Goal: Task Accomplishment & Management: Complete application form

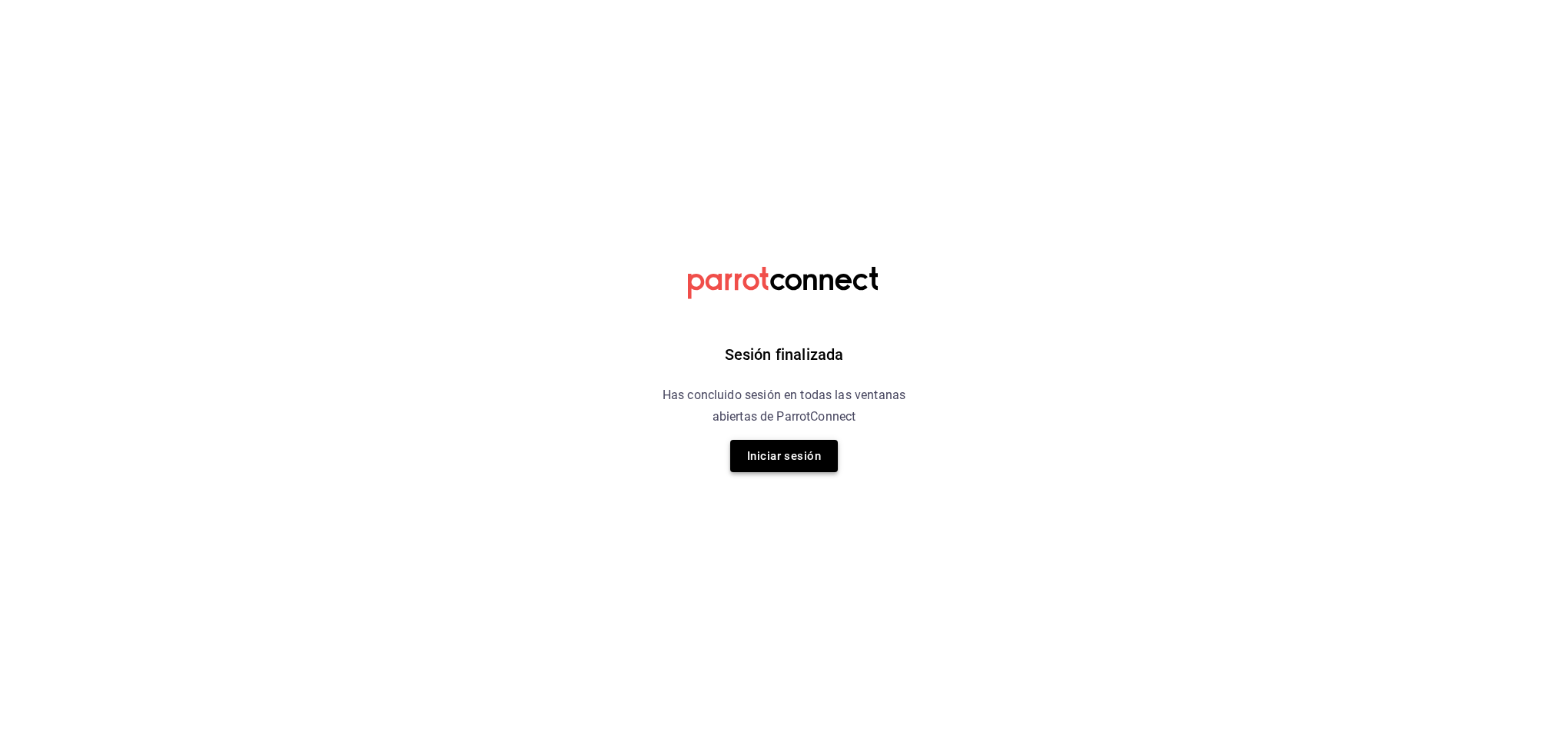
click at [798, 453] on button "Iniciar sesión" at bounding box center [784, 456] width 108 height 33
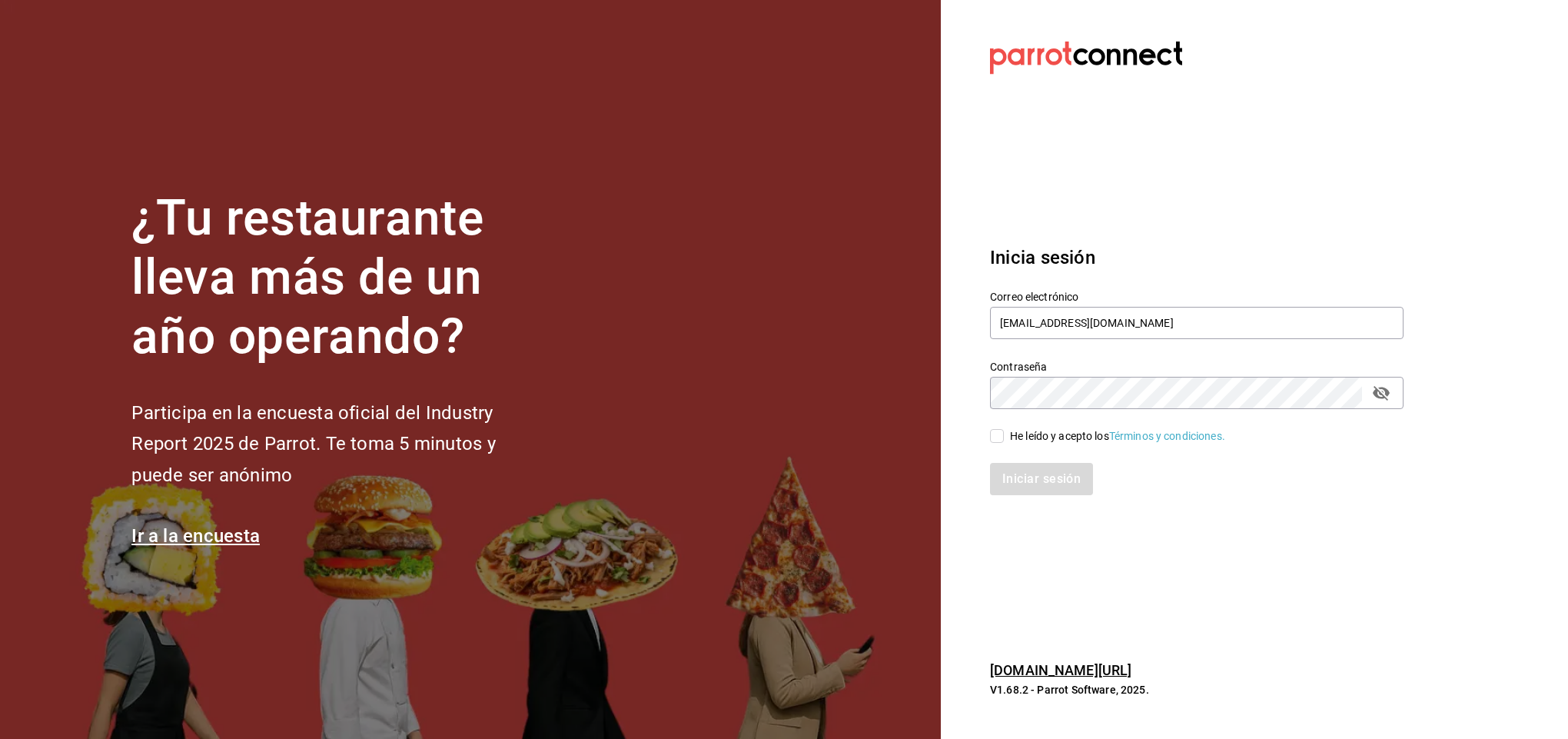
click at [1002, 439] on input "He leído y acepto los Términos y condiciones." at bounding box center [997, 435] width 14 height 14
checkbox input "true"
click at [1022, 475] on button "Iniciar sesión" at bounding box center [1043, 479] width 104 height 33
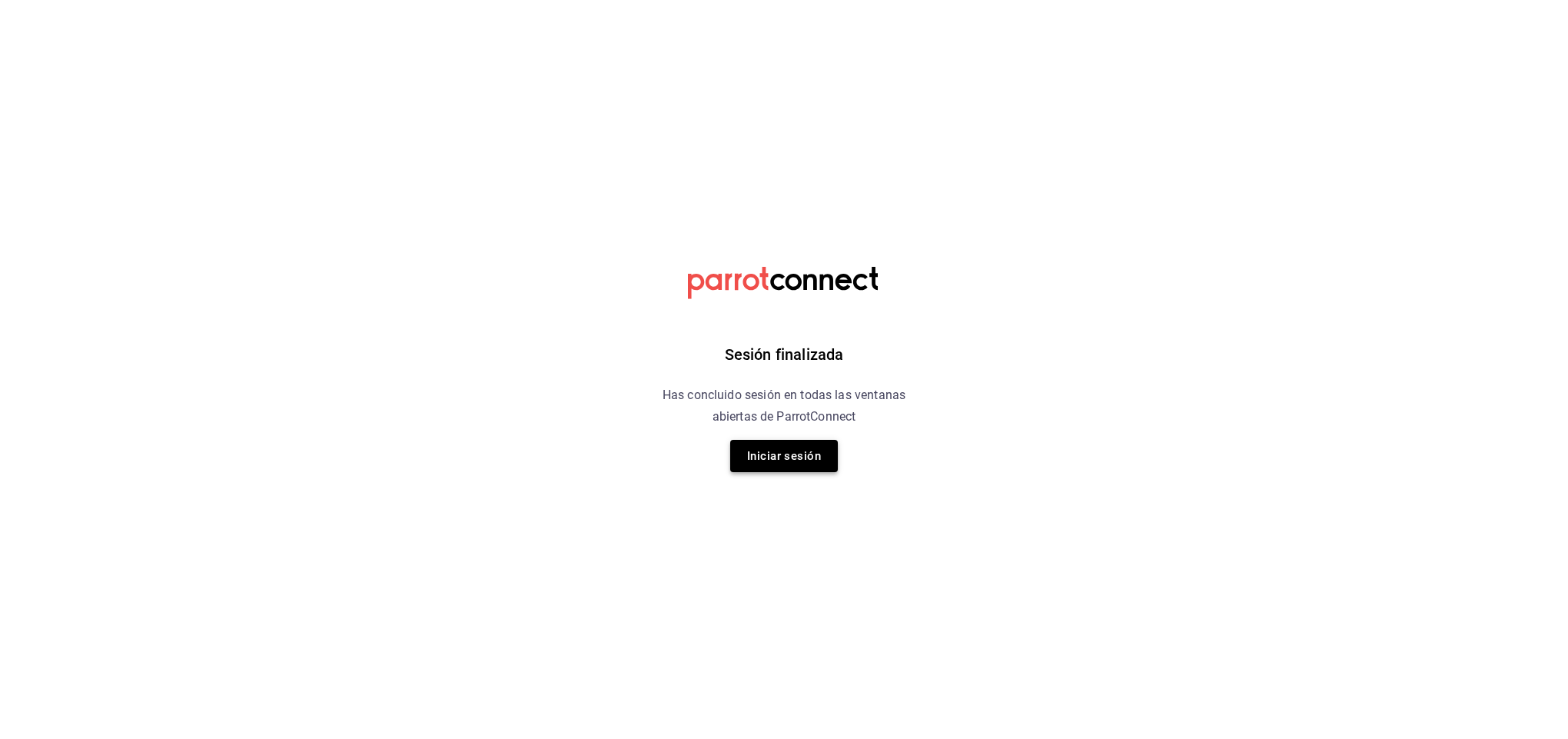
click at [798, 458] on button "Iniciar sesión" at bounding box center [784, 456] width 108 height 33
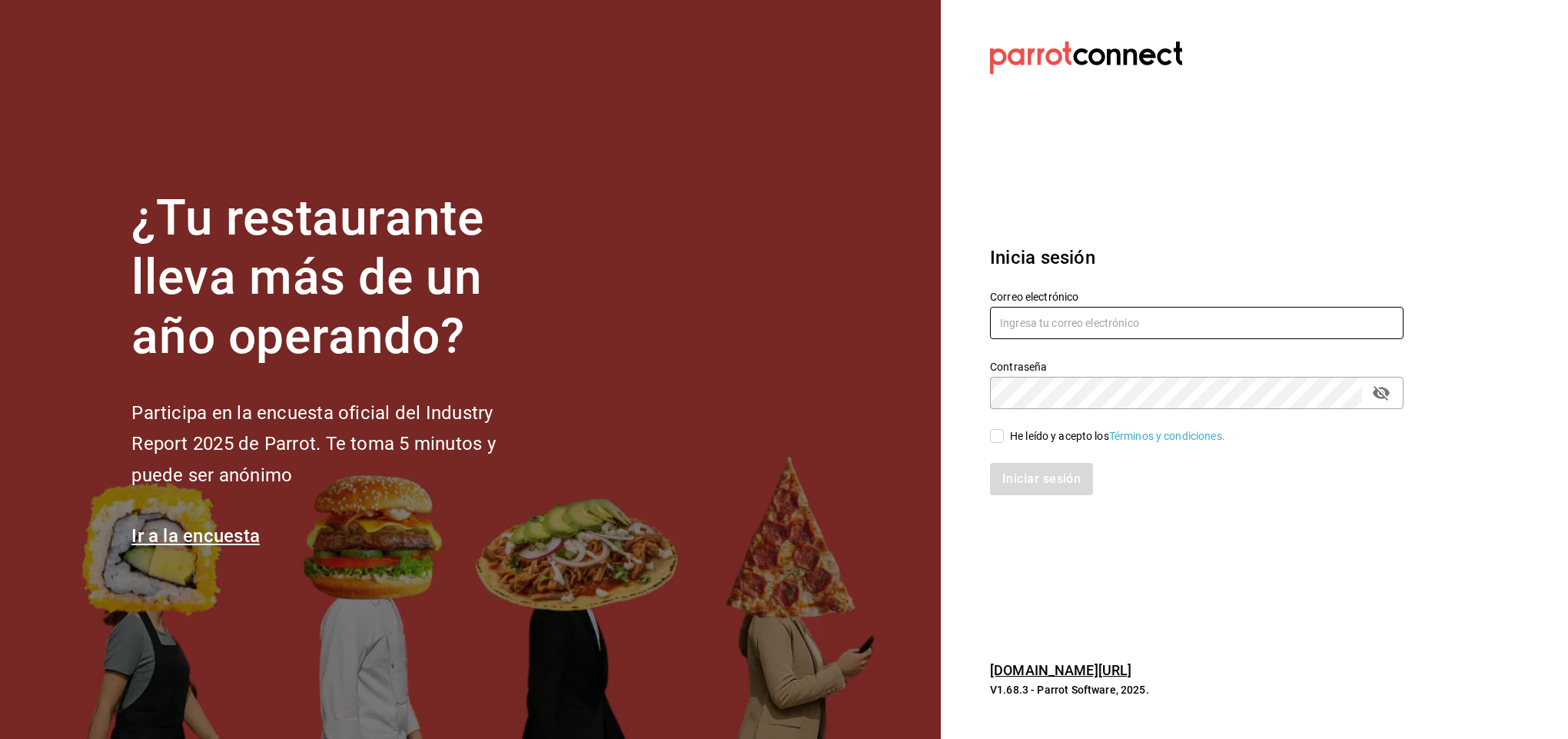
type input "facturacion@parceros.mx"
click at [1000, 439] on input "He leído y acepto los Términos y condiciones." at bounding box center [997, 435] width 14 height 14
checkbox input "true"
click at [1033, 486] on button "Iniciar sesión" at bounding box center [1043, 479] width 104 height 33
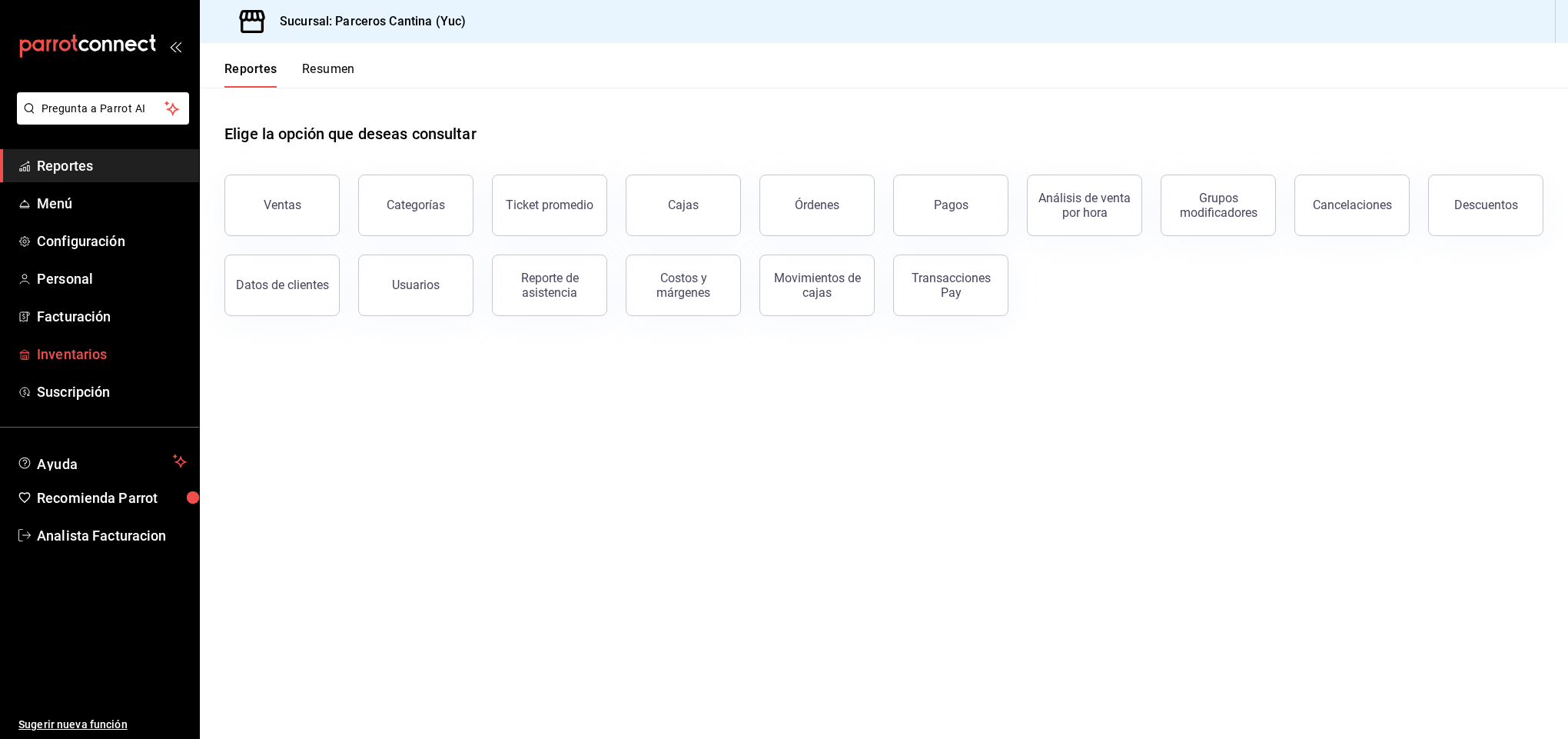
click at [86, 349] on span "Inventarios" at bounding box center [112, 354] width 150 height 21
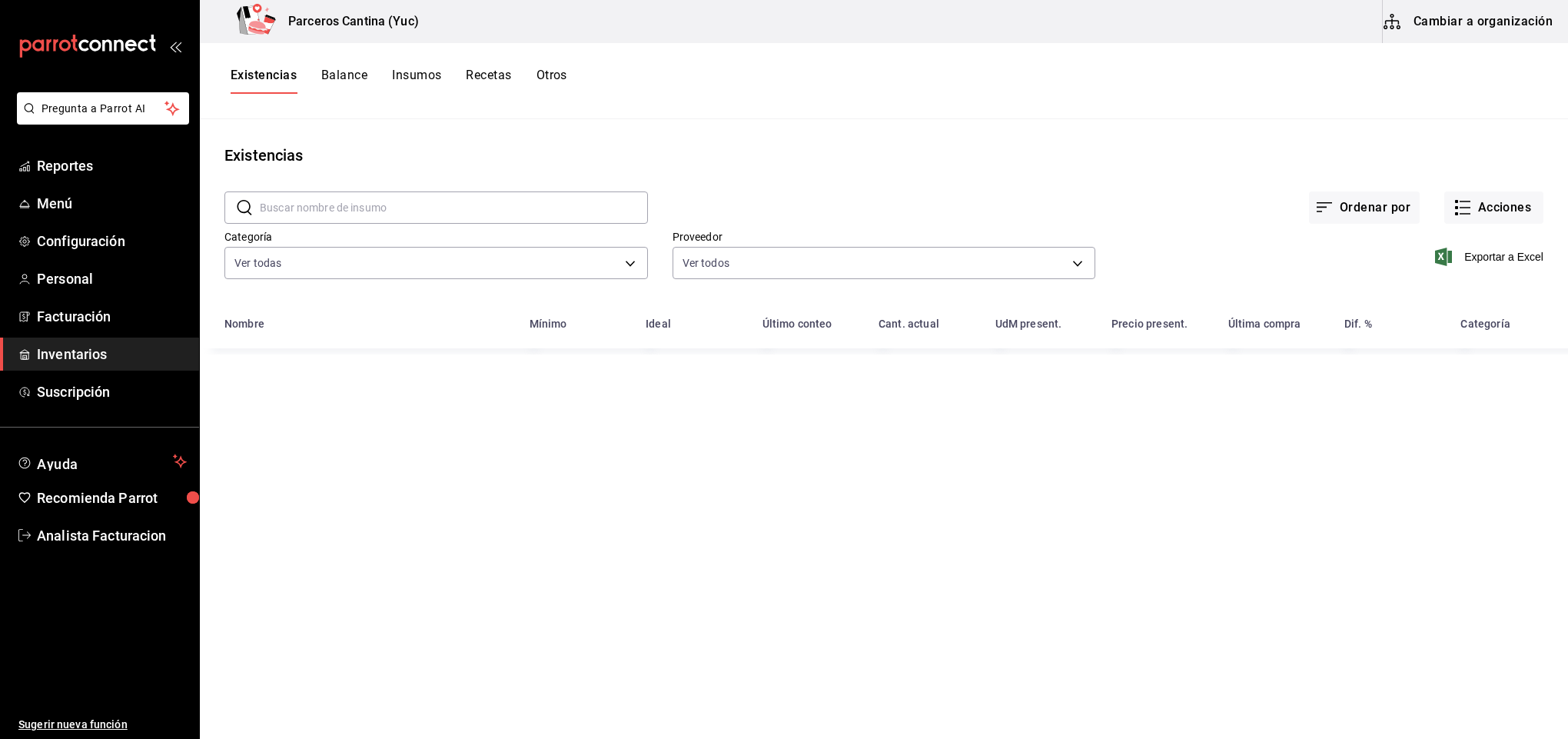
click at [1474, 25] on button "Cambiar a organización" at bounding box center [1469, 21] width 173 height 43
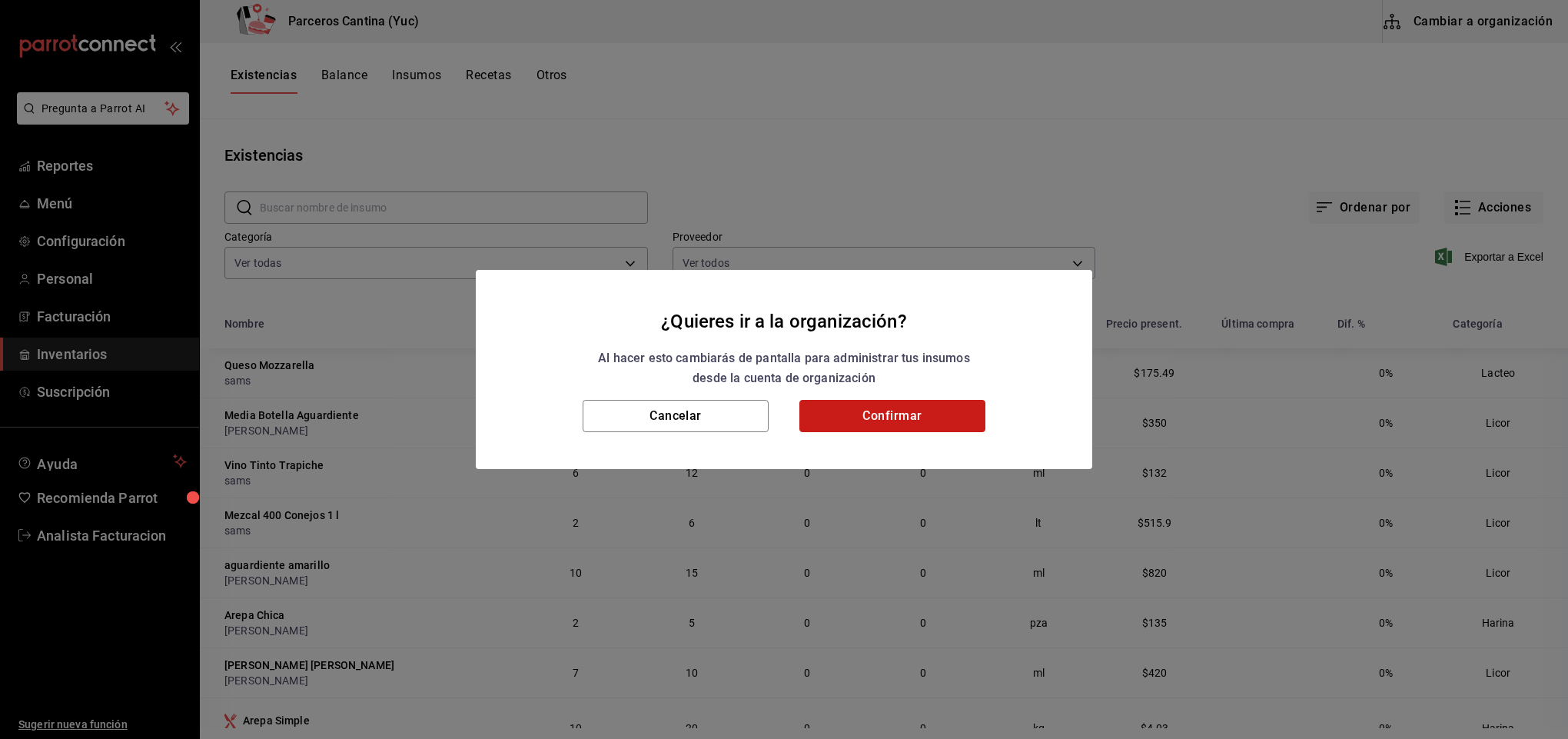
click at [872, 406] on button "Confirmar" at bounding box center [893, 416] width 186 height 33
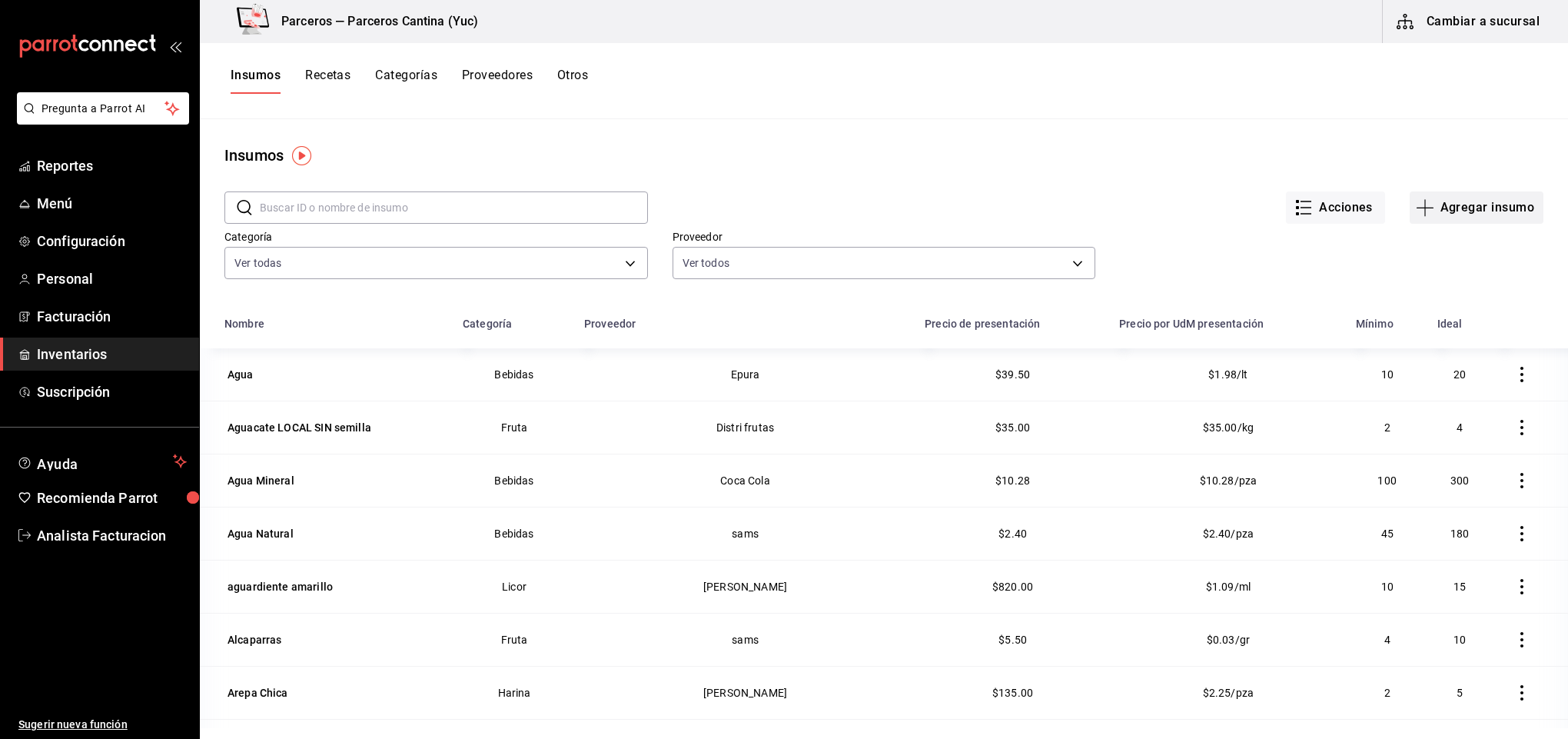
click at [1451, 217] on button "Agregar insumo" at bounding box center [1477, 207] width 134 height 33
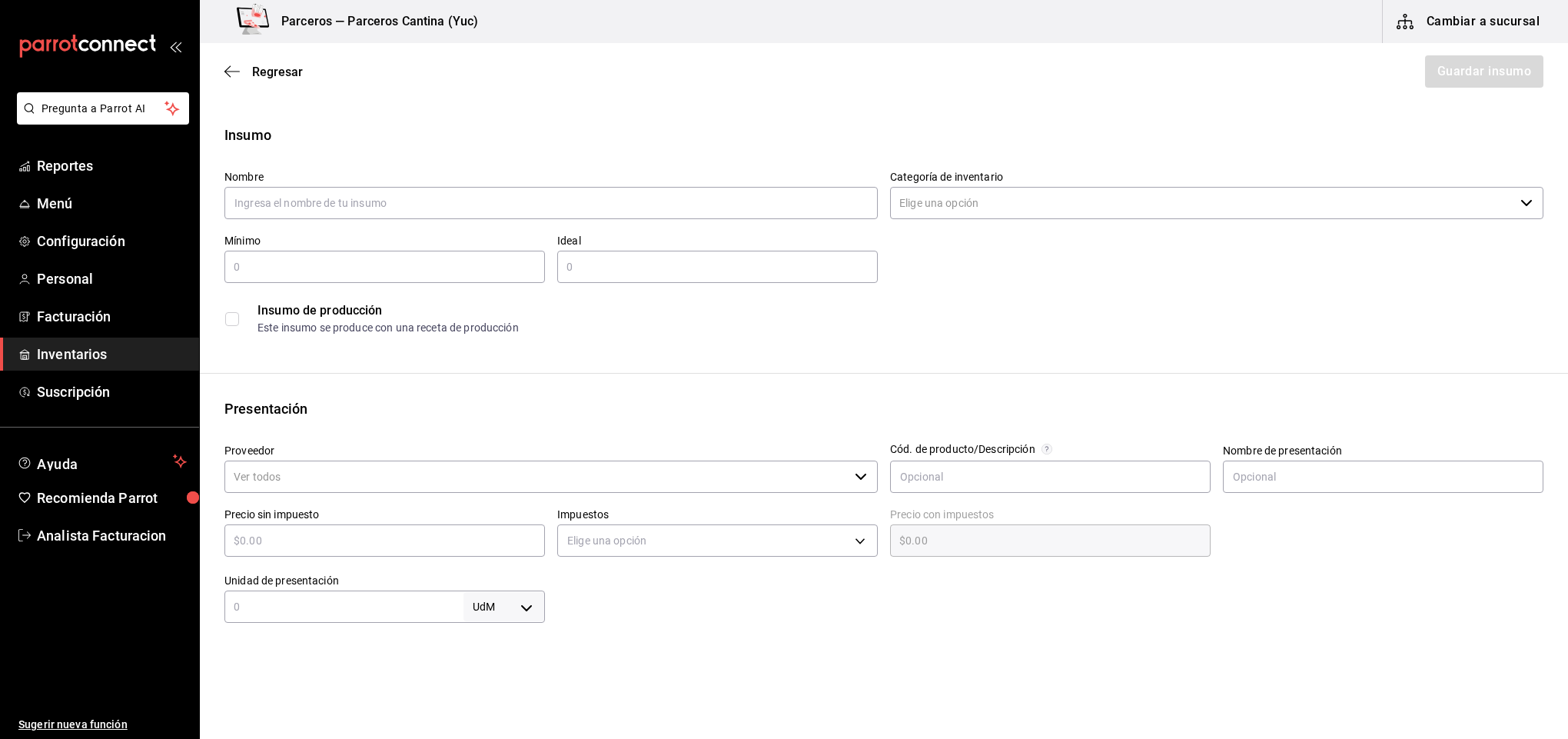
click at [81, 355] on span "Inventarios" at bounding box center [112, 354] width 150 height 21
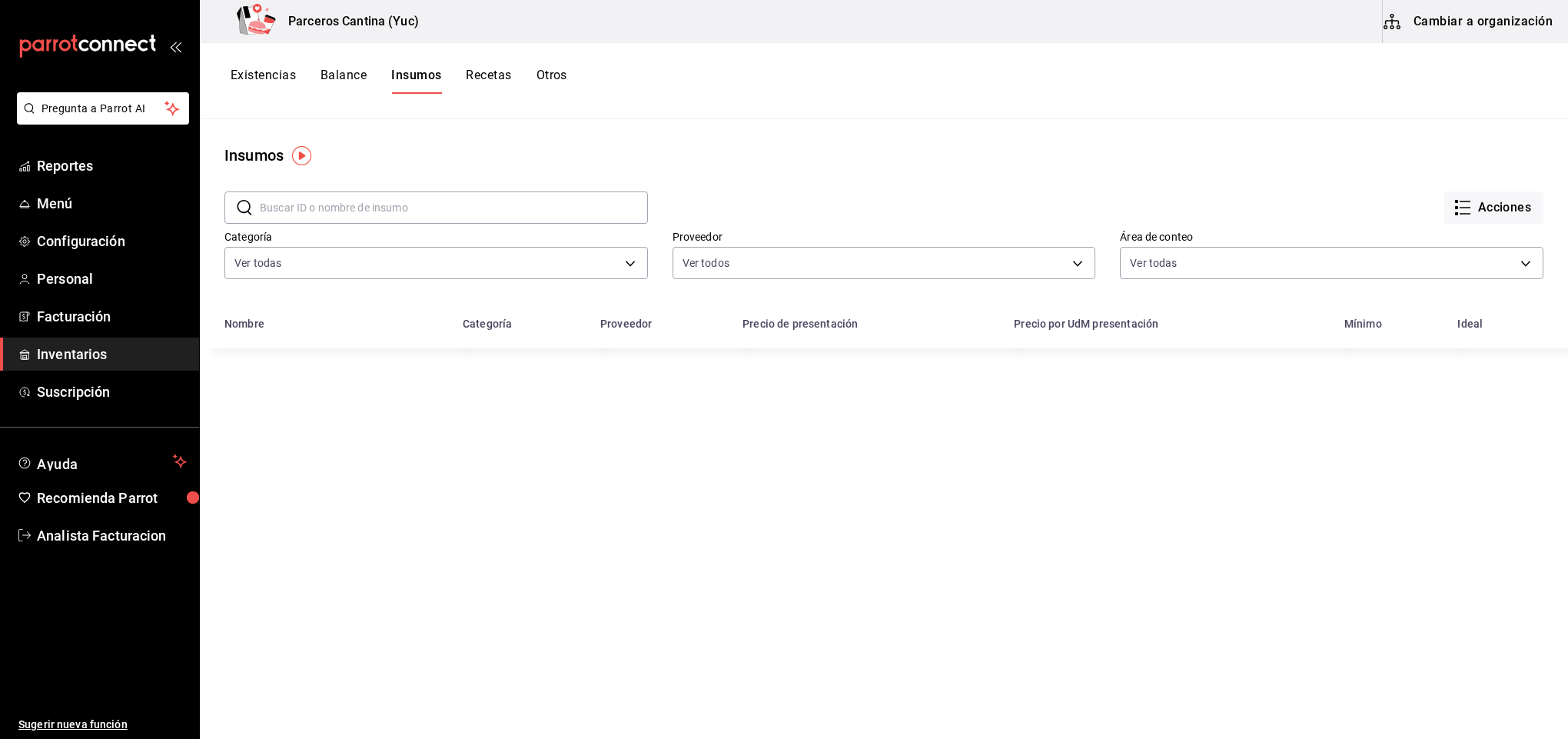
click at [492, 73] on button "Recetas" at bounding box center [488, 81] width 46 height 26
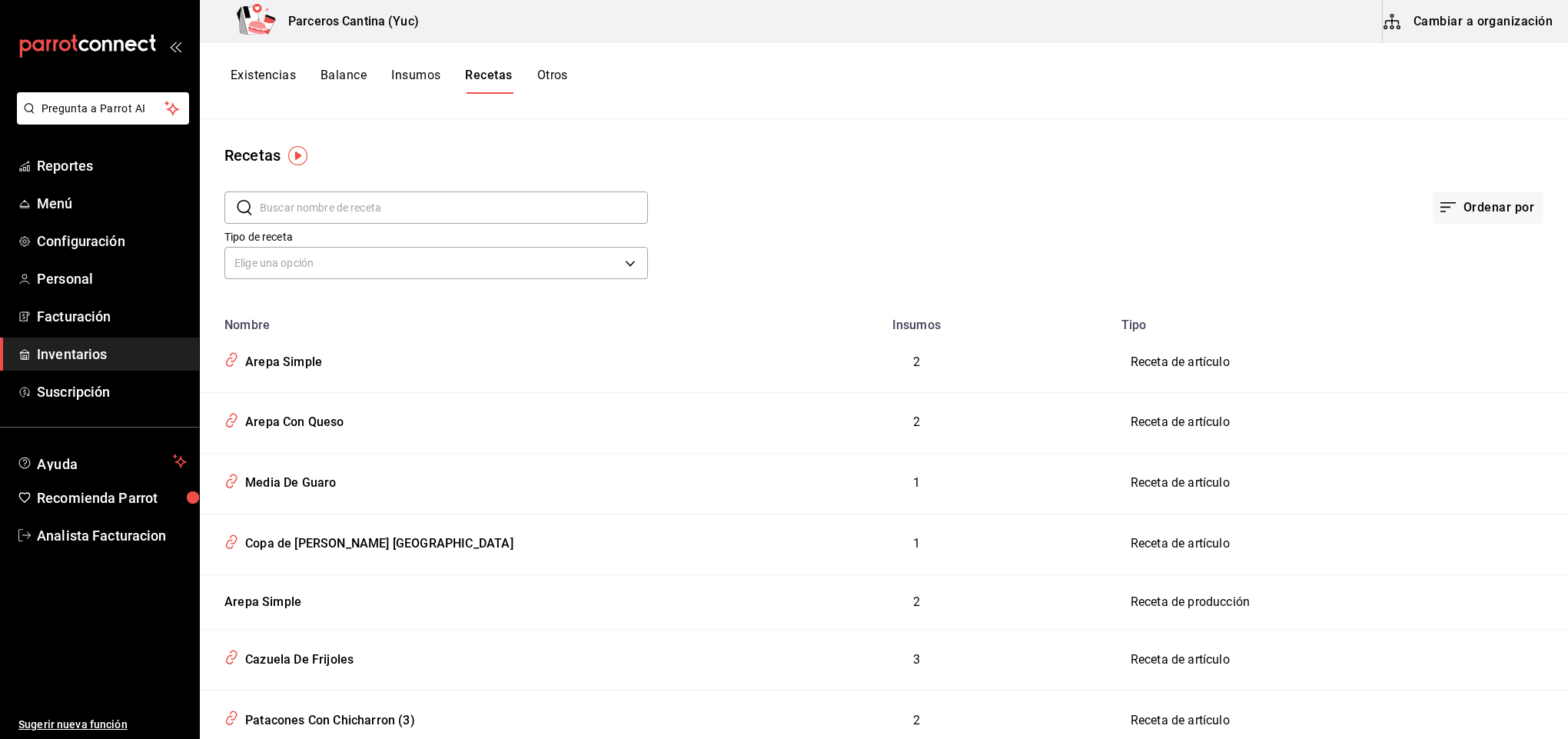
click at [1502, 11] on button "Cambiar a organización" at bounding box center [1469, 21] width 173 height 43
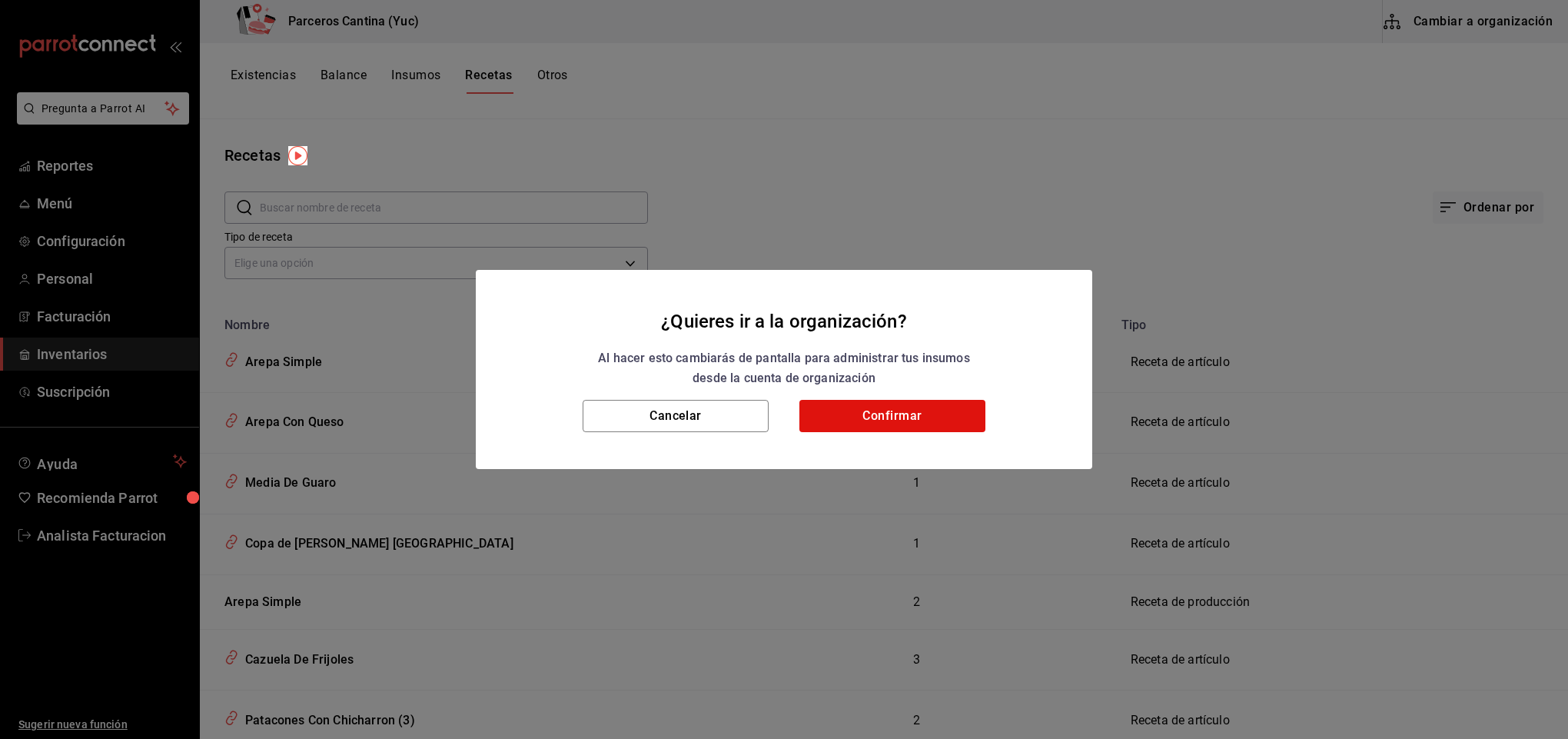
click at [883, 397] on h2 "¿Quieres ir a la organización? Al hacer esto cambiarás de pantalla para adminis…" at bounding box center [784, 335] width 617 height 130
click at [884, 420] on button "Confirmar" at bounding box center [893, 416] width 186 height 33
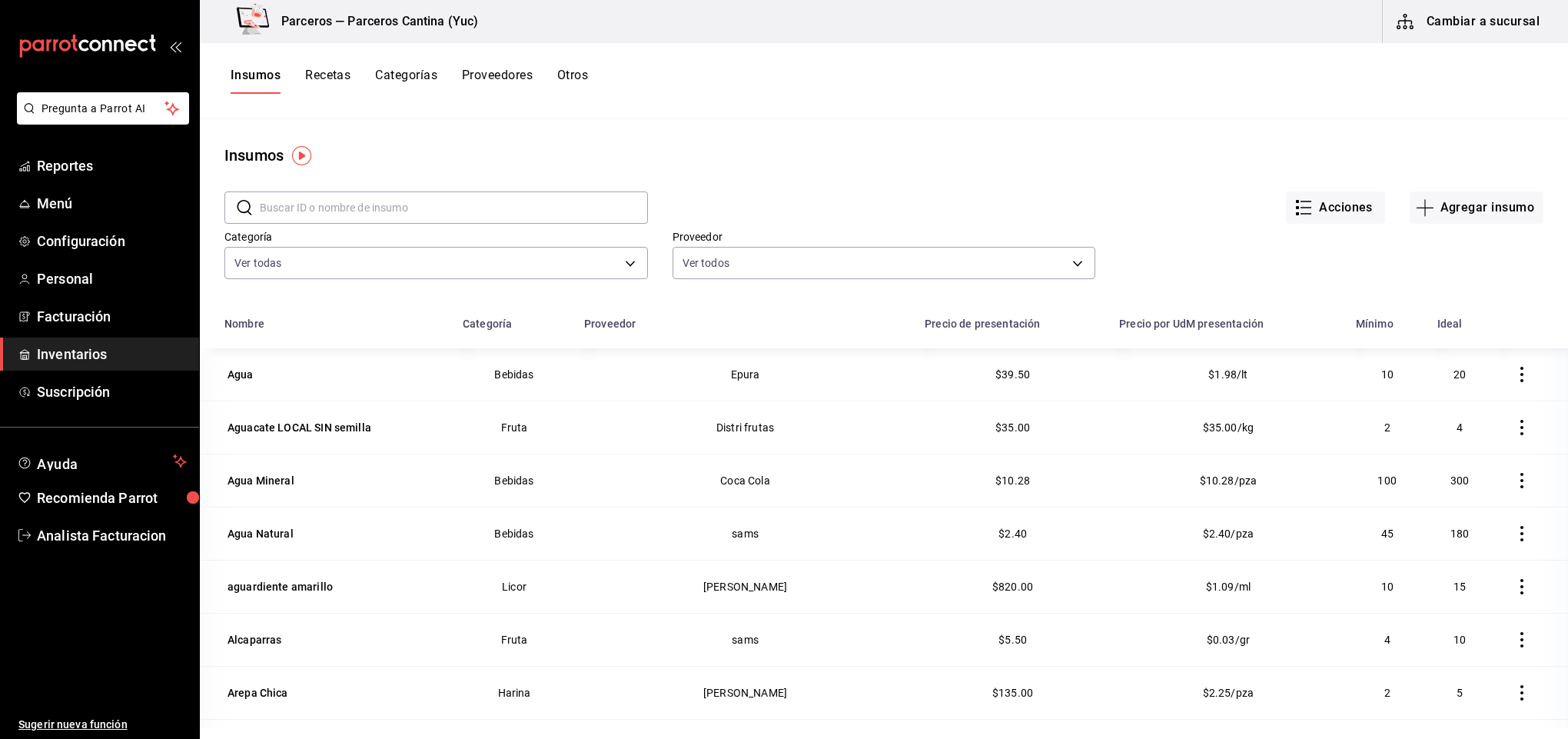
click at [332, 72] on button "Recetas" at bounding box center [328, 81] width 46 height 26
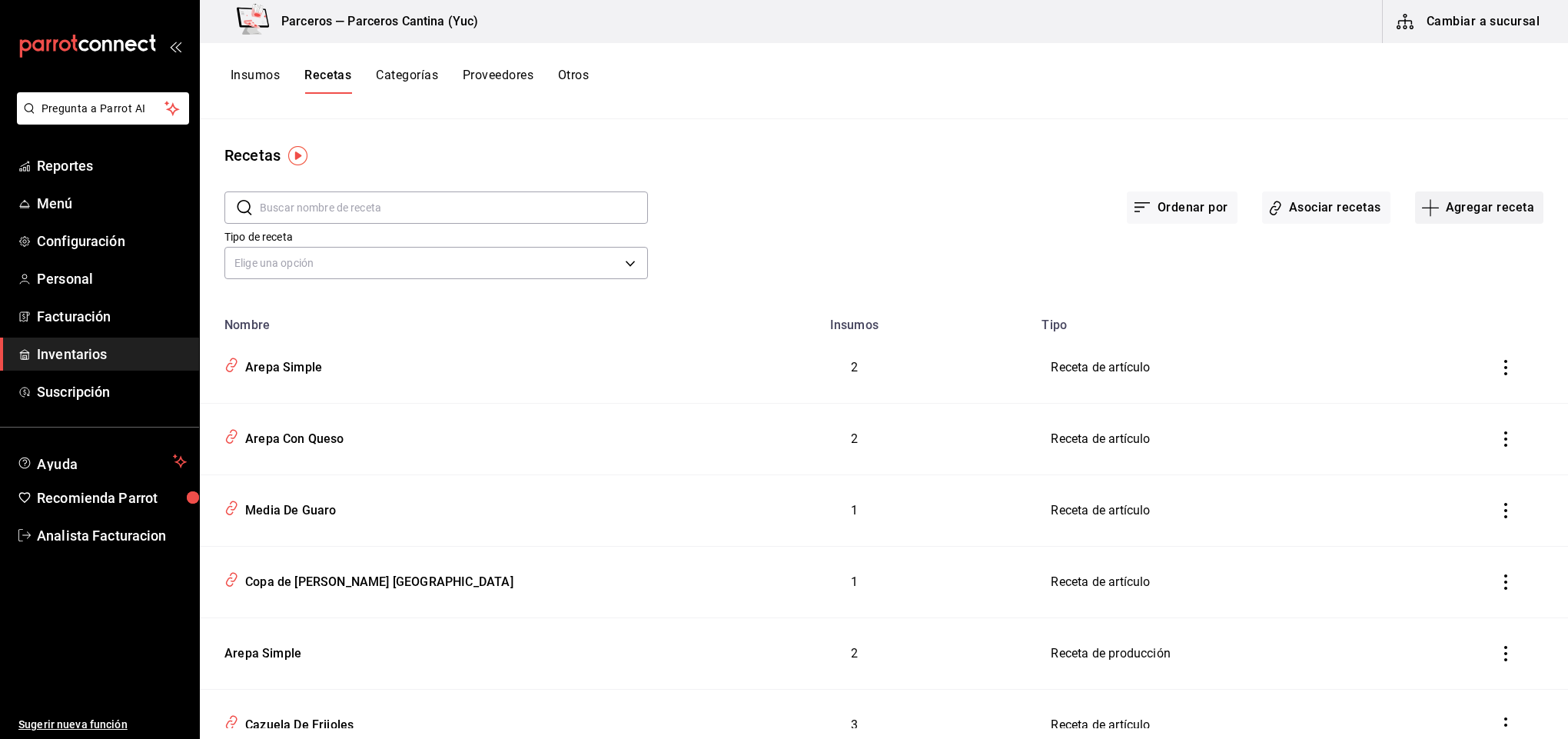
click at [1456, 212] on button "Agregar receta" at bounding box center [1479, 207] width 129 height 33
drag, startPoint x: 1460, startPoint y: 327, endPoint x: 1358, endPoint y: 461, distance: 168.4
click at [1461, 327] on span "Receta de producción" at bounding box center [1463, 331] width 130 height 16
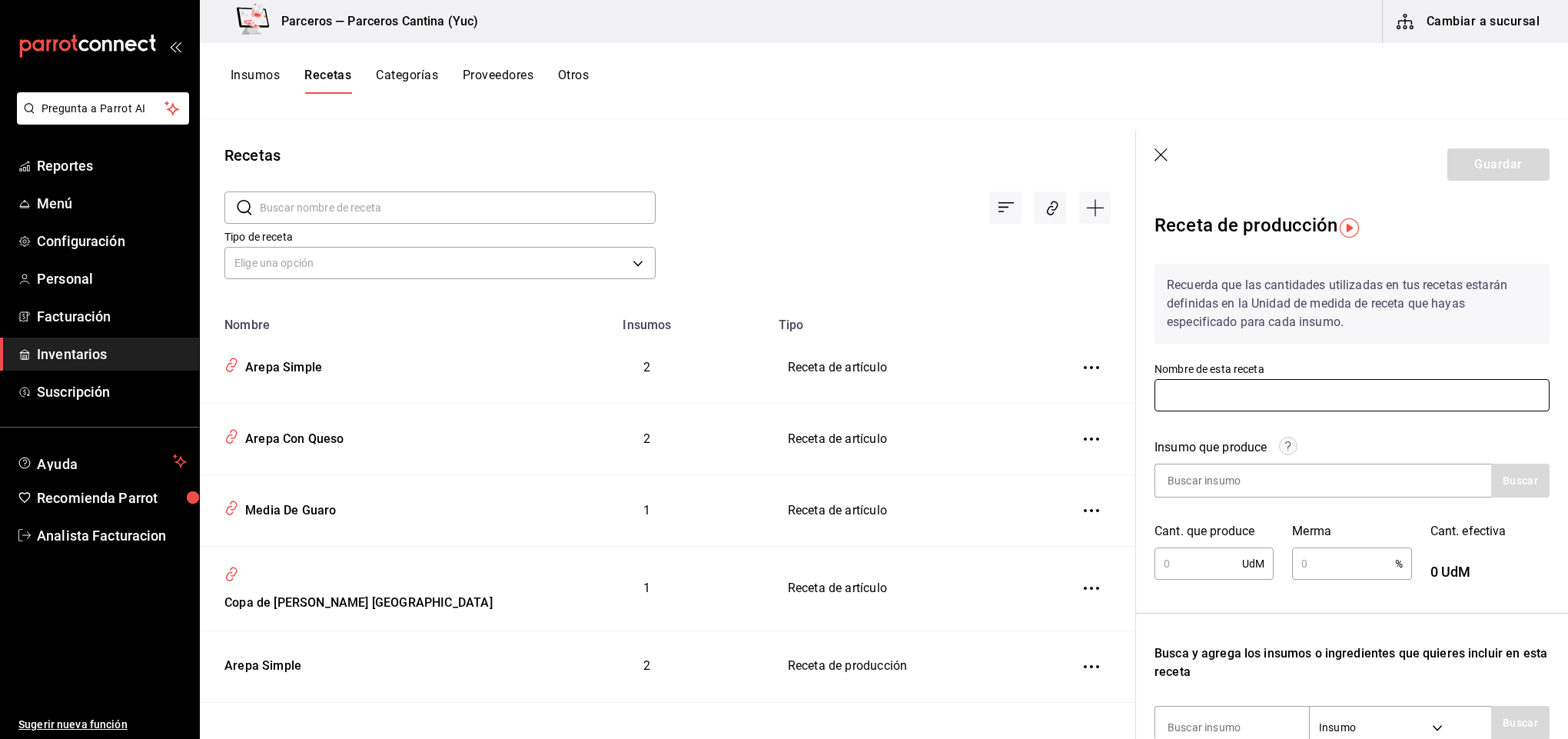
click at [1193, 389] on input "text" at bounding box center [1352, 395] width 395 height 33
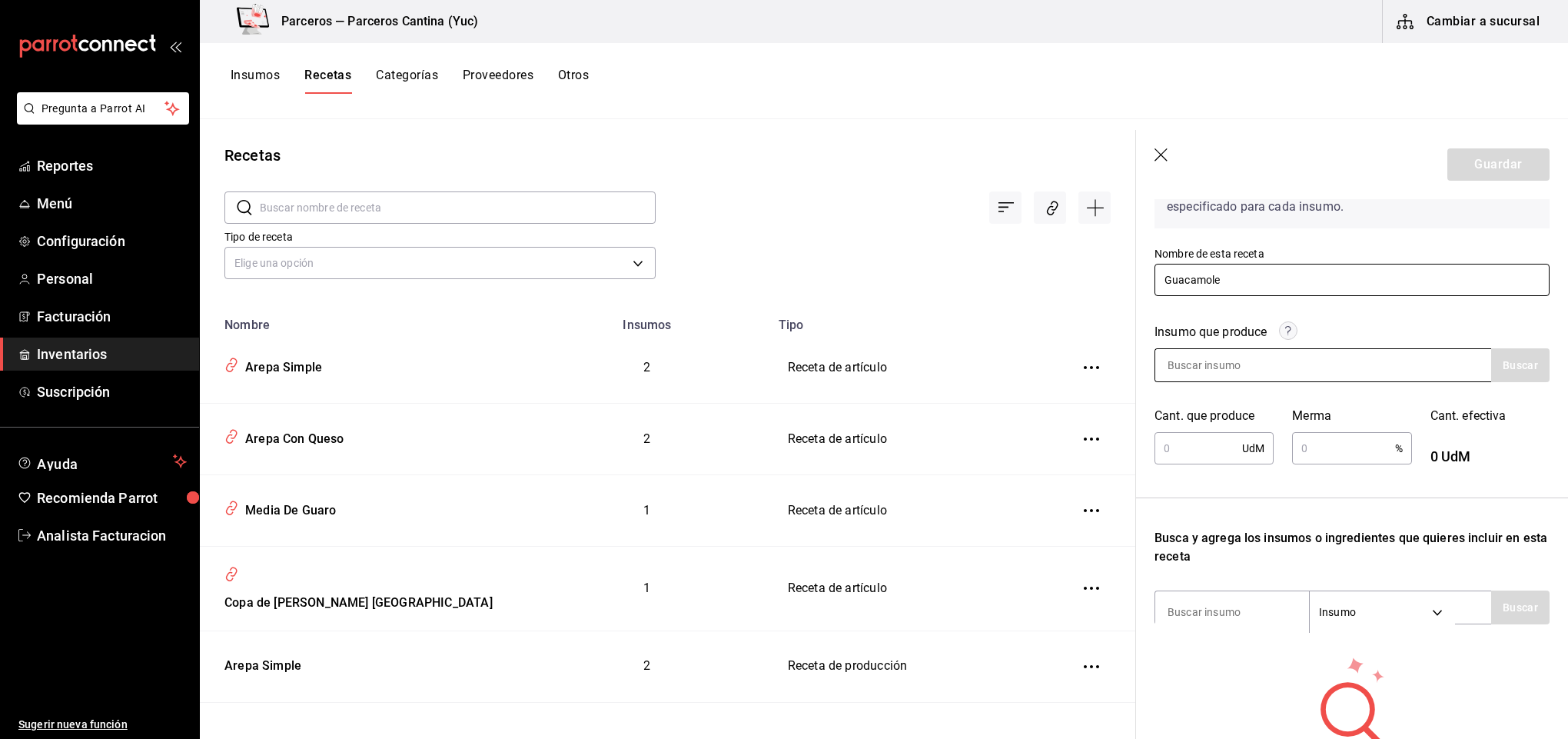
type input "Guacamole"
click at [1216, 371] on input at bounding box center [1232, 365] width 154 height 33
click at [1288, 331] on circle at bounding box center [1288, 331] width 18 height 18
click at [1335, 323] on div "Insumo que produce" at bounding box center [1352, 335] width 395 height 25
click at [1200, 361] on input at bounding box center [1232, 365] width 154 height 33
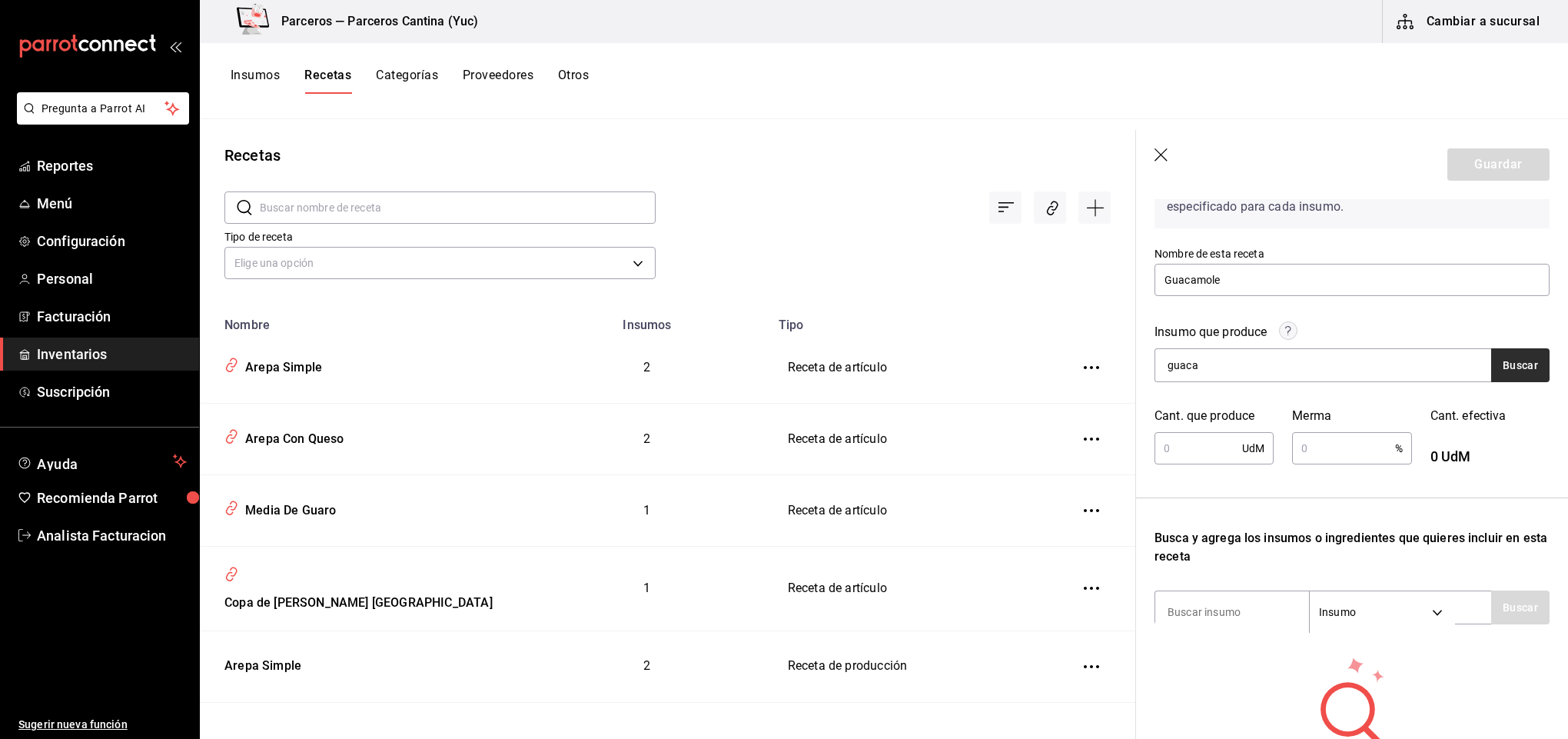
type input "guaca"
click at [1492, 355] on button "Buscar" at bounding box center [1520, 365] width 59 height 34
click at [1236, 411] on div "Guacamole" at bounding box center [1221, 410] width 108 height 19
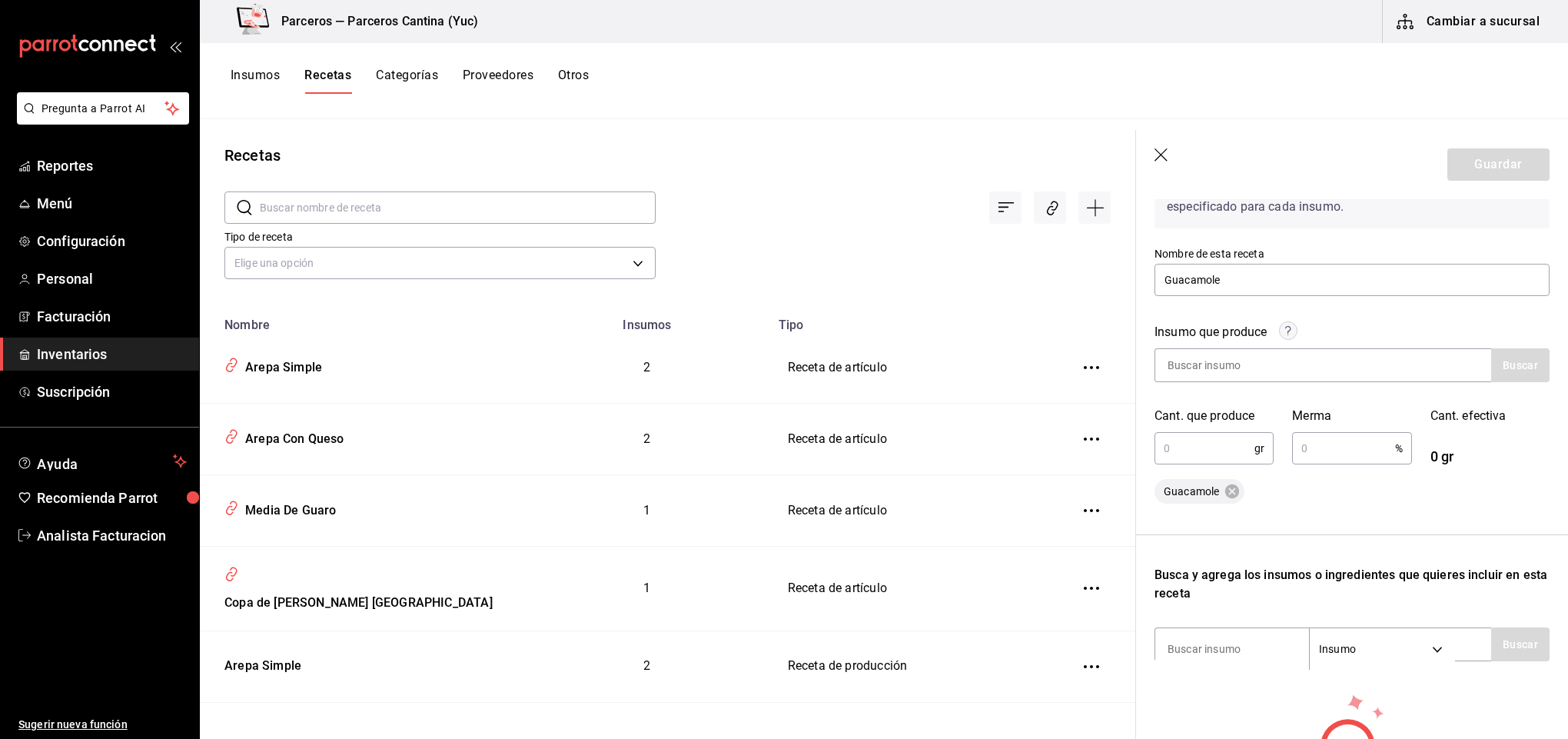
click at [1211, 450] on input "text" at bounding box center [1204, 447] width 100 height 31
type input "1,000"
click at [1354, 455] on input "text" at bounding box center [1343, 447] width 102 height 31
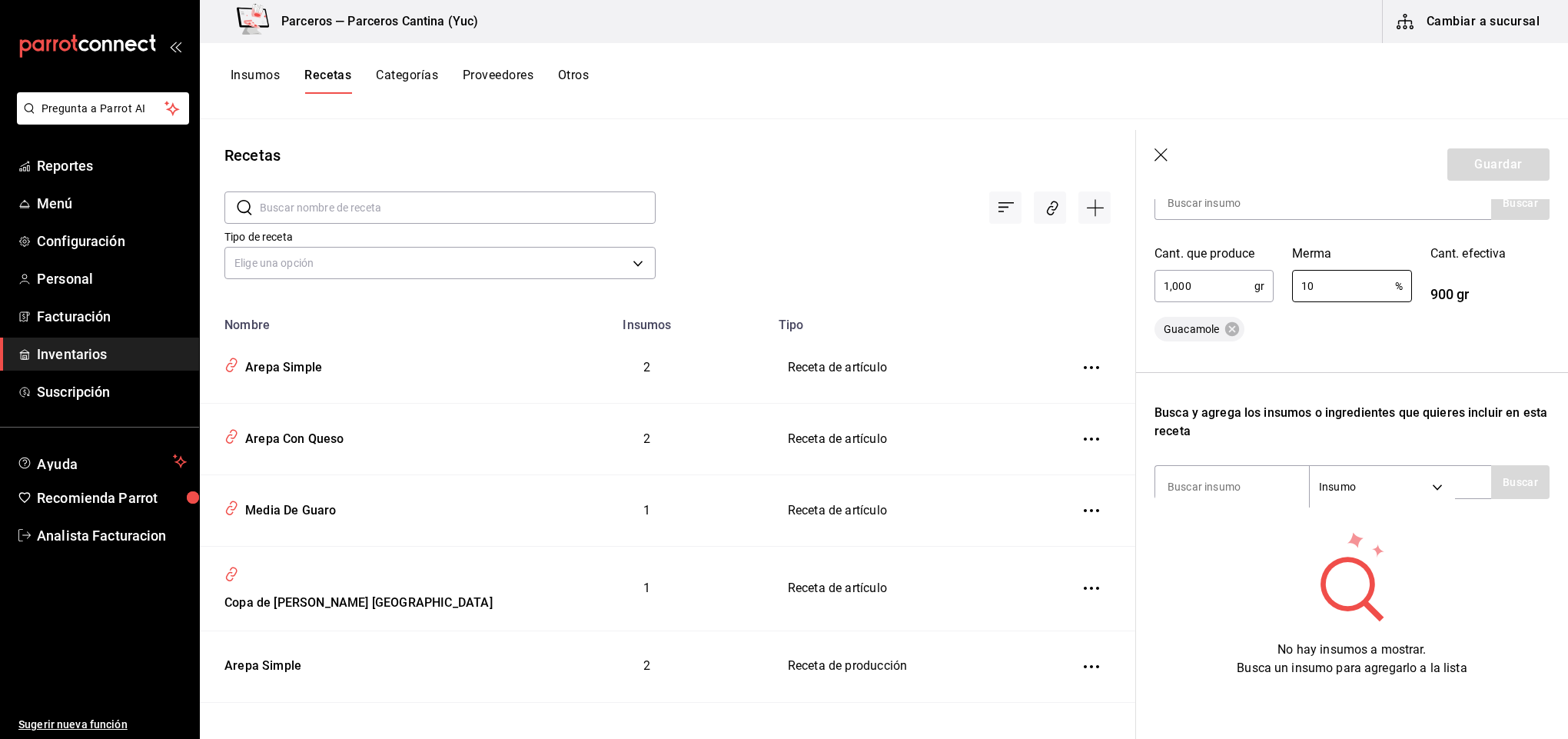
scroll to position [294, 0]
type input "10"
click at [1175, 475] on input at bounding box center [1232, 486] width 154 height 33
type input "aguaca"
click at [1496, 468] on button "Buscar" at bounding box center [1520, 482] width 59 height 34
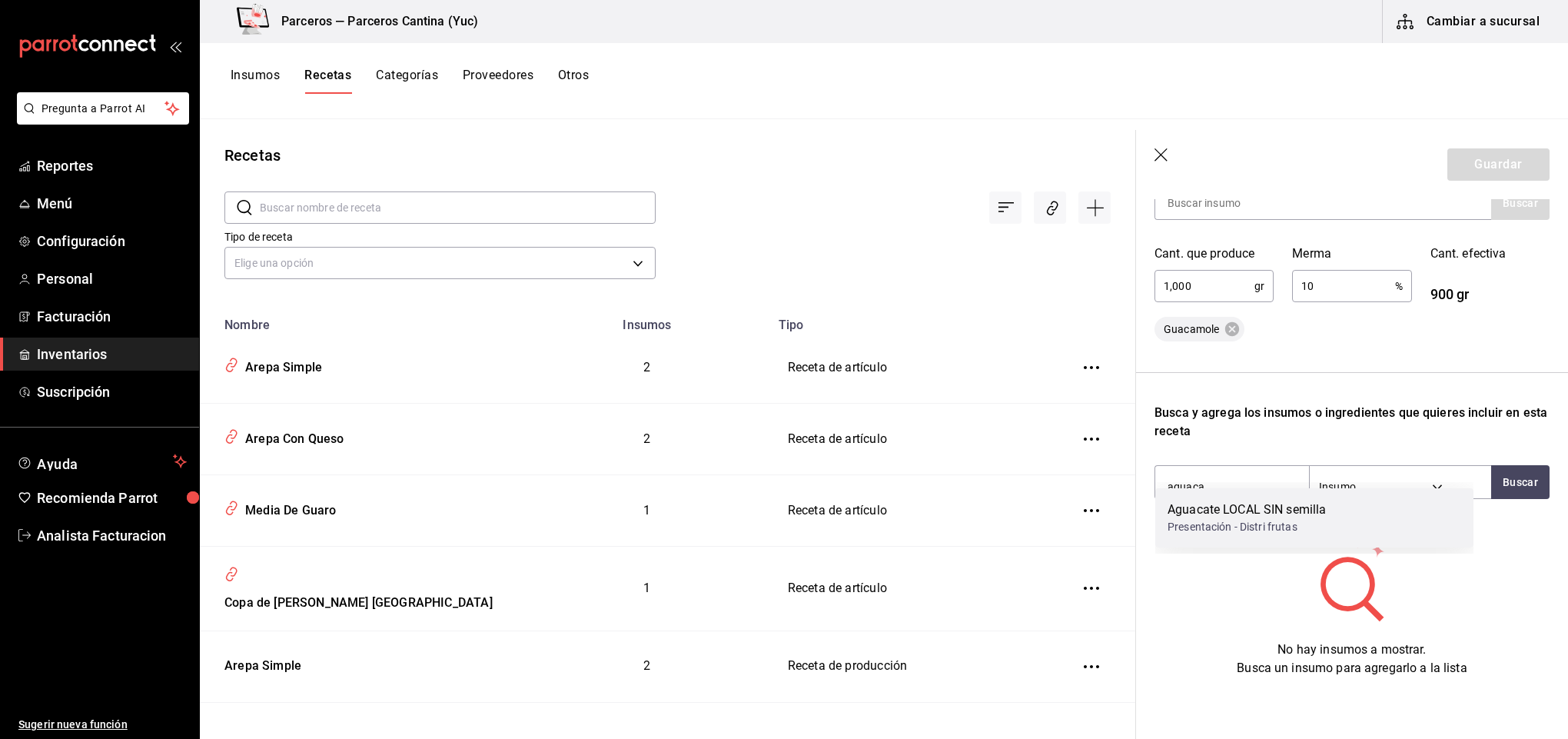
click at [1316, 522] on div "Presentación - Distri frutas" at bounding box center [1247, 527] width 158 height 16
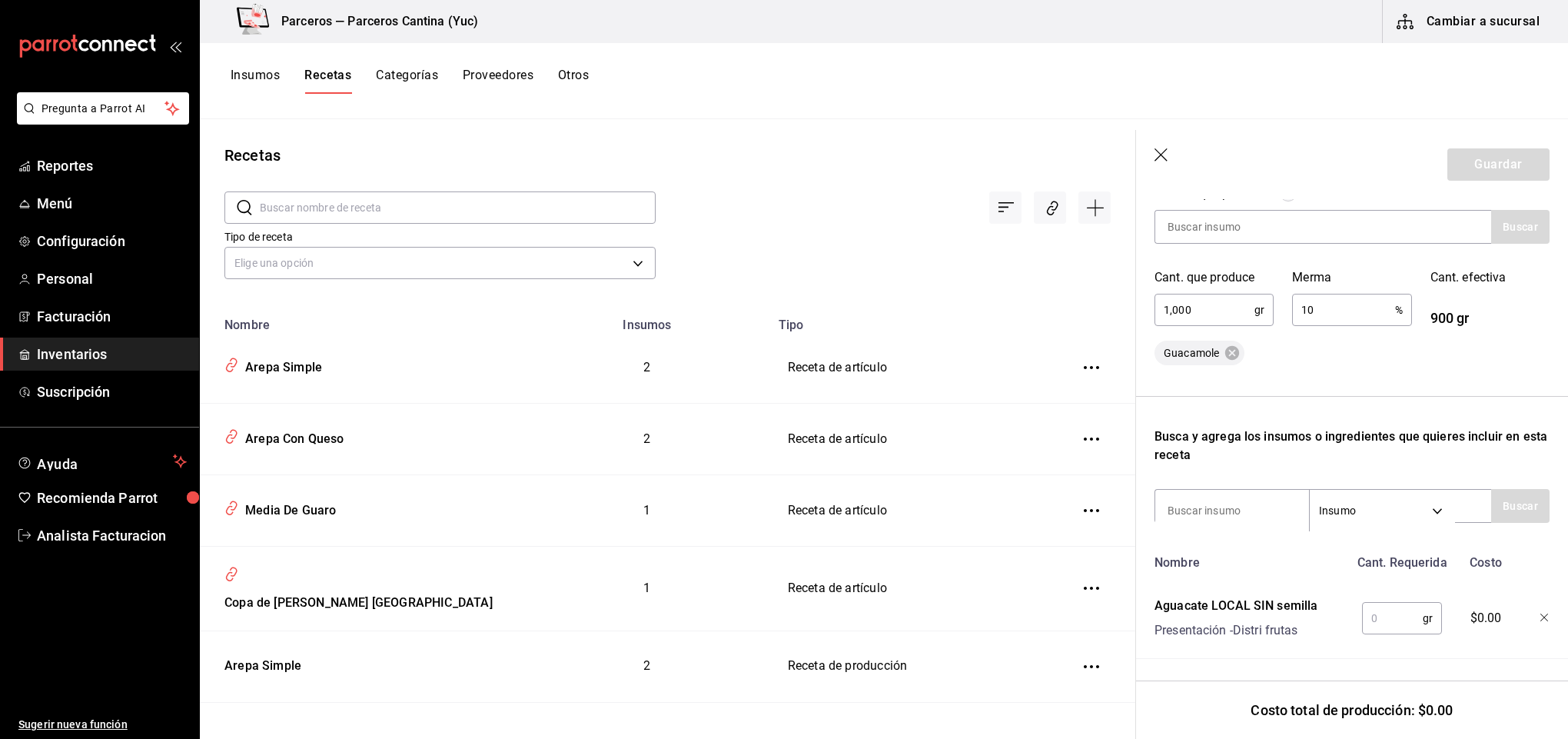
scroll to position [270, 0]
click at [1389, 603] on input "text" at bounding box center [1392, 618] width 61 height 31
click at [1382, 603] on input "2.5" at bounding box center [1392, 618] width 61 height 31
type input "2"
type input "2,500"
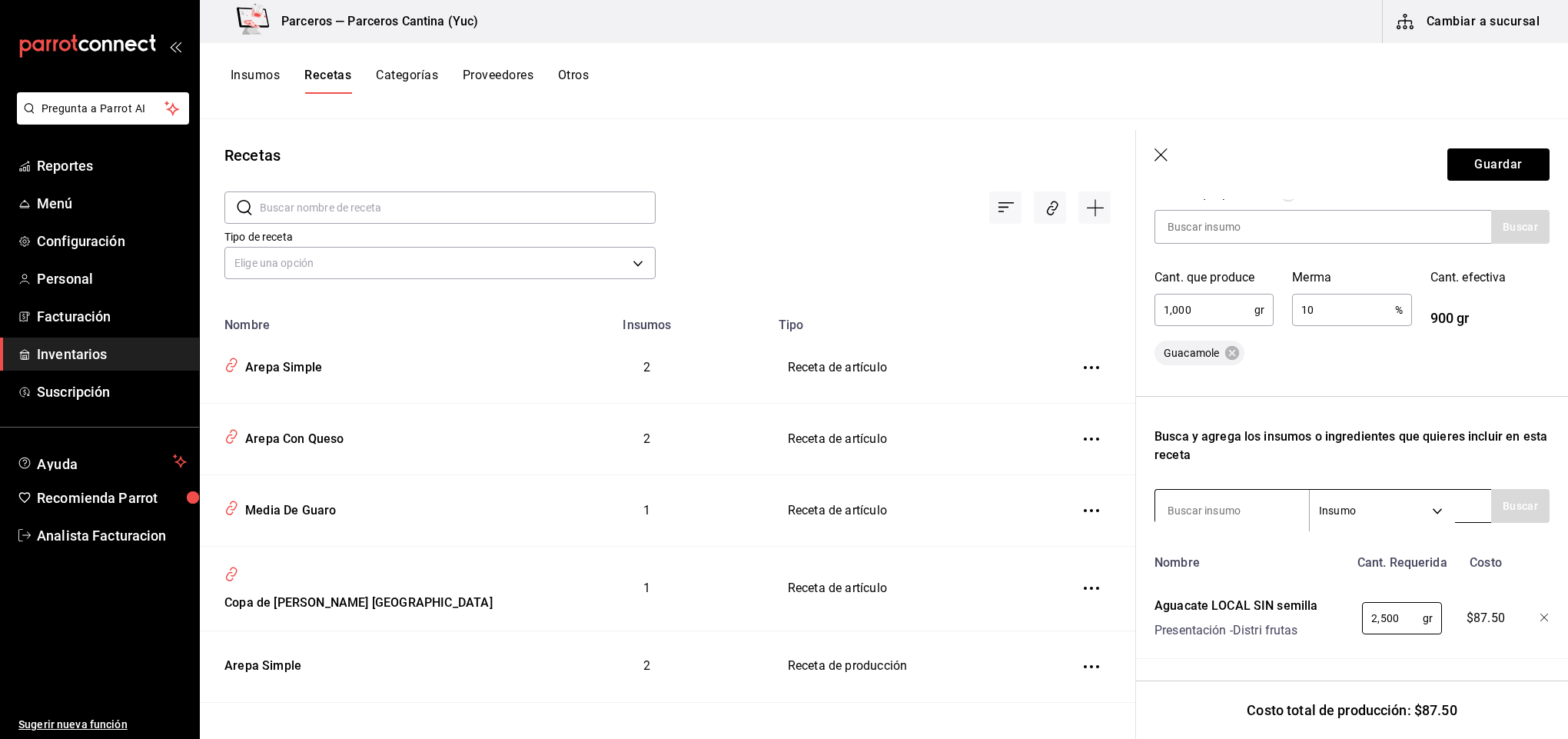
click at [1211, 494] on input at bounding box center [1232, 510] width 154 height 33
type input "cilant"
click at [1506, 489] on button "Buscar" at bounding box center [1520, 506] width 59 height 34
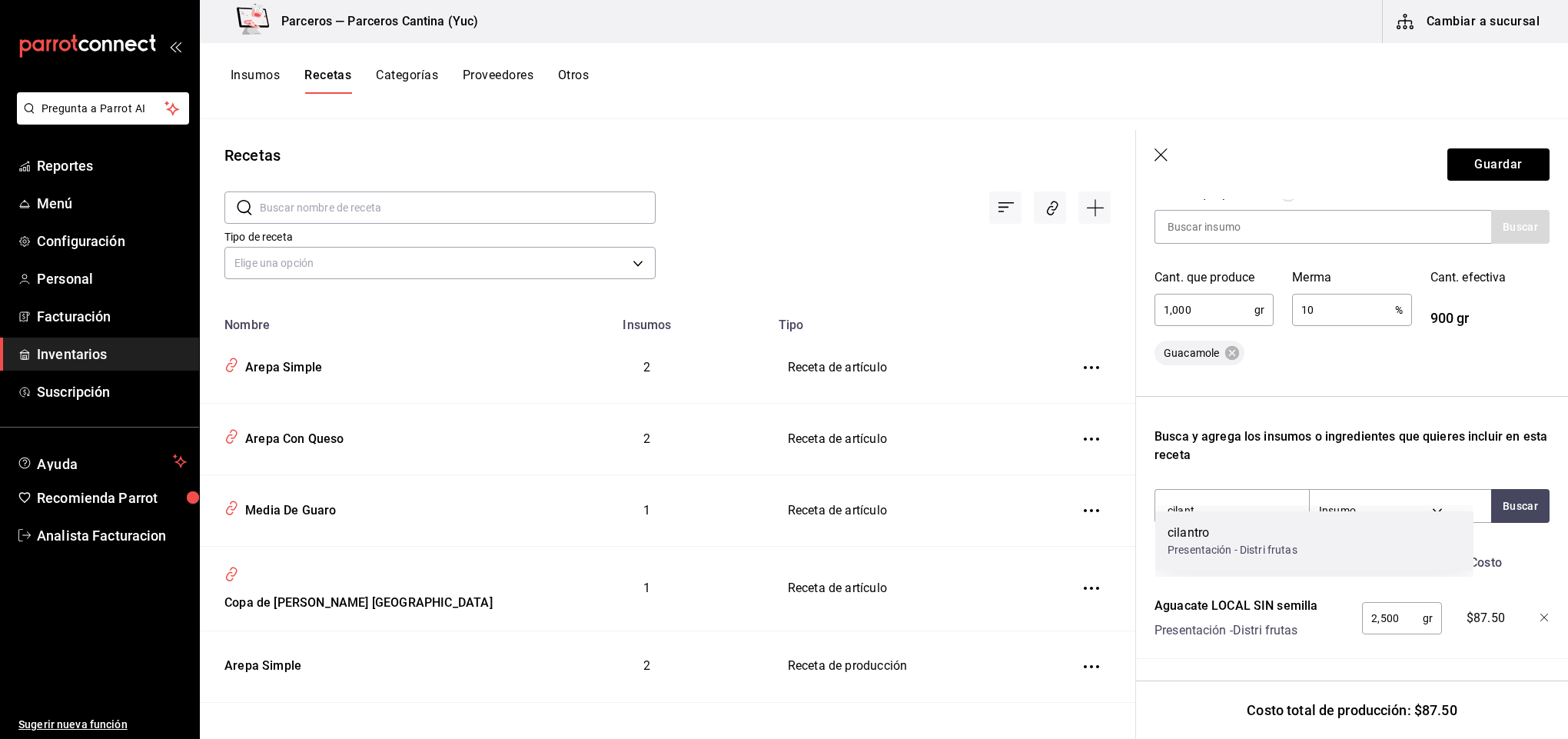
click at [1282, 526] on div "cilantro" at bounding box center [1232, 533] width 130 height 19
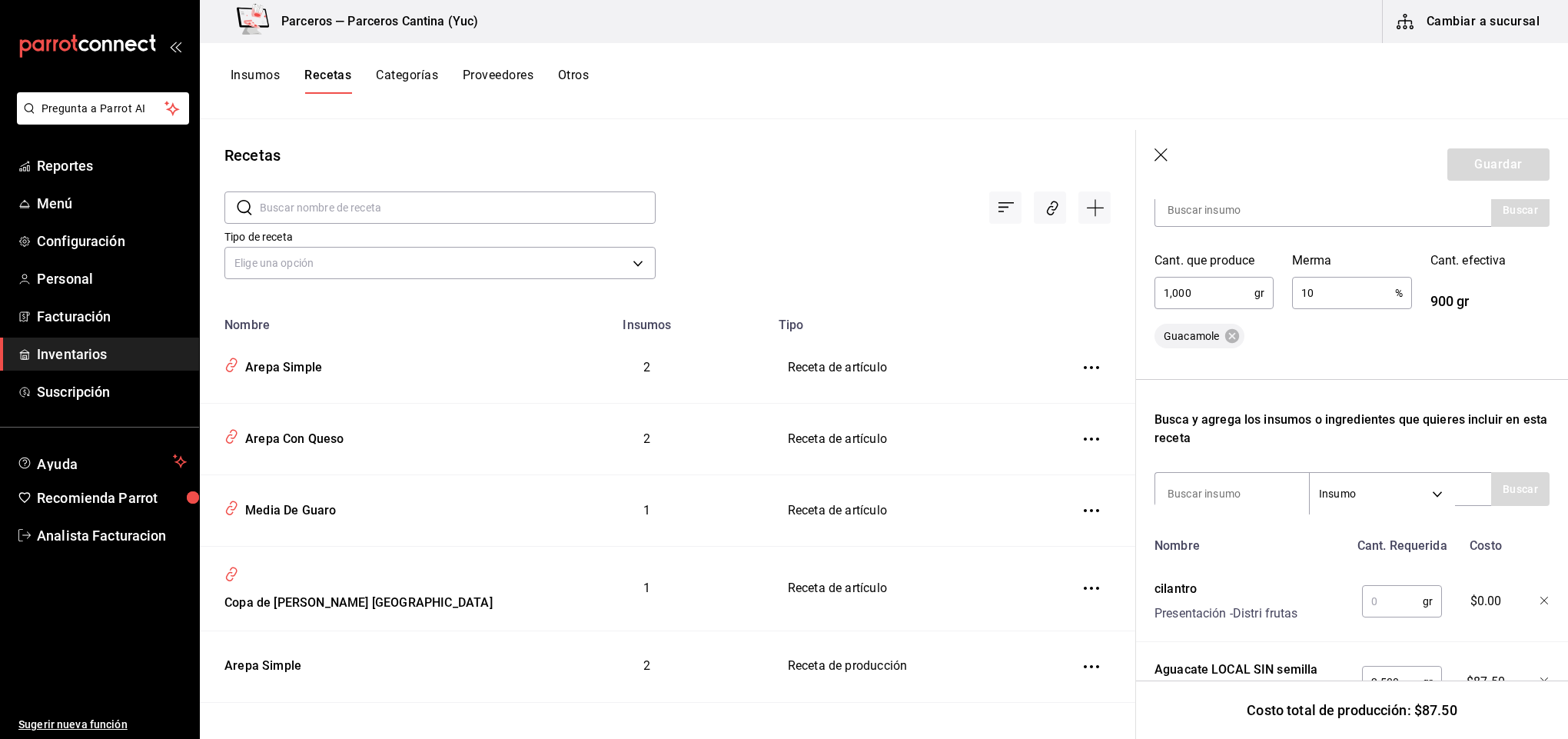
click at [1391, 609] on input "text" at bounding box center [1392, 601] width 61 height 31
type input "100"
click at [1228, 496] on input at bounding box center [1232, 493] width 154 height 33
type input "zumo"
click at [1492, 496] on button "Buscar" at bounding box center [1520, 489] width 59 height 34
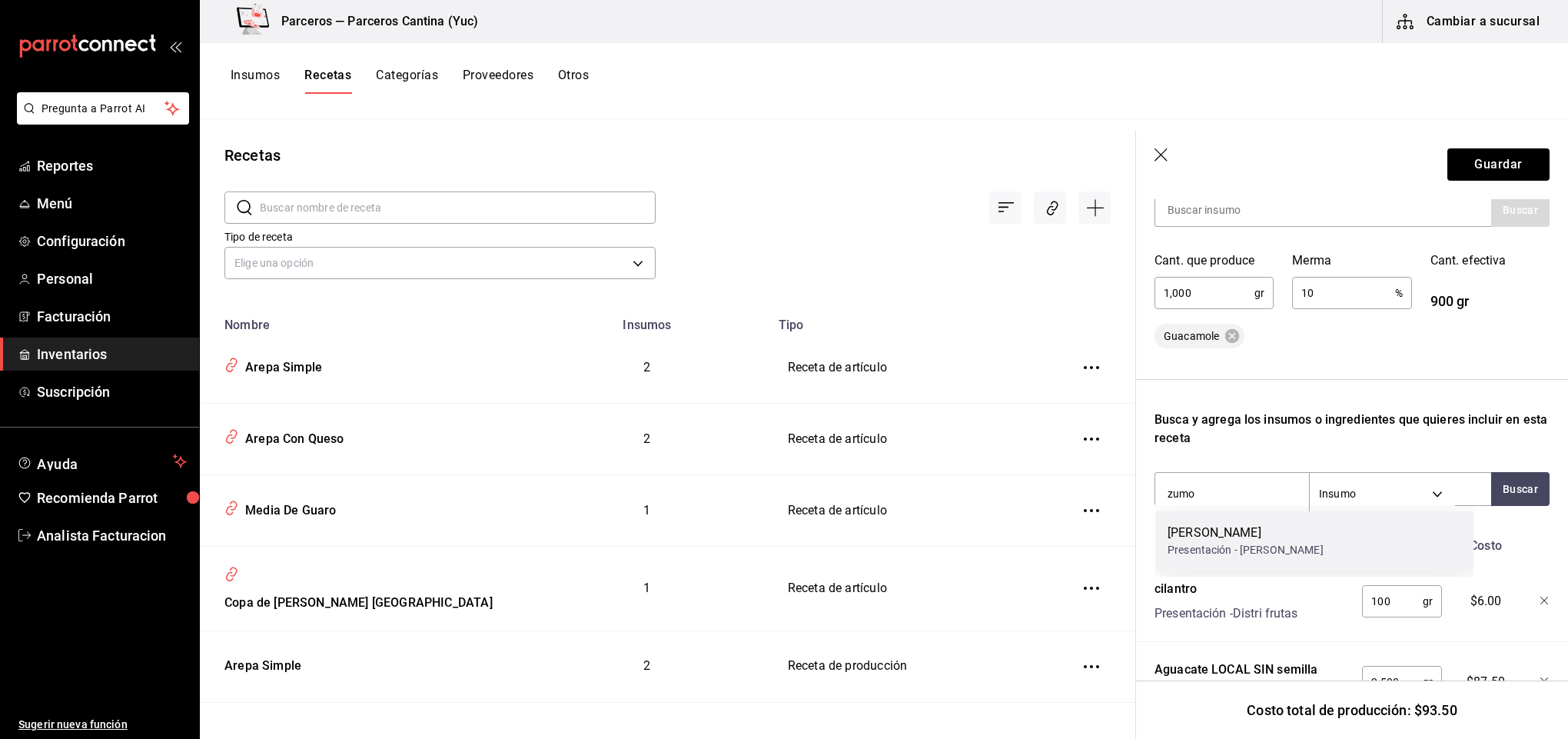
click at [1294, 535] on div "Zumo de Limon" at bounding box center [1245, 533] width 156 height 19
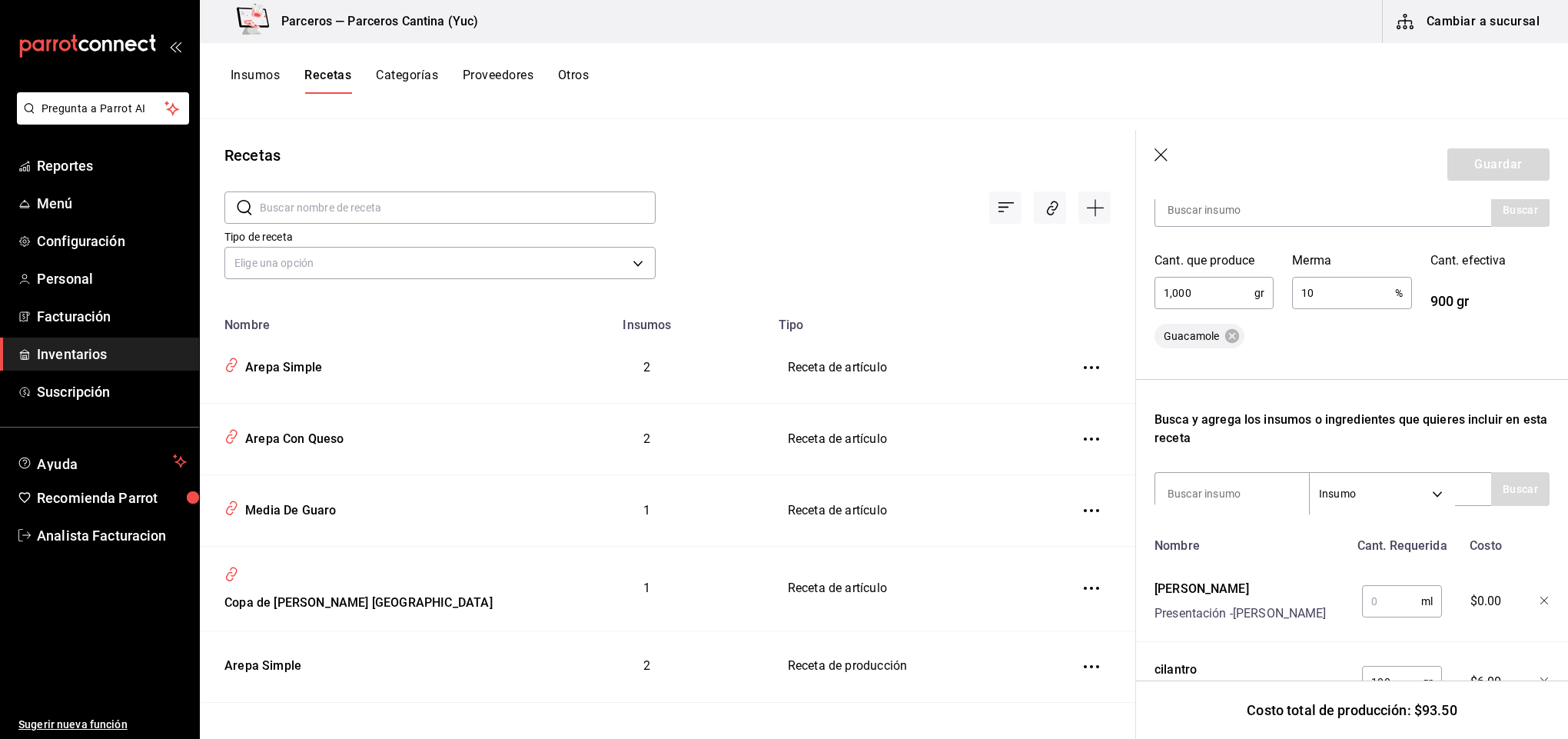
click at [1398, 602] on input "text" at bounding box center [1392, 601] width 60 height 31
type input "15"
click at [1254, 487] on input at bounding box center [1232, 493] width 154 height 33
type input "ceboll"
click at [1492, 492] on button "Buscar" at bounding box center [1520, 489] width 59 height 34
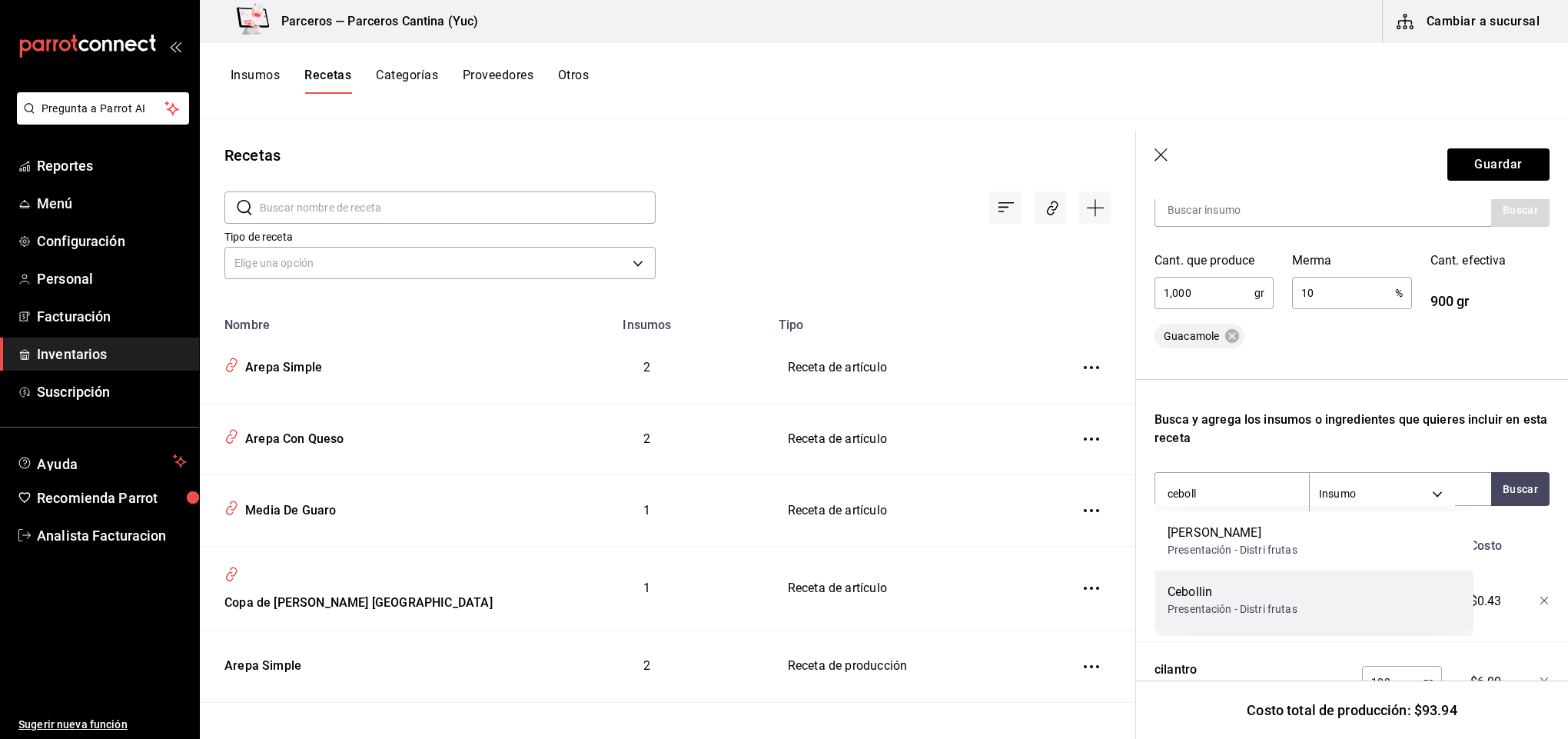
click at [1301, 593] on div "Cebollin Presentación - Distri frutas" at bounding box center [1315, 600] width 319 height 60
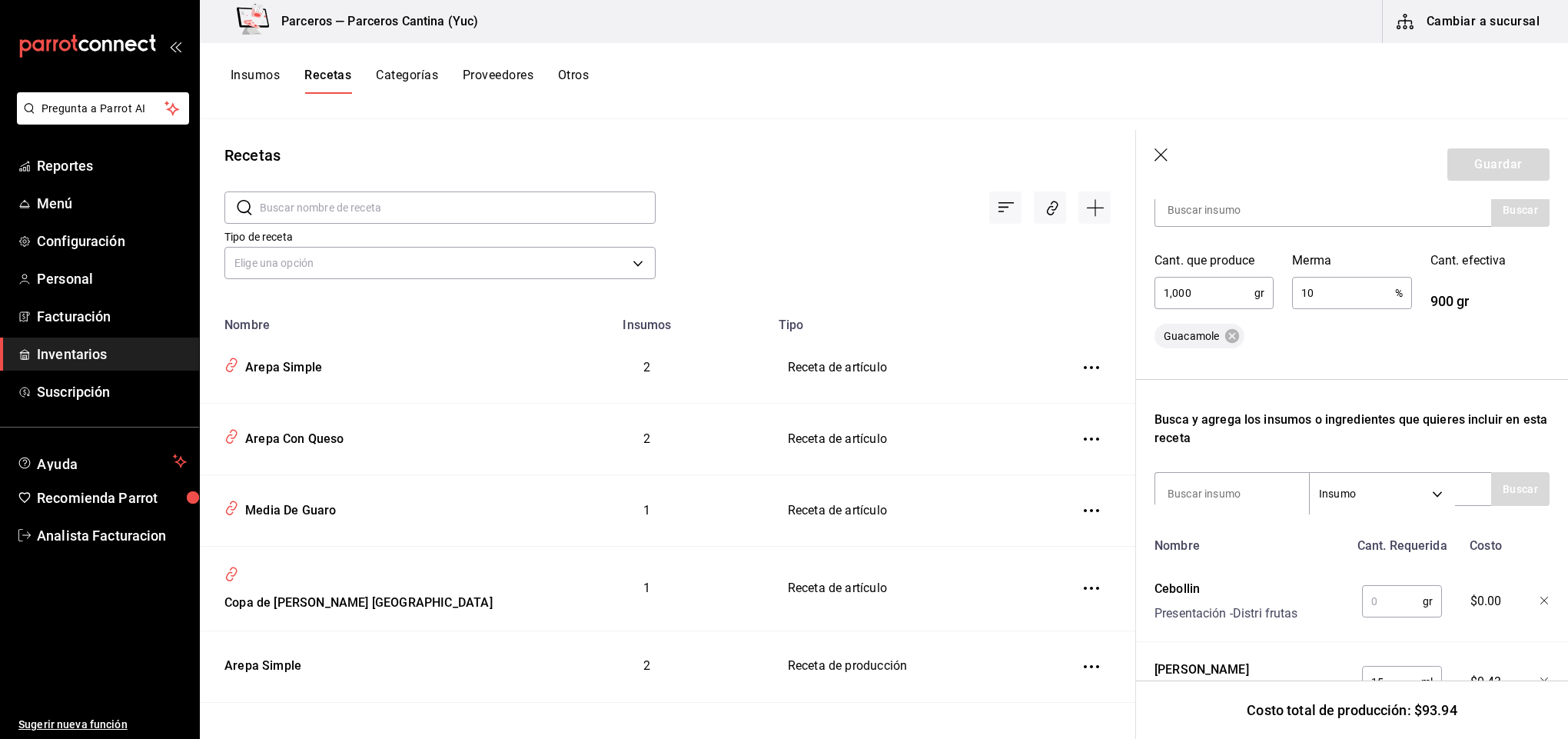
click at [1369, 597] on input "text" at bounding box center [1392, 601] width 61 height 31
type input "80"
click at [1236, 486] on input at bounding box center [1232, 493] width 154 height 33
type input "huevo"
click at [1532, 483] on div "Receta de producción Recuerda que las cantidades utilizadas en tus recetas esta…" at bounding box center [1352, 445] width 432 height 1035
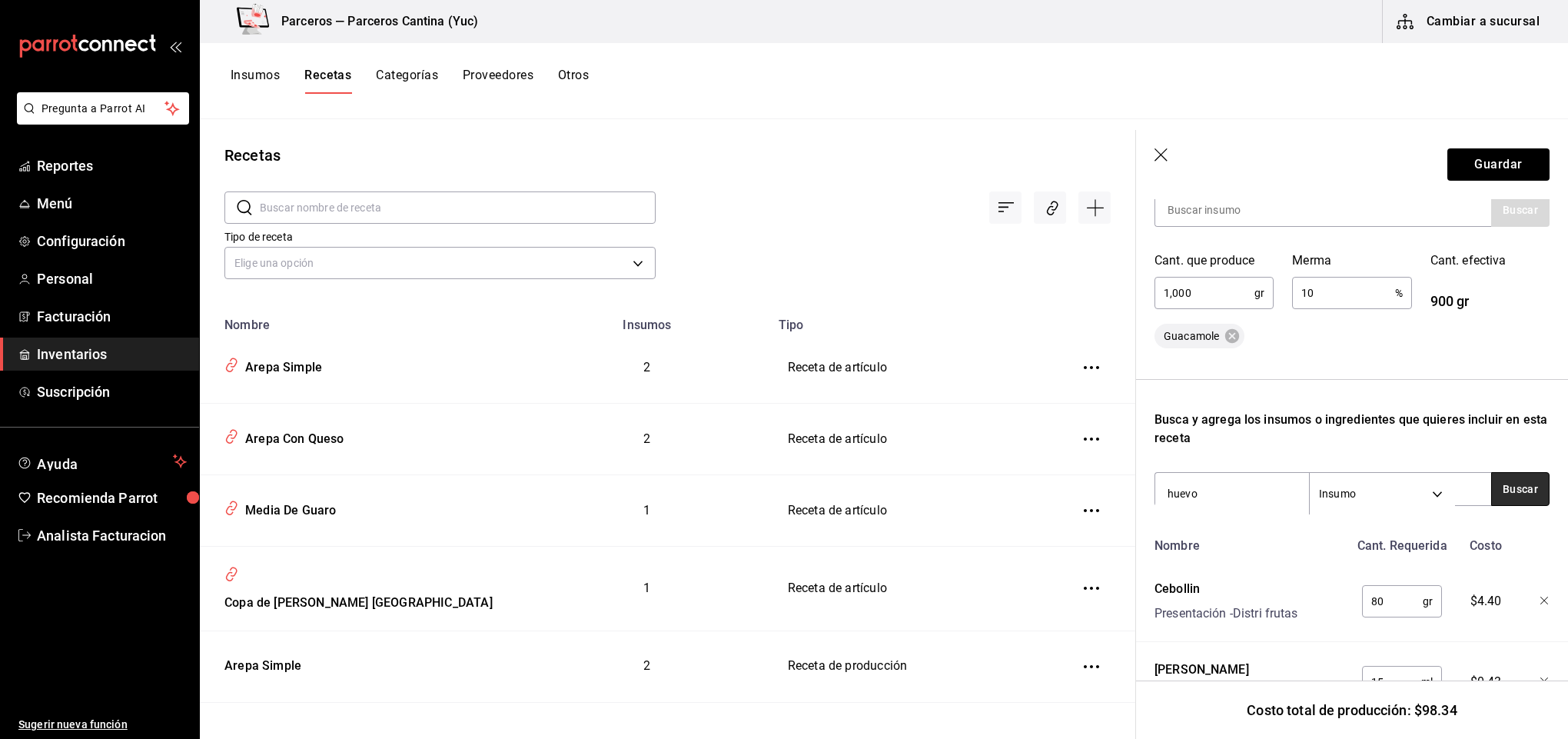
click at [1526, 486] on button "Buscar" at bounding box center [1520, 489] width 59 height 34
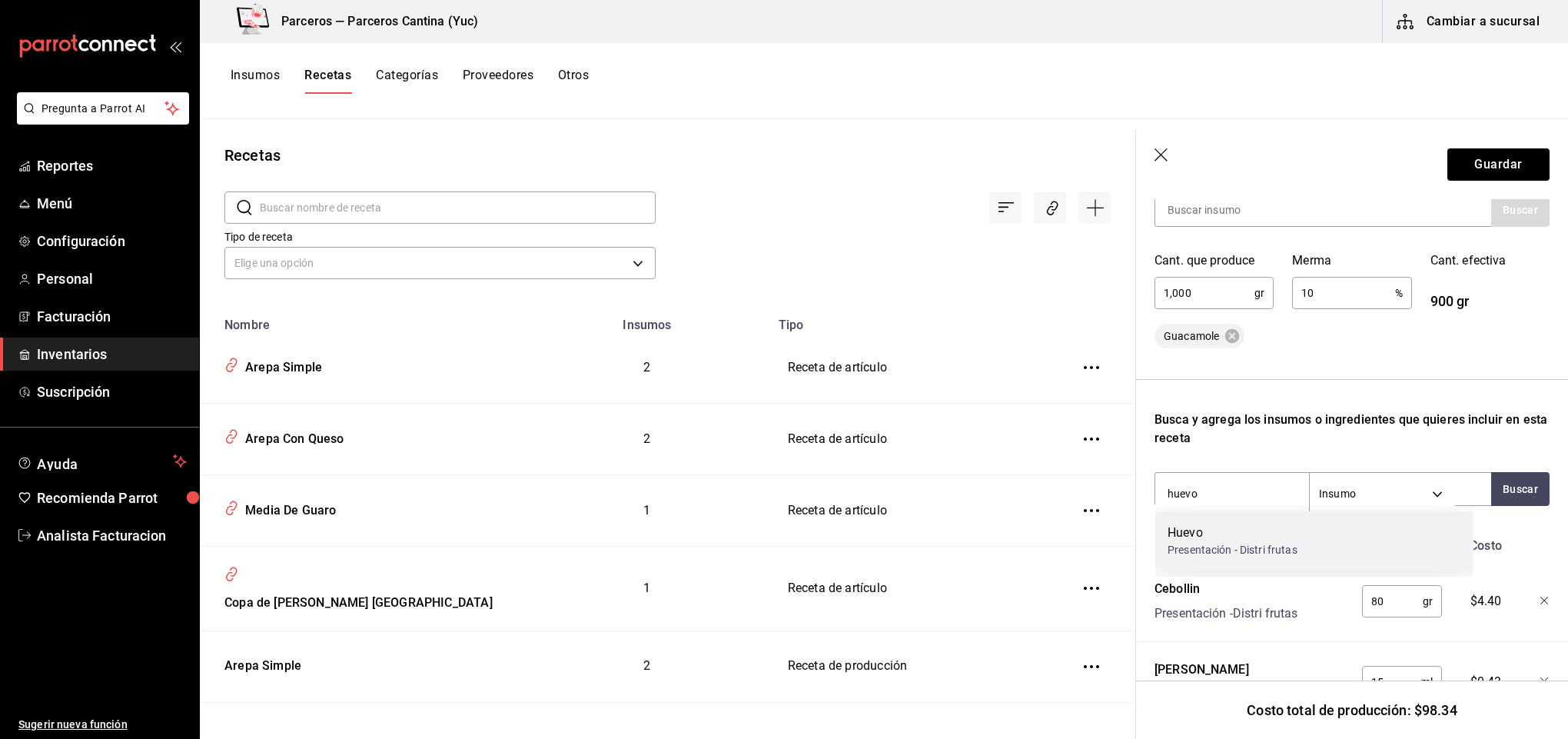
click at [1259, 535] on div "Huevo" at bounding box center [1232, 533] width 130 height 19
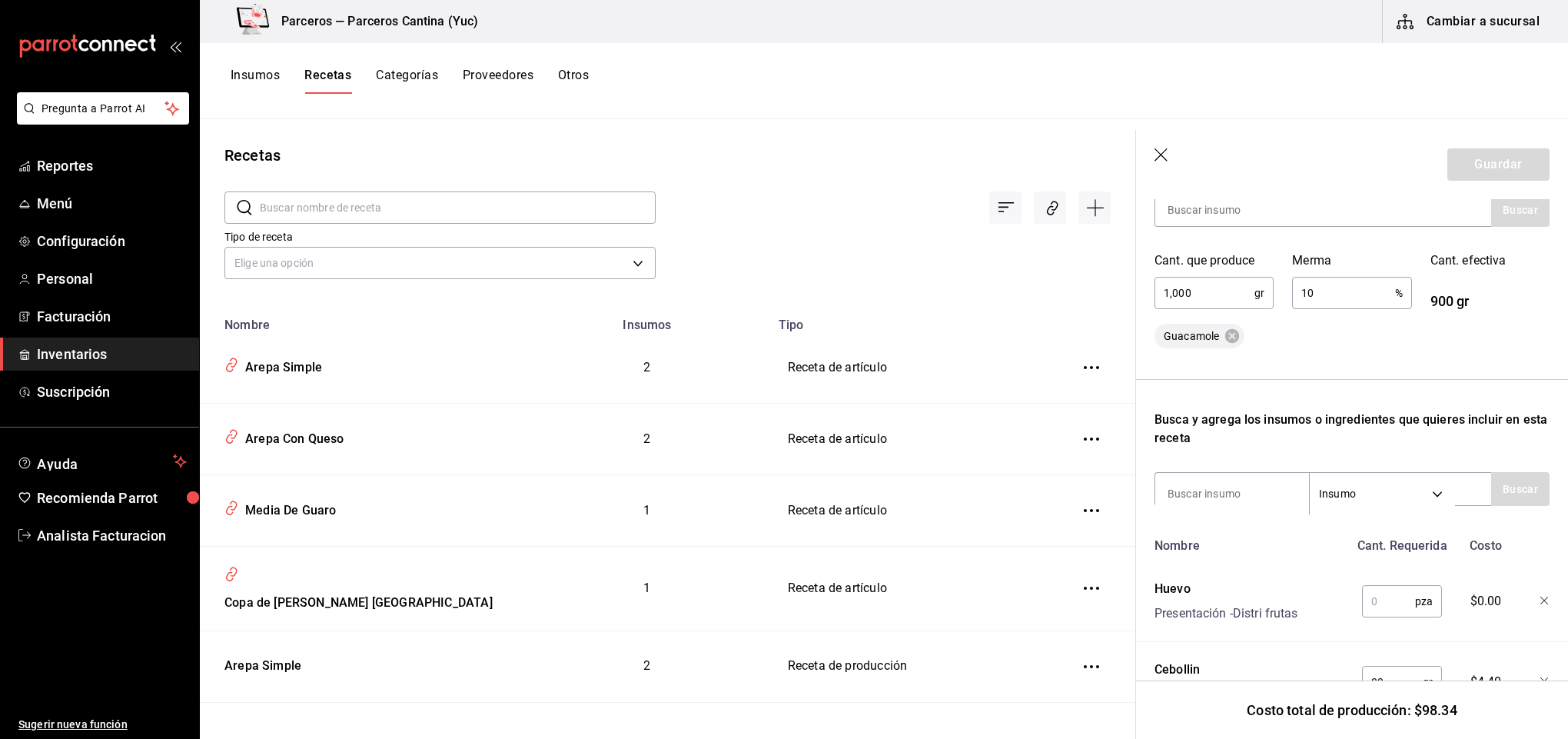
click at [1372, 600] on input "text" at bounding box center [1388, 601] width 53 height 31
type input "2"
click at [1193, 483] on input at bounding box center [1232, 493] width 154 height 33
click at [1500, 494] on button "Buscar" at bounding box center [1520, 489] width 59 height 34
type input "s"
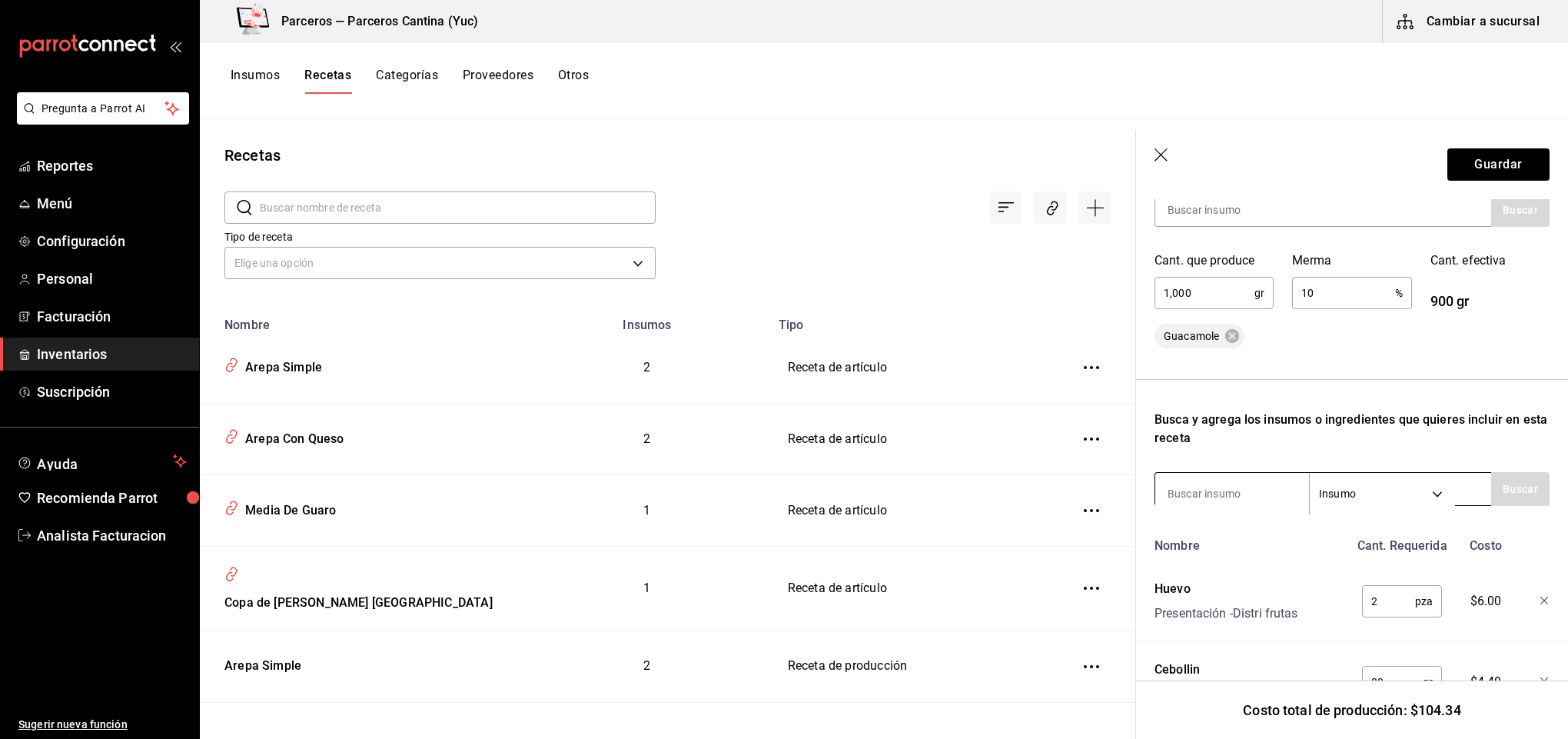
click at [1222, 494] on input at bounding box center [1232, 493] width 154 height 33
type input "sal"
click at [1499, 487] on button "Buscar" at bounding box center [1520, 489] width 59 height 34
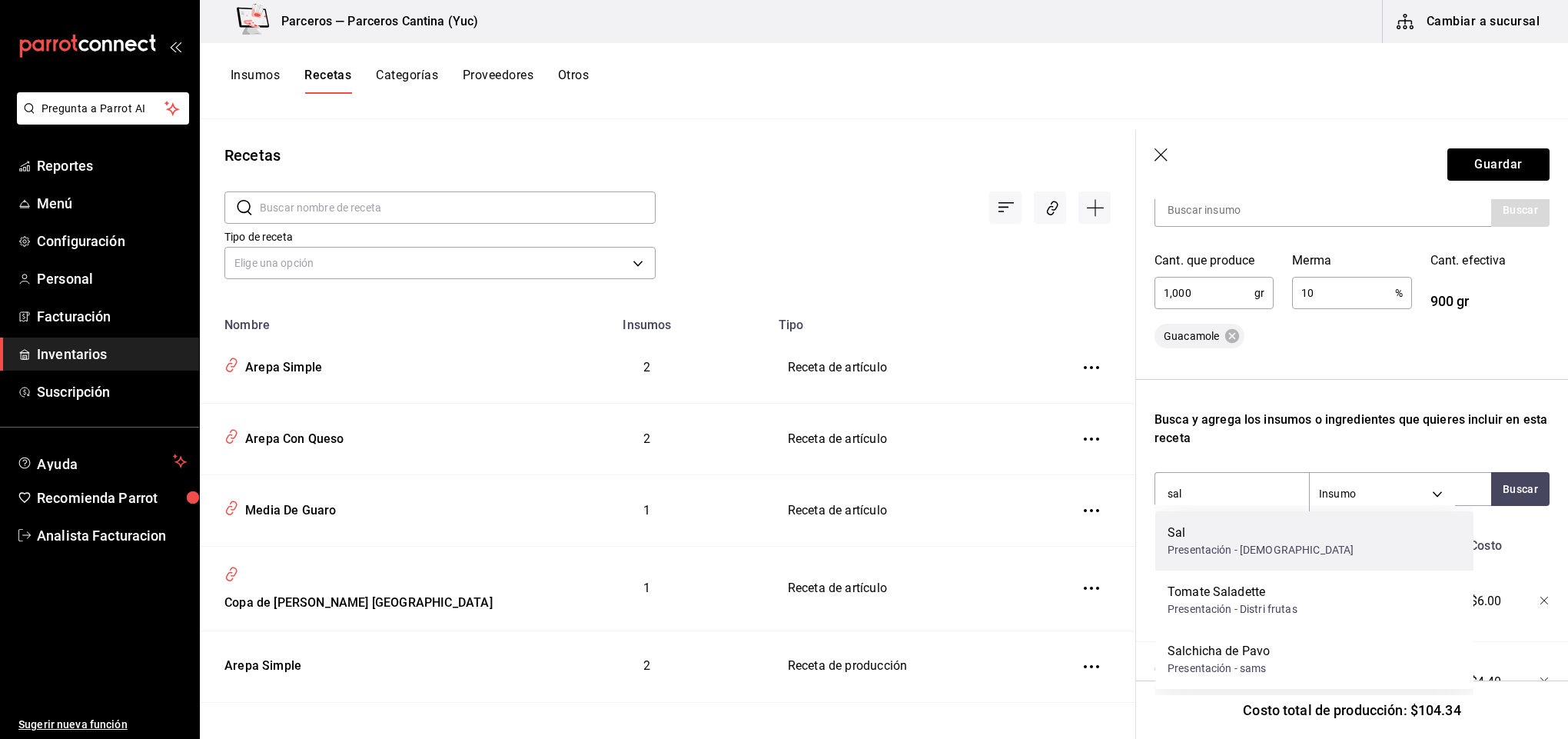
click at [1216, 542] on div "Presentación - Surticoma" at bounding box center [1261, 550] width 186 height 16
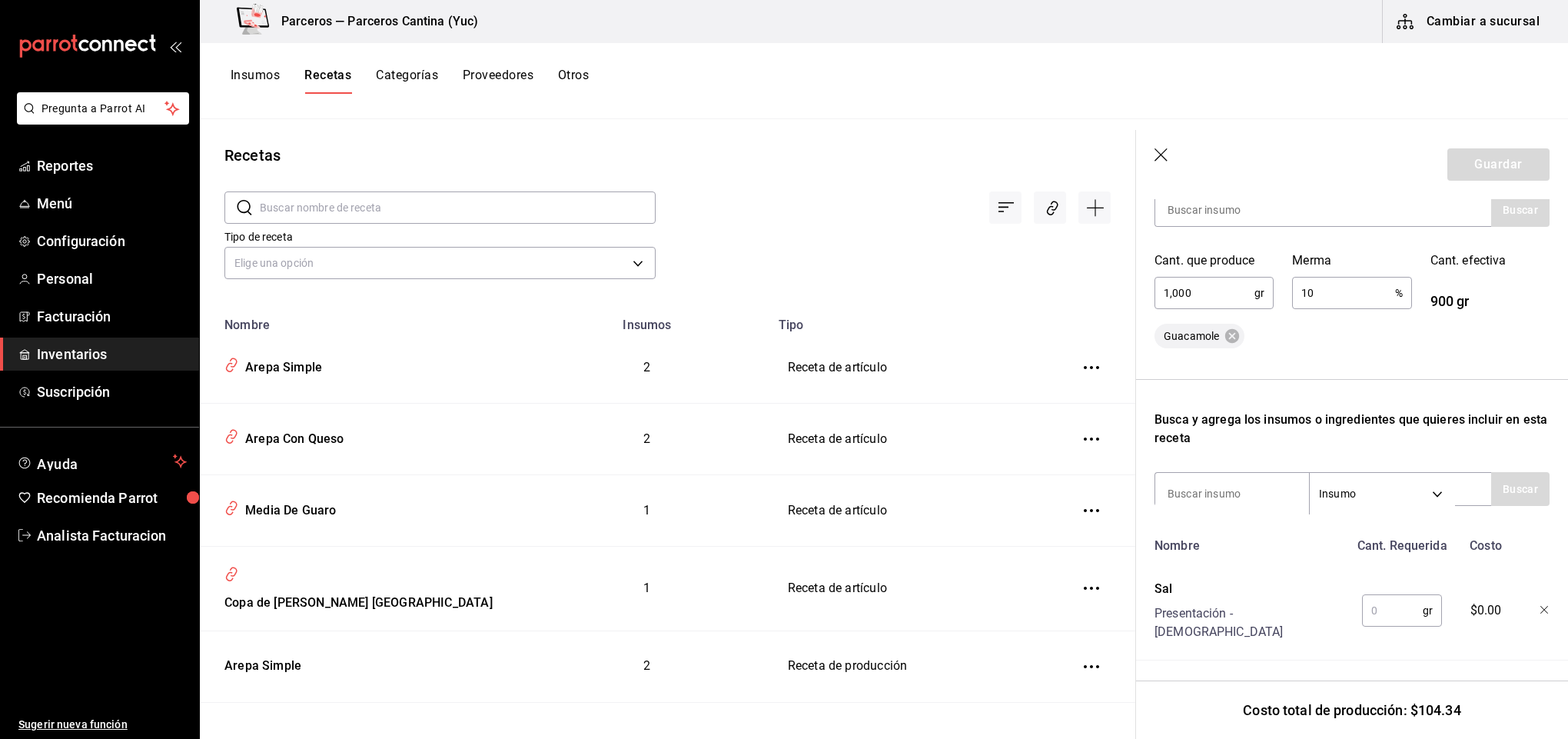
click at [1384, 603] on input "text" at bounding box center [1392, 610] width 61 height 31
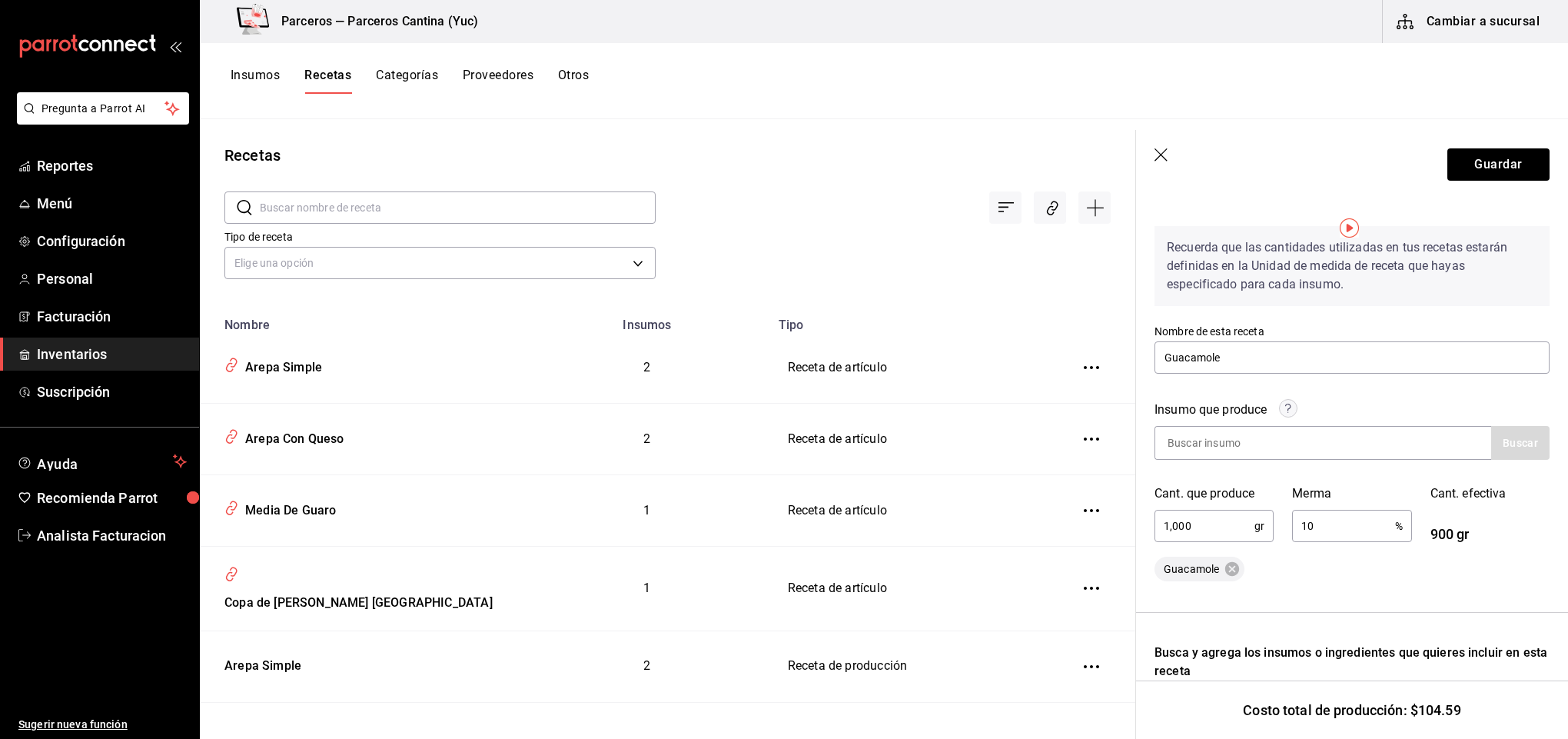
scroll to position [0, 0]
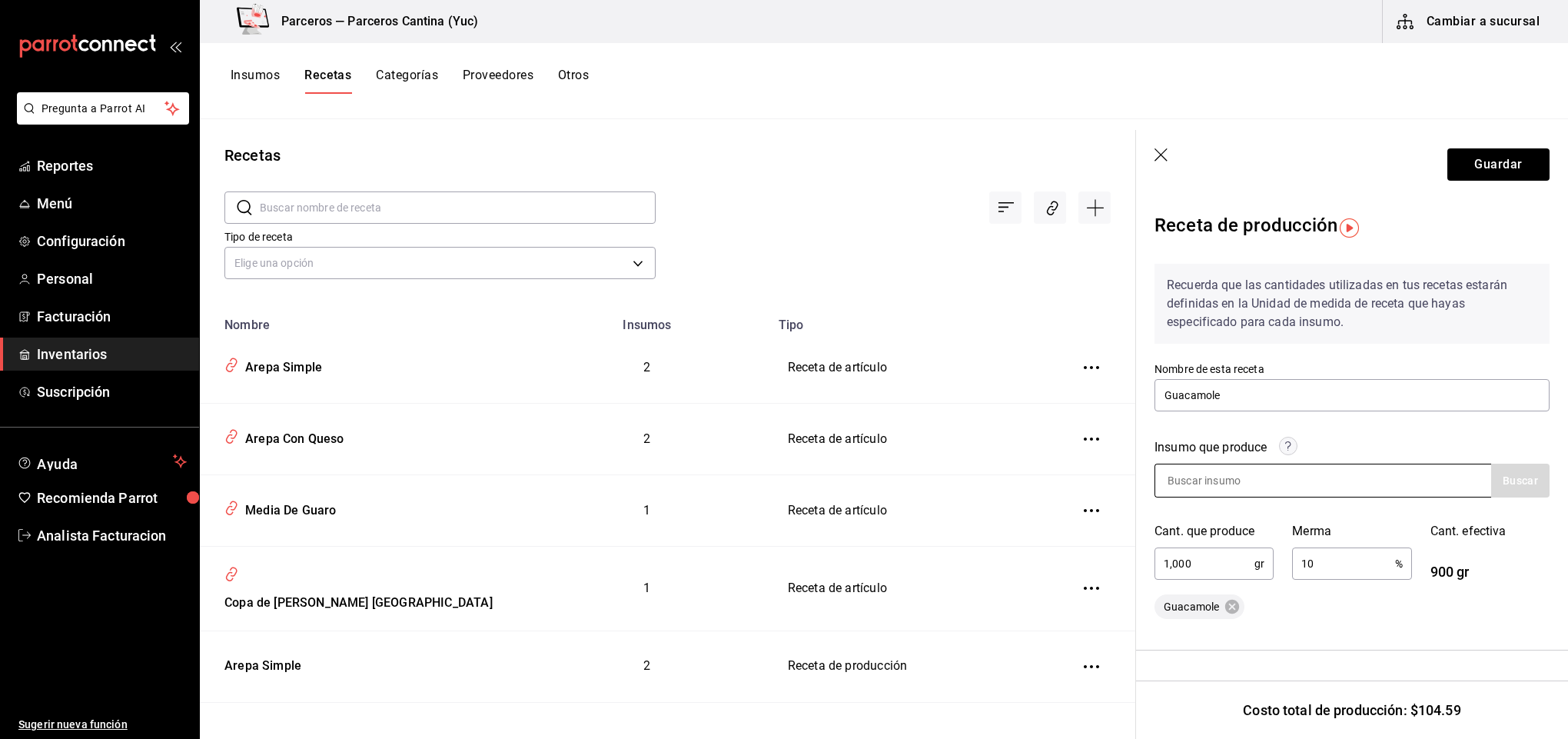
type input "20"
click at [1223, 486] on input at bounding box center [1232, 480] width 154 height 33
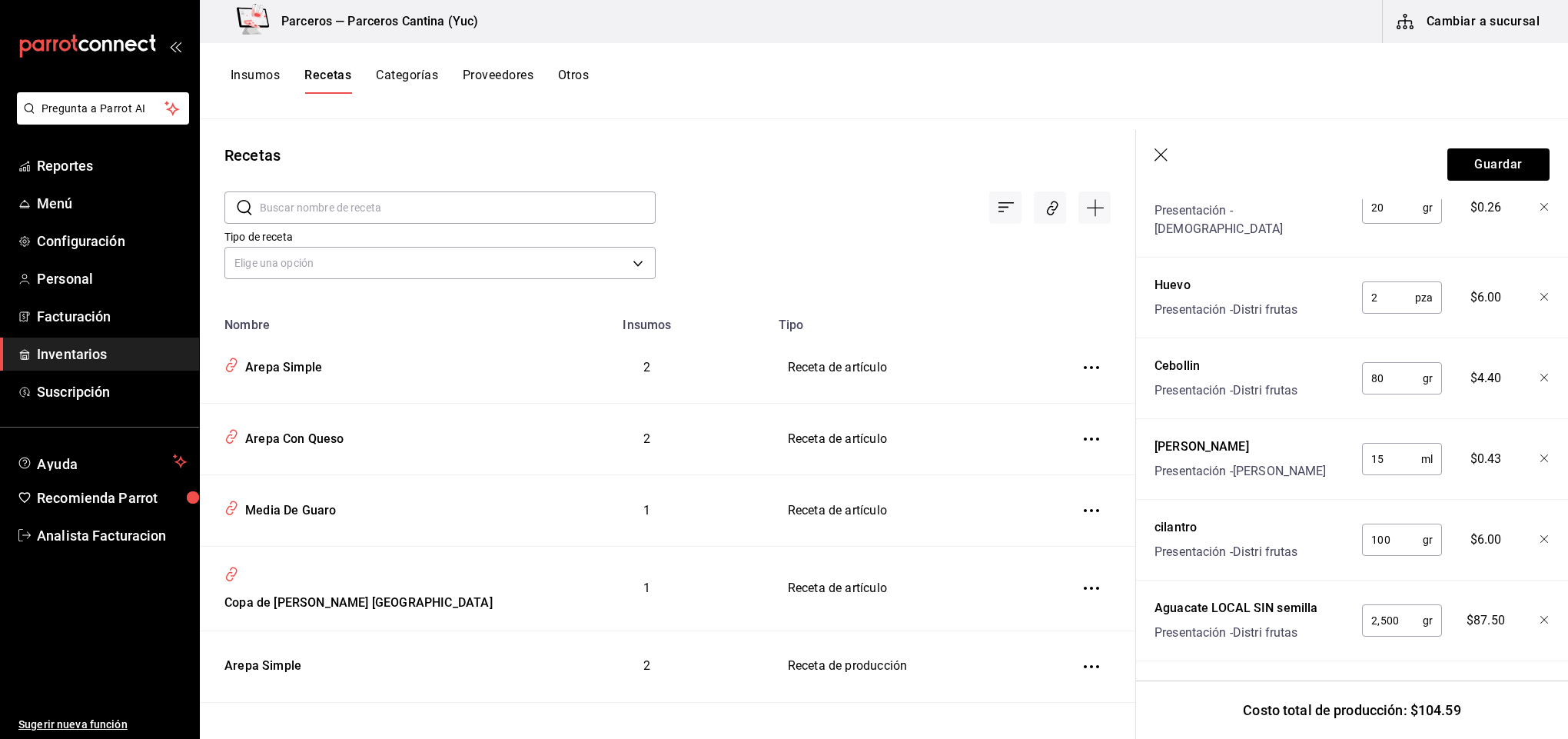
scroll to position [558, 0]
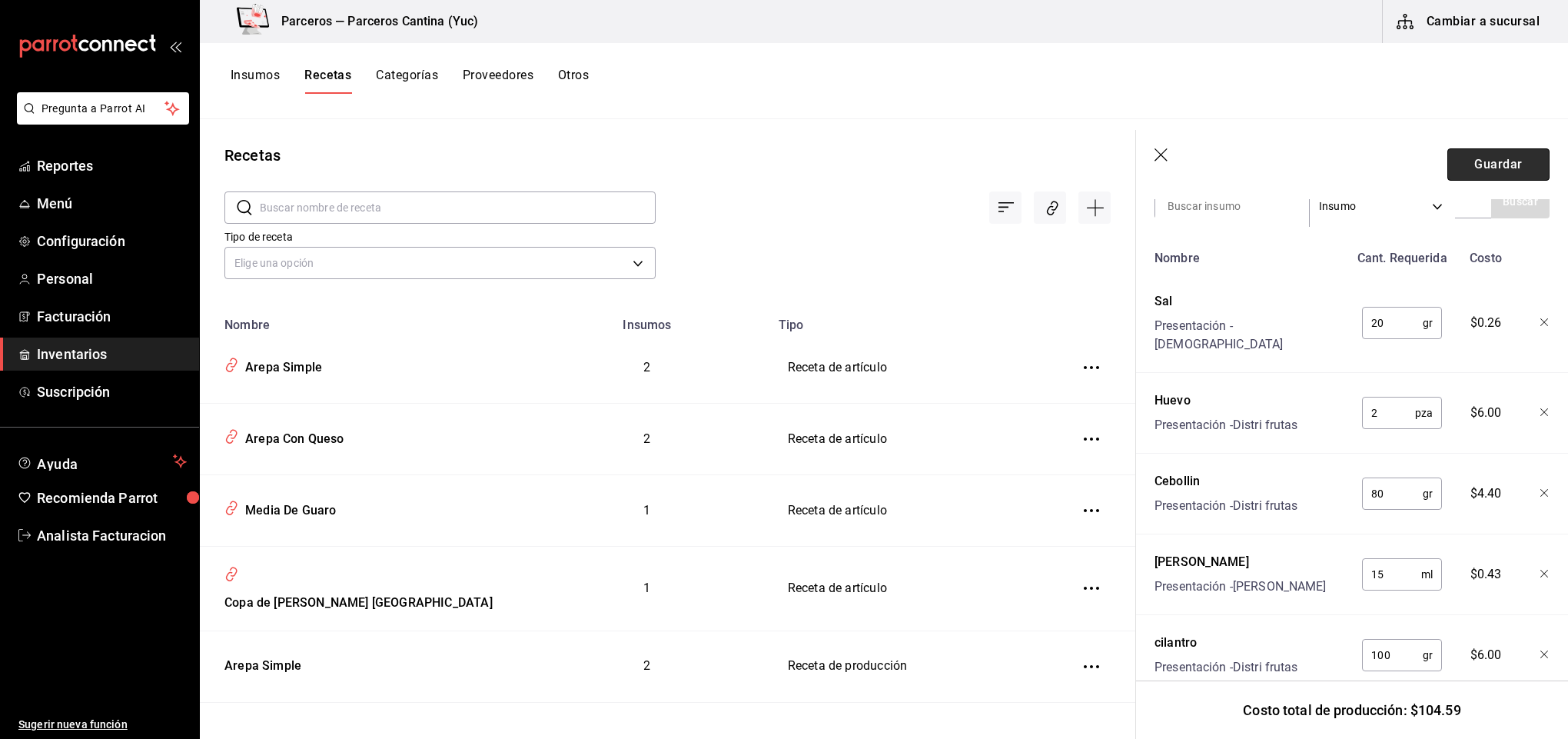
click at [1477, 169] on button "Guardar" at bounding box center [1499, 164] width 102 height 33
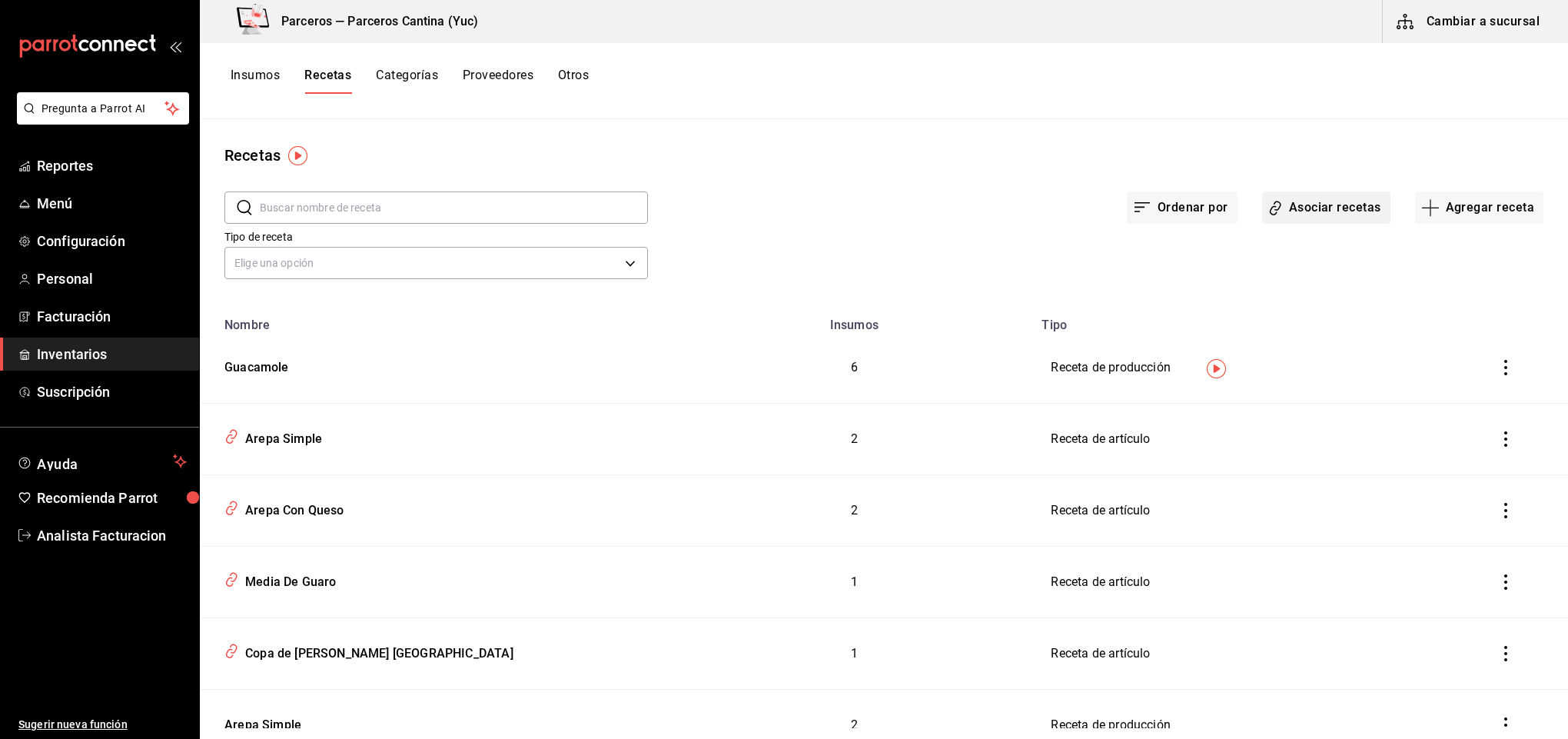
click at [1333, 208] on button "Asociar recetas" at bounding box center [1327, 207] width 129 height 33
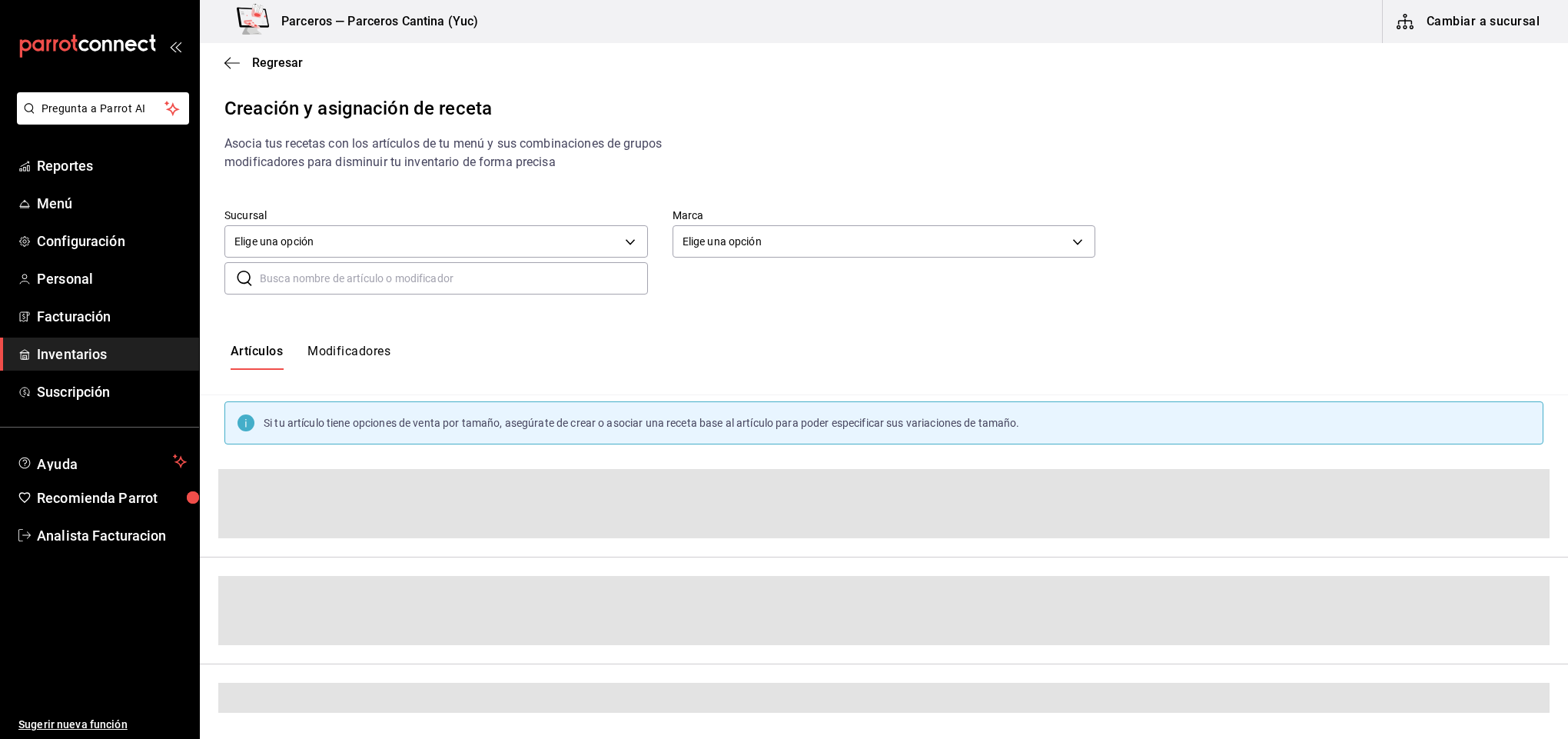
click at [295, 280] on input "text" at bounding box center [454, 278] width 389 height 31
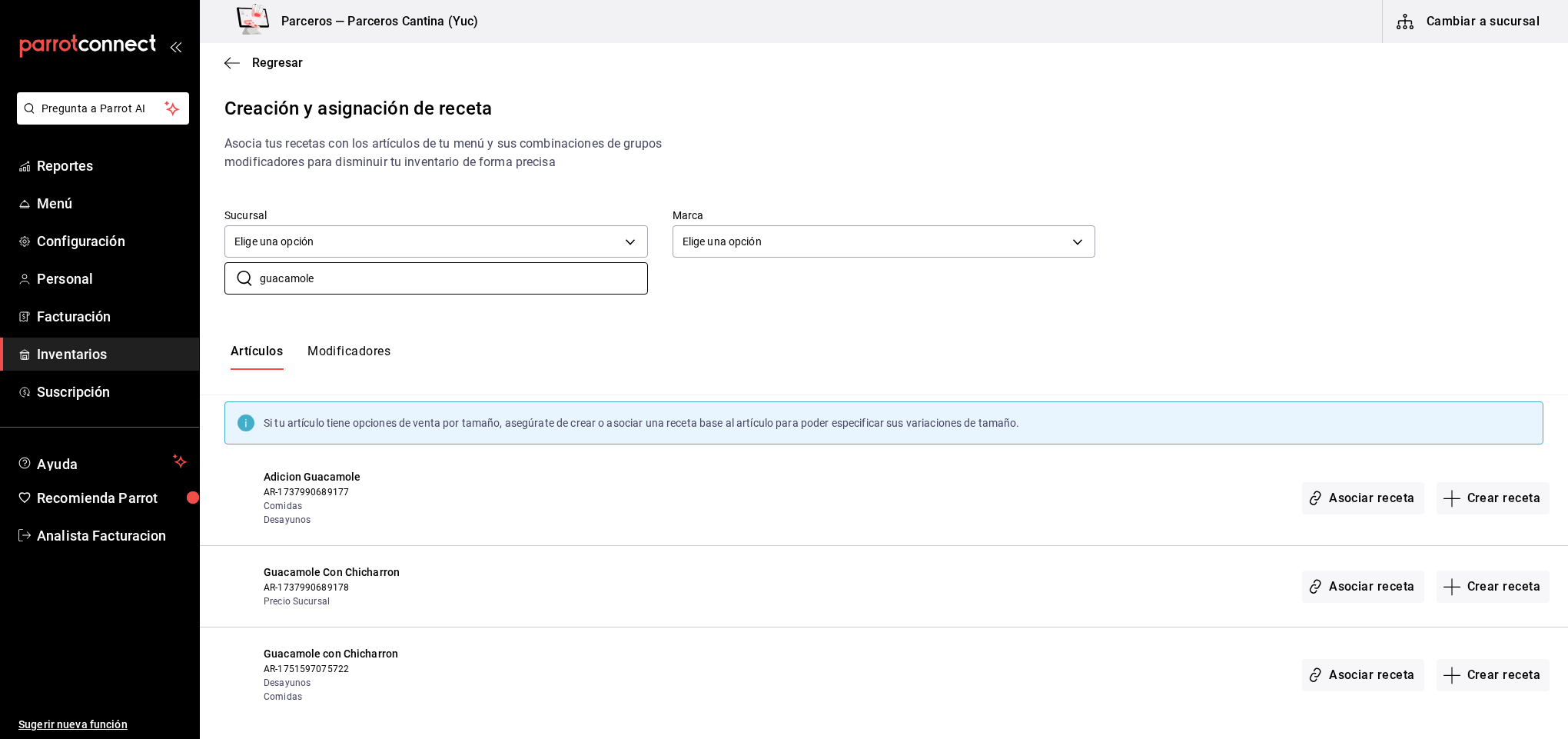
scroll to position [11, 0]
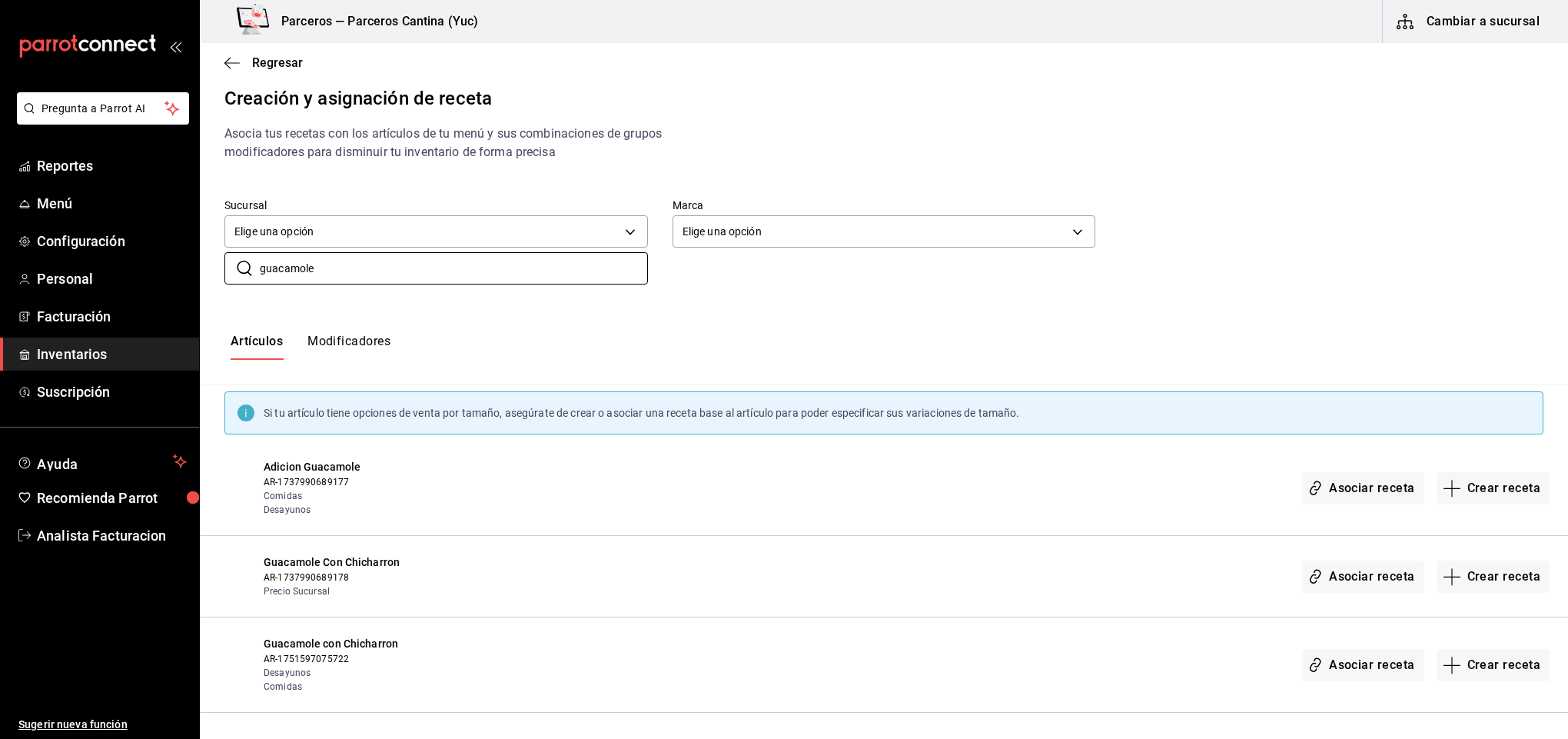
type input "guacamole"
click at [1491, 665] on button "Crear receta" at bounding box center [1493, 664] width 114 height 33
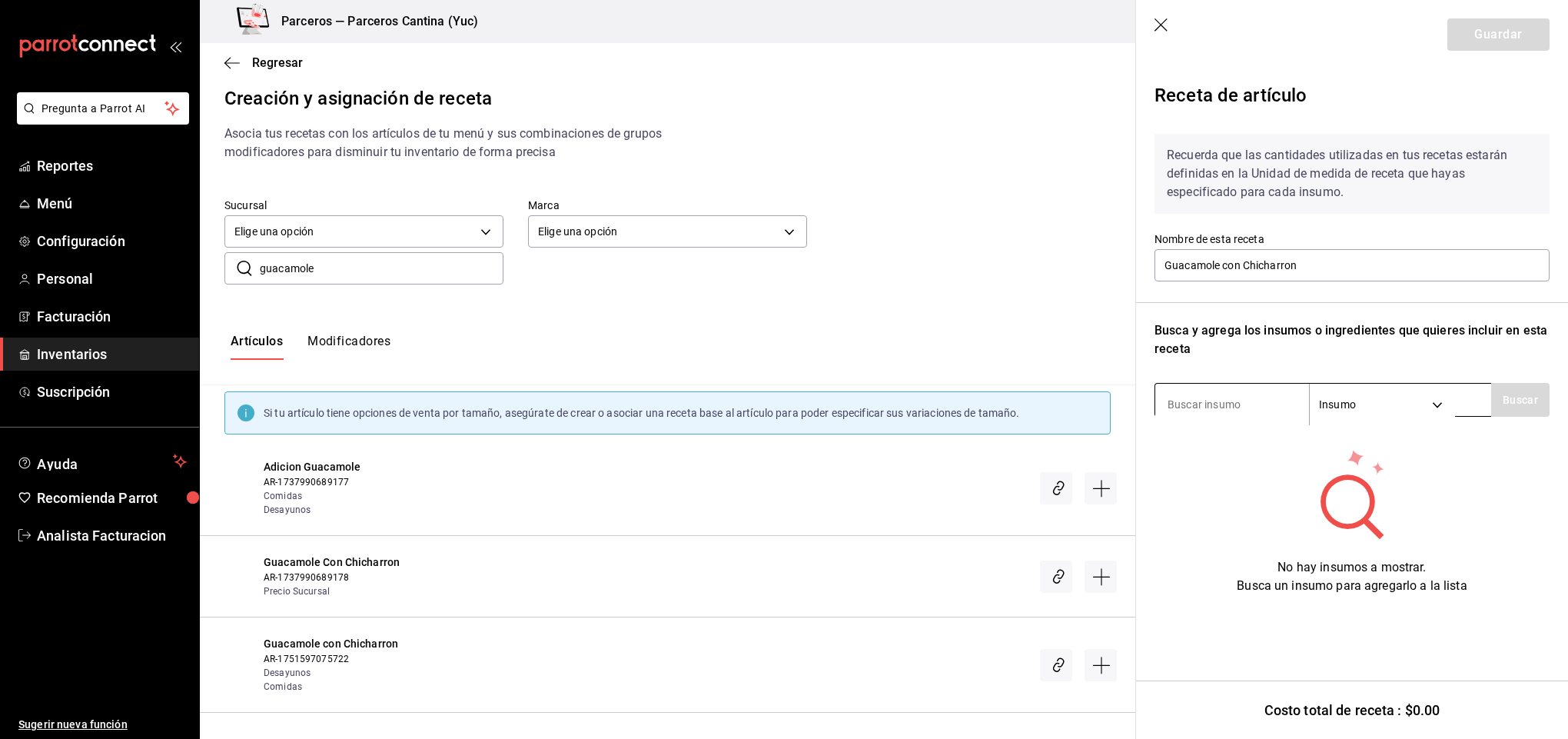
click at [1185, 398] on input at bounding box center [1232, 404] width 154 height 33
type input "guacamole"
click at [1518, 388] on button "Buscar" at bounding box center [1520, 400] width 59 height 34
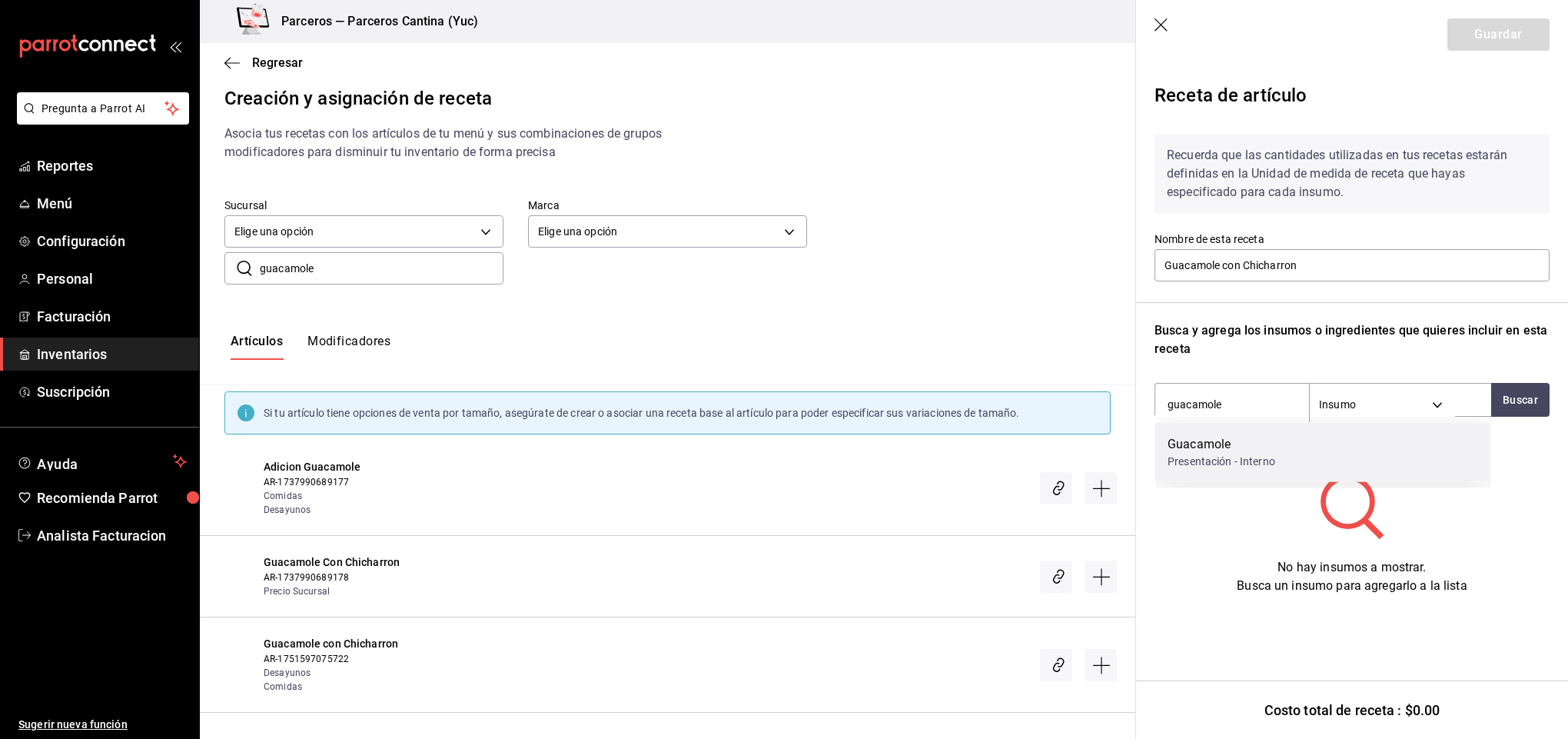
click at [1244, 455] on div "Presentación - Interno" at bounding box center [1221, 461] width 108 height 16
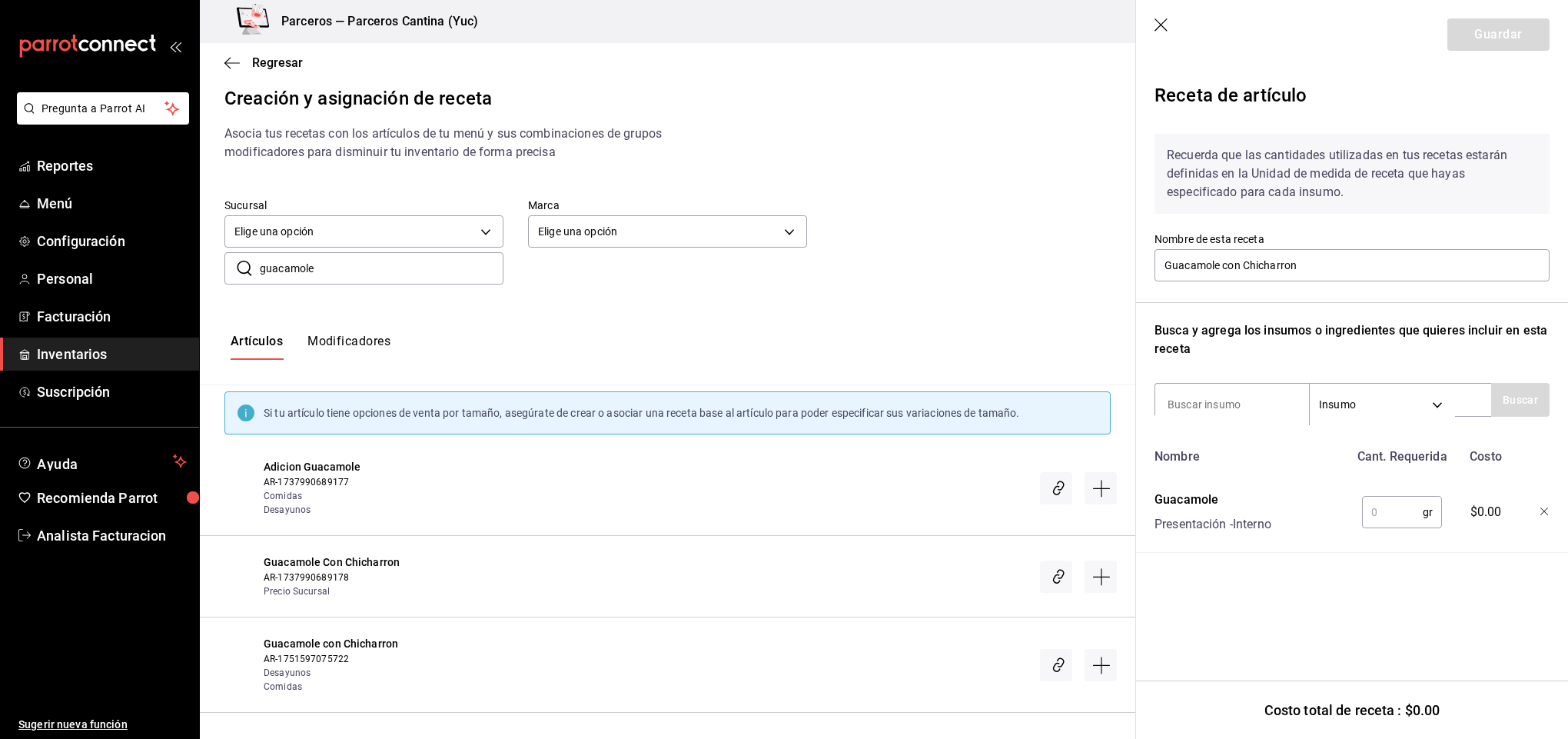
click at [1399, 511] on input "text" at bounding box center [1392, 512] width 61 height 31
type input "150"
click at [1193, 404] on input at bounding box center [1232, 404] width 154 height 33
type input "chicharron"
click at [1513, 404] on button "Buscar" at bounding box center [1520, 400] width 59 height 34
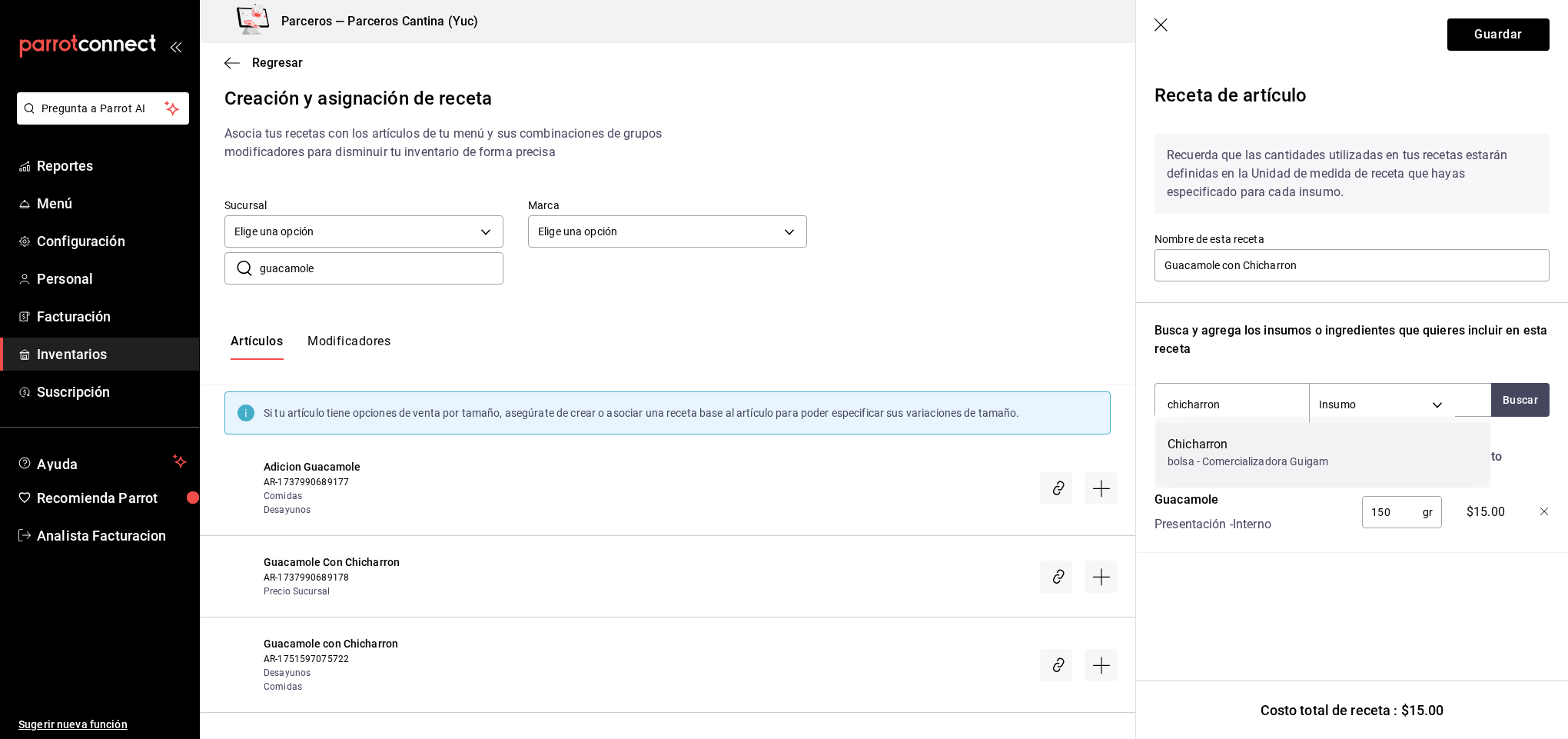
click at [1234, 441] on div "Chicharron" at bounding box center [1248, 445] width 160 height 19
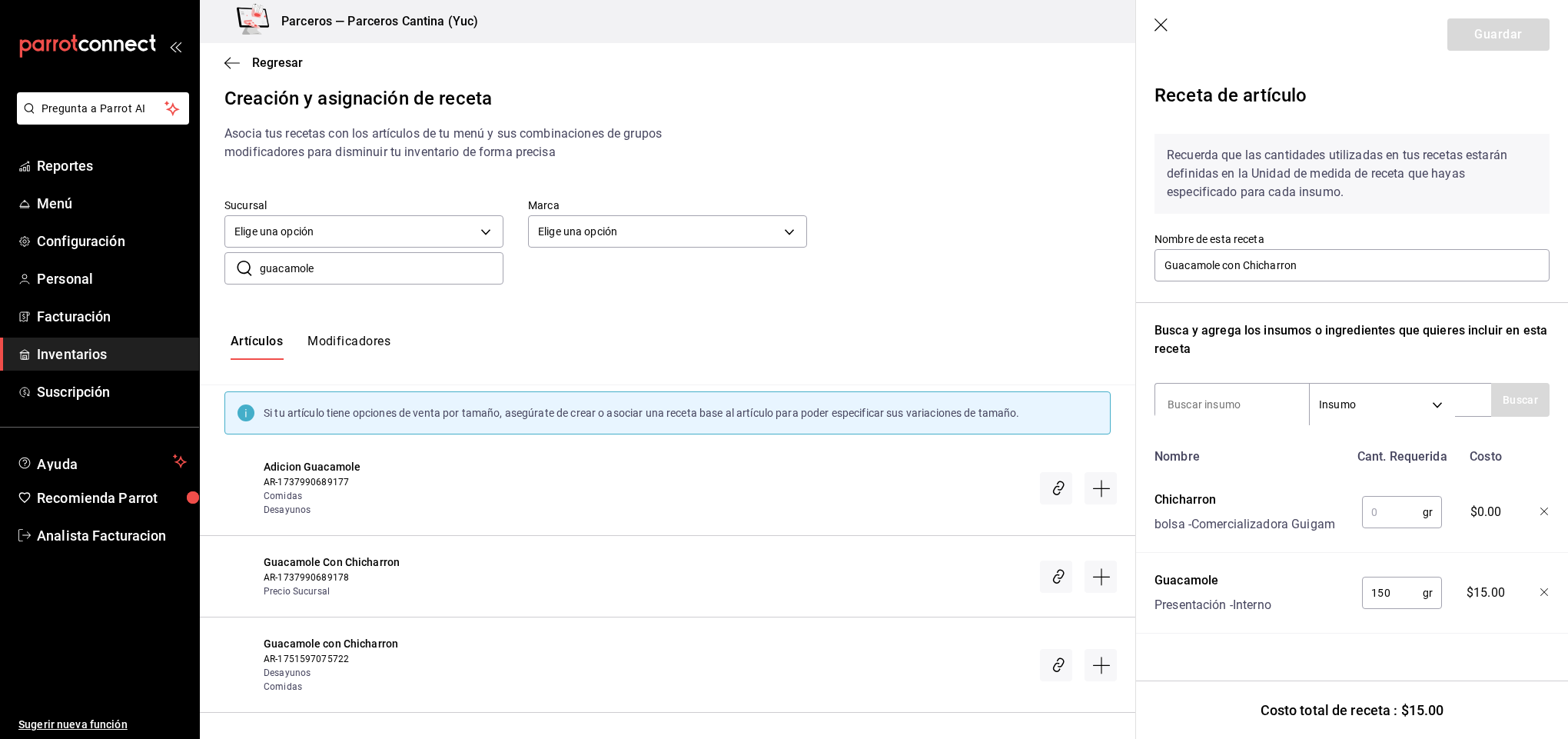
click at [1384, 520] on input "text" at bounding box center [1392, 512] width 61 height 31
type input "100"
click at [1215, 398] on input at bounding box center [1232, 404] width 154 height 33
type input "tomate"
click at [1518, 398] on button "Buscar" at bounding box center [1520, 400] width 59 height 34
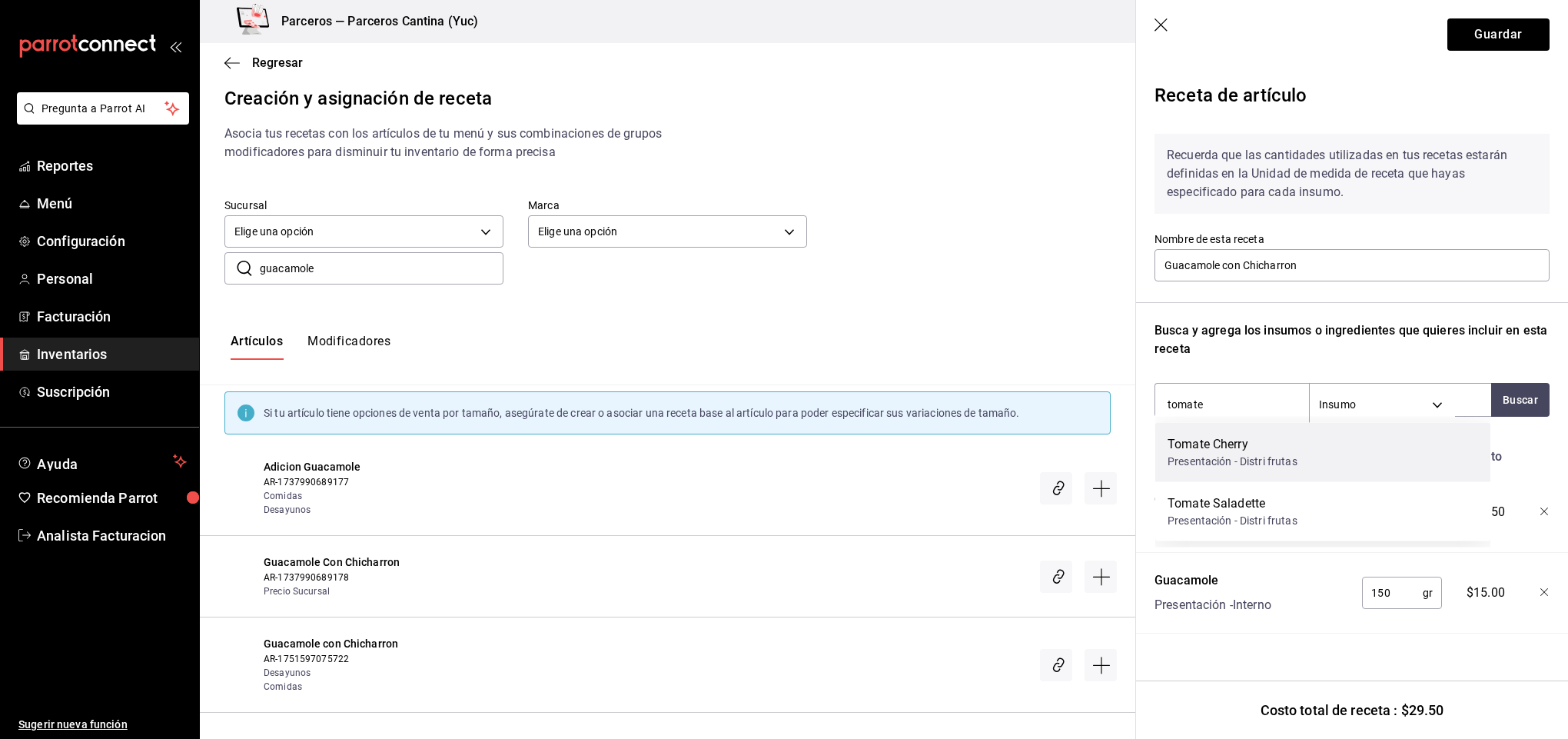
click at [1254, 455] on div "Presentación - Distri frutas" at bounding box center [1232, 461] width 130 height 16
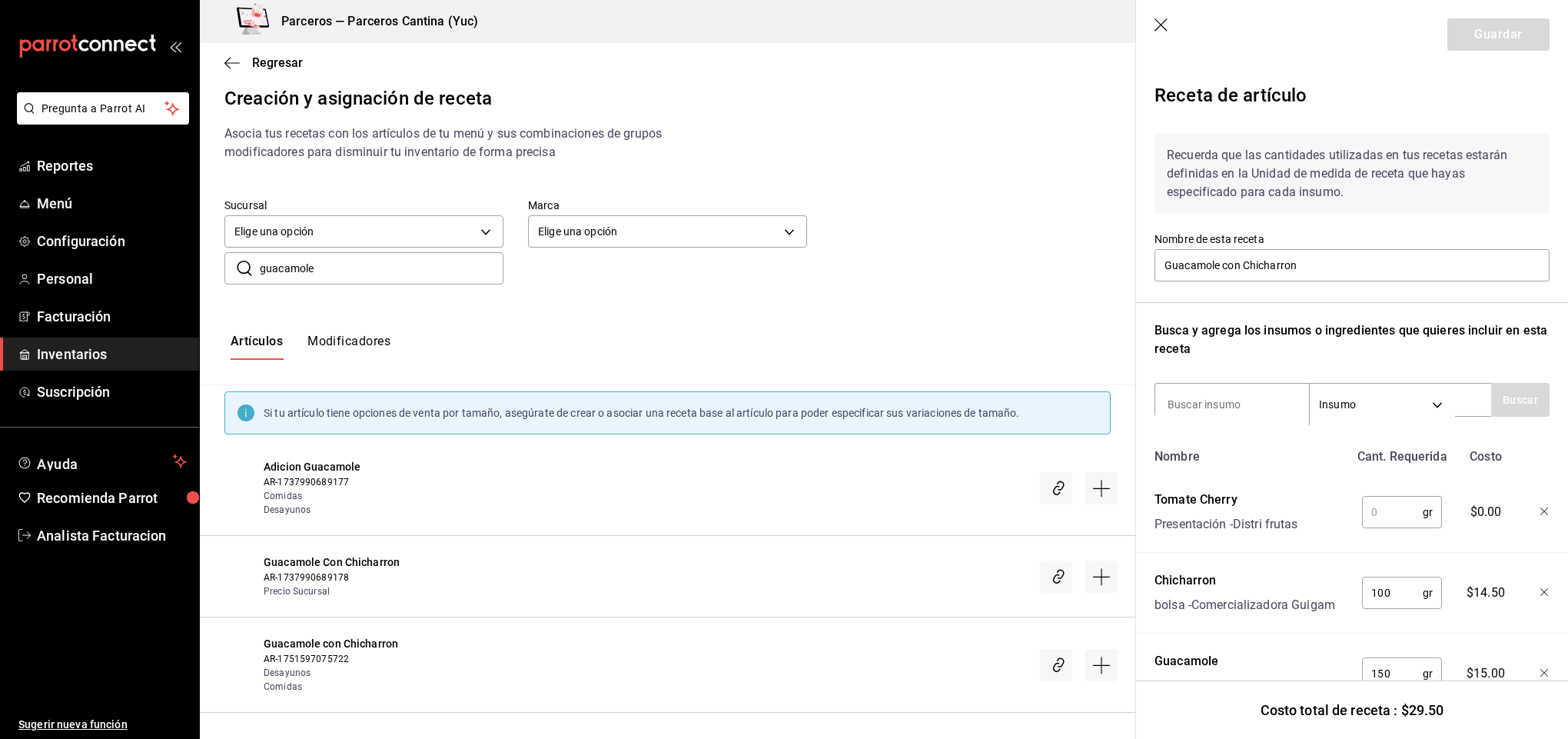
click at [1380, 508] on input "text" at bounding box center [1392, 512] width 61 height 31
type input "2"
click at [1259, 402] on input at bounding box center [1232, 404] width 154 height 33
type input "plata"
click at [1515, 402] on button "Buscar" at bounding box center [1520, 400] width 59 height 34
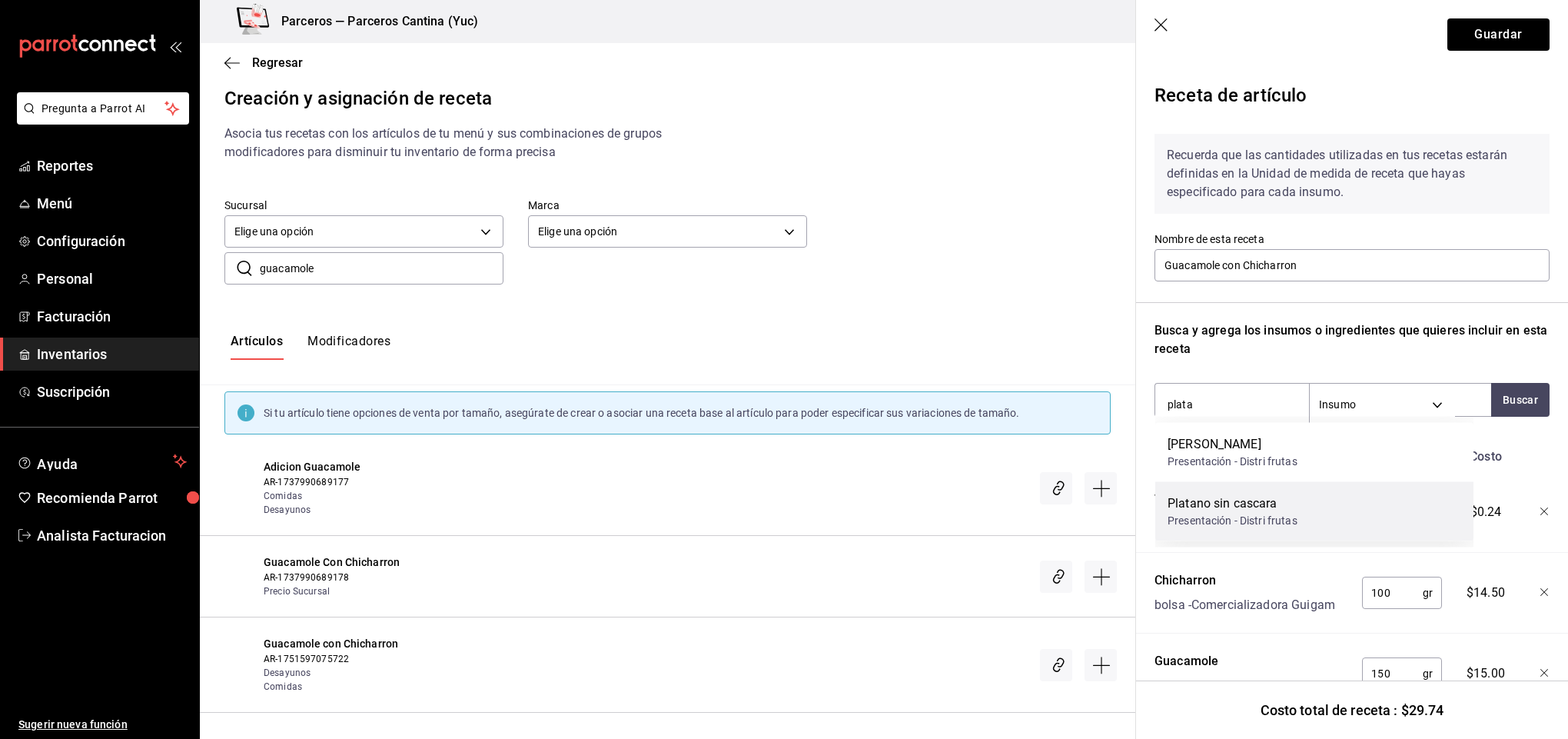
click at [1335, 515] on div "Platano sin cascara Presentación - Distri frutas" at bounding box center [1315, 512] width 319 height 60
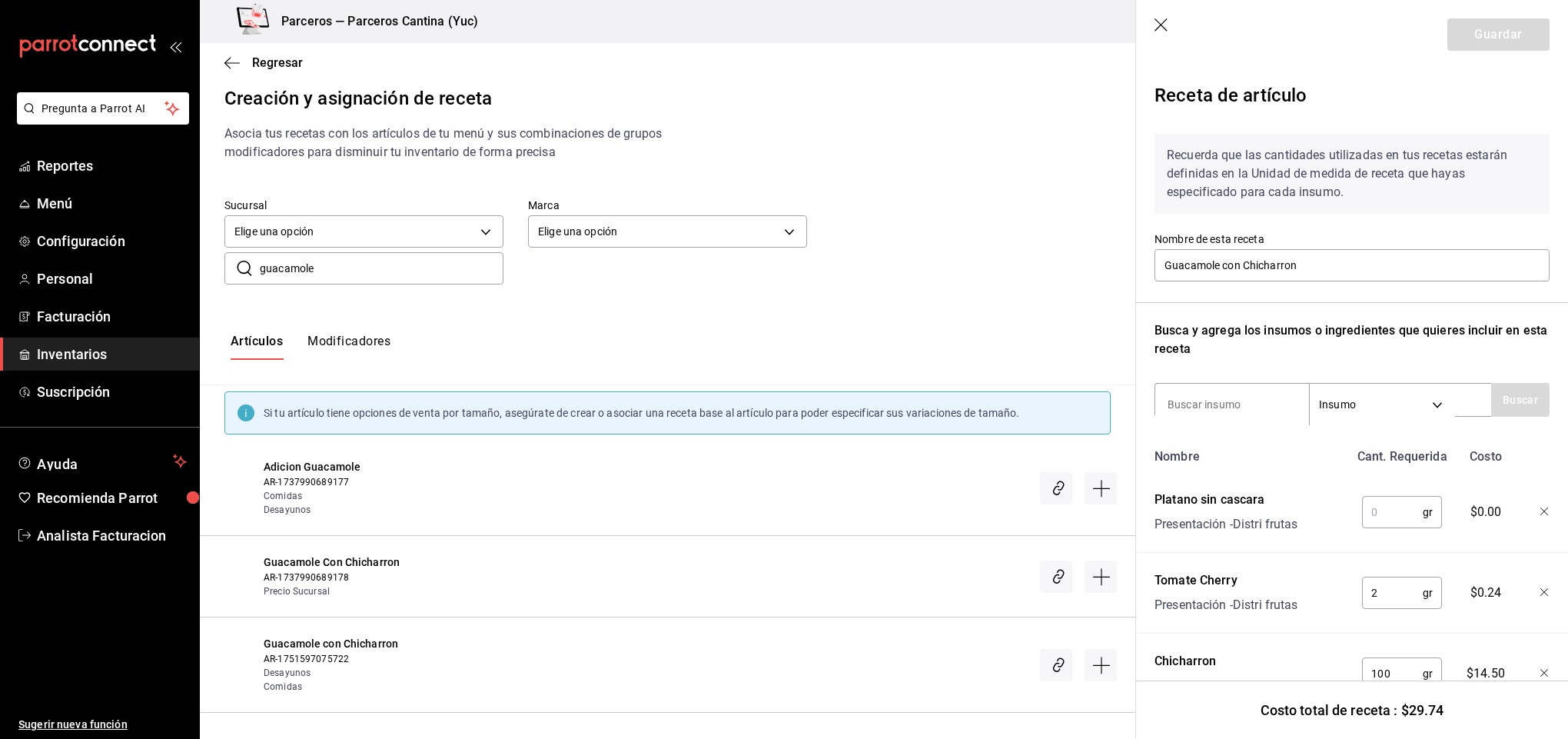
click at [1377, 506] on input "text" at bounding box center [1392, 512] width 61 height 31
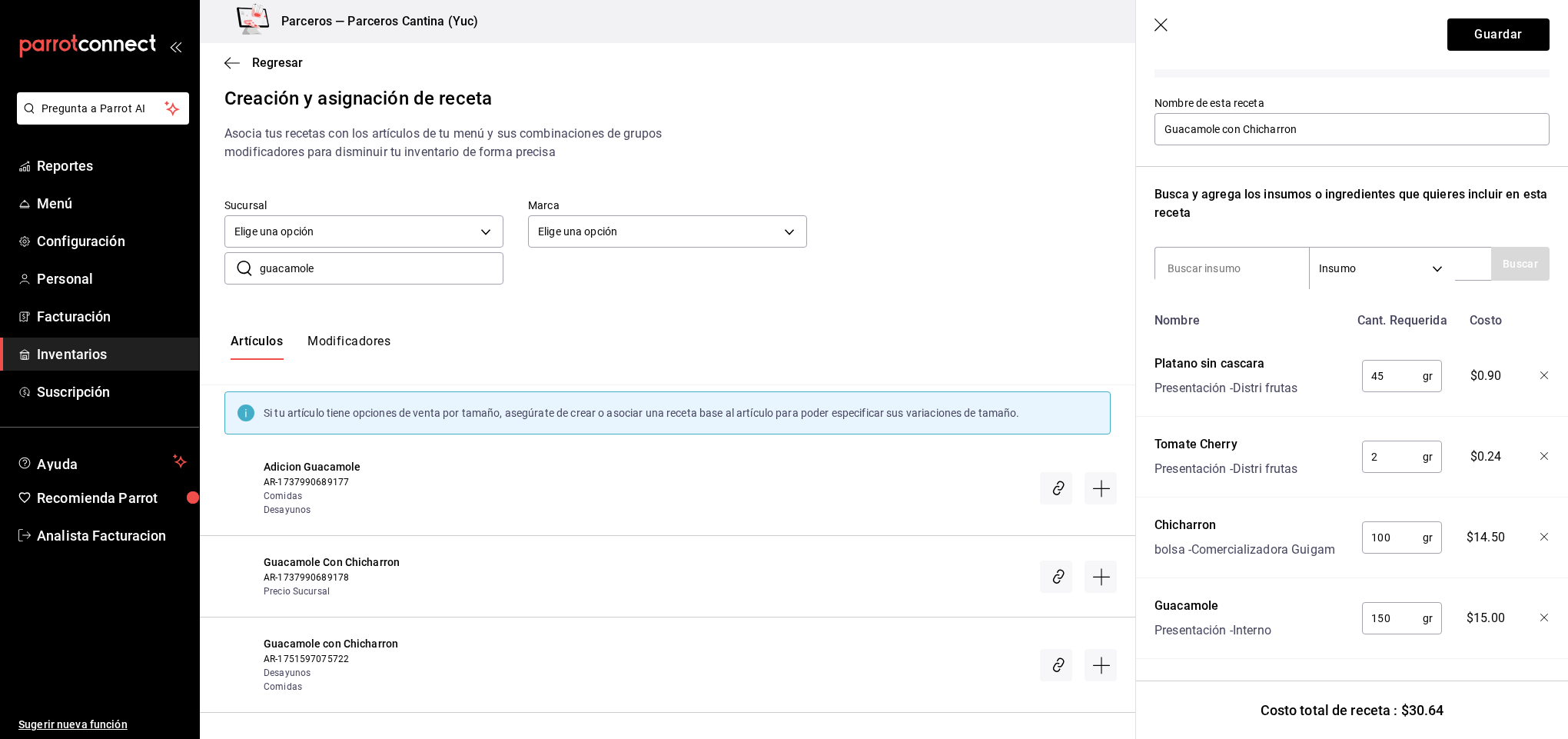
scroll to position [153, 0]
type input "45"
click at [1479, 37] on button "Guardar" at bounding box center [1499, 34] width 102 height 33
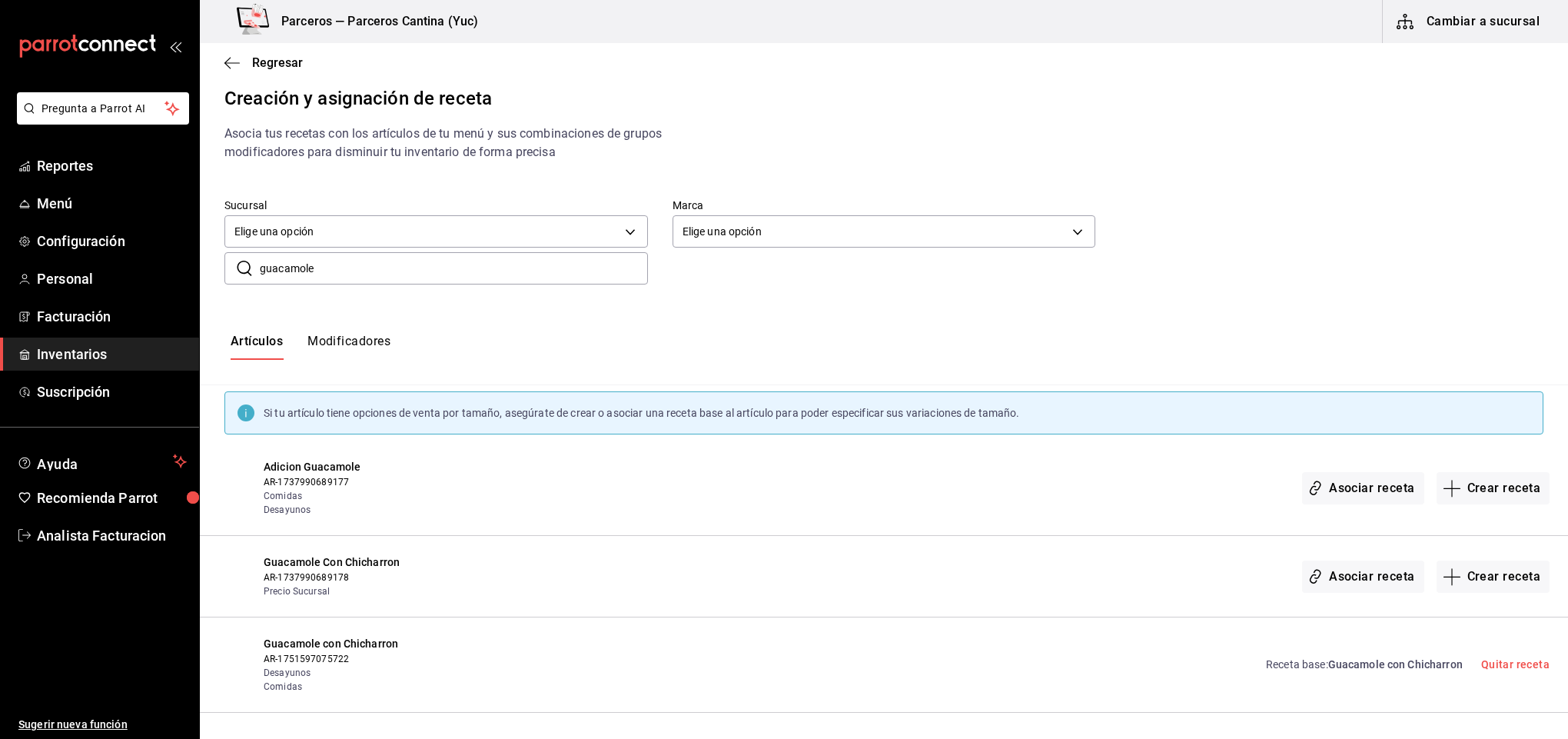
drag, startPoint x: 323, startPoint y: 272, endPoint x: 330, endPoint y: 281, distance: 11.4
click at [325, 272] on input "guacamole" at bounding box center [454, 267] width 389 height 31
type input "g"
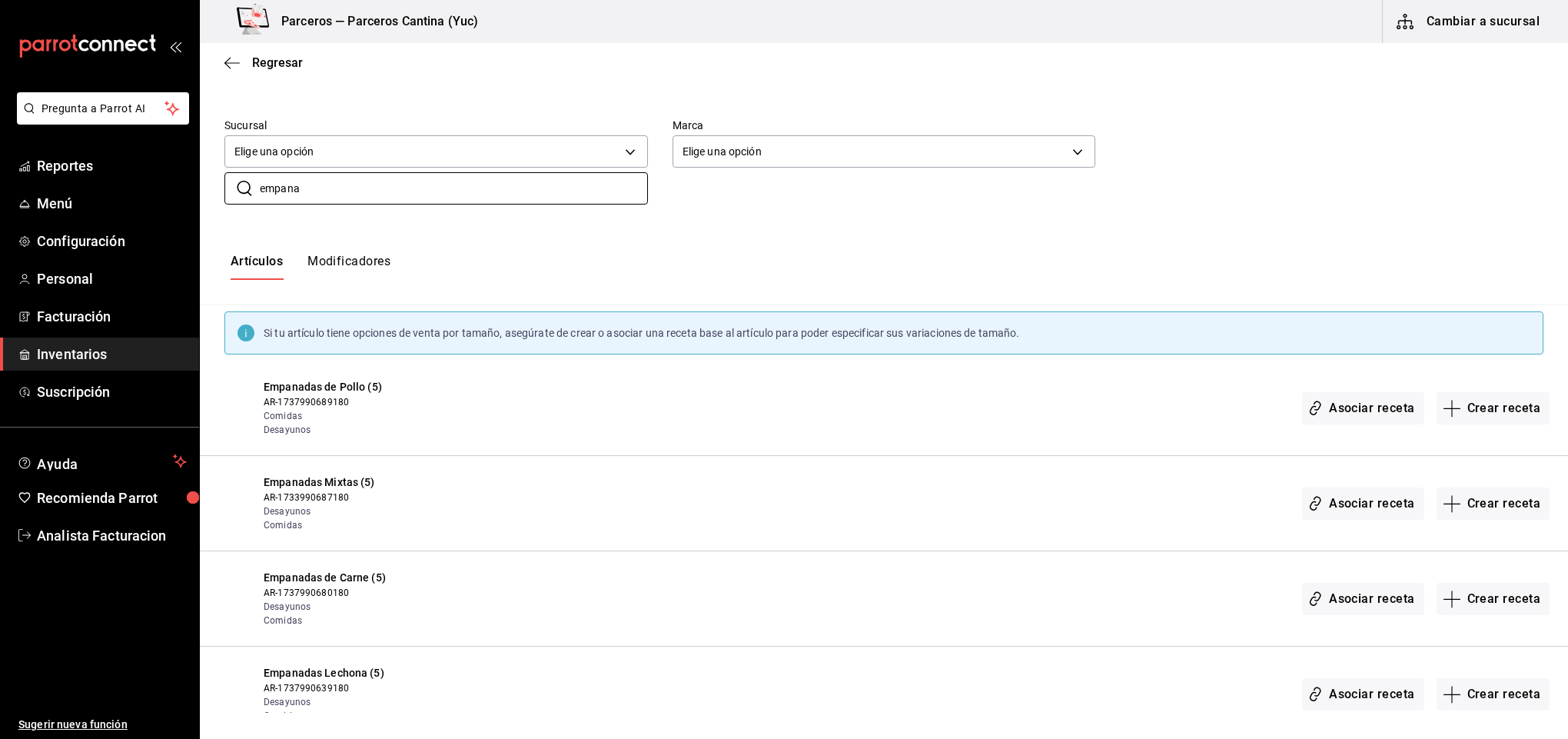
scroll to position [116, 0]
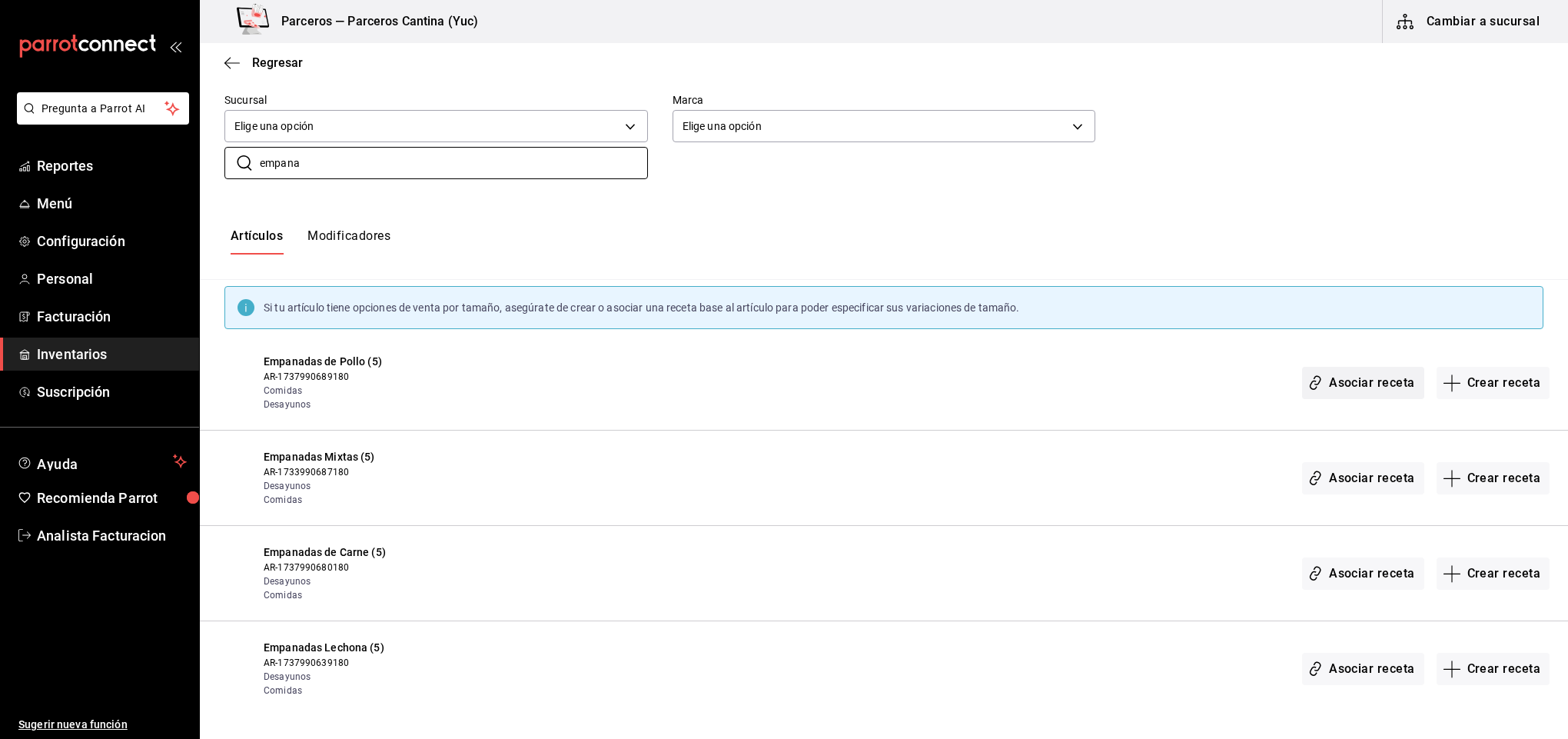
type input "empana"
click at [1374, 383] on button "Asociar receta" at bounding box center [1363, 383] width 121 height 33
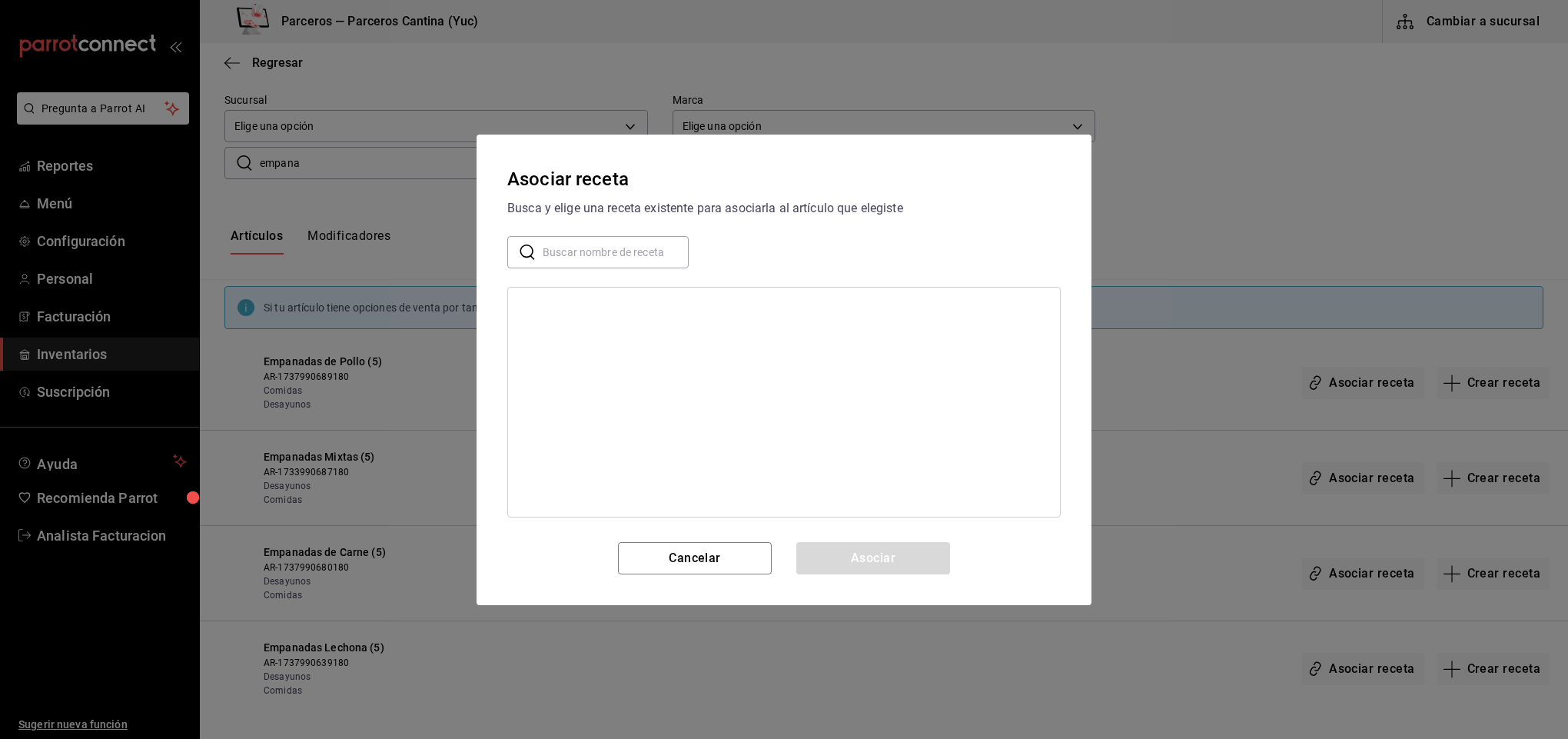
click at [574, 253] on input "text" at bounding box center [615, 251] width 146 height 31
type input "guaca"
click at [782, 413] on div "Guacamole con Chicharron Limonada De Aguacate Jarra" at bounding box center [784, 403] width 553 height 231
click at [724, 549] on button "Cancelar" at bounding box center [694, 558] width 154 height 33
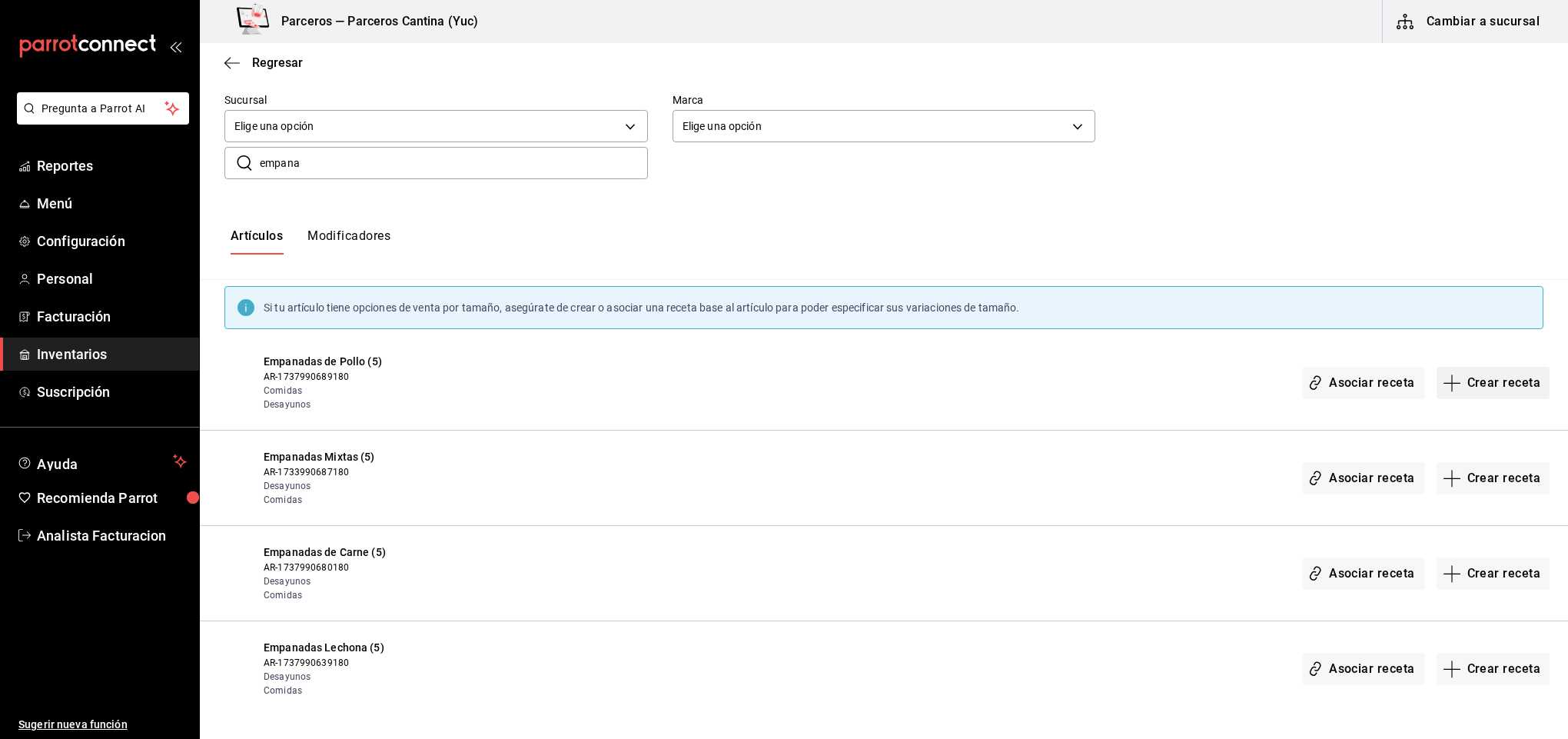
click at [1490, 379] on button "Crear receta" at bounding box center [1493, 383] width 114 height 33
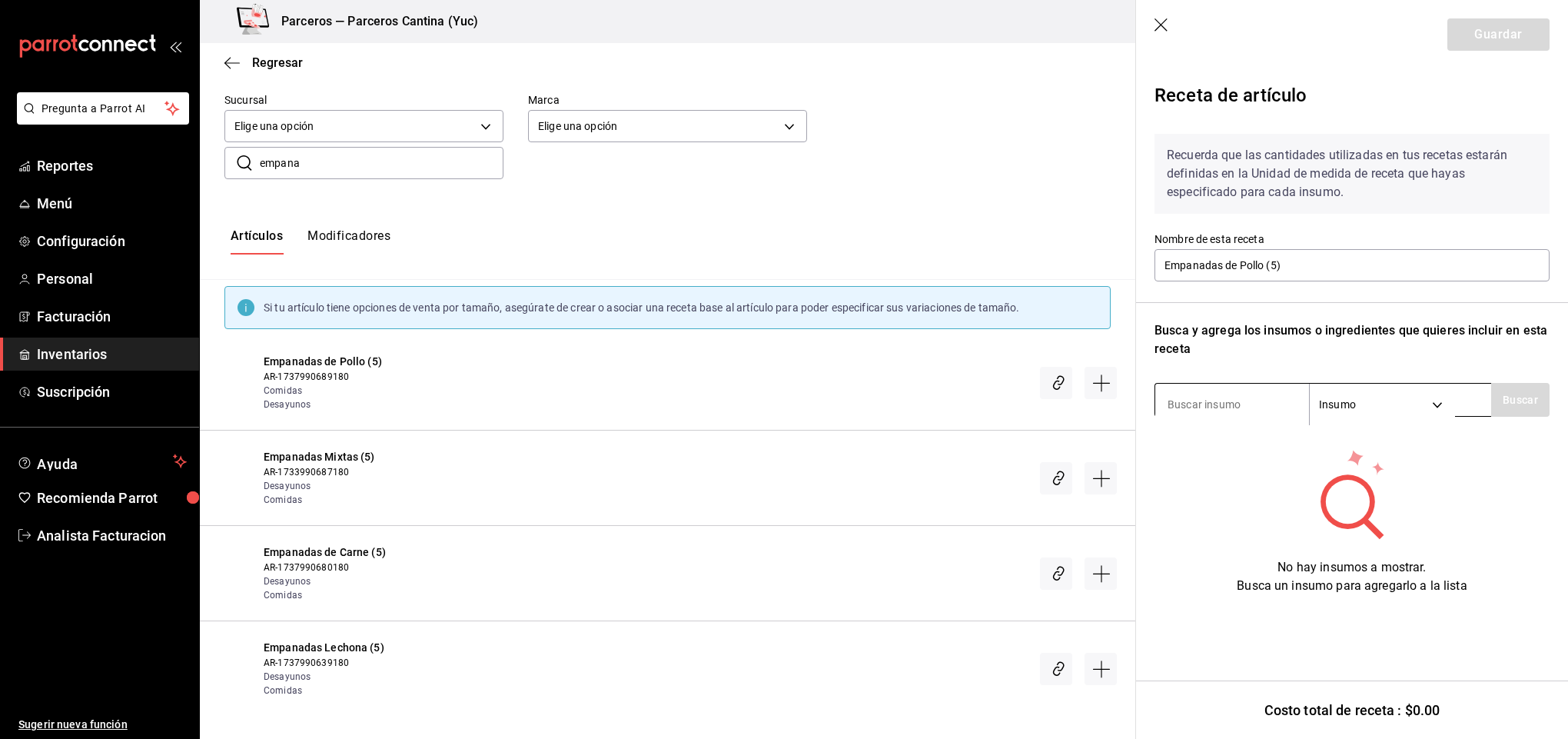
click at [1220, 402] on input at bounding box center [1232, 404] width 154 height 33
type input "harina"
click at [1527, 398] on button "Buscar" at bounding box center [1520, 400] width 59 height 34
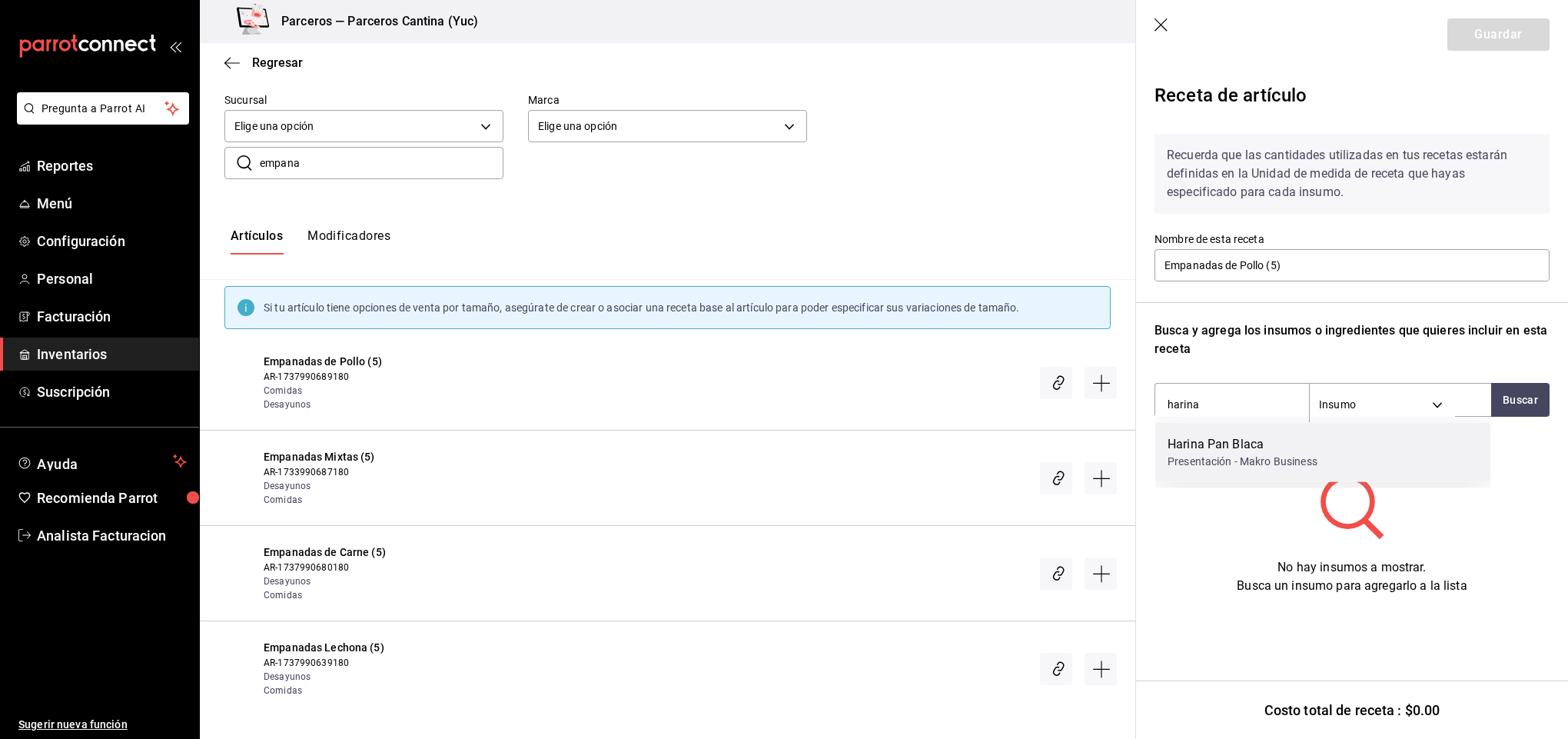
click at [1228, 457] on div "Presentación - Makro Business" at bounding box center [1242, 461] width 150 height 16
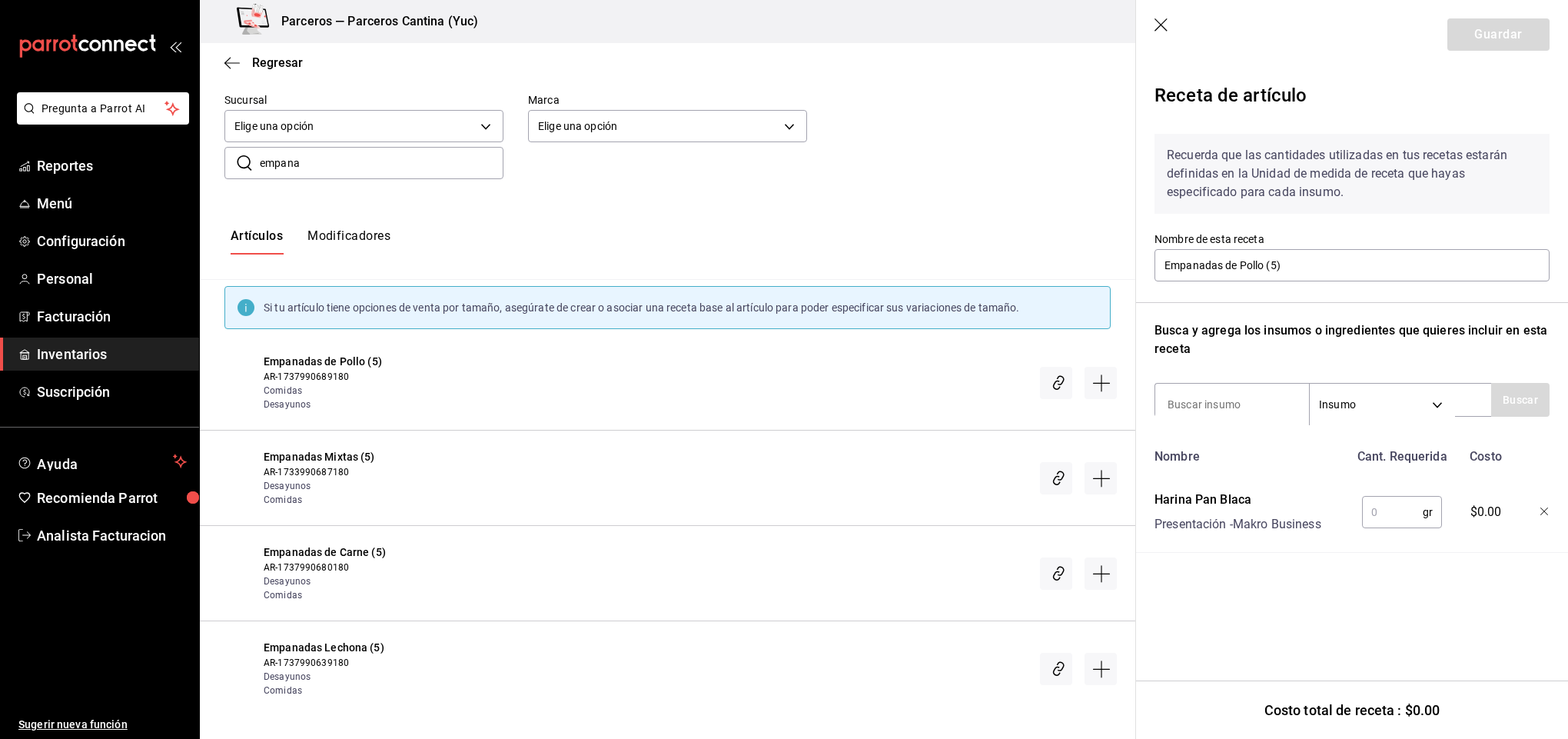
click at [1549, 508] on div "Receta de artículo Recuerda que las cantidades utilizadas en tus recetas estará…" at bounding box center [1352, 350] width 432 height 564
click at [1543, 511] on icon "button" at bounding box center [1545, 513] width 9 height 9
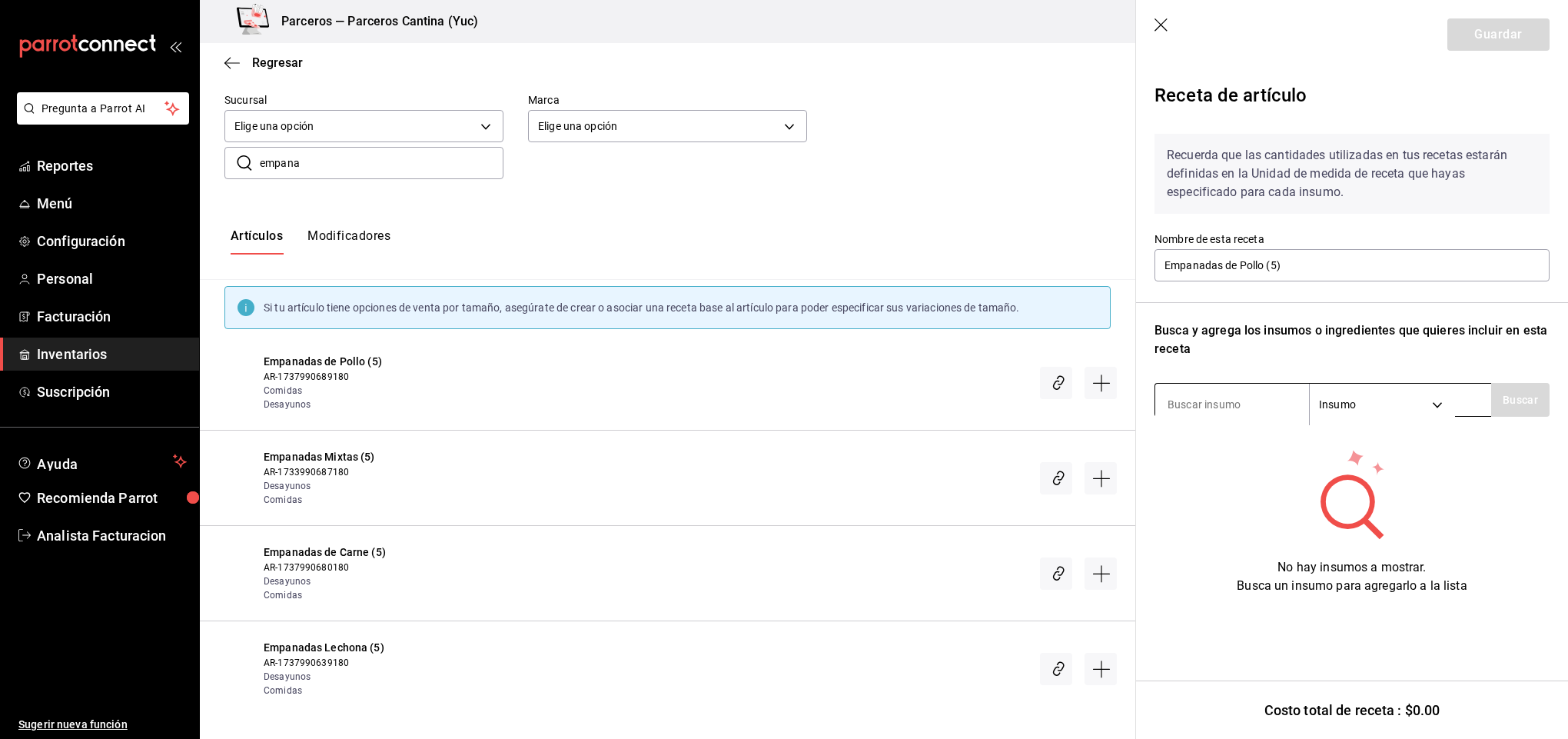
click at [1202, 408] on input at bounding box center [1232, 404] width 154 height 33
type input "harina"
click at [1534, 402] on button "Buscar" at bounding box center [1520, 400] width 59 height 34
click at [1518, 399] on button "Buscar" at bounding box center [1520, 400] width 59 height 34
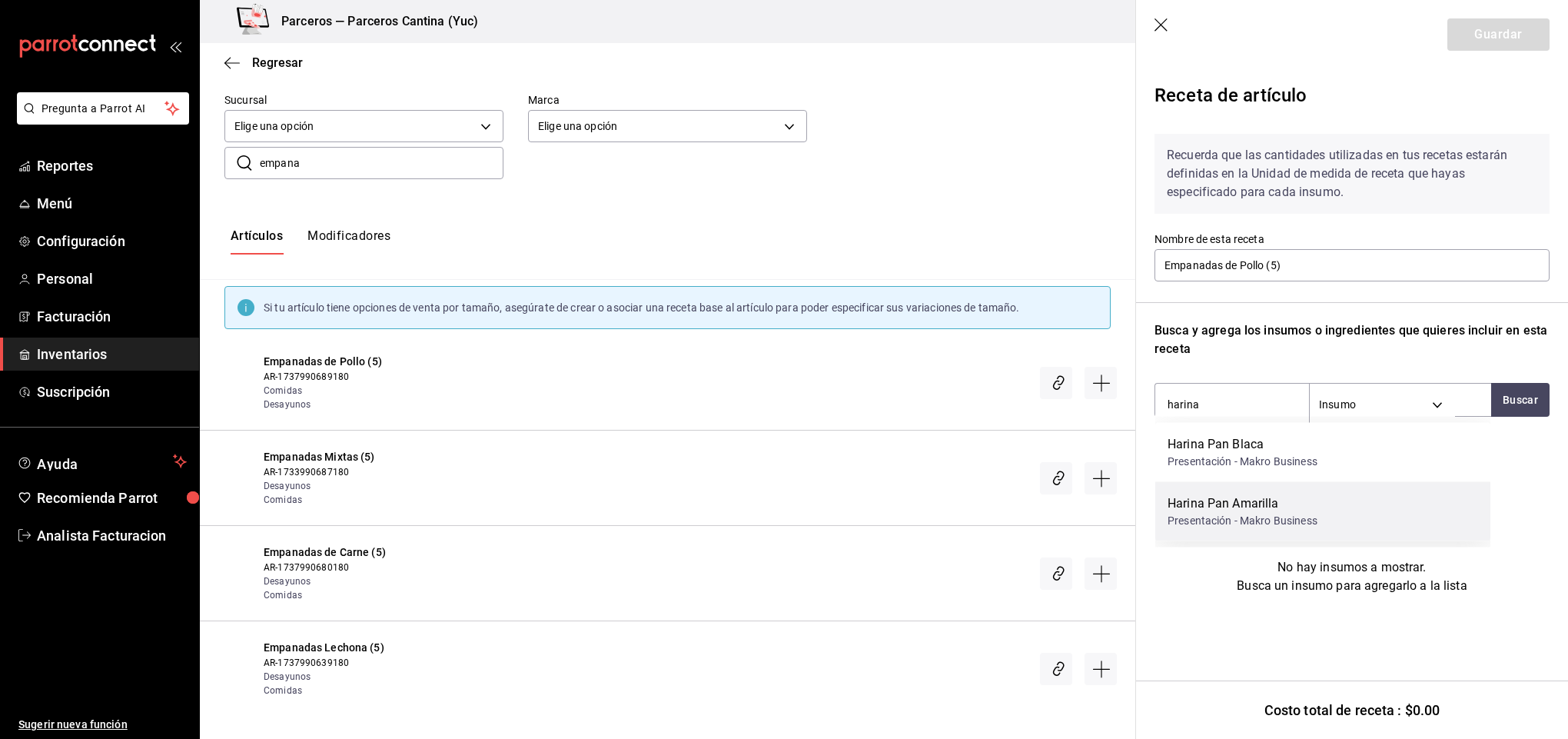
click at [1249, 515] on div "Presentación - Makro Business" at bounding box center [1242, 520] width 150 height 16
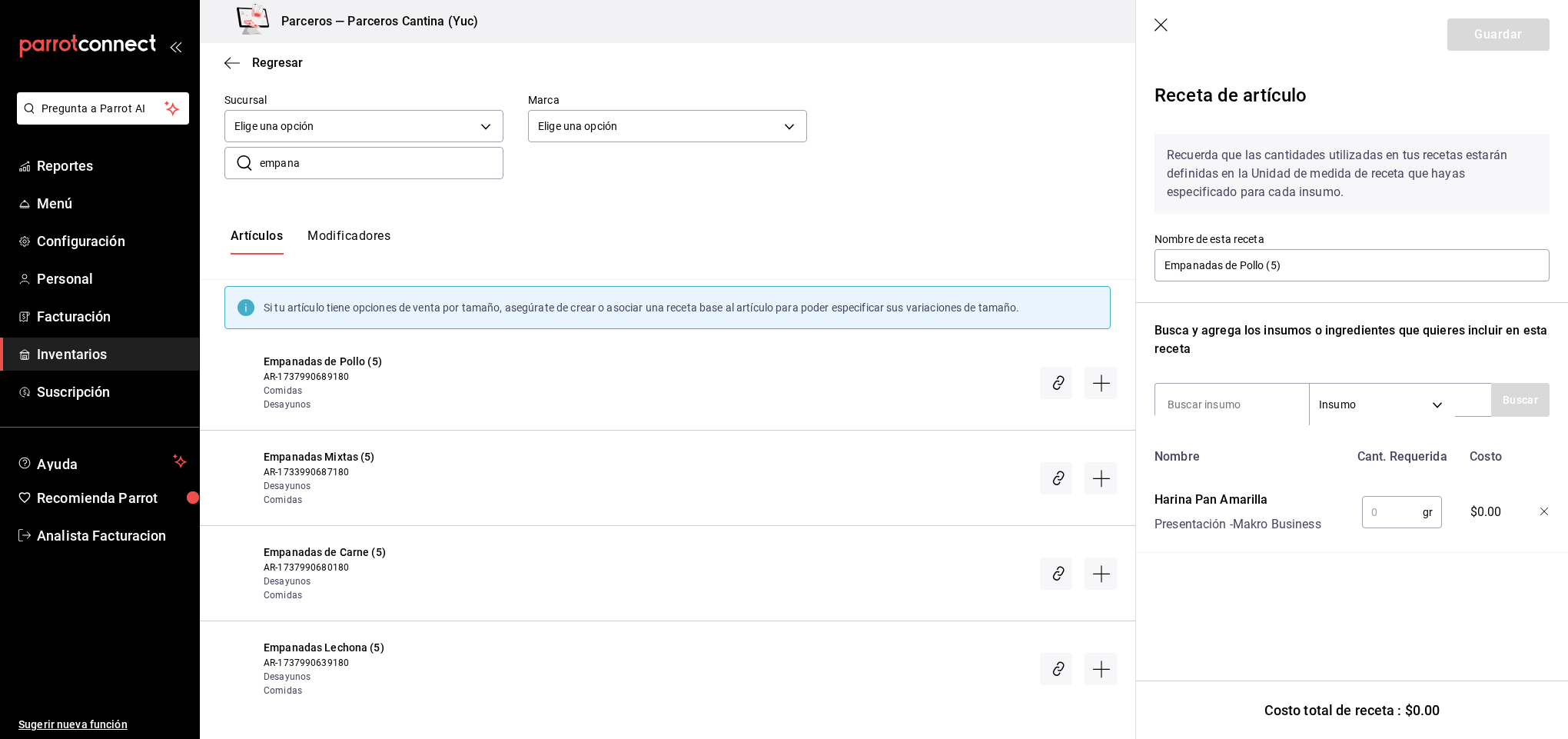
click at [1393, 511] on input "text" at bounding box center [1392, 512] width 61 height 31
type input "1,000"
click at [1209, 398] on input at bounding box center [1232, 404] width 154 height 33
type input "agua"
click at [1522, 402] on button "Buscar" at bounding box center [1520, 400] width 59 height 34
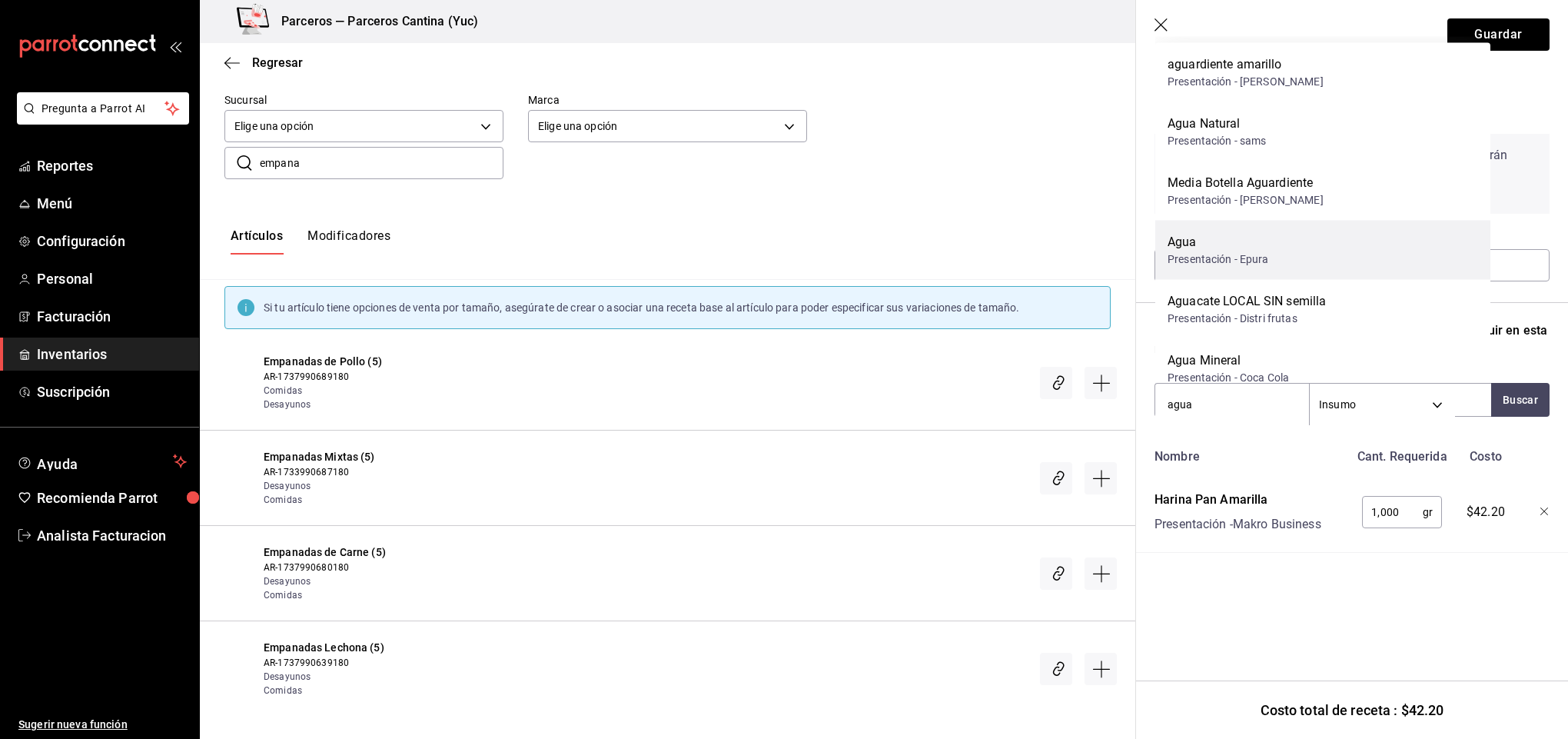
click at [1216, 254] on div "Presentación - Epura" at bounding box center [1218, 259] width 102 height 16
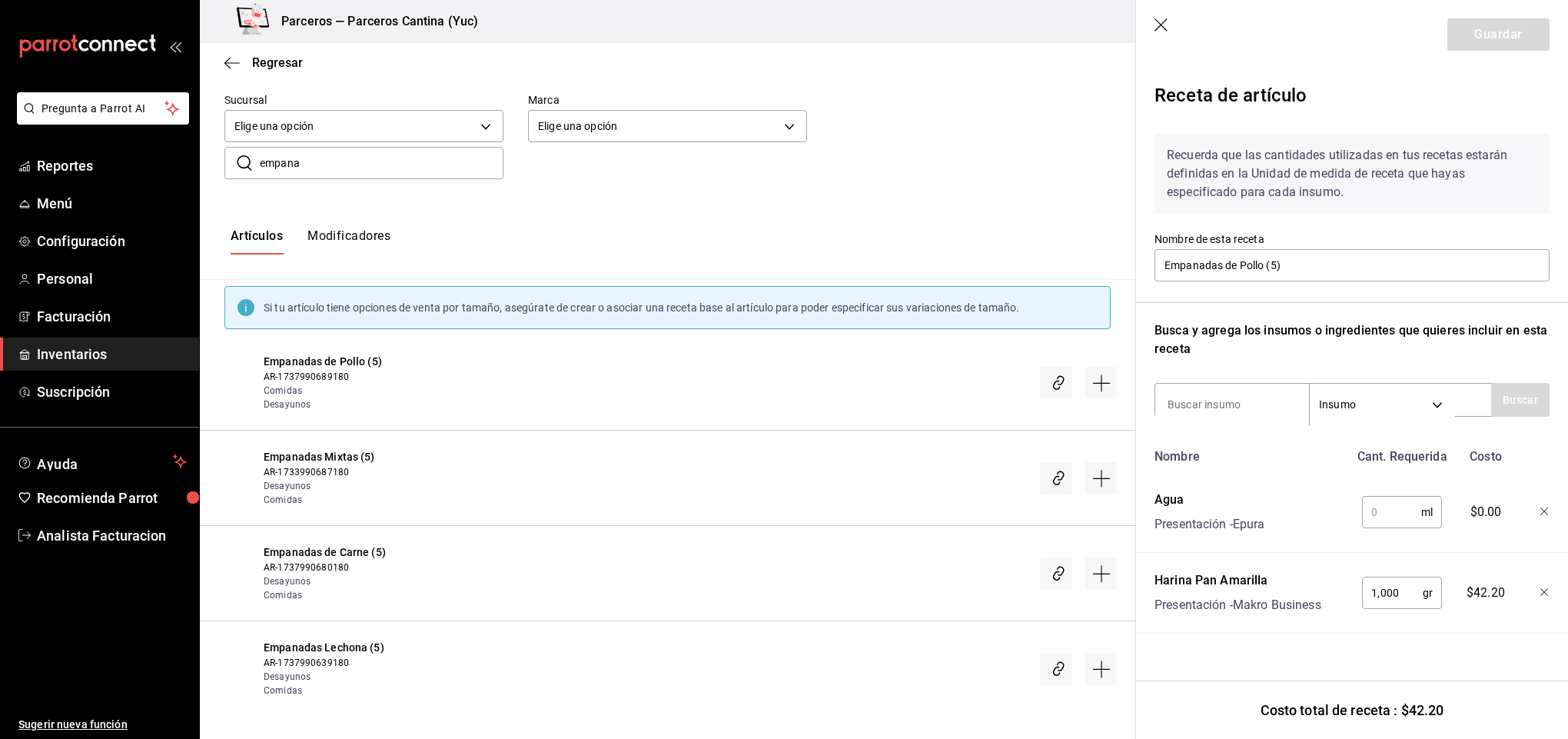
click at [1379, 515] on input "text" at bounding box center [1392, 512] width 60 height 31
type input "1,500"
click at [1214, 402] on input at bounding box center [1232, 404] width 154 height 33
type input "harina de"
click at [1518, 390] on button "Buscar" at bounding box center [1520, 400] width 59 height 34
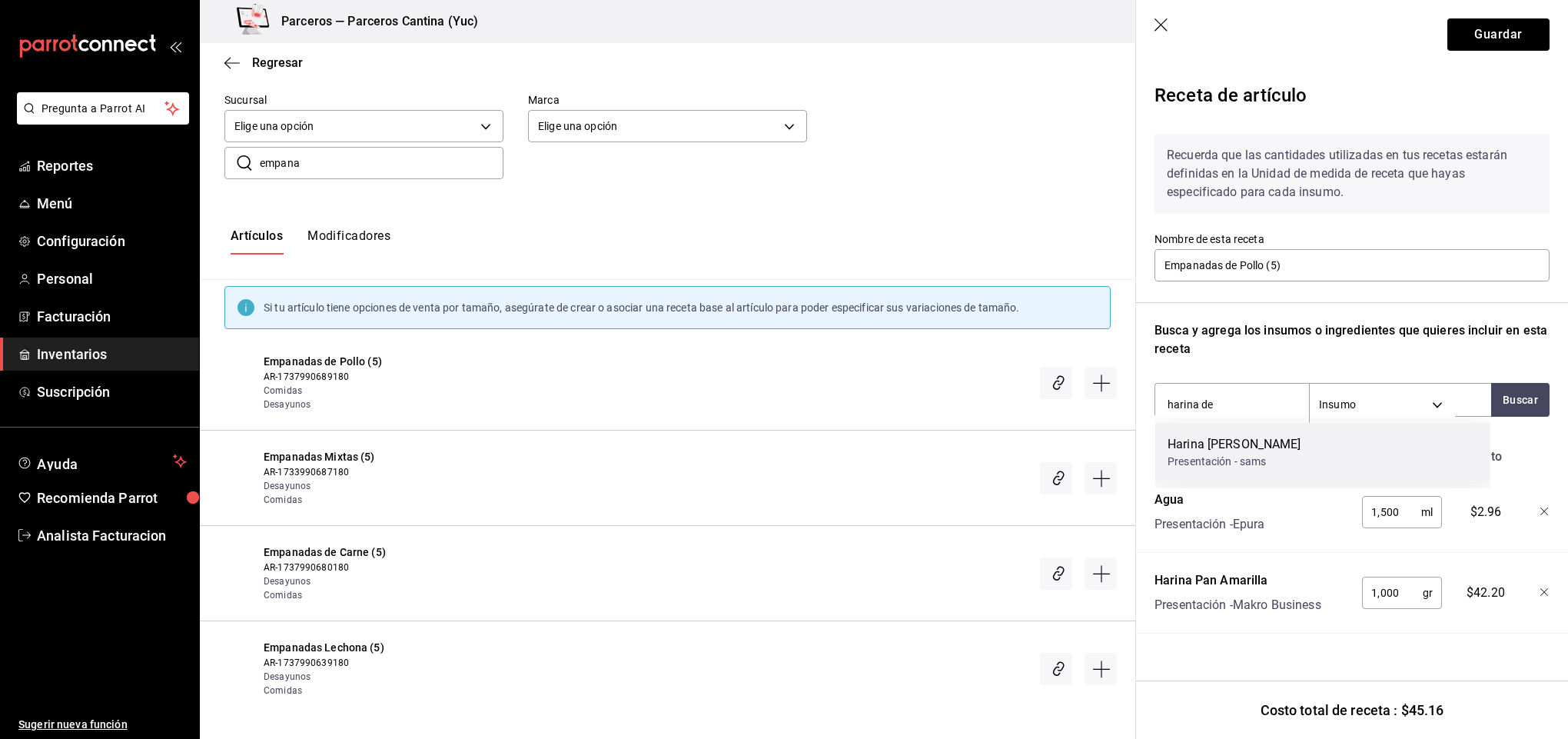
click at [1238, 455] on div "Presentación - sams" at bounding box center [1234, 461] width 134 height 16
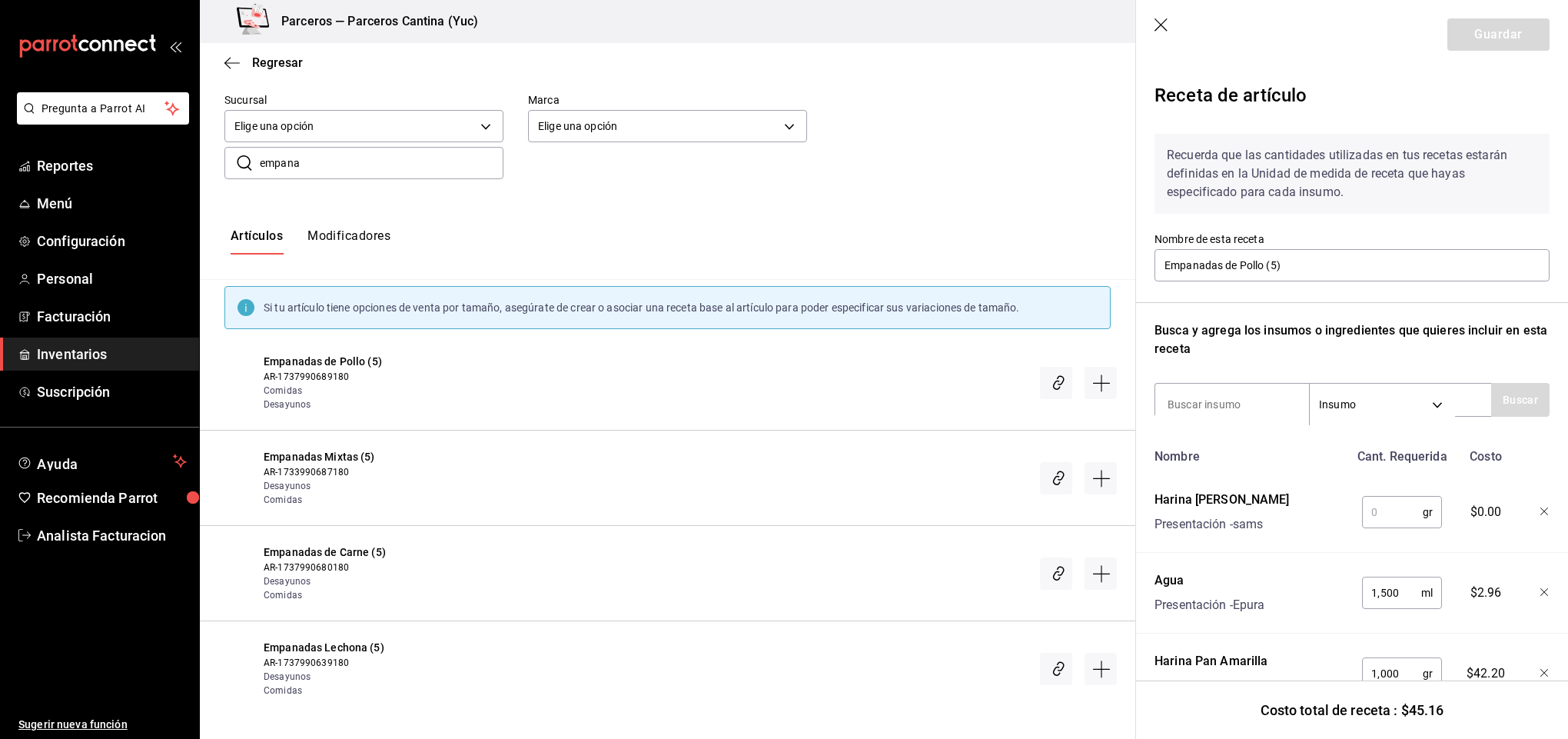
click at [1372, 513] on input "text" at bounding box center [1392, 512] width 61 height 31
type input "100"
click at [1211, 394] on input at bounding box center [1232, 404] width 154 height 33
type input "curcu"
click at [1518, 402] on button "Buscar" at bounding box center [1520, 400] width 59 height 34
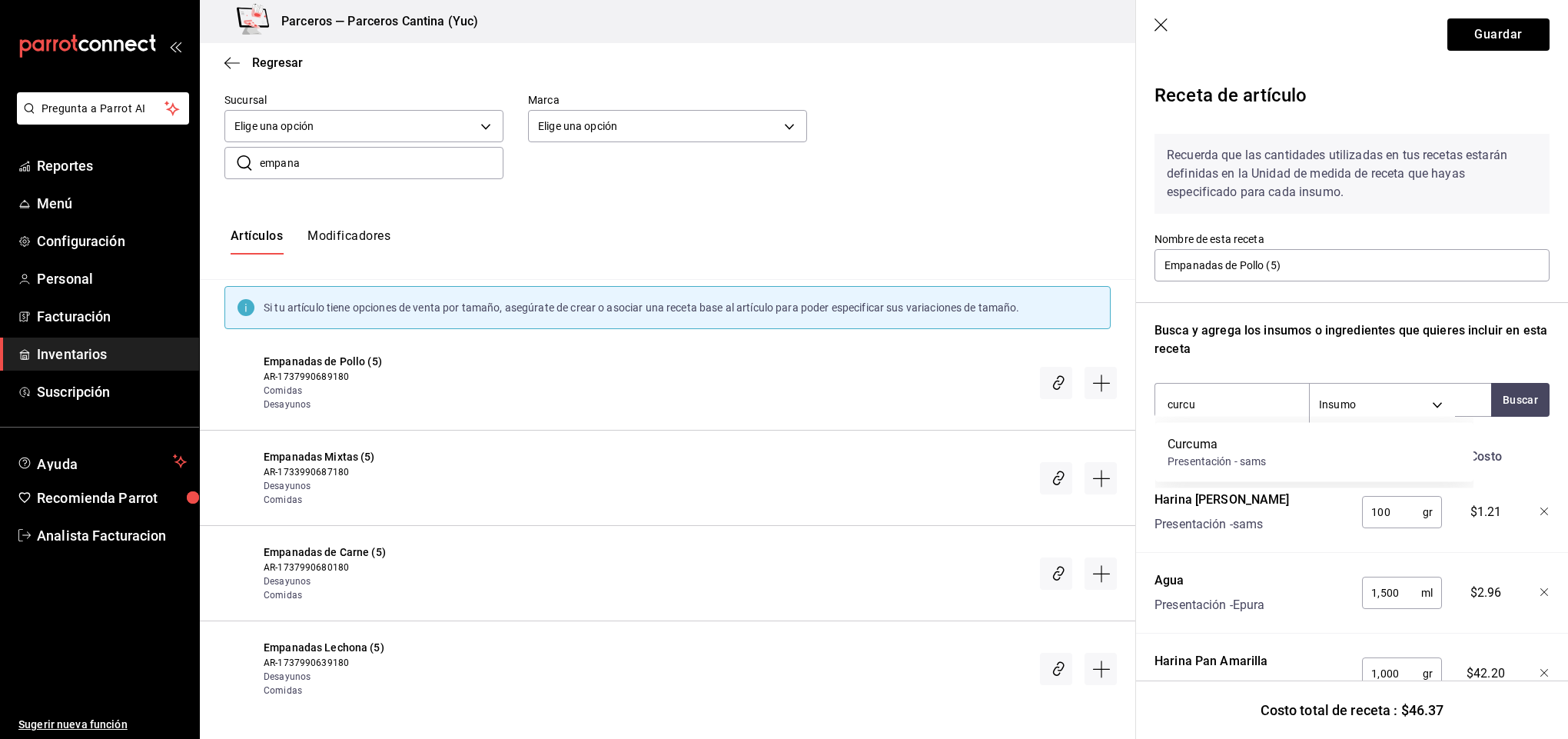
click at [1275, 459] on div "Curcuma Presentación - sams" at bounding box center [1315, 453] width 319 height 60
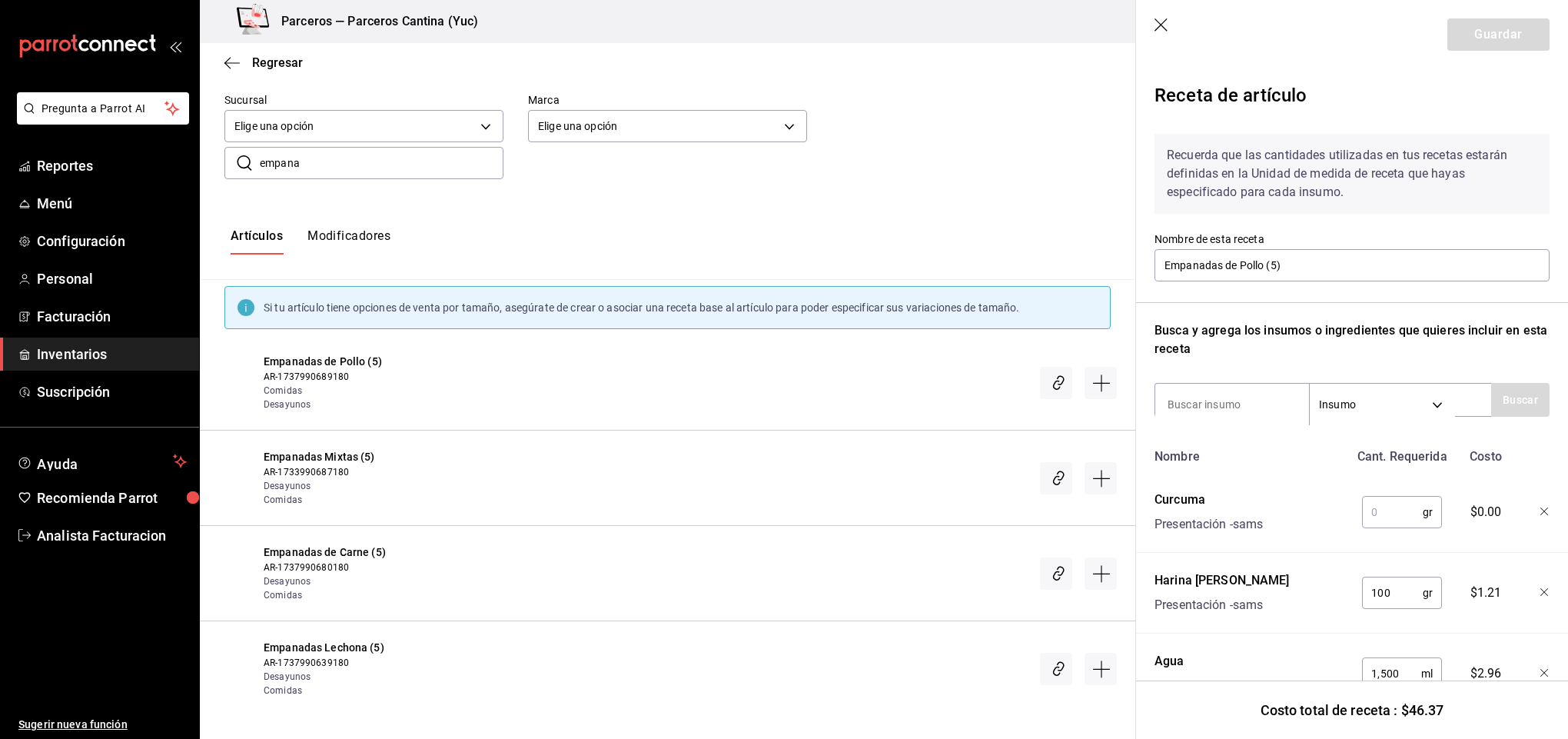
click at [1395, 511] on input "text" at bounding box center [1392, 512] width 61 height 31
type input "20"
click at [1222, 406] on input at bounding box center [1232, 404] width 154 height 33
type input "Comino"
click at [1511, 394] on button "Buscar" at bounding box center [1520, 400] width 59 height 34
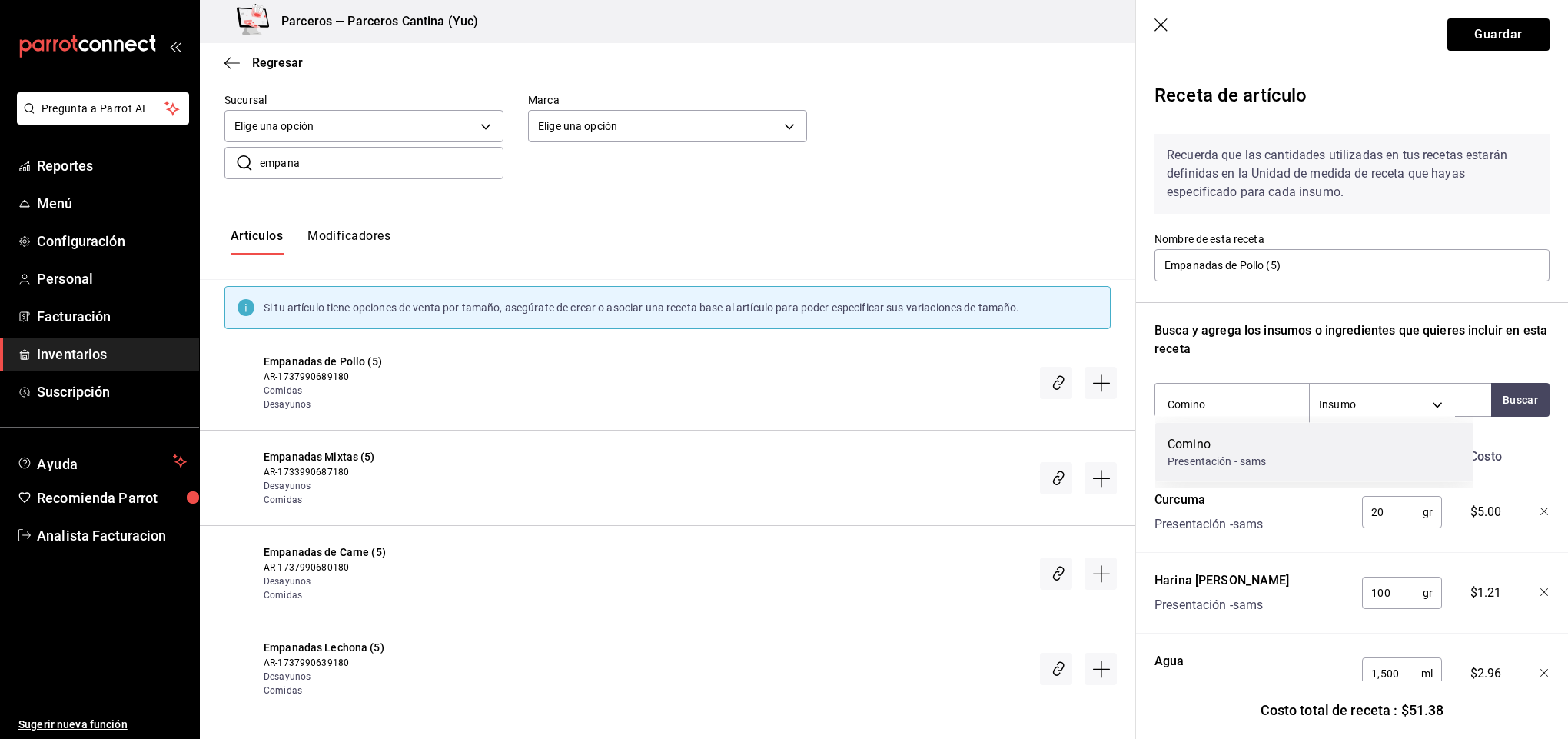
click at [1195, 446] on div "Comino" at bounding box center [1217, 445] width 99 height 19
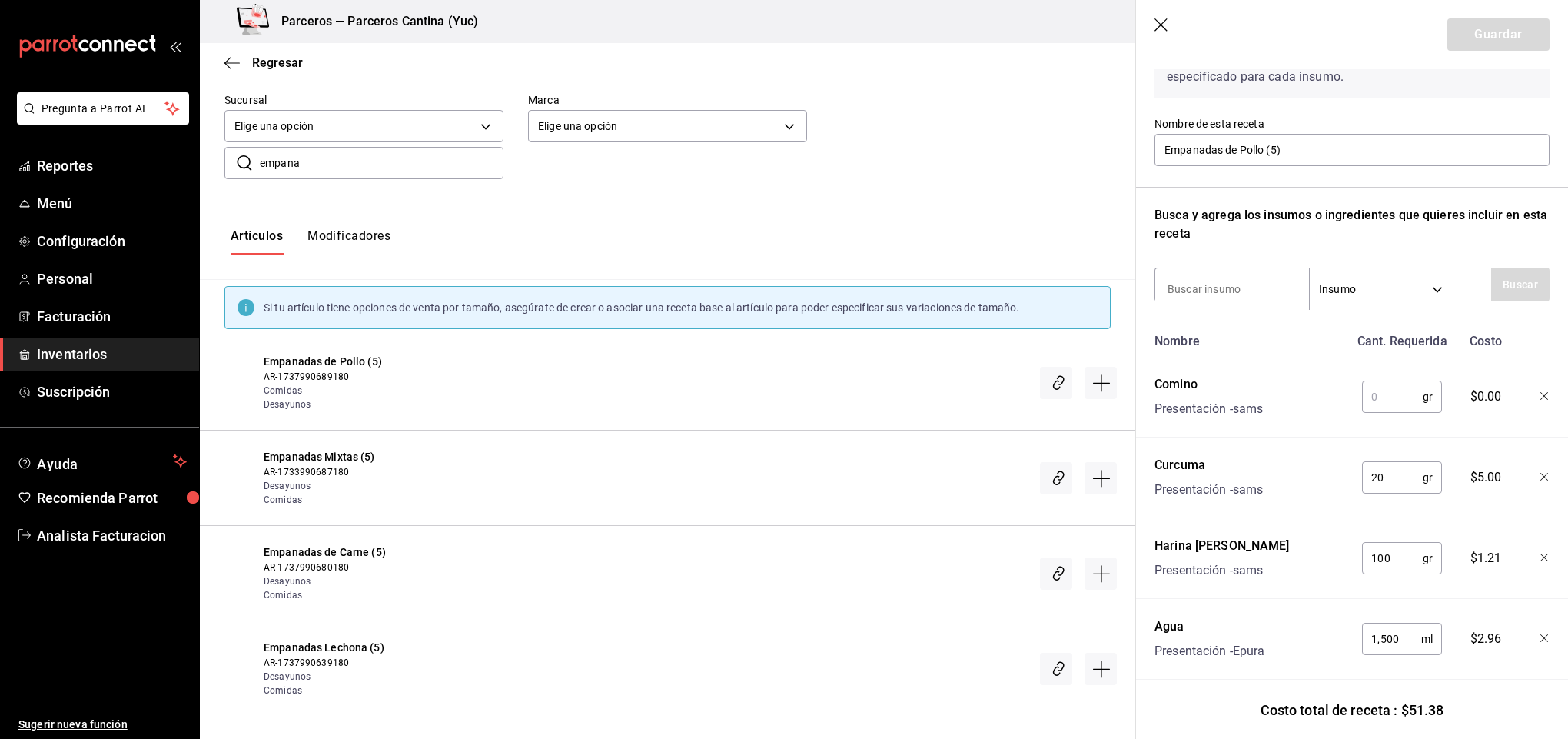
click at [1377, 406] on input "text" at bounding box center [1392, 396] width 61 height 31
type input "3"
click at [1239, 281] on input at bounding box center [1232, 289] width 154 height 33
type input "pollo"
click at [1505, 296] on button "Buscar" at bounding box center [1520, 284] width 59 height 34
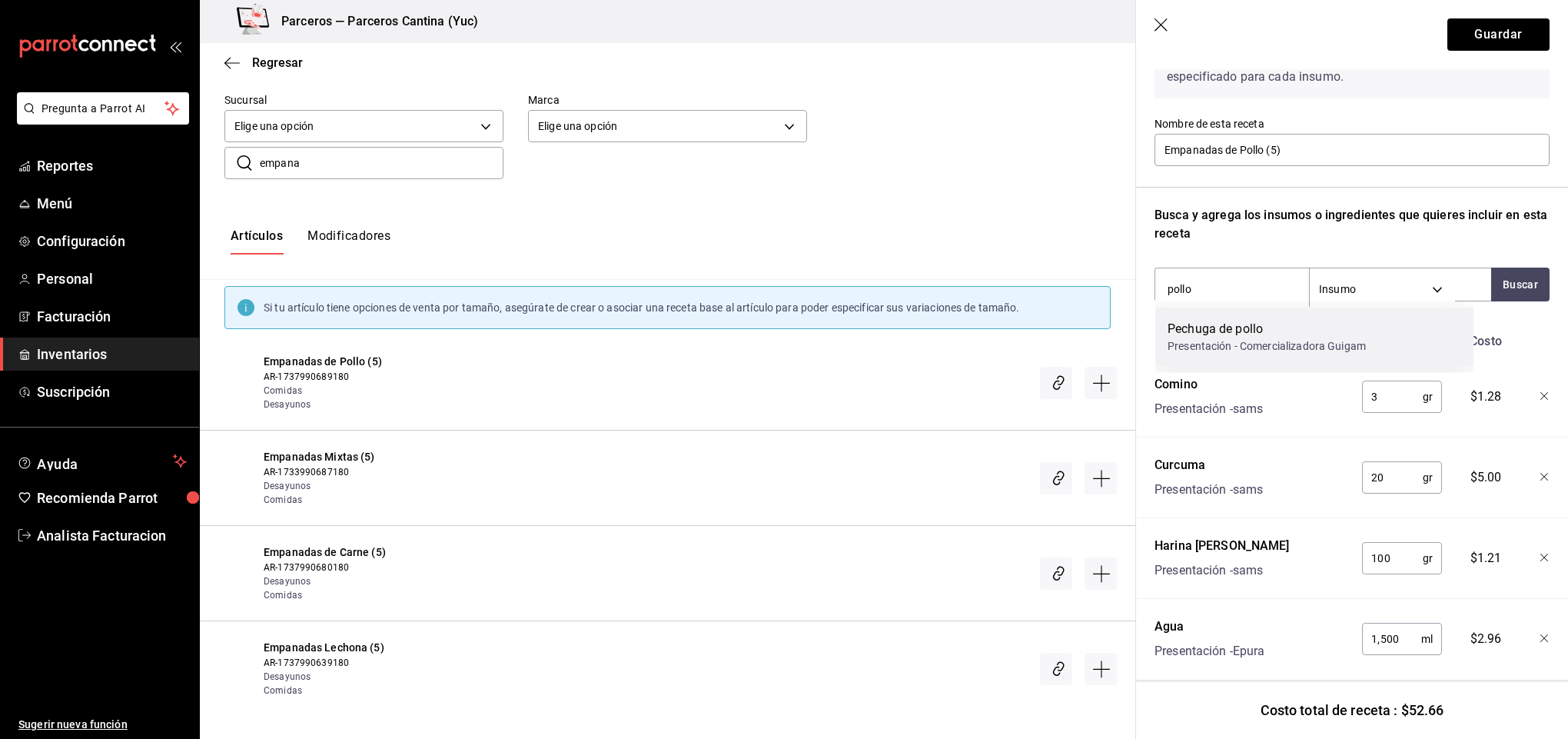
click at [1285, 341] on div "Presentación - Comercializadora Guigam" at bounding box center [1266, 346] width 198 height 16
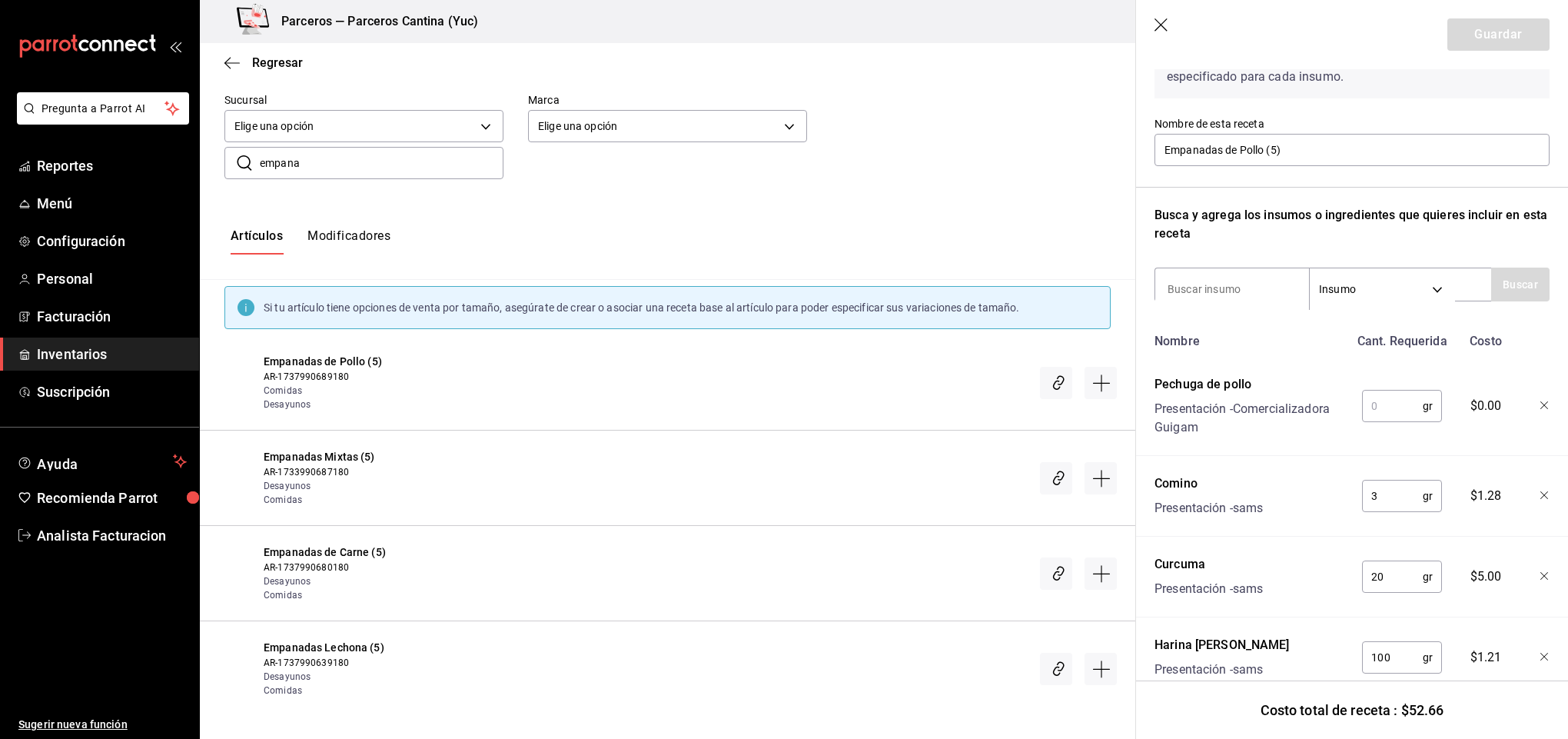
click at [1391, 406] on input "text" at bounding box center [1392, 405] width 61 height 31
type input "25"
click at [1474, 37] on button "Guardar" at bounding box center [1499, 34] width 102 height 33
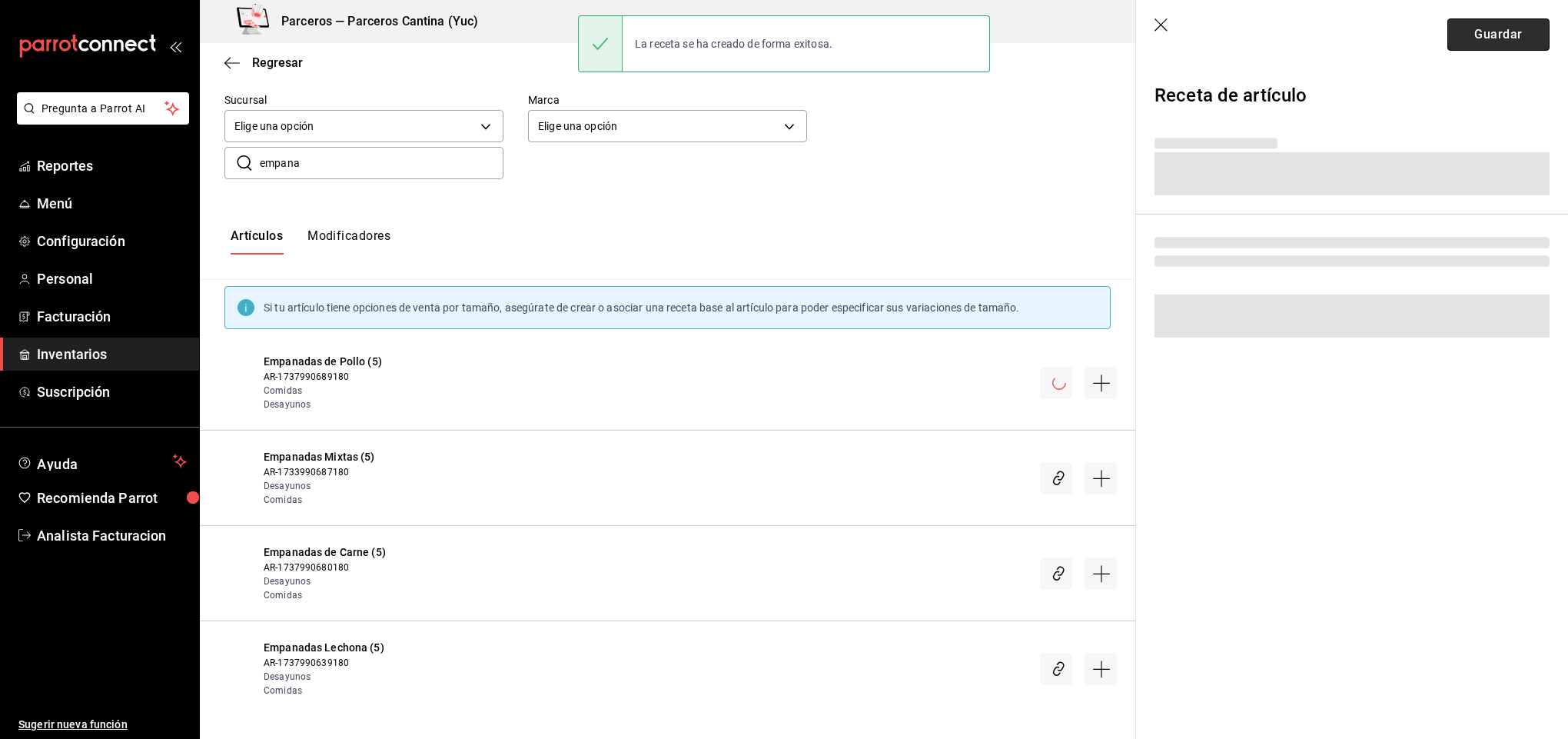
scroll to position [0, 0]
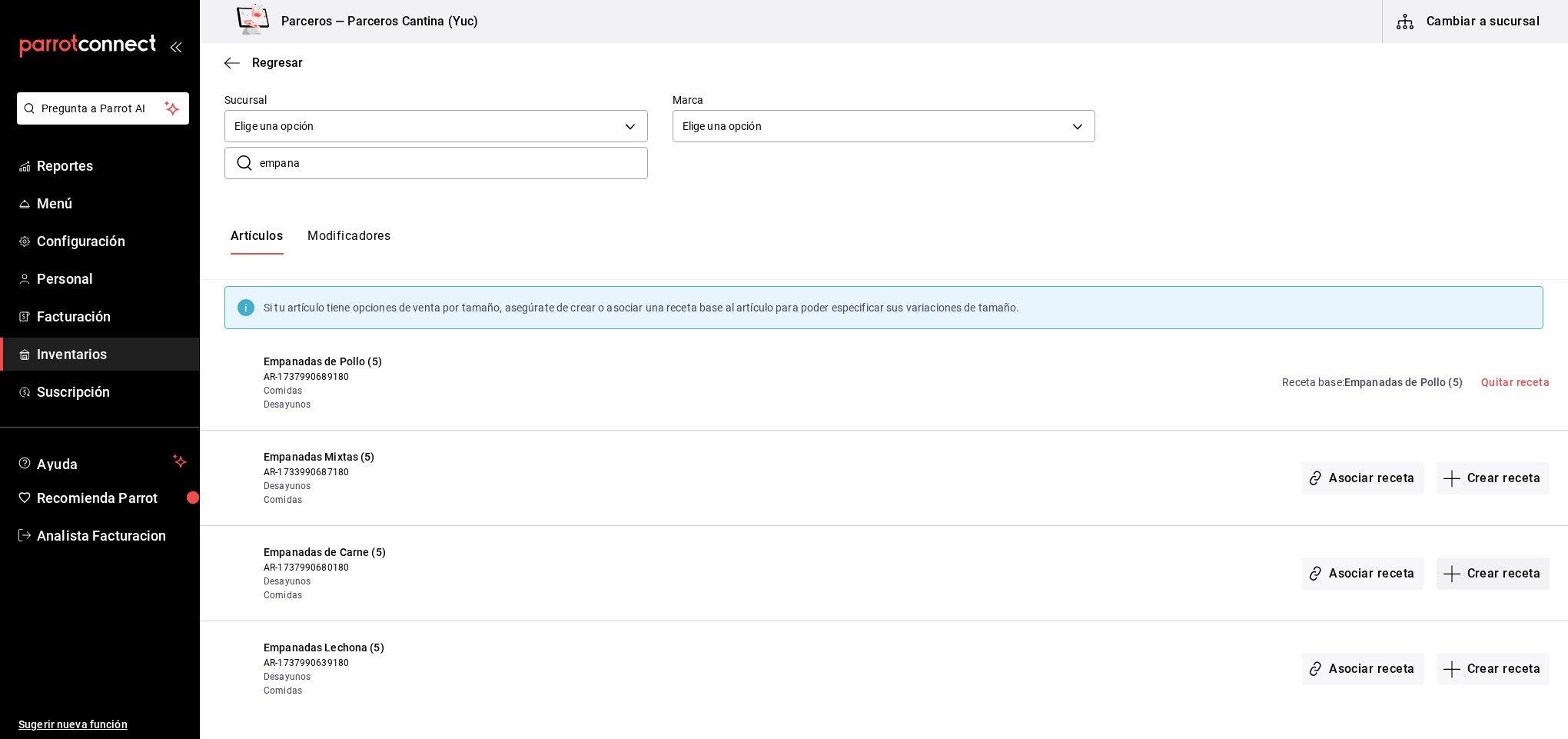
click at [1505, 568] on button "Crear receta" at bounding box center [1493, 573] width 114 height 33
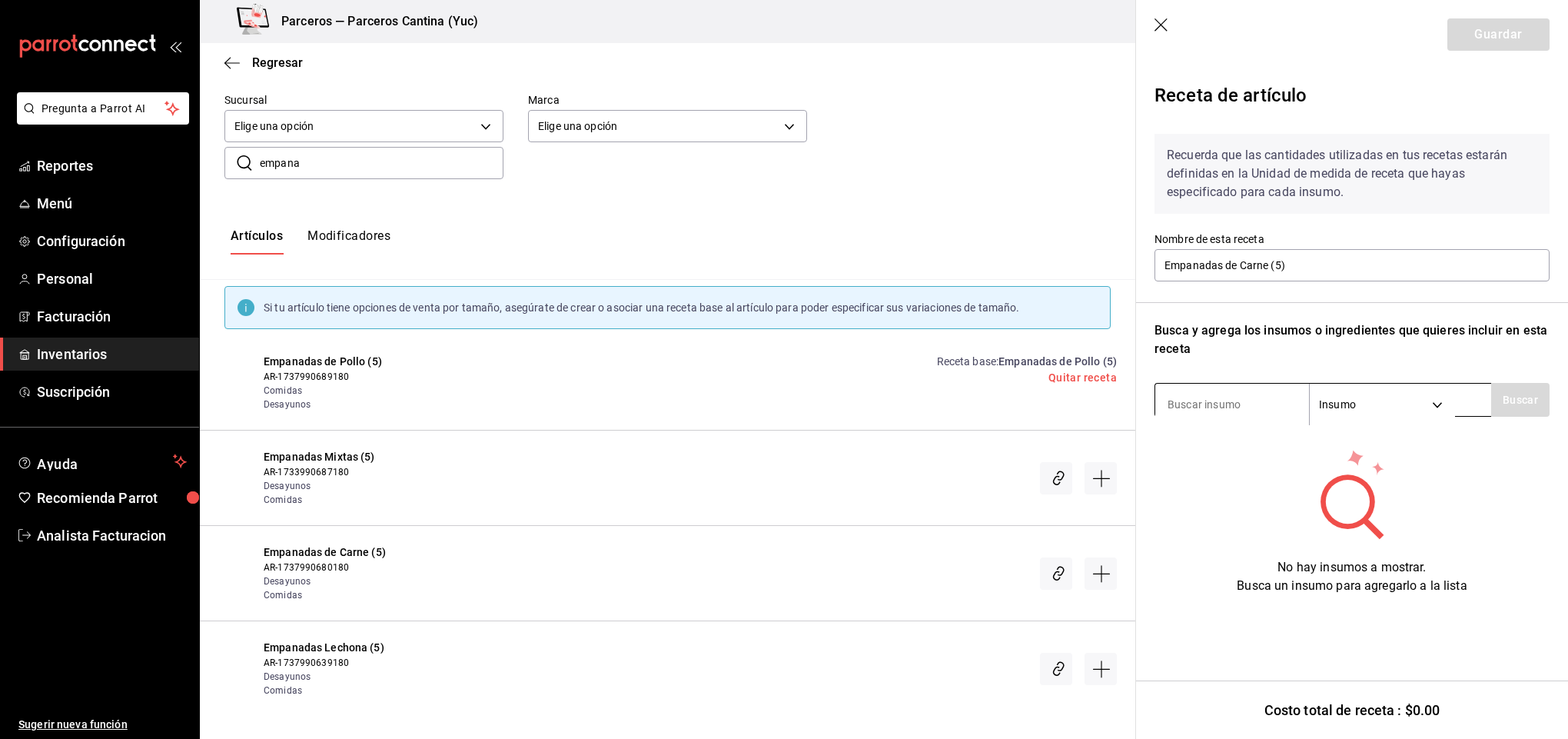
click at [1229, 404] on input at bounding box center [1232, 404] width 154 height 33
click at [1515, 402] on button "Buscar" at bounding box center [1520, 400] width 59 height 34
click at [1505, 406] on button "Buscar" at bounding box center [1520, 400] width 59 height 34
click at [1260, 408] on input "harina a" at bounding box center [1232, 404] width 154 height 33
type input "h"
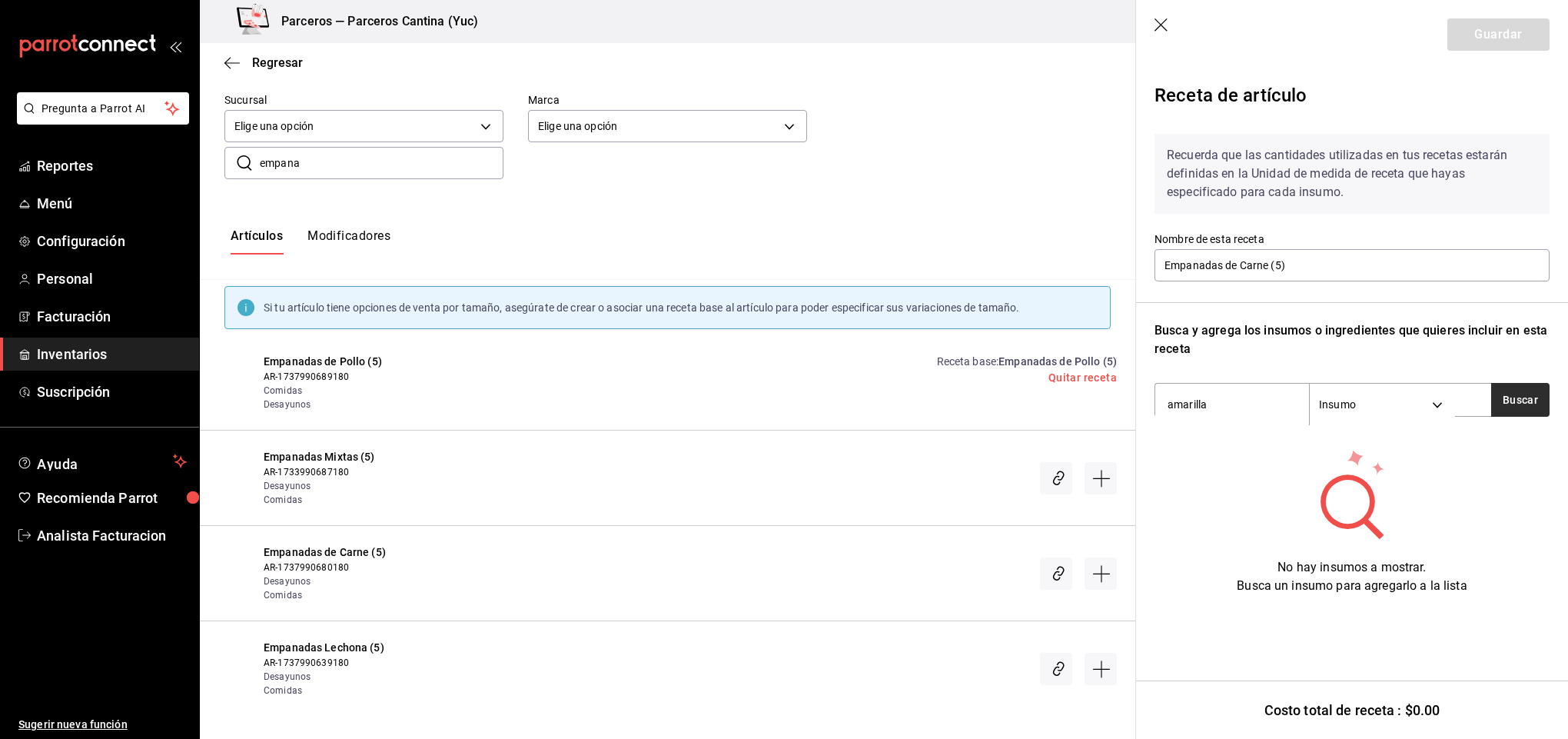
type input "amarilla"
click at [1525, 406] on button "Buscar" at bounding box center [1520, 400] width 59 height 34
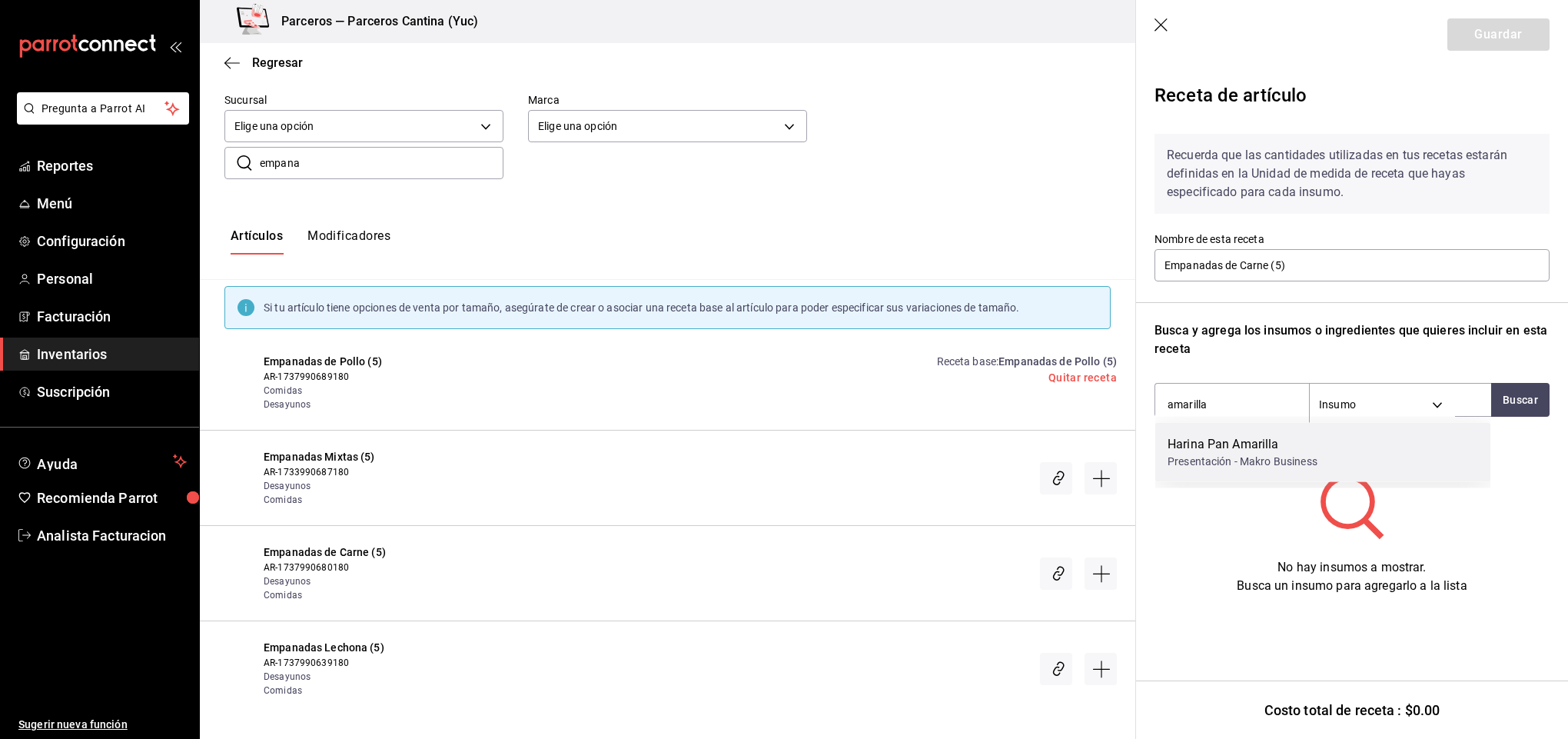
click at [1260, 458] on div "Presentación - Makro Business" at bounding box center [1242, 461] width 150 height 16
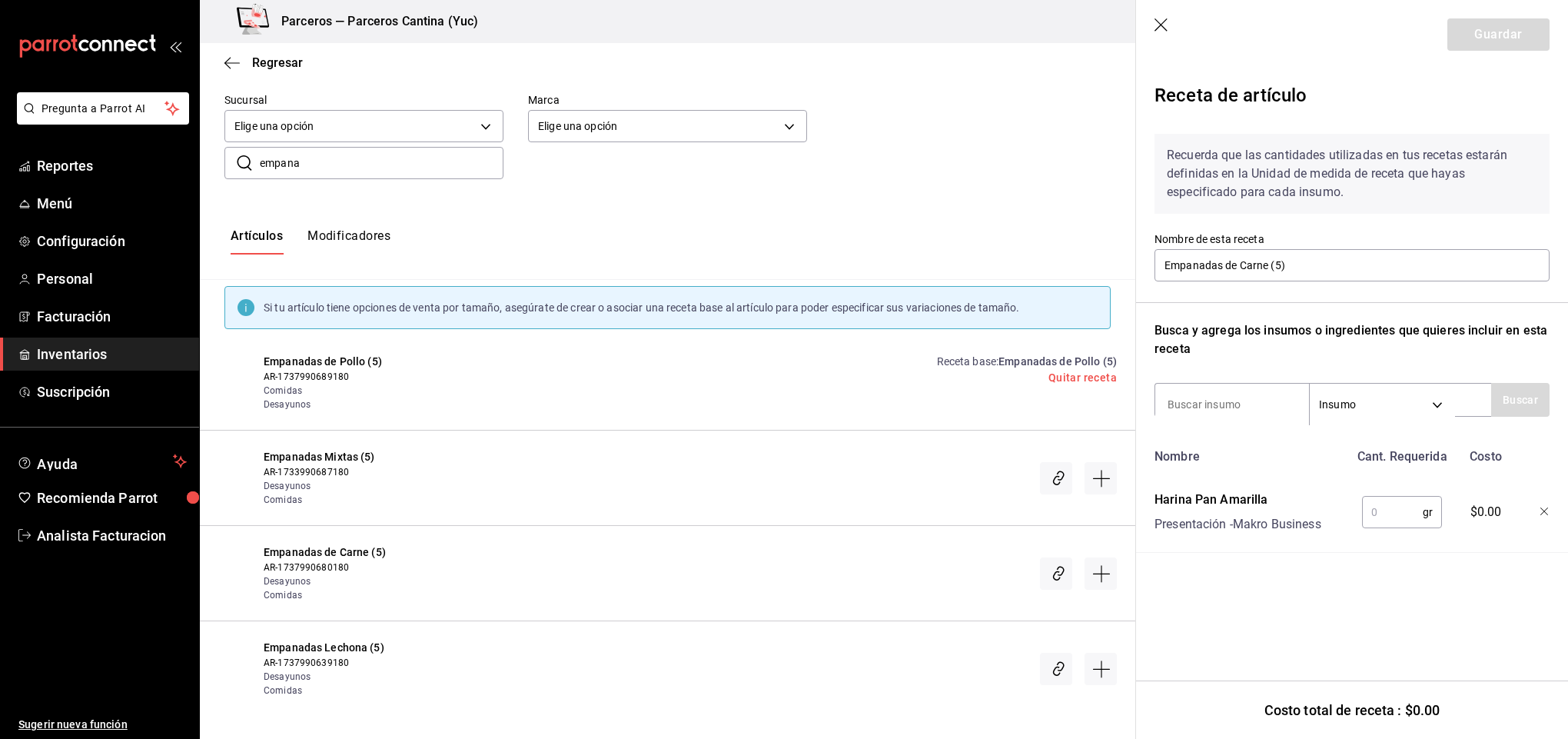
click at [1400, 512] on input "text" at bounding box center [1392, 512] width 61 height 31
type input "1,000"
click at [1197, 398] on input at bounding box center [1232, 404] width 154 height 33
type input "agua"
click at [1497, 397] on button "Buscar" at bounding box center [1520, 400] width 59 height 34
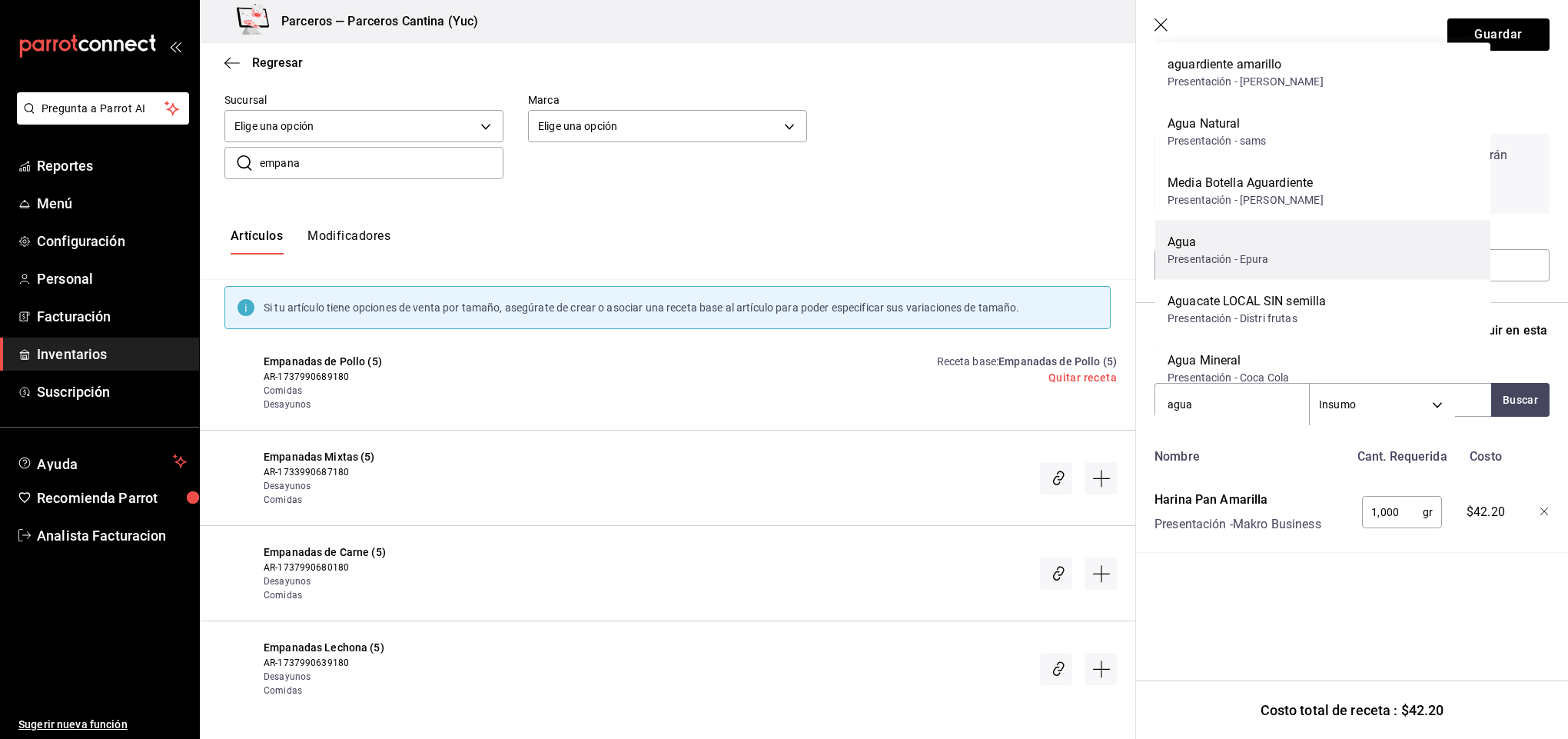
click at [1277, 248] on div "Agua Presentación - Epura" at bounding box center [1323, 251] width 335 height 60
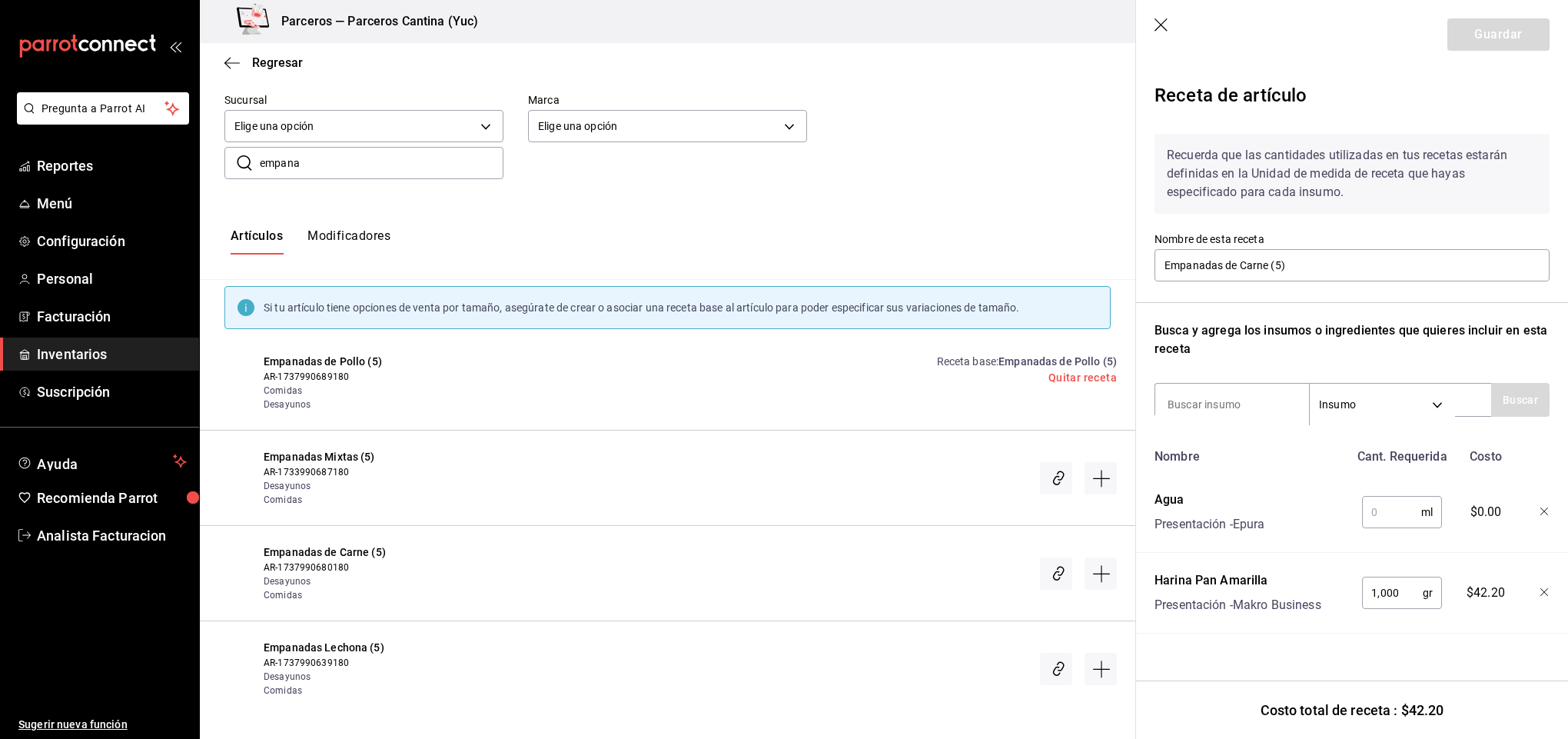
click at [1391, 513] on input "text" at bounding box center [1392, 512] width 60 height 31
type input "1,500"
click at [1248, 400] on input at bounding box center [1232, 404] width 154 height 33
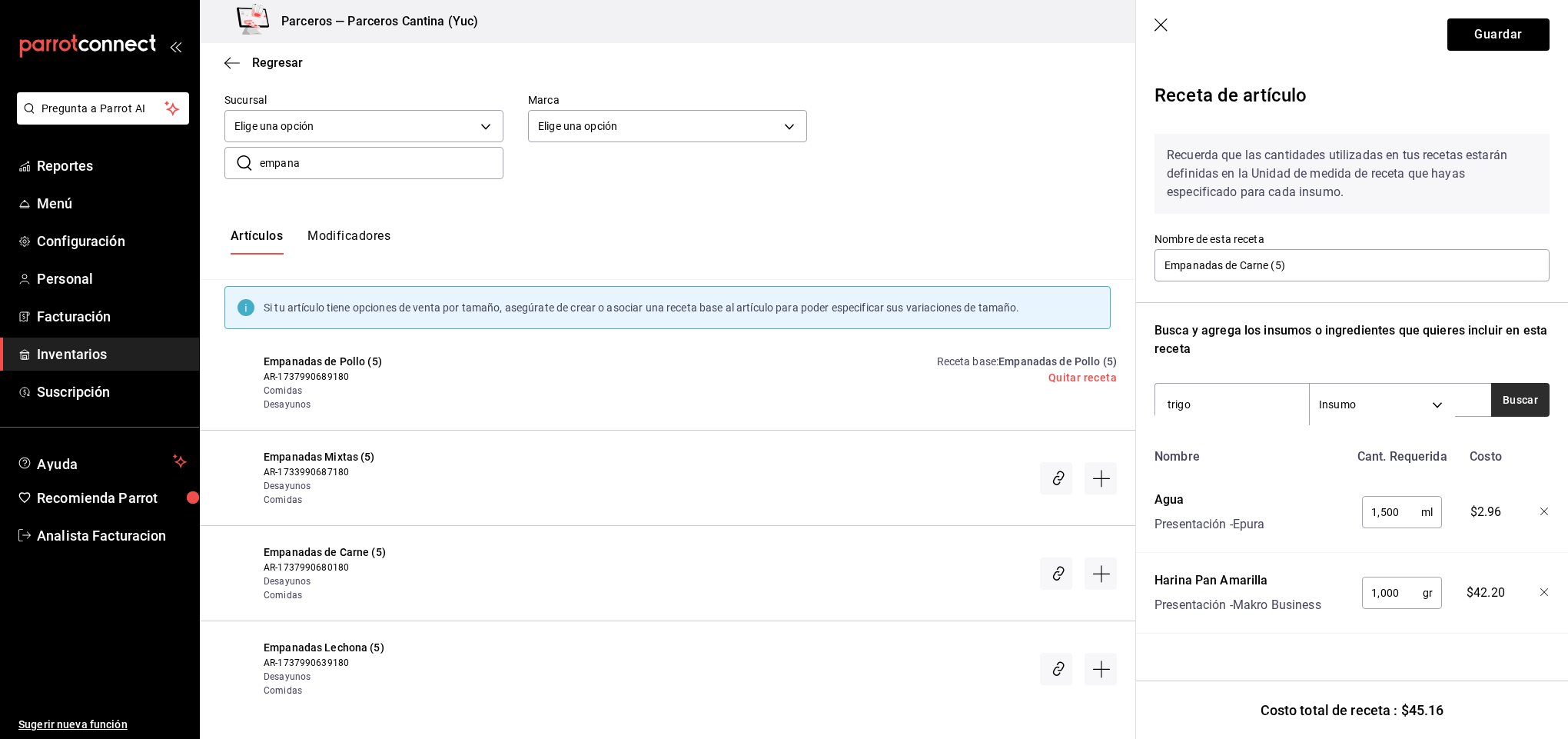
type input "trigo"
click at [1534, 398] on button "Buscar" at bounding box center [1520, 400] width 59 height 34
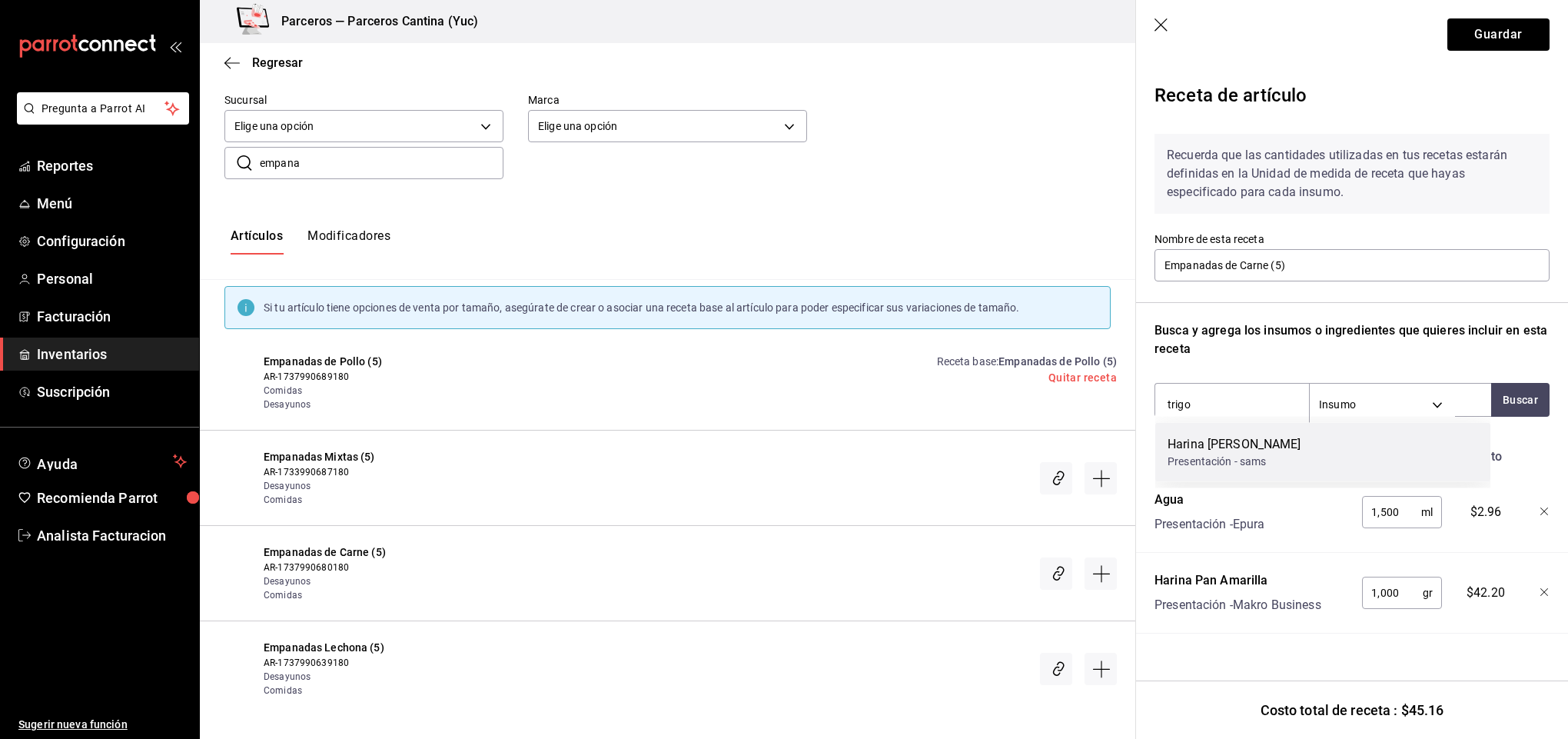
click at [1298, 461] on div "Harina de Trigo Presentación - sams" at bounding box center [1323, 453] width 335 height 60
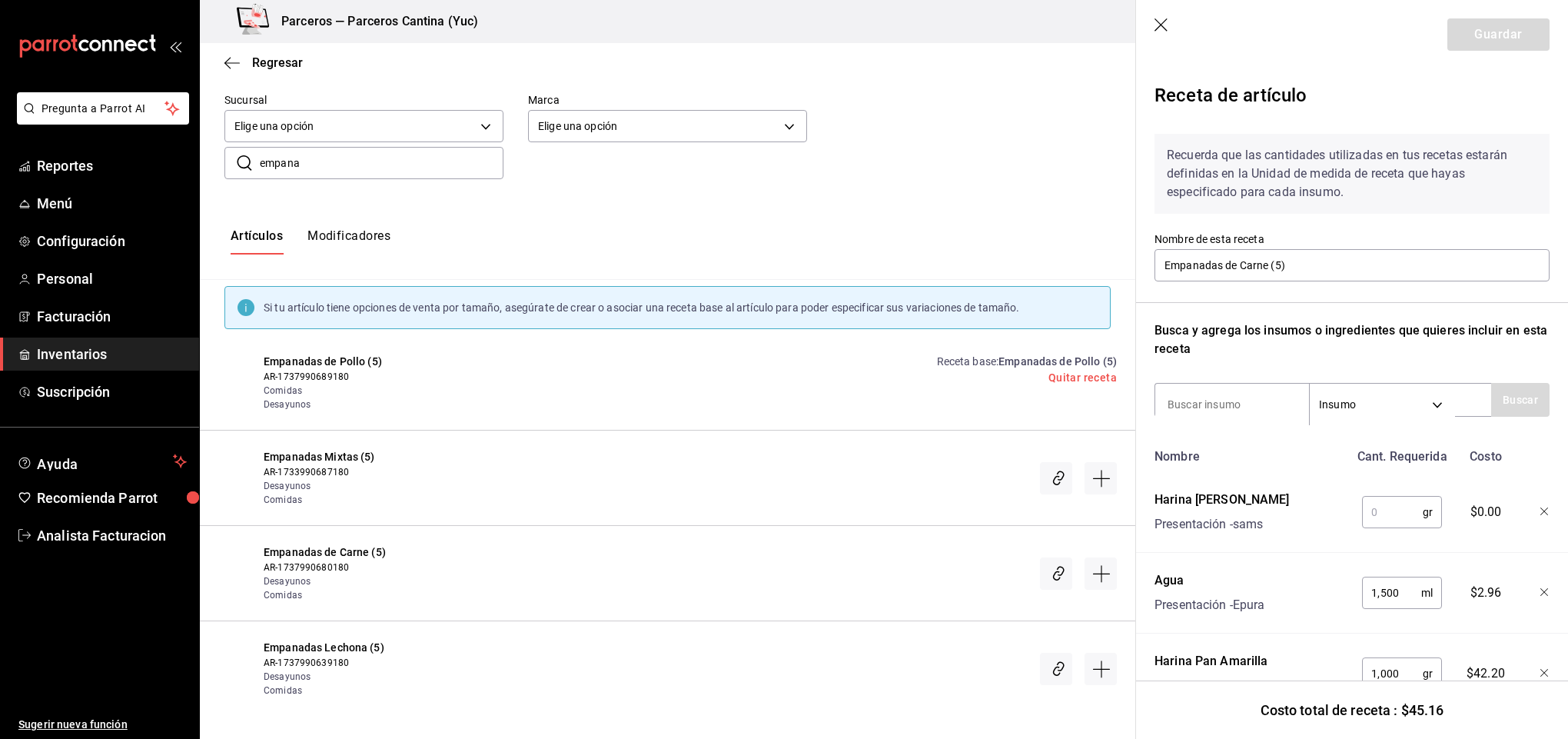
click at [1382, 514] on input "text" at bounding box center [1392, 512] width 61 height 31
type input "100"
click at [1244, 406] on input at bounding box center [1232, 404] width 154 height 33
type input "curcu"
click at [1516, 399] on button "Buscar" at bounding box center [1520, 400] width 59 height 34
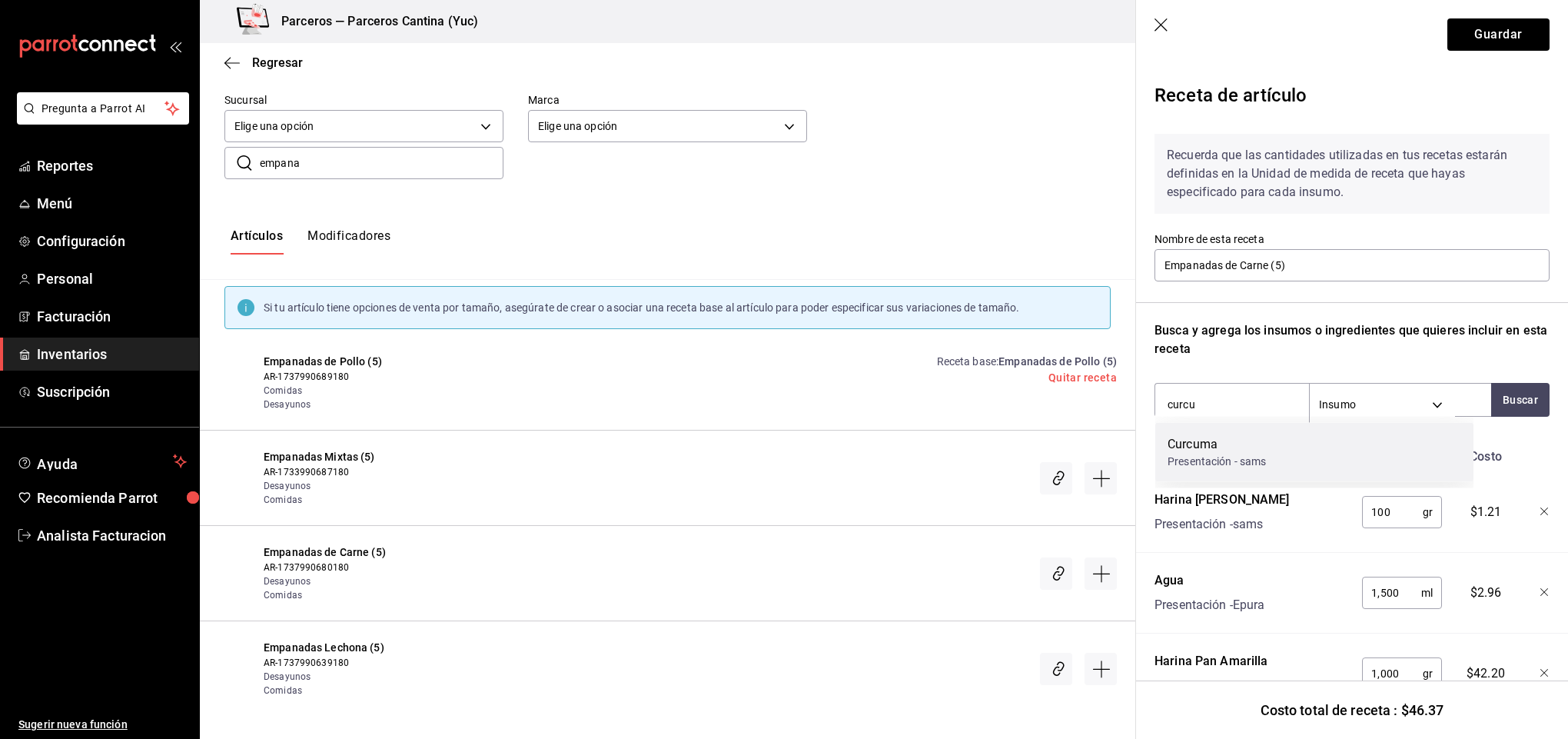
click at [1214, 454] on div "Presentación - sams" at bounding box center [1217, 461] width 99 height 16
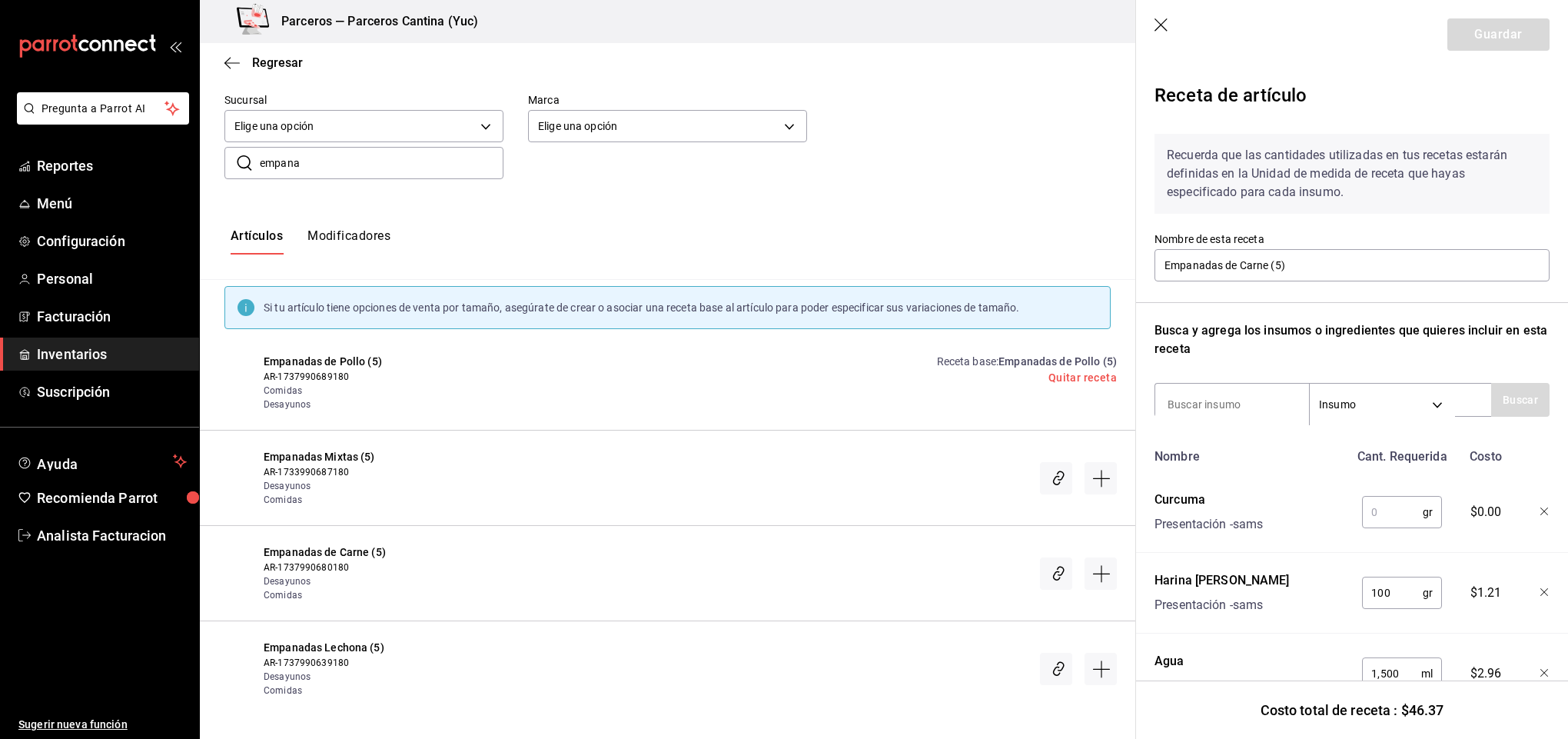
click at [1394, 516] on input "text" at bounding box center [1392, 512] width 61 height 31
type input "20"
click at [1219, 404] on input at bounding box center [1232, 404] width 154 height 33
type input "comi"
click at [1467, 402] on div "comi Insumo SUPPLY" at bounding box center [1322, 400] width 336 height 34
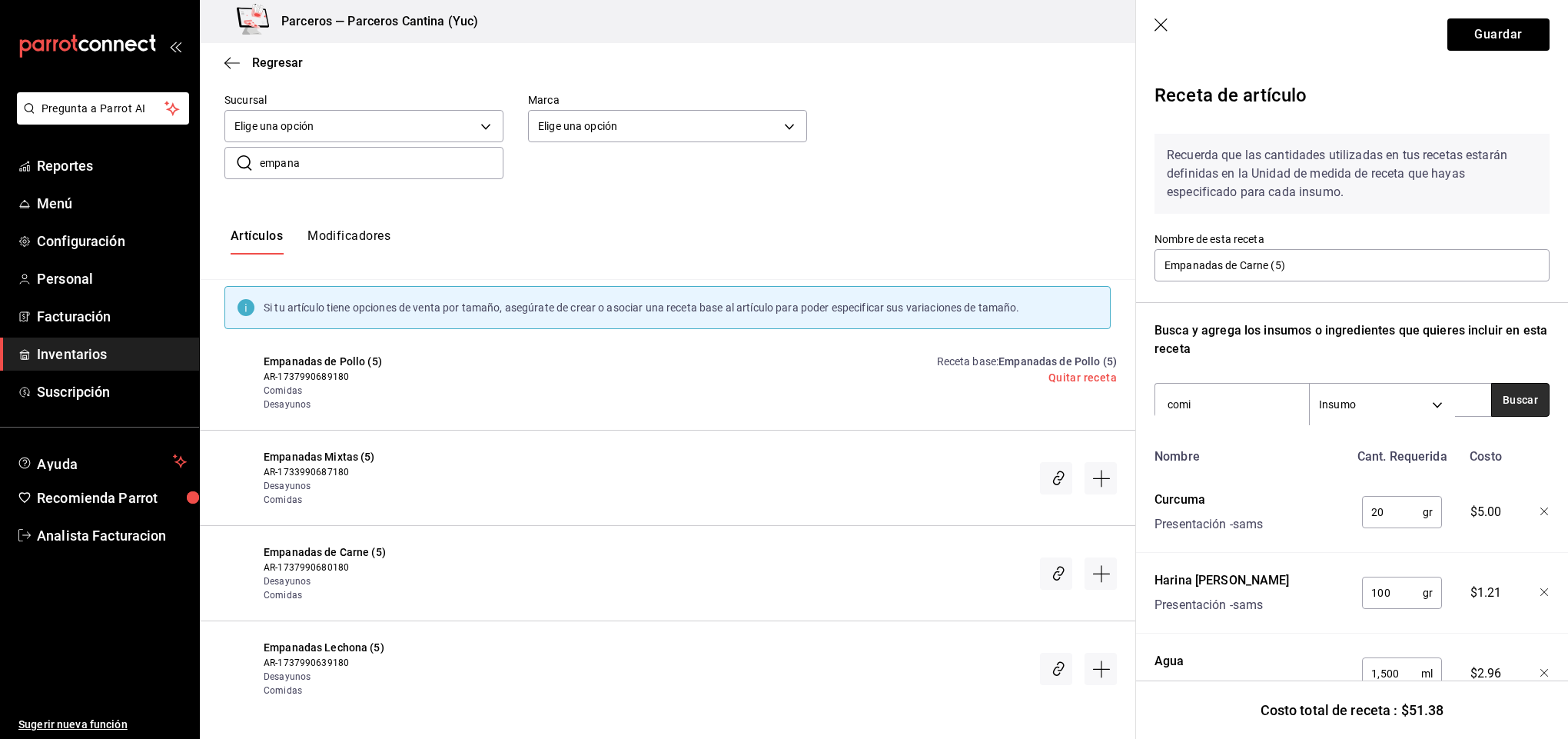
click at [1500, 404] on button "Buscar" at bounding box center [1520, 400] width 59 height 34
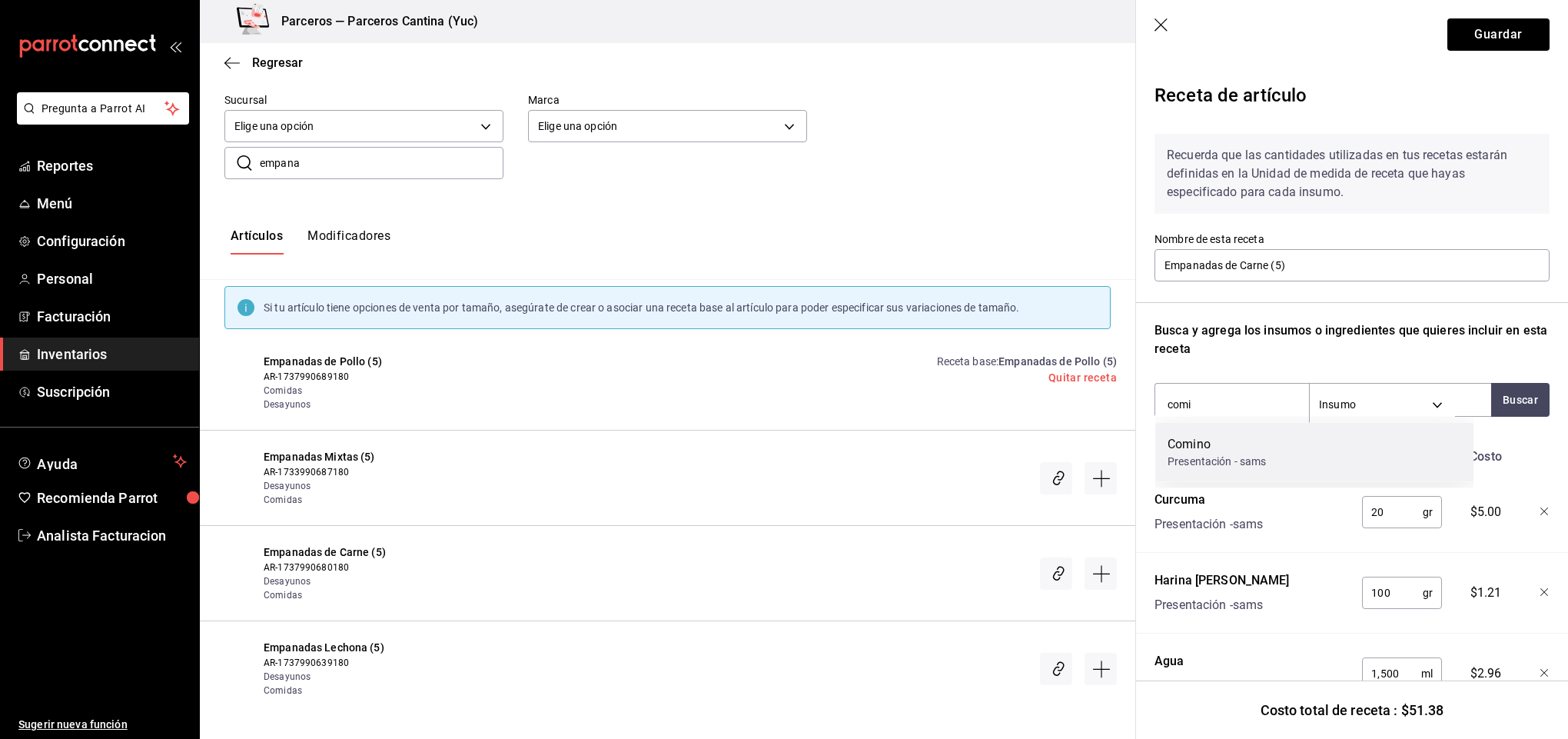
click at [1228, 455] on div "Presentación - sams" at bounding box center [1217, 461] width 99 height 16
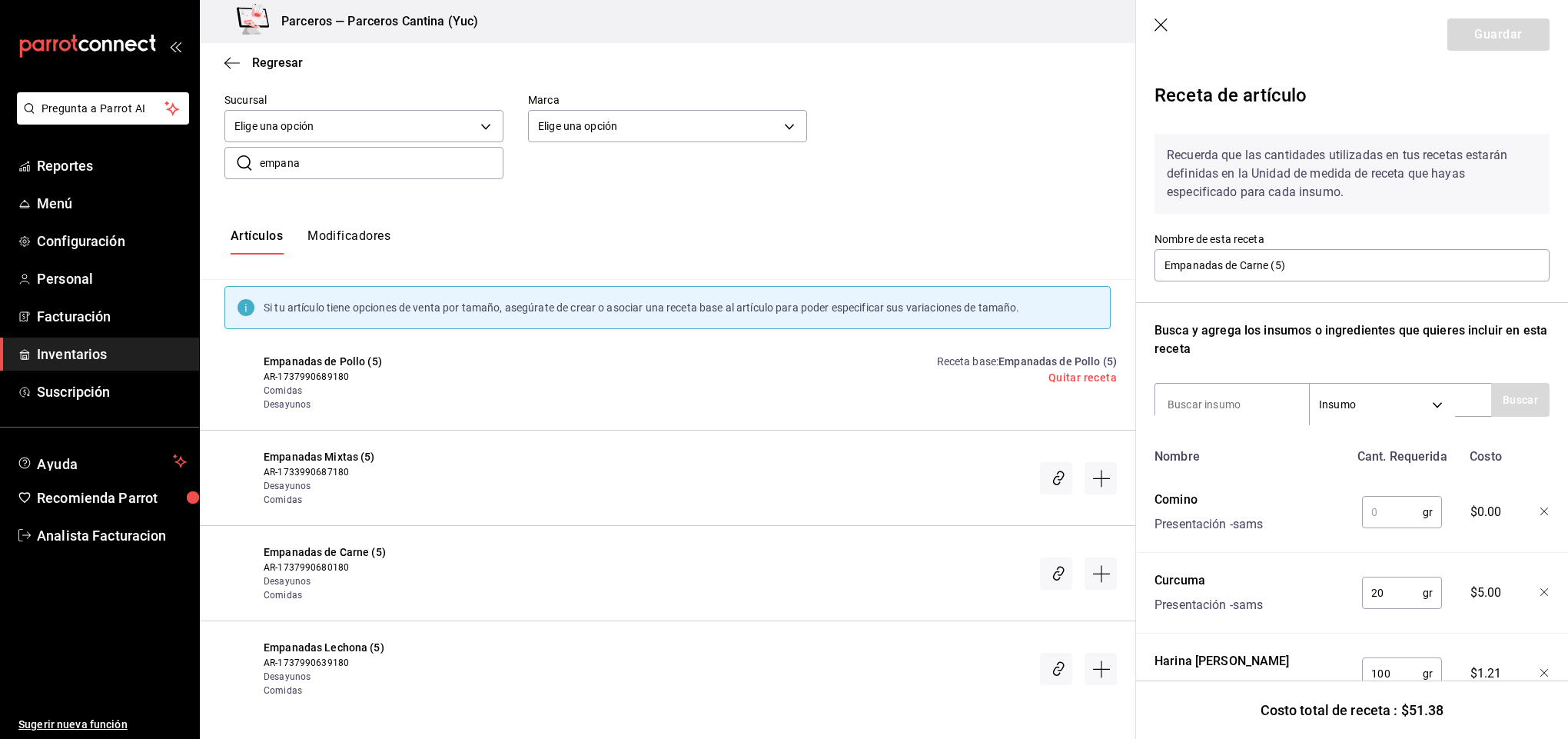
click at [1400, 508] on input "text" at bounding box center [1392, 512] width 61 height 31
type input "3"
click at [1229, 400] on input at bounding box center [1232, 404] width 154 height 33
type input "carne"
click at [1501, 400] on button "Buscar" at bounding box center [1520, 400] width 59 height 34
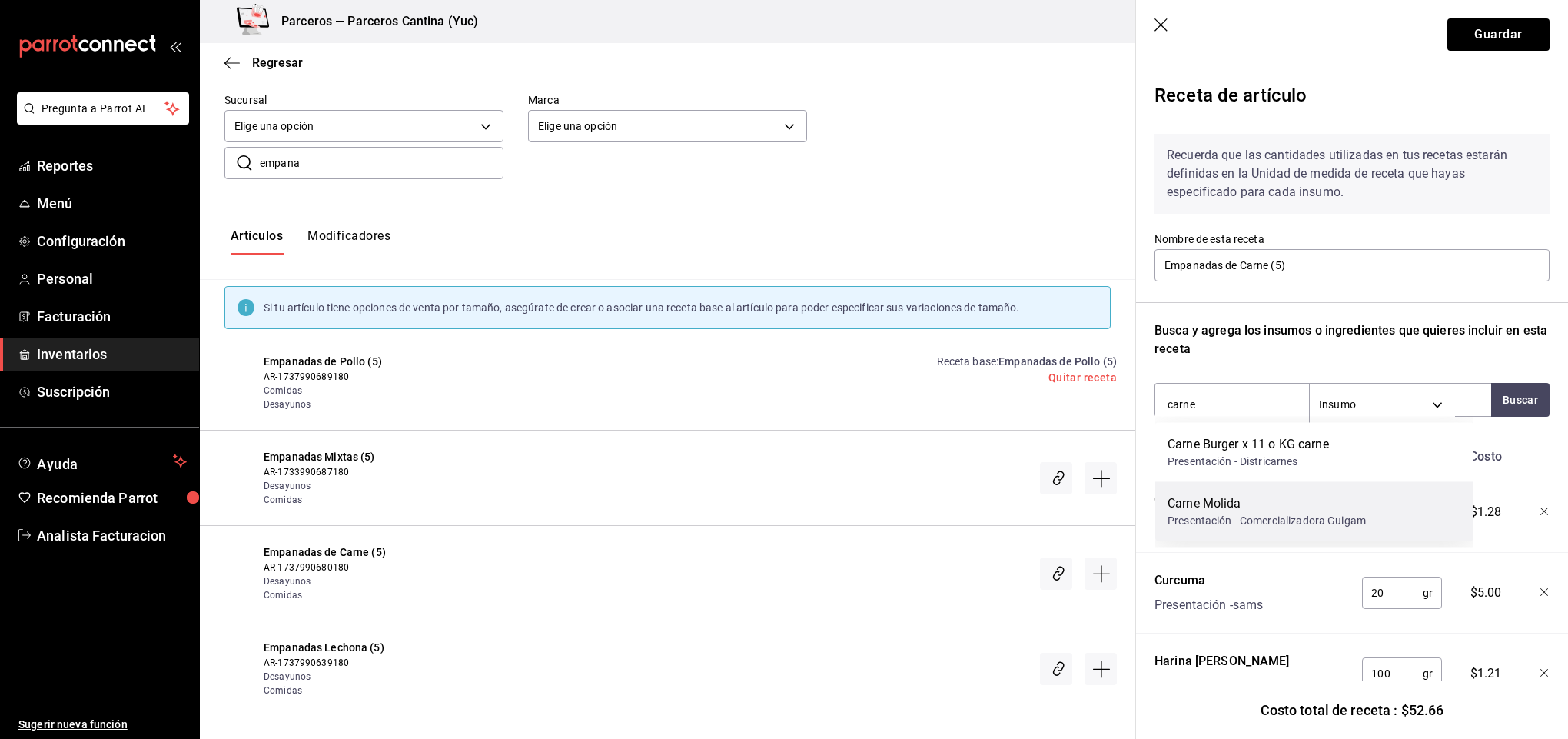
click at [1277, 513] on div "Presentación - Comercializadora Guigam" at bounding box center [1266, 520] width 198 height 16
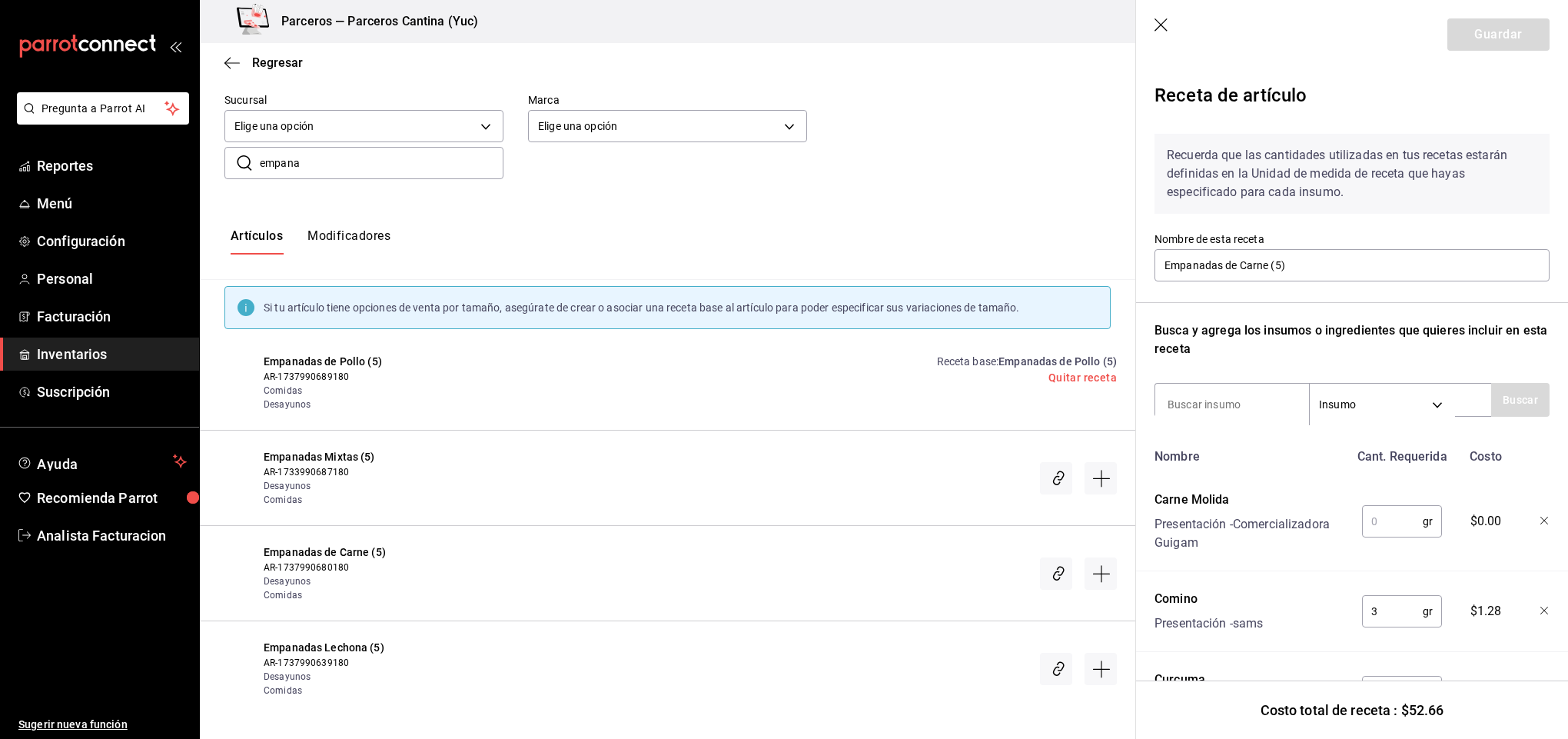
click at [1389, 520] on input "text" at bounding box center [1392, 521] width 61 height 31
type input "25"
click at [1472, 28] on button "Guardar" at bounding box center [1499, 34] width 102 height 33
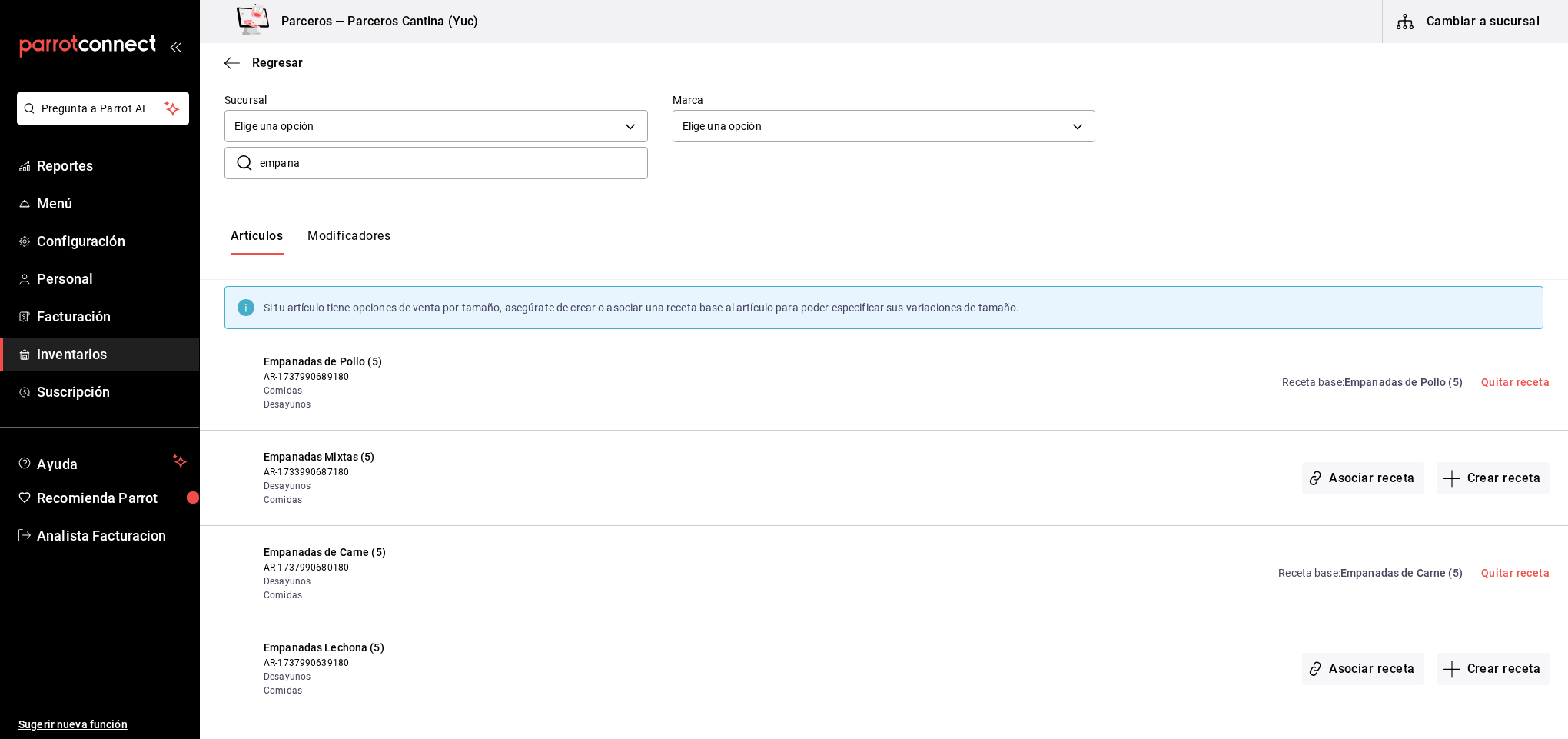
scroll to position [217, 0]
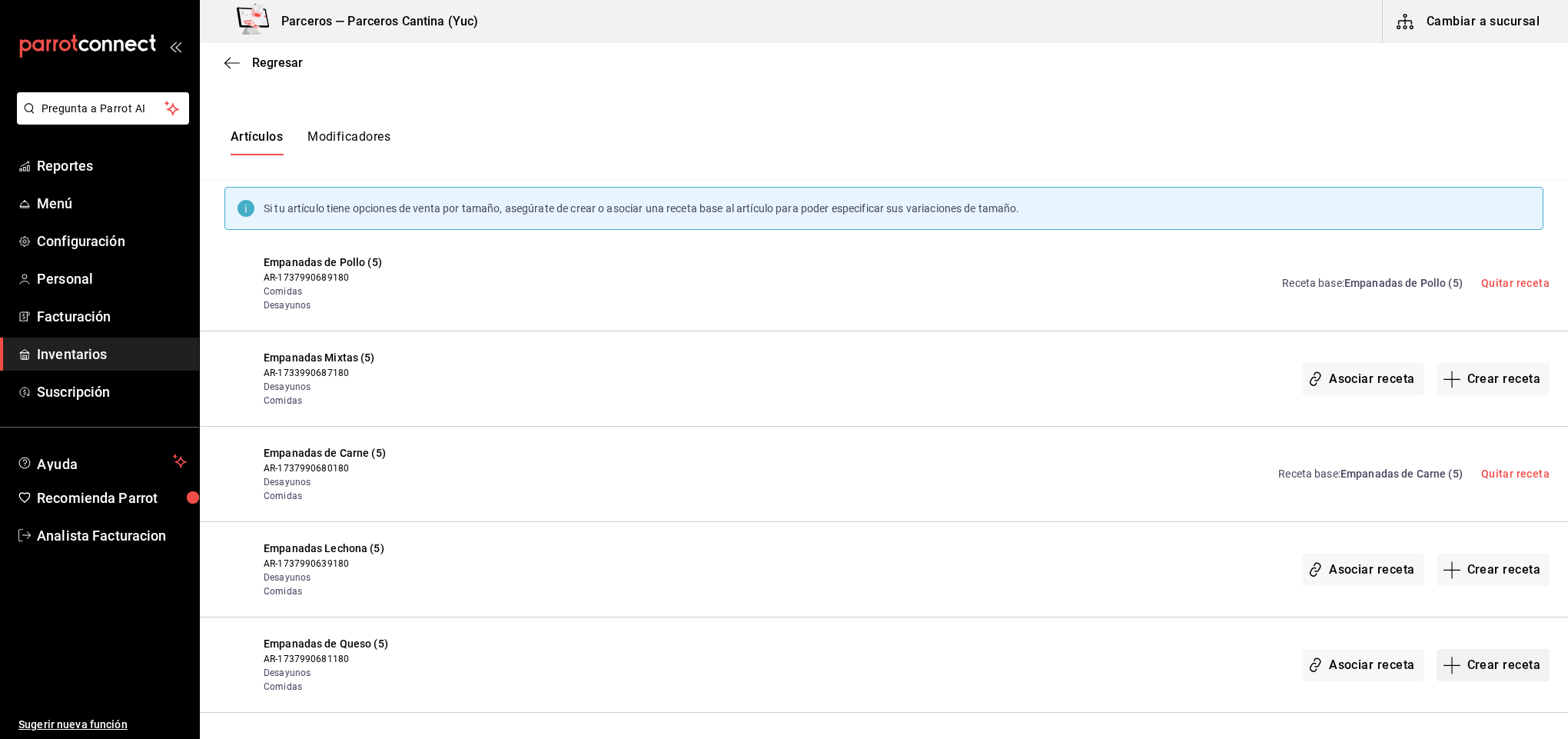
click at [1494, 660] on button "Crear receta" at bounding box center [1493, 664] width 114 height 33
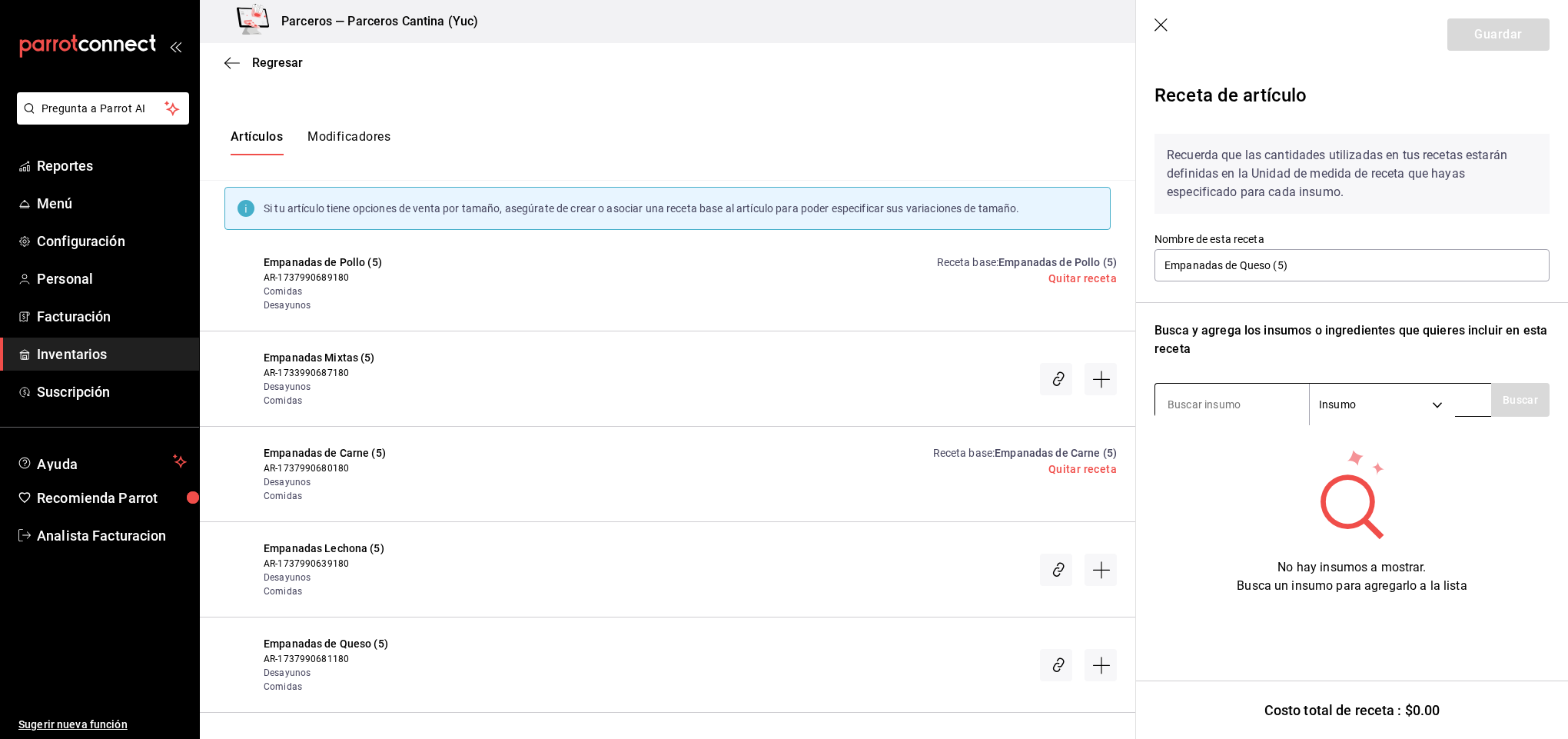
click at [1199, 402] on input at bounding box center [1232, 404] width 154 height 33
type input "amarilla"
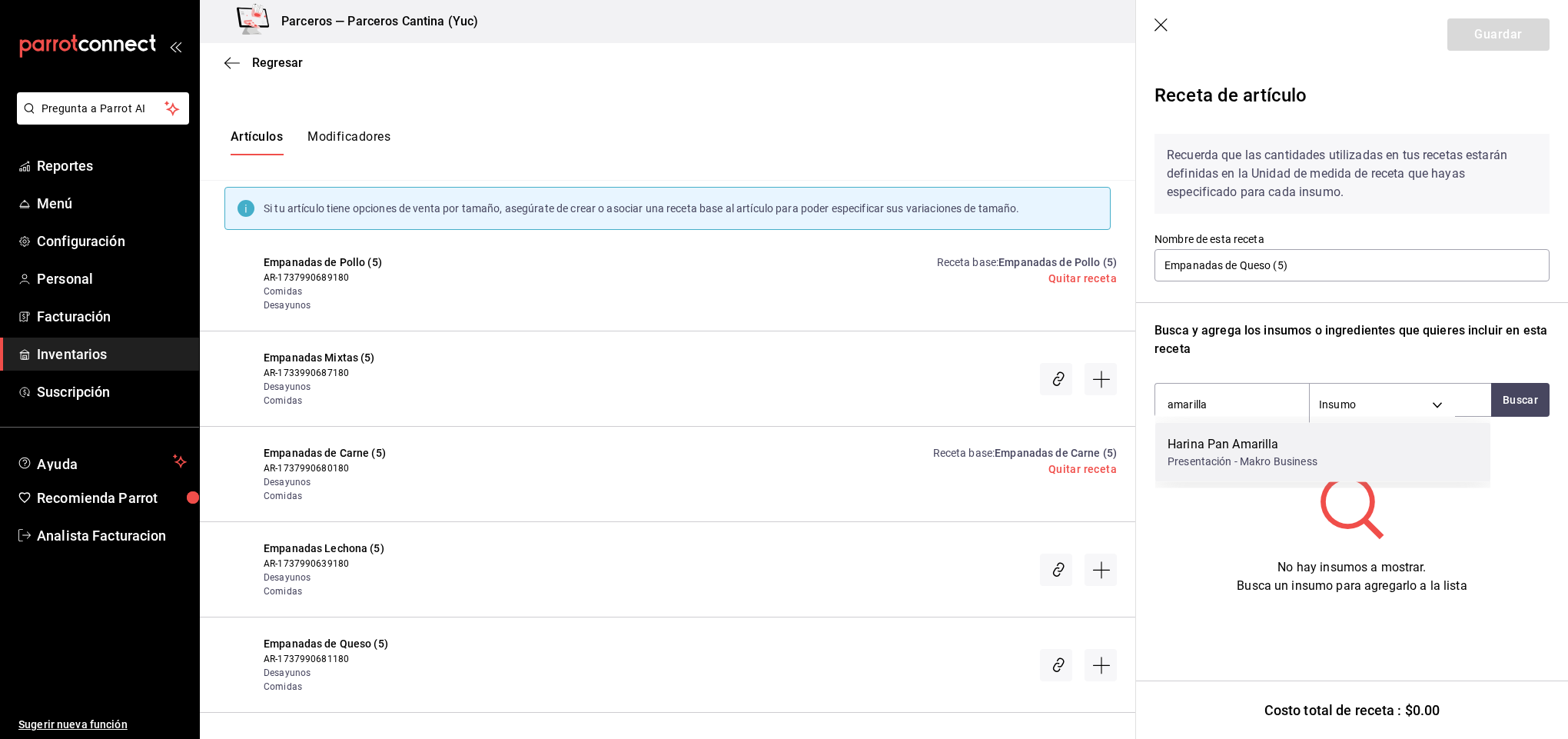
click at [1250, 450] on div "Harina Pan Amarilla" at bounding box center [1242, 445] width 150 height 19
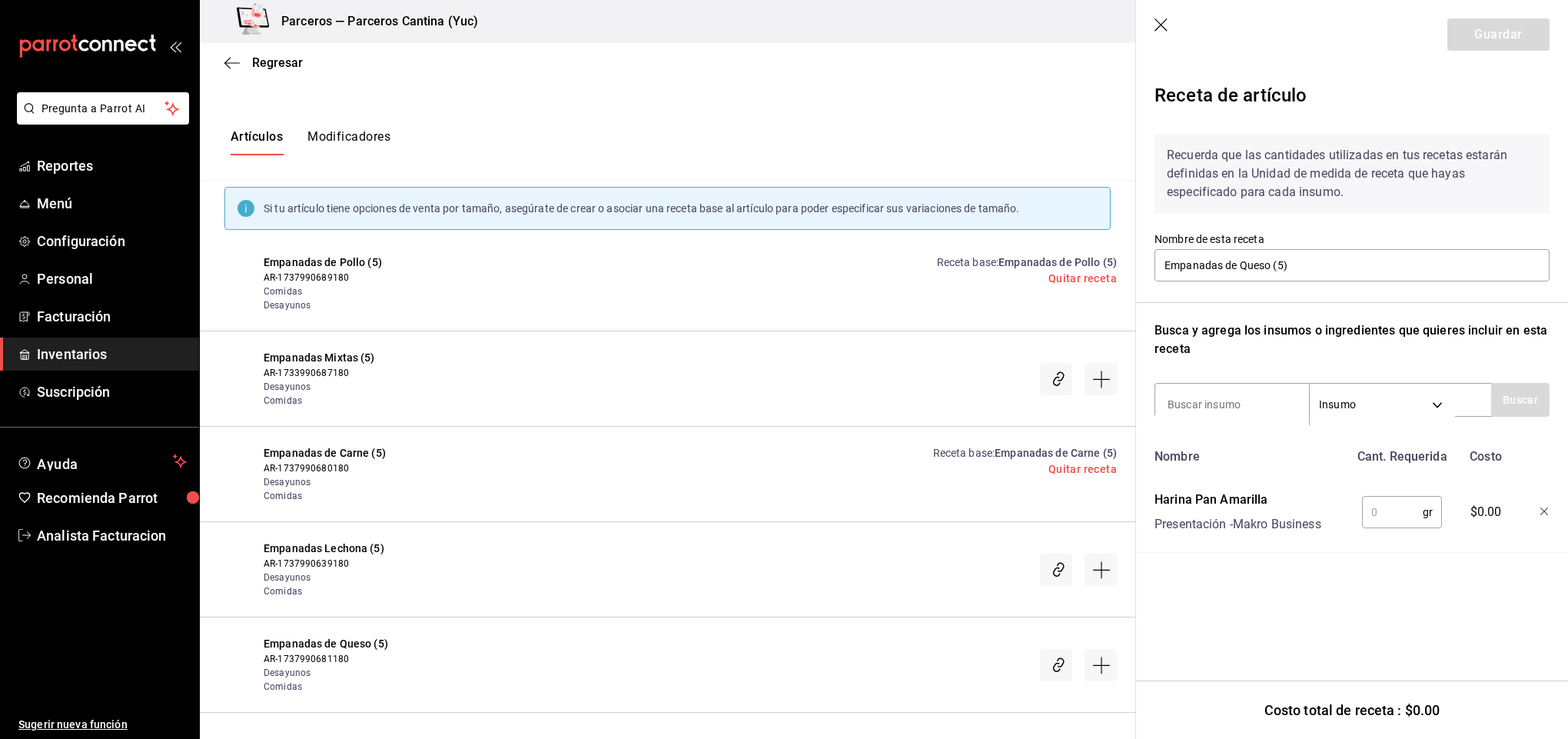
click at [1390, 497] on input "text" at bounding box center [1392, 512] width 61 height 31
type input "1,000"
click at [1225, 406] on input at bounding box center [1232, 404] width 154 height 33
type input "agua"
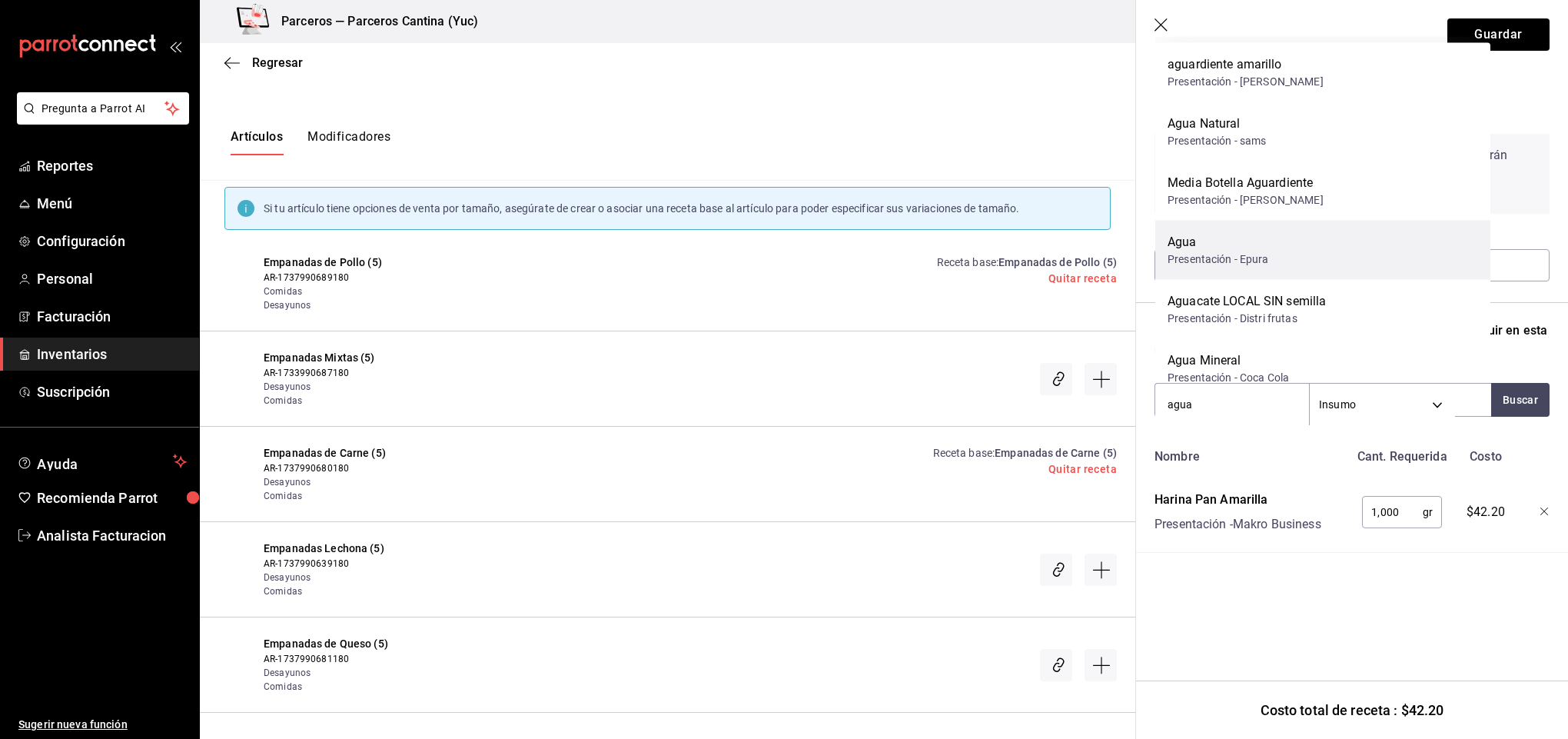
click at [1250, 252] on div "Presentación - Epura" at bounding box center [1218, 259] width 102 height 16
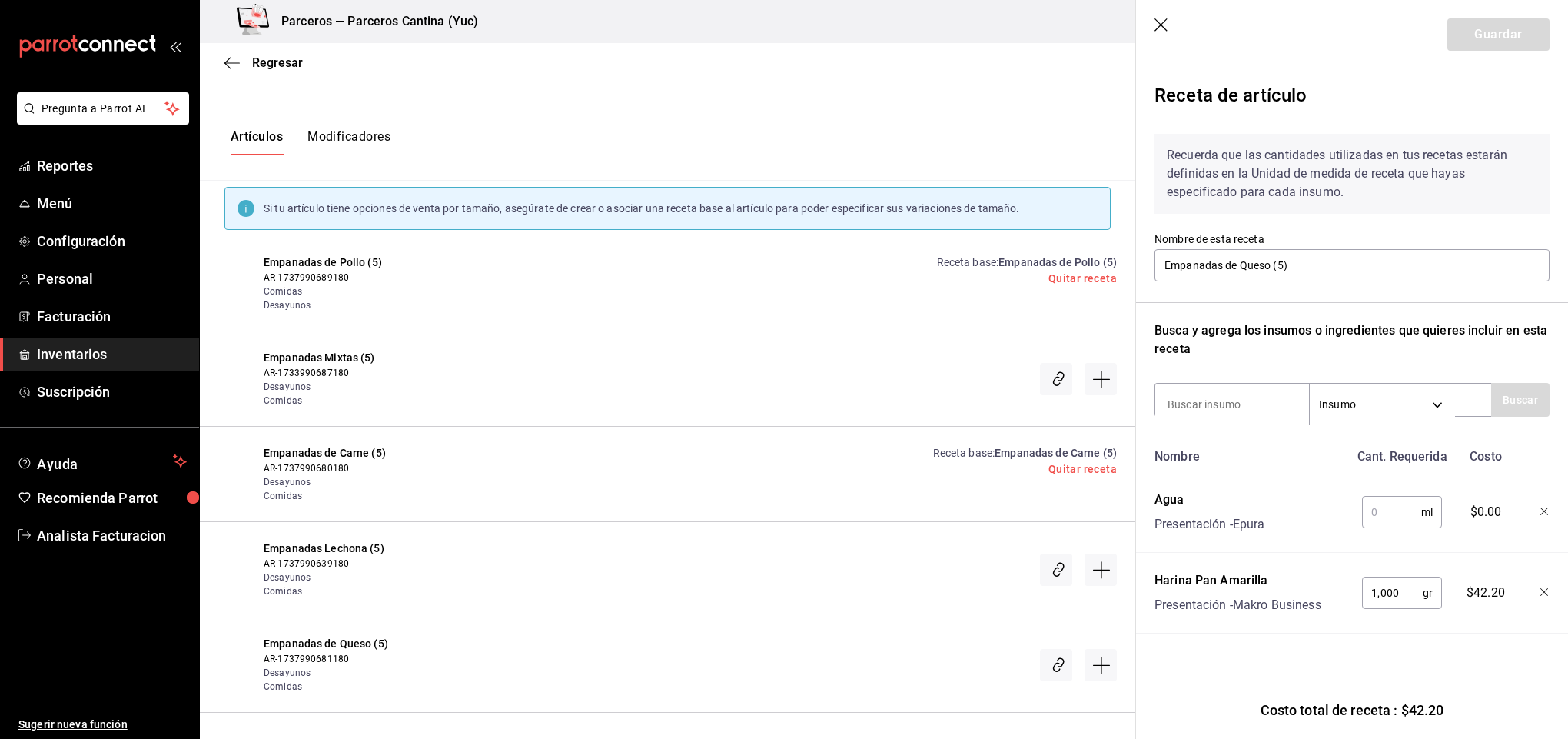
click at [1394, 501] on input "text" at bounding box center [1392, 512] width 60 height 31
type input "1,500"
click at [1248, 404] on input at bounding box center [1232, 404] width 154 height 33
click at [1529, 406] on button "Buscar" at bounding box center [1520, 400] width 59 height 34
click at [1234, 398] on input "harian" at bounding box center [1232, 404] width 154 height 33
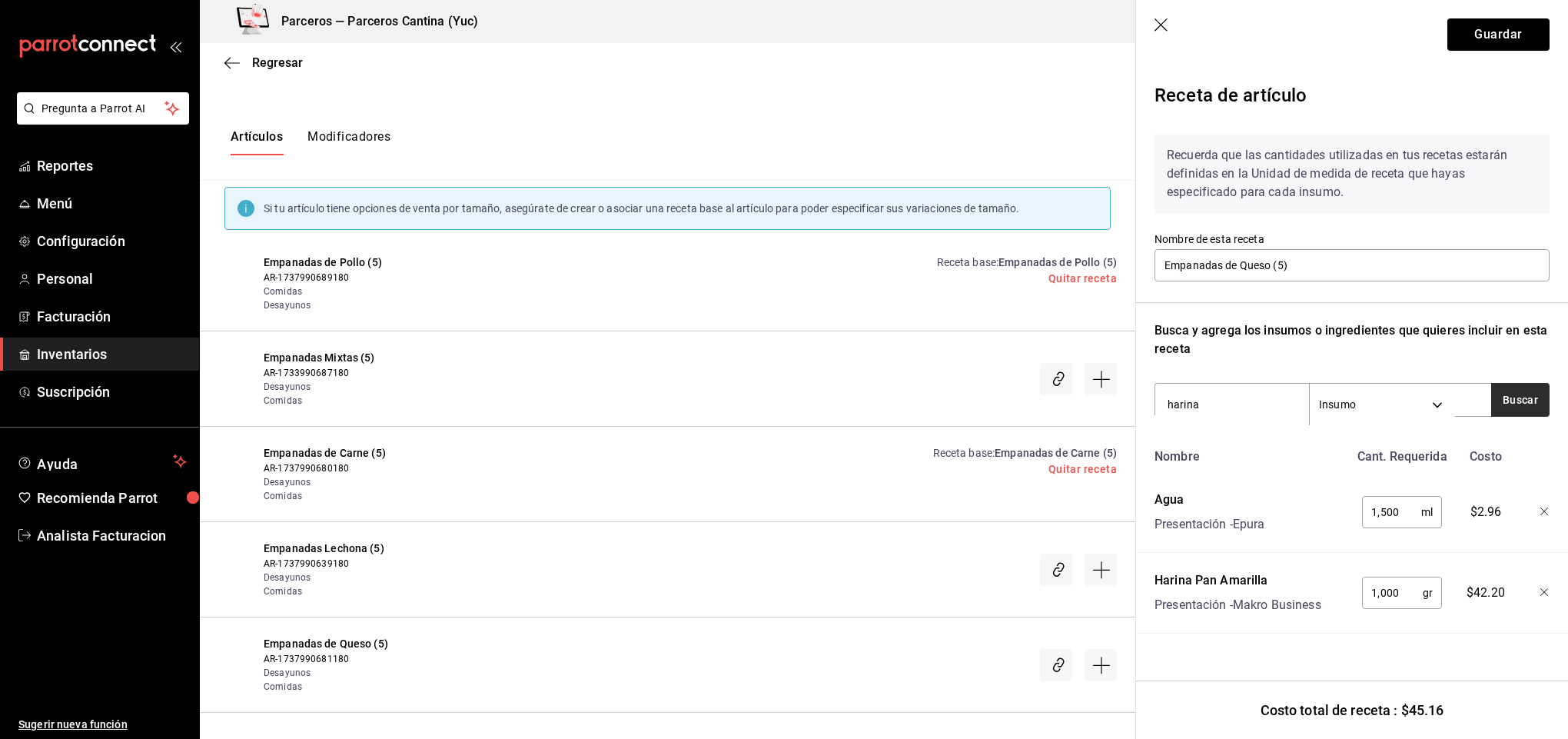
type input "harina"
click at [1518, 402] on button "Buscar" at bounding box center [1520, 400] width 59 height 34
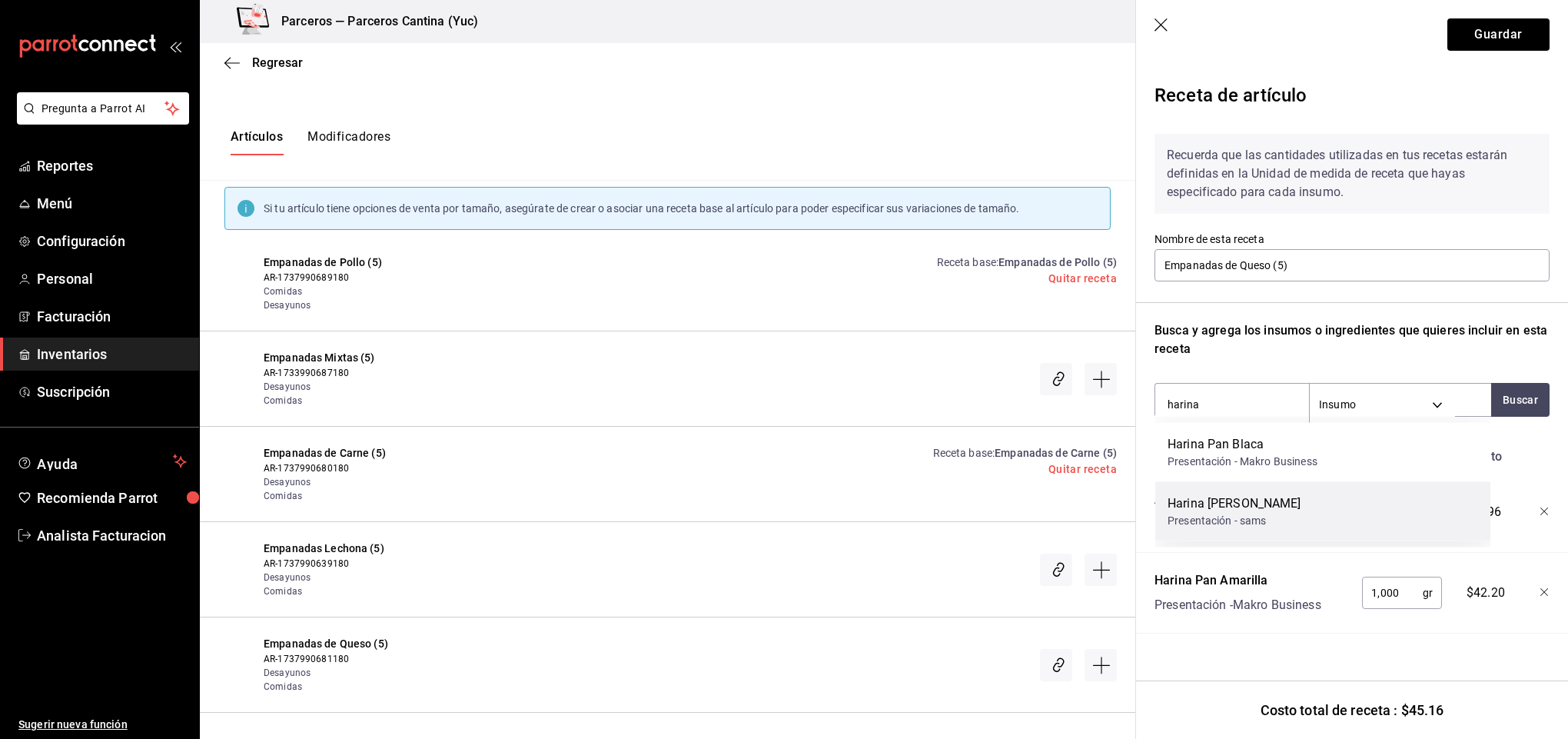
click at [1283, 514] on div "Harina de Trigo Presentación - sams" at bounding box center [1323, 512] width 335 height 60
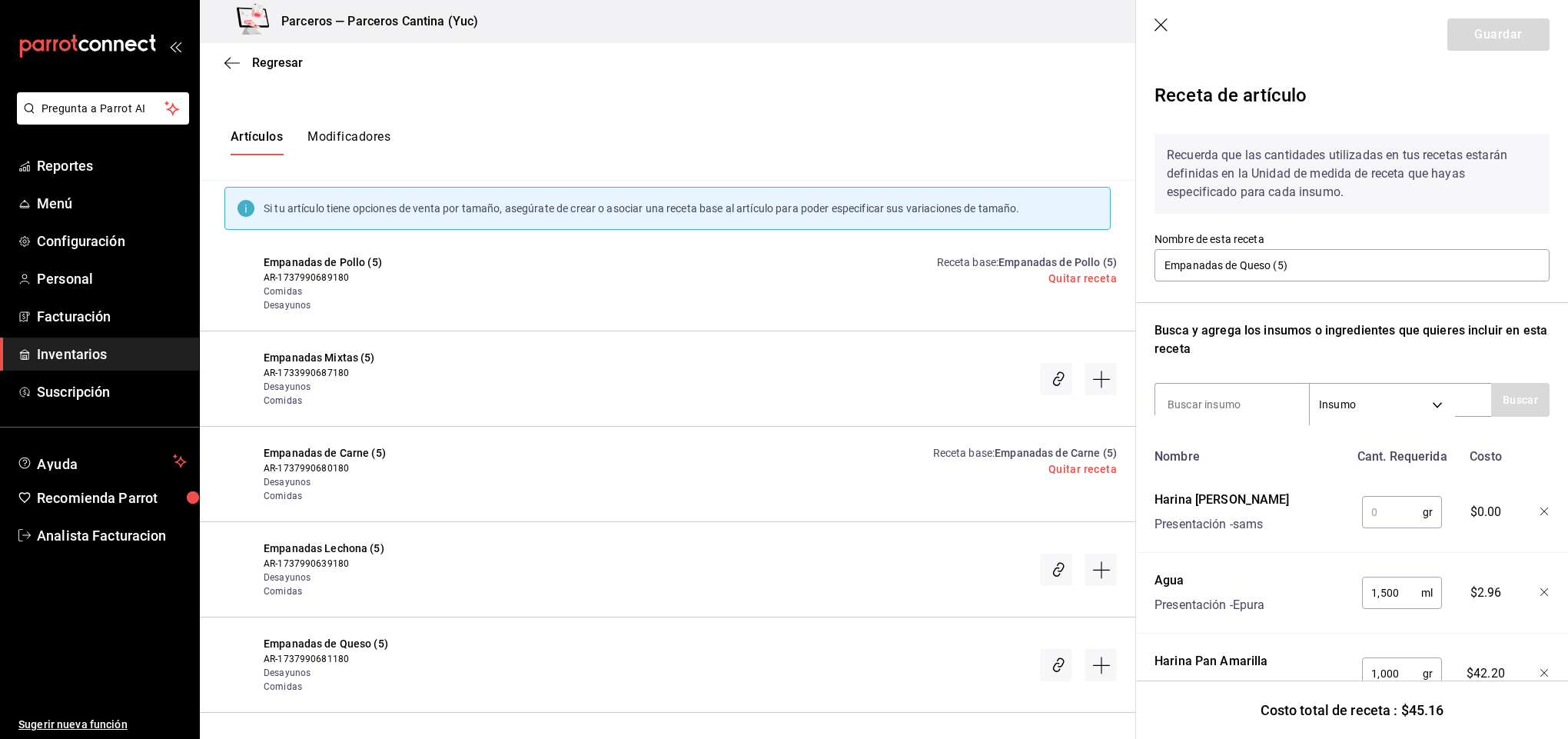
click at [1382, 511] on input "text" at bounding box center [1392, 512] width 61 height 31
type input "100"
click at [1216, 406] on input at bounding box center [1232, 404] width 154 height 33
type input "curcu"
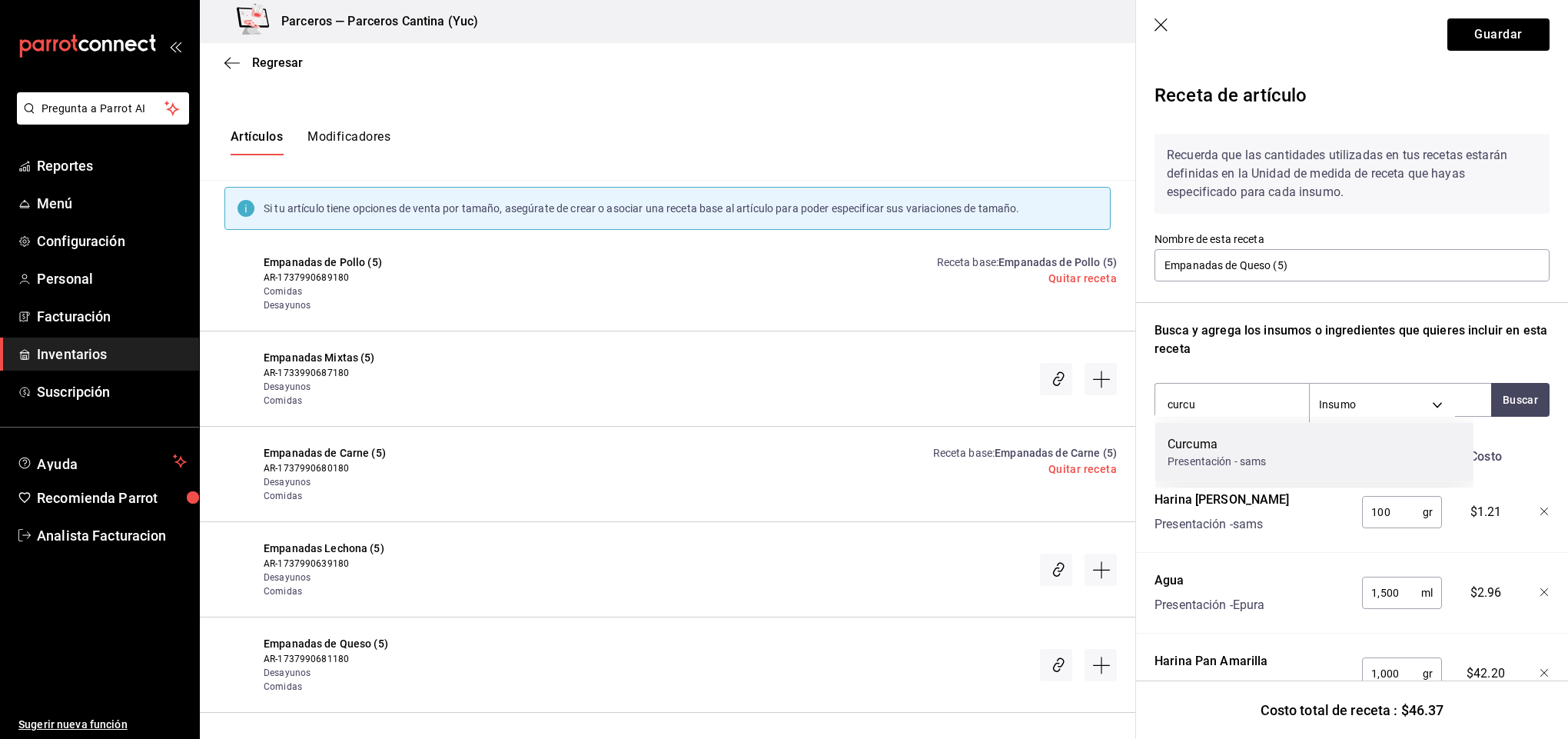
click at [1223, 448] on div "Curcuma" at bounding box center [1217, 445] width 99 height 19
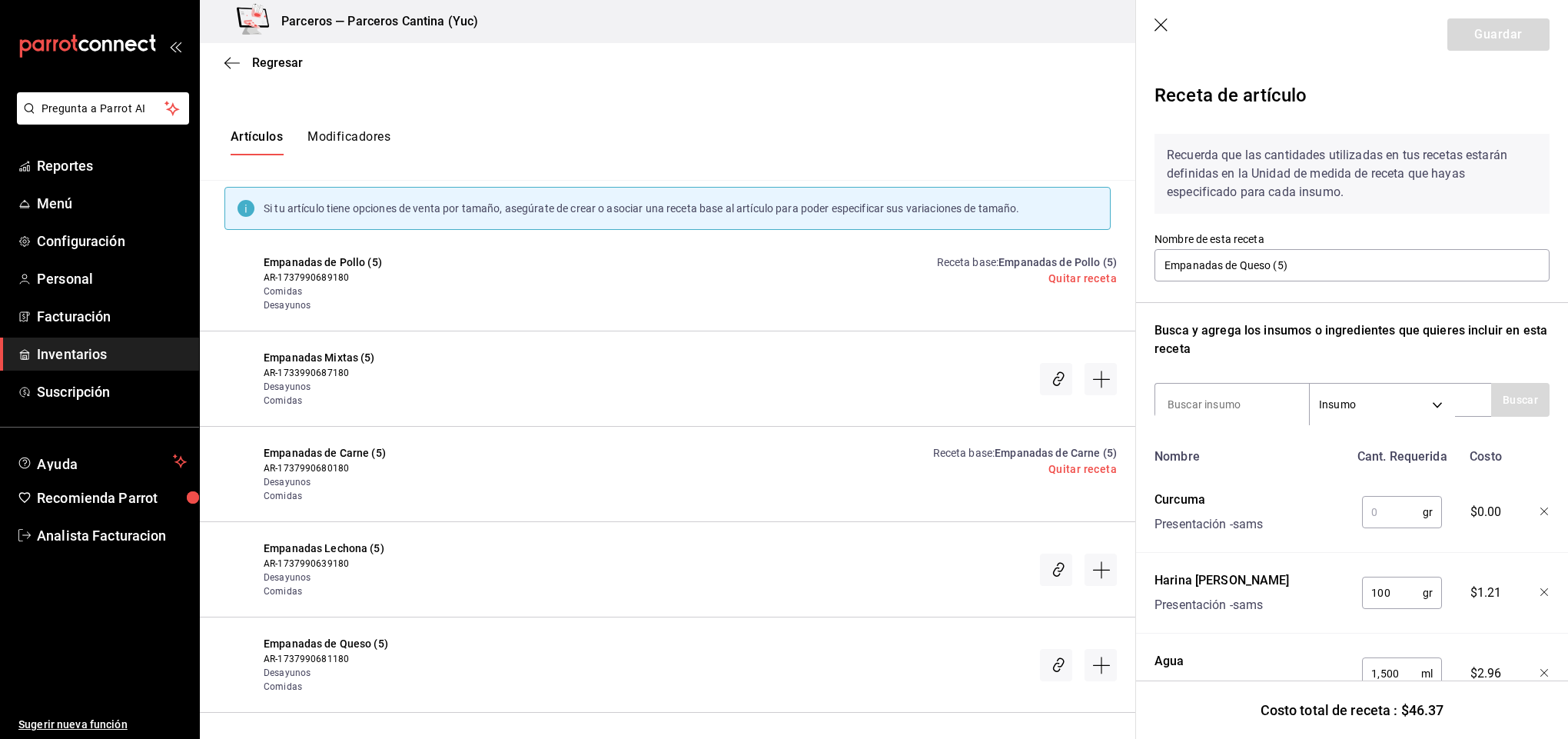
click at [1374, 505] on input "text" at bounding box center [1392, 512] width 61 height 31
type input "20"
click at [1263, 409] on input at bounding box center [1232, 404] width 154 height 33
type input "comi"
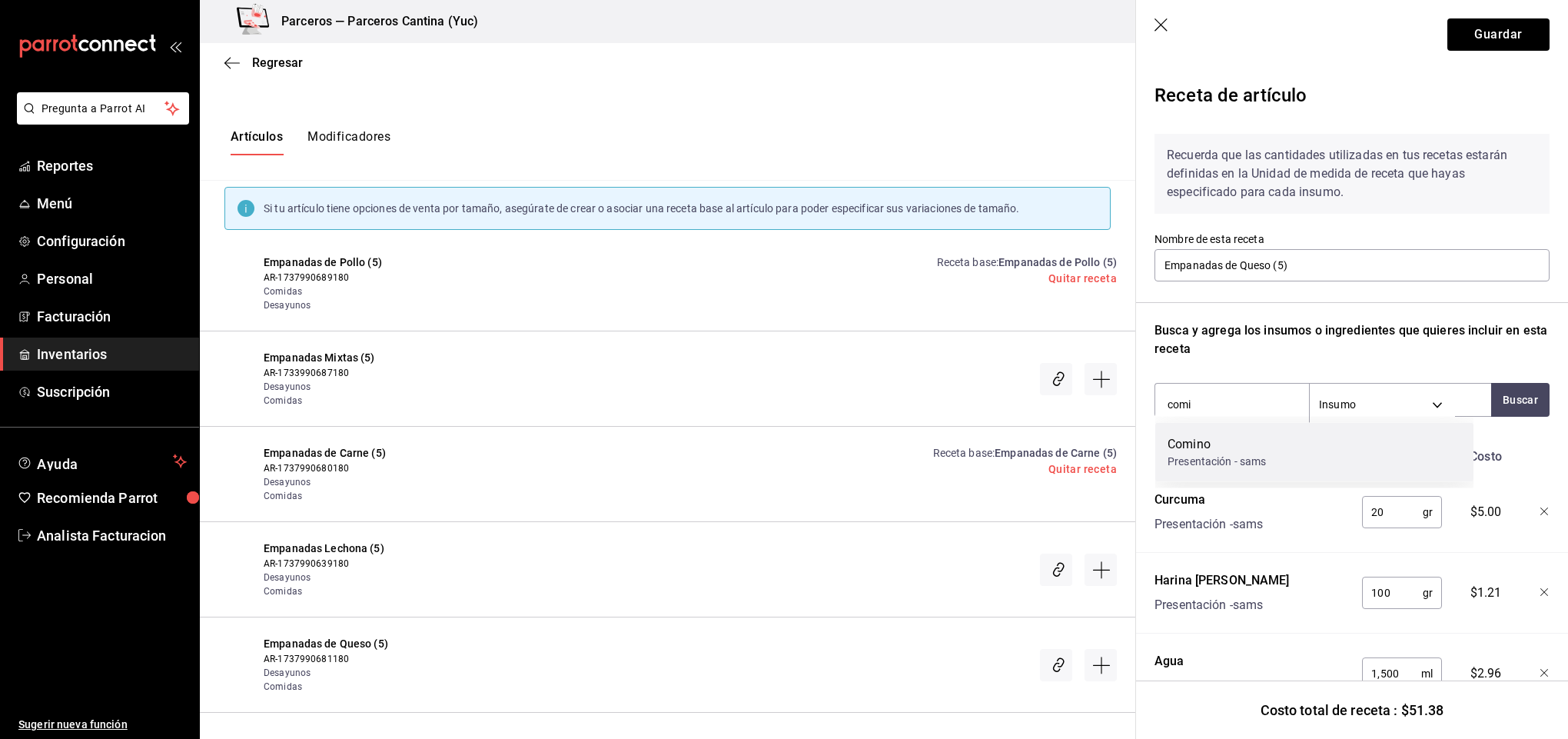
click at [1261, 441] on div "Comino" at bounding box center [1217, 445] width 99 height 19
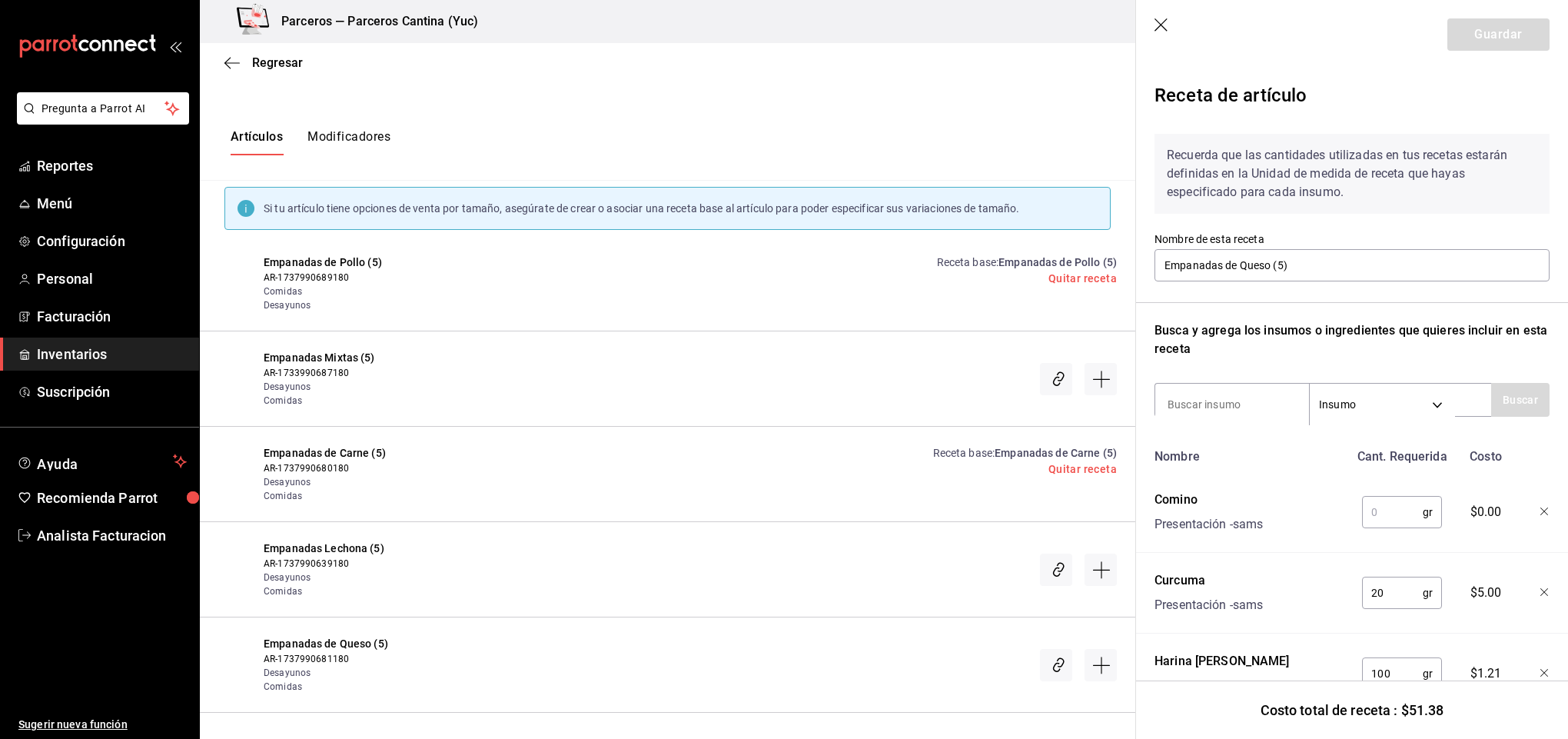
click at [1370, 505] on input "text" at bounding box center [1392, 512] width 61 height 31
type input "3"
click at [1233, 413] on input at bounding box center [1232, 404] width 154 height 33
type input "queso"
click at [1496, 399] on button "Buscar" at bounding box center [1520, 400] width 59 height 34
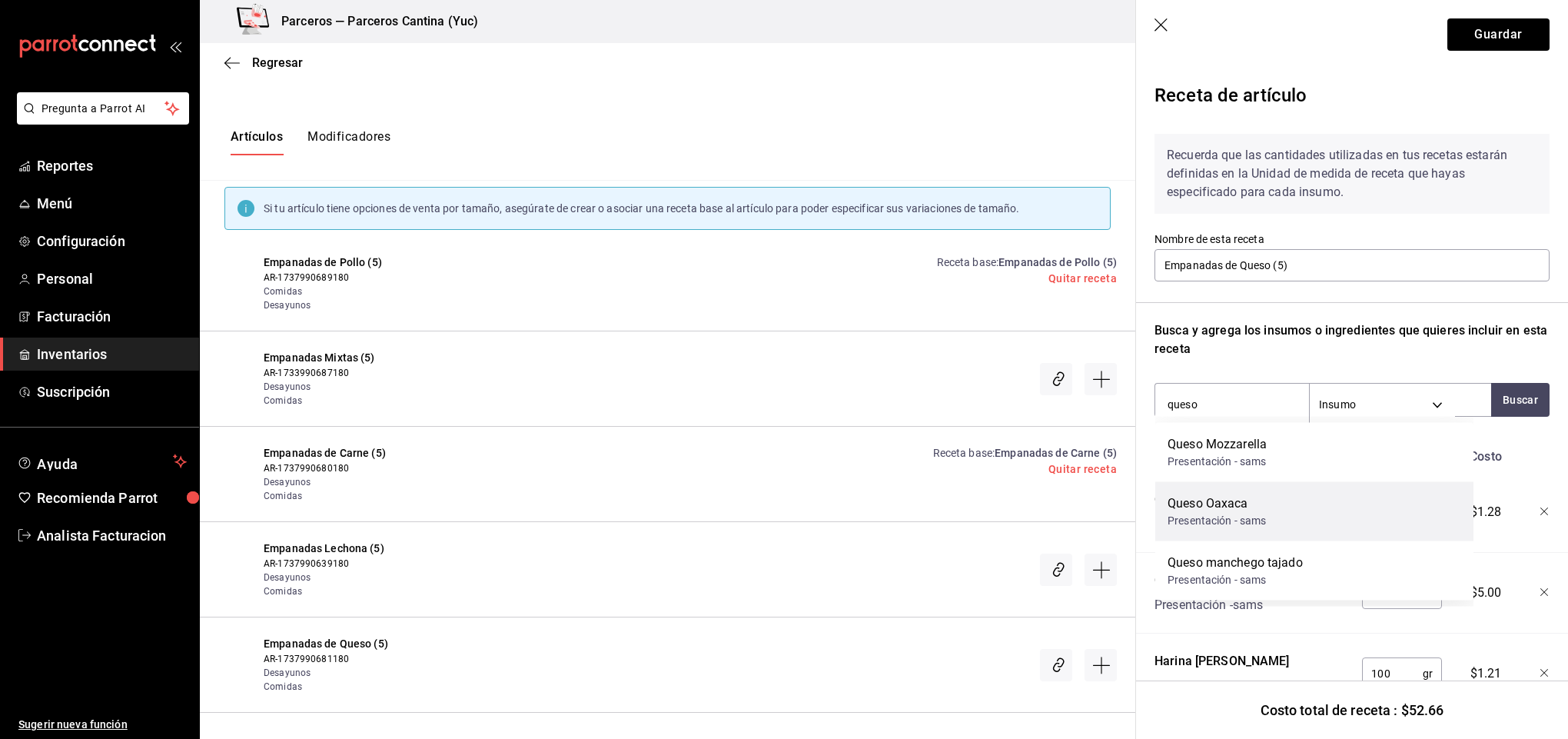
click at [1312, 508] on div "Queso Oaxaca Presentación - sams" at bounding box center [1315, 512] width 319 height 60
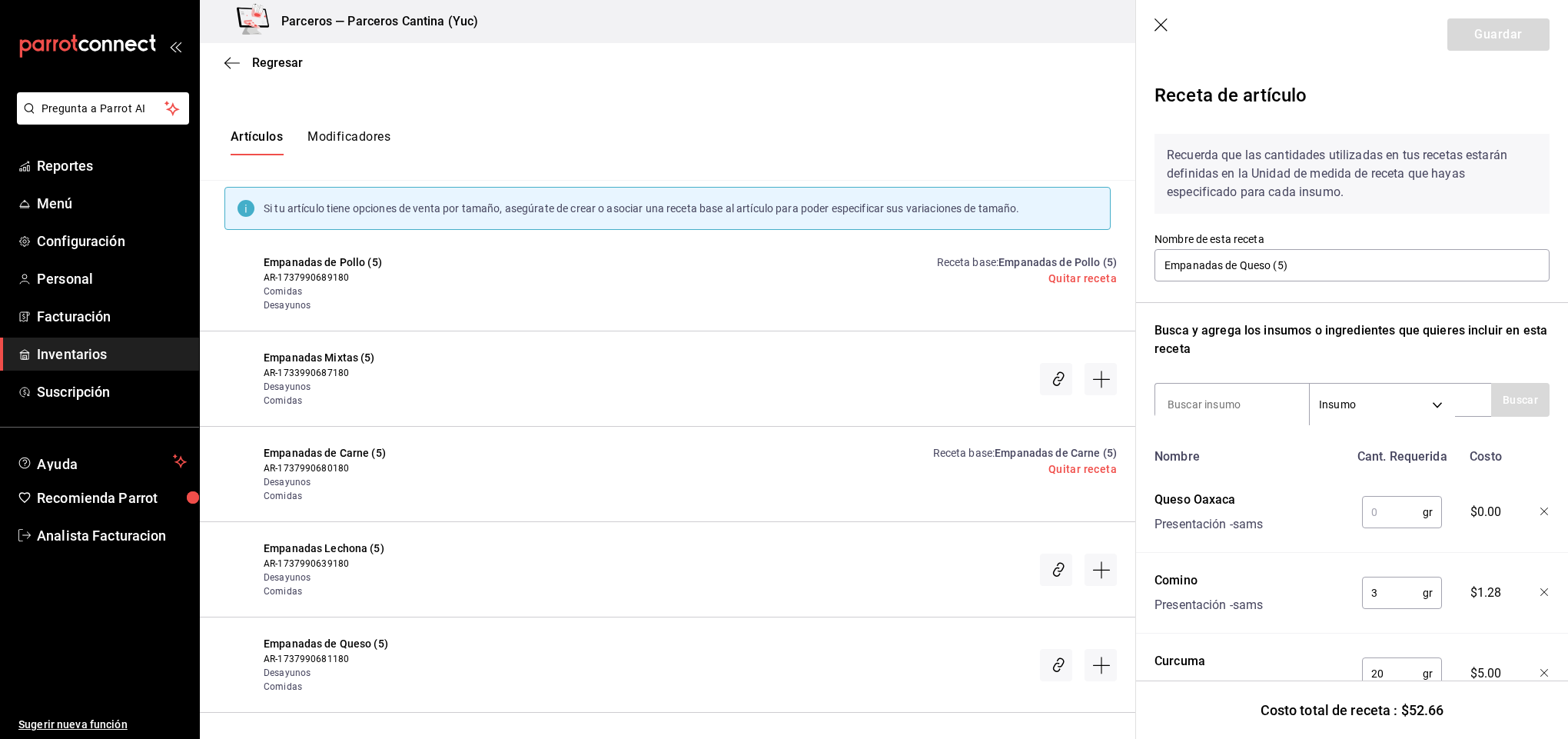
click at [1391, 512] on input "text" at bounding box center [1392, 512] width 61 height 31
type input "25"
click at [1488, 42] on button "Guardar" at bounding box center [1499, 34] width 102 height 33
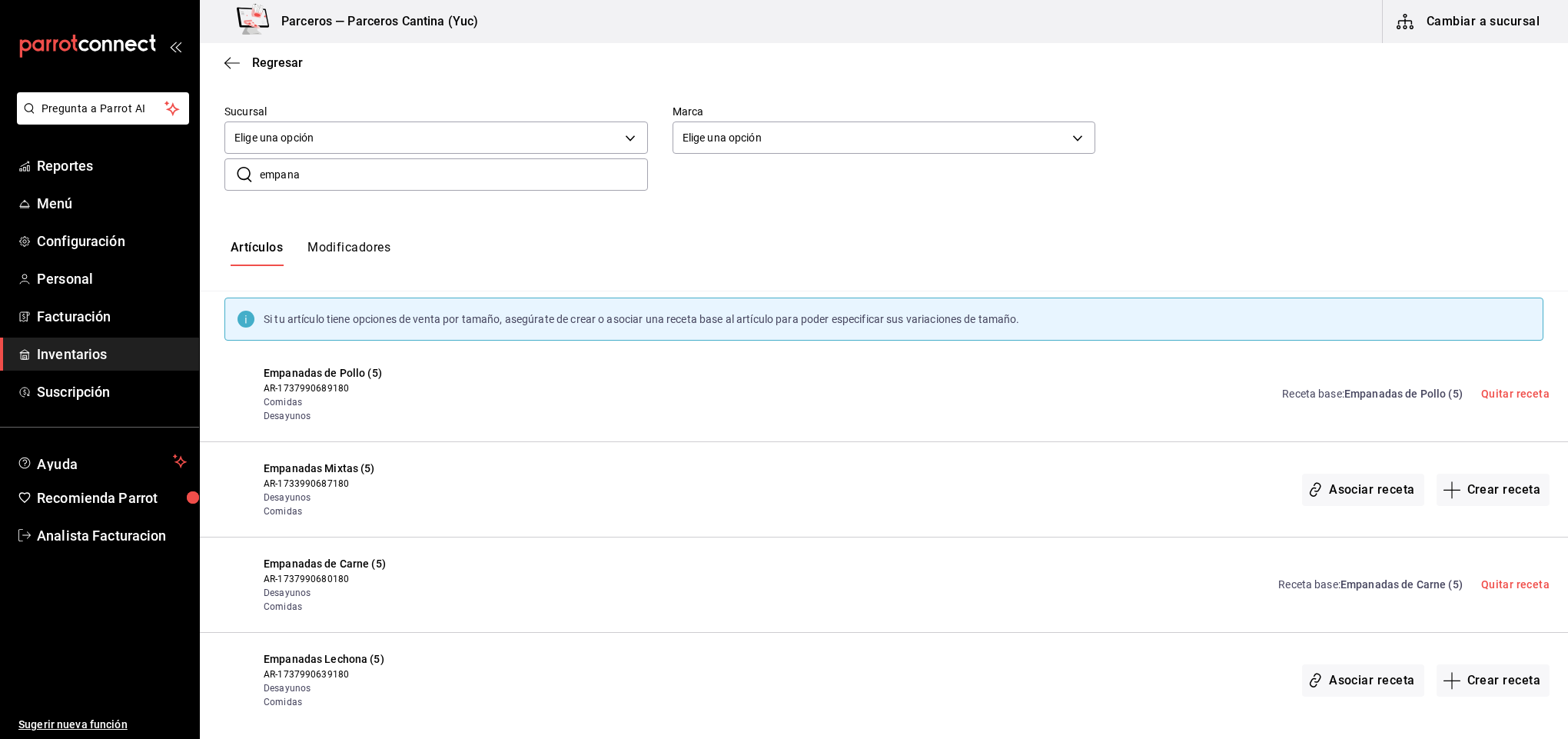
scroll to position [0, 0]
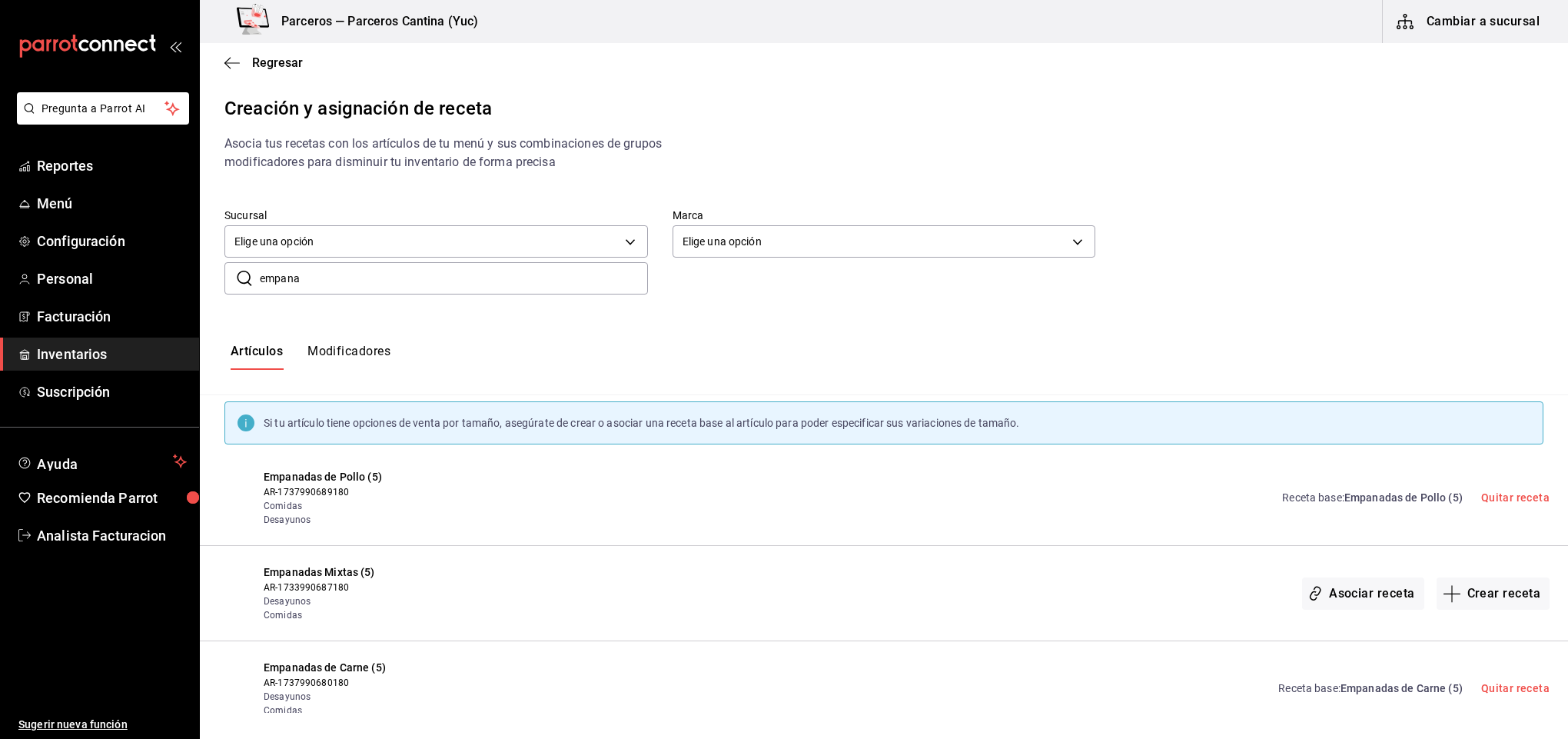
click at [367, 277] on input "empana" at bounding box center [454, 278] width 389 height 31
type input "empan"
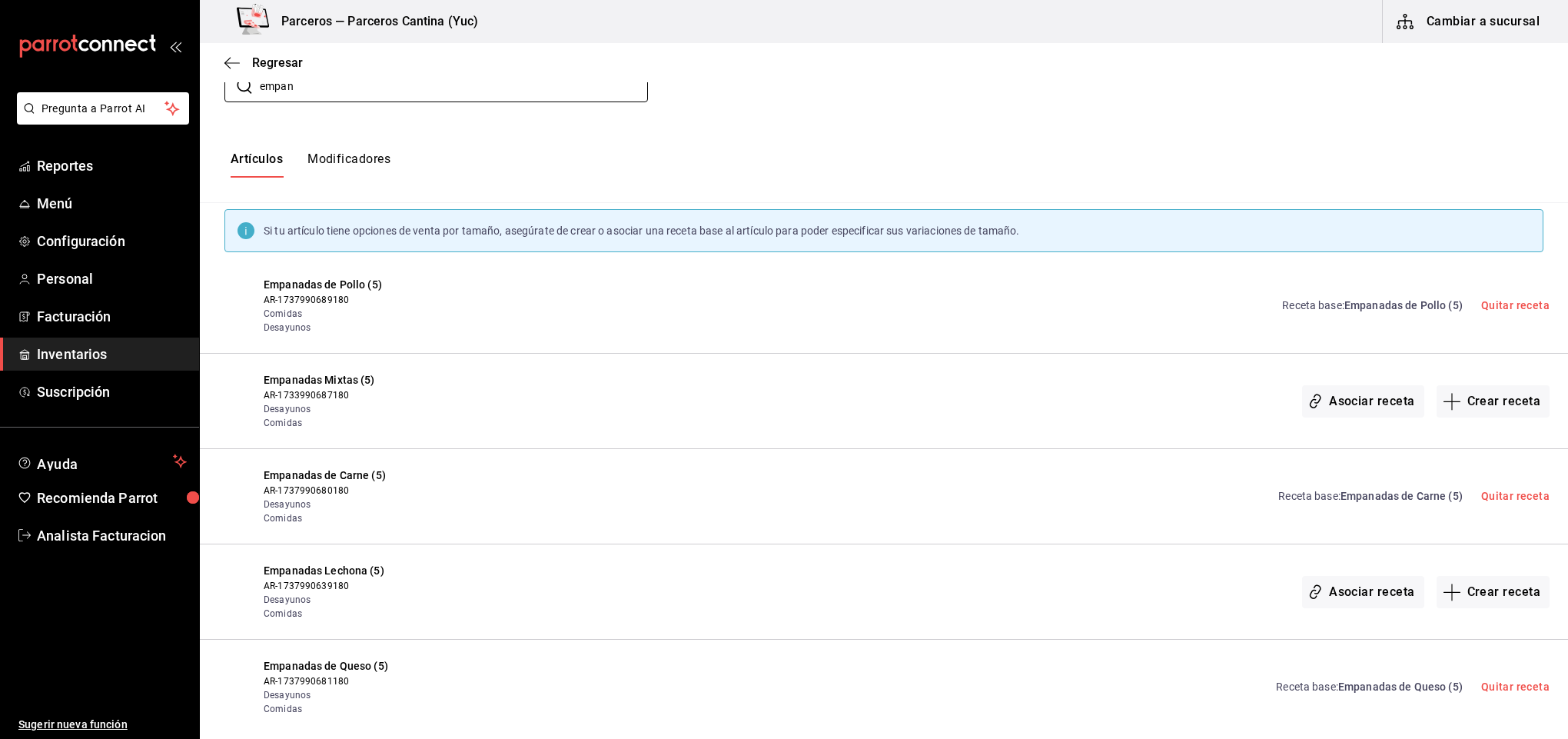
scroll to position [217, 0]
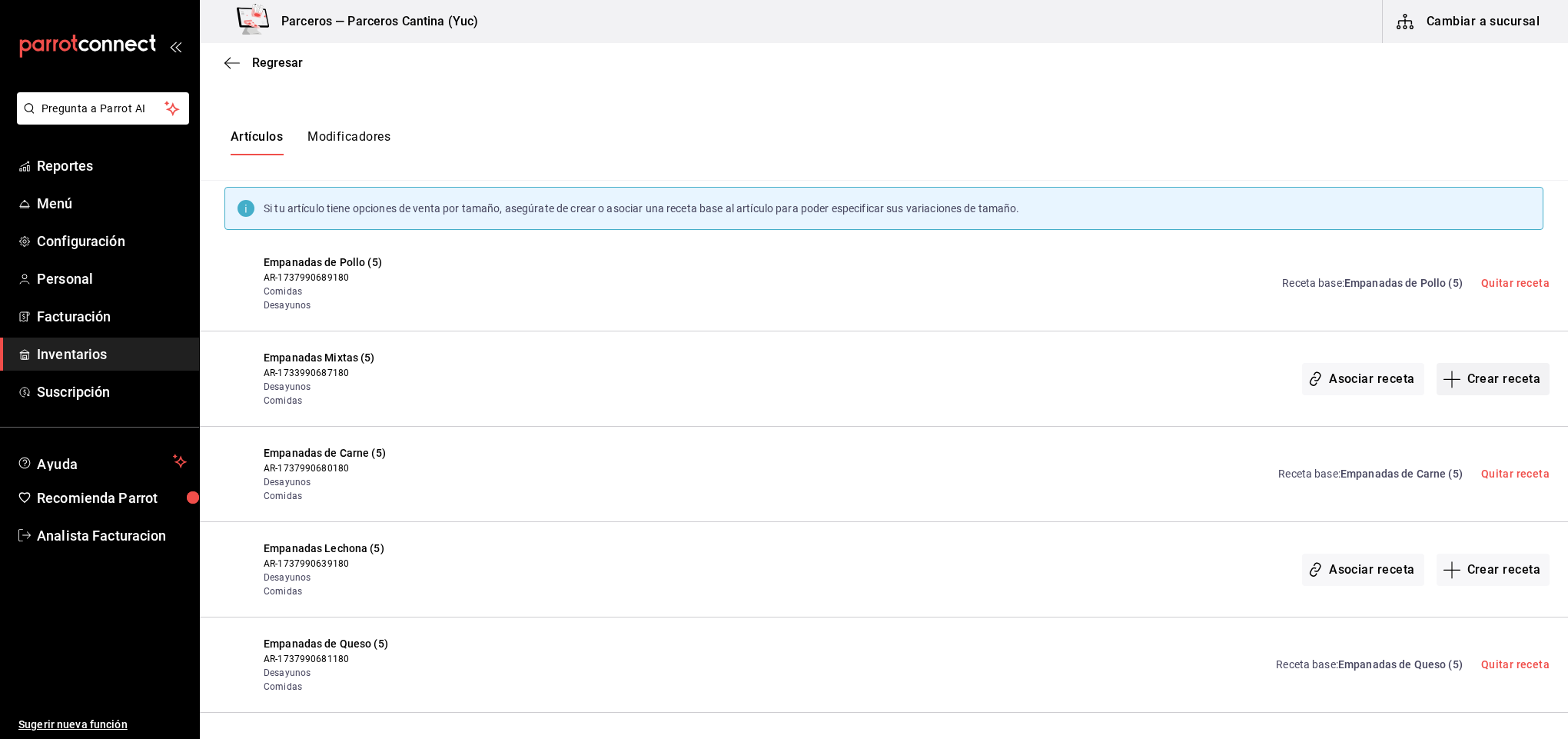
click at [1479, 369] on button "Crear receta" at bounding box center [1493, 378] width 114 height 33
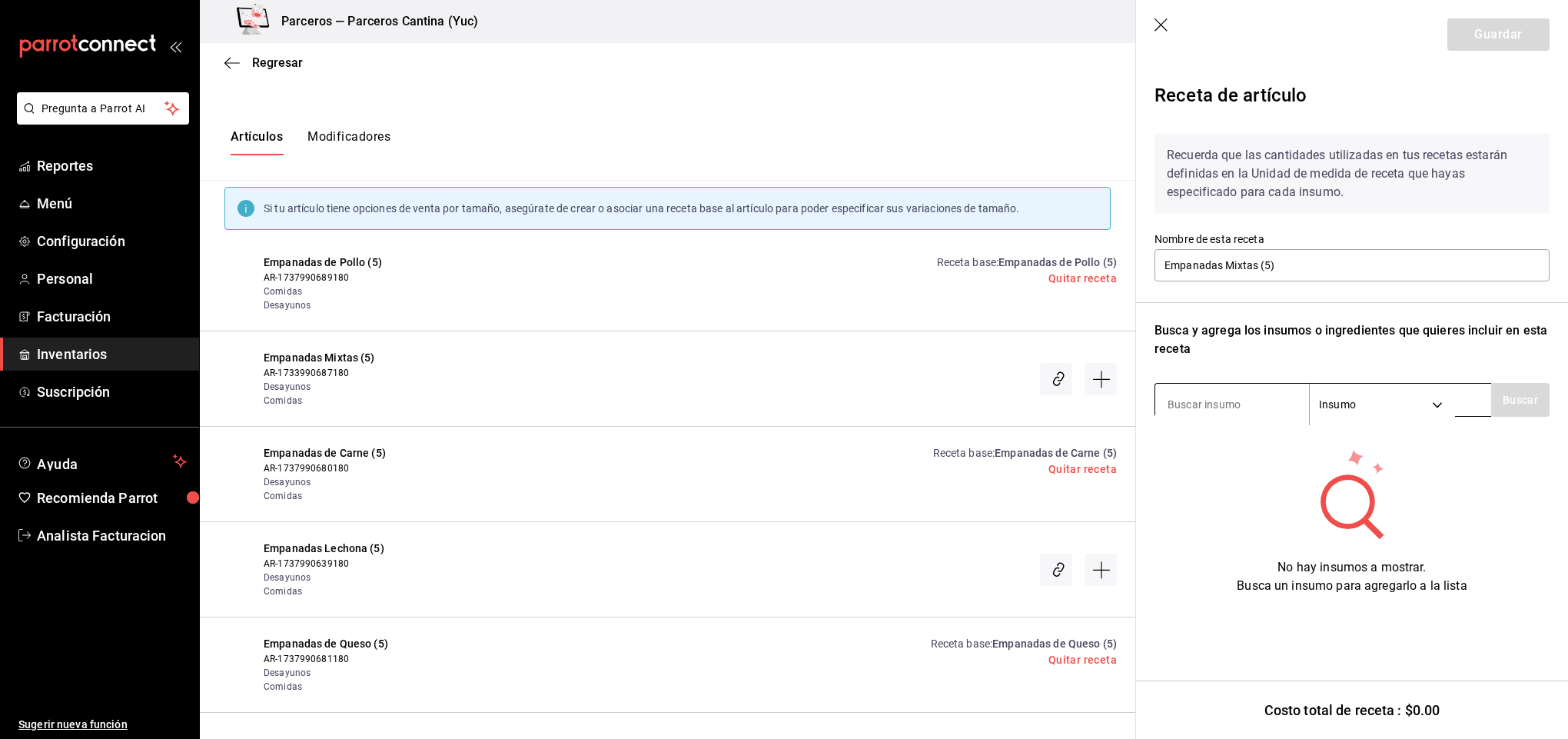
click at [1179, 399] on input at bounding box center [1232, 404] width 154 height 33
type input "harina"
click at [1493, 411] on button "Buscar" at bounding box center [1520, 400] width 59 height 34
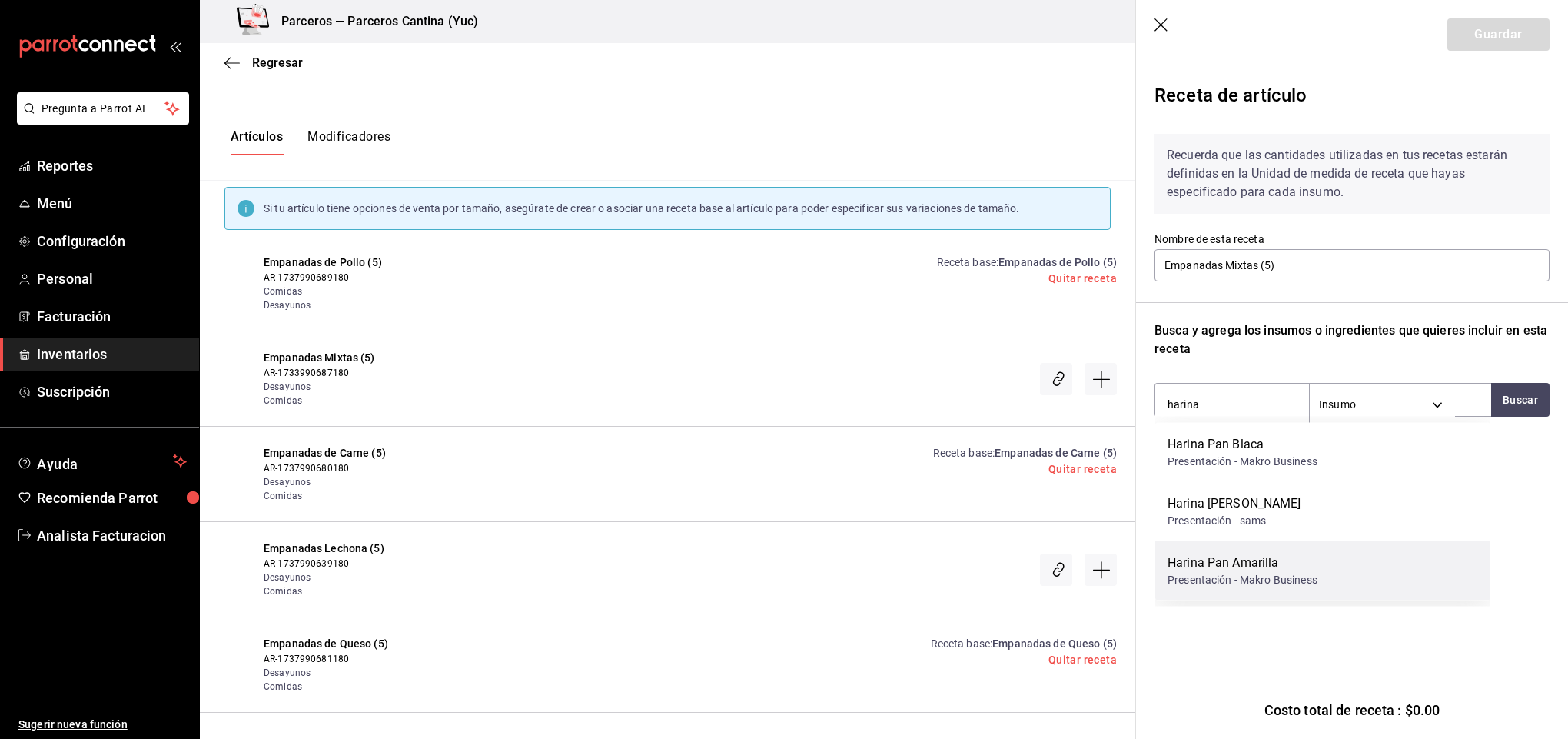
click at [1249, 568] on div "Harina Pan Amarilla" at bounding box center [1242, 563] width 150 height 19
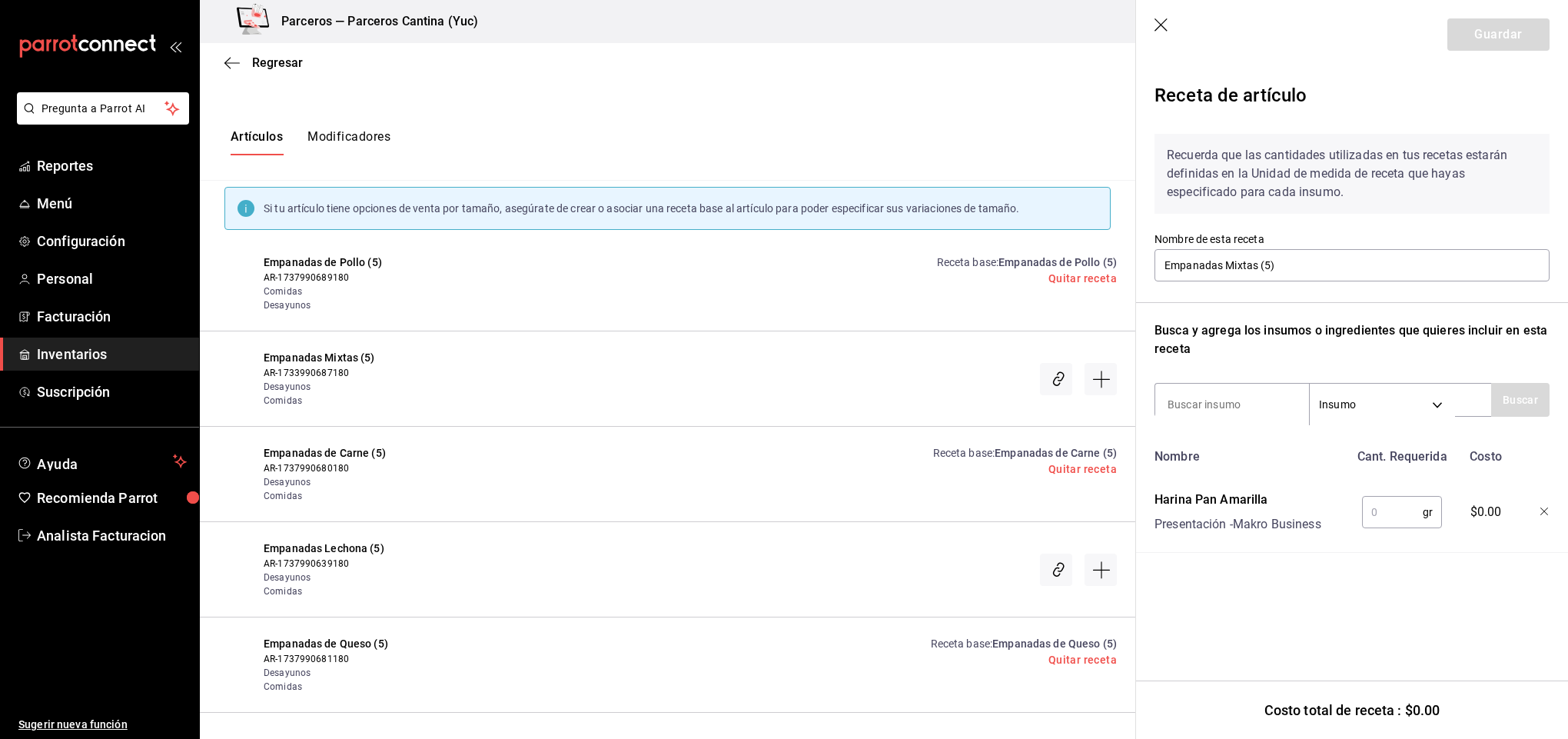
click at [1398, 508] on input "text" at bounding box center [1392, 512] width 61 height 31
type input "1,000"
click at [1254, 406] on input at bounding box center [1232, 404] width 154 height 33
type input "agua"
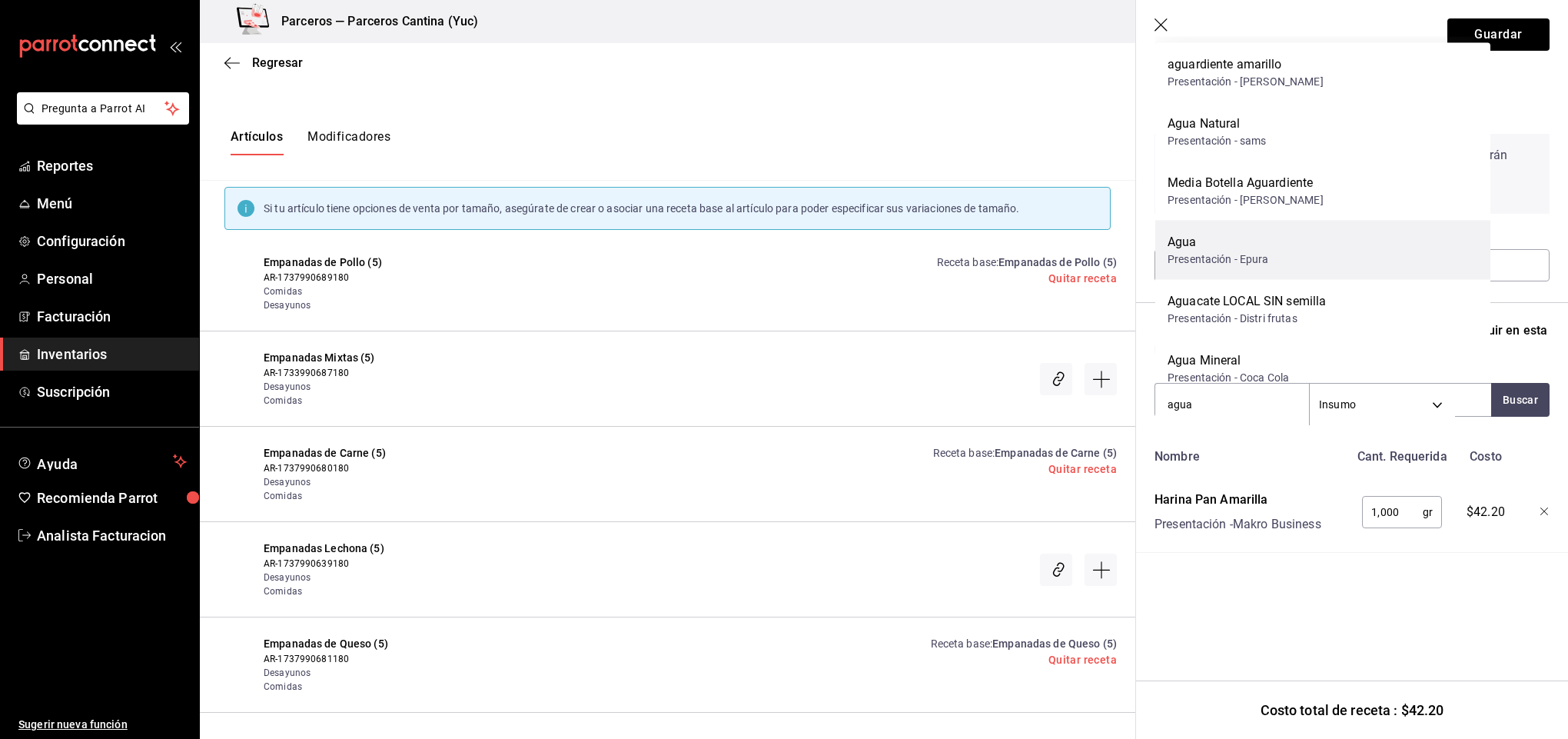
click at [1330, 253] on div "Agua Presentación - Epura" at bounding box center [1323, 251] width 335 height 60
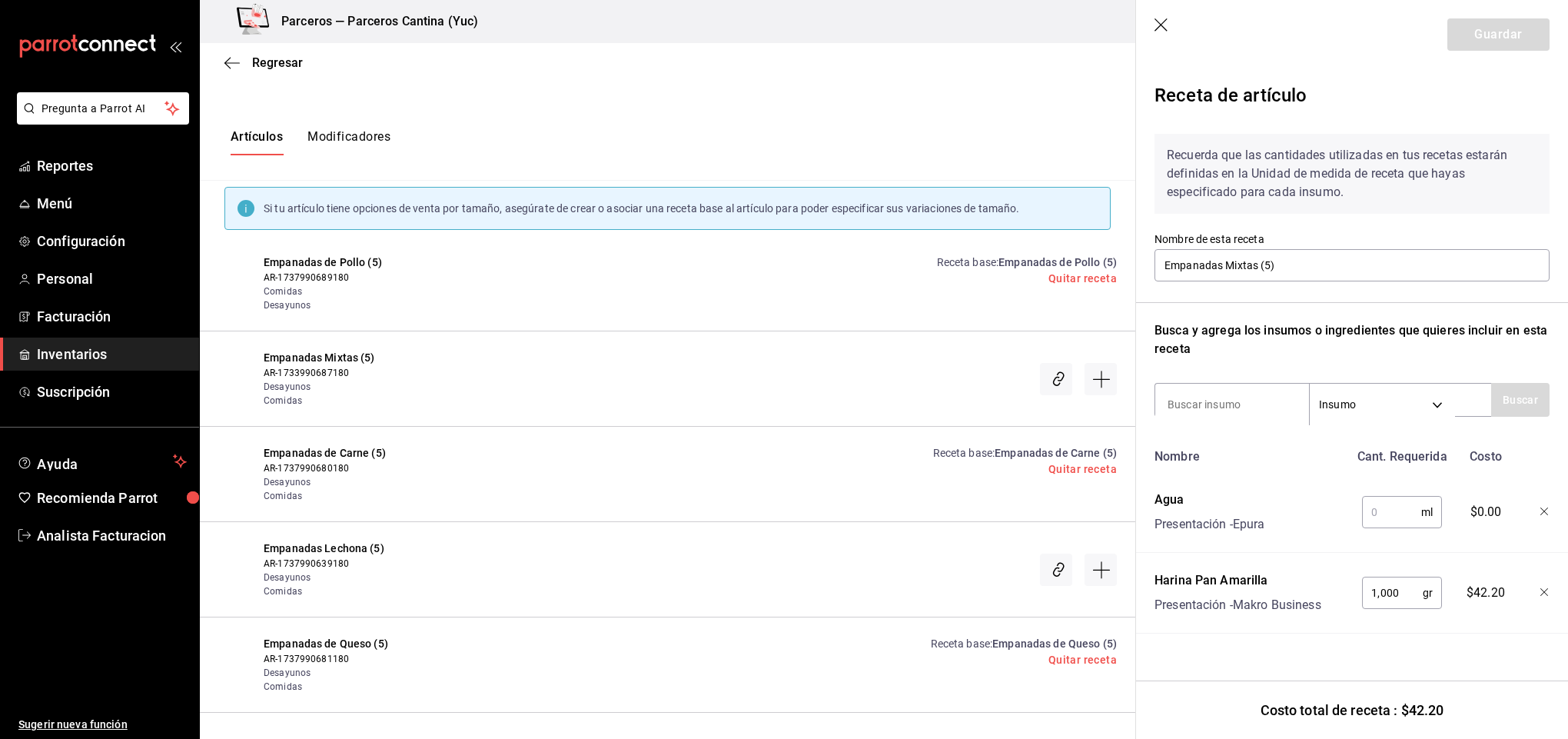
click at [1398, 513] on input "text" at bounding box center [1392, 512] width 60 height 31
type input "1,500"
click at [1228, 397] on input at bounding box center [1232, 404] width 154 height 33
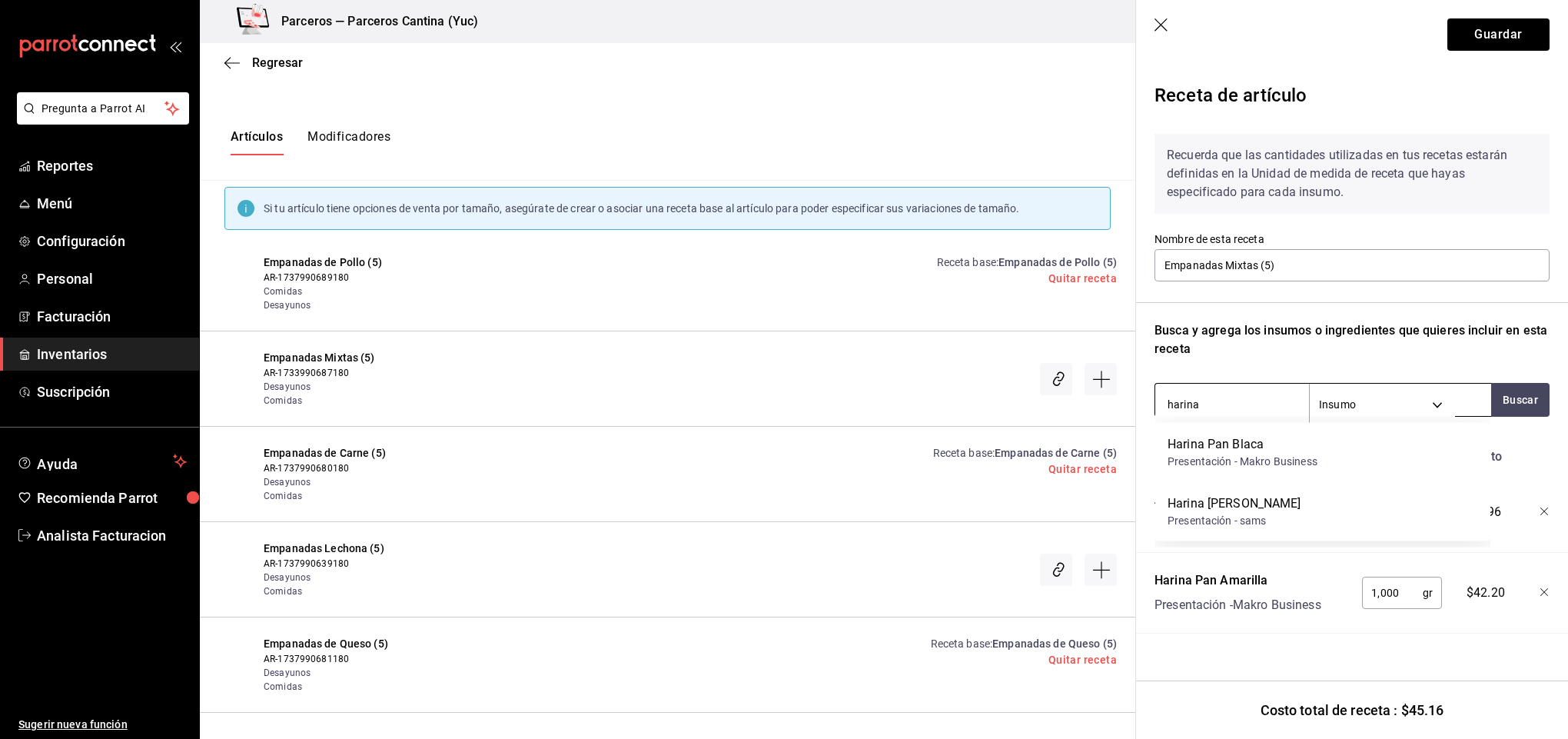
type input "harina"
click at [1248, 520] on div "Presentación - sams" at bounding box center [1234, 520] width 134 height 16
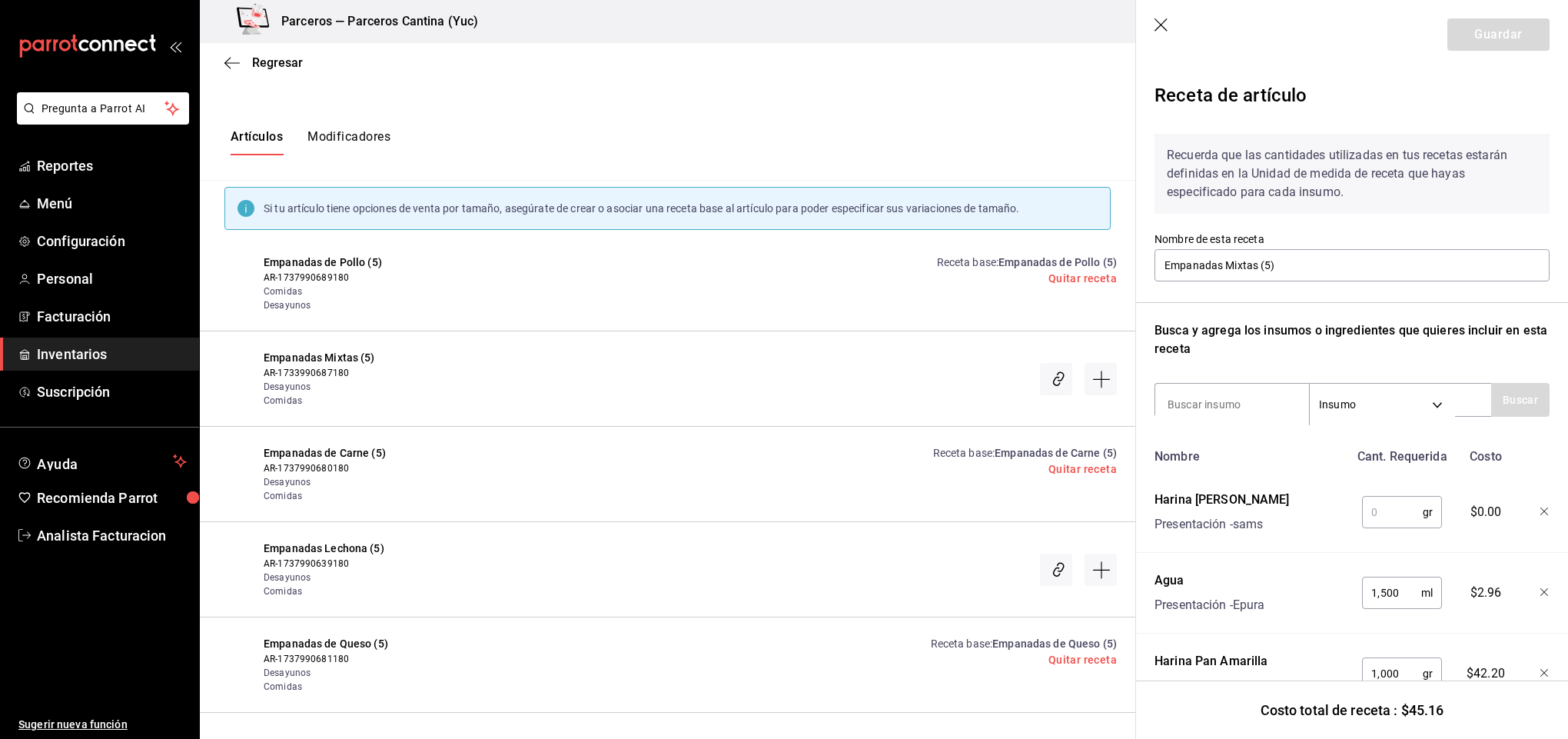
click at [1386, 513] on input "text" at bounding box center [1392, 512] width 61 height 31
type input "100"
click at [1232, 402] on input at bounding box center [1232, 404] width 154 height 33
type input "curcu"
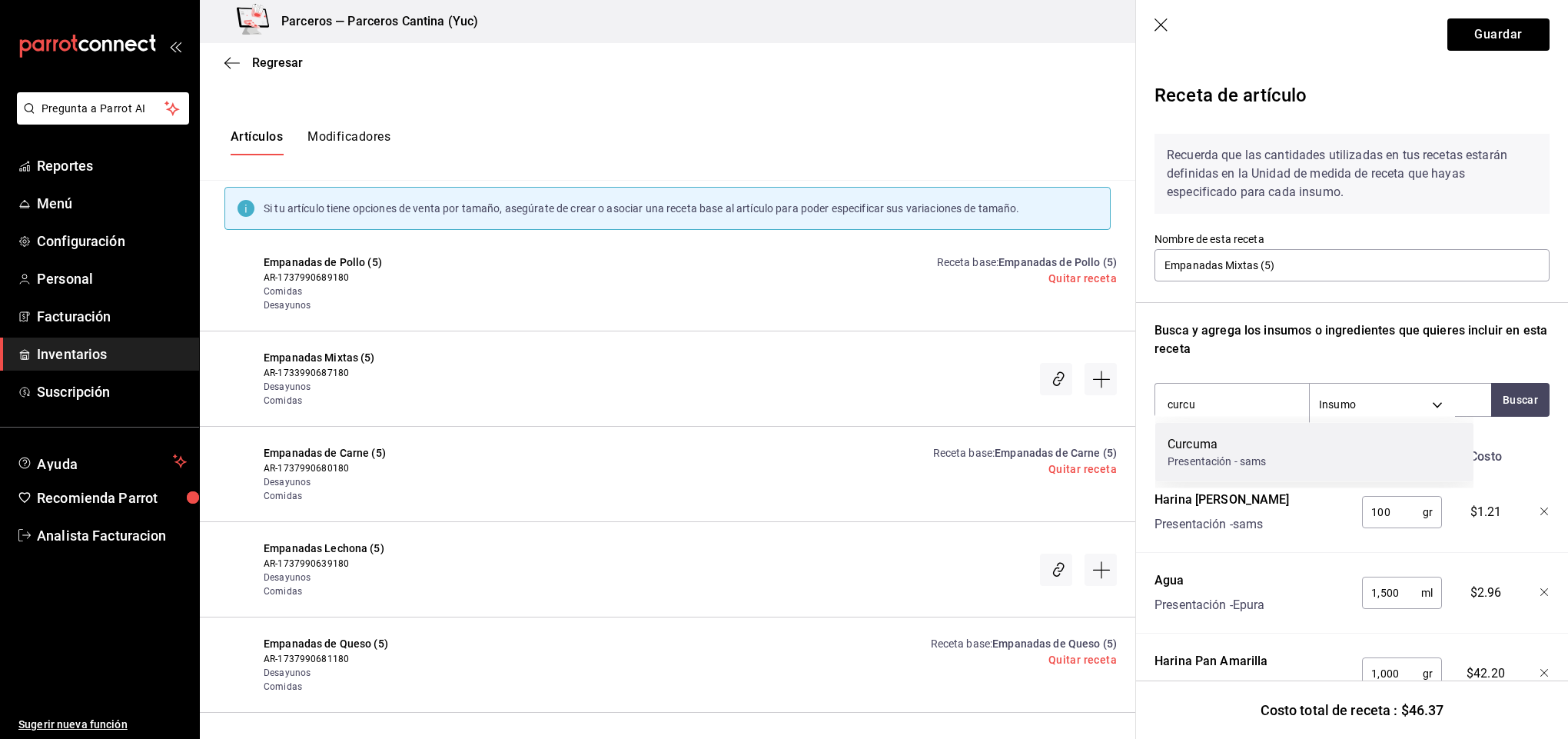
click at [1239, 442] on div "Curcuma" at bounding box center [1217, 445] width 99 height 19
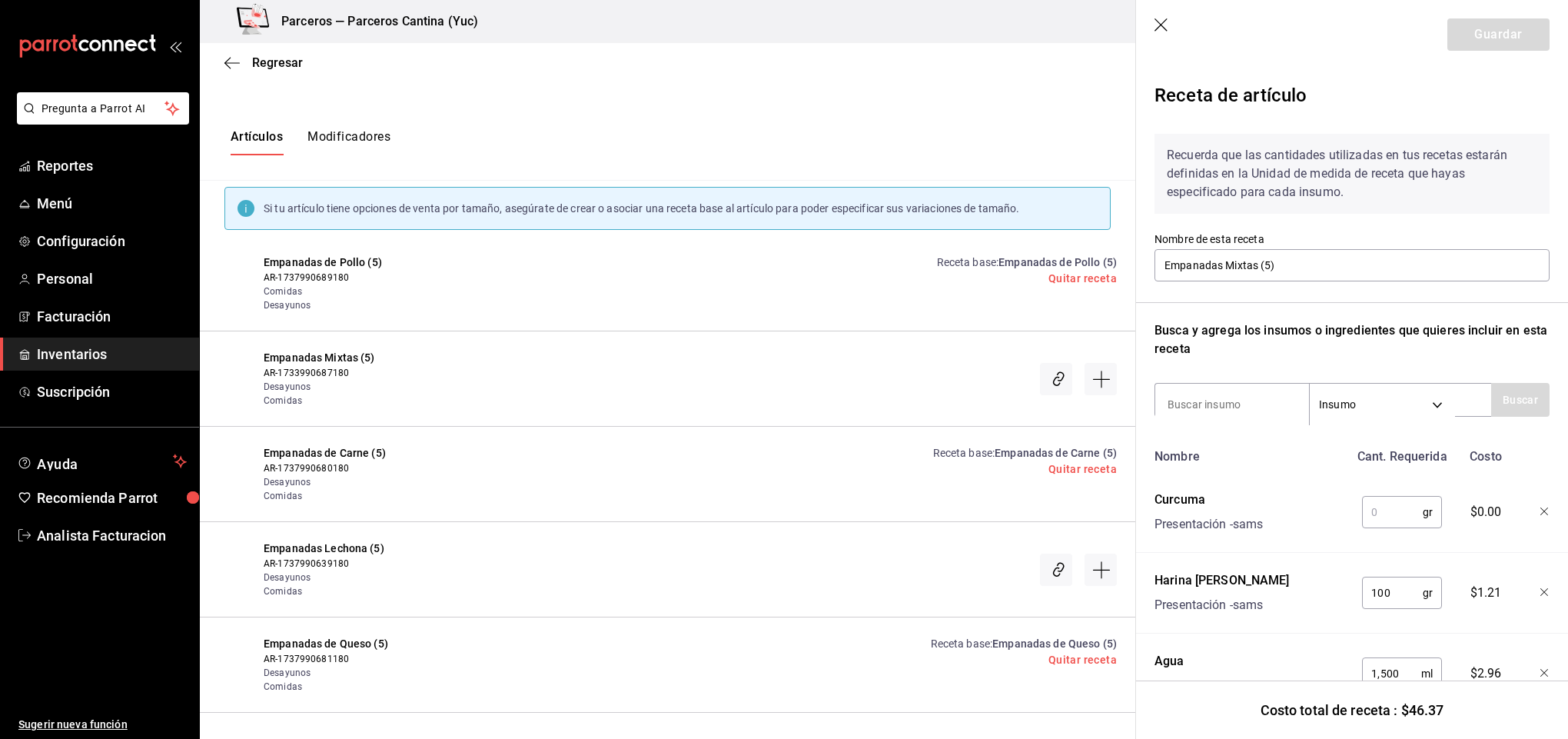
click at [1389, 508] on input "text" at bounding box center [1392, 512] width 61 height 31
type input "20"
click at [1239, 411] on input at bounding box center [1232, 404] width 154 height 33
type input "comi"
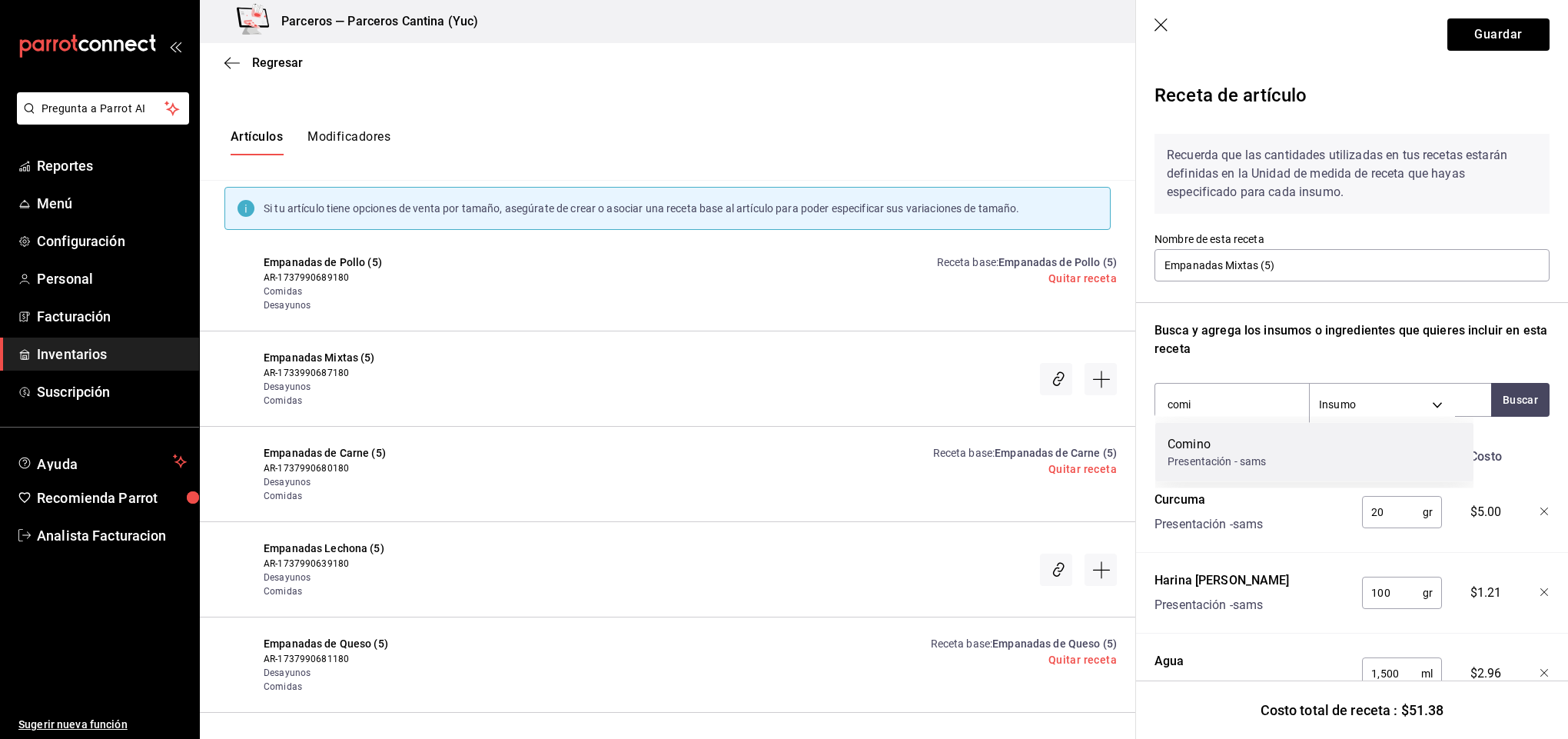
click at [1234, 444] on div "Comino" at bounding box center [1217, 445] width 99 height 19
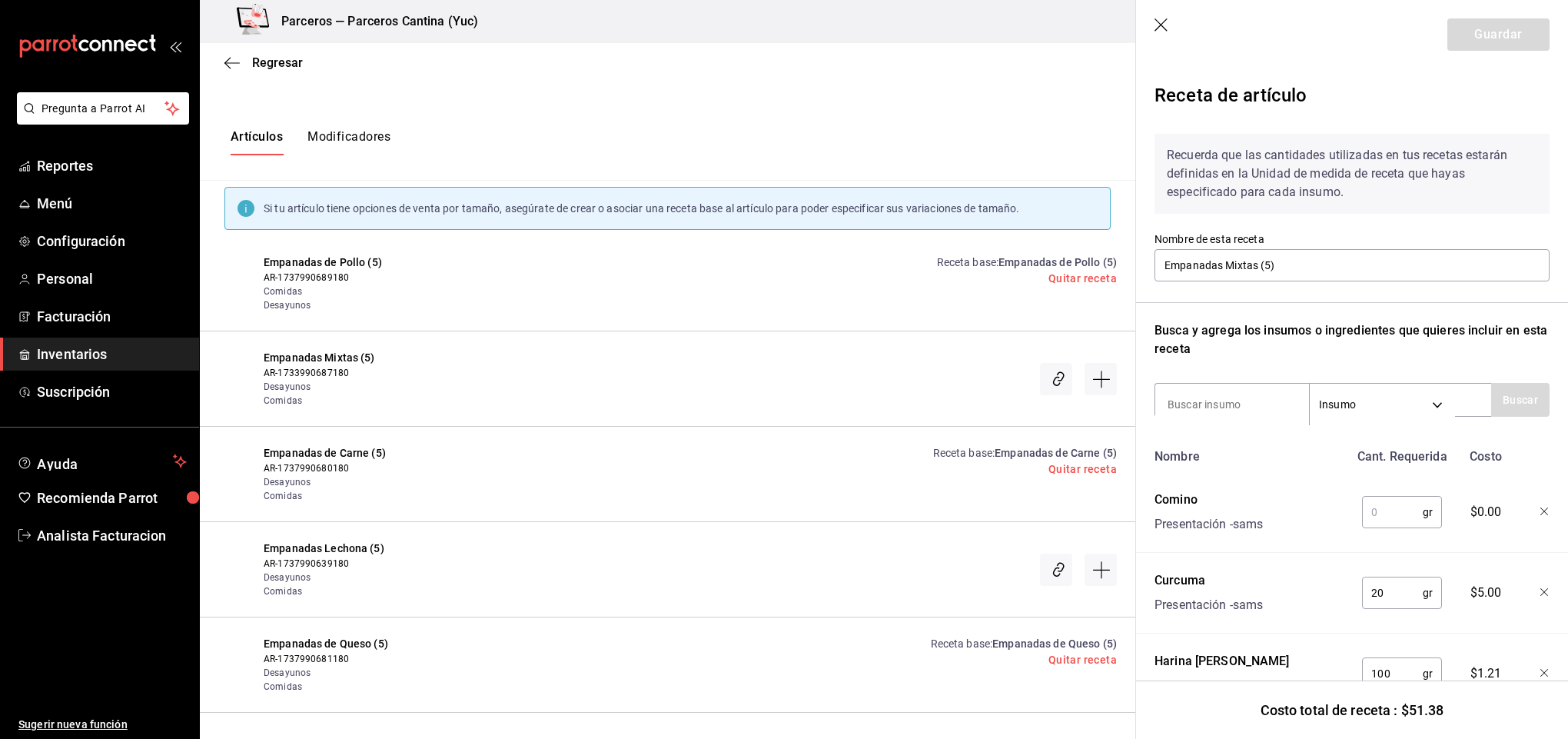
click at [1394, 508] on input "text" at bounding box center [1392, 512] width 61 height 31
type input "3"
click at [1232, 406] on input at bounding box center [1232, 404] width 154 height 33
click at [1210, 411] on input at bounding box center [1232, 404] width 154 height 33
type input "pollo"
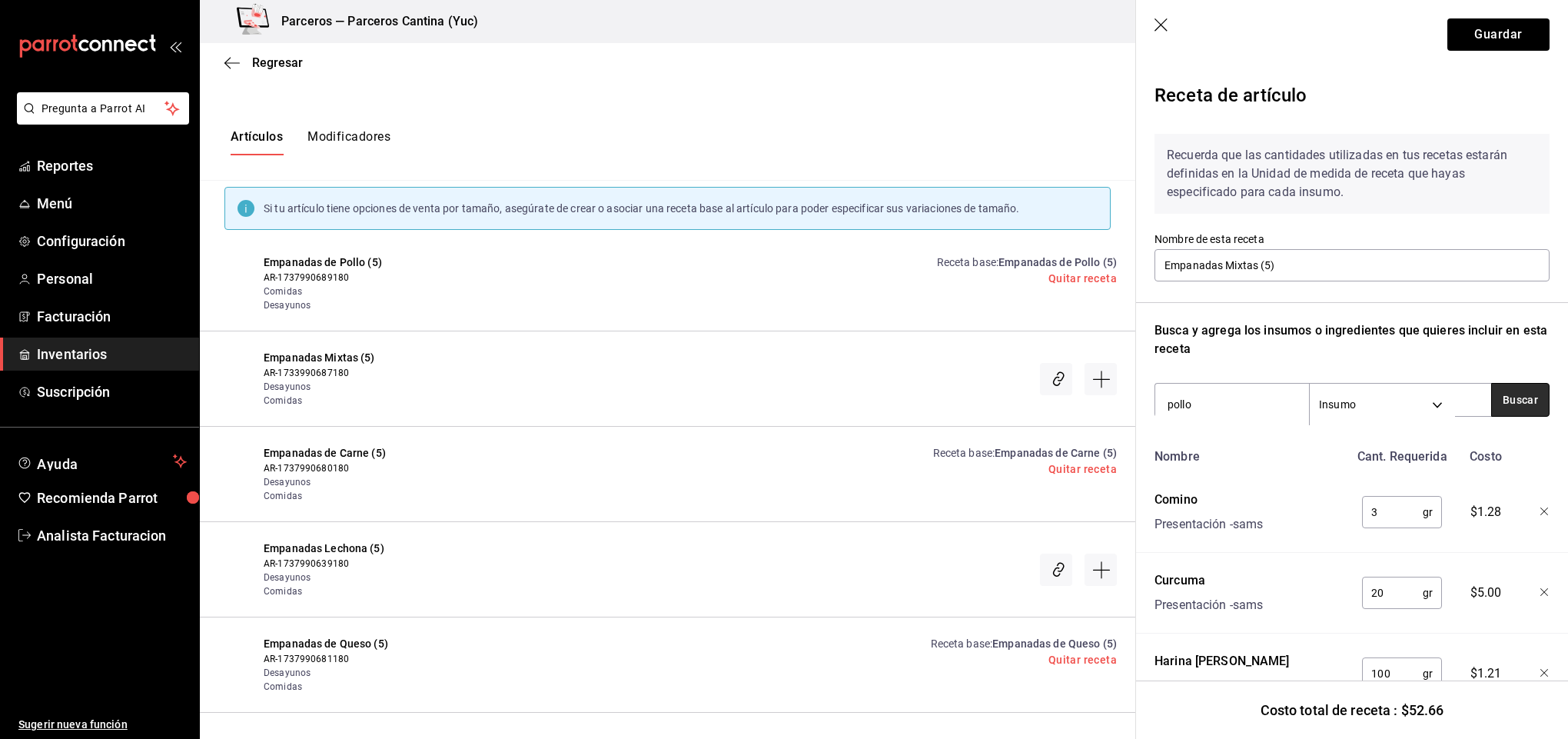
click at [1492, 397] on button "Buscar" at bounding box center [1520, 400] width 59 height 34
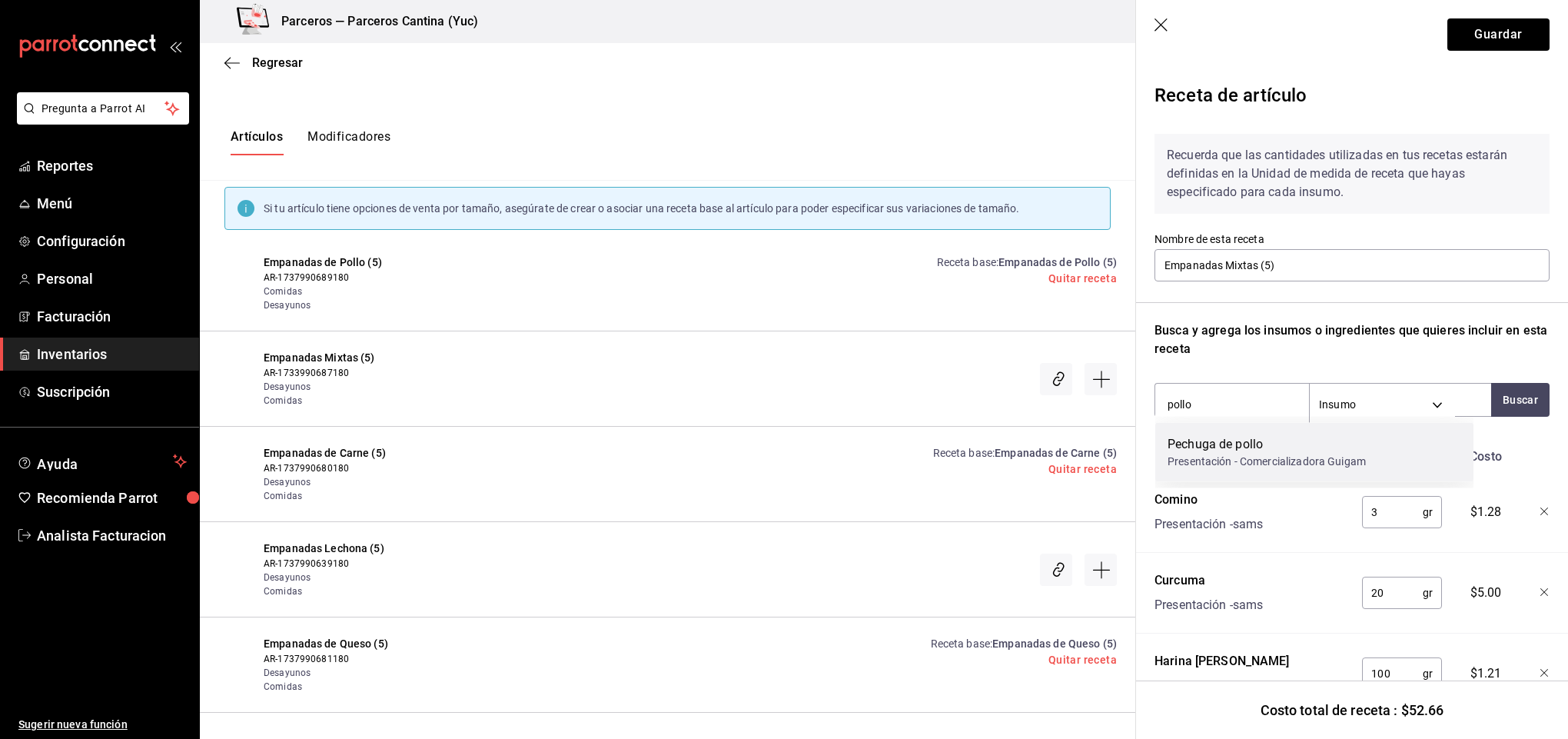
click at [1268, 459] on div "Presentación - Comercializadora Guigam" at bounding box center [1266, 461] width 198 height 16
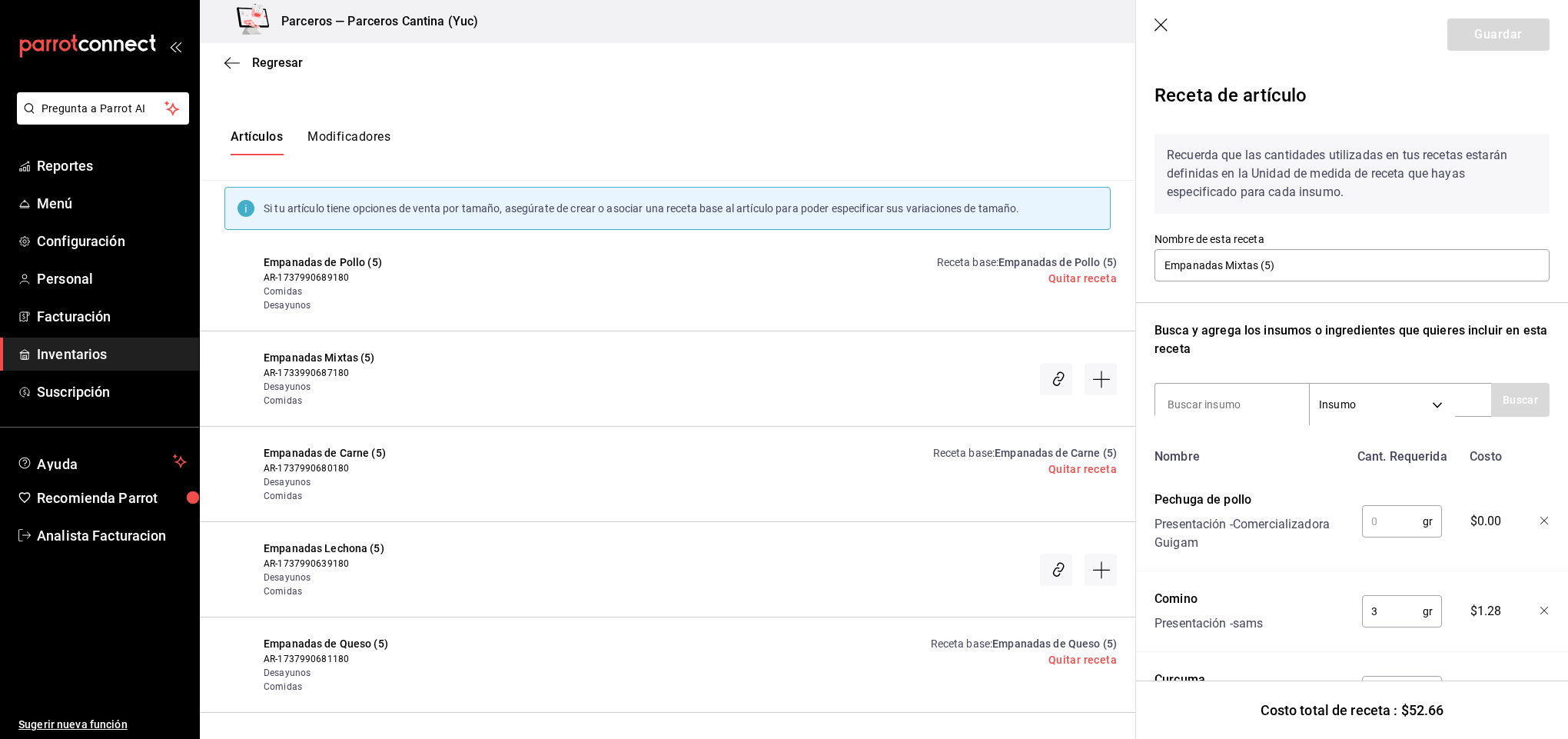
click at [1393, 522] on input "text" at bounding box center [1392, 521] width 61 height 31
type input "12.5"
click at [1227, 400] on input at bounding box center [1232, 404] width 154 height 33
type input "carne"
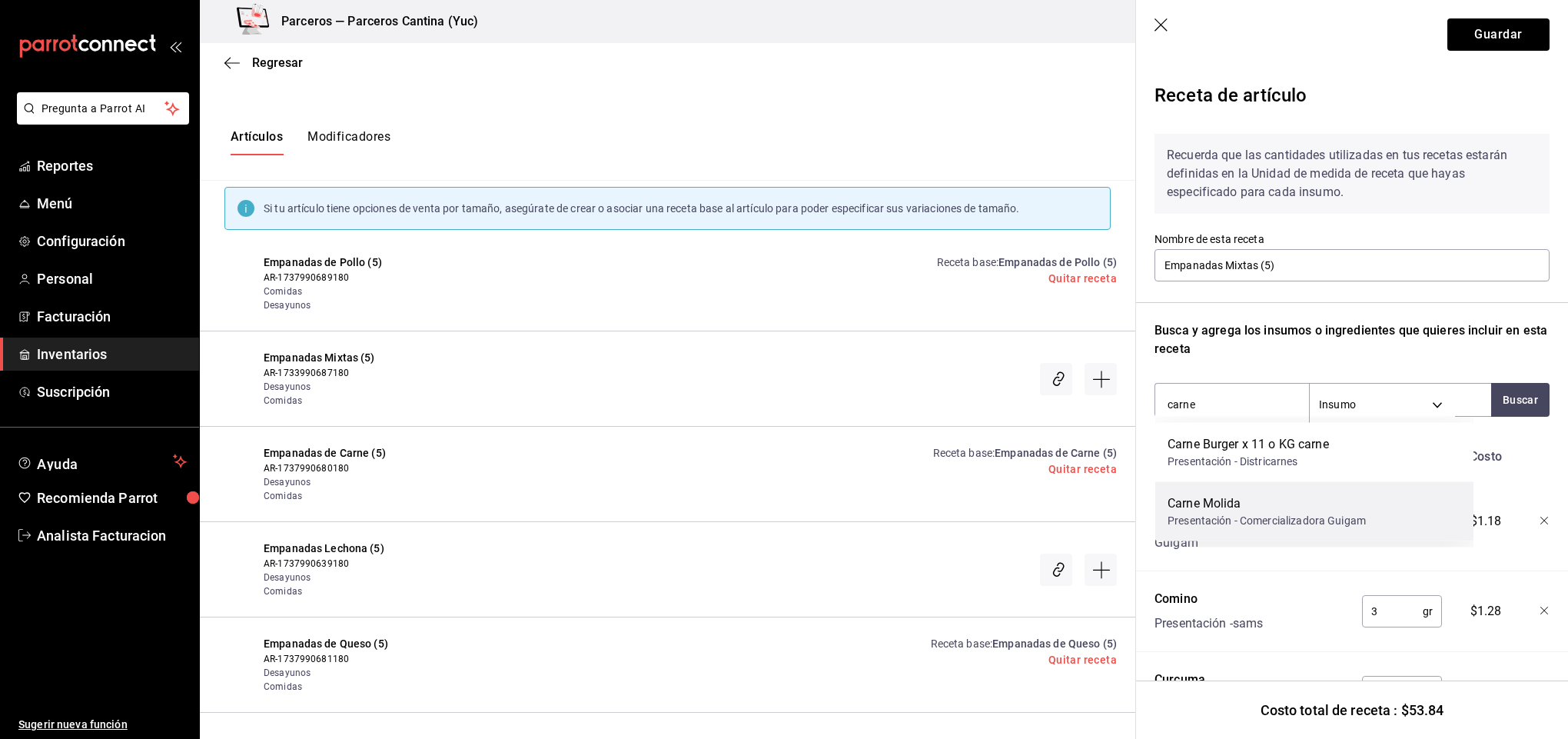
click at [1233, 496] on div "Carne Molida" at bounding box center [1266, 503] width 198 height 19
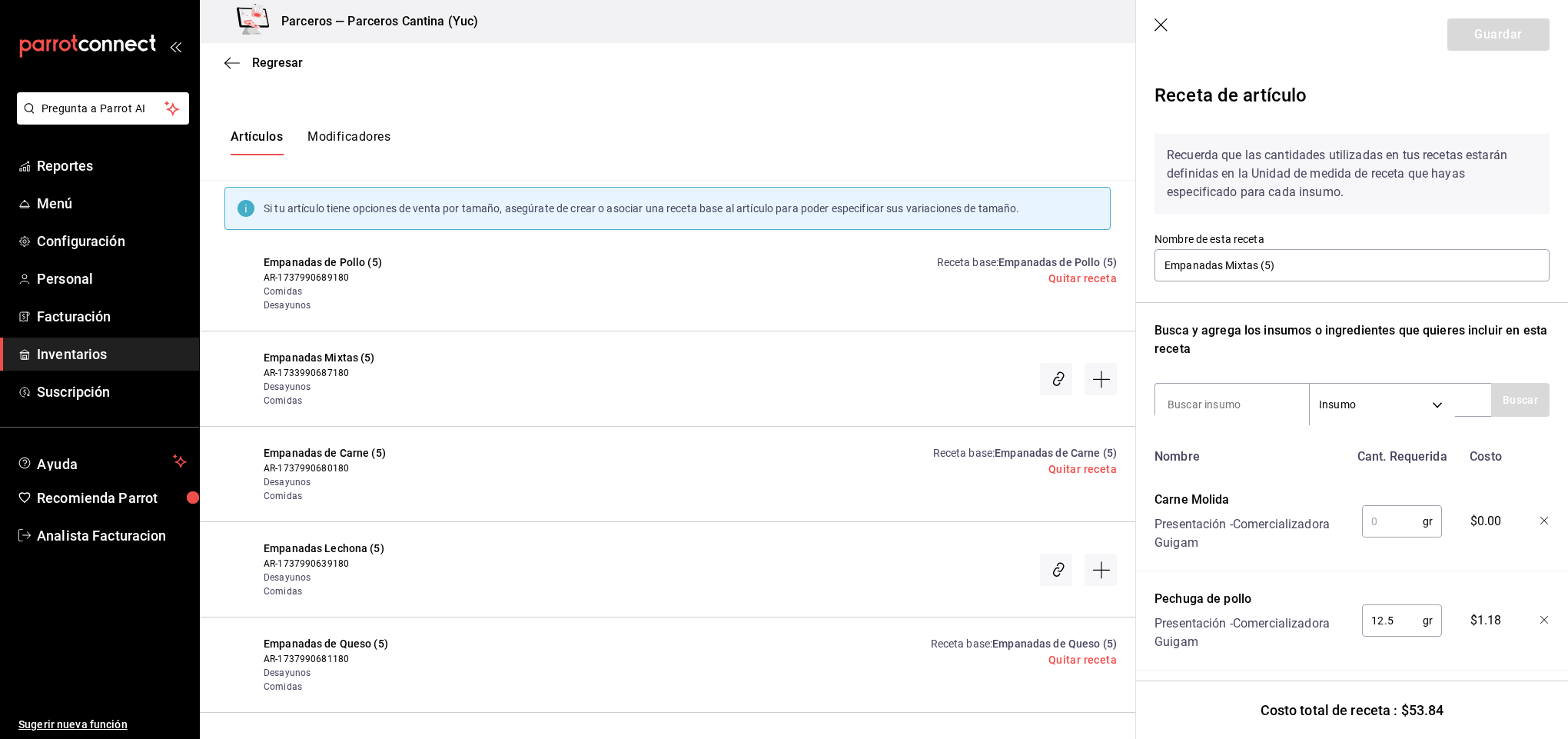
click at [1386, 519] on input "text" at bounding box center [1392, 521] width 61 height 31
type input "12.5"
click at [1469, 33] on button "Guardar" at bounding box center [1499, 34] width 102 height 33
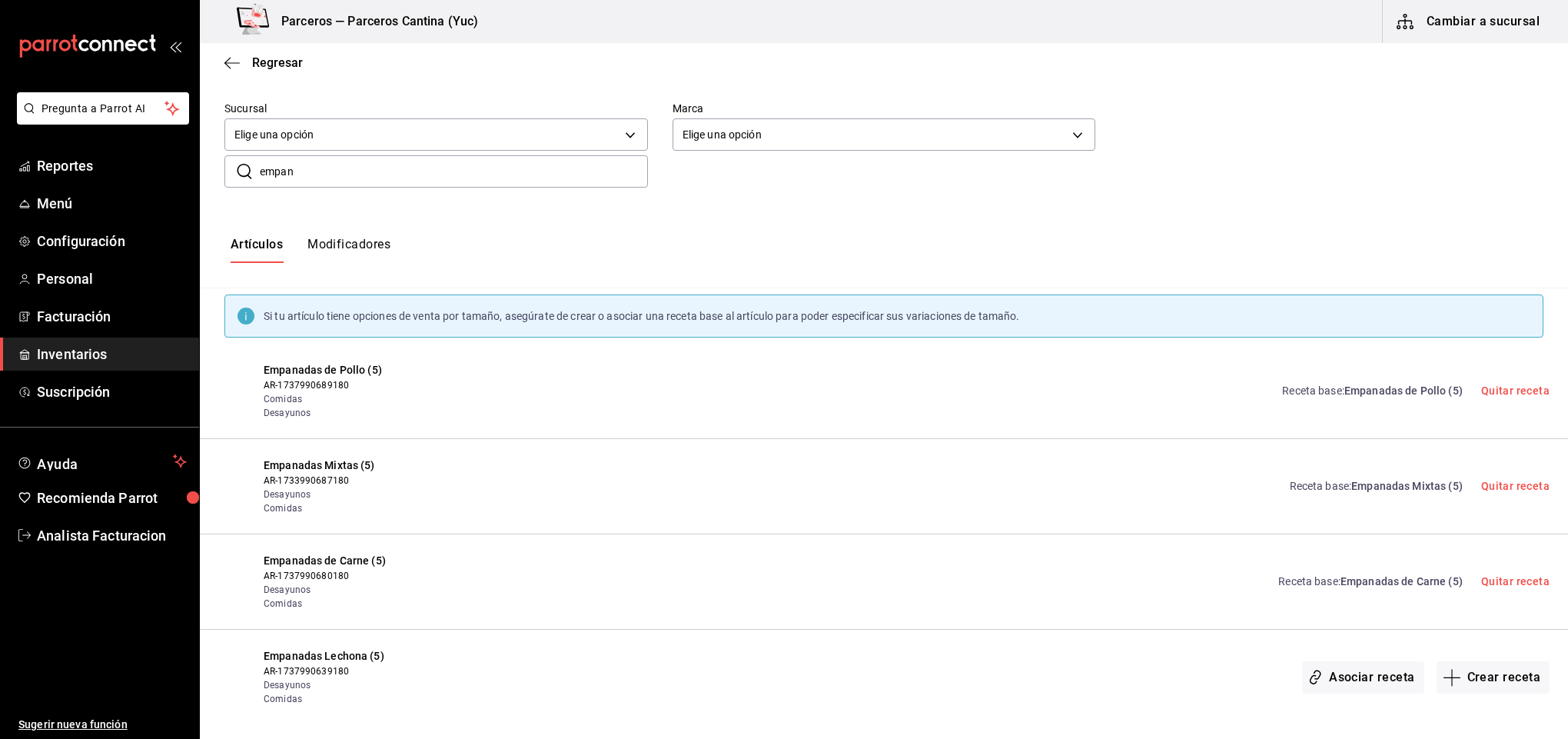
scroll to position [0, 0]
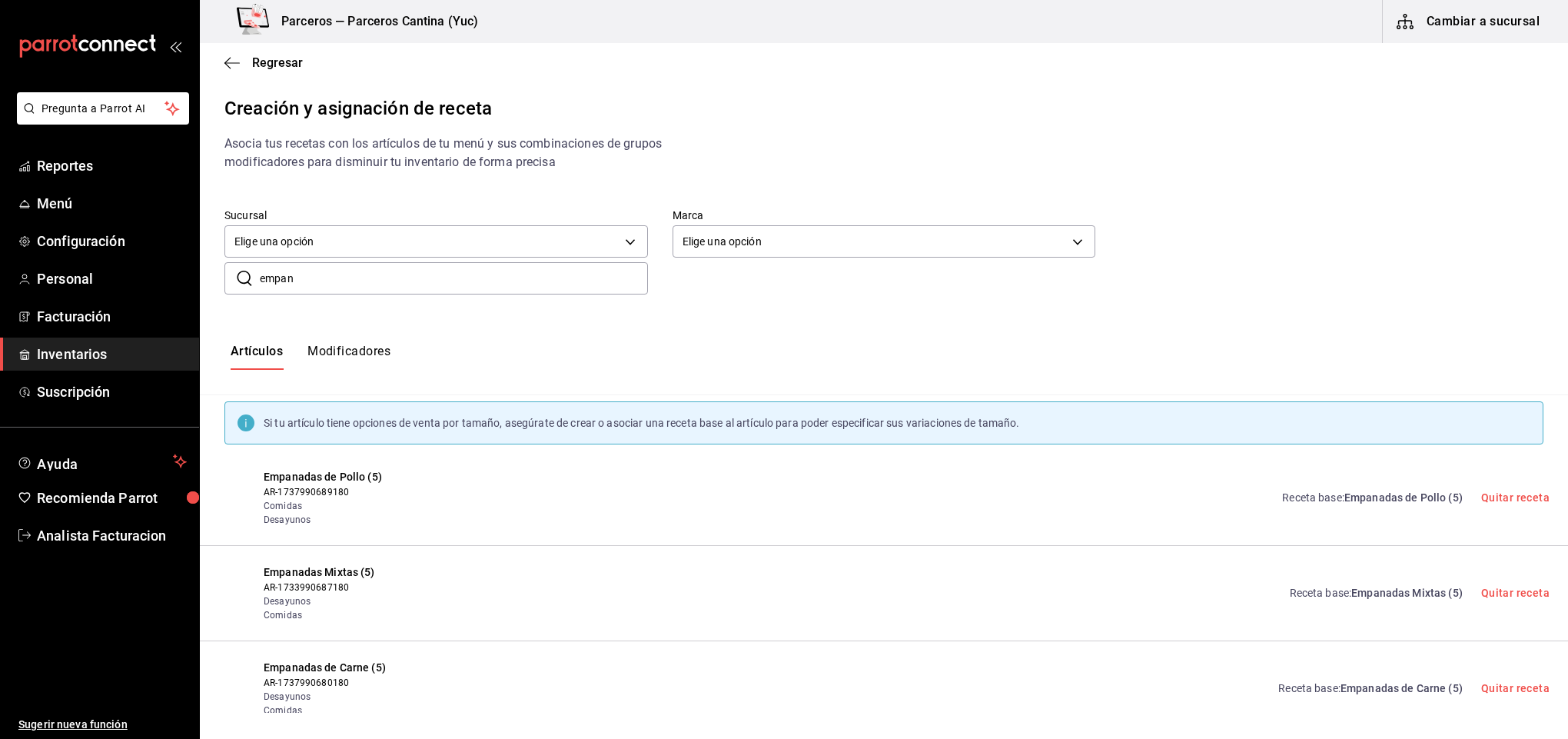
drag, startPoint x: 328, startPoint y: 283, endPoint x: 333, endPoint y: 293, distance: 11.2
click at [333, 293] on input "empan" at bounding box center [454, 278] width 389 height 31
type input "e"
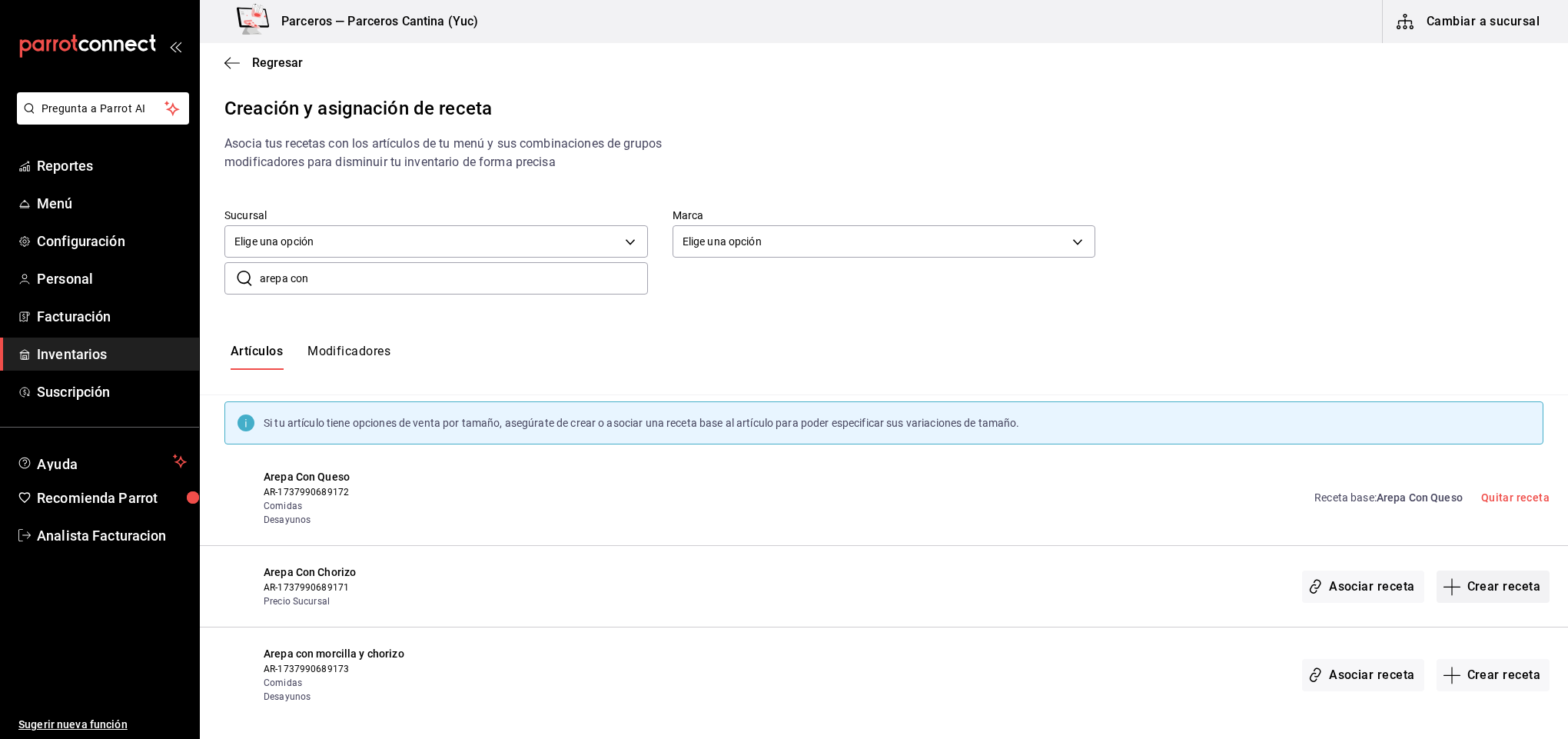
click at [1495, 588] on button "Crear receta" at bounding box center [1493, 586] width 114 height 33
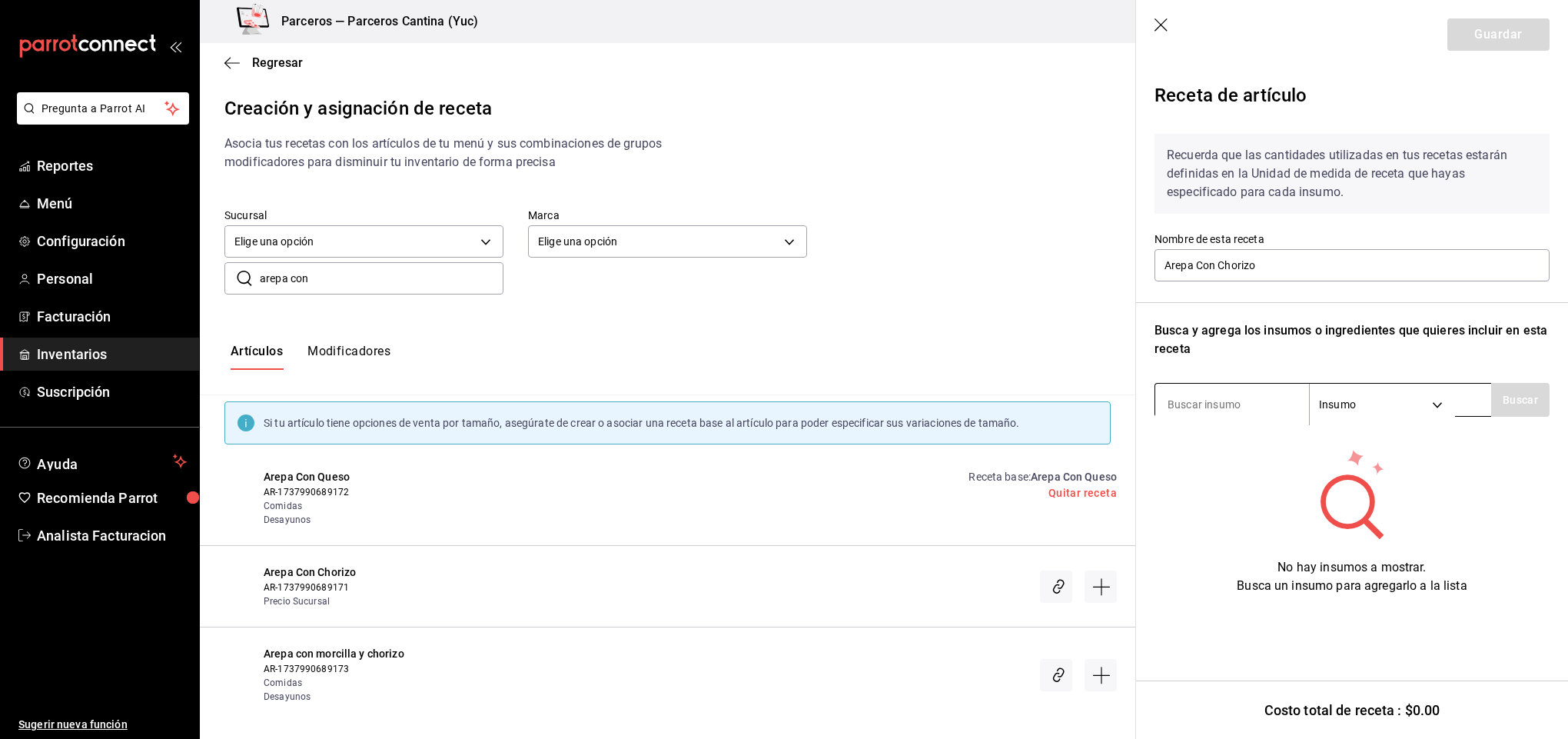
click at [1214, 409] on input at bounding box center [1232, 404] width 154 height 33
click at [1165, 29] on icon "button" at bounding box center [1162, 26] width 16 height 16
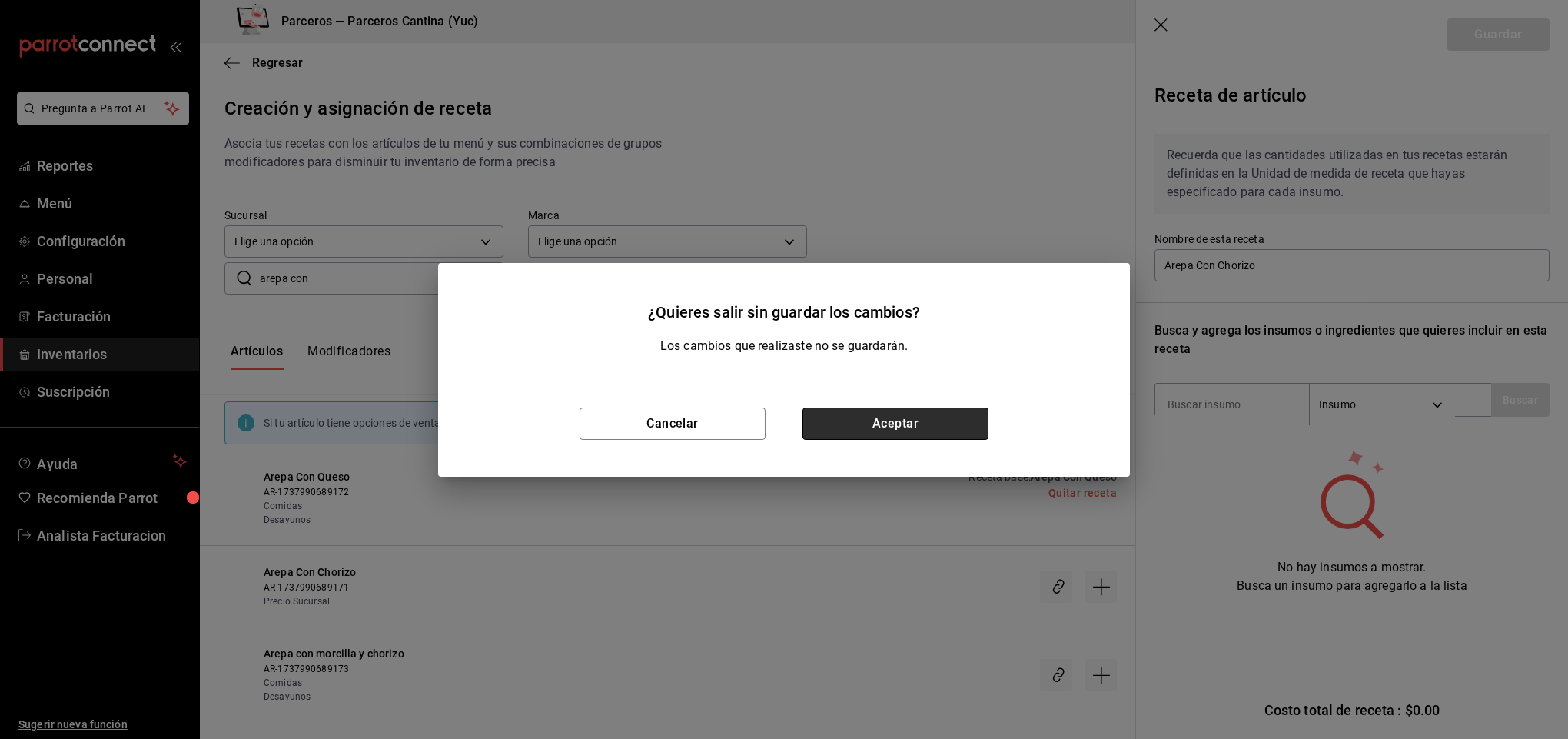
click at [911, 416] on button "Aceptar" at bounding box center [895, 423] width 186 height 33
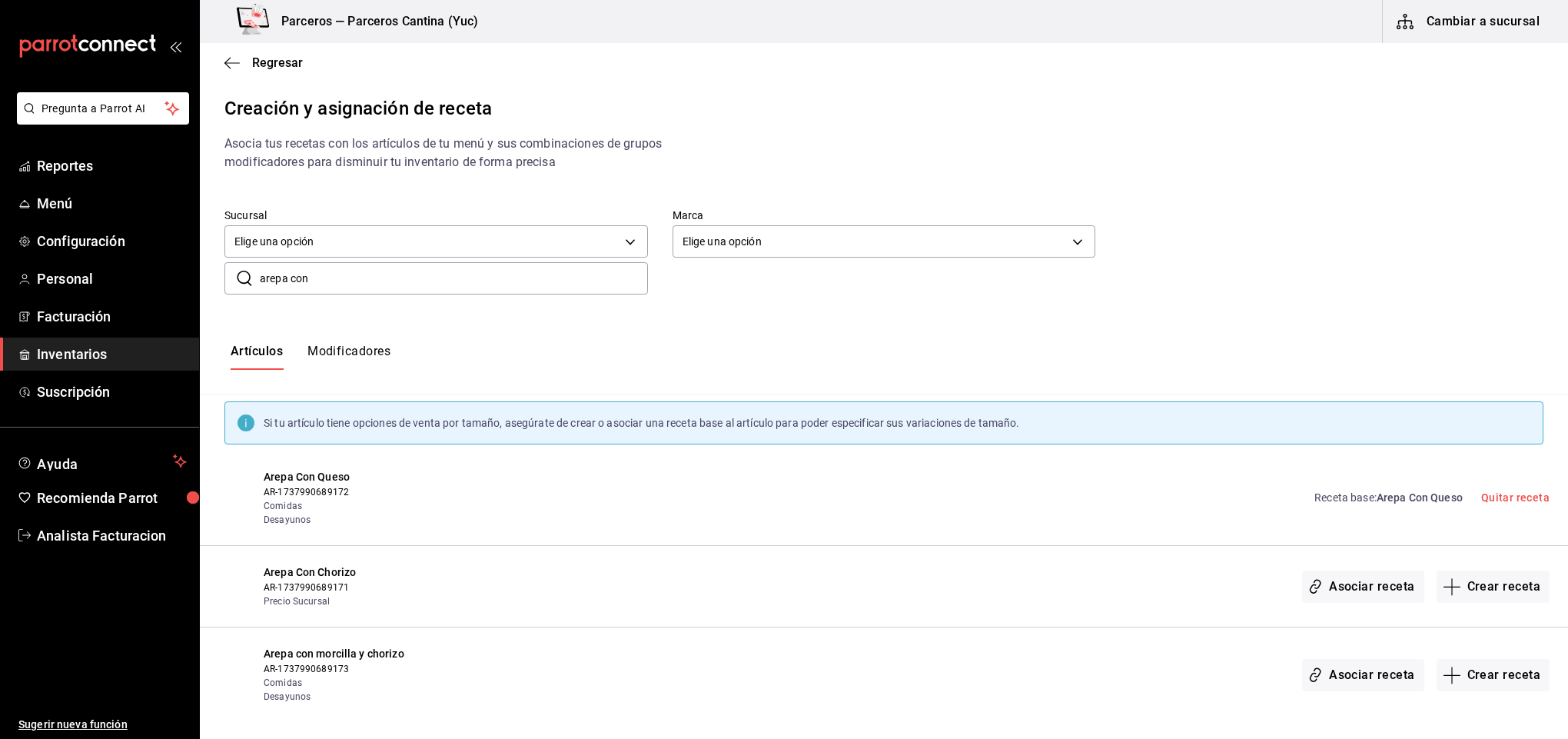
drag, startPoint x: 364, startPoint y: 280, endPoint x: 349, endPoint y: 292, distance: 19.2
click at [350, 292] on input "arepa con" at bounding box center [454, 278] width 389 height 31
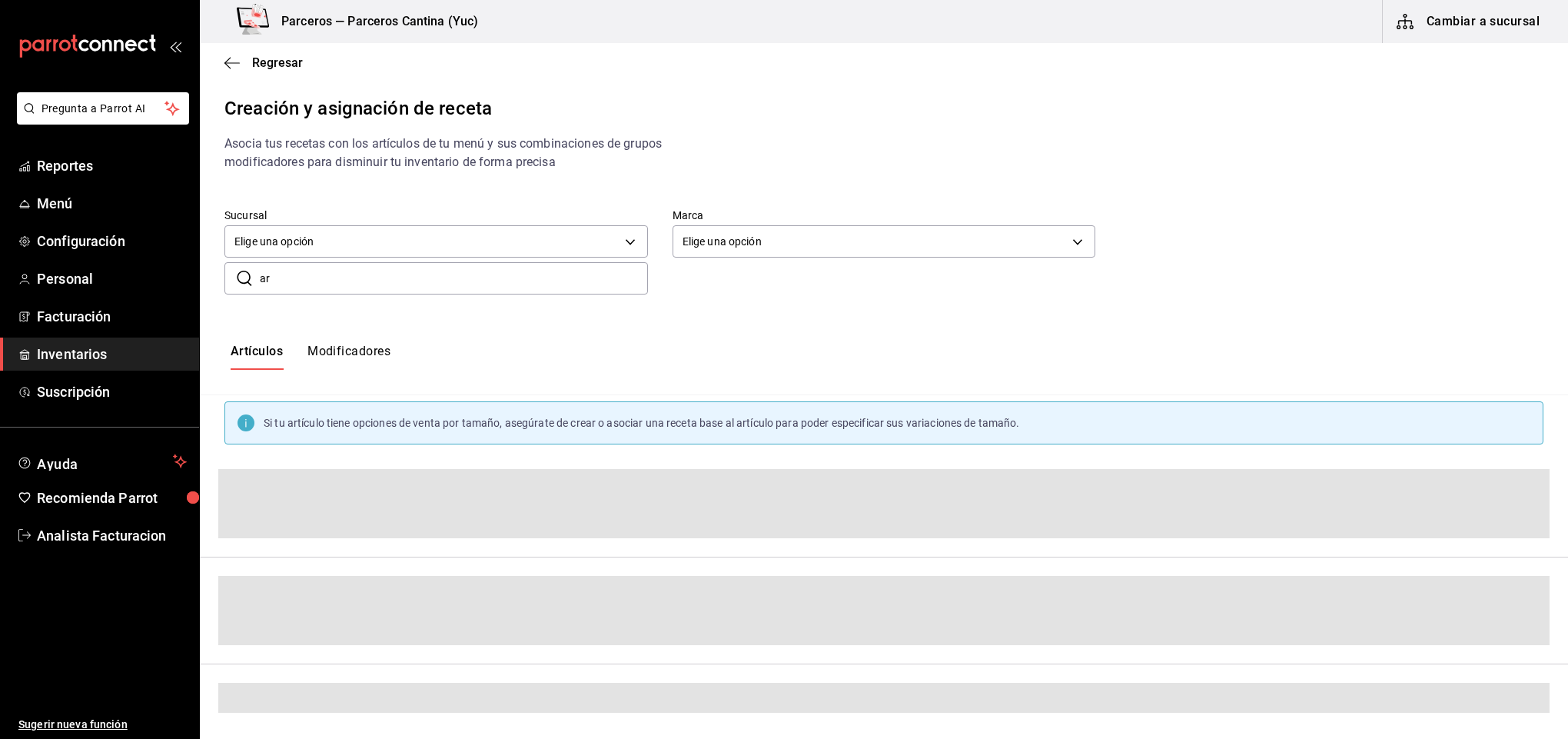
type input "a"
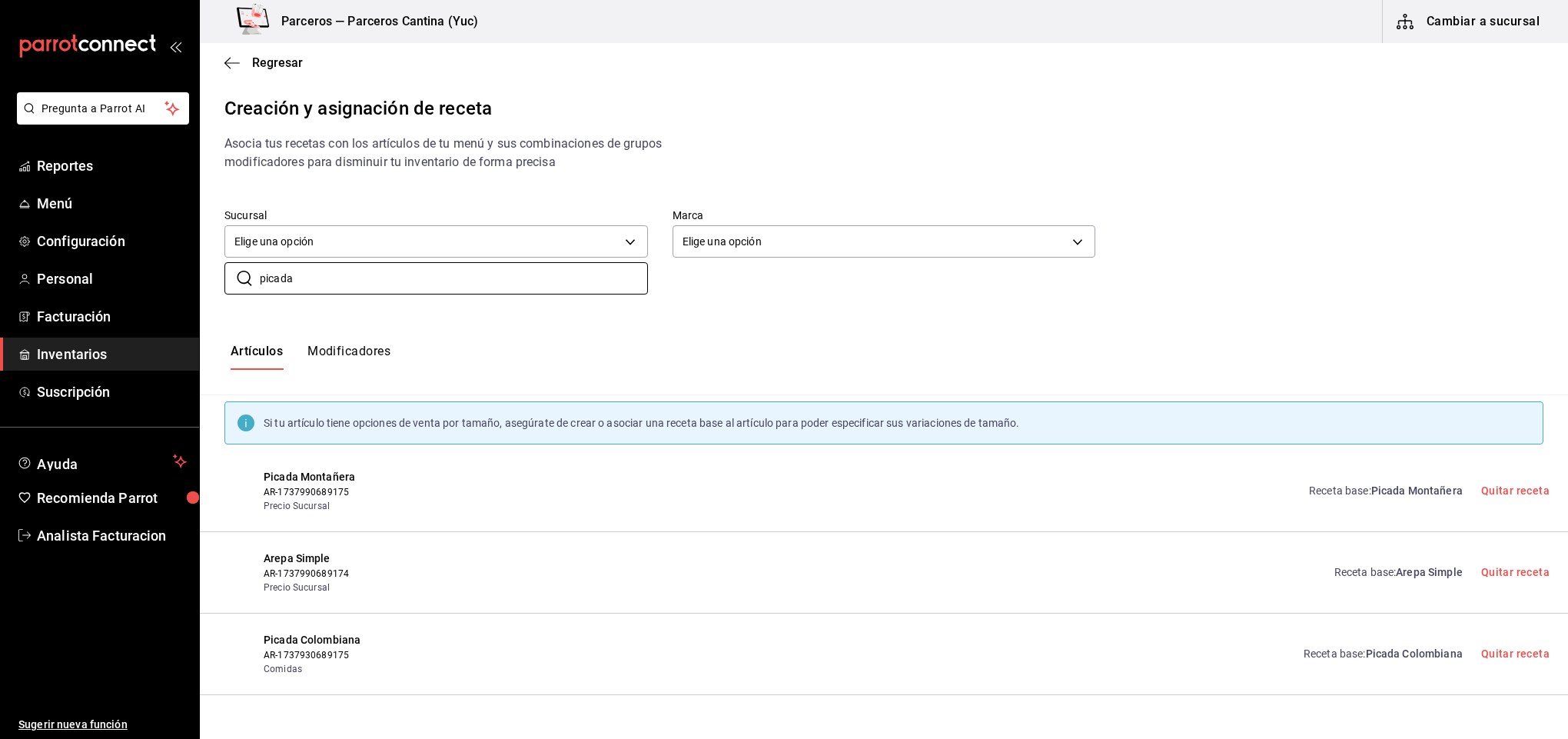
type input "picada"
click at [1433, 487] on span "Picada Montañera" at bounding box center [1417, 490] width 91 height 12
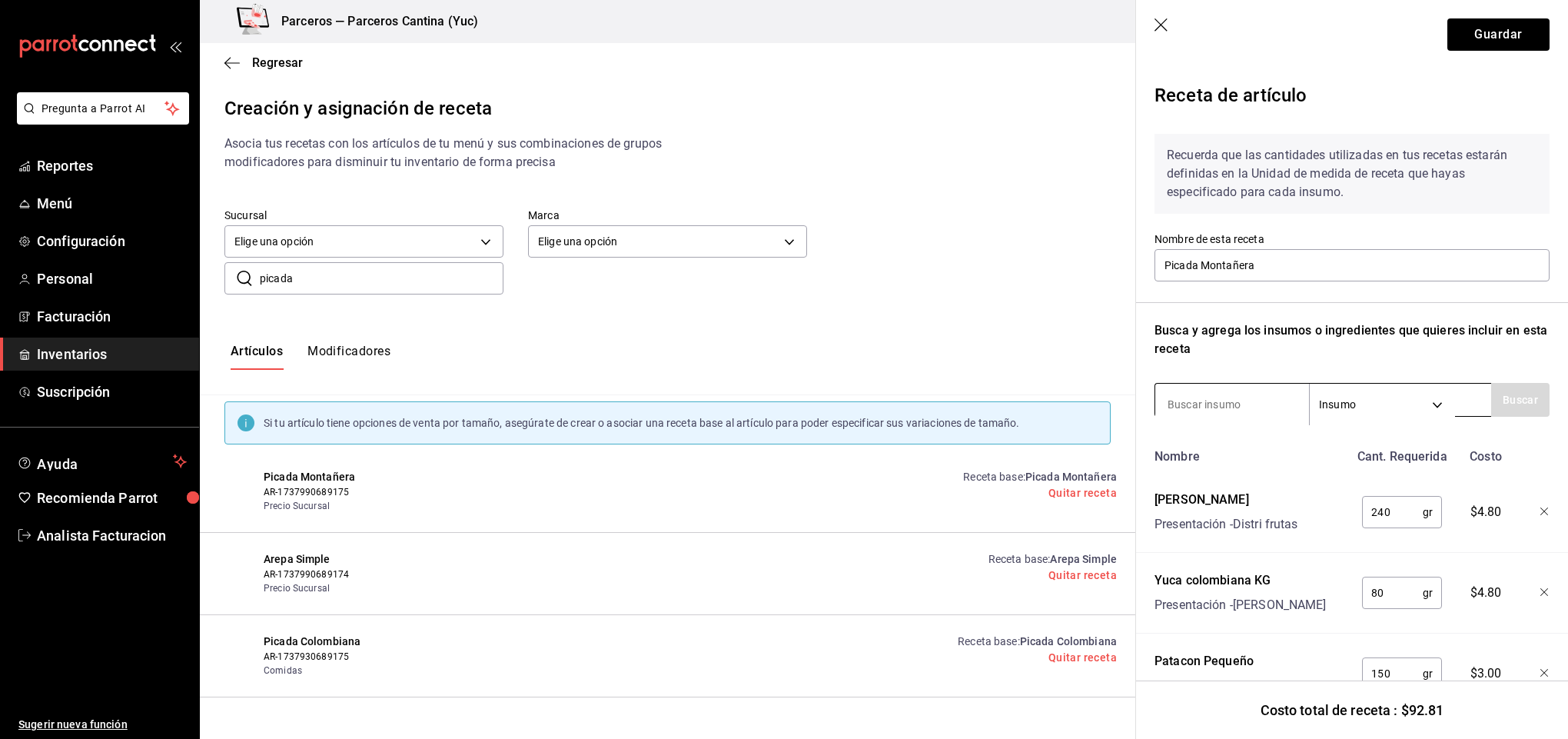
click at [1215, 404] on input at bounding box center [1232, 404] width 154 height 33
type input "u"
type input "zumo"
click at [1522, 390] on button "Buscar" at bounding box center [1520, 400] width 59 height 34
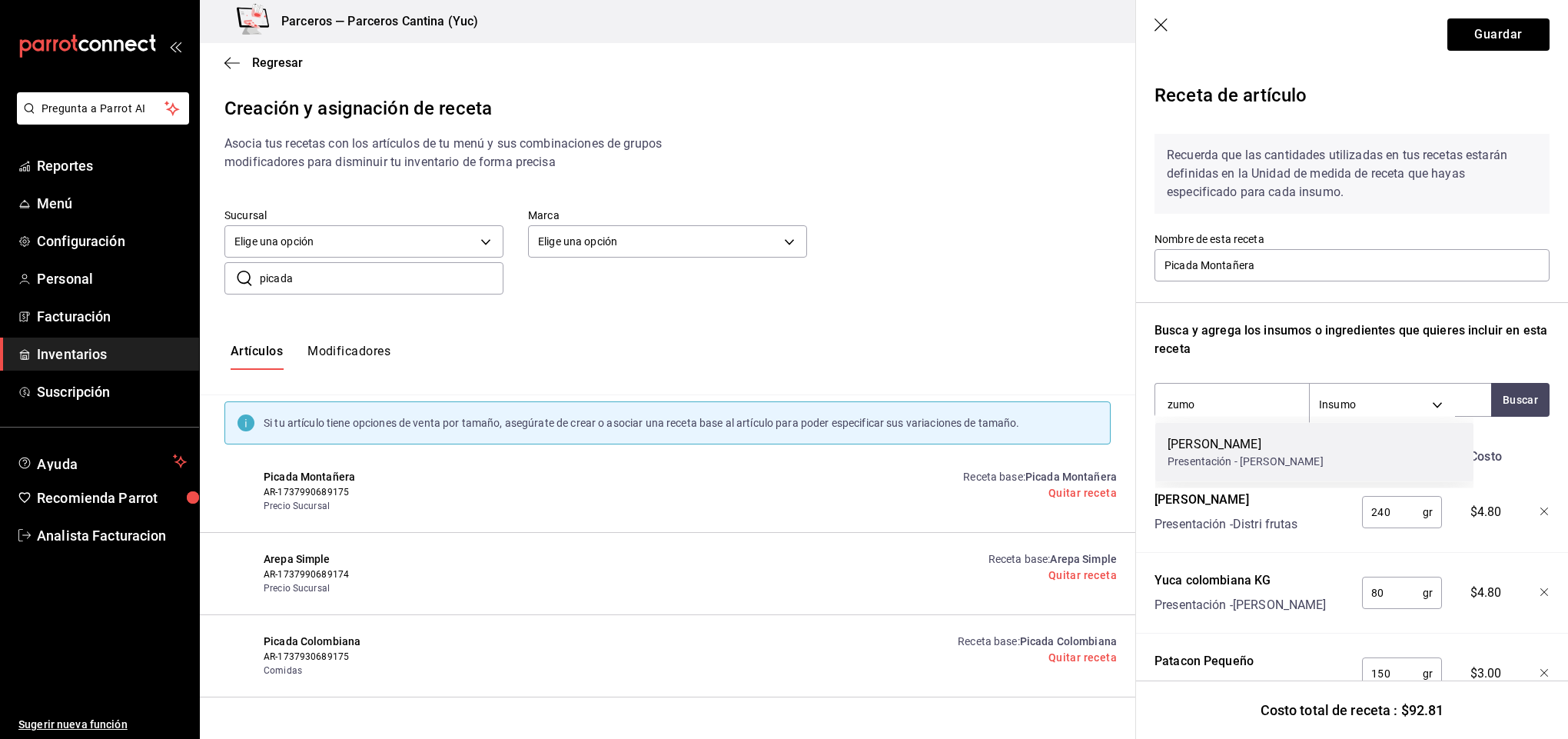
click at [1225, 444] on div "Zumo de Limon" at bounding box center [1245, 445] width 156 height 19
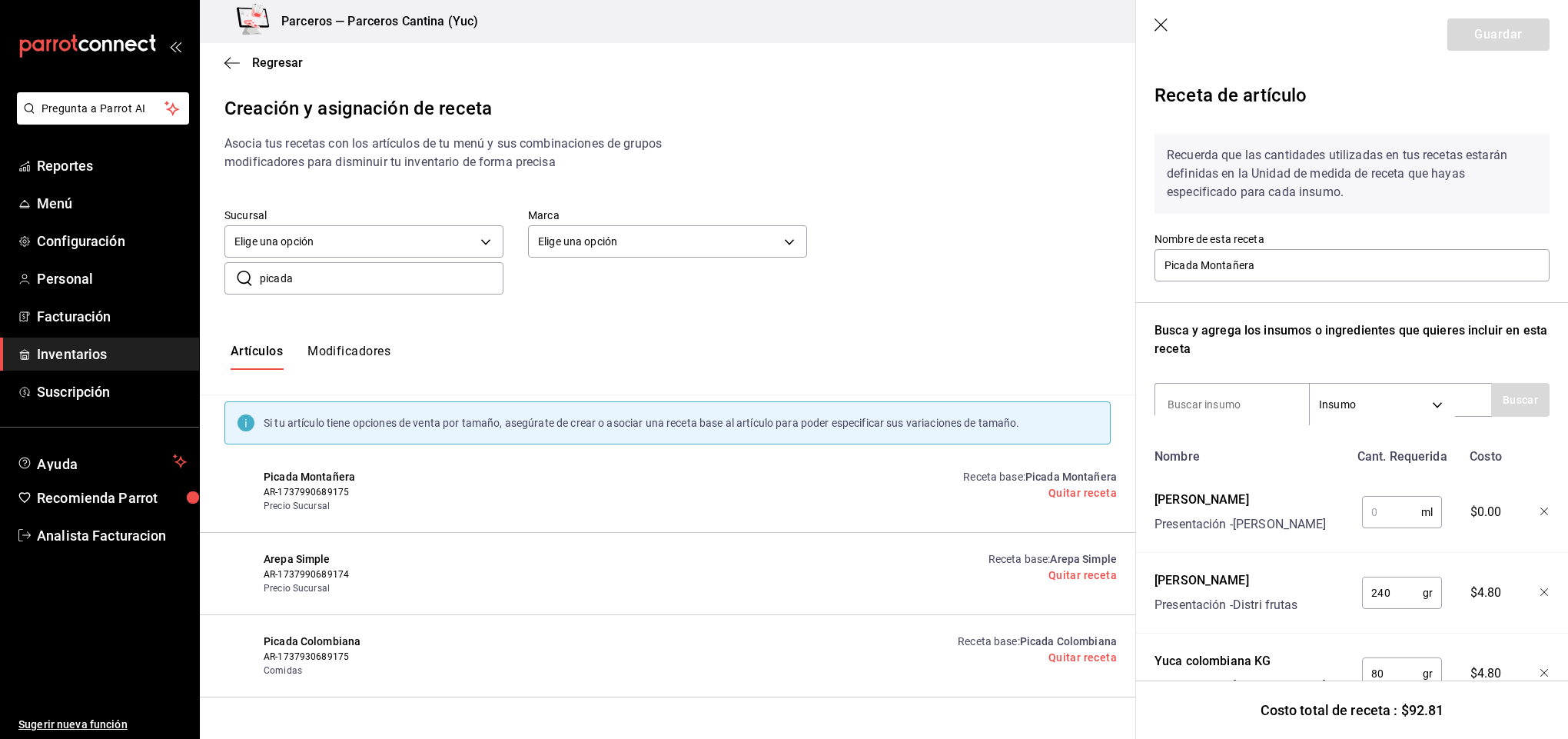
click at [1382, 514] on input "text" at bounding box center [1392, 512] width 60 height 31
type input "30"
click at [1224, 398] on input at bounding box center [1232, 404] width 154 height 33
type input "[GEOGRAPHIC_DATA]"
click at [1504, 402] on button "Buscar" at bounding box center [1520, 400] width 59 height 34
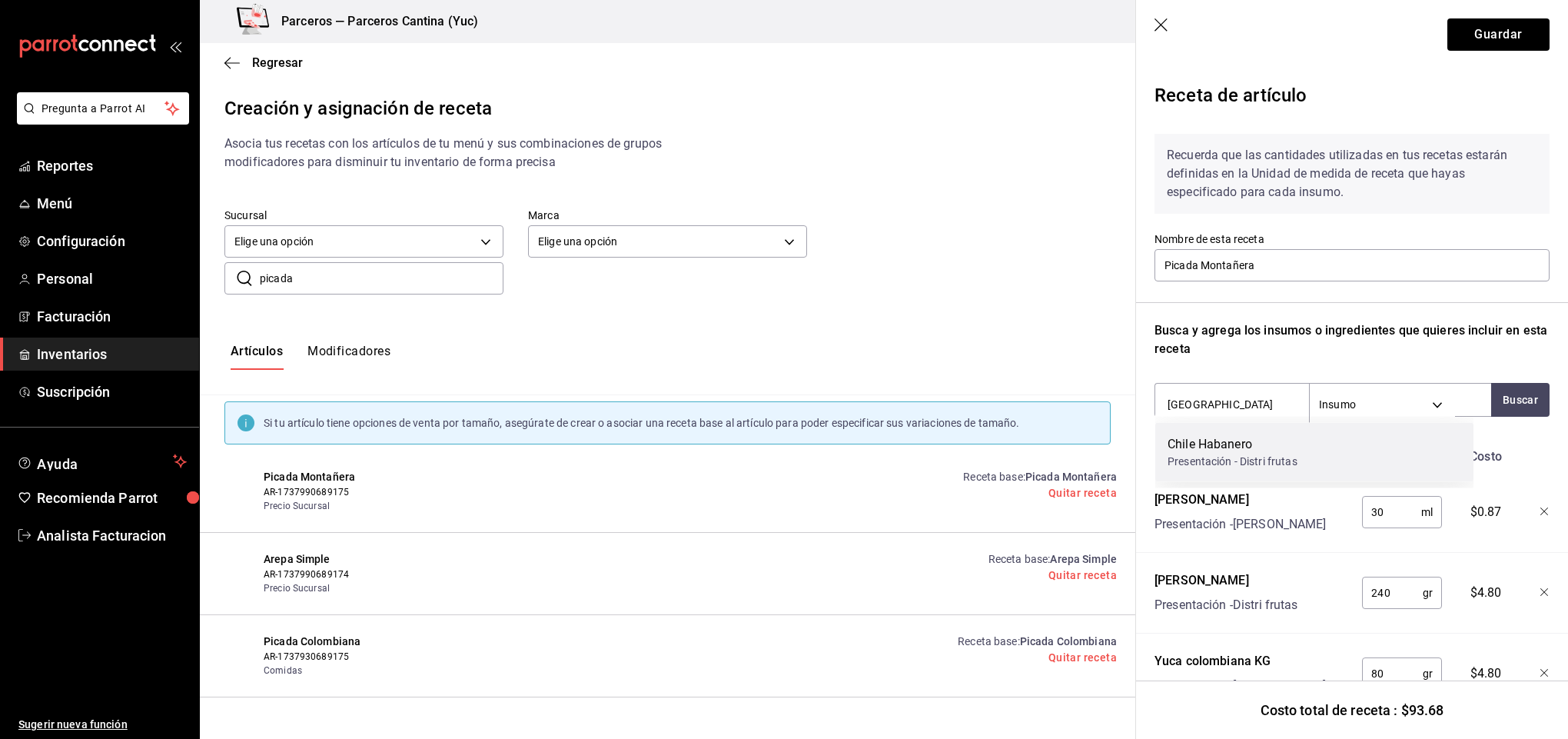
click at [1285, 455] on div "Presentación - Distri frutas" at bounding box center [1232, 461] width 130 height 16
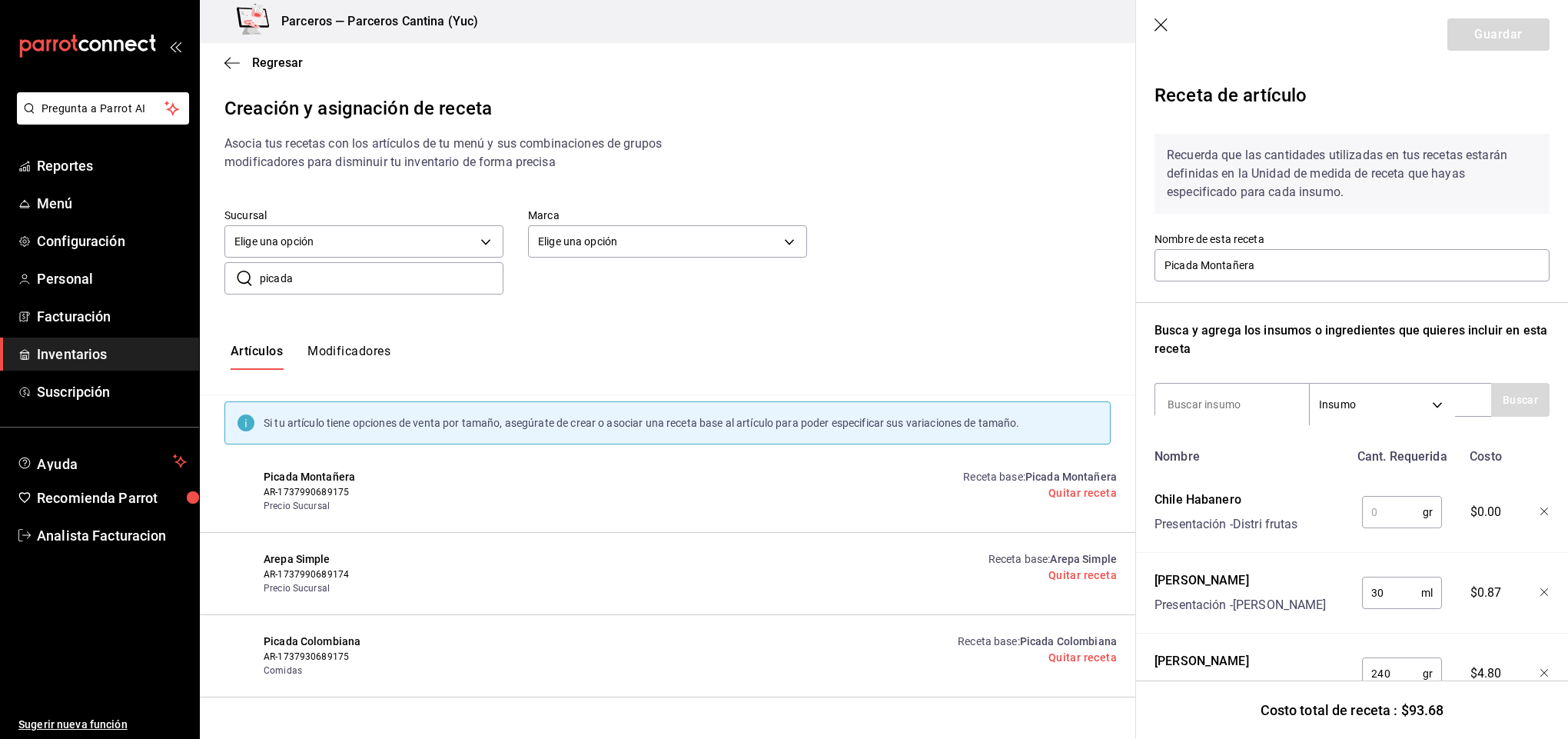
click at [1379, 517] on input "text" at bounding box center [1392, 512] width 61 height 31
type input "5"
click at [1510, 35] on button "Guardar" at bounding box center [1499, 34] width 102 height 33
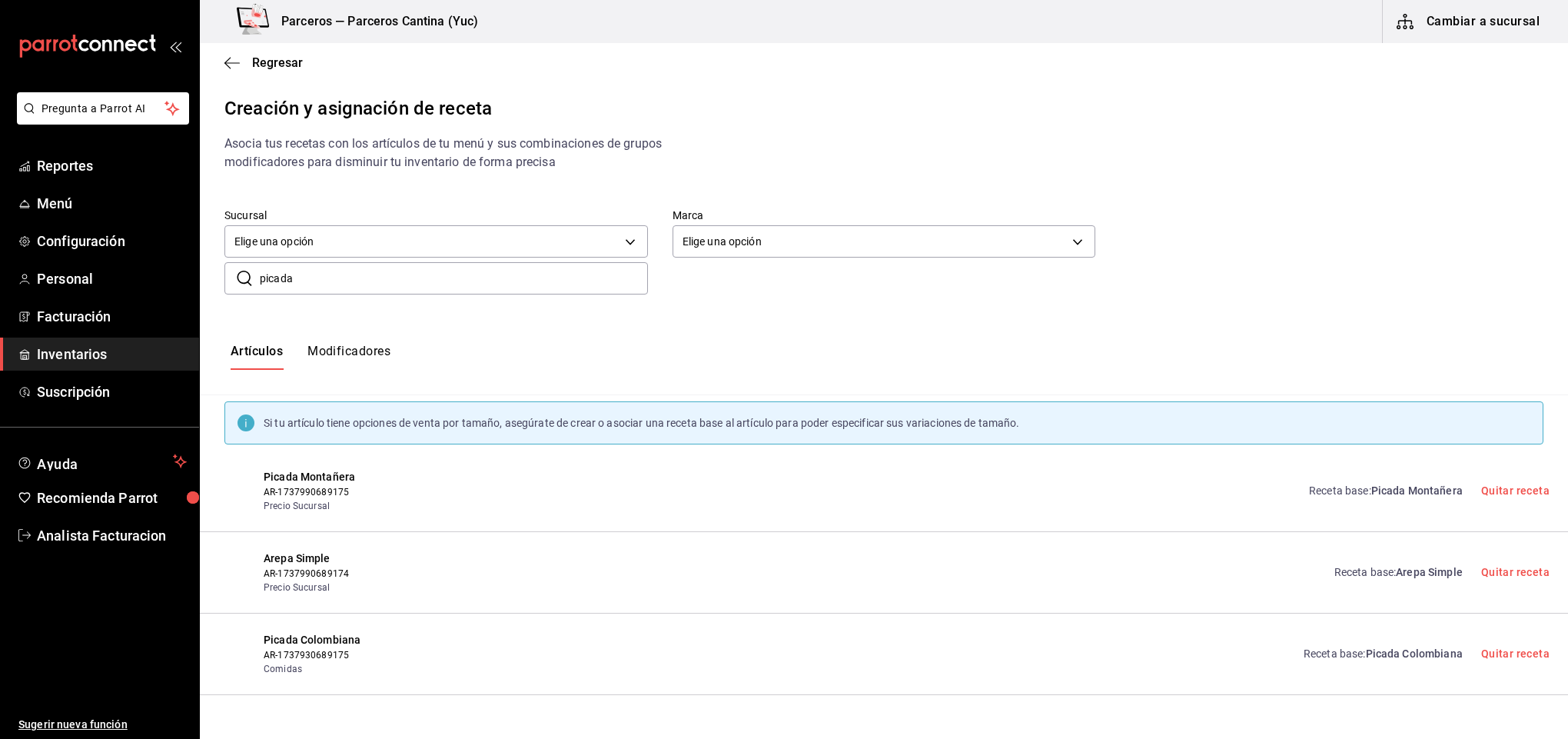
click at [1363, 490] on link "Receta base : Picada Montañera" at bounding box center [1385, 490] width 154 height 16
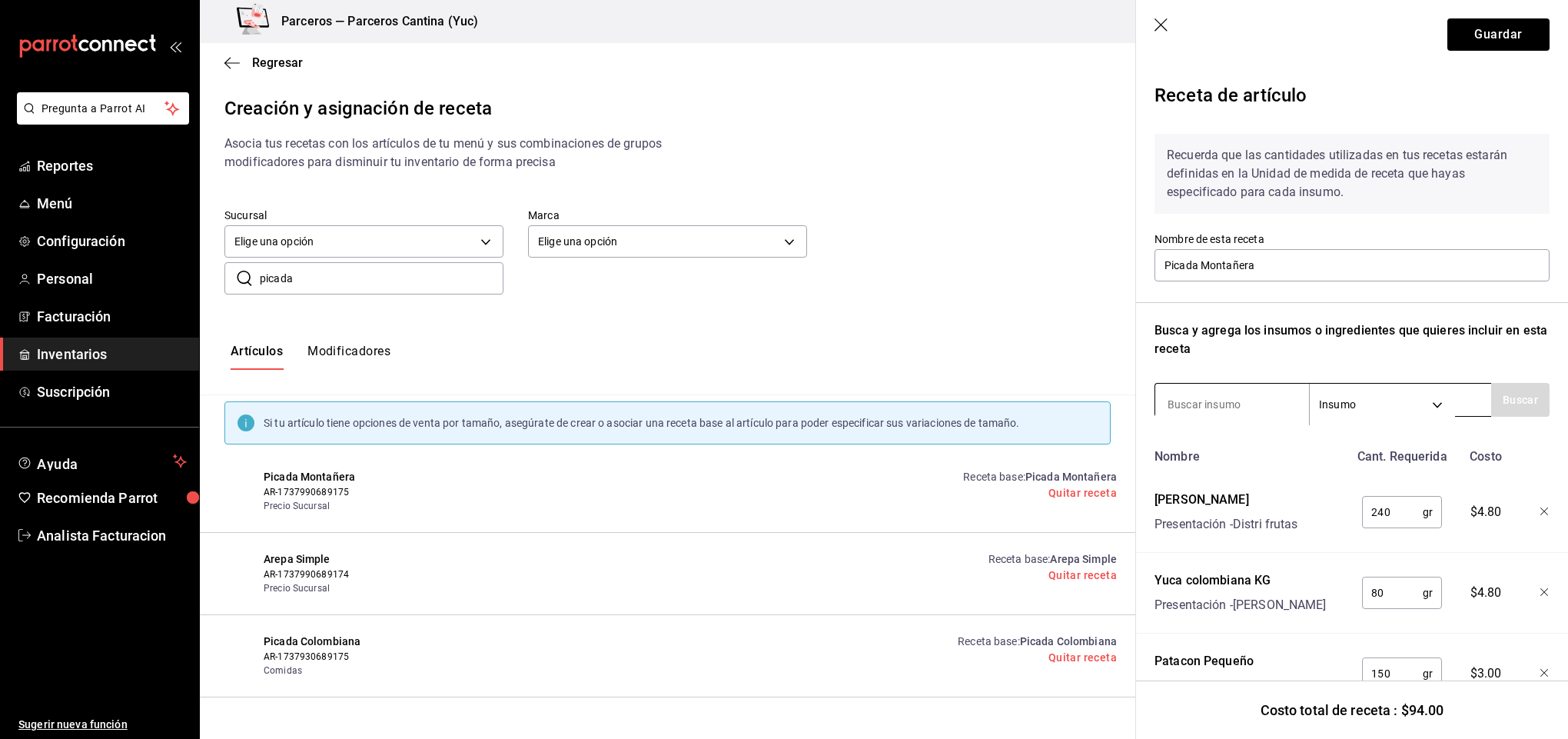
click at [1210, 395] on input at bounding box center [1232, 404] width 154 height 33
type input "guacamo"
click at [1493, 400] on button "Buscar" at bounding box center [1520, 400] width 59 height 34
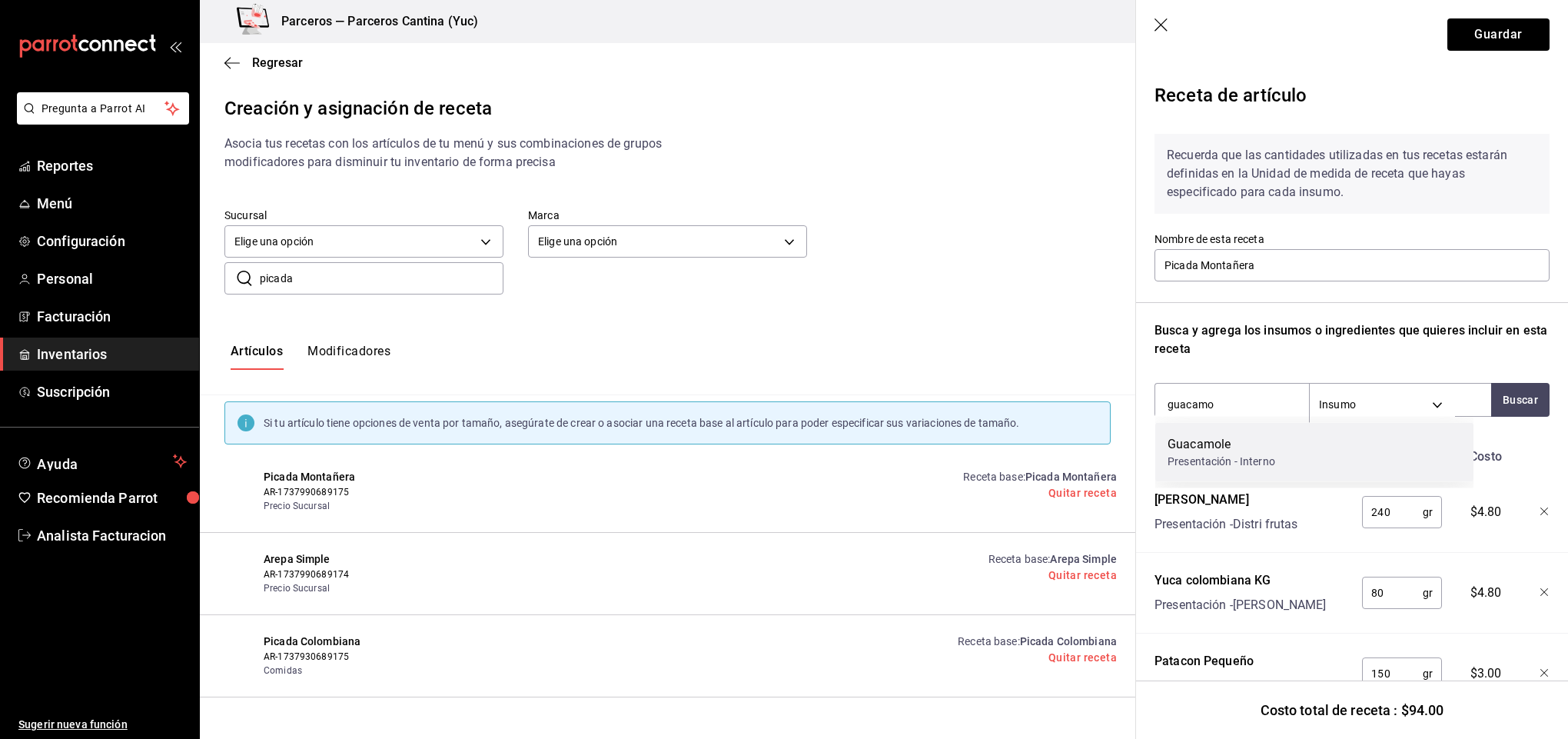
click at [1262, 459] on div "Presentación - Interno" at bounding box center [1221, 461] width 108 height 16
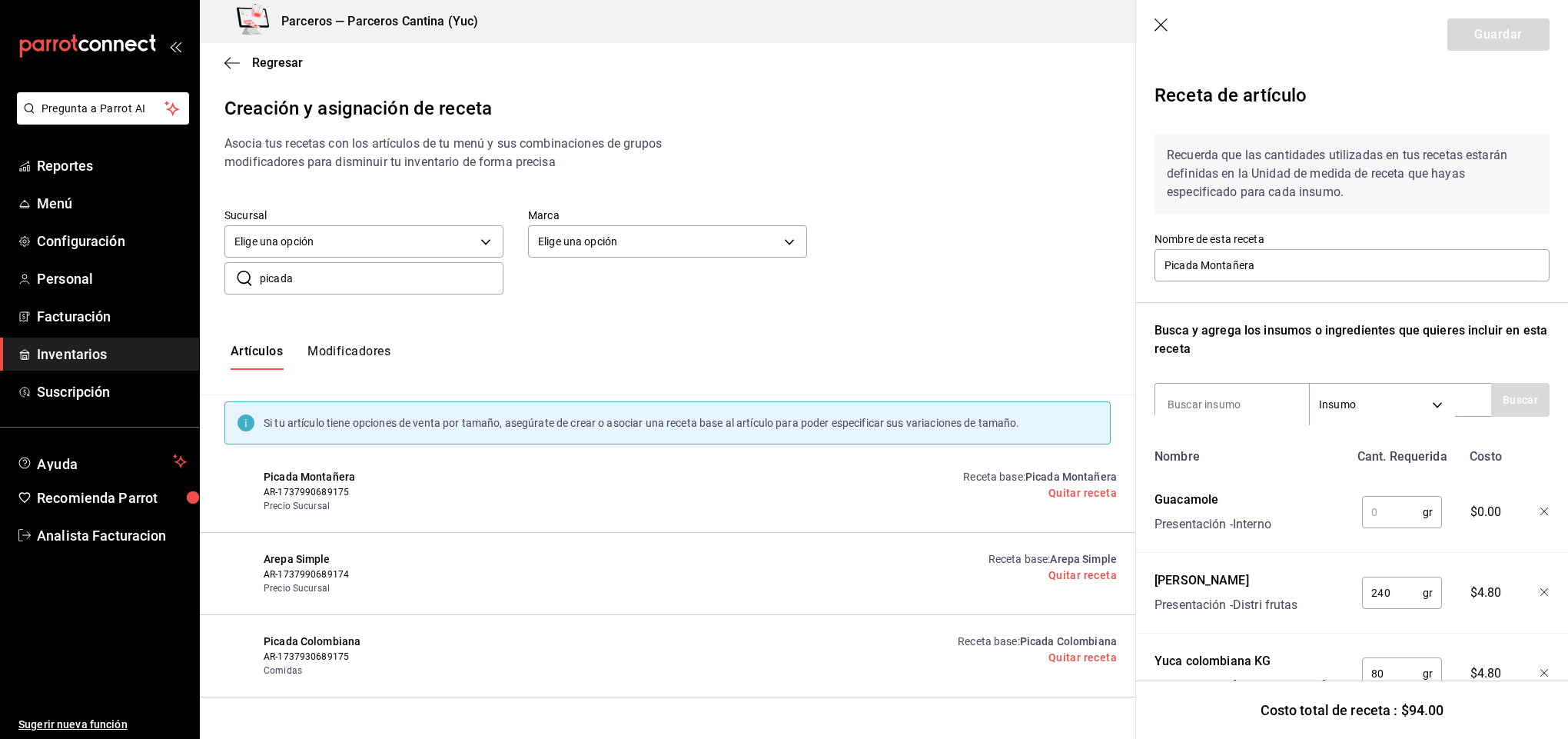
click at [1379, 519] on input "text" at bounding box center [1392, 512] width 61 height 31
type input "30"
click at [1460, 39] on button "Guardar" at bounding box center [1499, 34] width 102 height 33
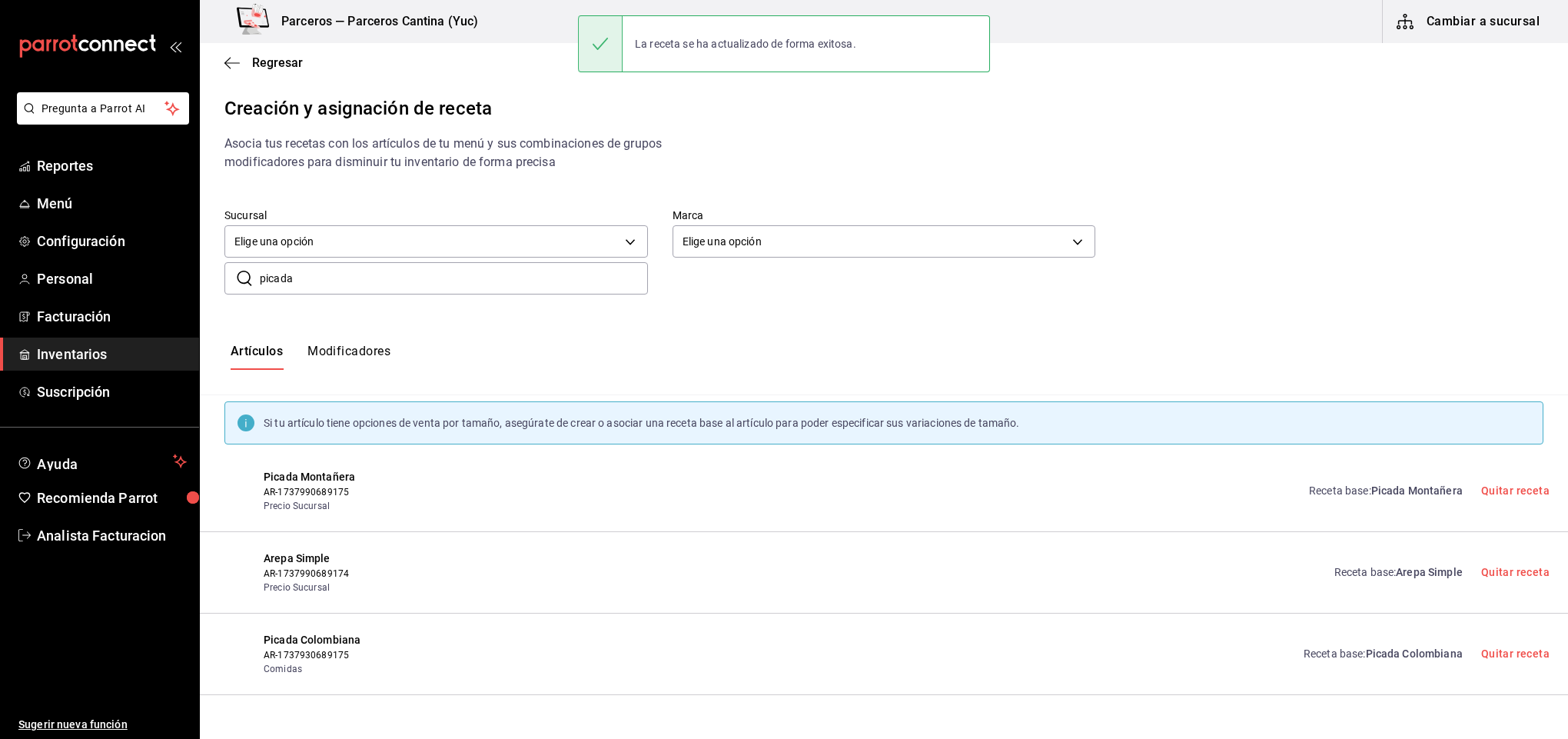
click at [312, 280] on input "picada" at bounding box center [454, 278] width 389 height 31
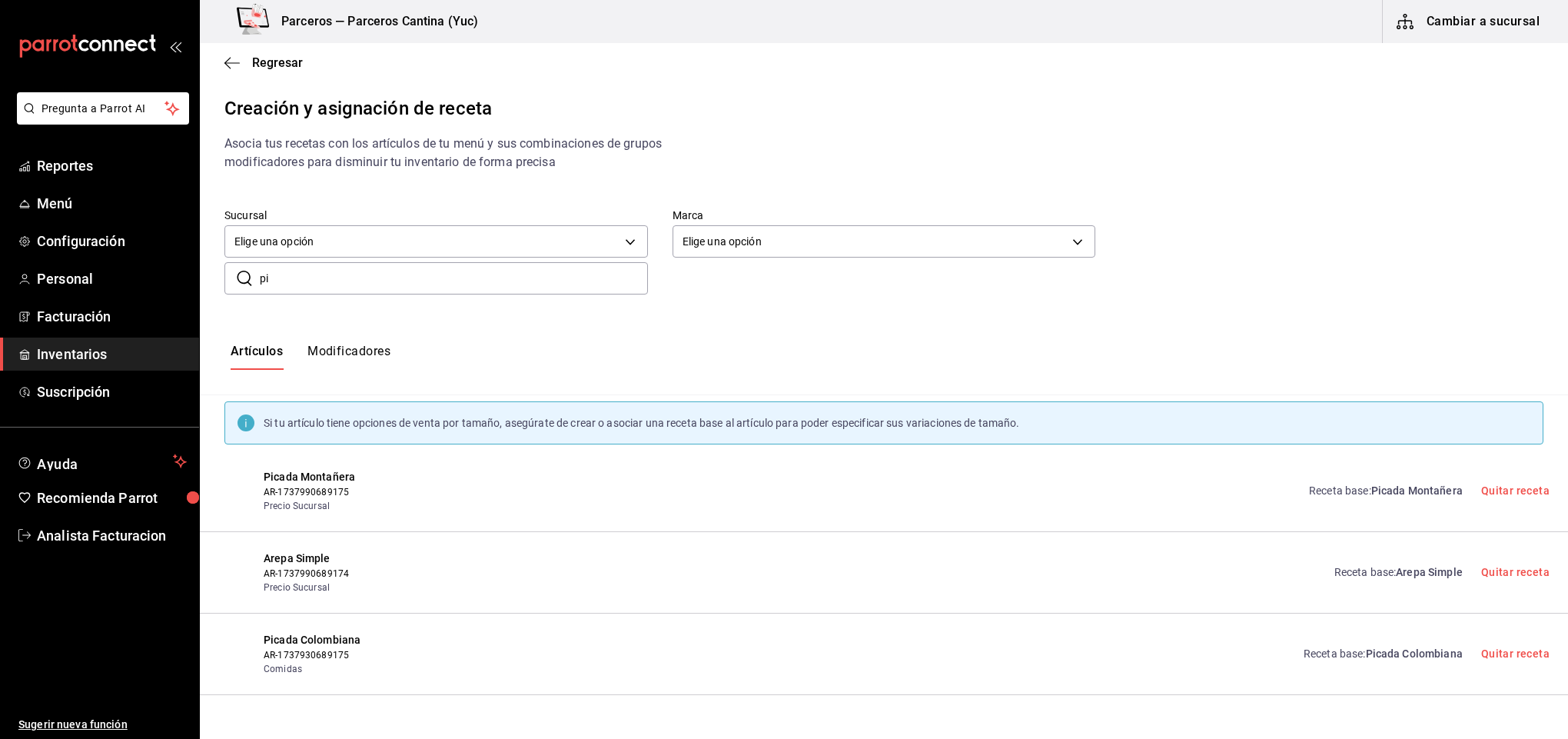
type input "p"
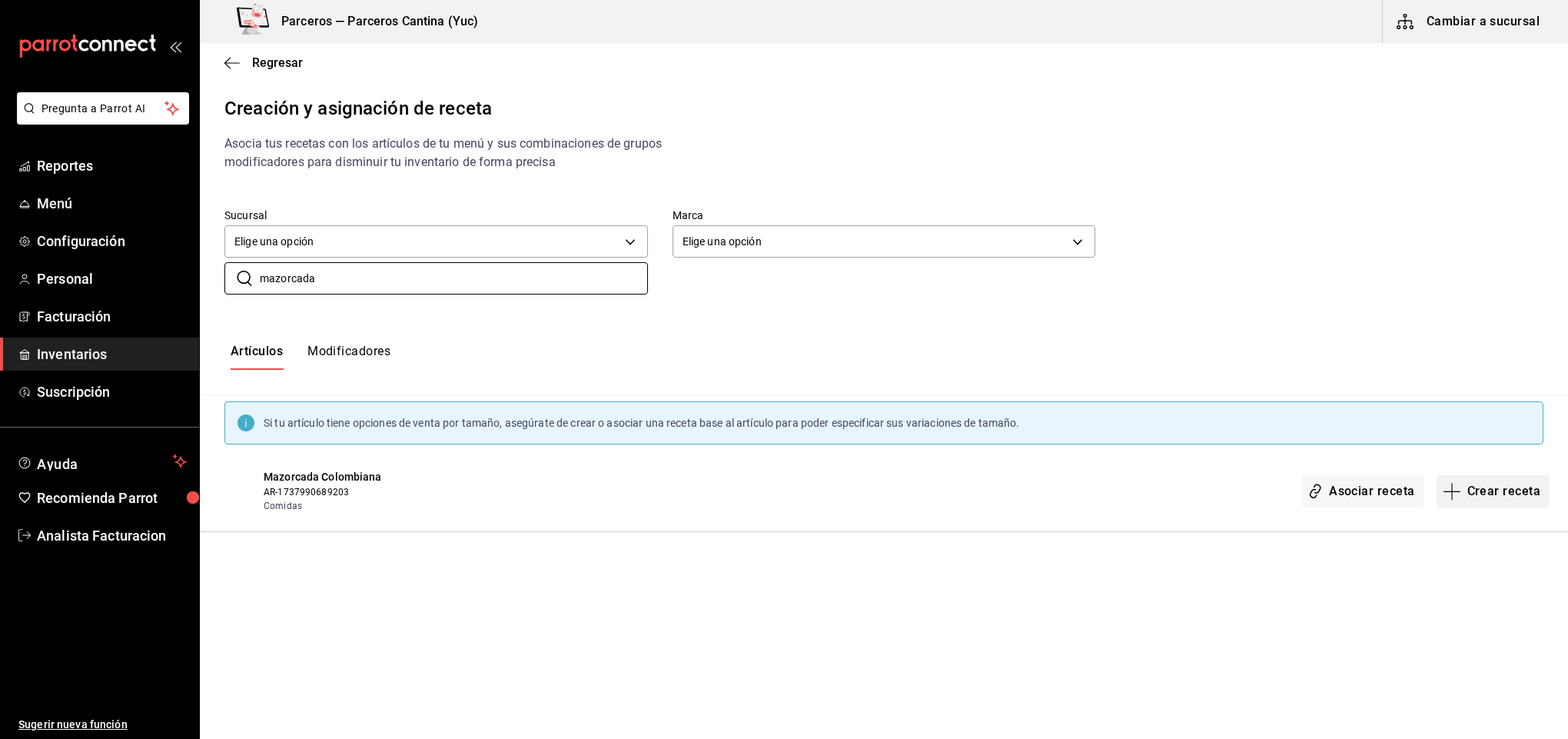
type input "mazorcada"
click at [1499, 489] on button "Crear receta" at bounding box center [1493, 491] width 114 height 33
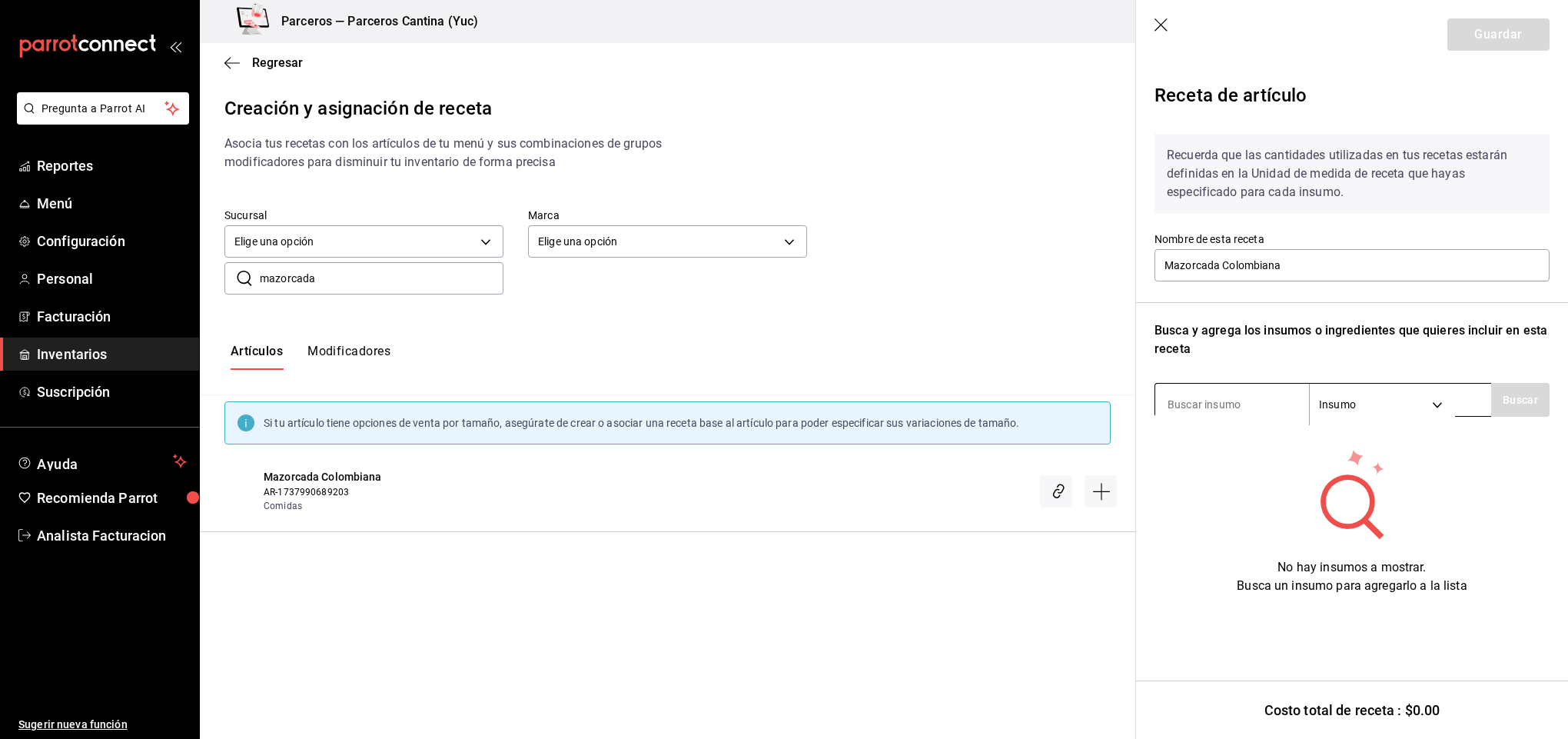
click at [1205, 402] on input at bounding box center [1232, 404] width 154 height 33
type input "tocino"
click at [1530, 406] on button "Buscar" at bounding box center [1520, 400] width 59 height 34
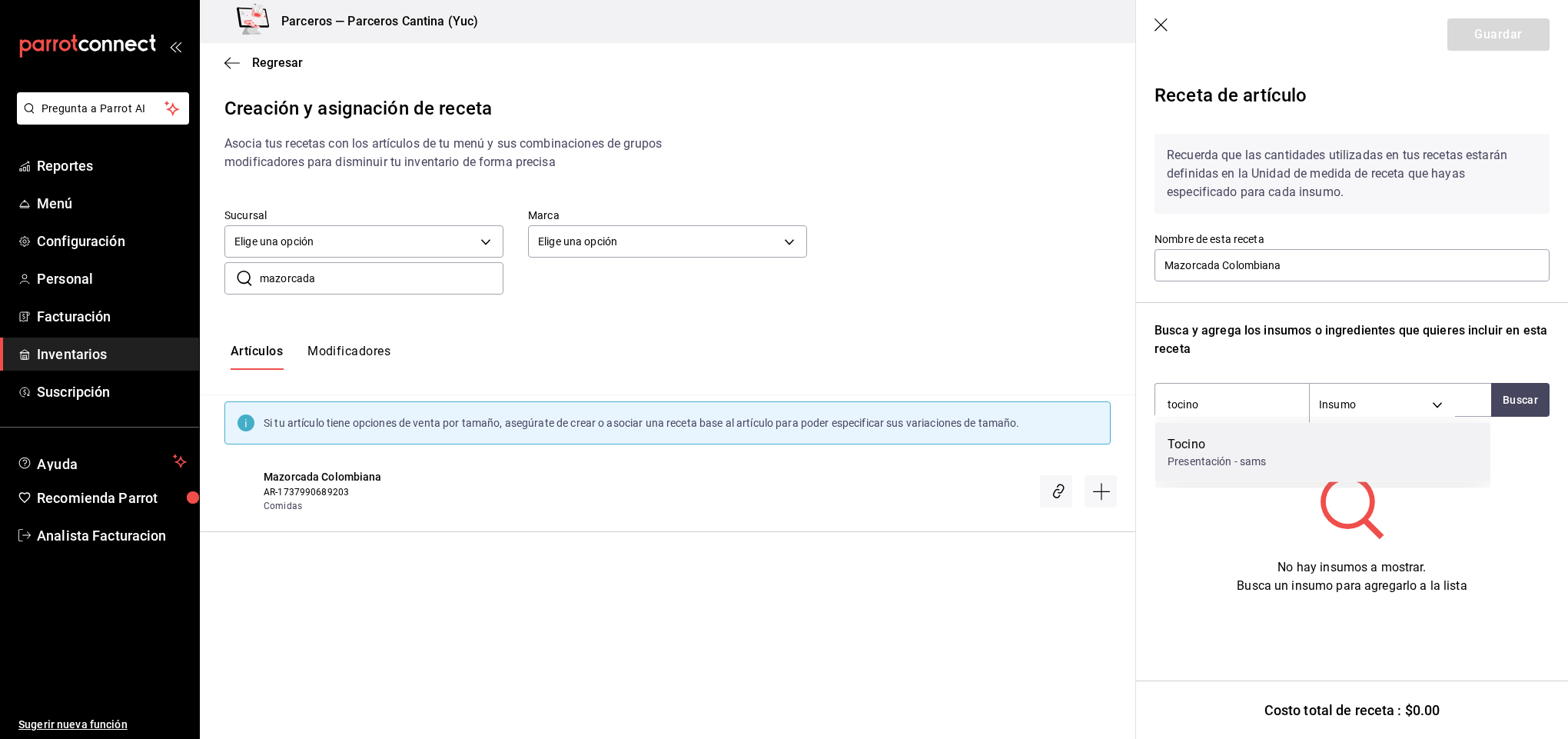
click at [1292, 459] on div "Tocino Presentación - sams" at bounding box center [1323, 453] width 335 height 60
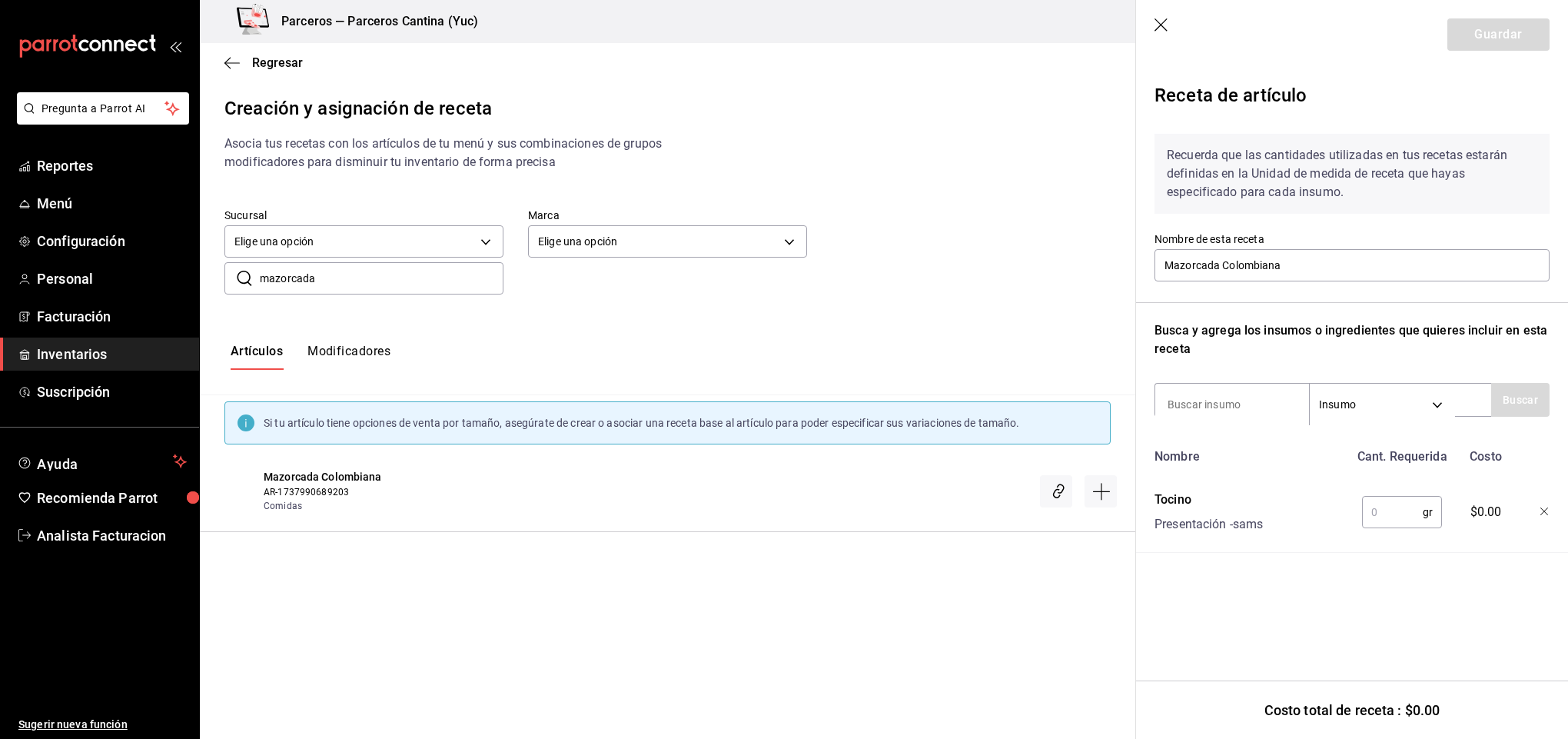
click at [1394, 513] on input "text" at bounding box center [1392, 512] width 61 height 31
type input "5"
click at [1199, 402] on input at bounding box center [1232, 404] width 154 height 33
type input "maiz"
click at [1524, 404] on button "Buscar" at bounding box center [1520, 400] width 59 height 34
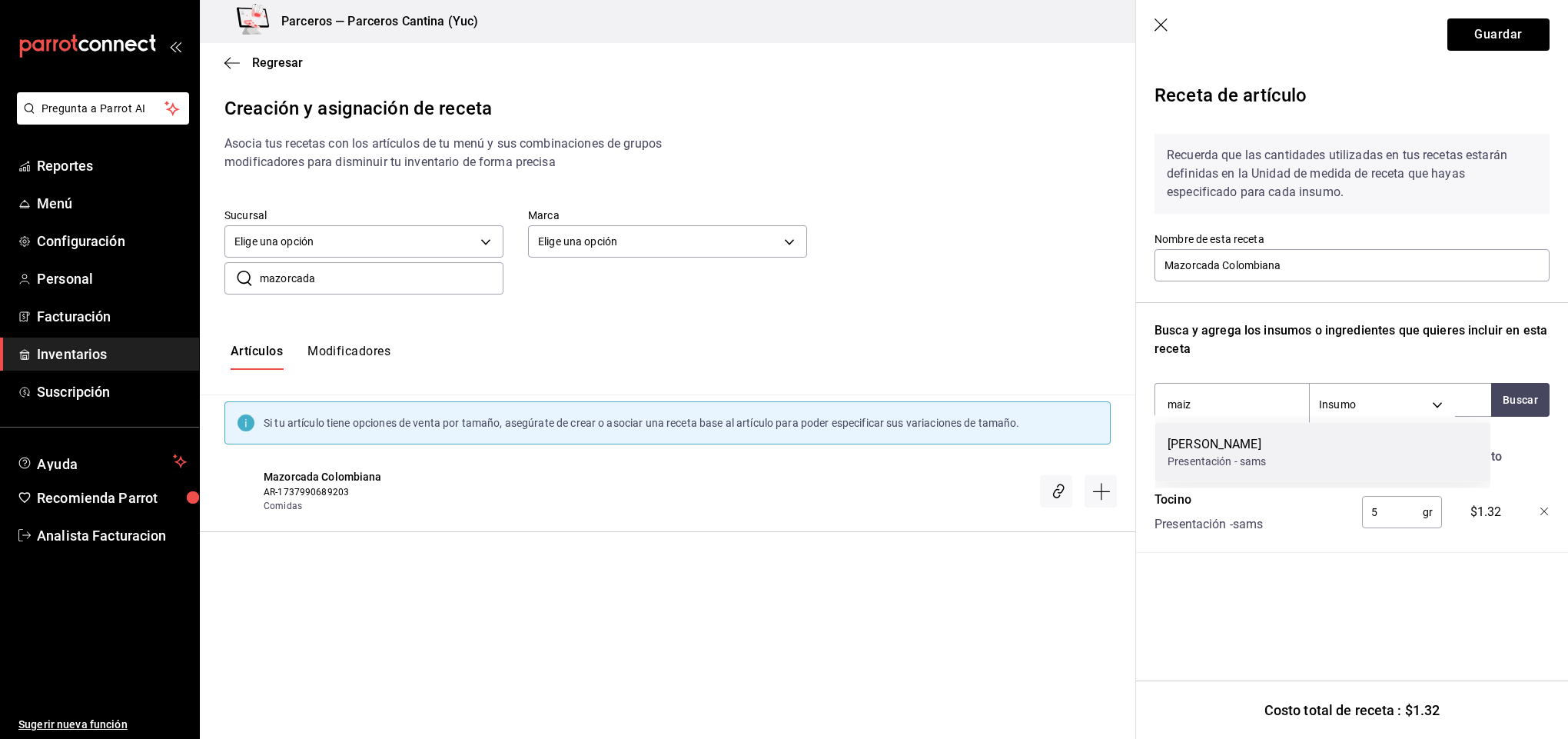
click at [1230, 445] on div "[PERSON_NAME]" at bounding box center [1217, 445] width 99 height 19
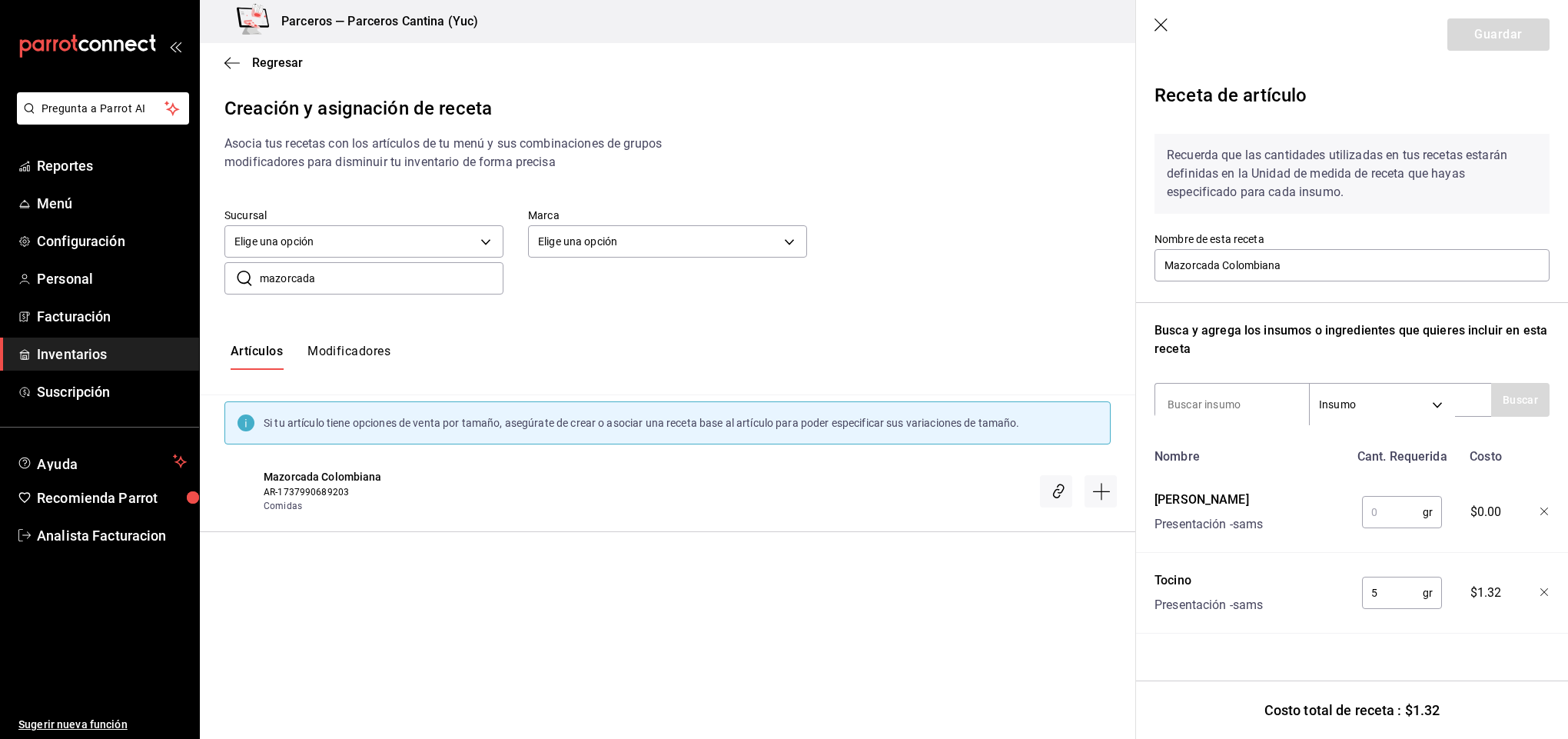
click at [1390, 510] on input "text" at bounding box center [1392, 512] width 61 height 31
type input "100"
click at [1246, 402] on input at bounding box center [1232, 404] width 154 height 33
type input "salchicha"
click at [1513, 390] on button "Buscar" at bounding box center [1520, 400] width 59 height 34
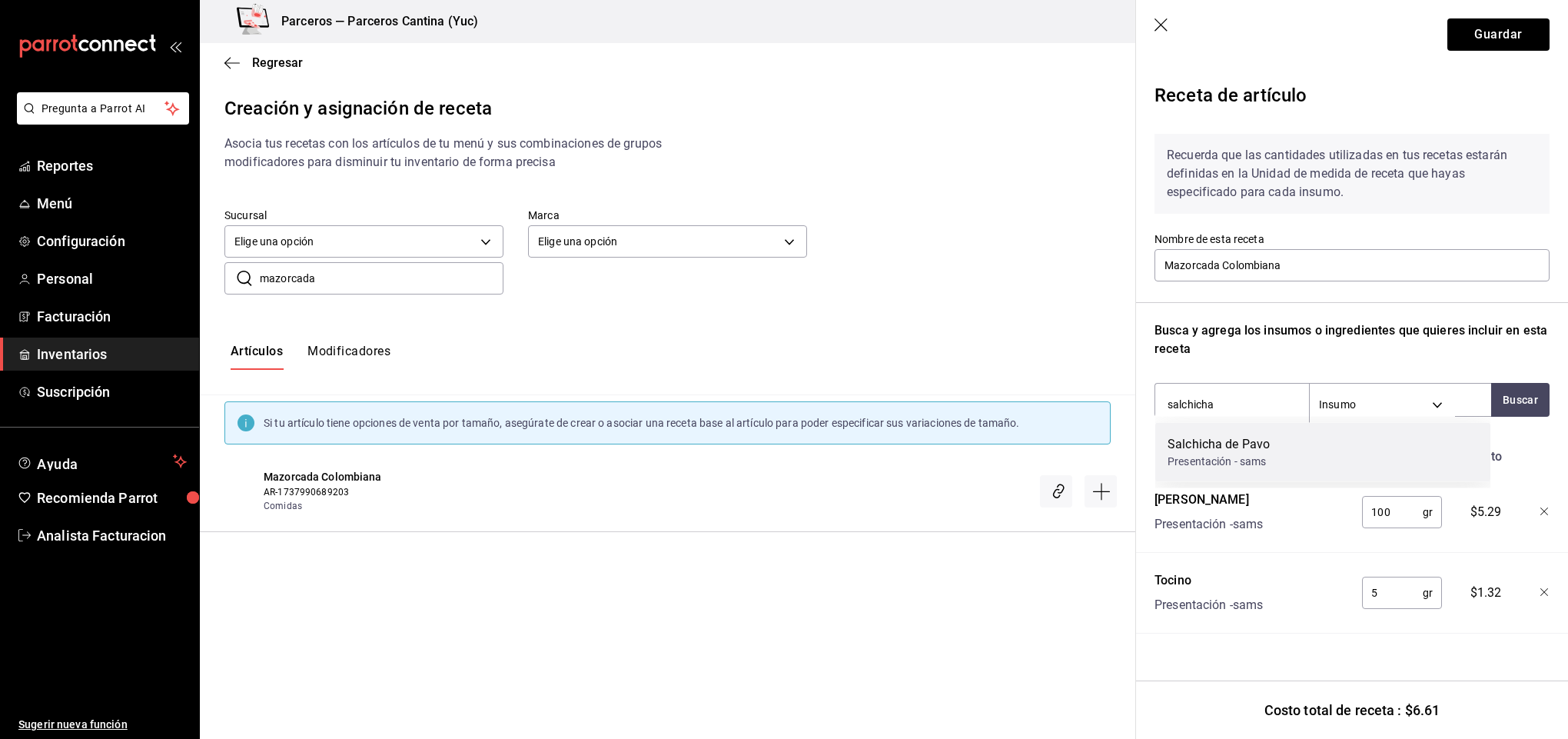
click at [1248, 450] on div "Salchicha de Pavo" at bounding box center [1219, 445] width 102 height 19
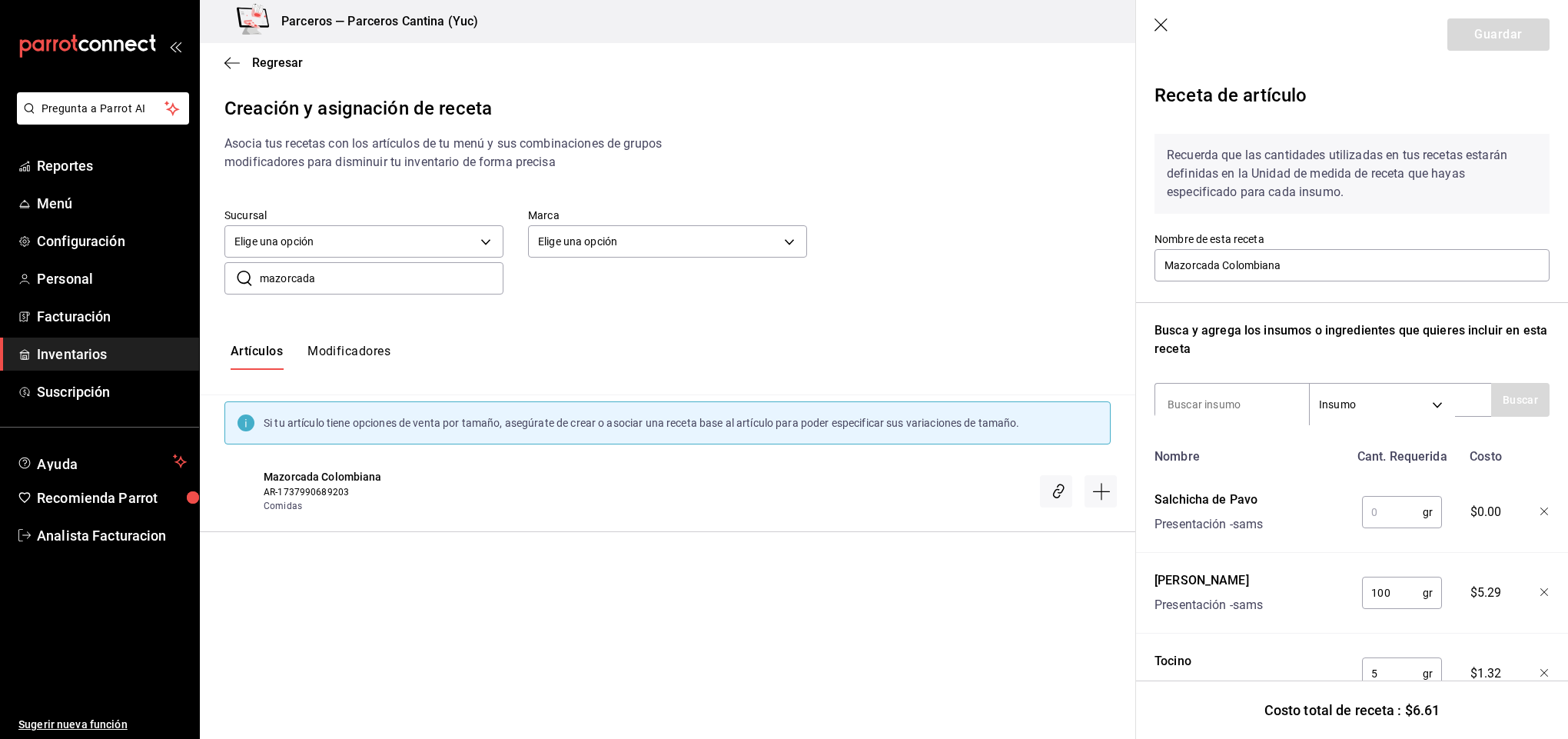
click at [1374, 508] on input "text" at bounding box center [1392, 512] width 61 height 31
type input "60"
click at [1236, 402] on input at bounding box center [1232, 404] width 154 height 33
type input "crema de"
click at [1501, 404] on button "Buscar" at bounding box center [1520, 400] width 59 height 34
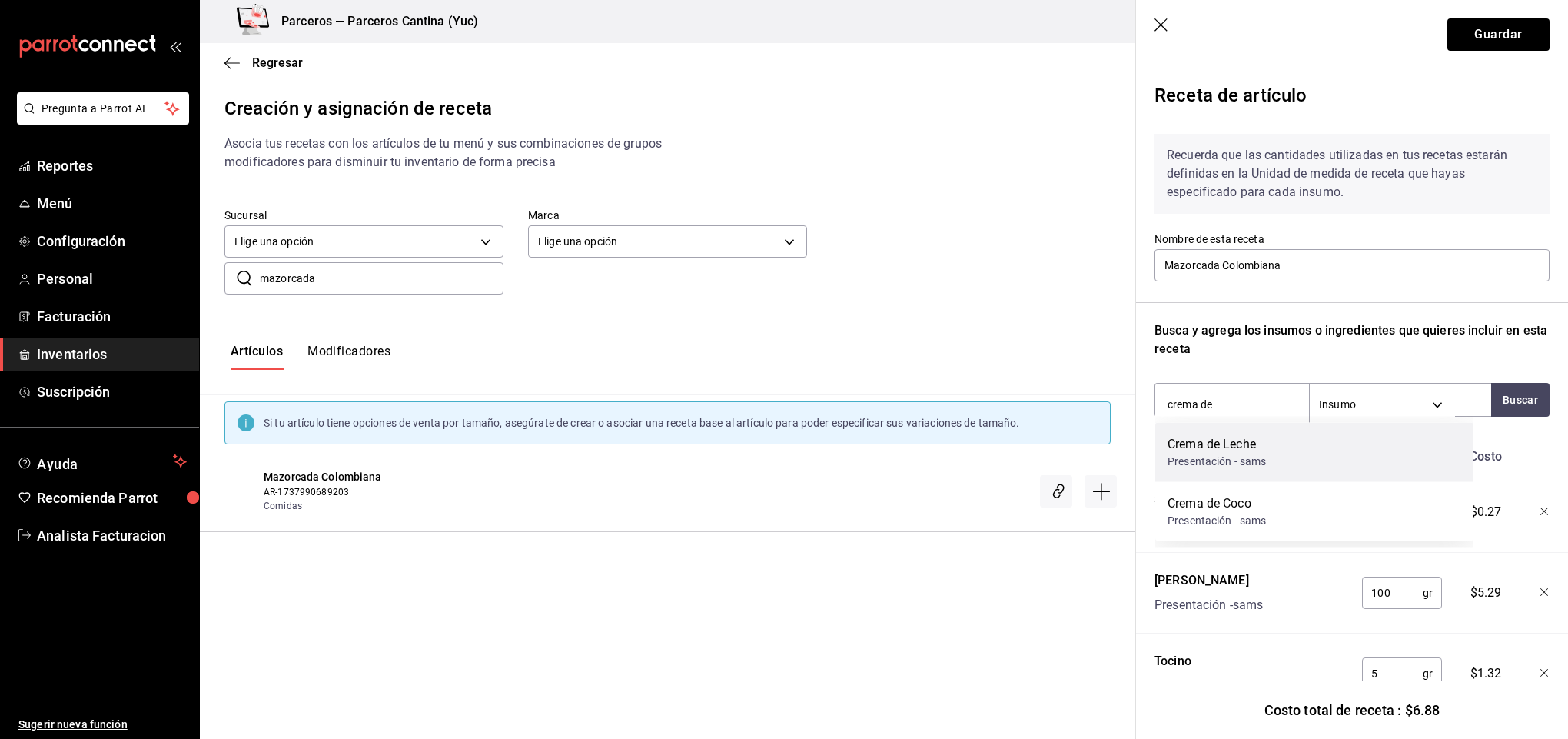
click at [1257, 443] on div "Crema de Leche" at bounding box center [1217, 445] width 99 height 19
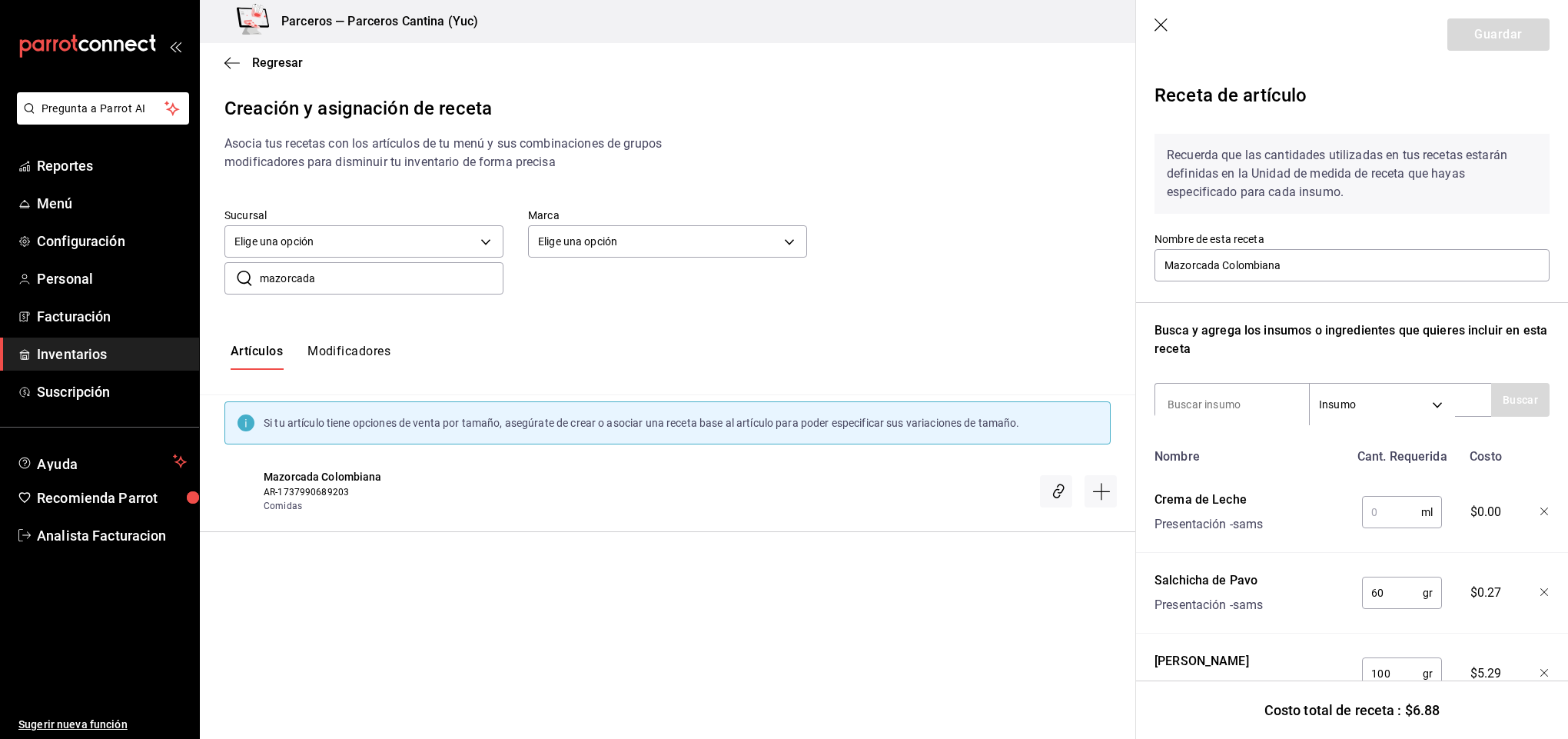
click at [1370, 503] on input "text" at bounding box center [1392, 512] width 60 height 31
type input "50"
click at [1179, 398] on input at bounding box center [1232, 404] width 154 height 33
type input "mante"
click at [1492, 411] on button "Buscar" at bounding box center [1520, 400] width 59 height 34
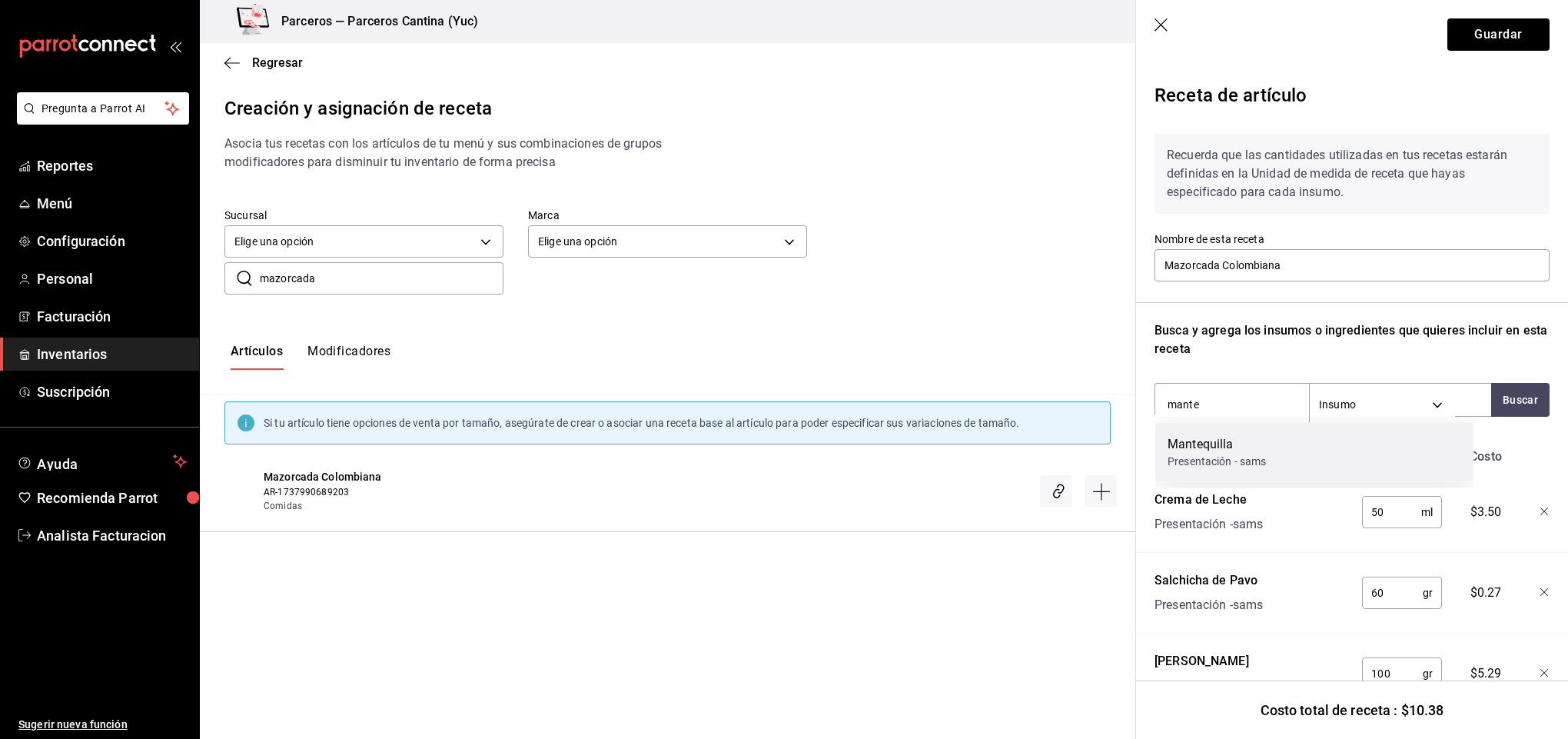
click at [1274, 450] on div "Mantequilla Presentación - sams" at bounding box center [1315, 453] width 319 height 60
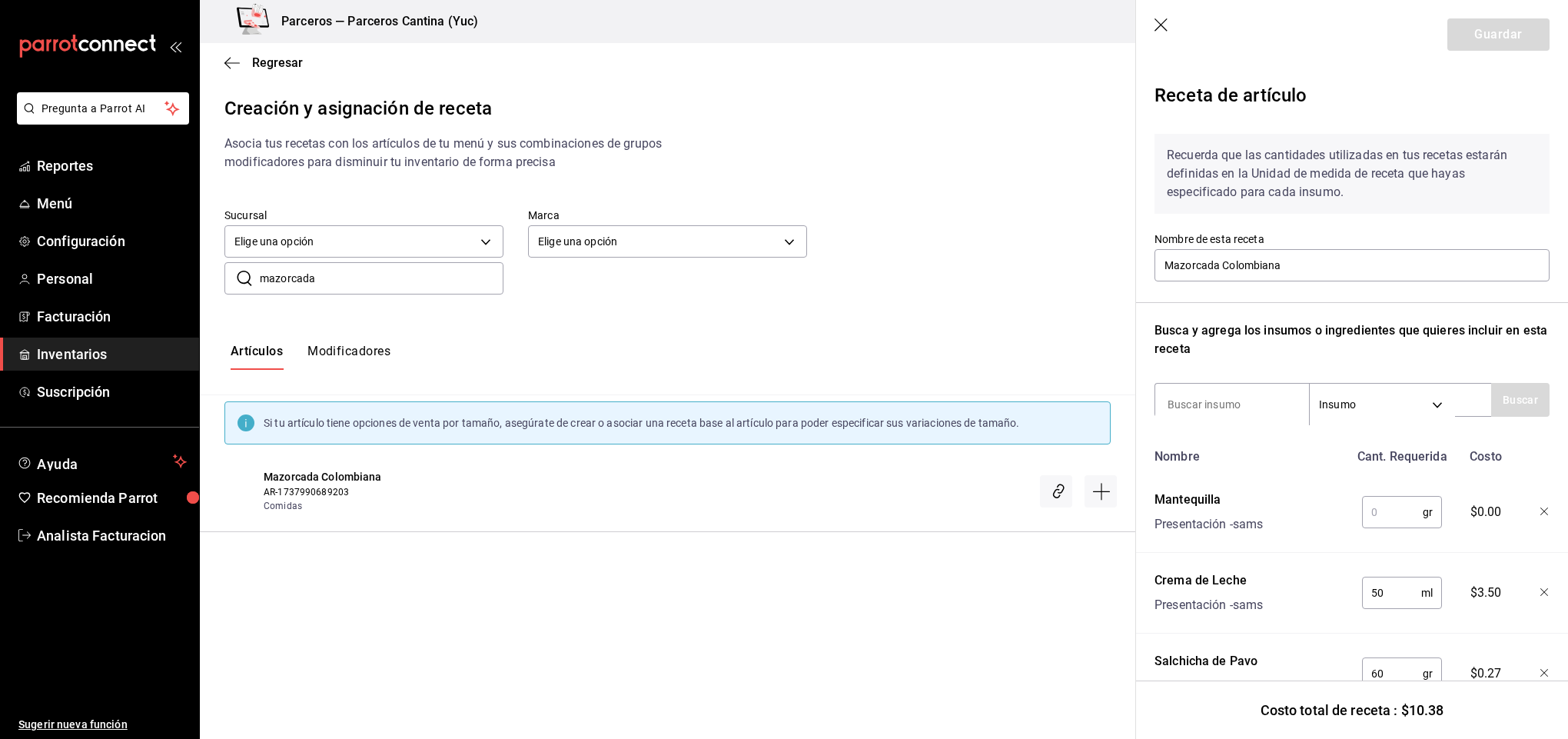
click at [1382, 510] on input "text" at bounding box center [1392, 512] width 61 height 31
type input "10"
click at [1246, 393] on input at bounding box center [1232, 404] width 154 height 33
type input "pollo"
click at [1505, 402] on button "Buscar" at bounding box center [1520, 400] width 59 height 34
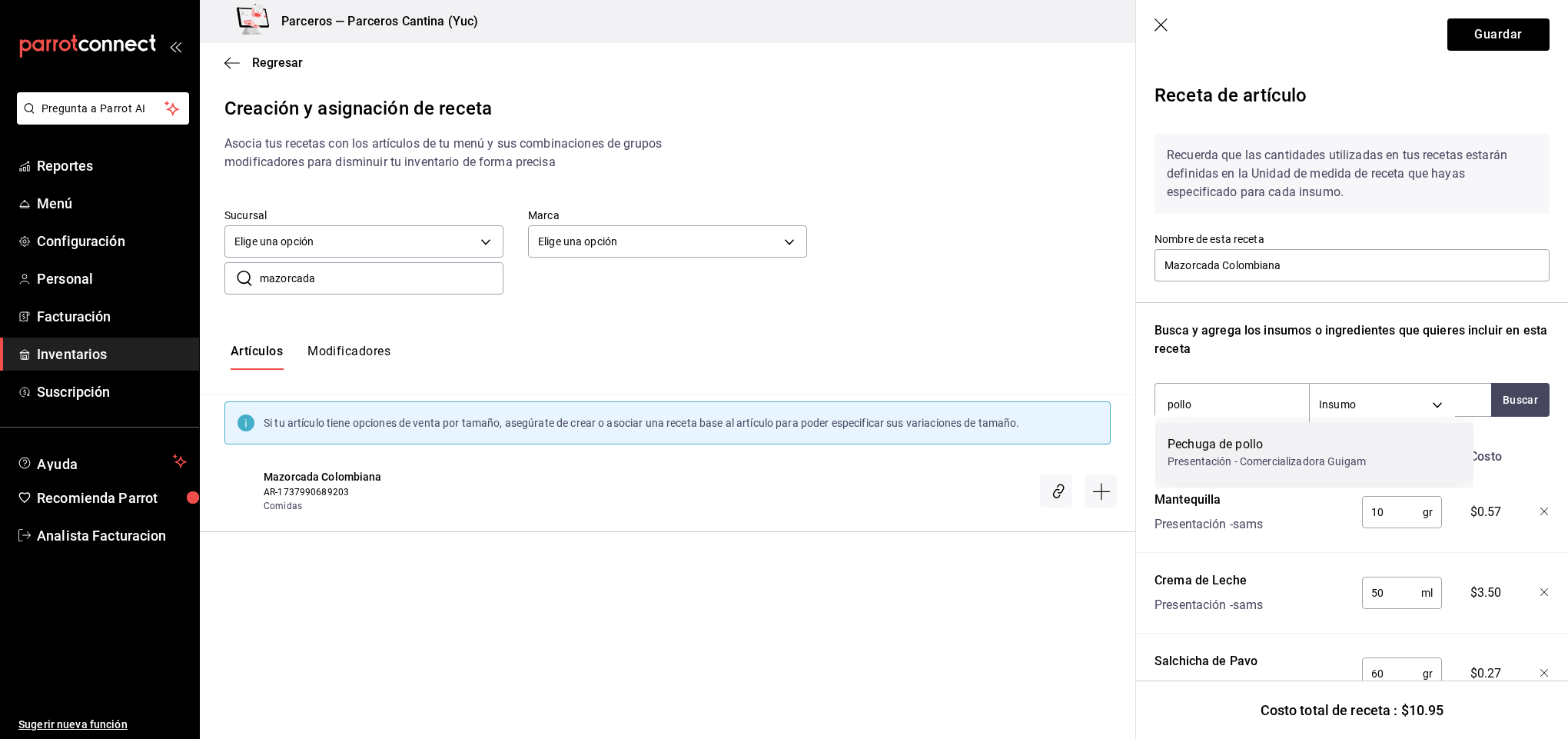
click at [1250, 450] on div "Pechuga de pollo" at bounding box center [1266, 445] width 198 height 19
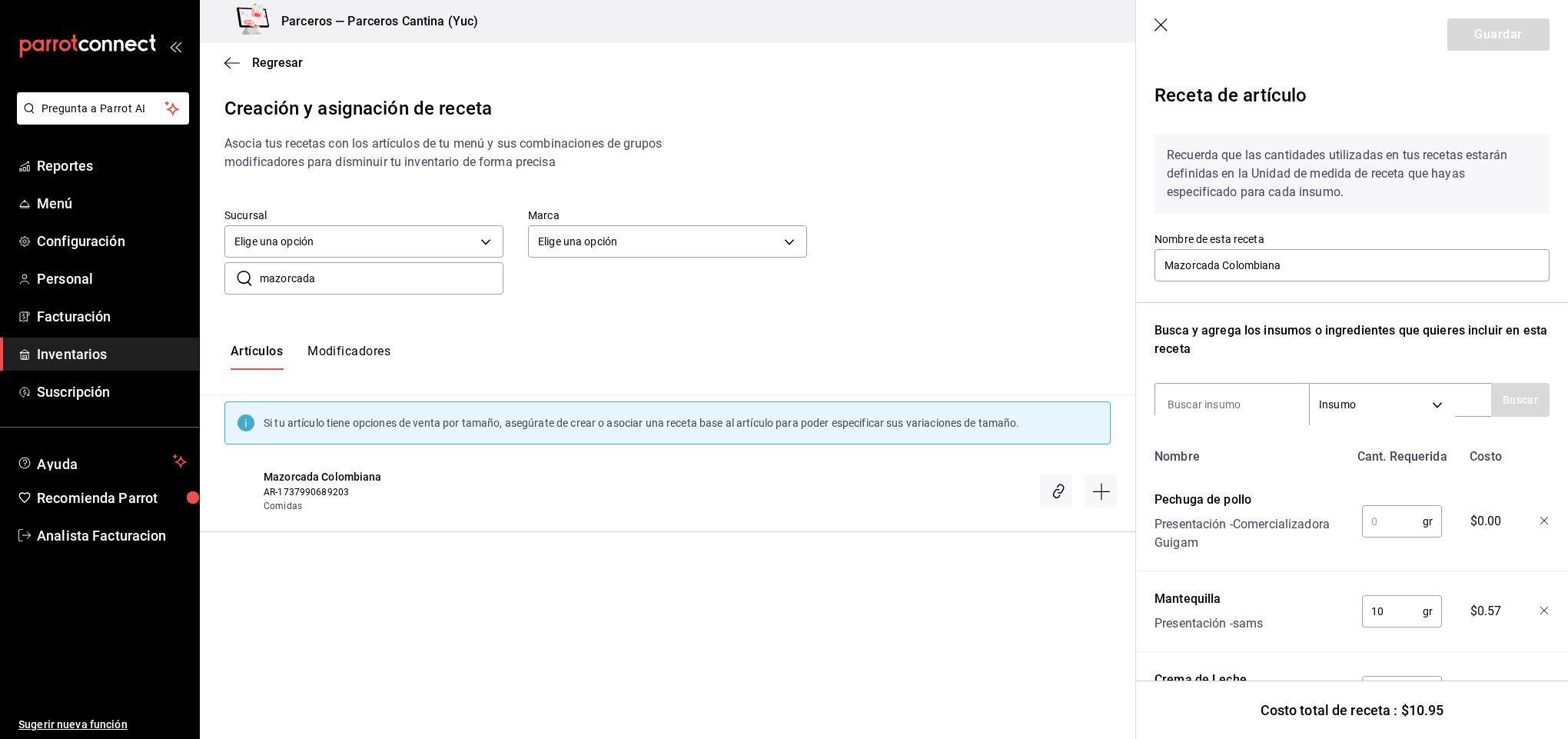
click at [1386, 520] on input "text" at bounding box center [1392, 521] width 61 height 31
type input "100"
click at [1233, 411] on input at bounding box center [1232, 404] width 154 height 33
type input "queso"
click at [1518, 397] on button "Buscar" at bounding box center [1520, 400] width 59 height 34
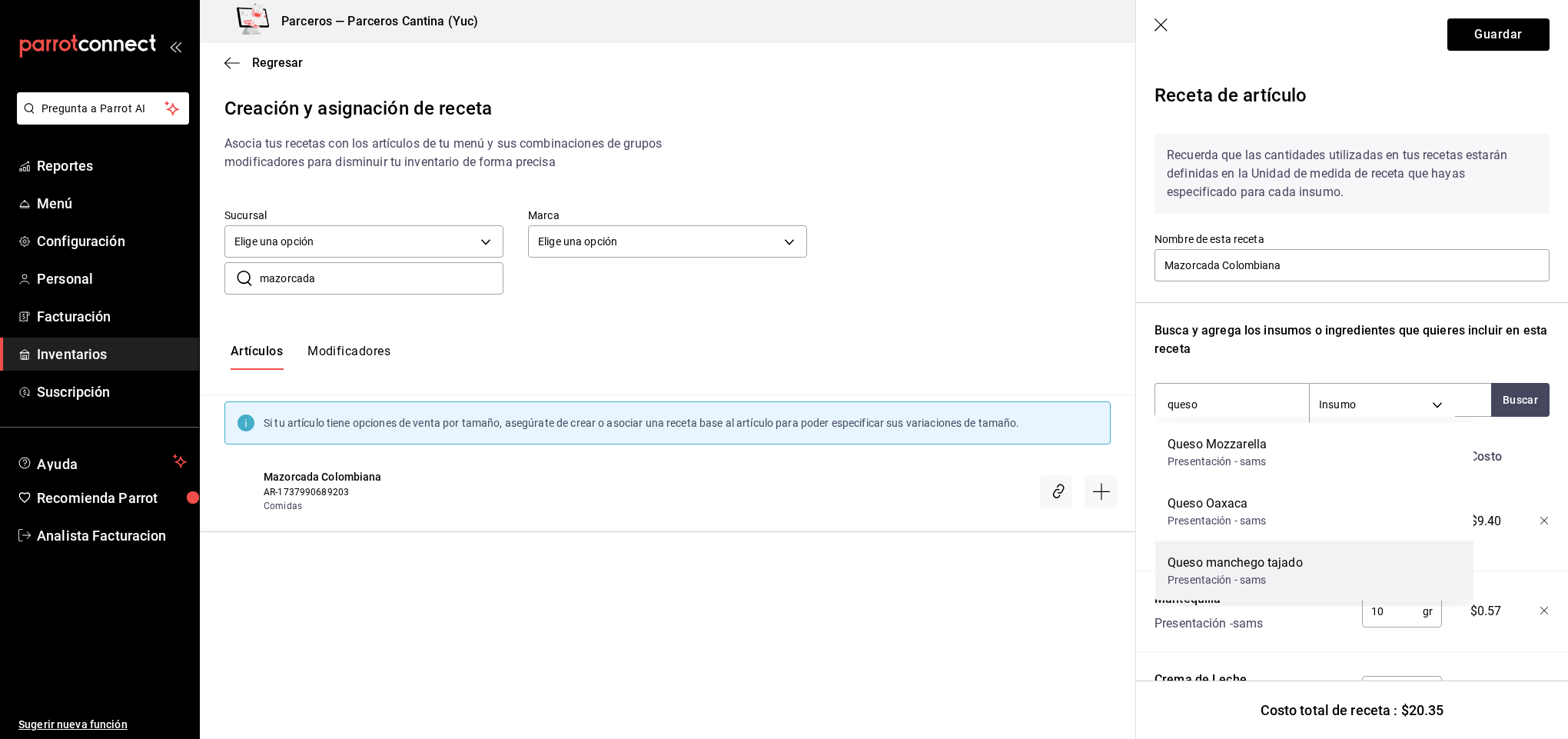
click at [1272, 555] on div "Queso manchego tajado" at bounding box center [1234, 563] width 135 height 19
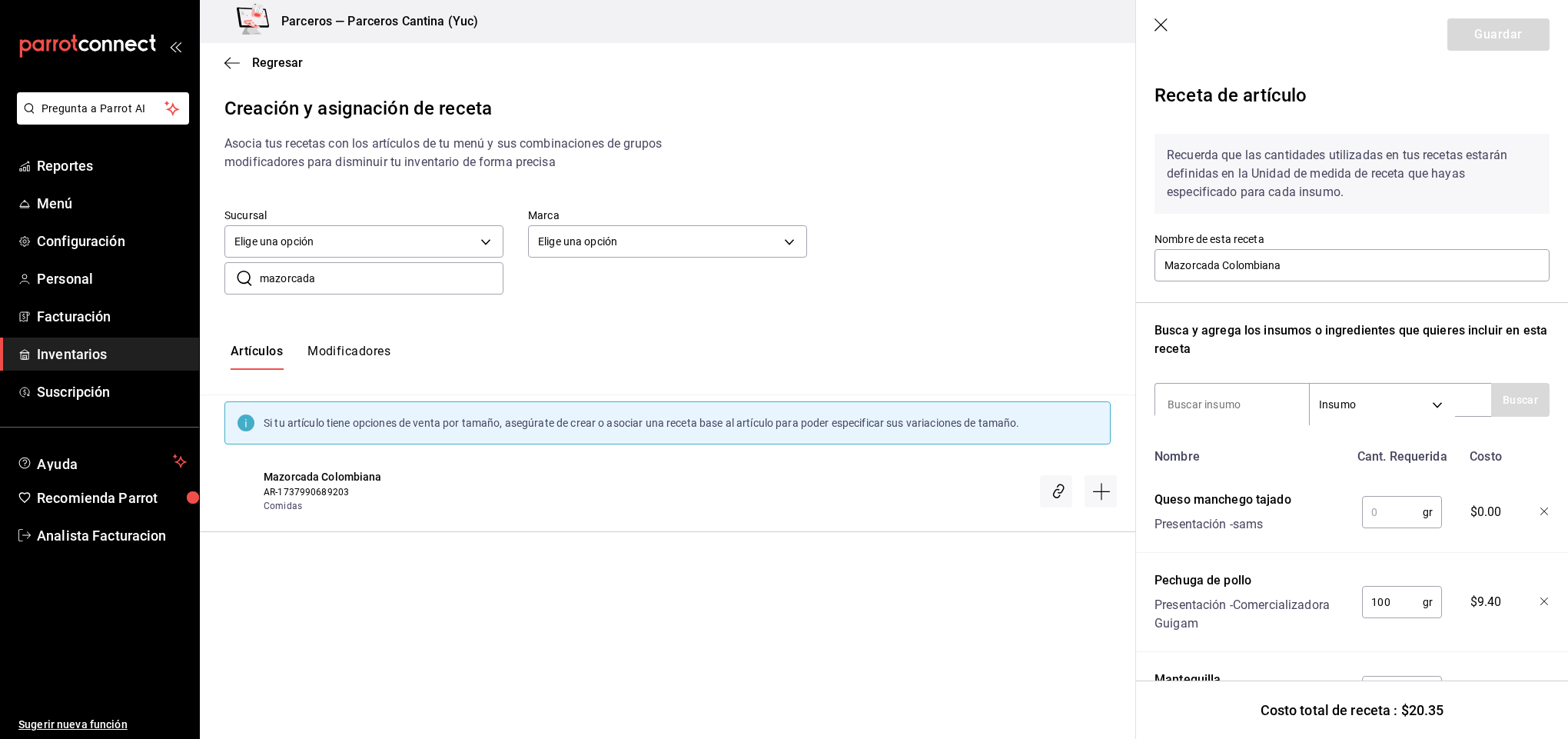
click at [1379, 501] on input "text" at bounding box center [1392, 512] width 61 height 31
type input "3"
click at [1208, 398] on input at bounding box center [1232, 404] width 154 height 33
type input "ripio"
click at [1492, 406] on button "Buscar" at bounding box center [1520, 400] width 59 height 34
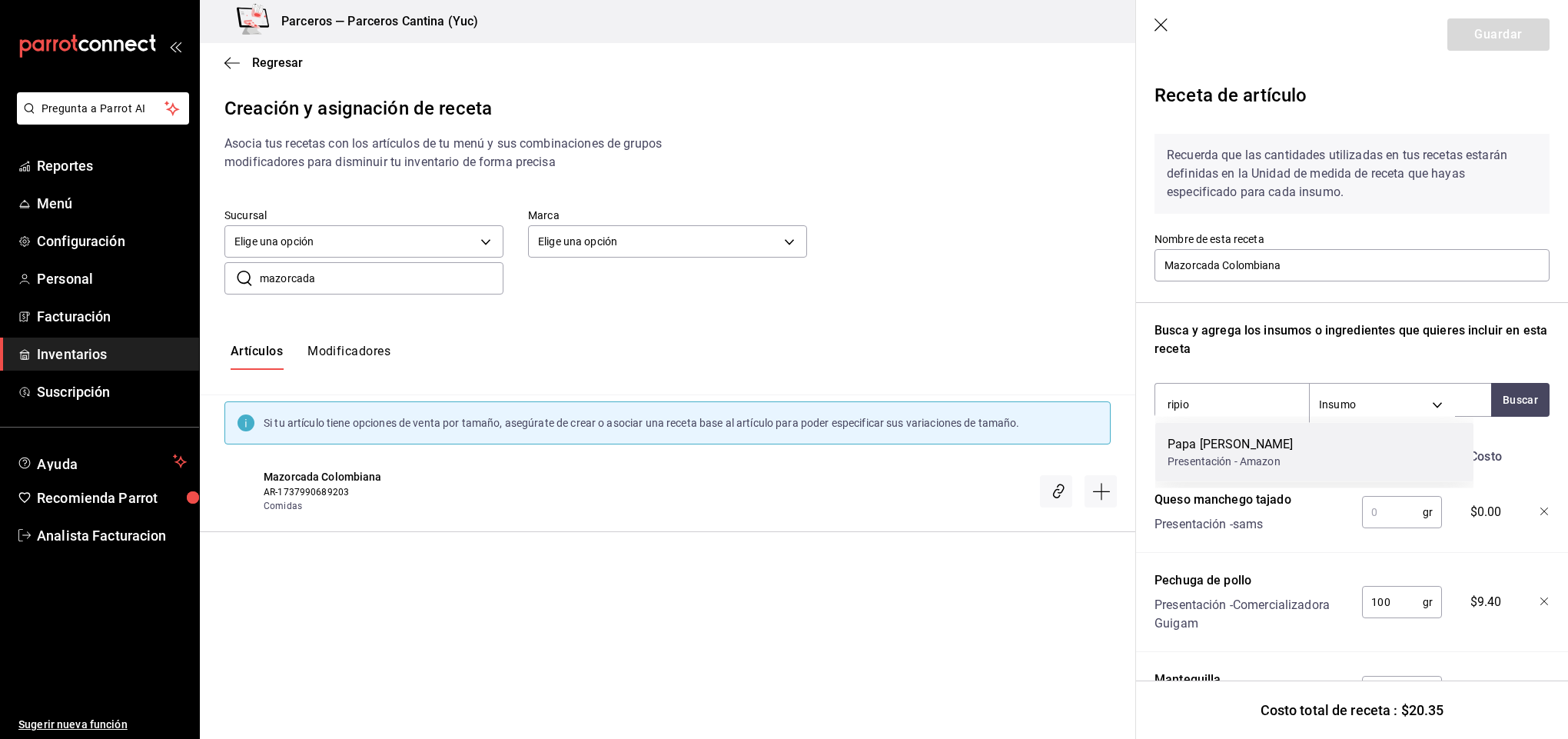
click at [1297, 459] on div "Papa Ripio Presentación - Amazon" at bounding box center [1315, 453] width 319 height 60
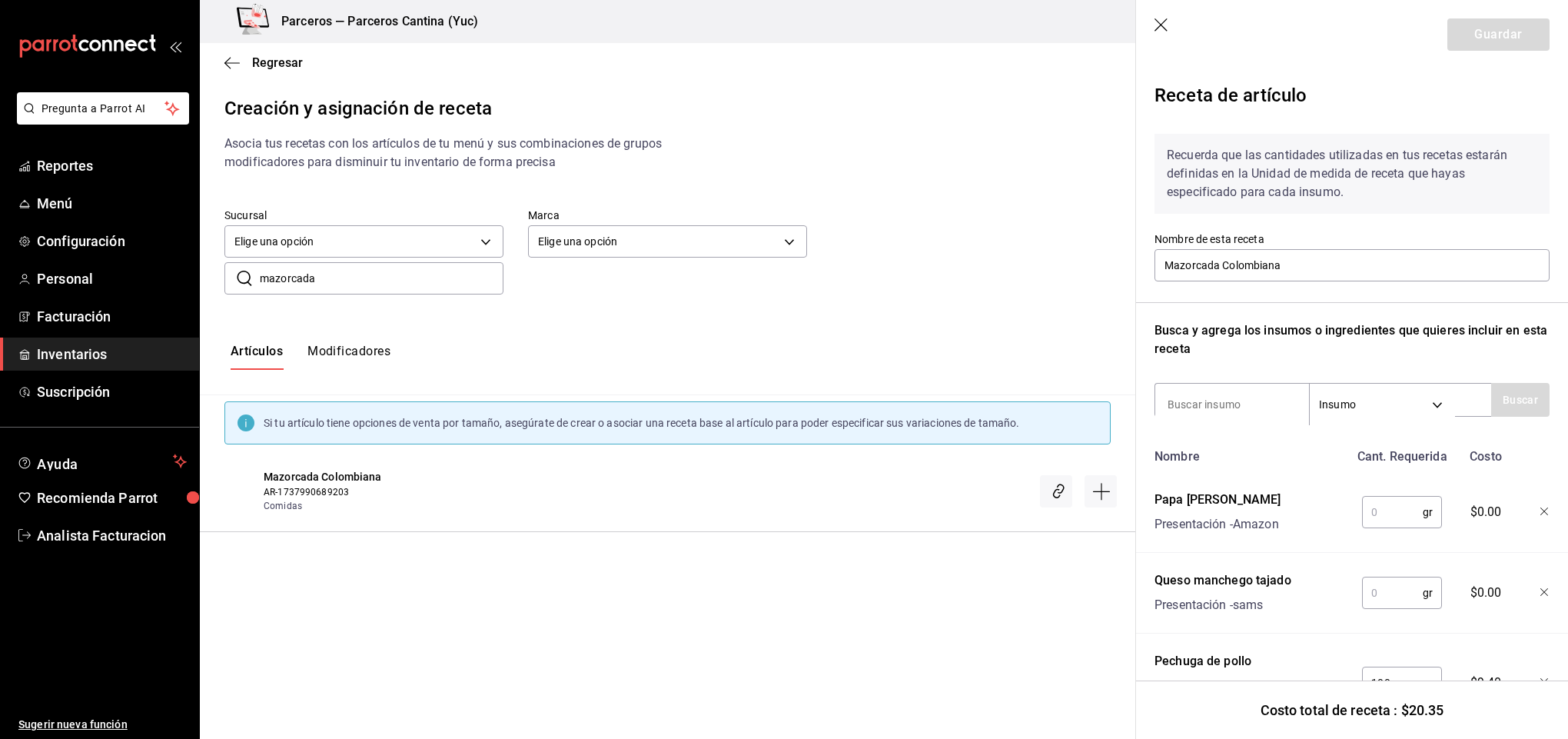
click at [1399, 516] on input "text" at bounding box center [1392, 512] width 61 height 31
type input "40"
click at [1227, 411] on input at bounding box center [1232, 404] width 154 height 33
click at [1374, 589] on input "text" at bounding box center [1392, 593] width 61 height 31
type input "25"
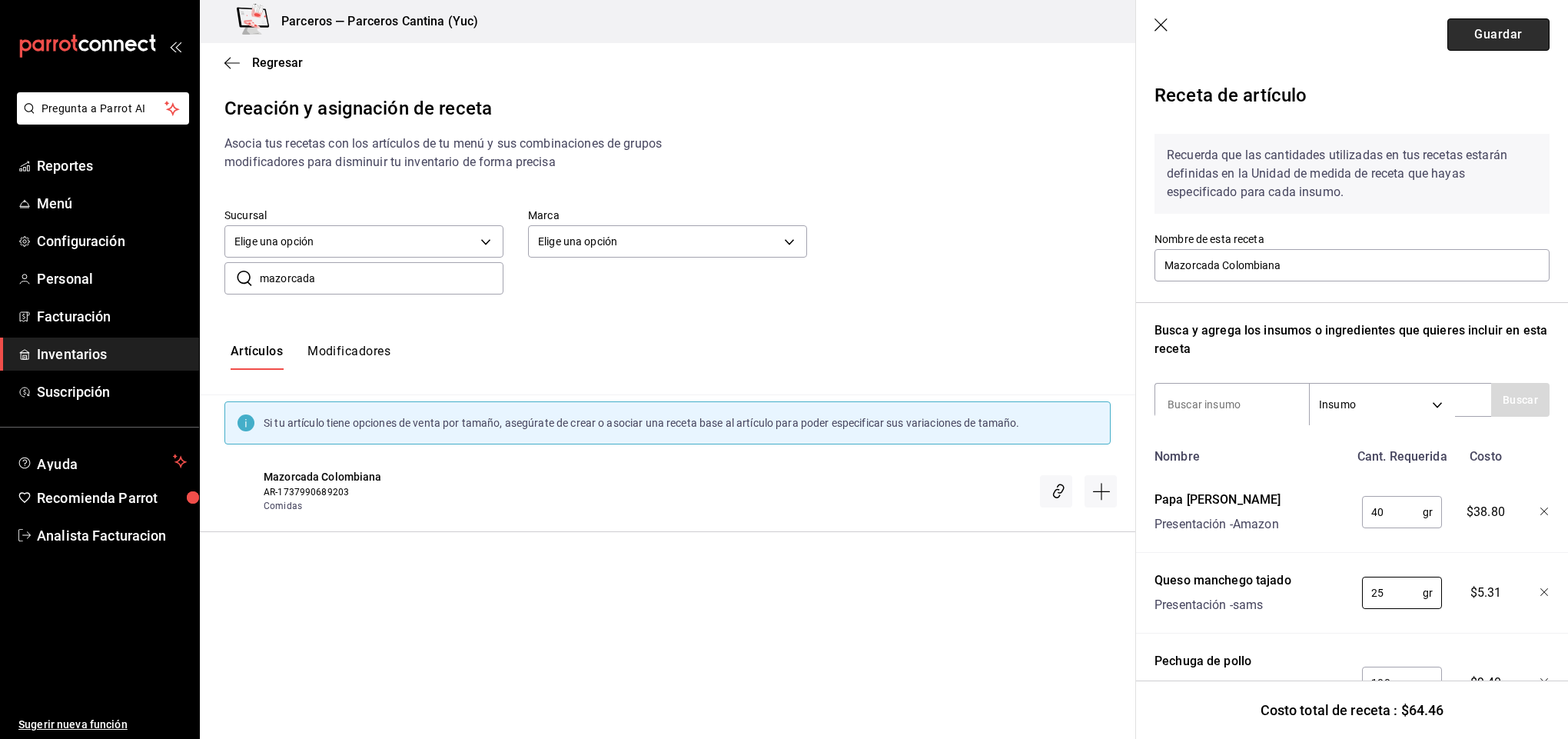
click at [1486, 45] on button "Guardar" at bounding box center [1499, 34] width 102 height 33
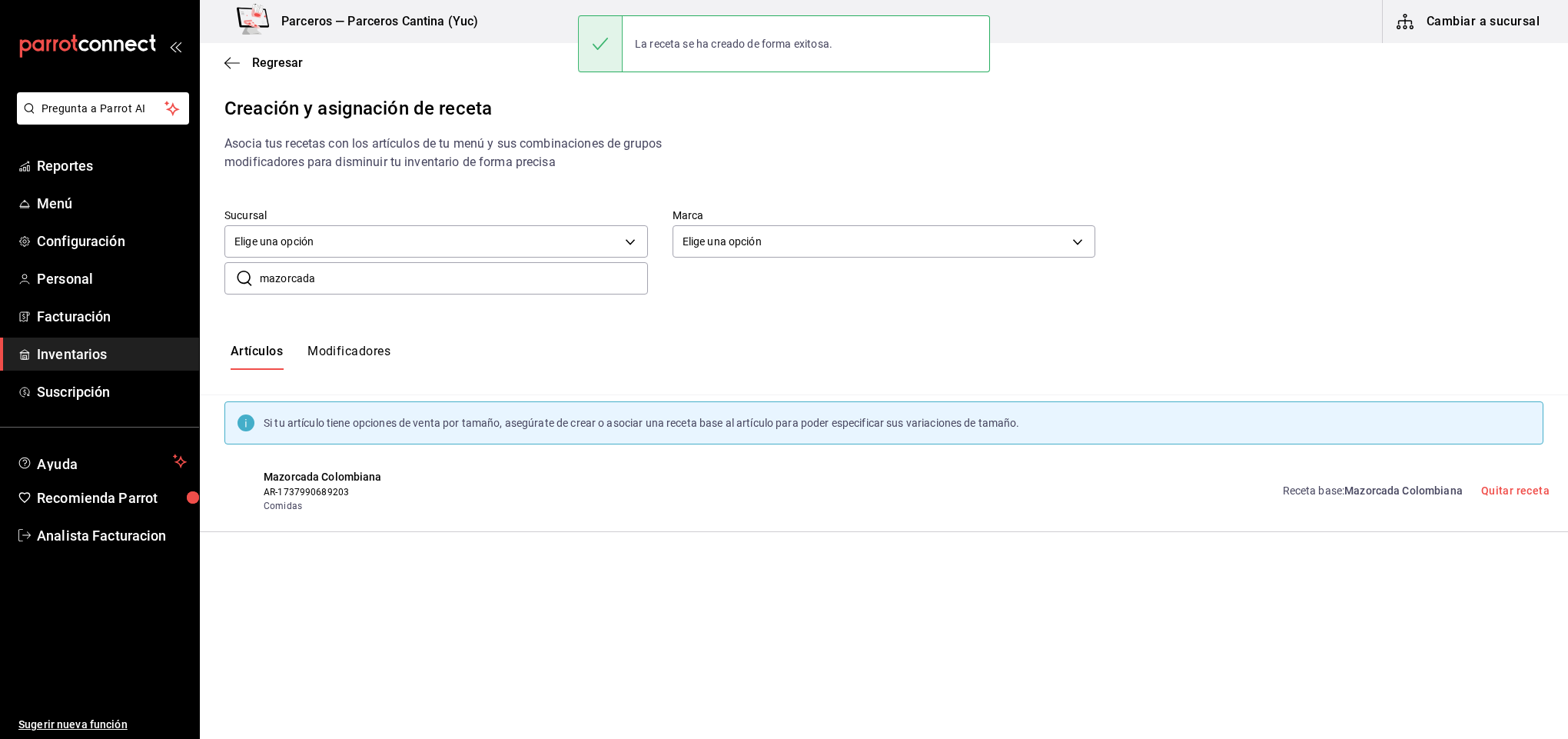
click at [361, 277] on input "mazorcada" at bounding box center [454, 278] width 389 height 31
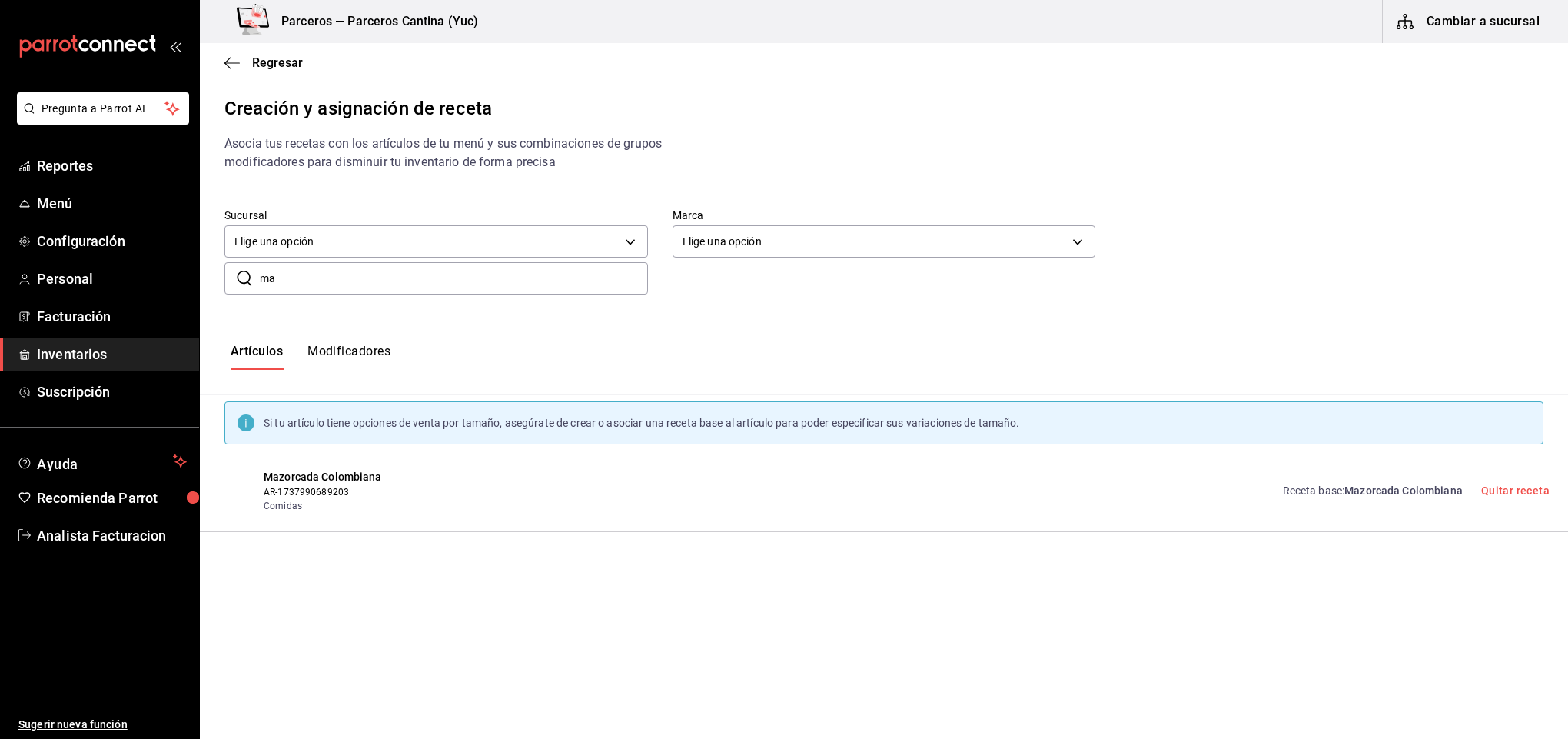
type input "m"
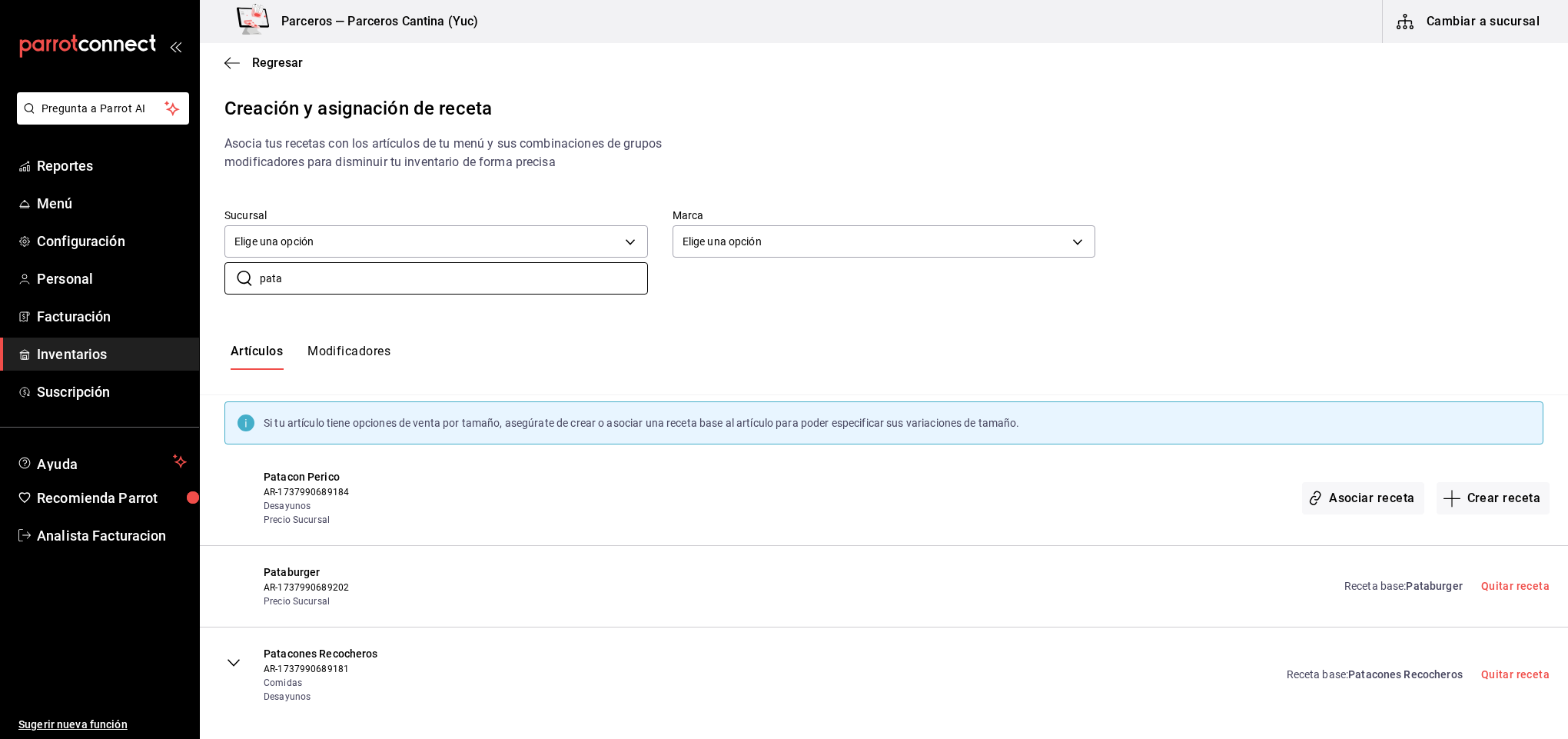
type input "pata"
click at [1355, 586] on link "Receta base : Pataburger" at bounding box center [1403, 585] width 118 height 16
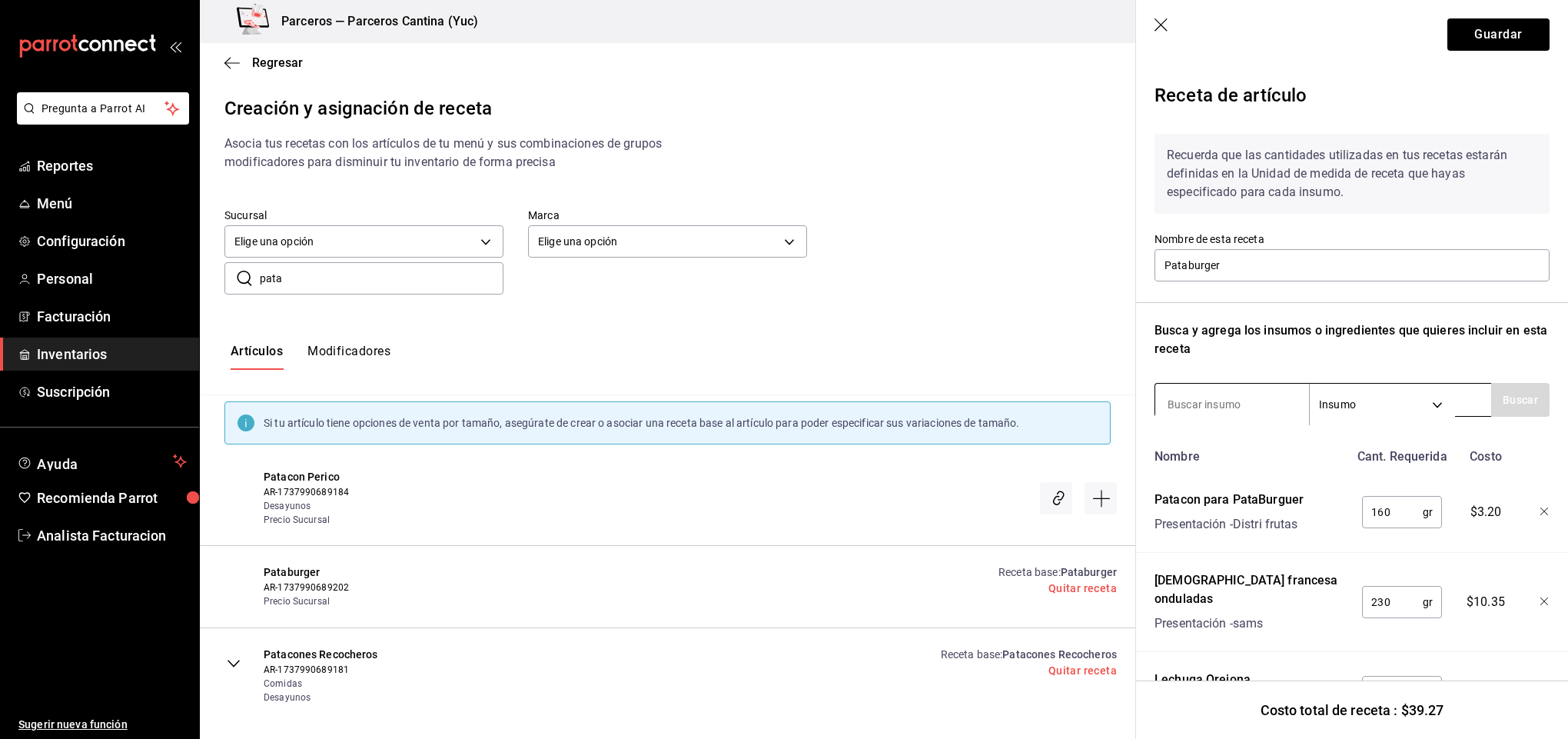
drag, startPoint x: 1206, startPoint y: 395, endPoint x: 1209, endPoint y: 406, distance: 11.4
click at [1209, 402] on input at bounding box center [1232, 404] width 154 height 33
type input "guacamole"
click at [1527, 386] on button "Buscar" at bounding box center [1520, 400] width 59 height 34
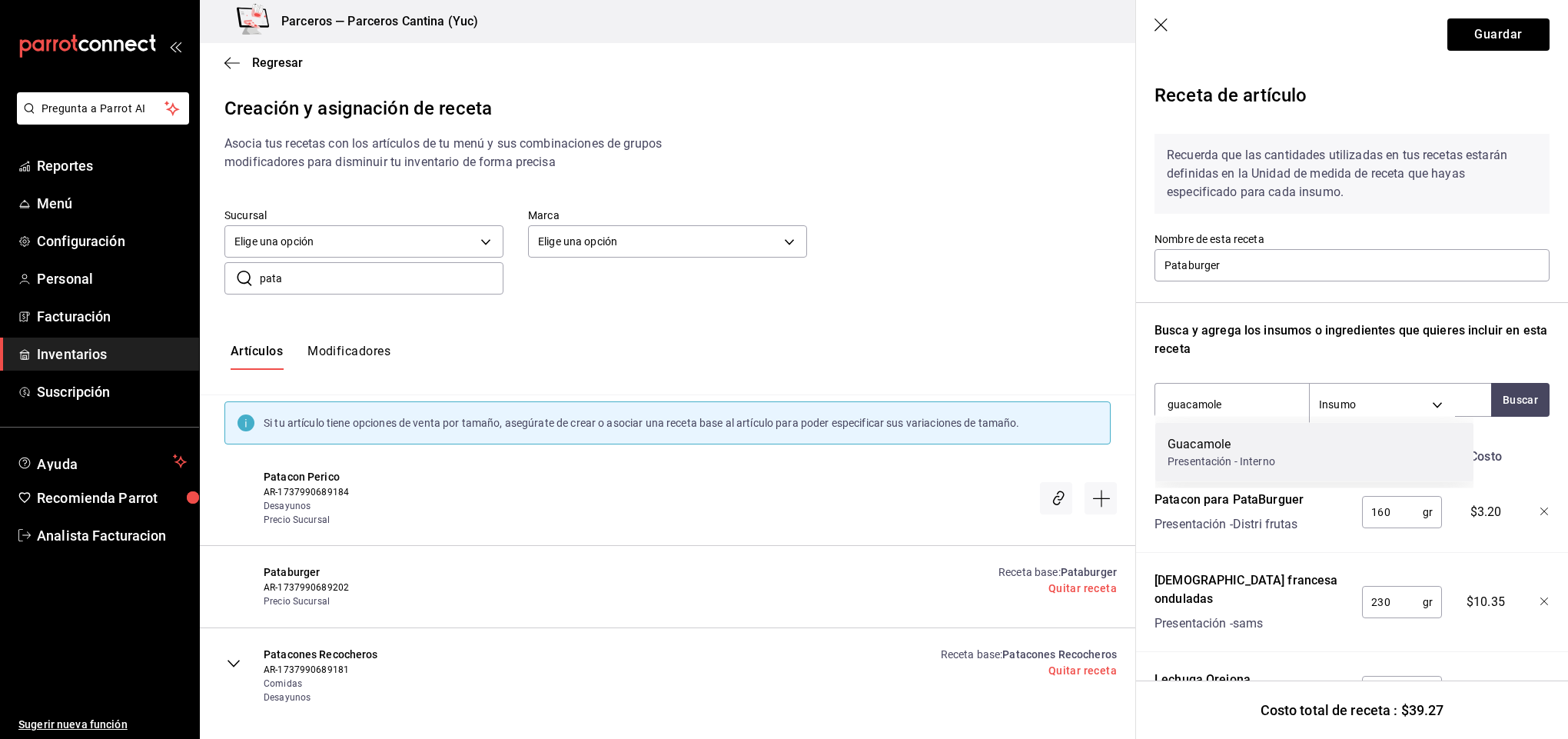
click at [1248, 459] on div "Presentación - Interno" at bounding box center [1221, 461] width 108 height 16
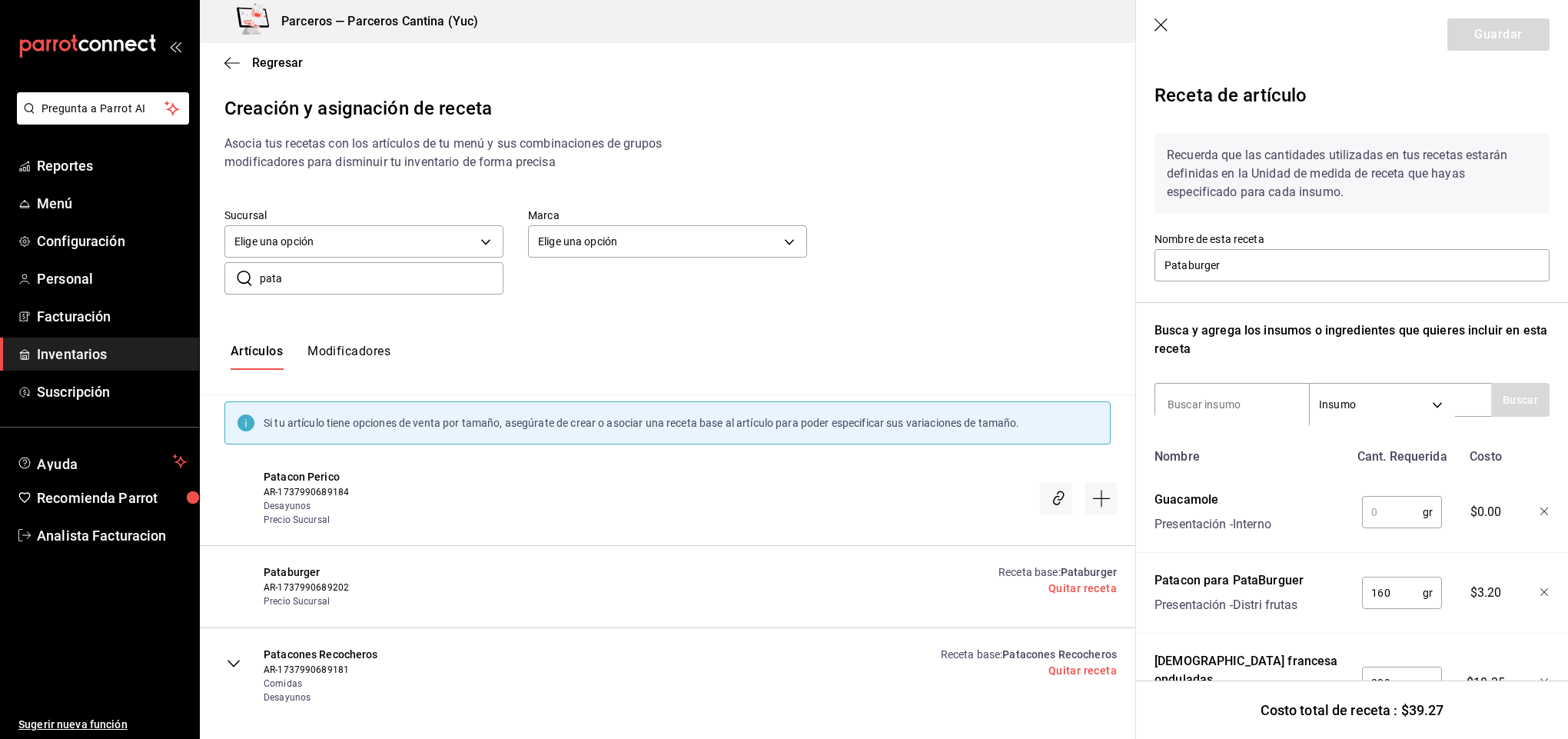
click at [1382, 515] on input "text" at bounding box center [1392, 512] width 61 height 31
type input "40"
click at [1490, 44] on button "Guardar" at bounding box center [1499, 34] width 102 height 33
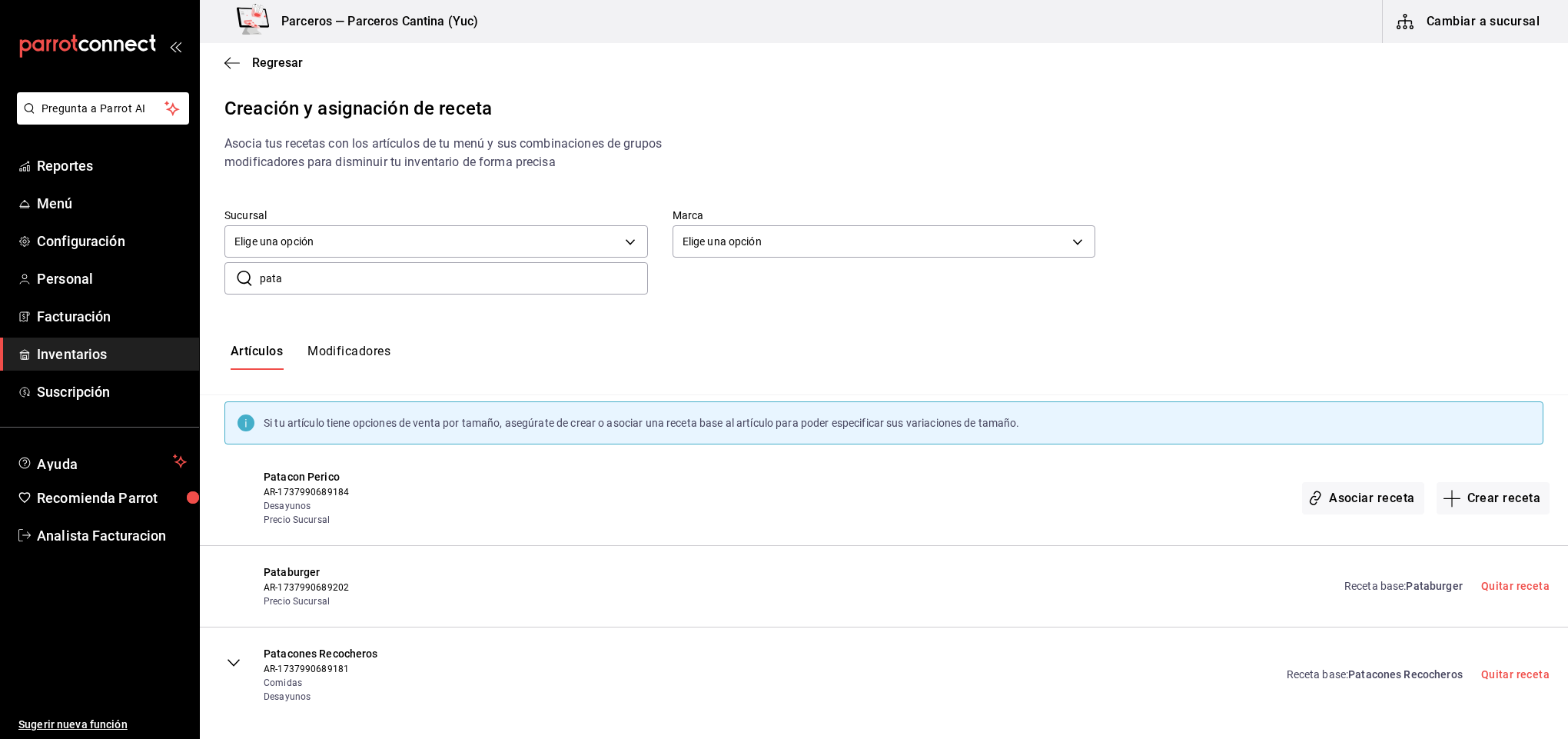
scroll to position [284, 0]
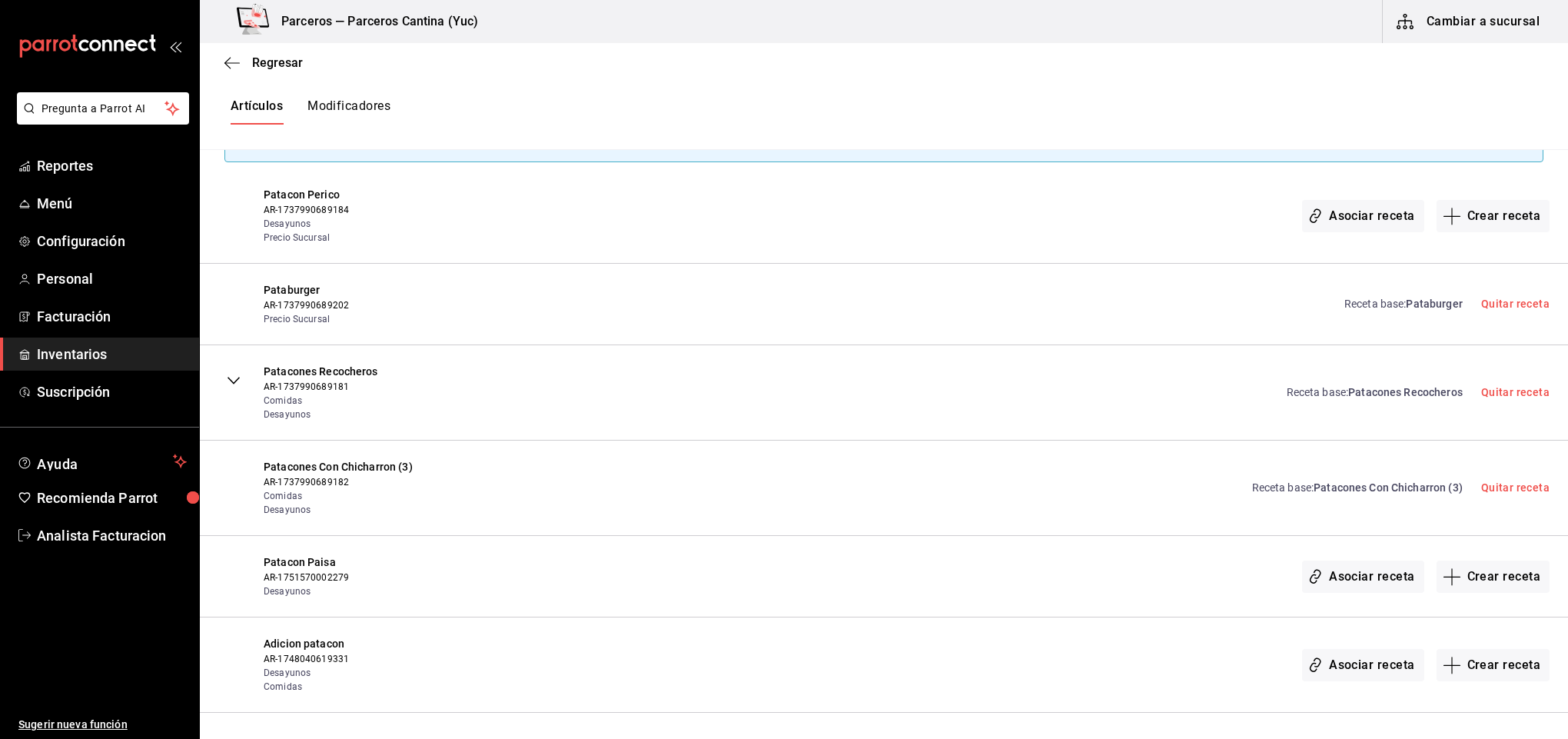
click at [1390, 486] on span "Patacones Con Chicharron (3)" at bounding box center [1388, 486] width 149 height 12
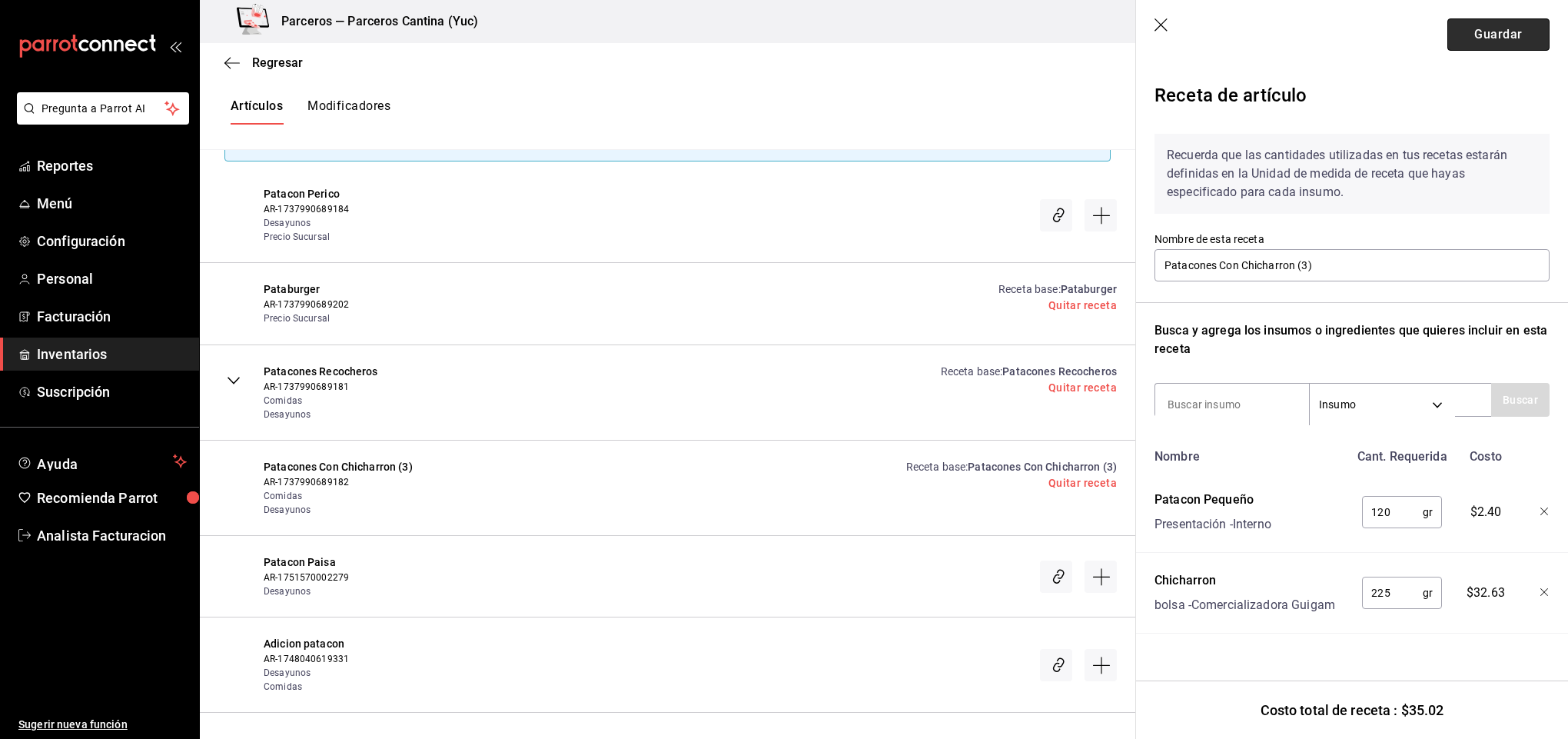
click at [1500, 47] on button "Guardar" at bounding box center [1499, 34] width 102 height 33
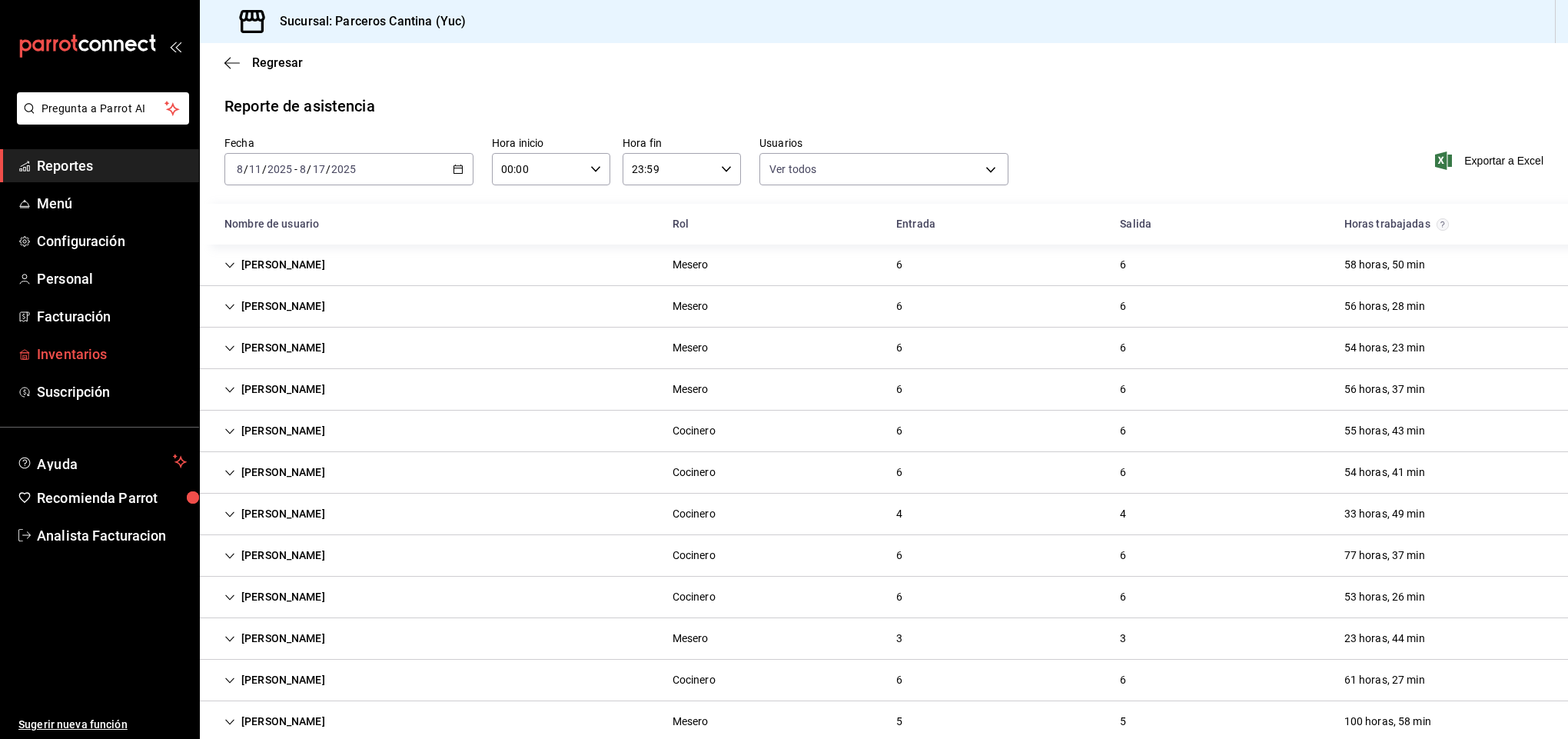
click at [84, 349] on span "Inventarios" at bounding box center [112, 354] width 150 height 21
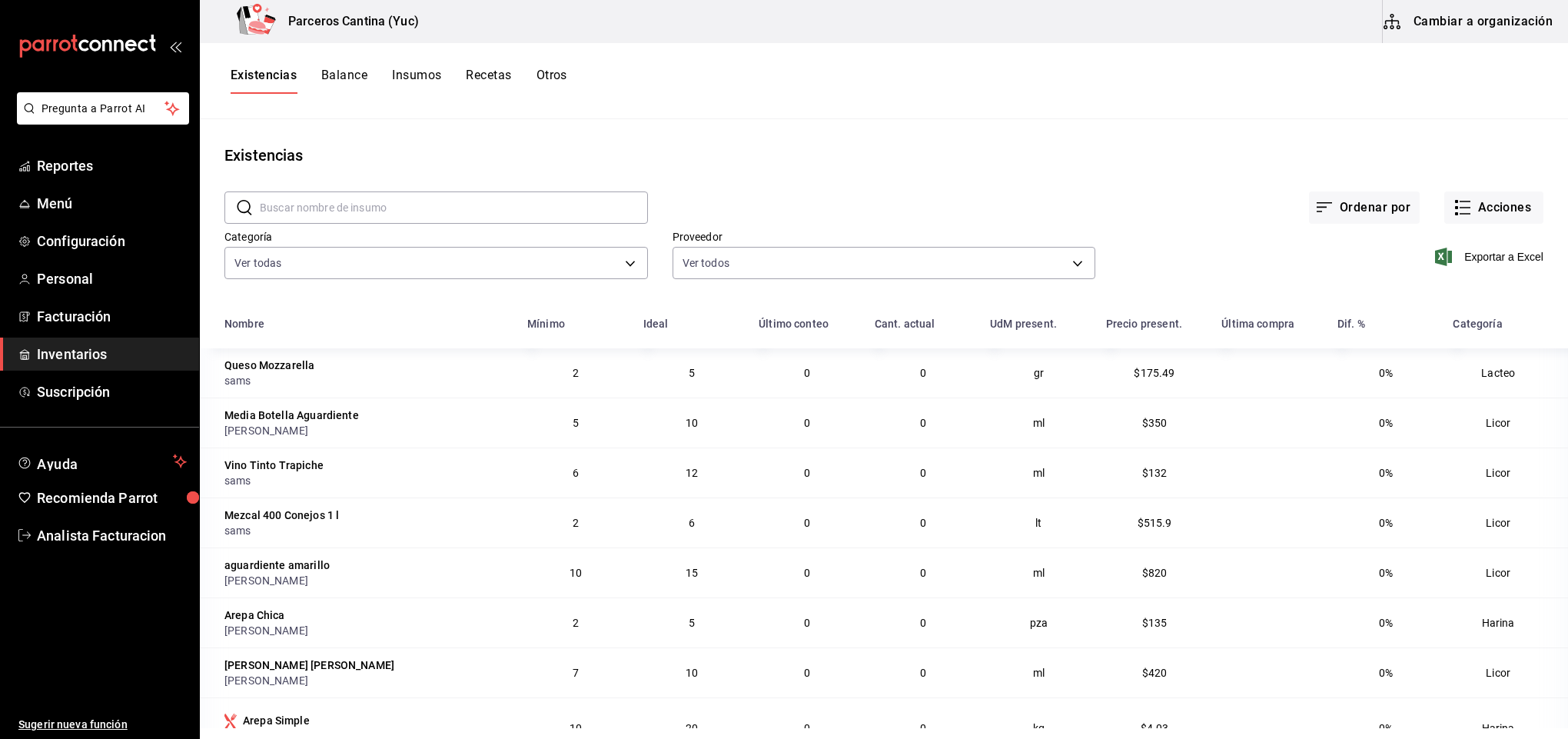
click at [400, 70] on button "Insumos" at bounding box center [416, 81] width 49 height 26
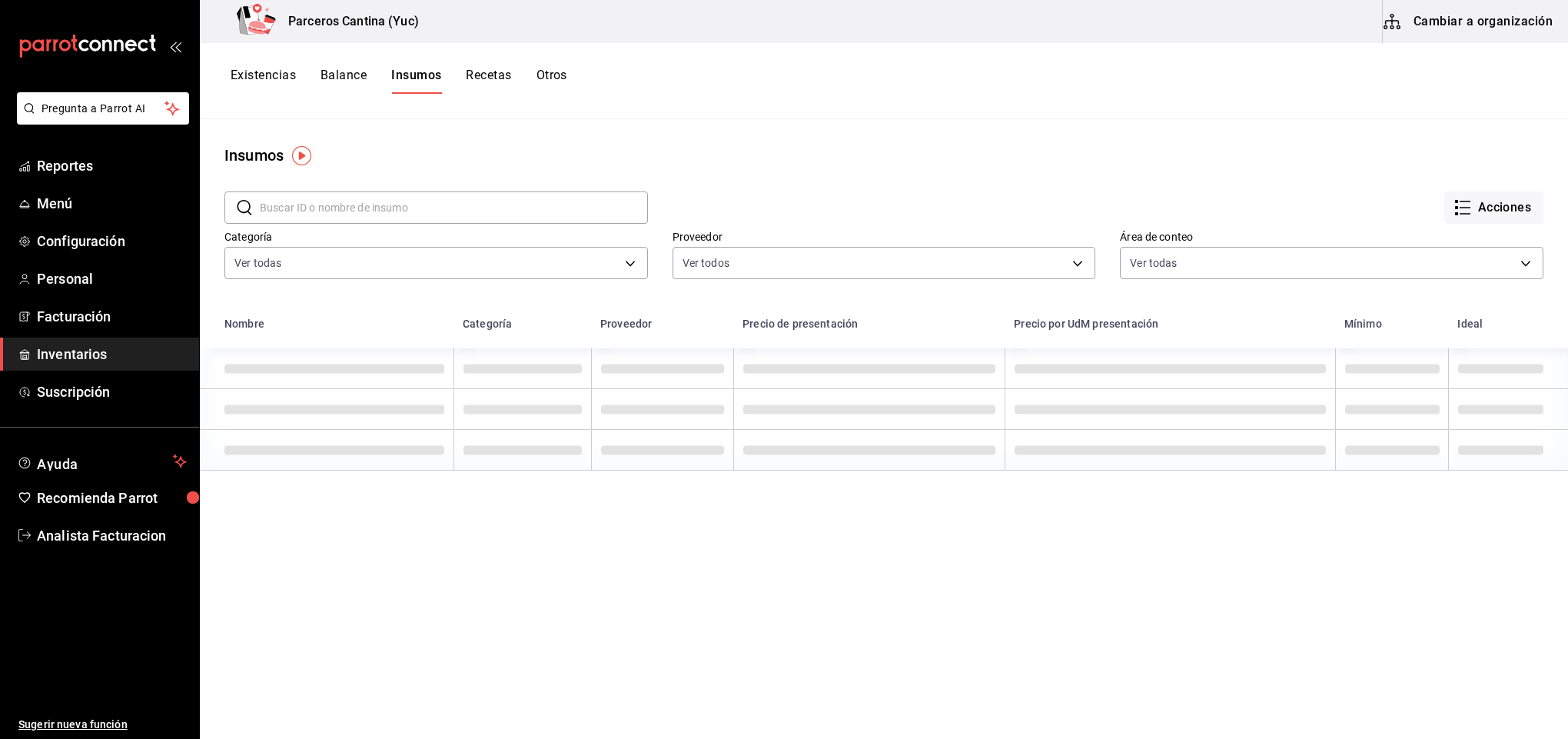
click at [319, 209] on input "text" at bounding box center [454, 207] width 389 height 31
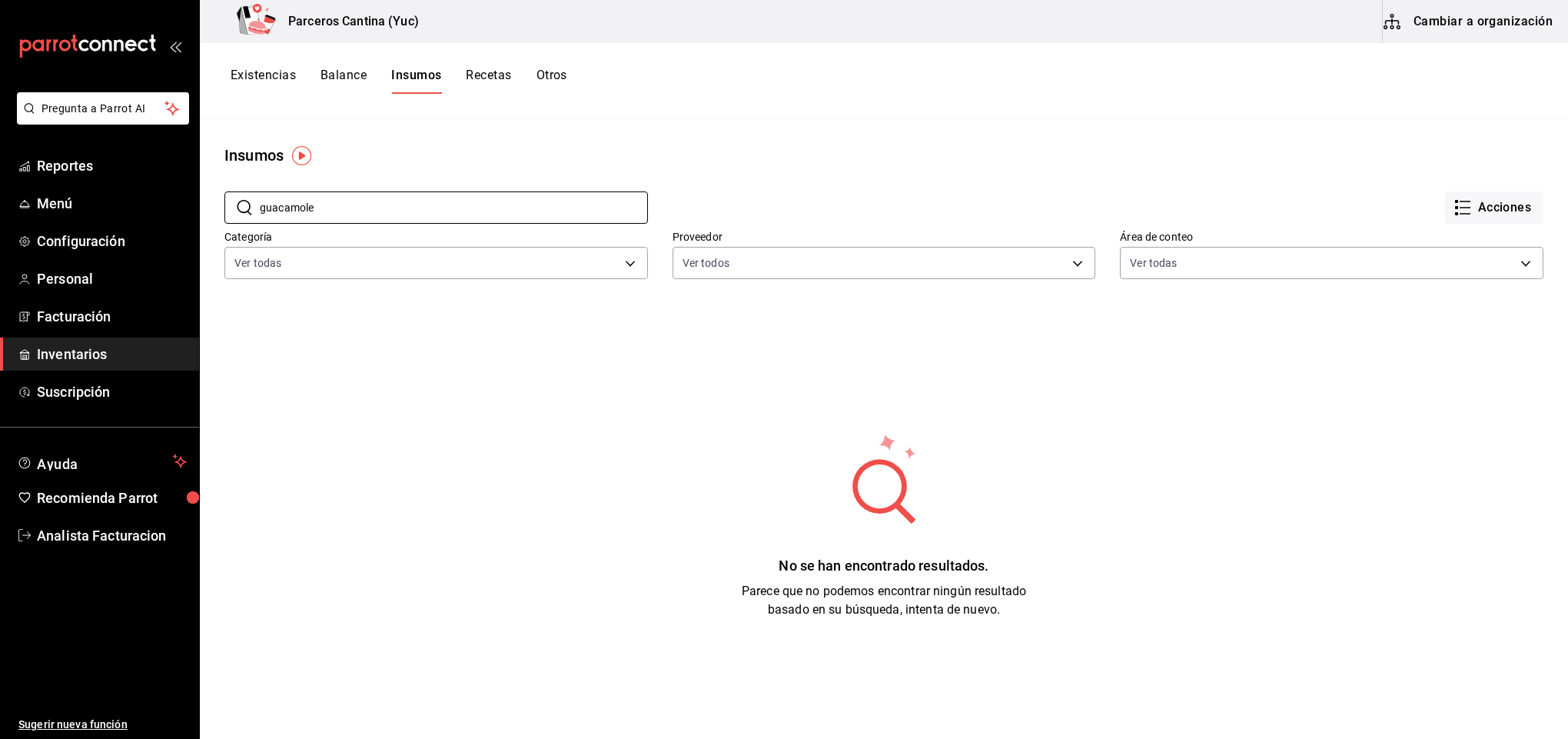
type input "guacamole"
click at [1455, 25] on button "Cambiar a organización" at bounding box center [1469, 21] width 173 height 43
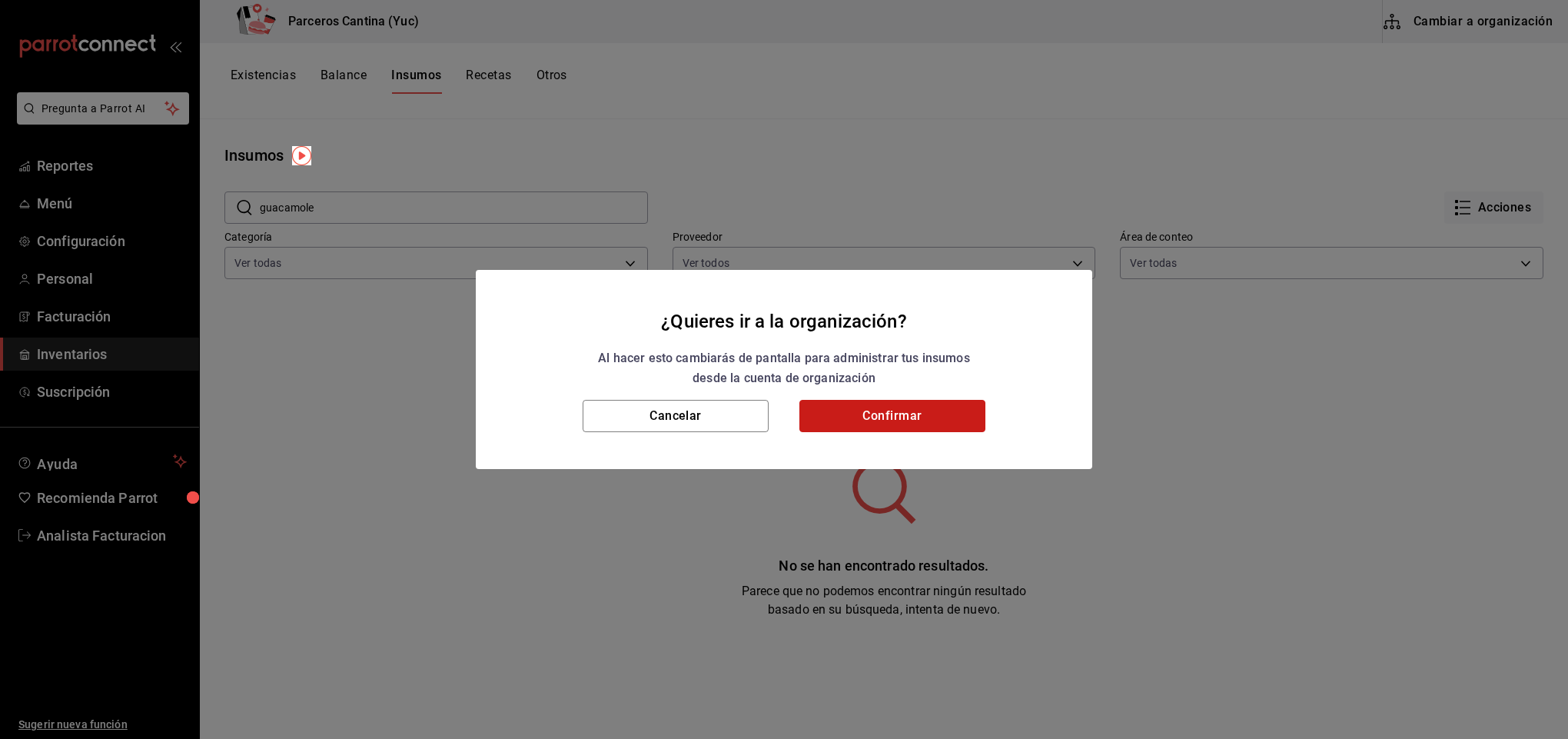
click at [875, 409] on button "Confirmar" at bounding box center [893, 416] width 186 height 33
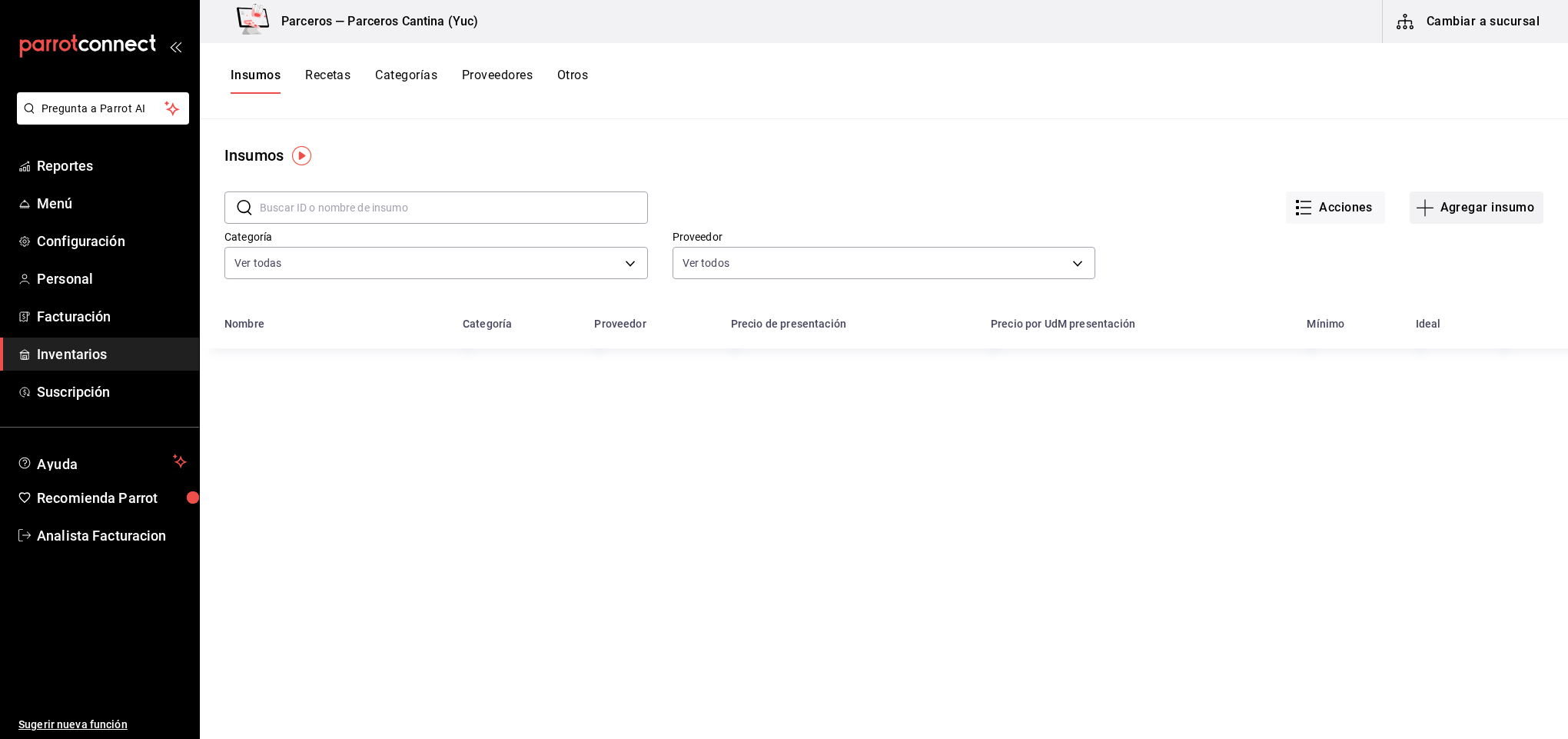
click at [1451, 208] on button "Agregar insumo" at bounding box center [1477, 207] width 134 height 33
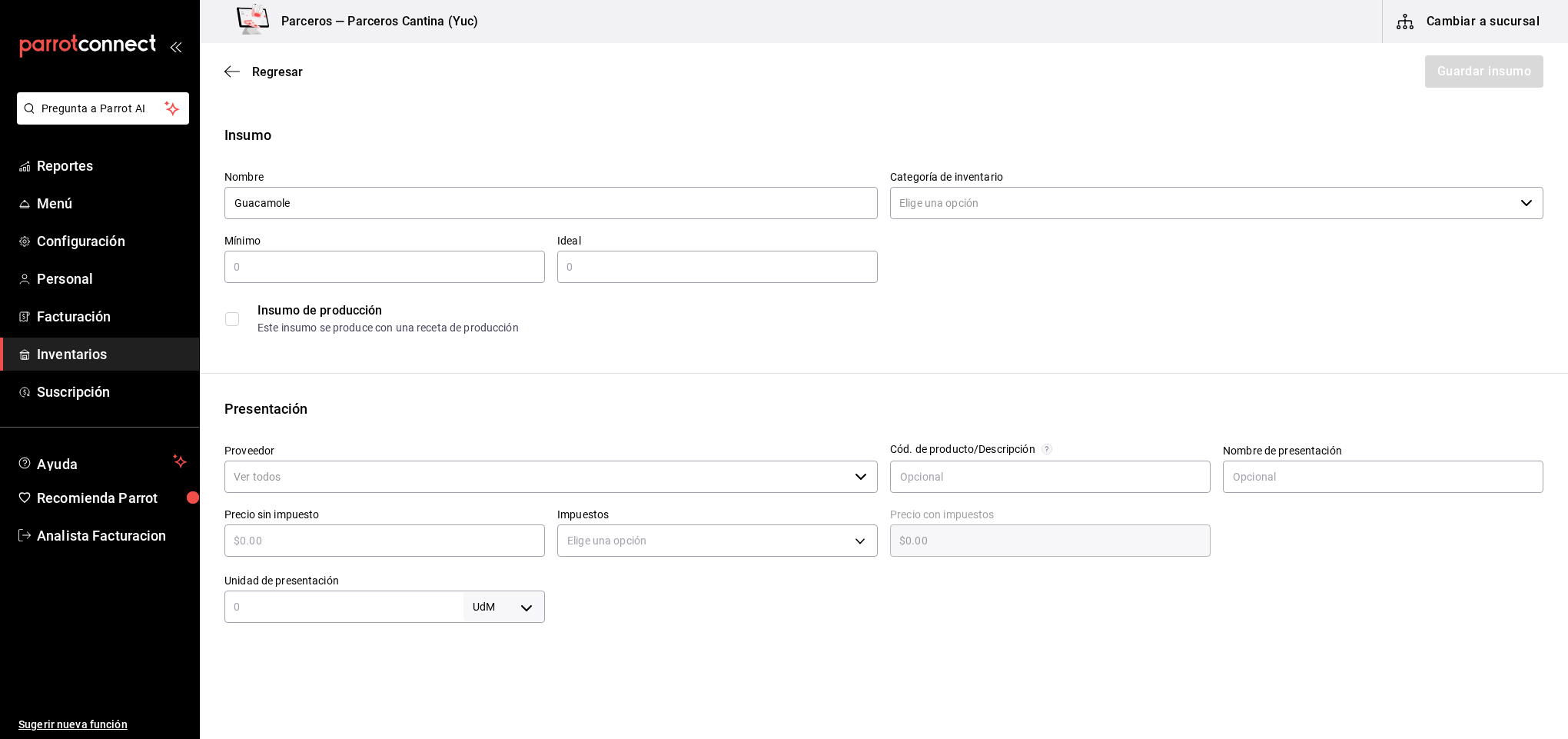
type input "Guacamole"
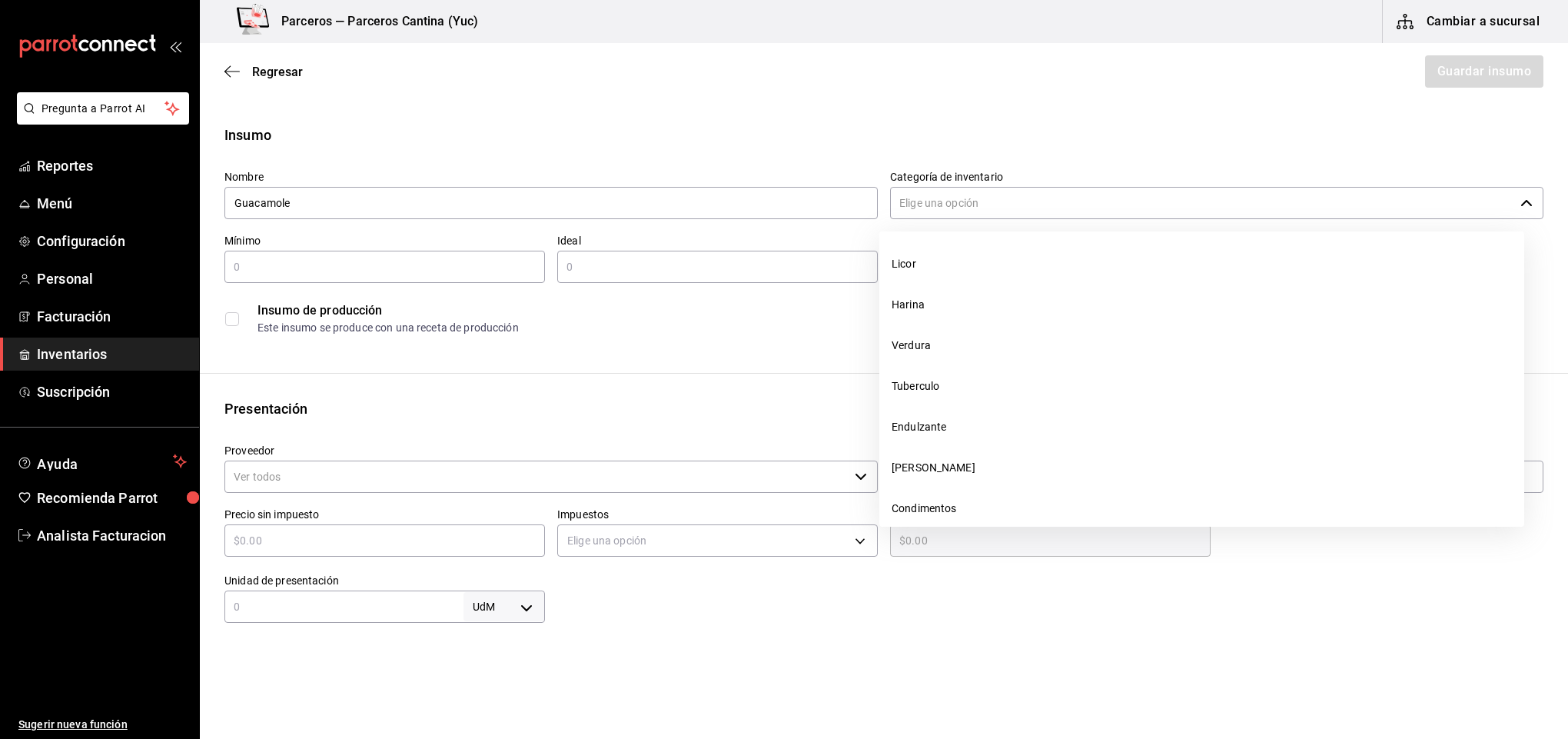
click at [937, 201] on input "Categoría de inventario" at bounding box center [1202, 202] width 624 height 33
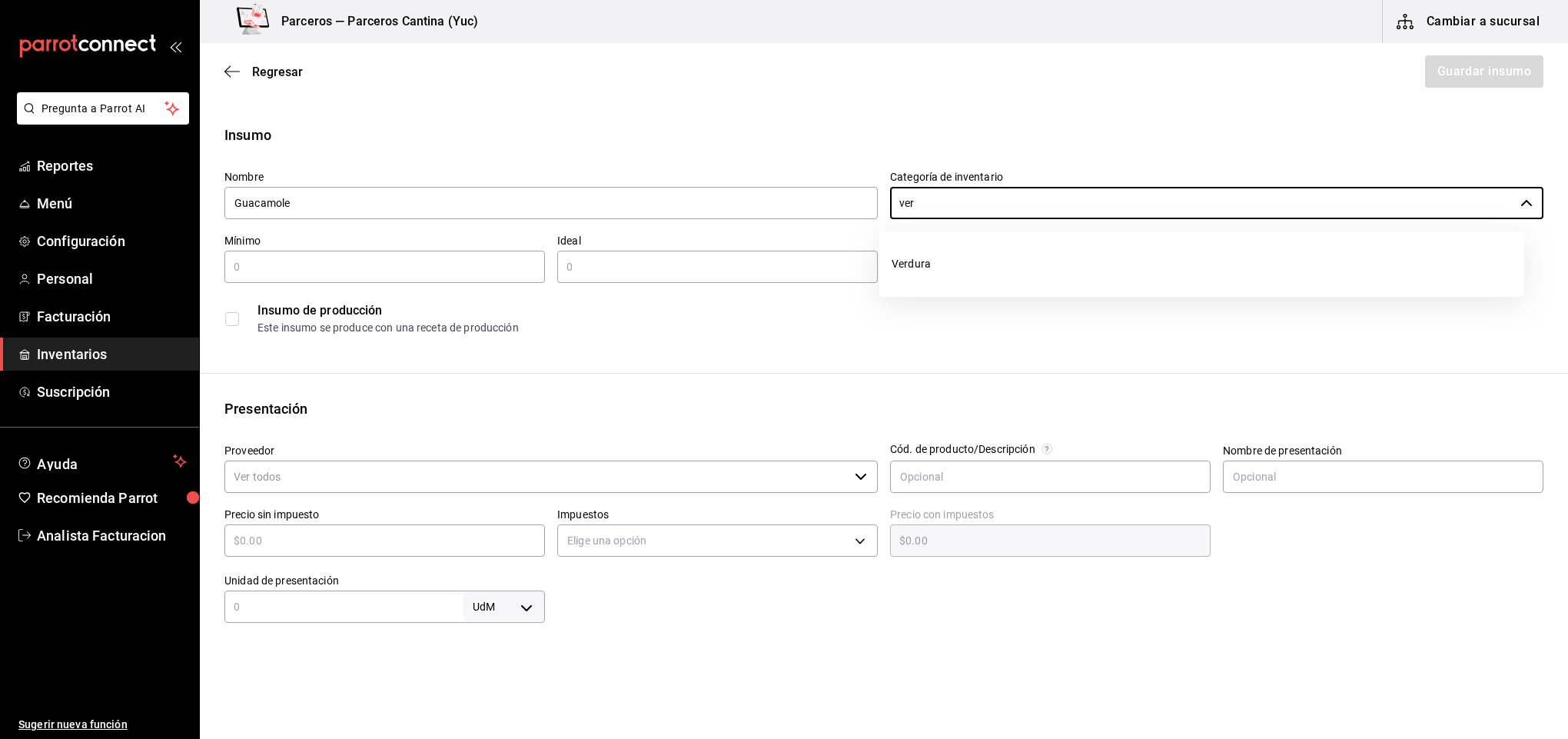
type input "ver"
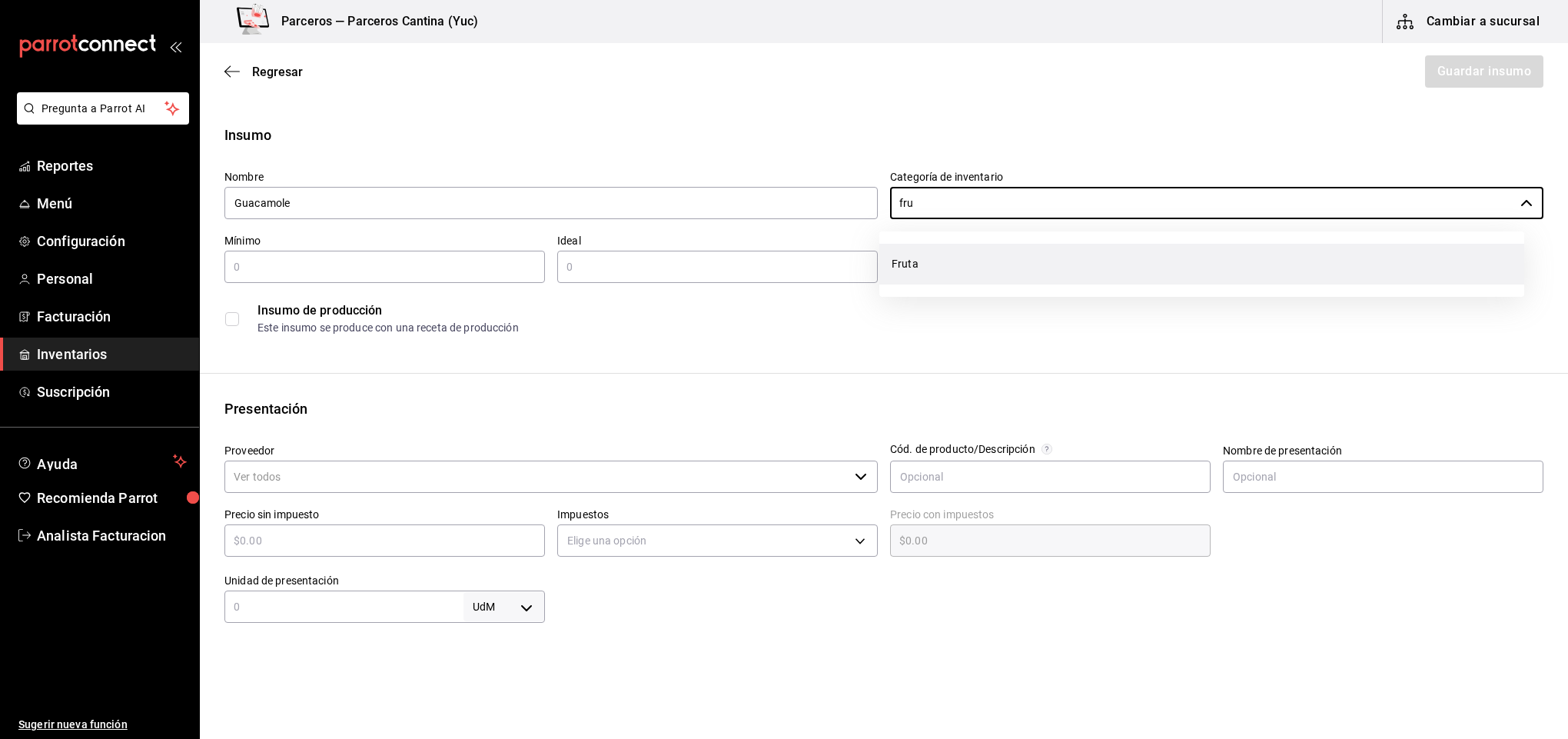
click at [951, 257] on li "Fruta" at bounding box center [1202, 265] width 645 height 41
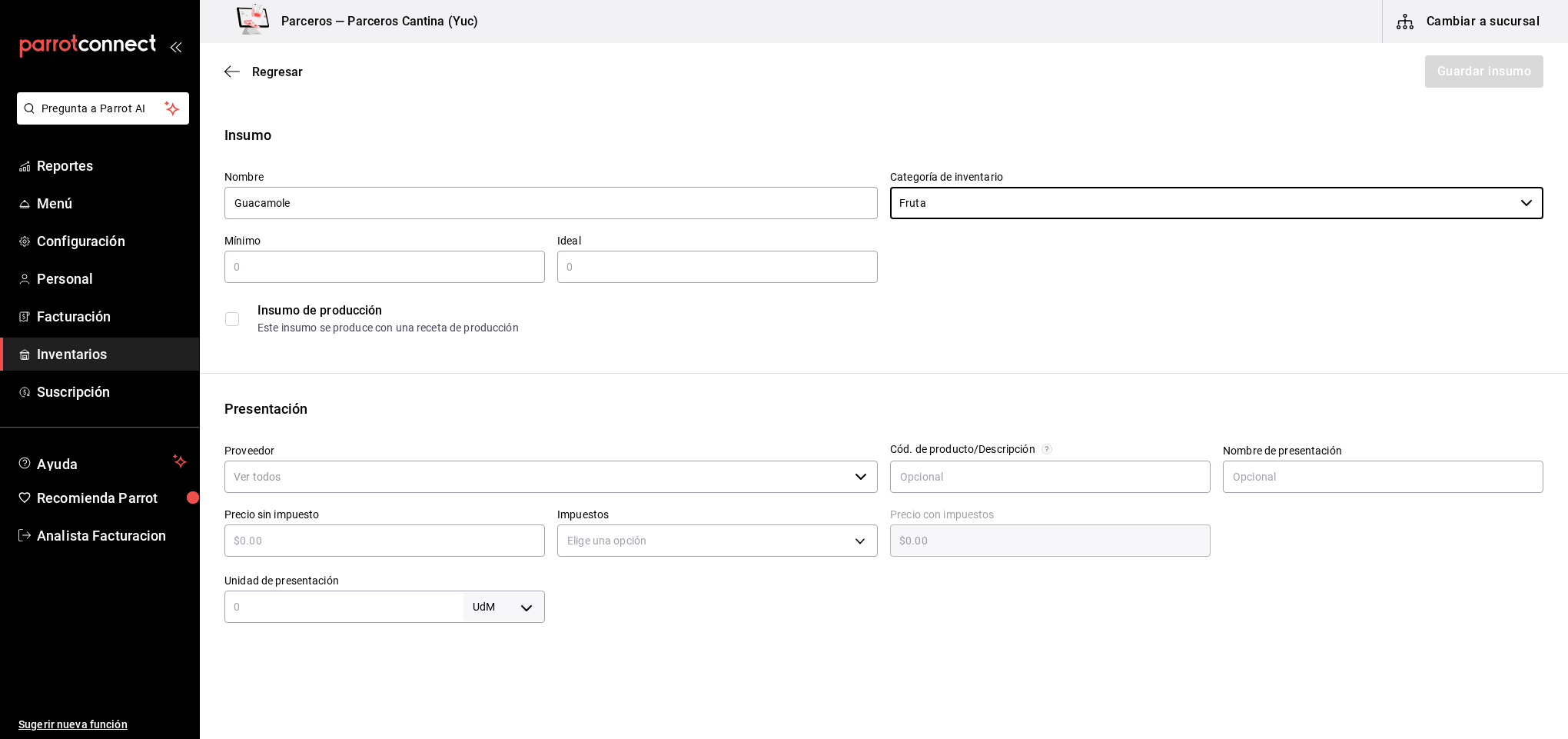
type input "Fruta"
click at [307, 259] on input "text" at bounding box center [385, 267] width 320 height 19
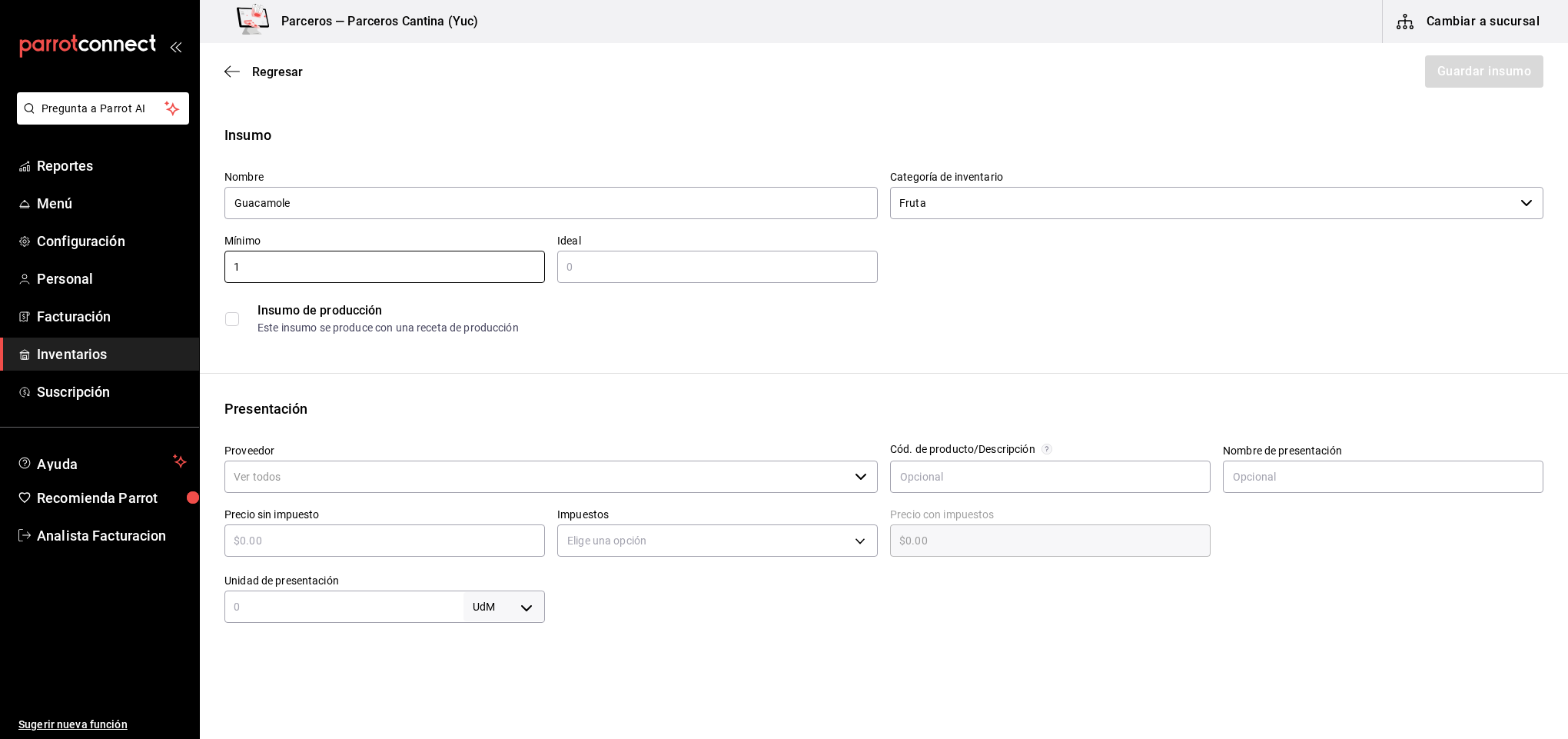
type input "1"
click at [703, 275] on input "text" at bounding box center [717, 267] width 320 height 19
type input "3"
click at [309, 268] on input "1" at bounding box center [385, 267] width 320 height 19
type input "2"
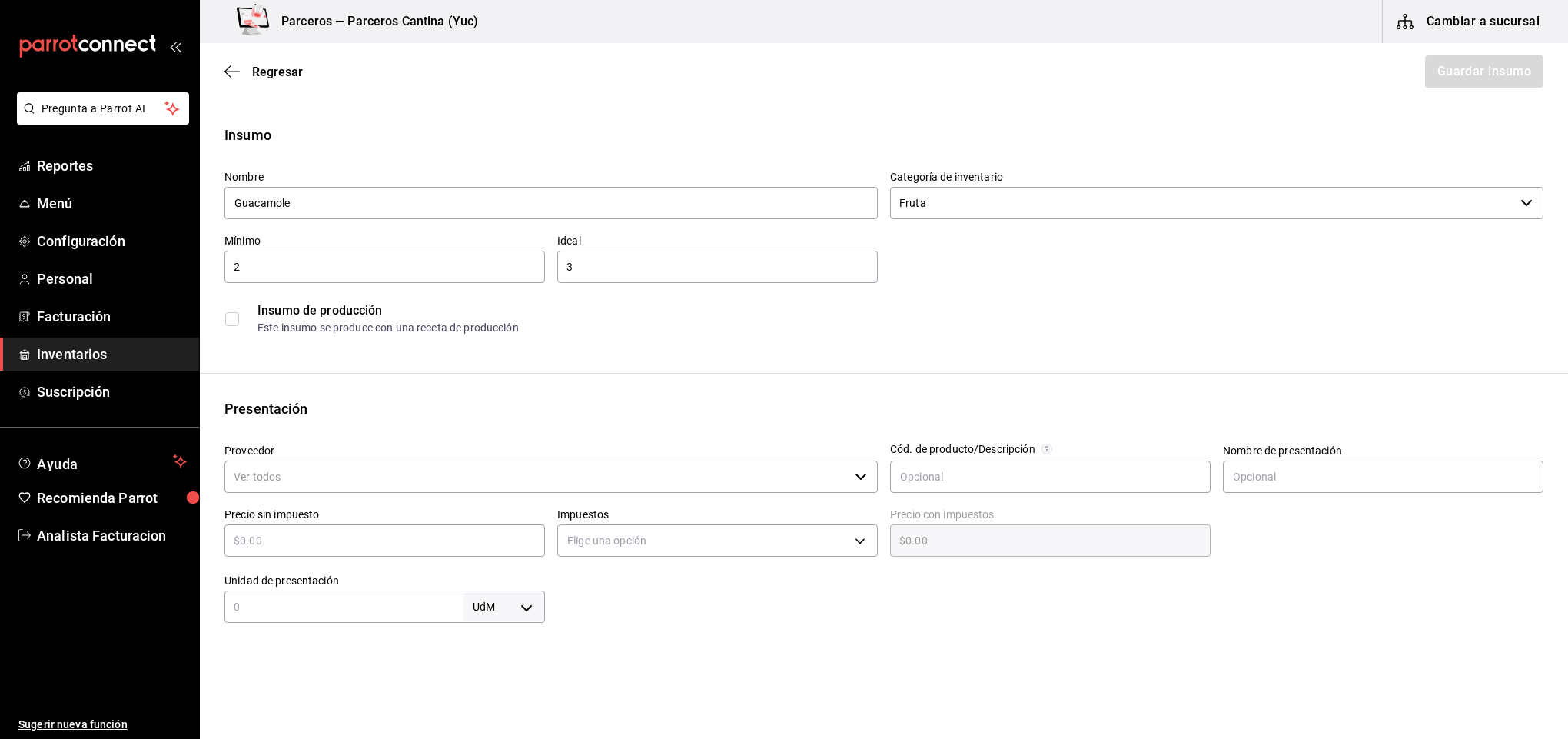
click at [600, 262] on div "3 ​" at bounding box center [717, 267] width 320 height 33
type input "4"
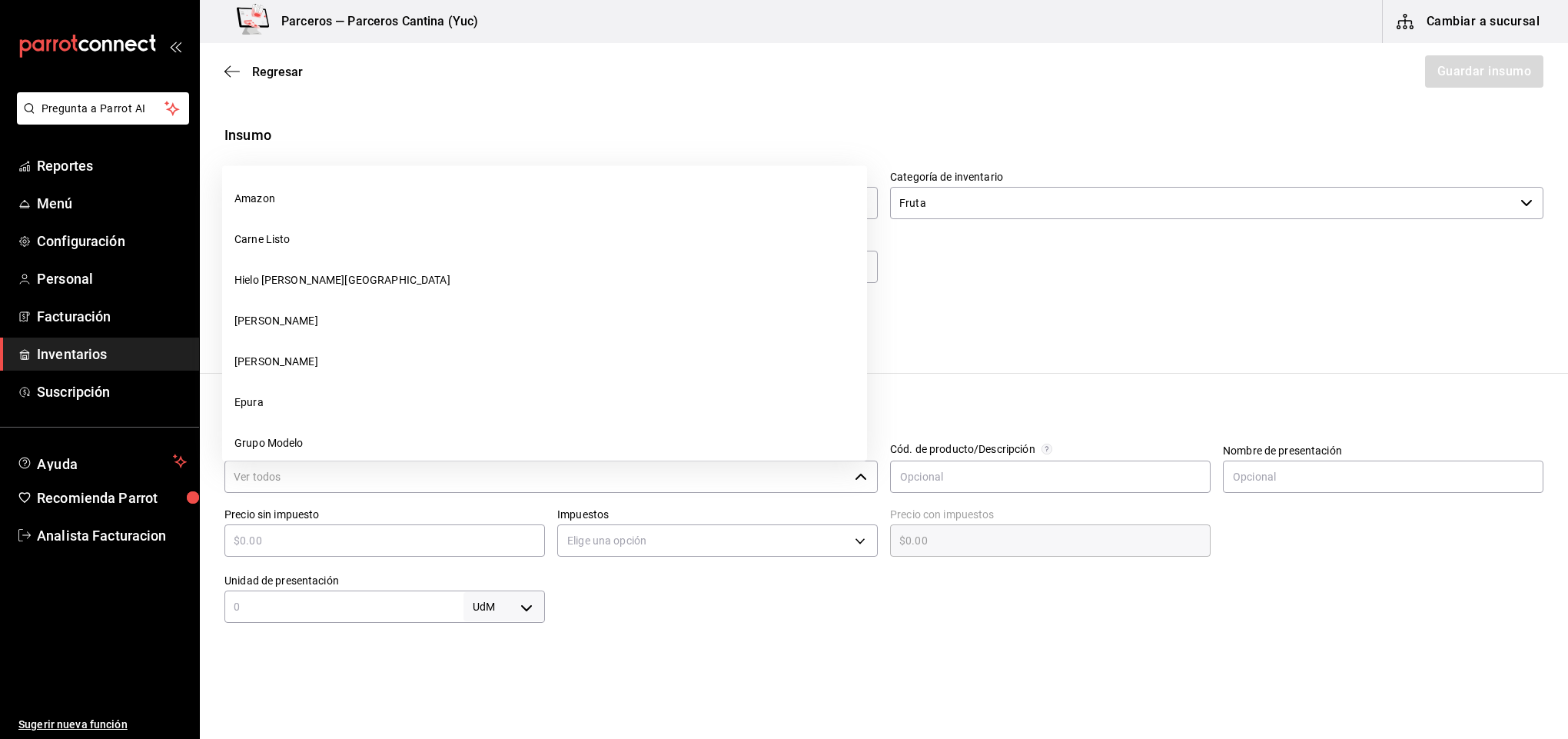
click at [262, 473] on input "Proveedor" at bounding box center [537, 476] width 624 height 33
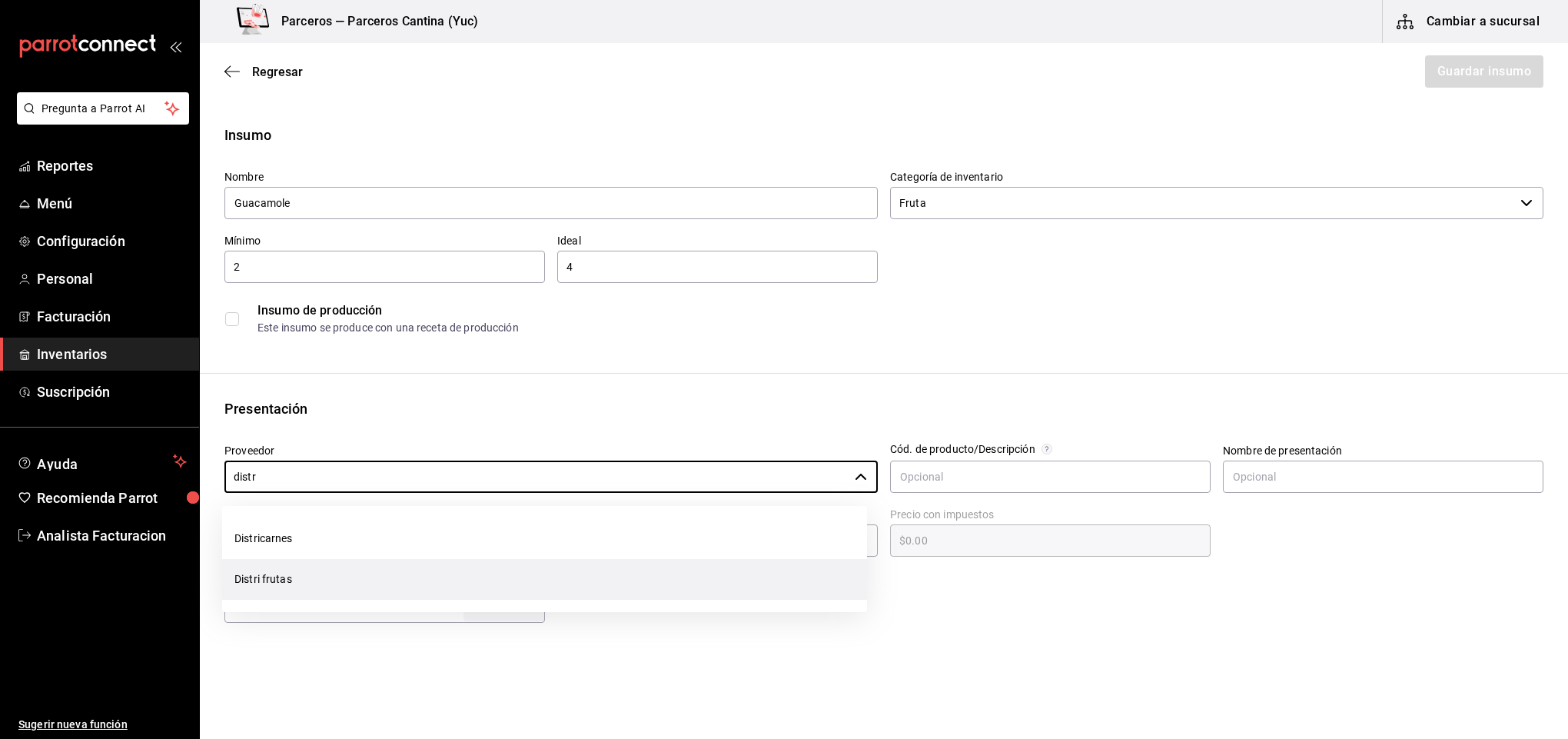
click at [319, 586] on li "Distri frutas" at bounding box center [544, 580] width 645 height 41
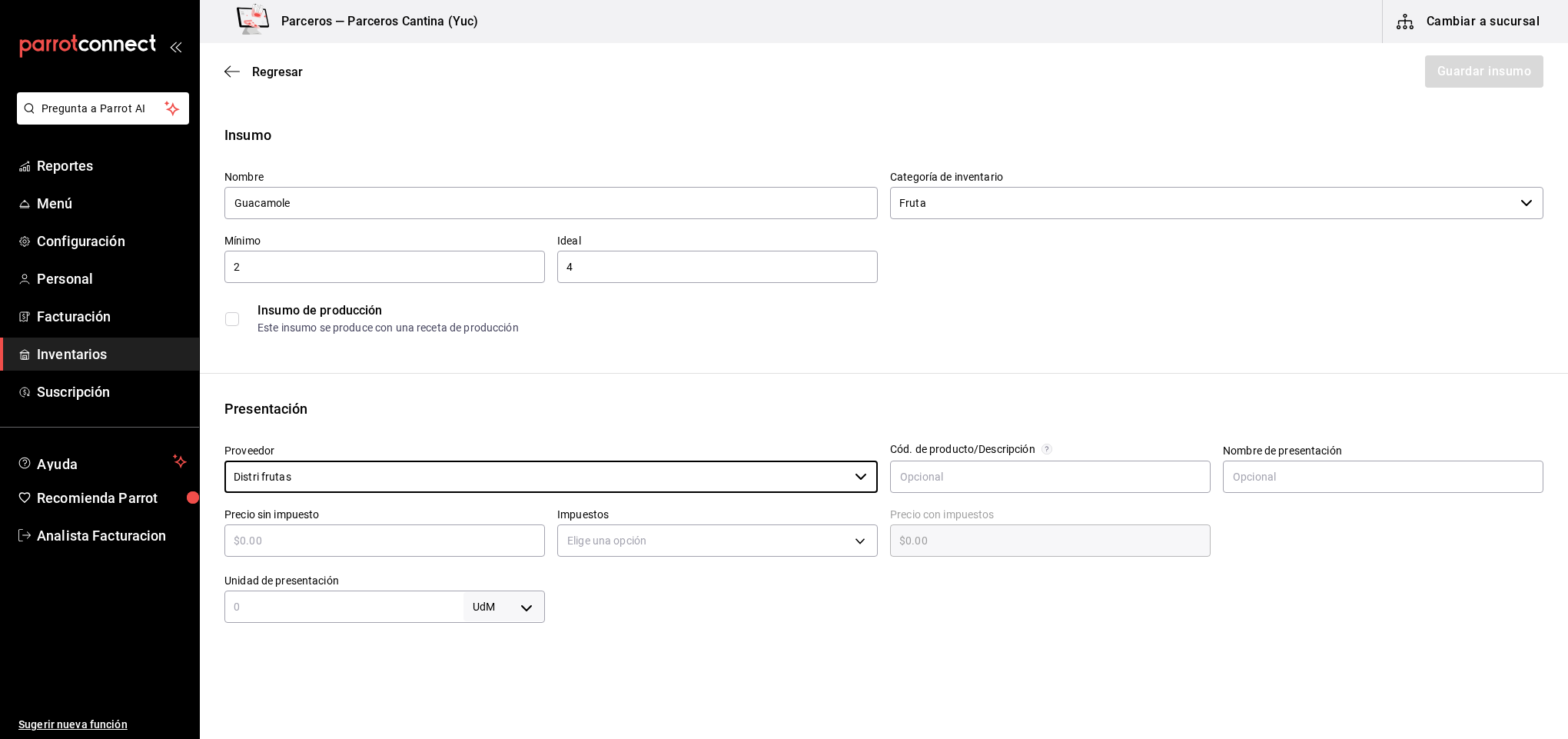
type input "Distri frutas"
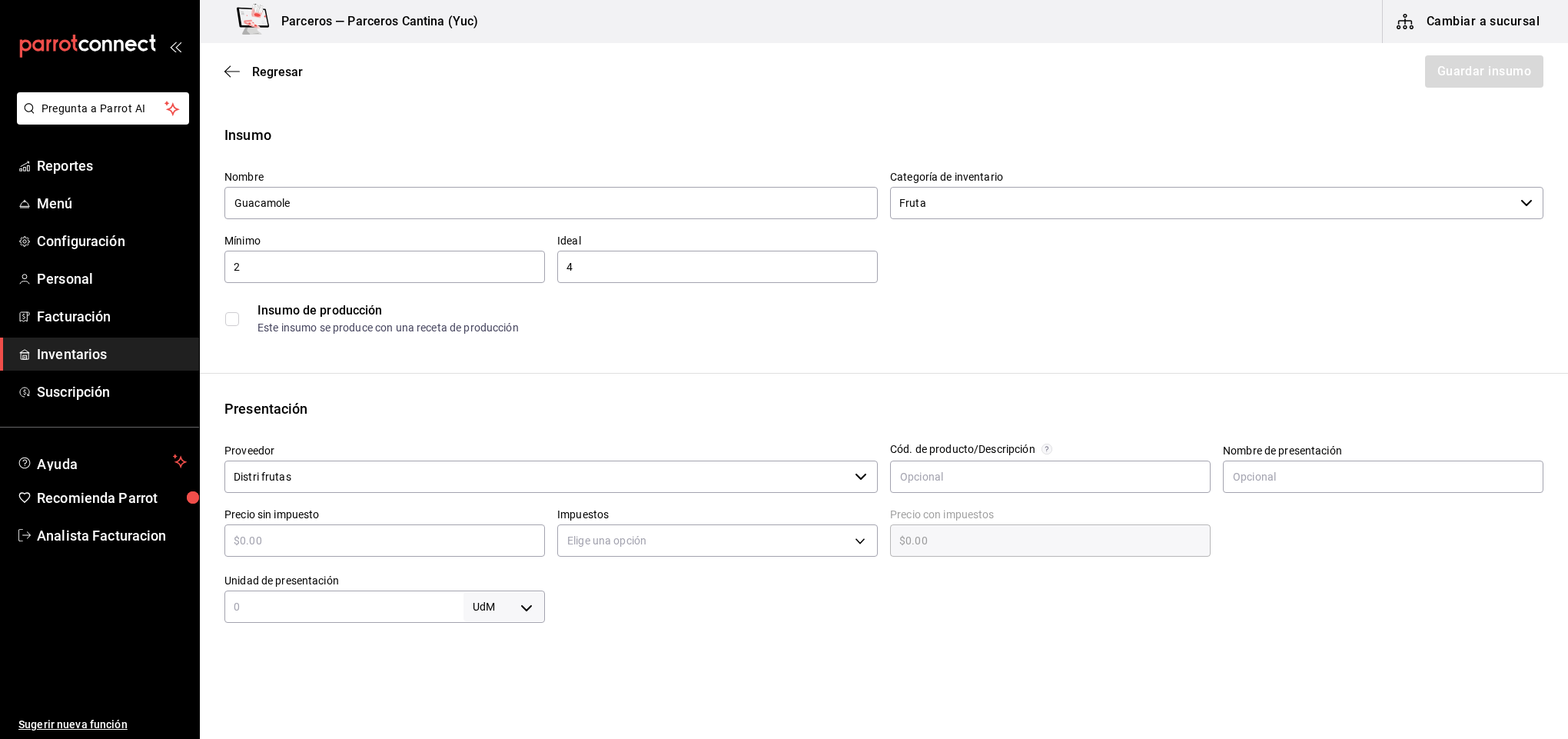
click at [231, 319] on input "checkbox" at bounding box center [232, 319] width 14 height 14
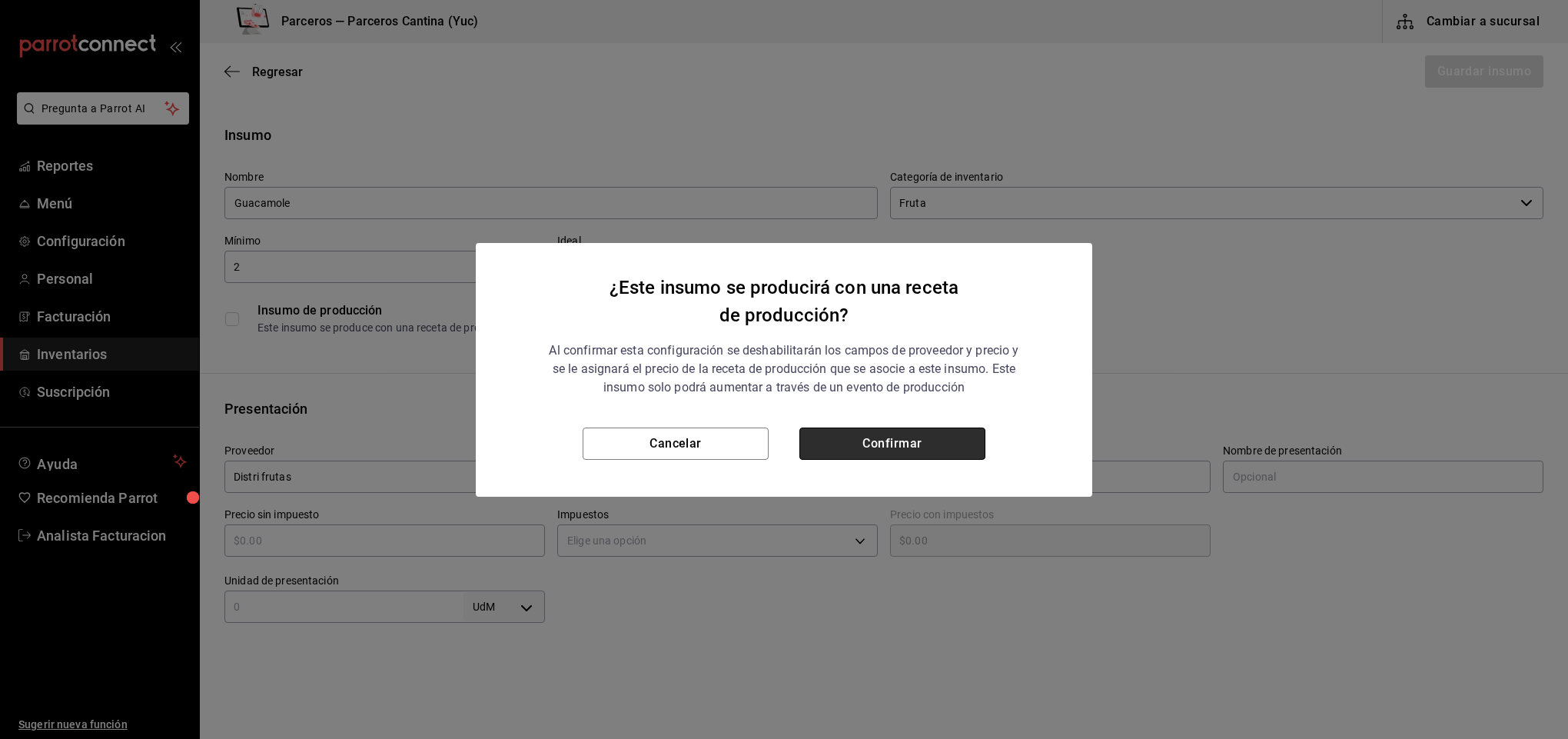
click at [847, 453] on button "Confirmar" at bounding box center [893, 444] width 186 height 33
checkbox input "true"
type input "$0.00"
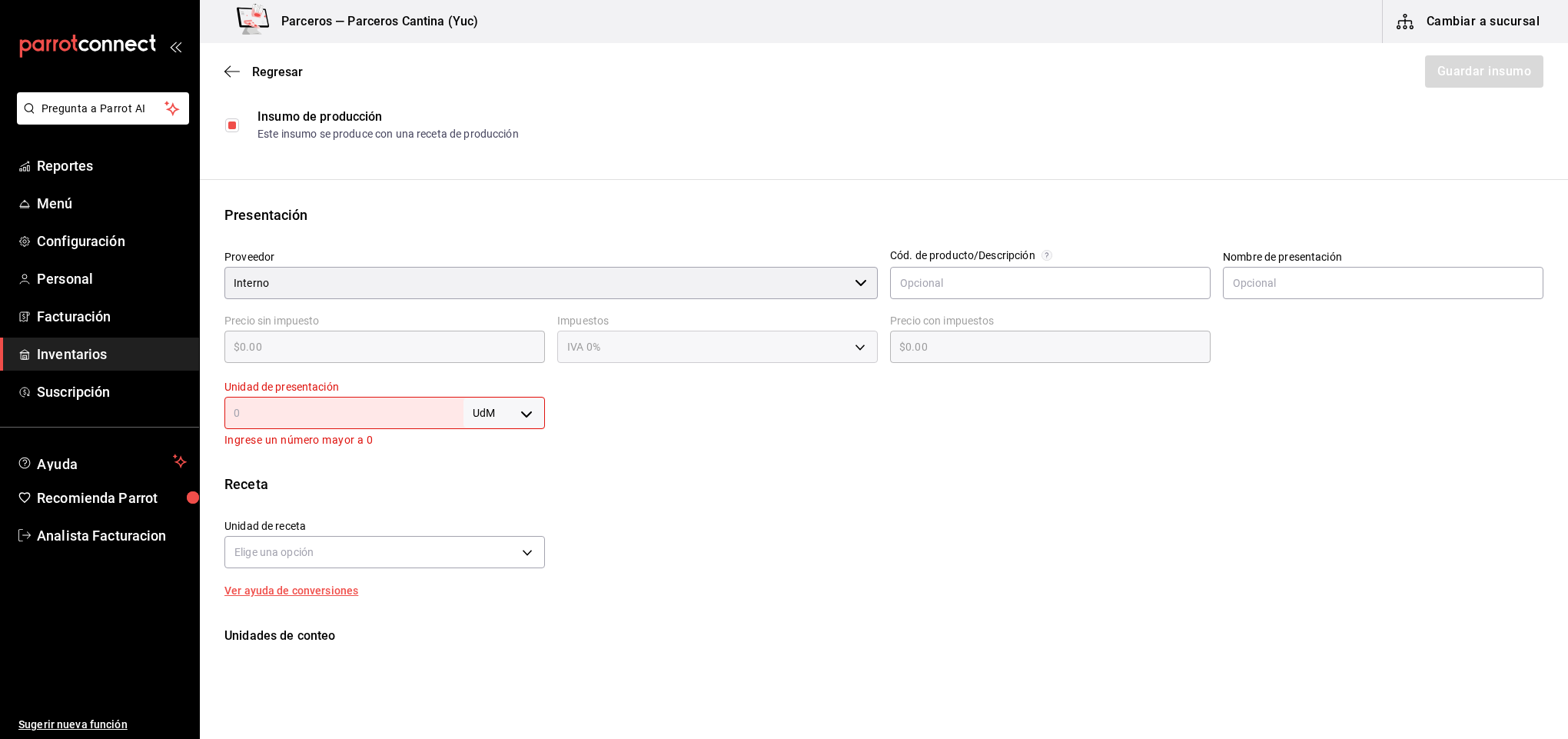
scroll to position [231, 0]
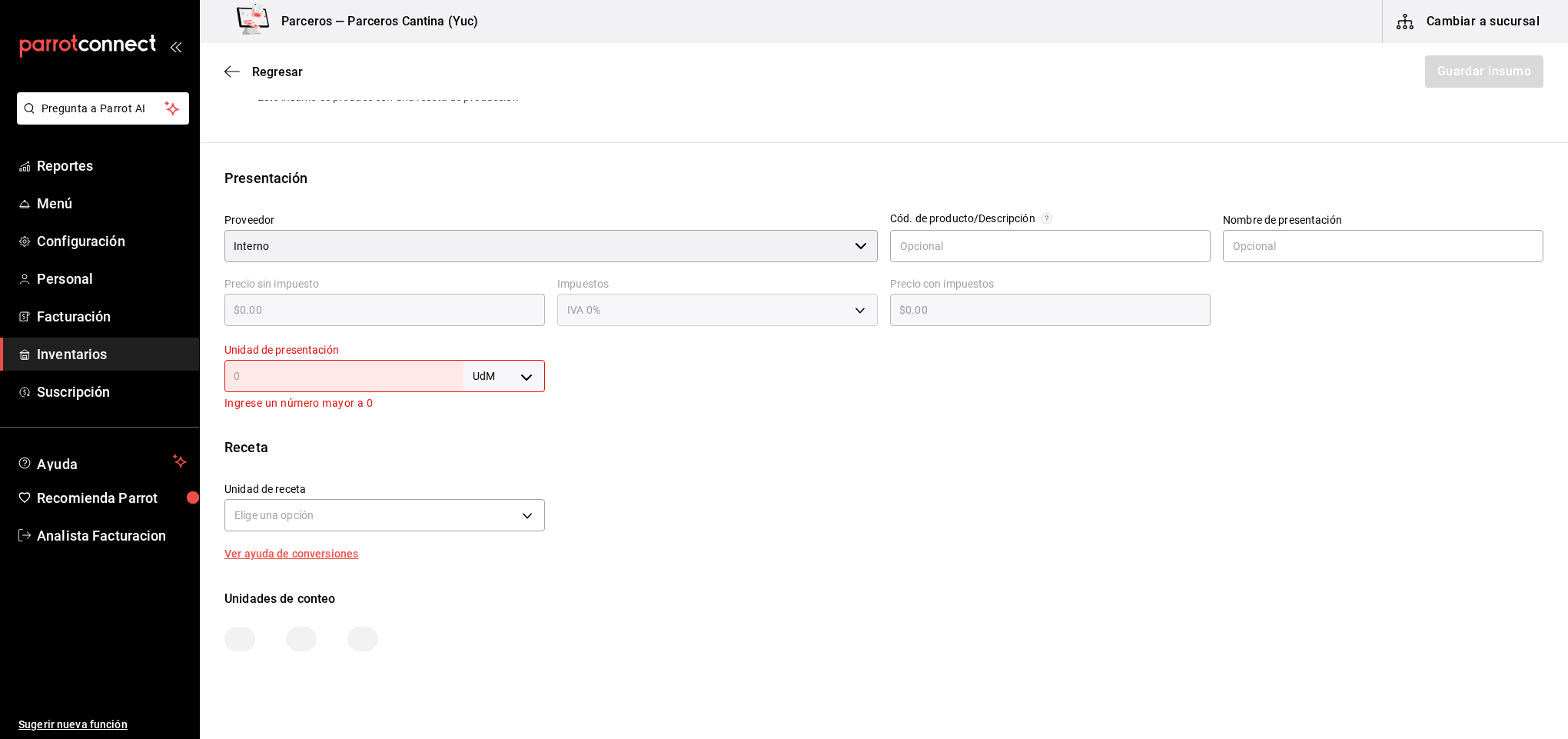
click at [319, 378] on input "text" at bounding box center [344, 376] width 239 height 19
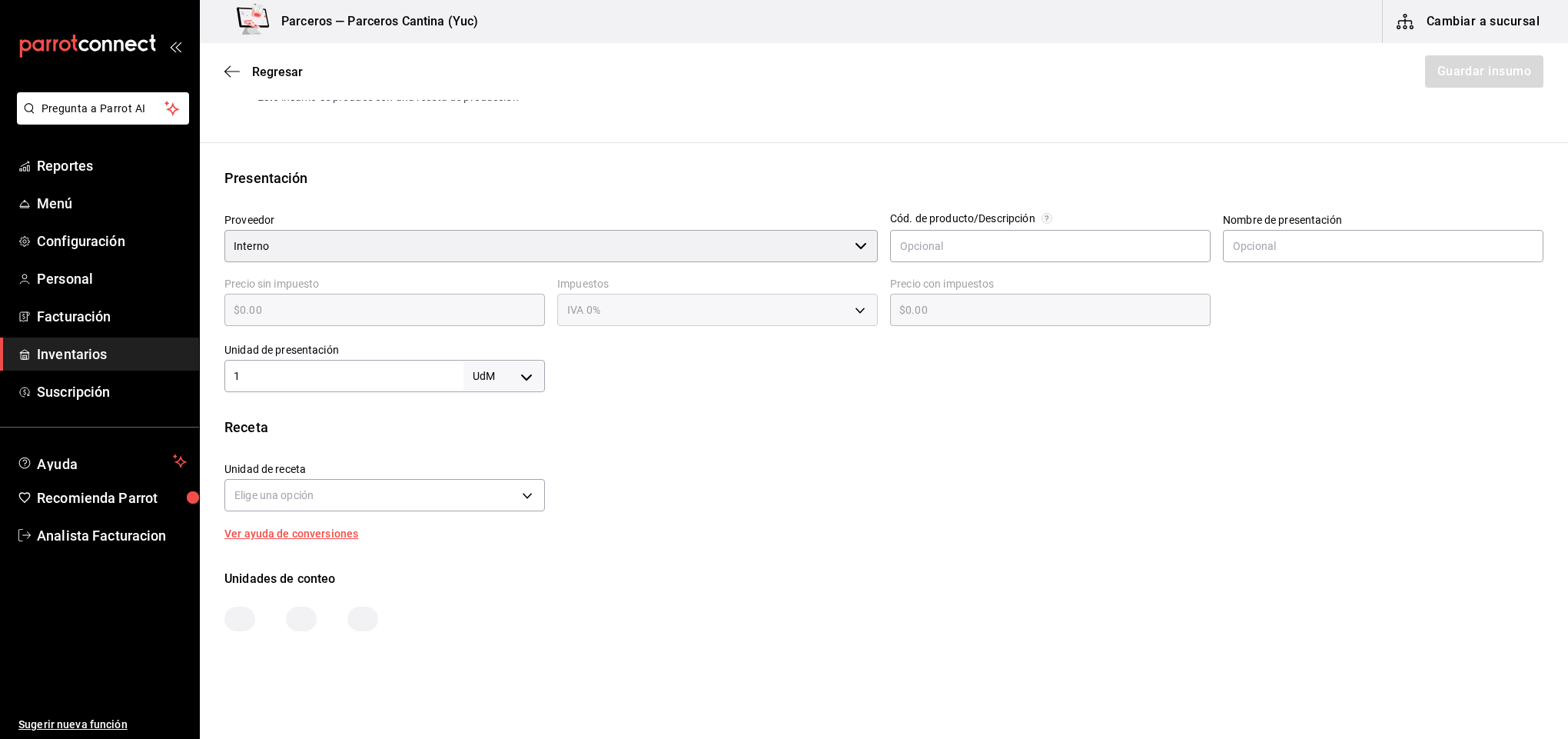
type input "1"
click at [528, 376] on body "Pregunta a Parrot AI Reportes Menú Configuración Personal Facturación Inventari…" at bounding box center [784, 326] width 1568 height 652
click at [494, 472] on li "gr" at bounding box center [499, 472] width 80 height 25
type input "GRAM"
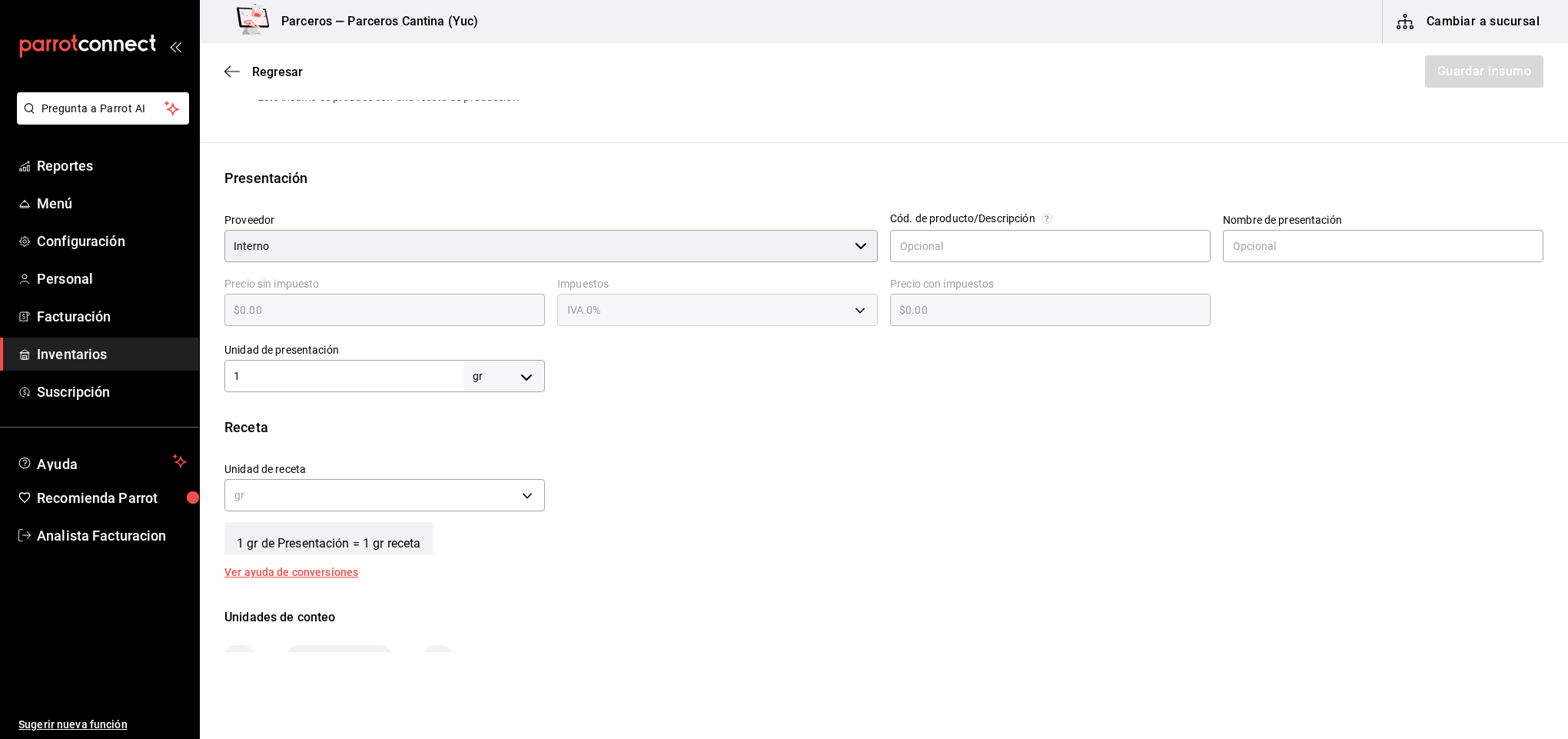
type input "1"
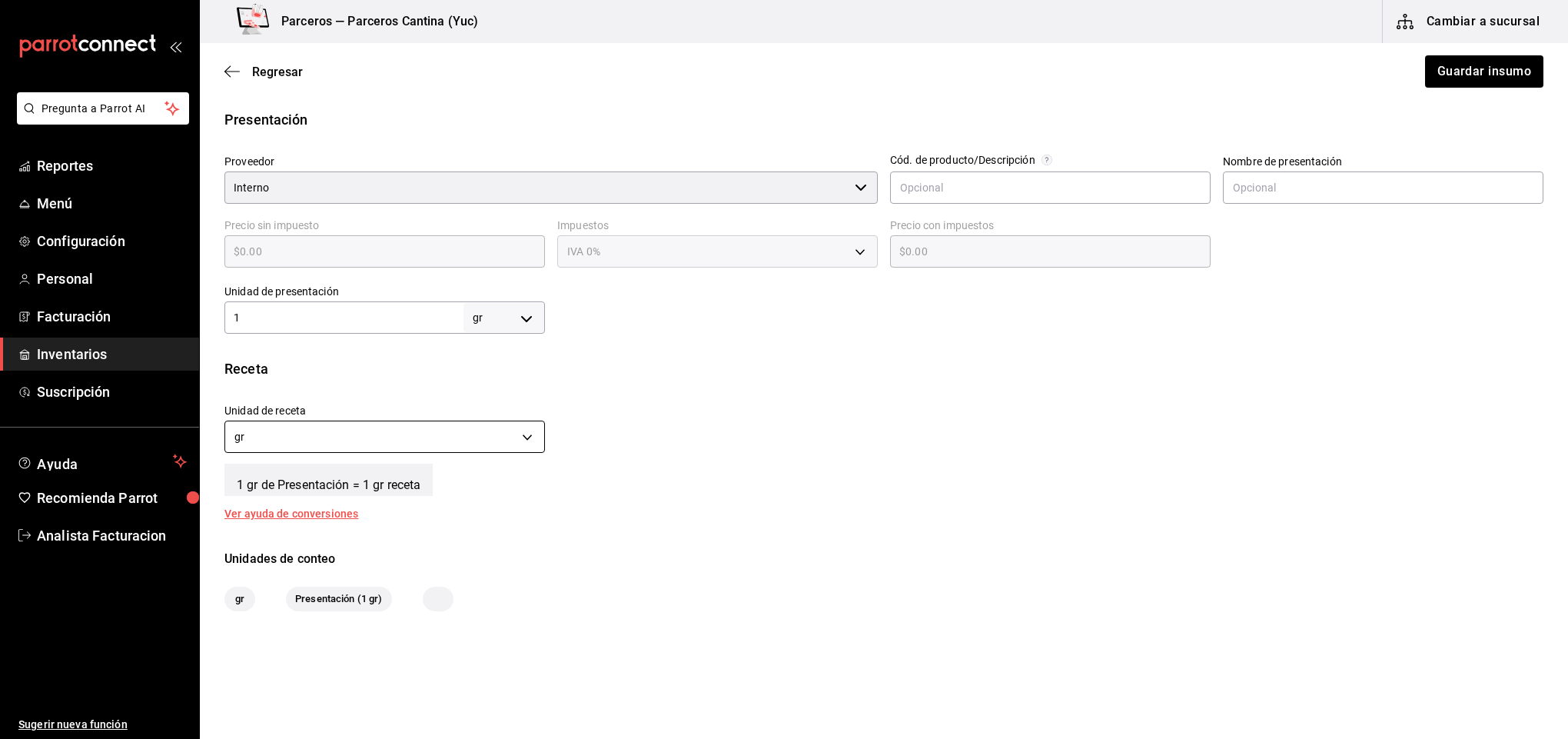
scroll to position [322, 0]
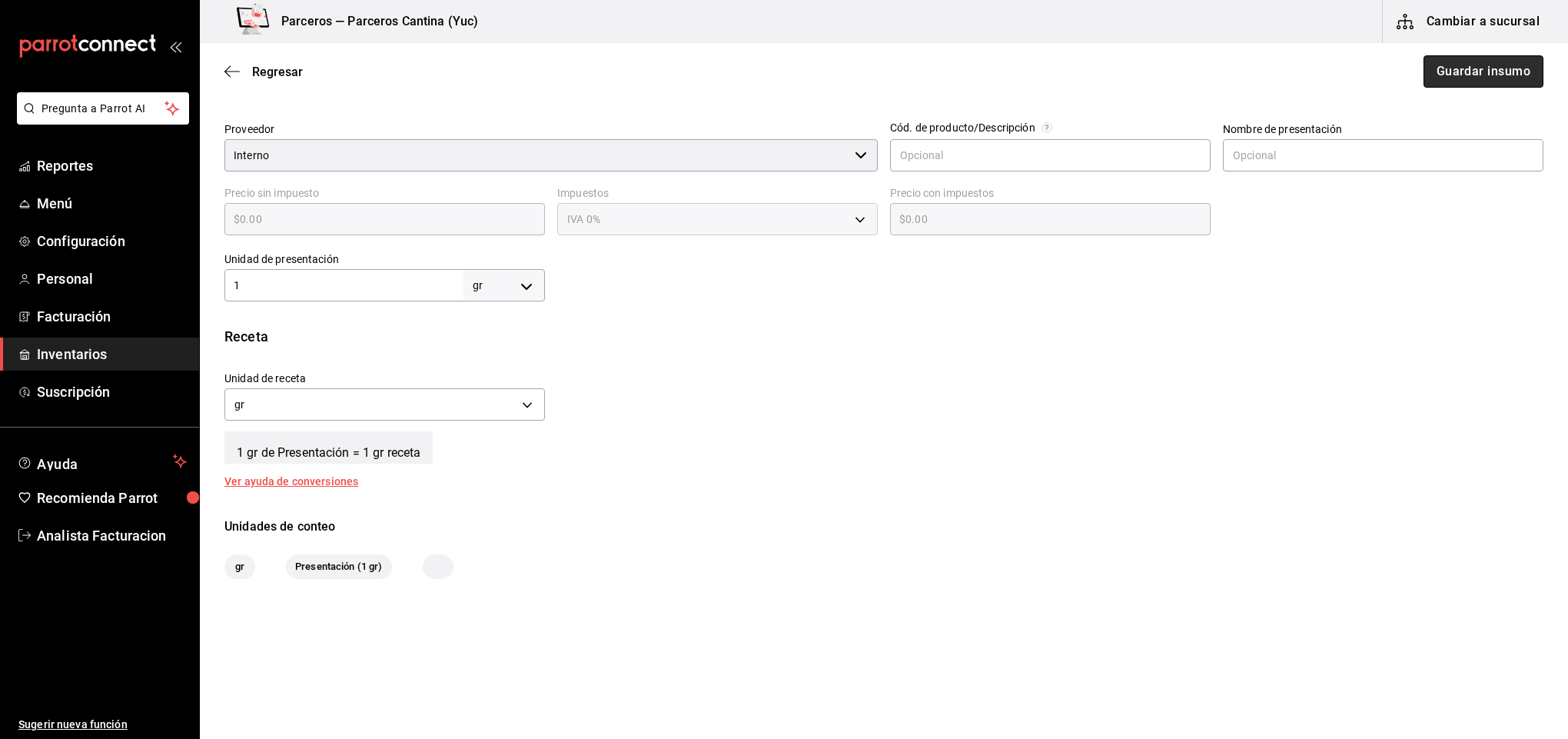
click at [1474, 69] on button "Guardar insumo" at bounding box center [1483, 71] width 120 height 33
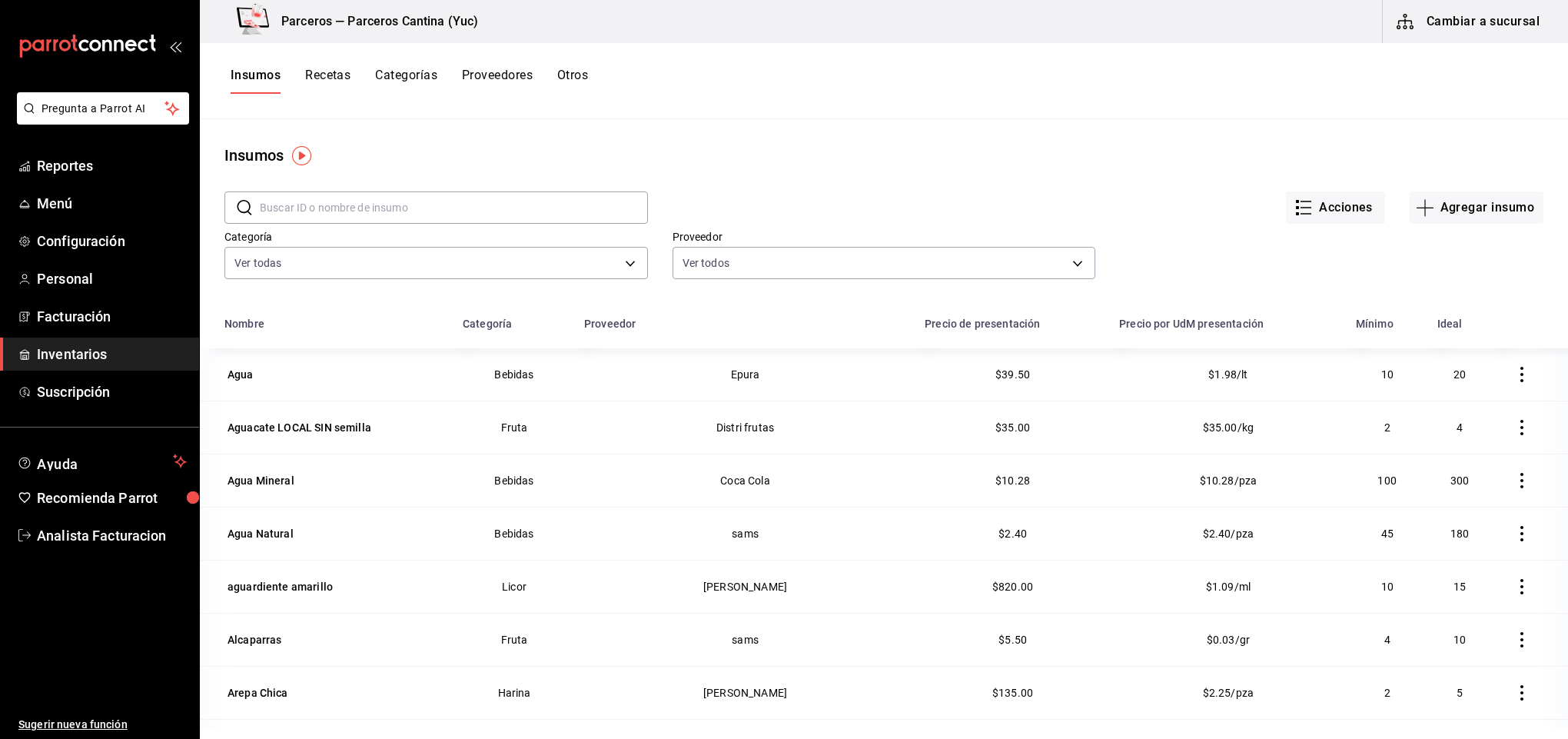
click at [312, 204] on input "text" at bounding box center [454, 207] width 389 height 31
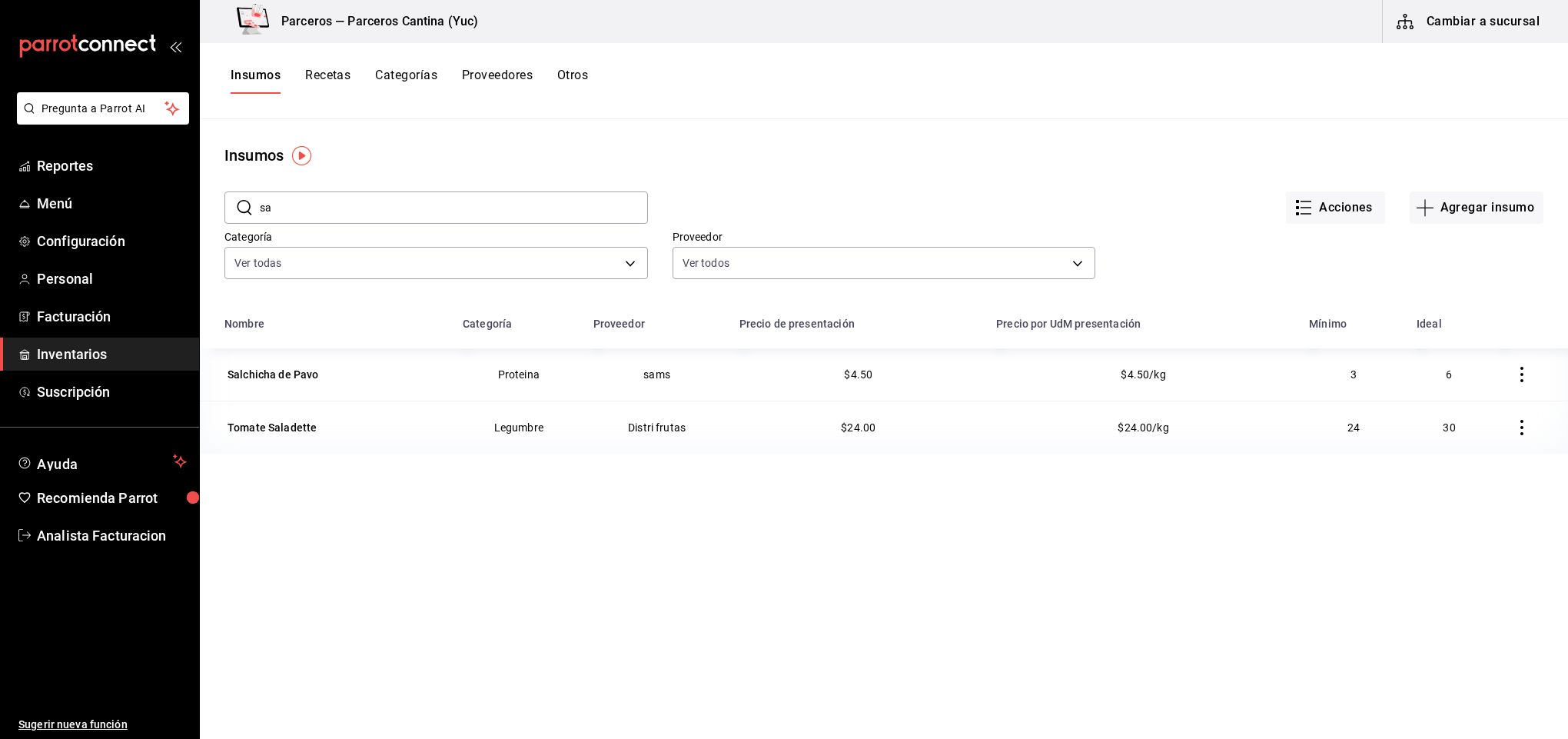
type input "s"
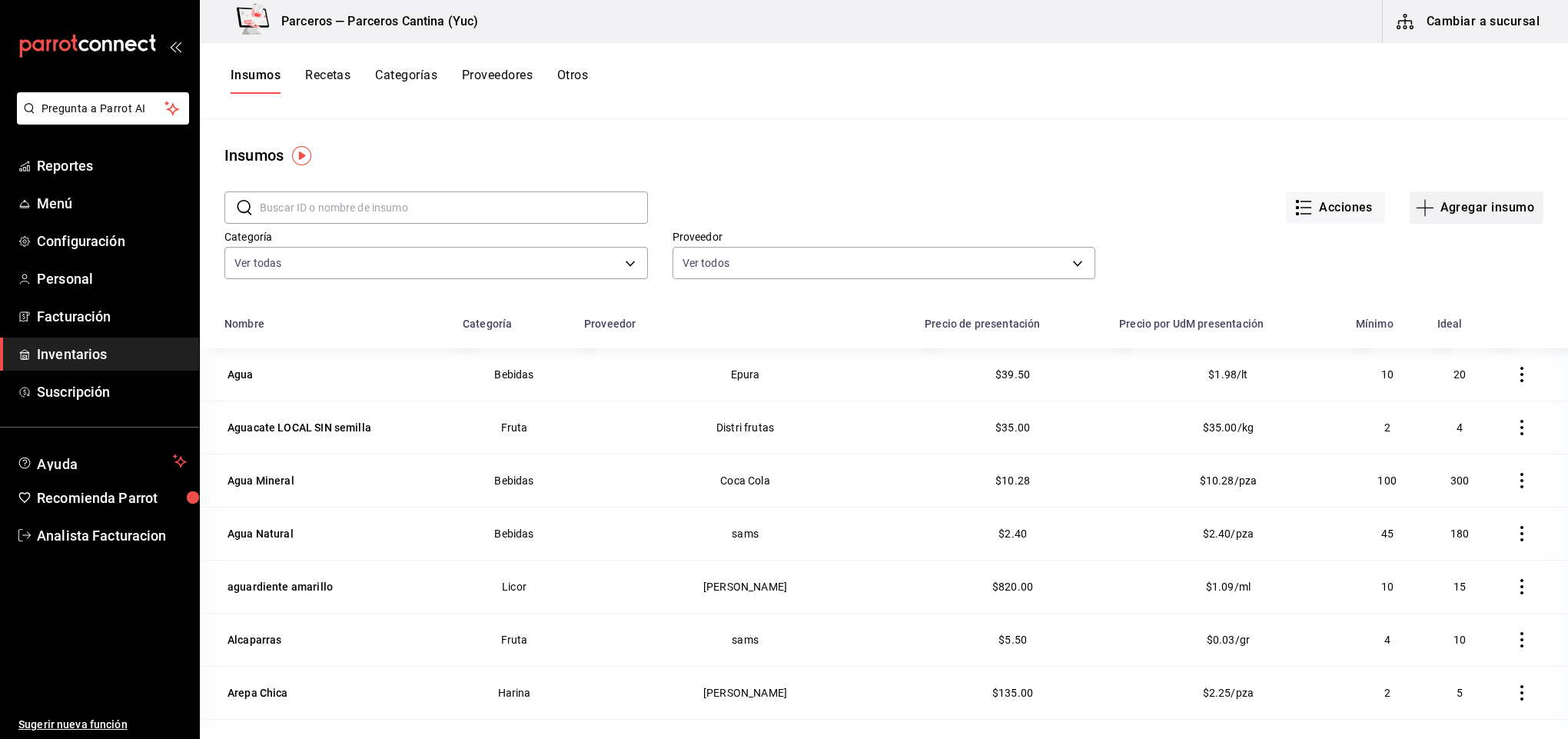
click at [1434, 213] on button "Agregar insumo" at bounding box center [1477, 207] width 134 height 33
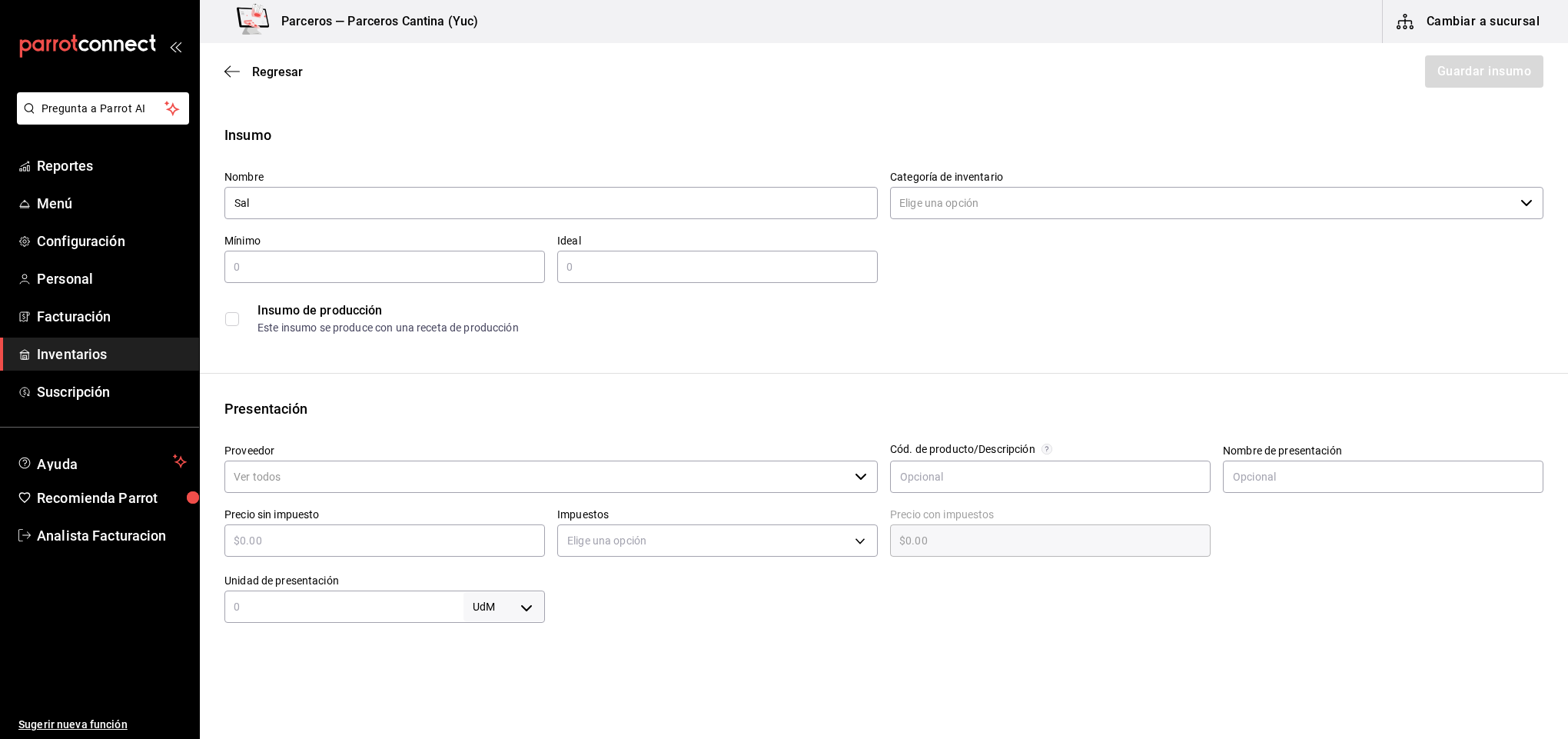
type input "Sal"
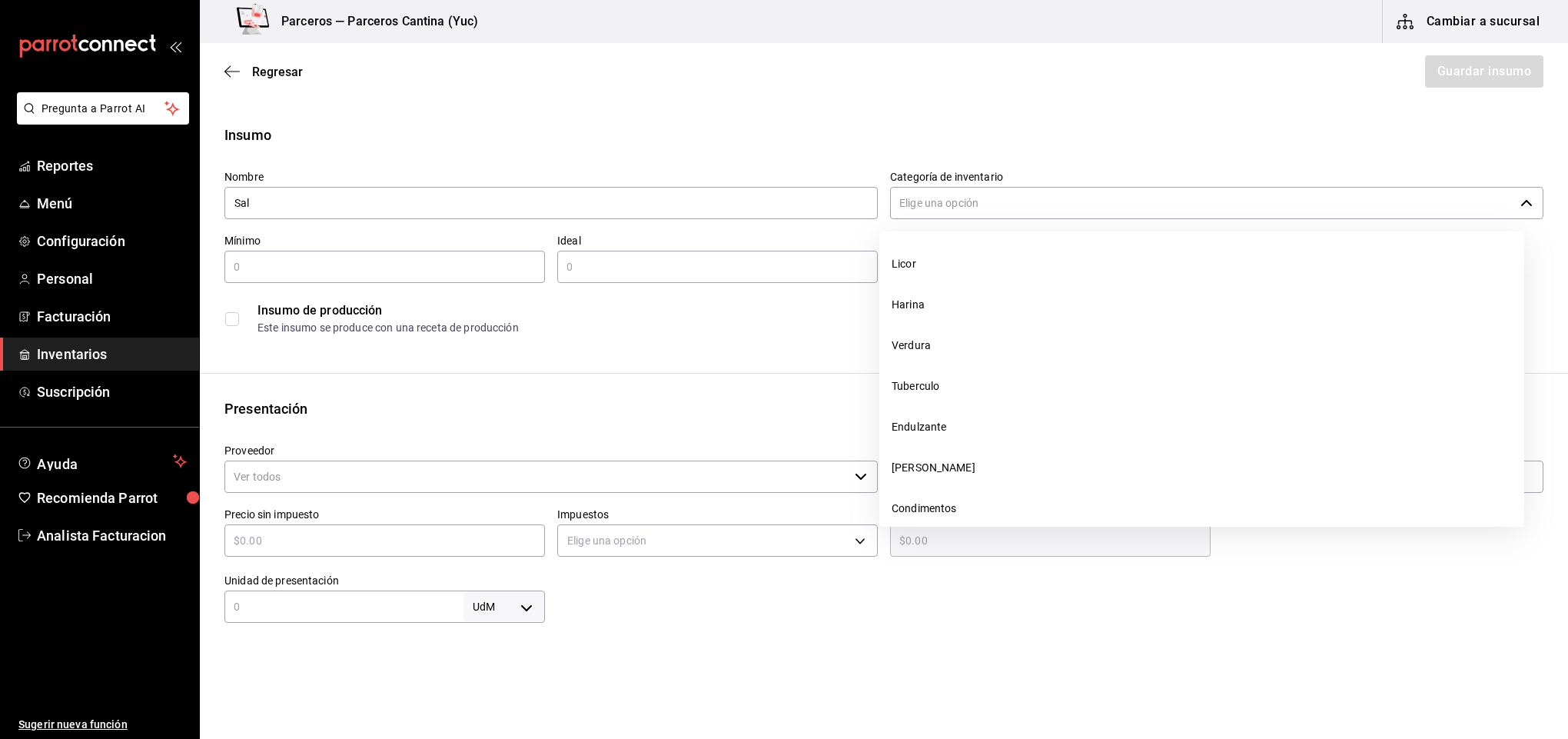
click at [1000, 201] on input "Categoría de inventario" at bounding box center [1202, 202] width 624 height 33
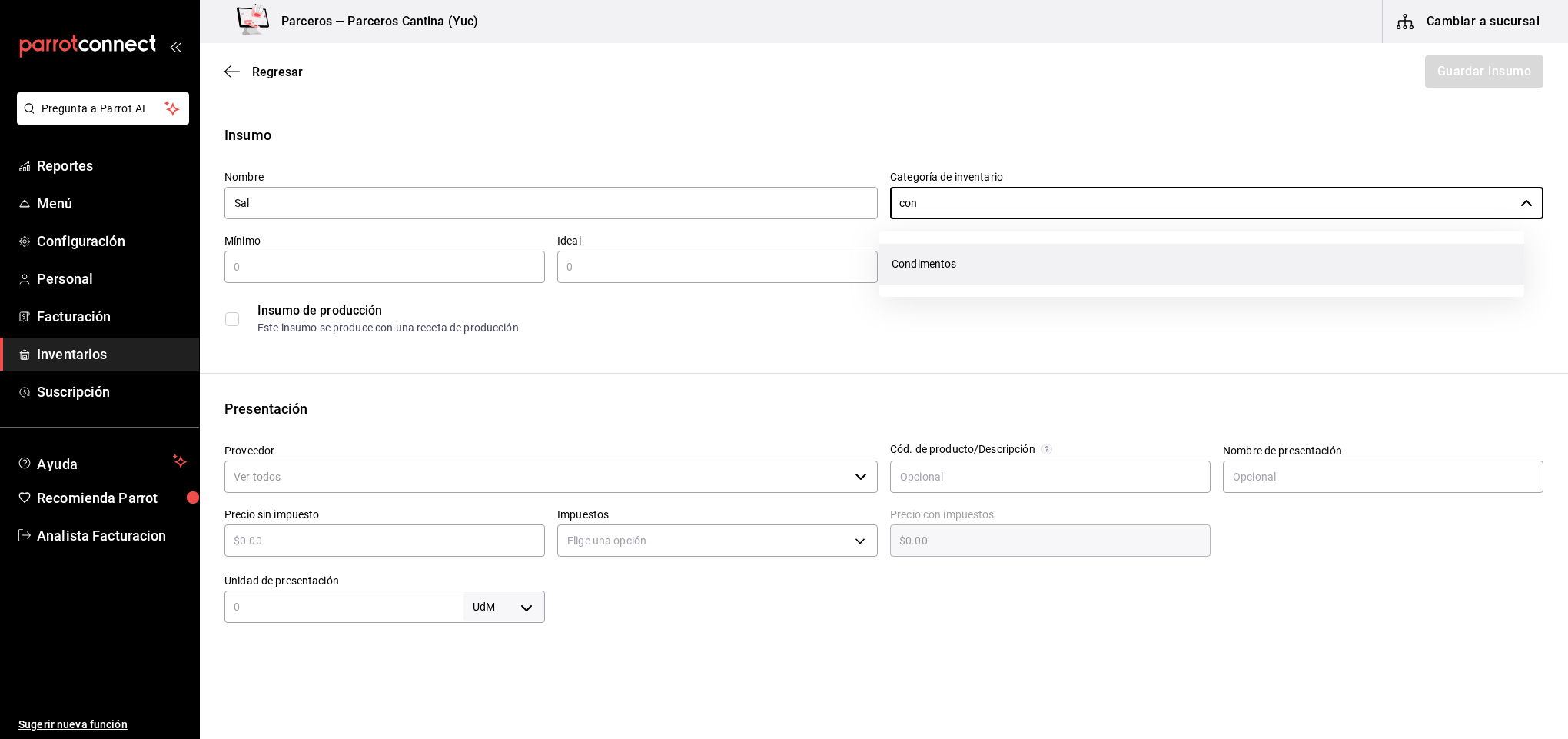
click at [975, 253] on li "Condimentos" at bounding box center [1202, 265] width 645 height 41
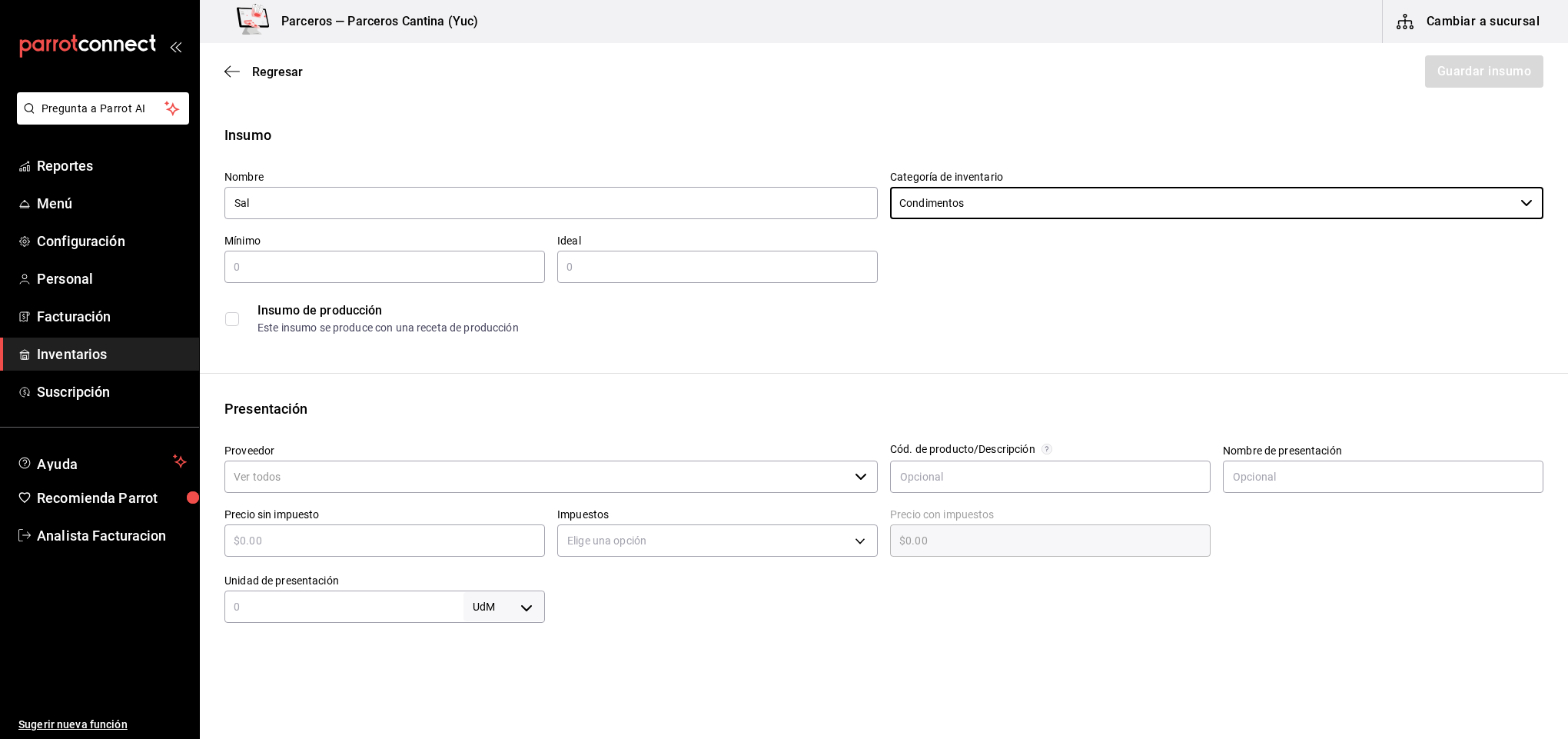
type input "Condimentos"
click at [281, 270] on input "text" at bounding box center [385, 267] width 320 height 19
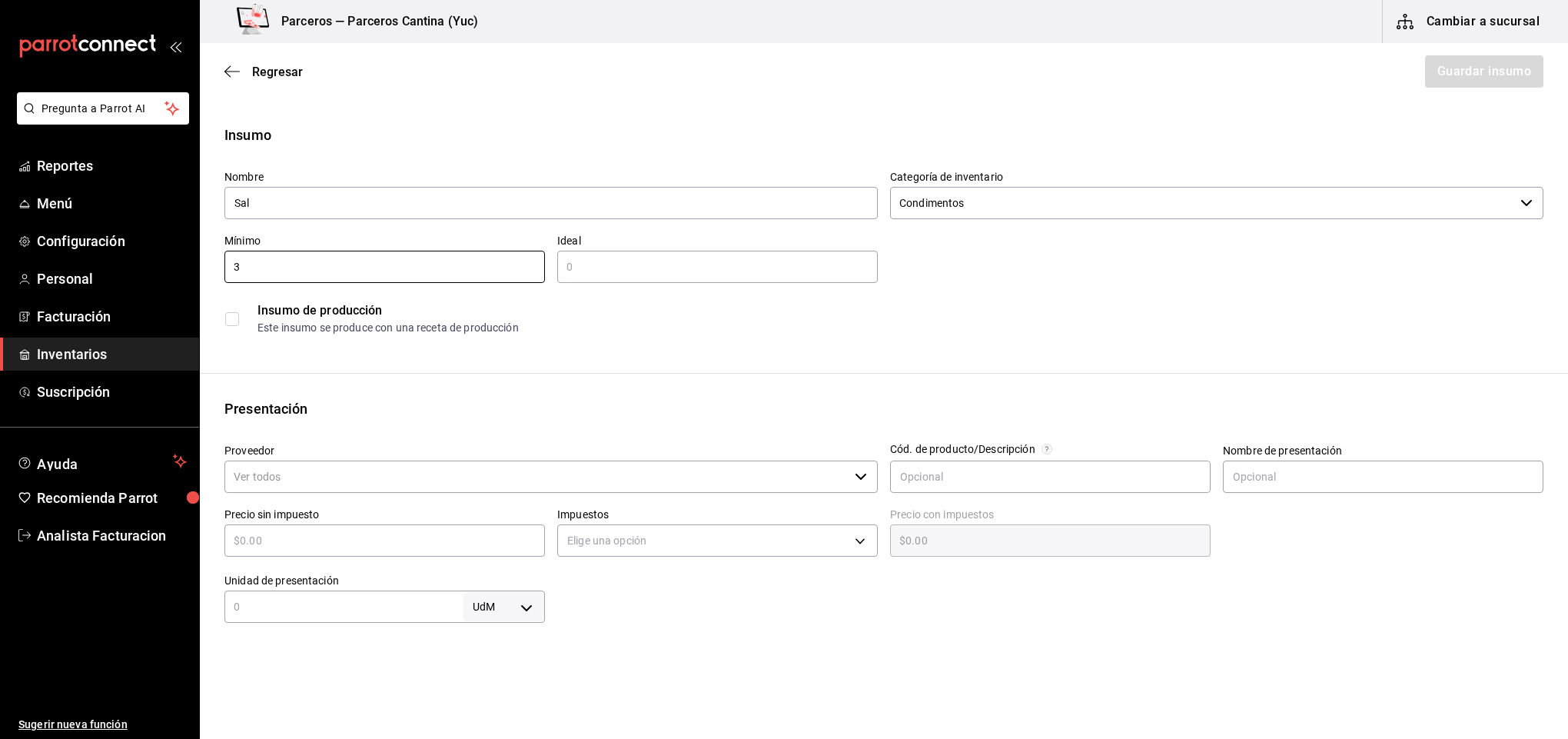
type input "3"
drag, startPoint x: 627, startPoint y: 259, endPoint x: 612, endPoint y: 272, distance: 19.8
click at [627, 259] on input "text" at bounding box center [717, 267] width 320 height 19
type input "6"
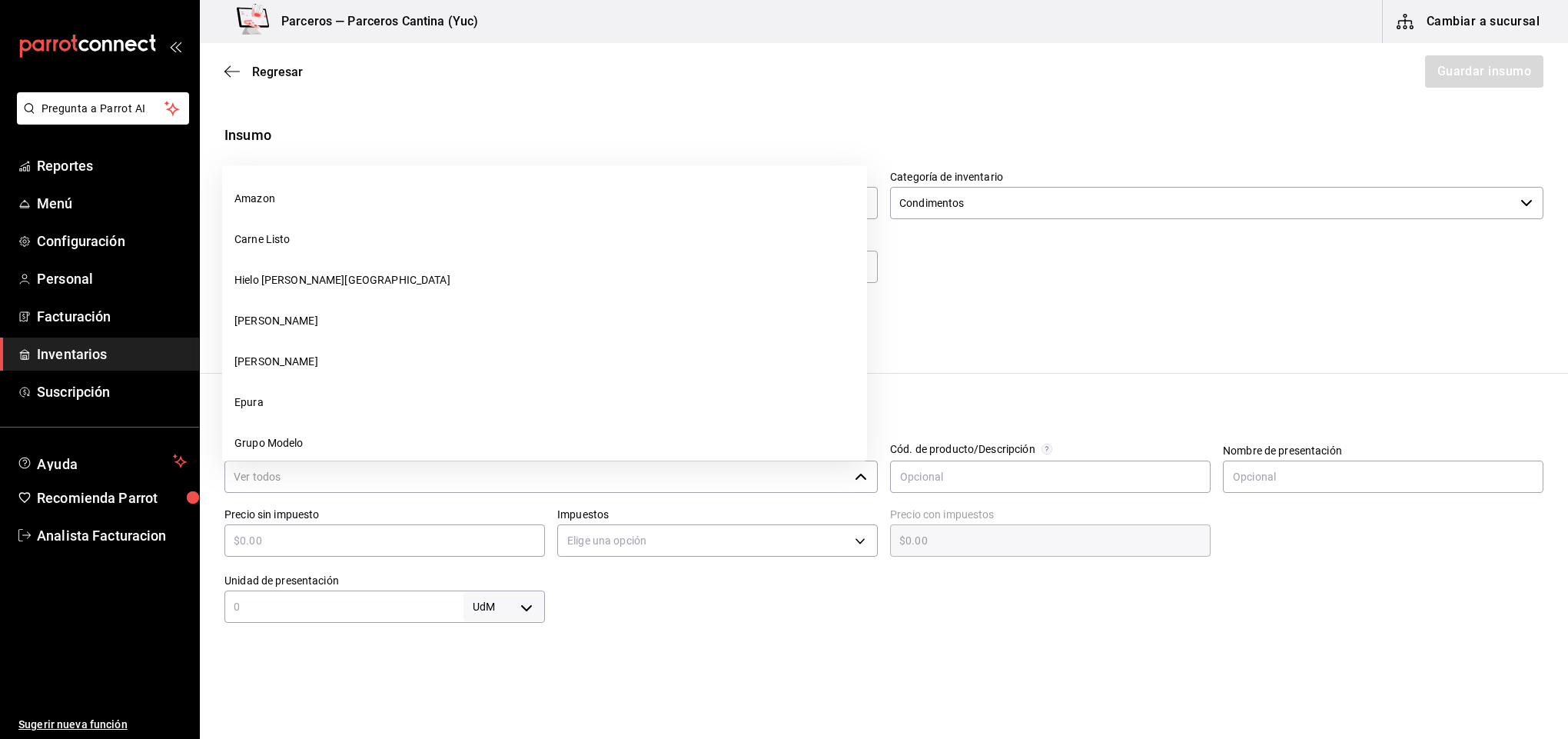
click at [340, 477] on input "Proveedor" at bounding box center [537, 476] width 624 height 33
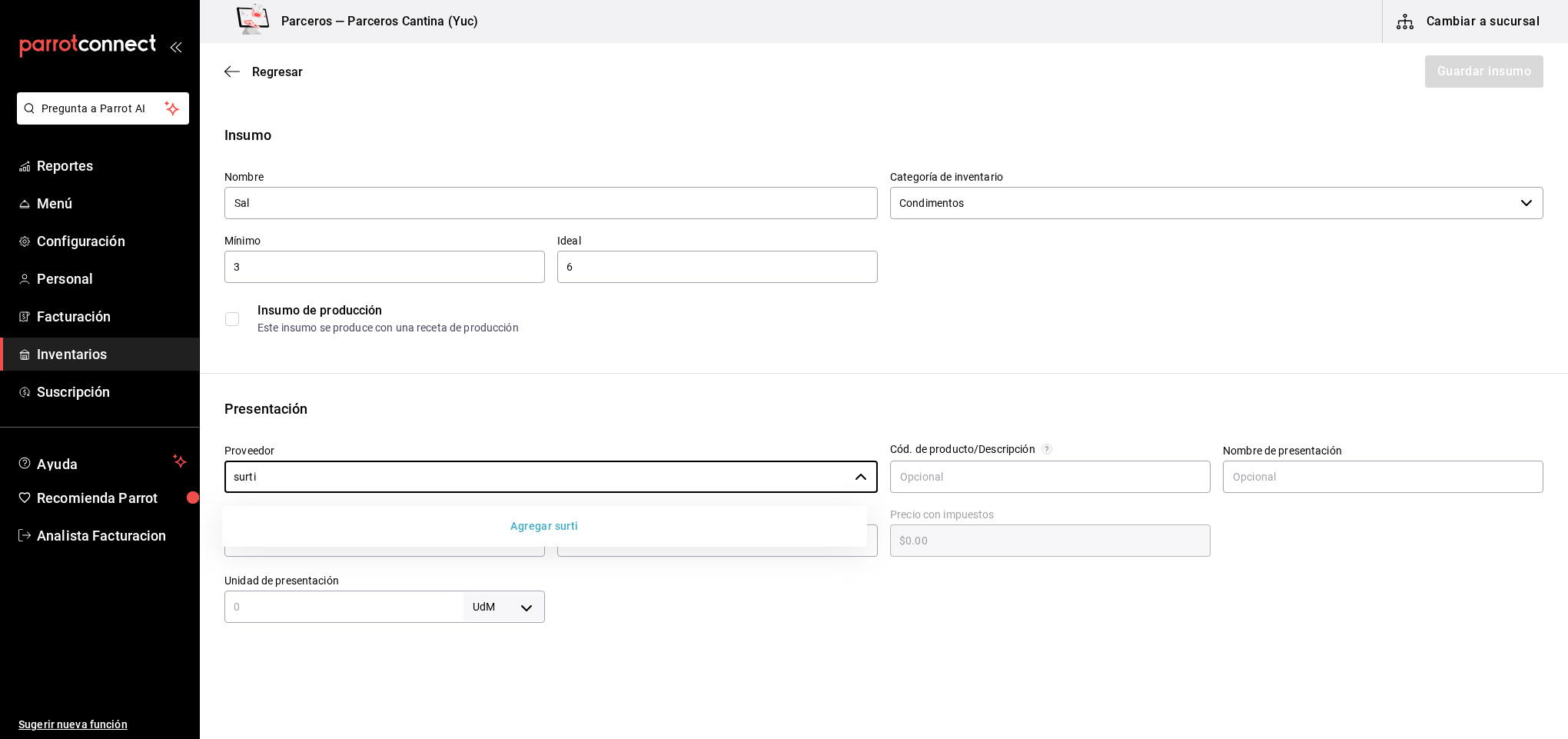
type input "surti"
click at [365, 529] on button "Agregar surti" at bounding box center [544, 526] width 633 height 29
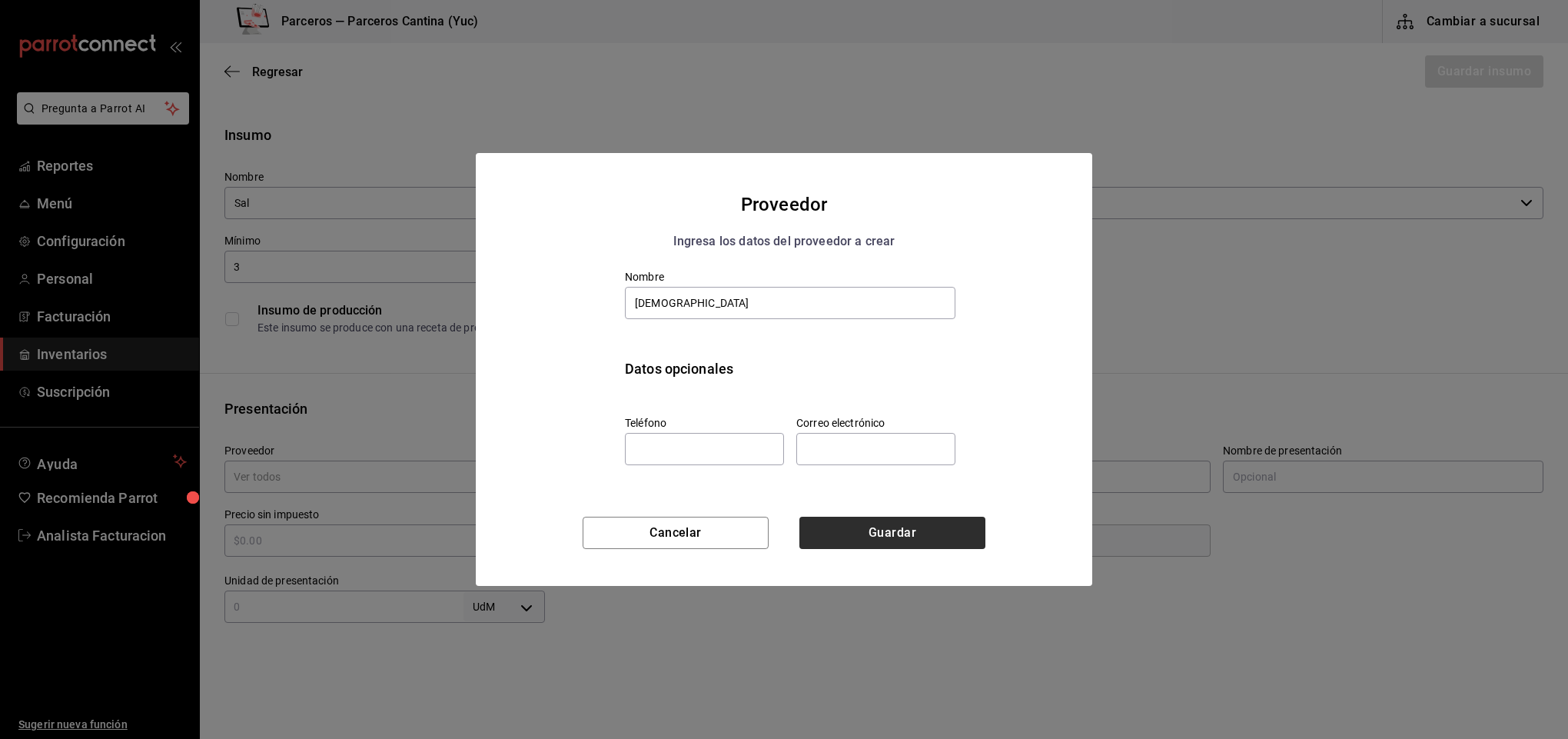
type input "[DEMOGRAPHIC_DATA]"
click at [897, 531] on button "Guardar" at bounding box center [893, 532] width 186 height 33
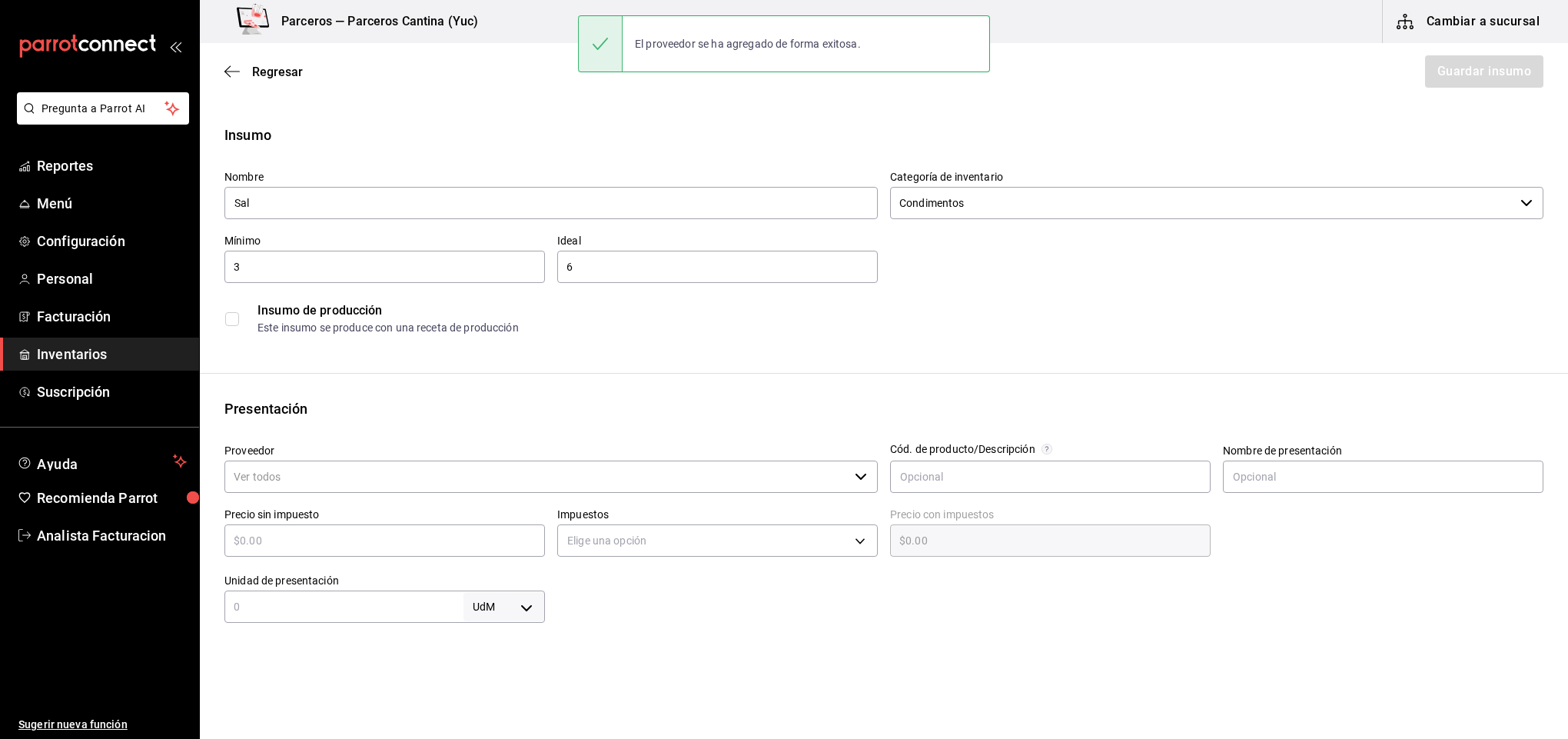
drag, startPoint x: 446, startPoint y: 459, endPoint x: 442, endPoint y: 469, distance: 10.8
click at [445, 463] on div "Proveedor ​" at bounding box center [551, 469] width 653 height 51
click at [442, 469] on input "Proveedor" at bounding box center [537, 476] width 624 height 33
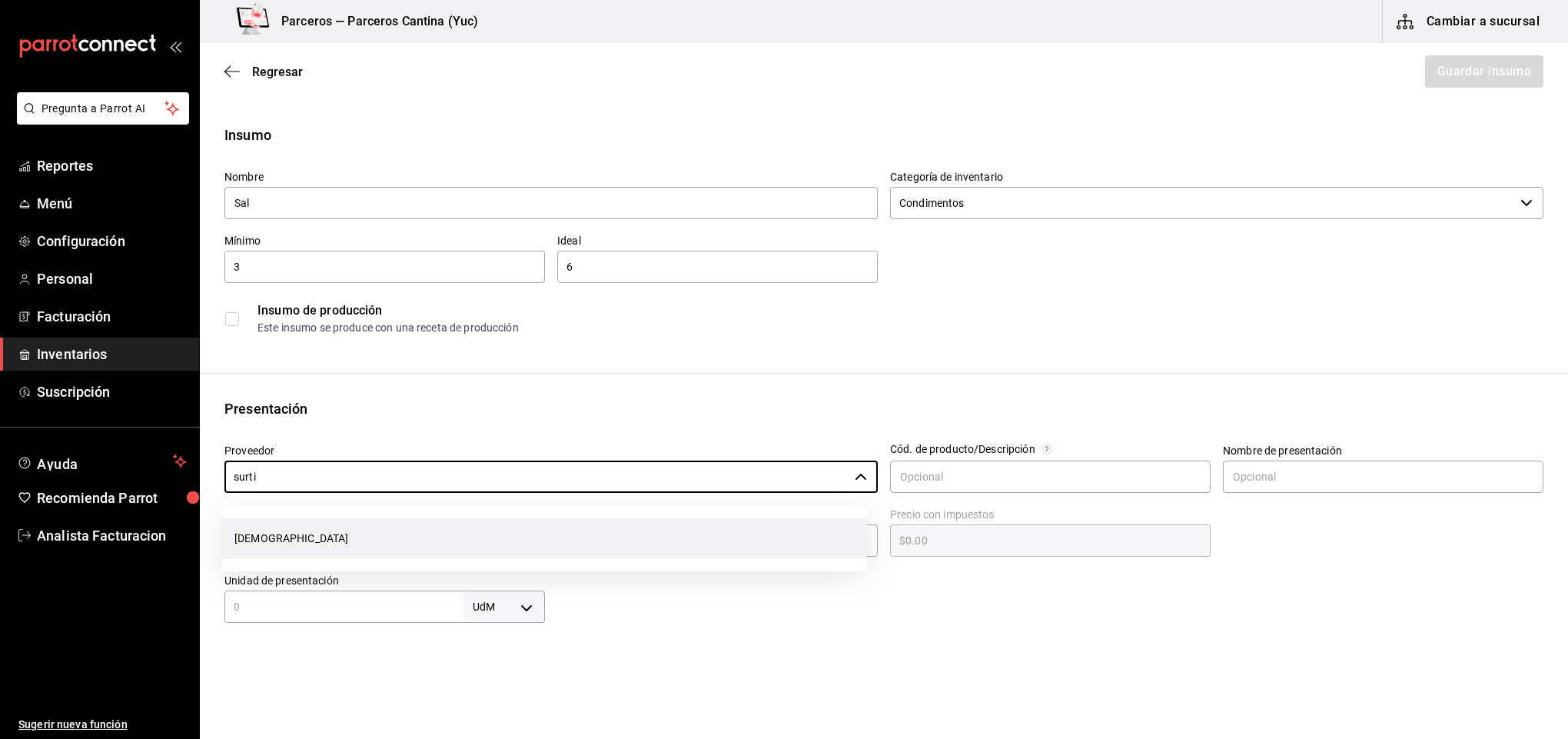
click at [404, 533] on li "[DEMOGRAPHIC_DATA]" at bounding box center [544, 539] width 645 height 41
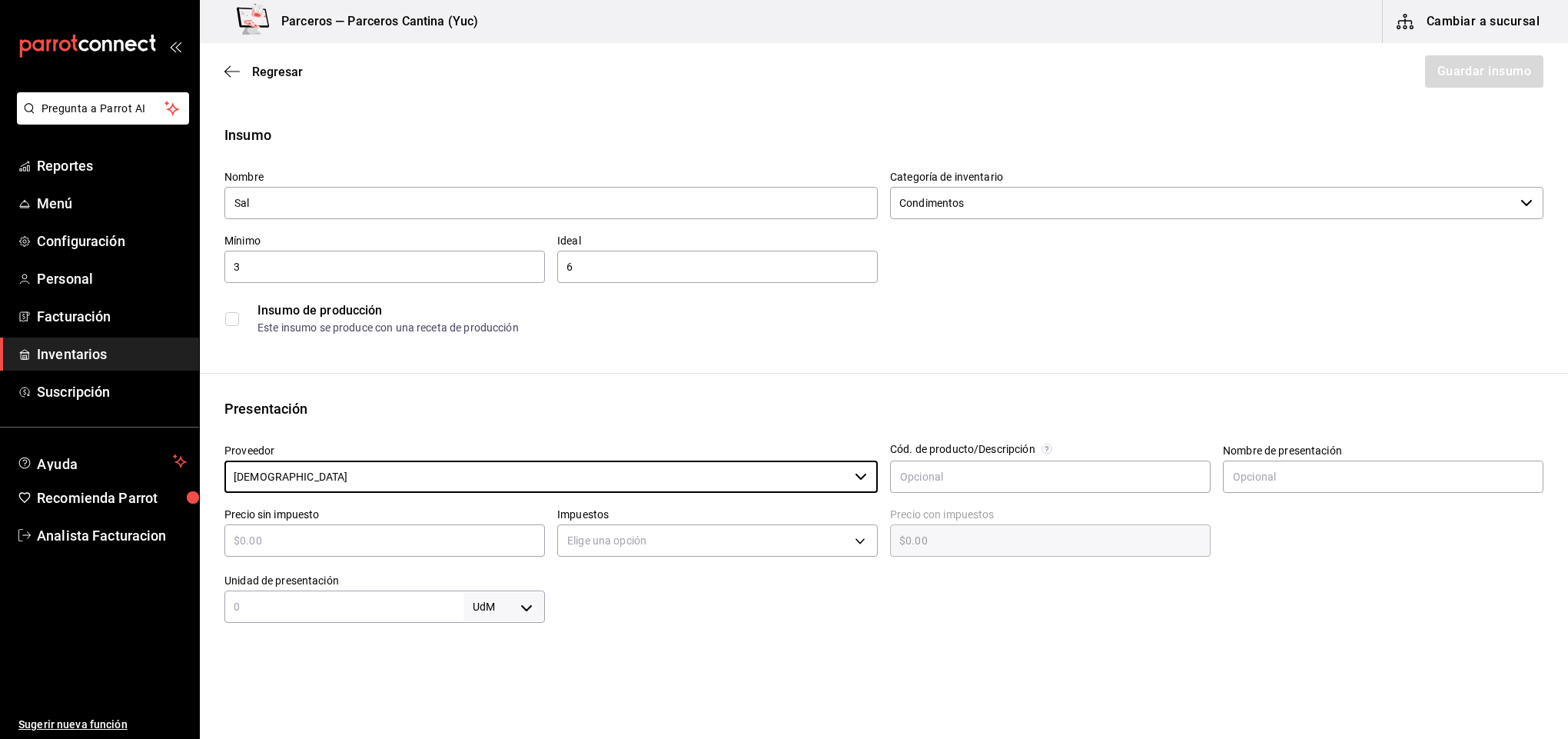
type input "[DEMOGRAPHIC_DATA]"
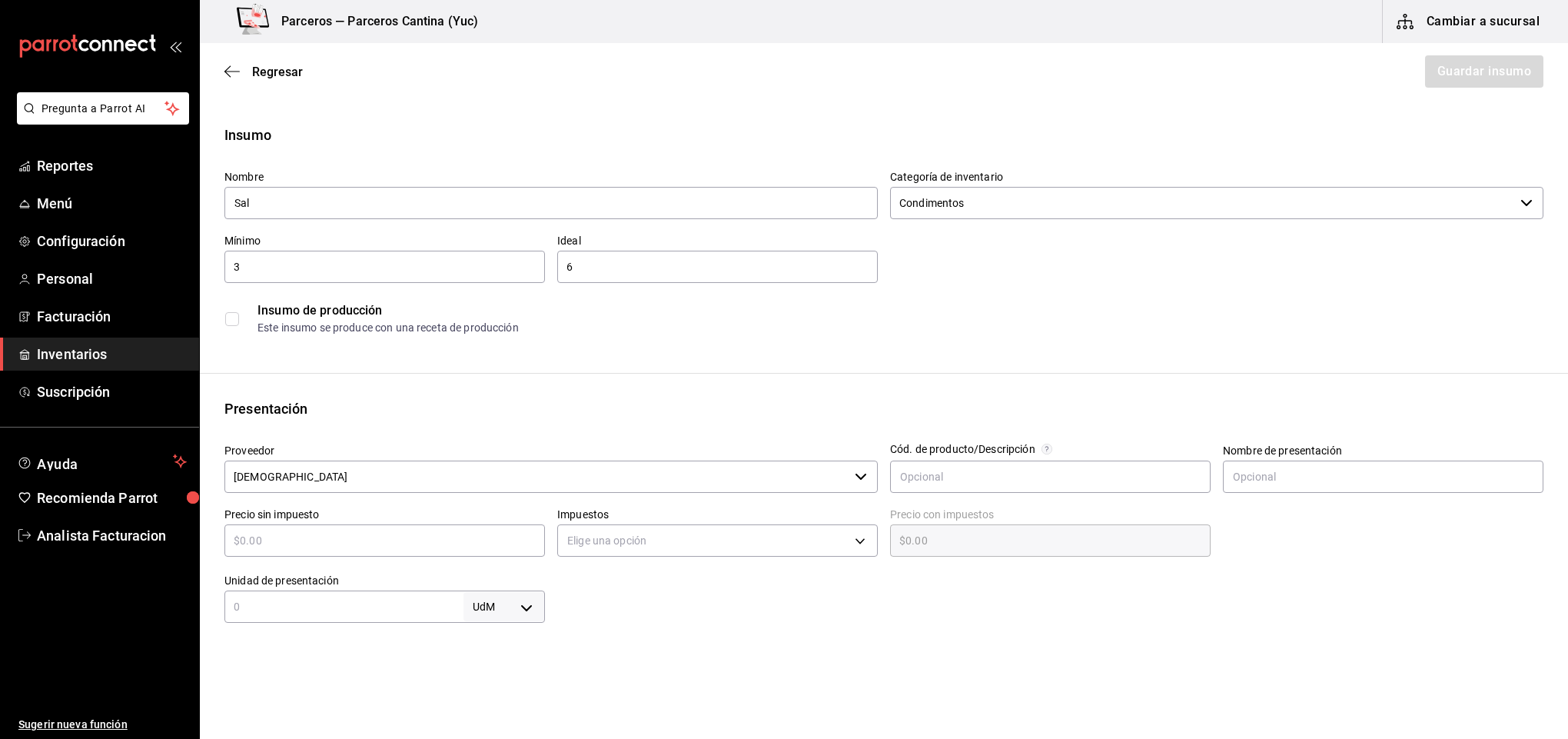
click at [297, 530] on div "​" at bounding box center [385, 541] width 320 height 33
click at [300, 540] on input "text" at bounding box center [385, 541] width 320 height 19
type input "$1"
type input "$1.00"
type input "$12"
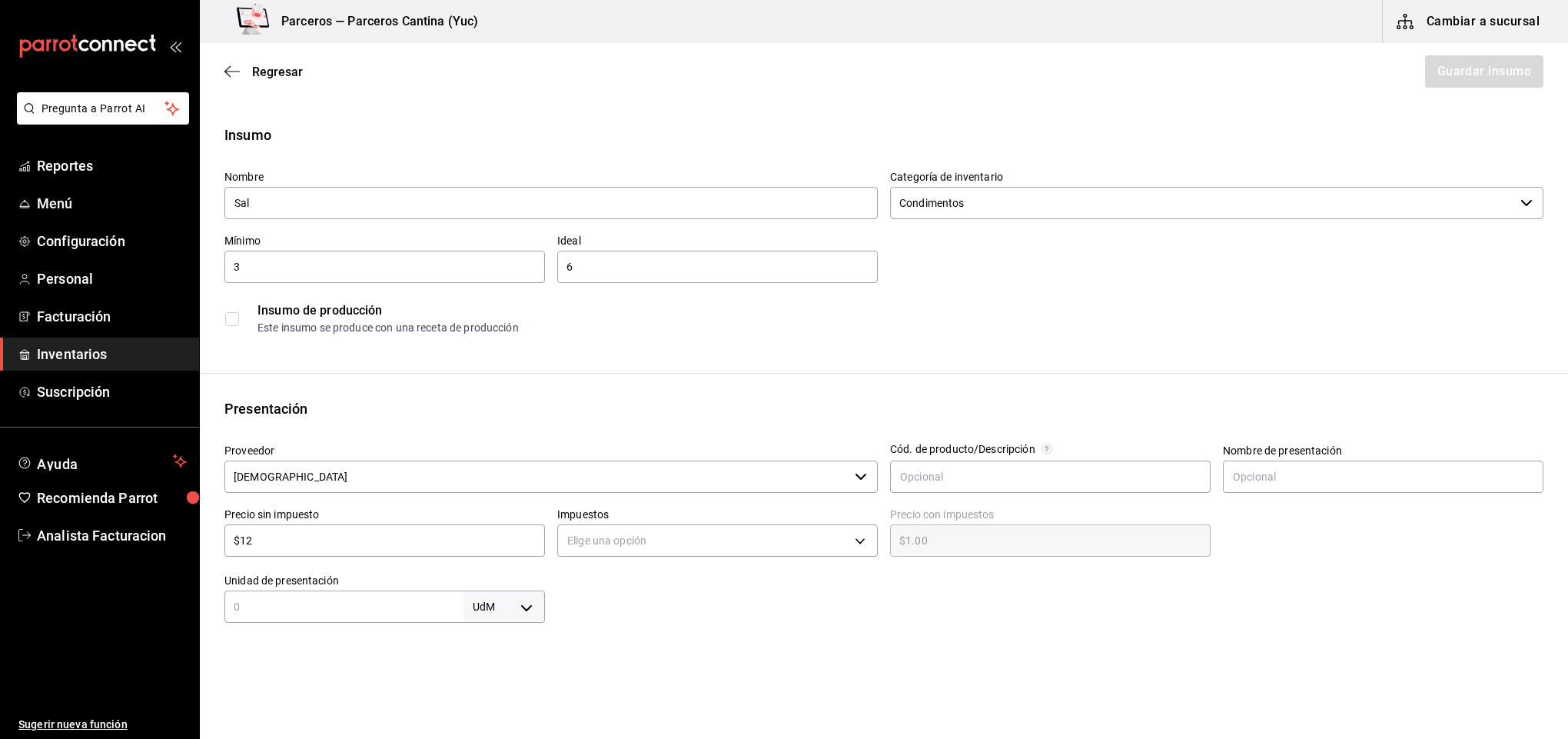
type input "$12.00"
type input "$12.9"
type input "$12.90"
type input "$12.9"
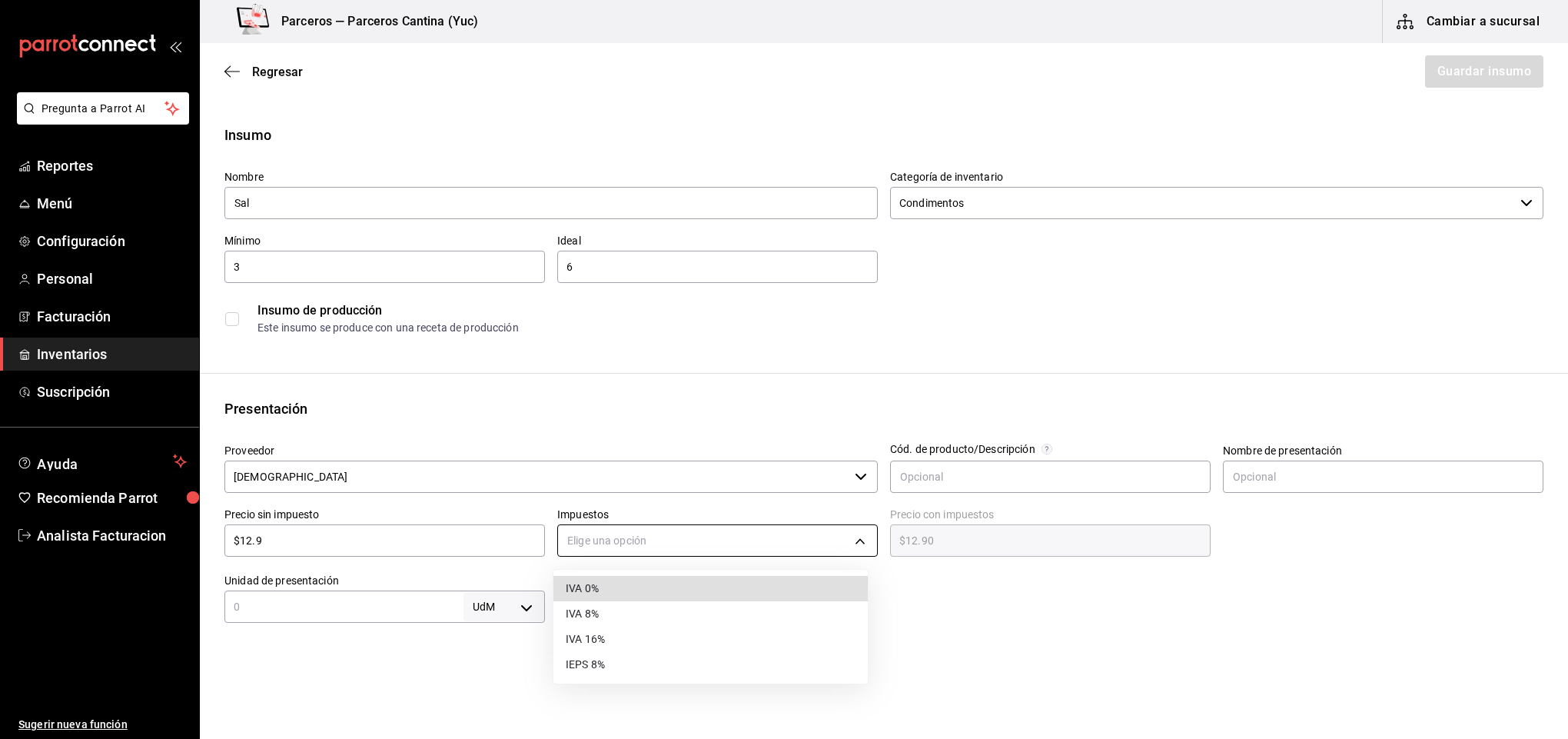
click at [634, 550] on body "Pregunta a Parrot AI Reportes Menú Configuración Personal Facturación Inventari…" at bounding box center [784, 326] width 1568 height 652
click at [622, 642] on li "IVA 16%" at bounding box center [710, 638] width 314 height 25
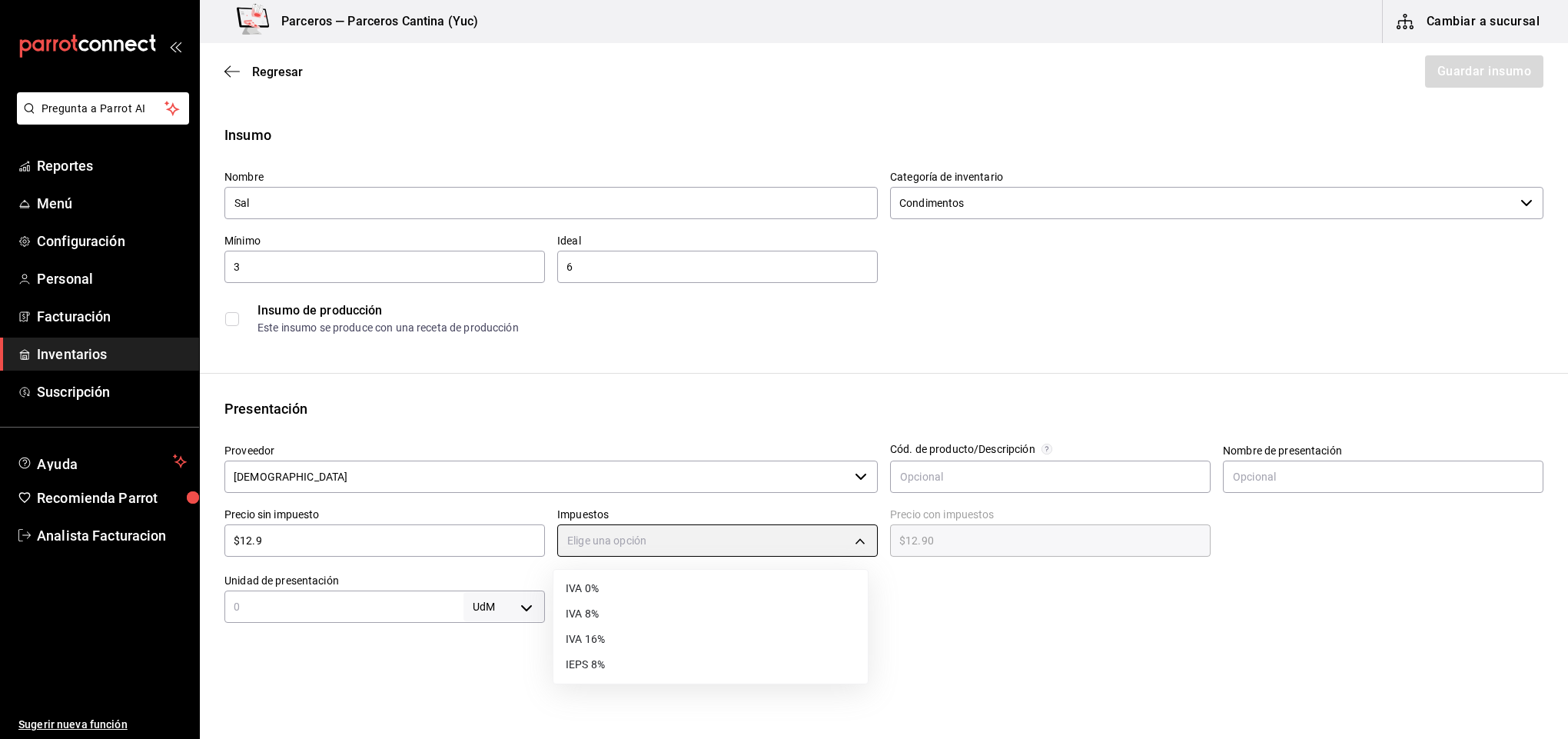
type input "IVA_16"
type input "$14.96"
click at [362, 607] on input "text" at bounding box center [344, 607] width 239 height 19
type input "1"
click at [524, 602] on body "Pregunta a Parrot AI Reportes Menú Configuración Personal Facturación Inventari…" at bounding box center [784, 326] width 1568 height 652
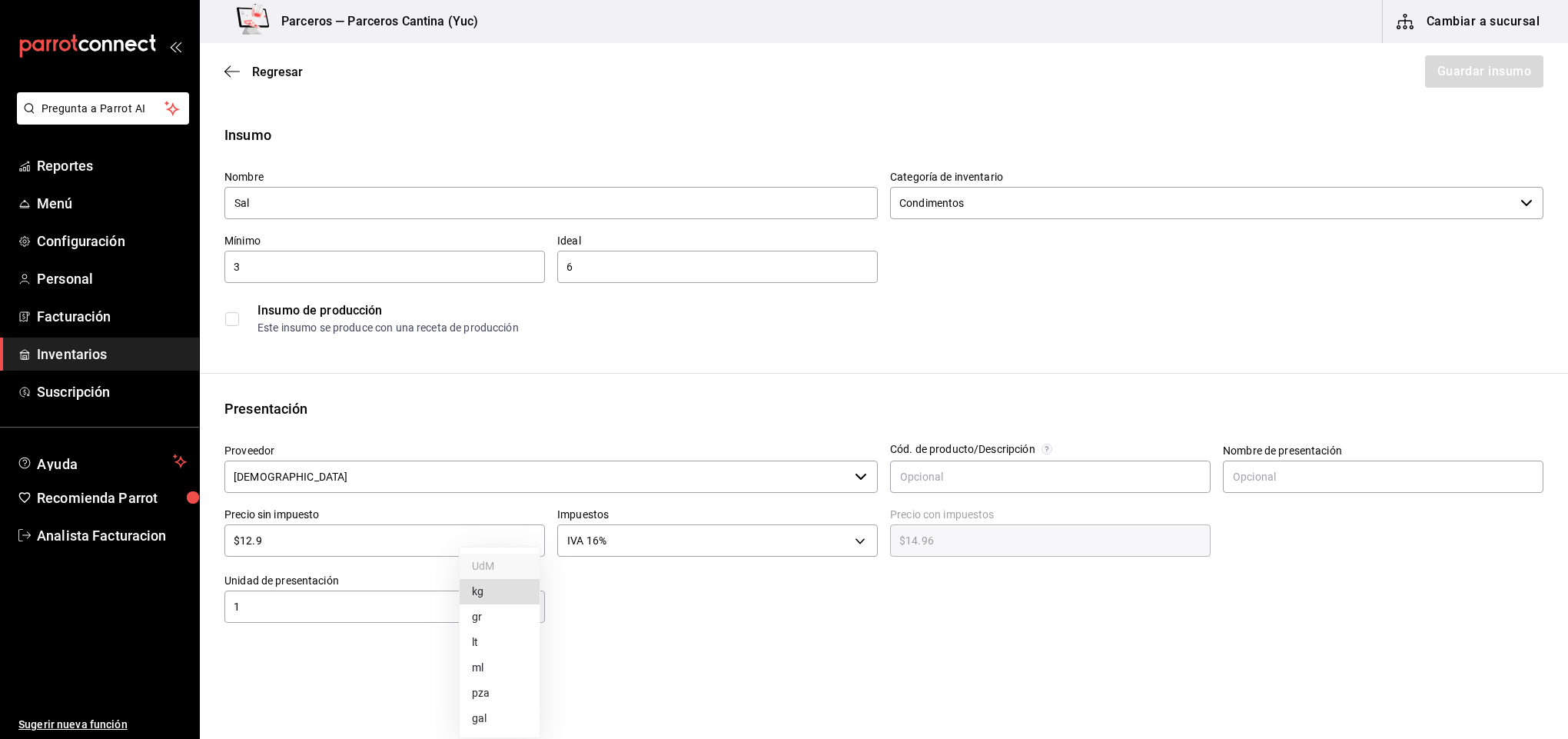
click at [508, 594] on li "kg" at bounding box center [499, 591] width 80 height 25
type input "KILOGRAM"
type input "1"
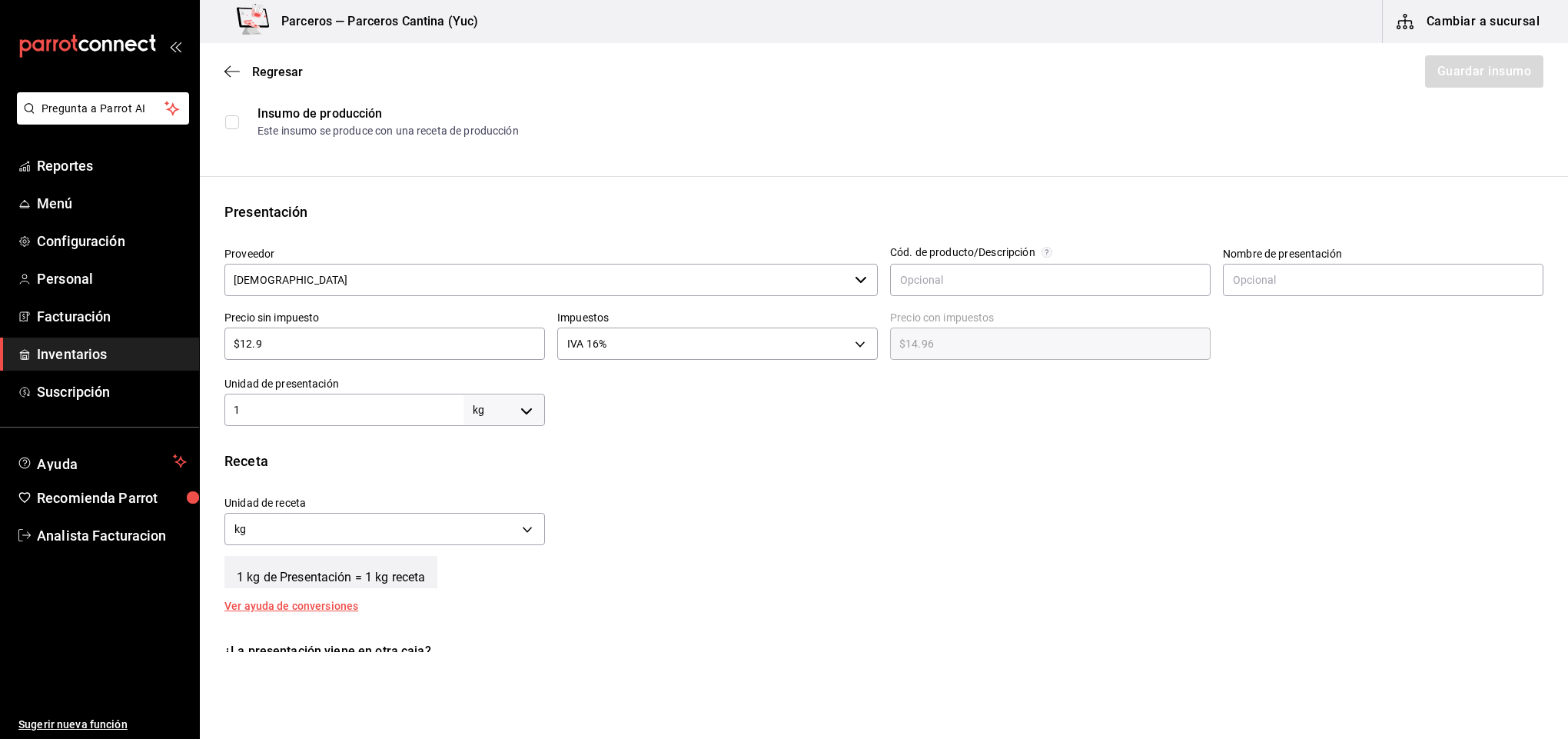
scroll to position [231, 0]
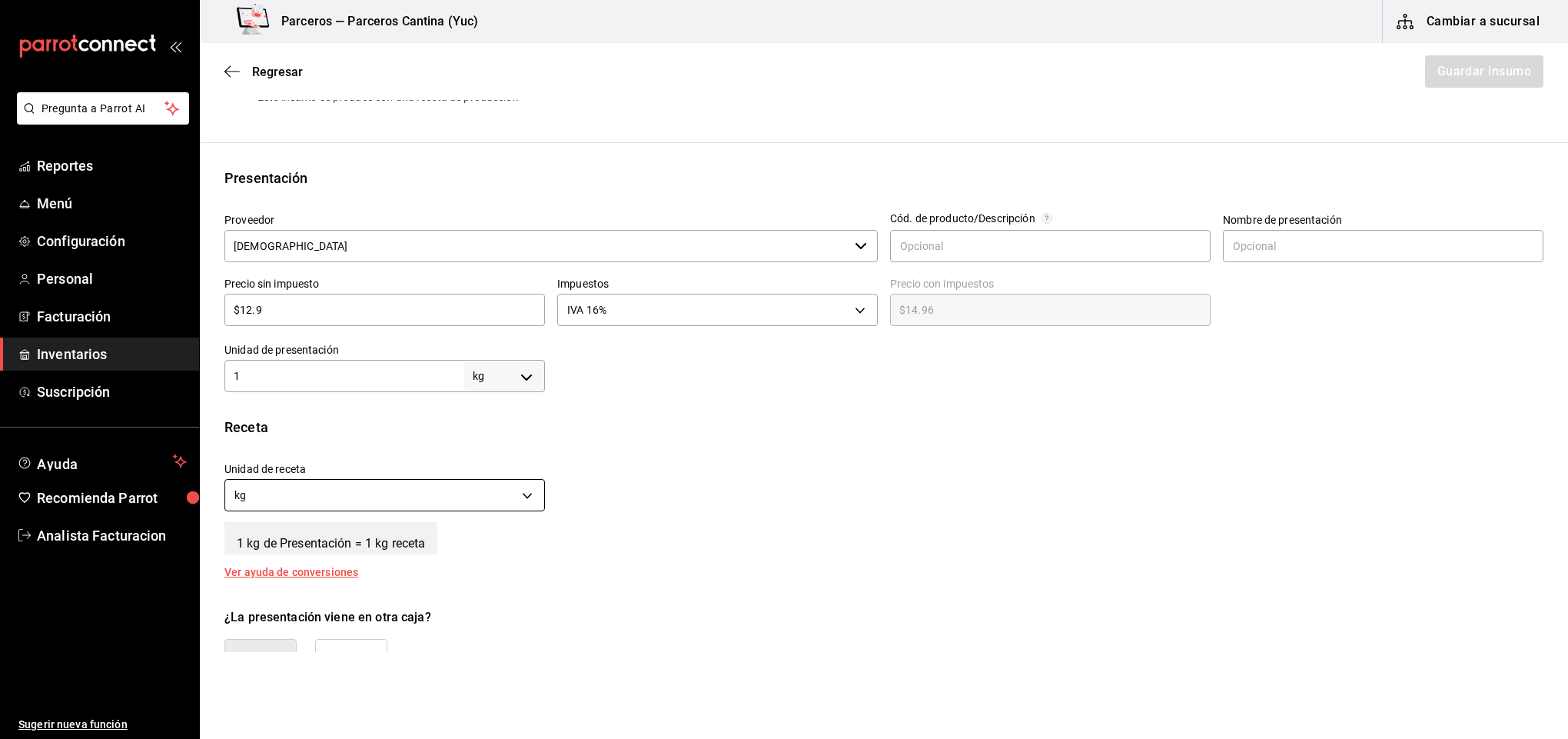
click at [519, 497] on body "Pregunta a Parrot AI Reportes Menú Configuración Personal Facturación Inventari…" at bounding box center [784, 326] width 1568 height 652
click at [303, 565] on li "gr" at bounding box center [382, 568] width 314 height 25
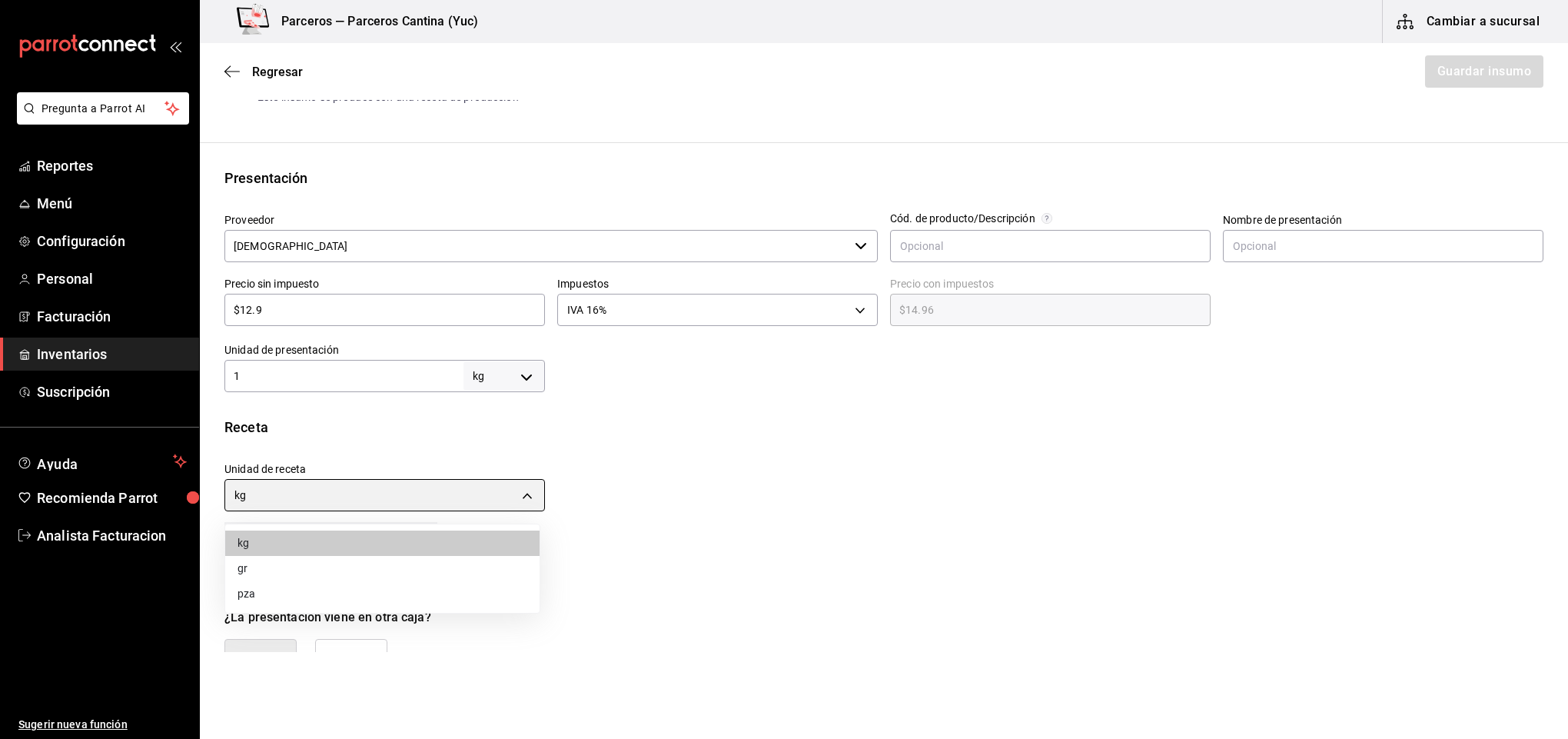
type input "GRAM"
type input "1,000"
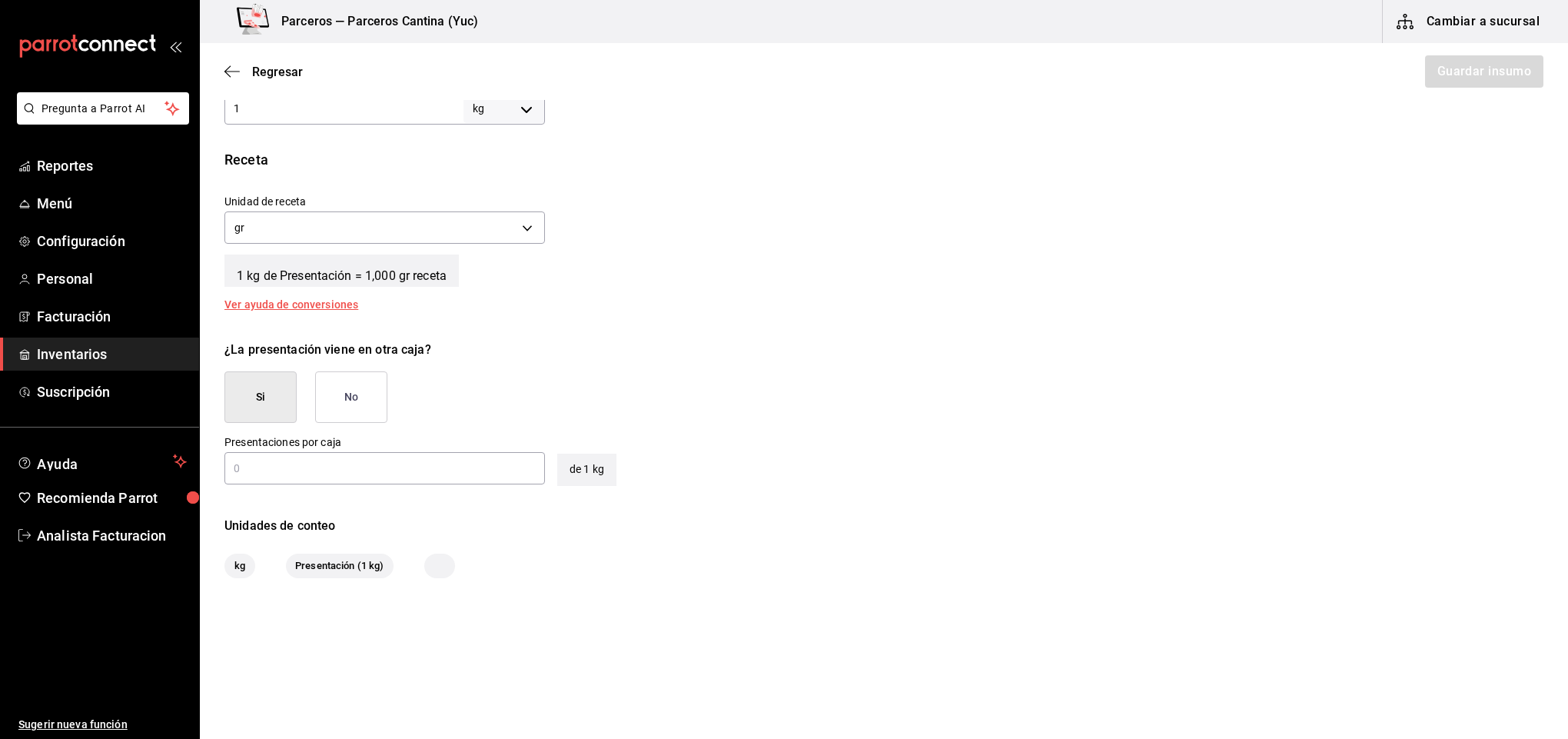
click at [375, 394] on button "No" at bounding box center [351, 396] width 73 height 51
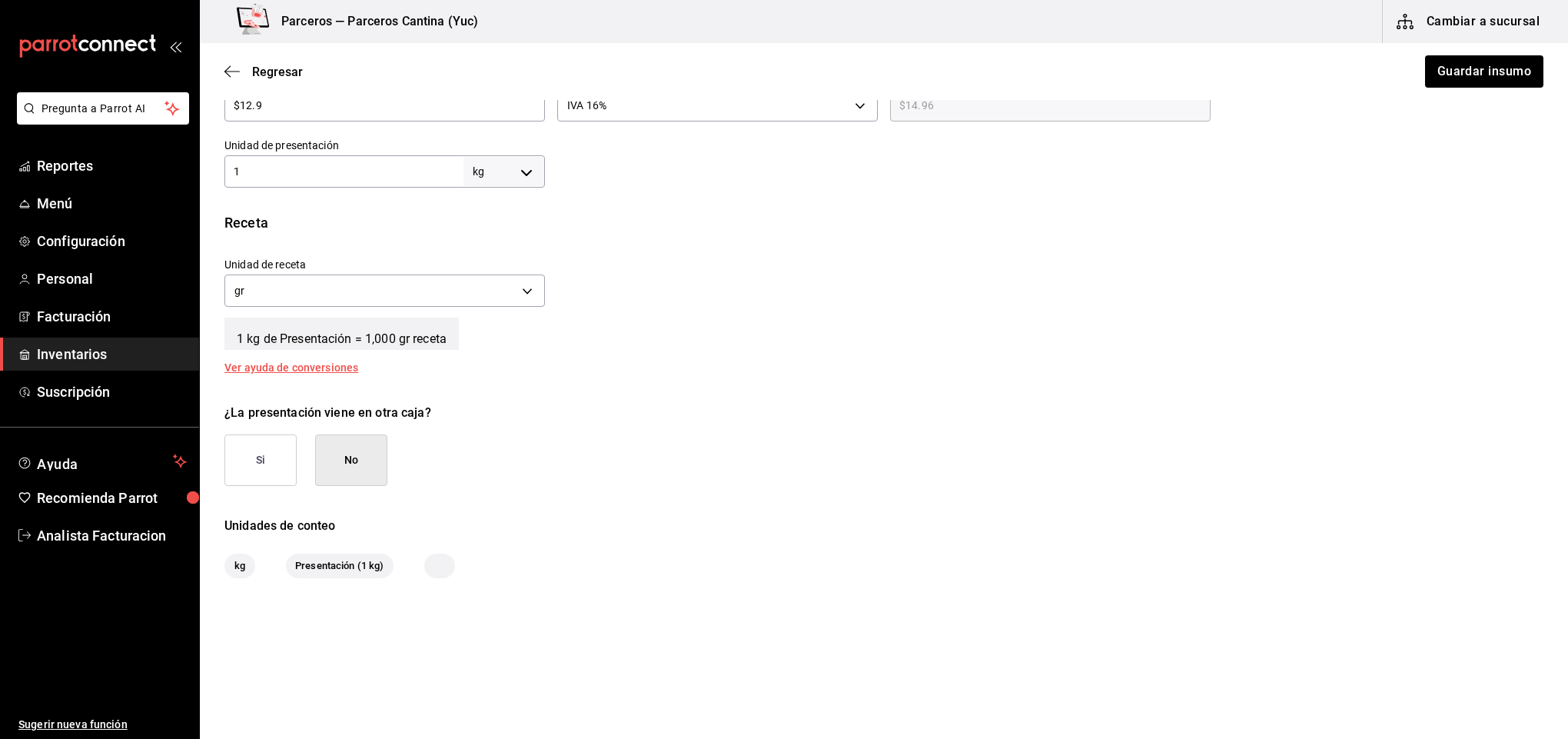
scroll to position [436, 0]
click at [1467, 78] on button "Guardar insumo" at bounding box center [1483, 71] width 120 height 33
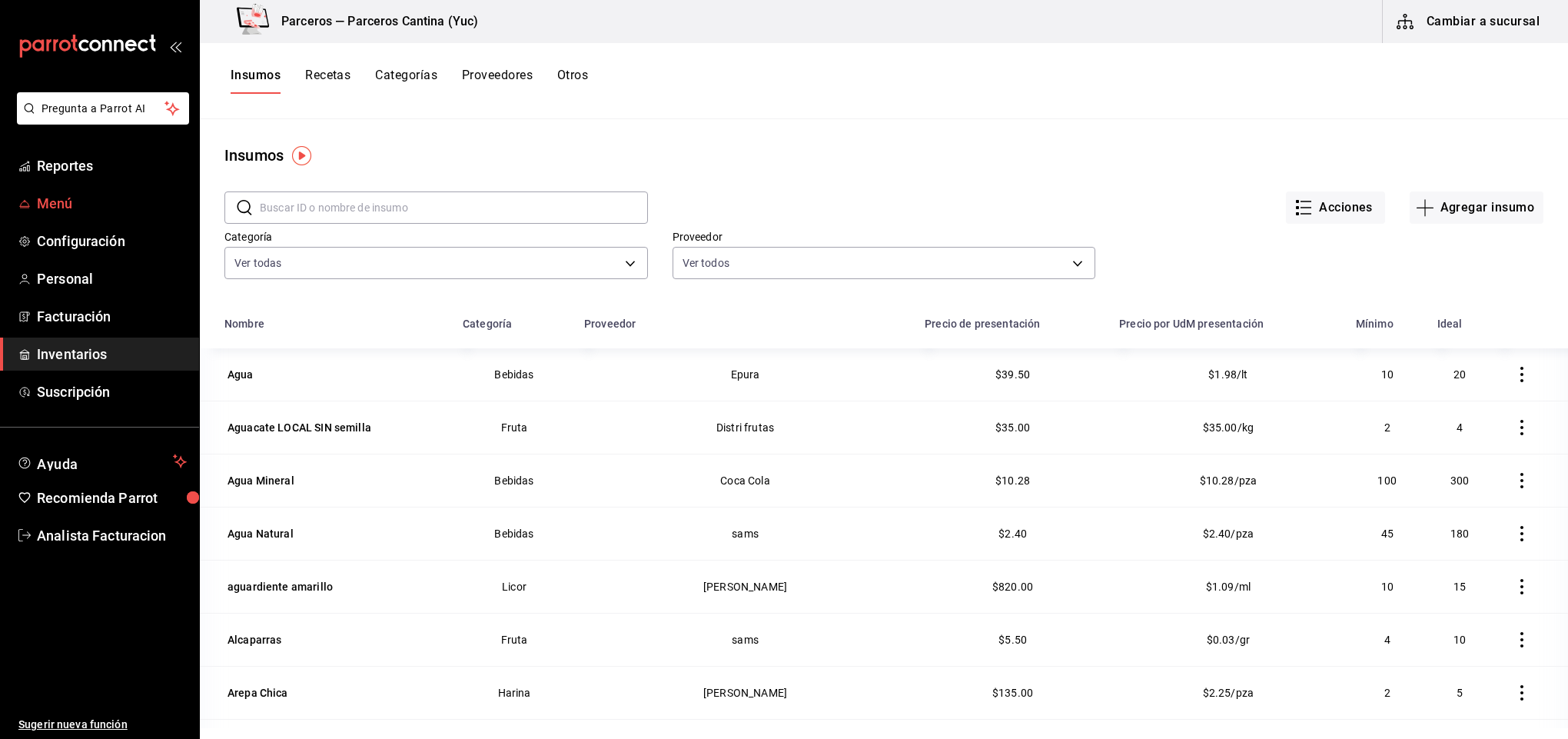
click at [67, 204] on span "Menú" at bounding box center [112, 203] width 150 height 21
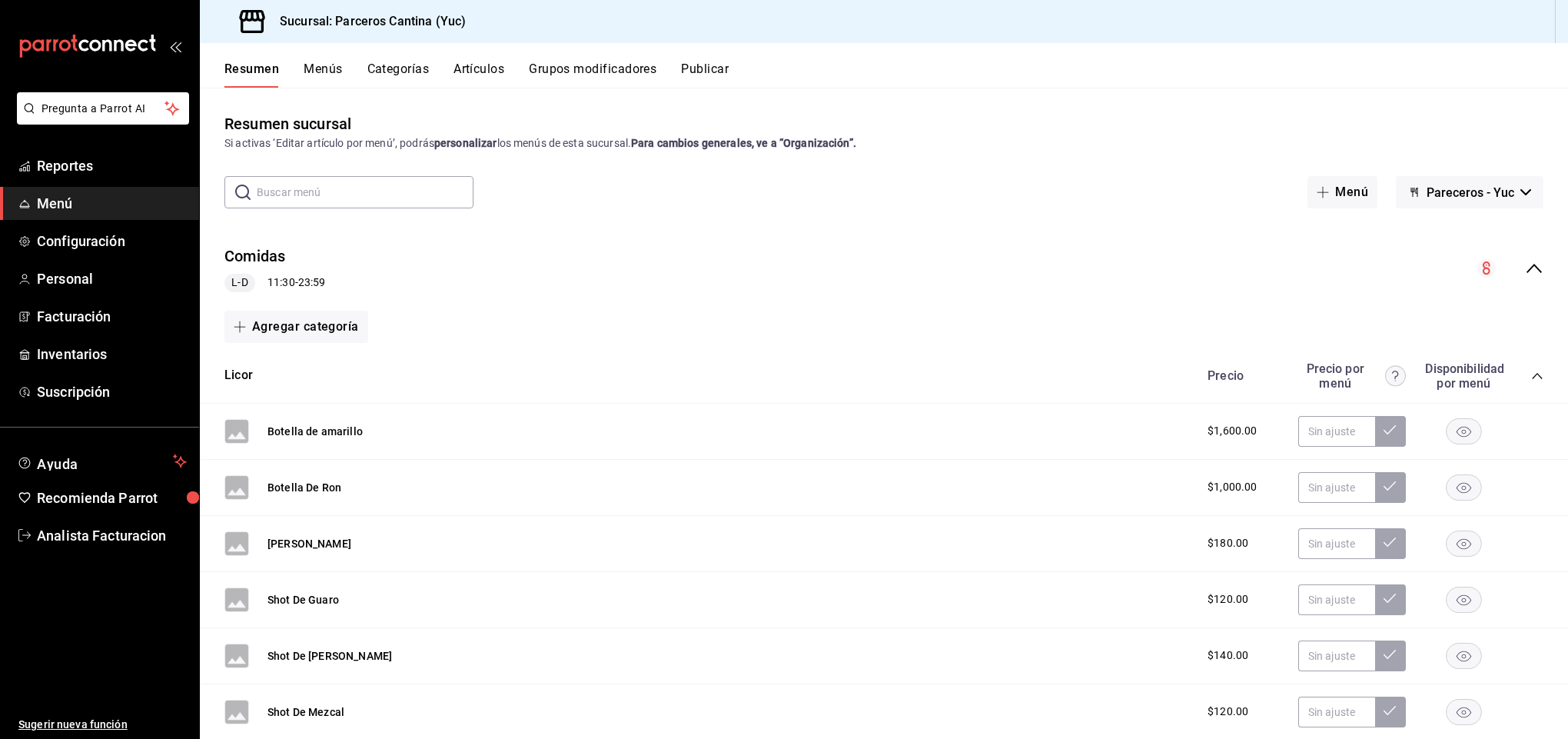
click at [466, 67] on button "Artículos" at bounding box center [479, 75] width 50 height 26
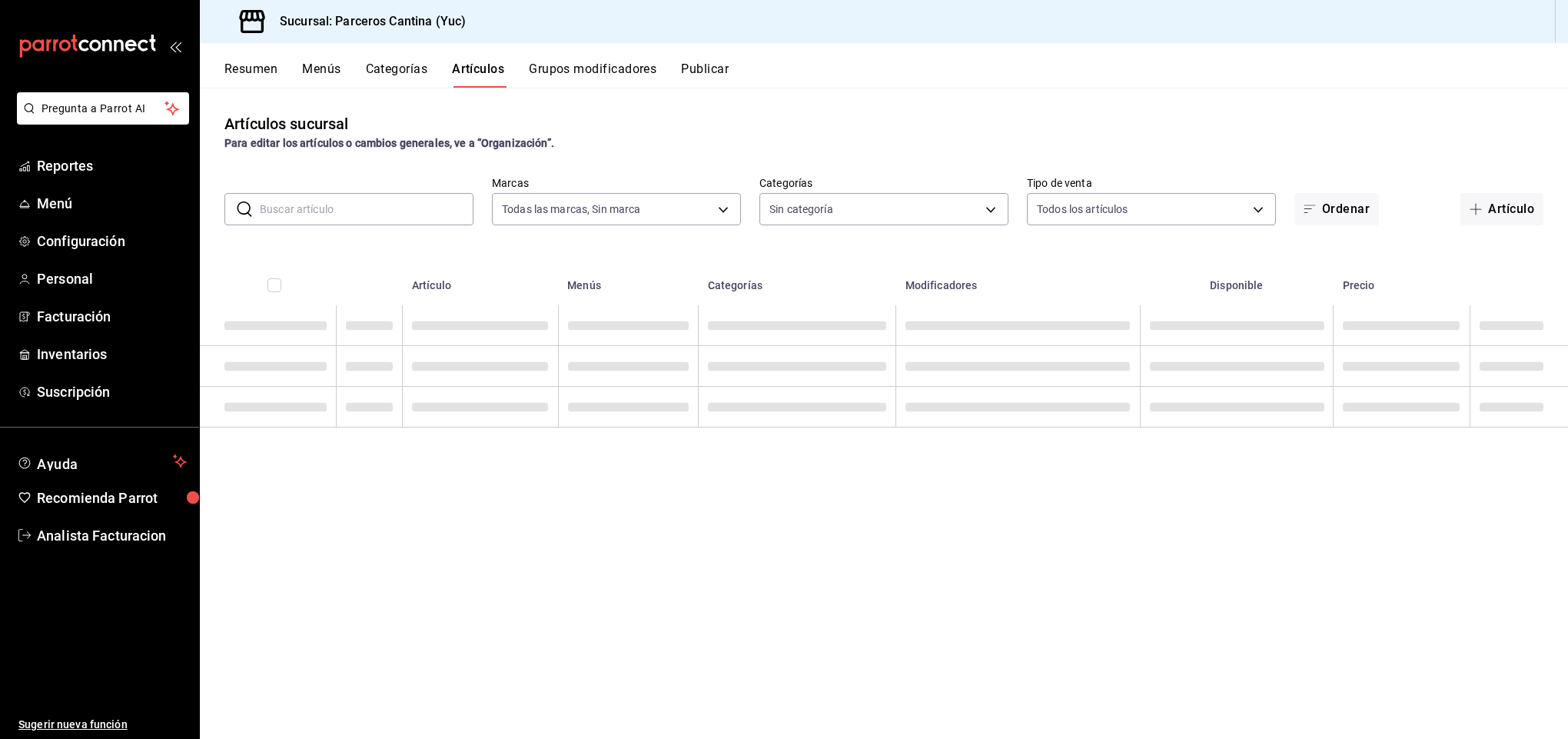
type input "3c0f0041-e652-451f-99e7-60b72e373484"
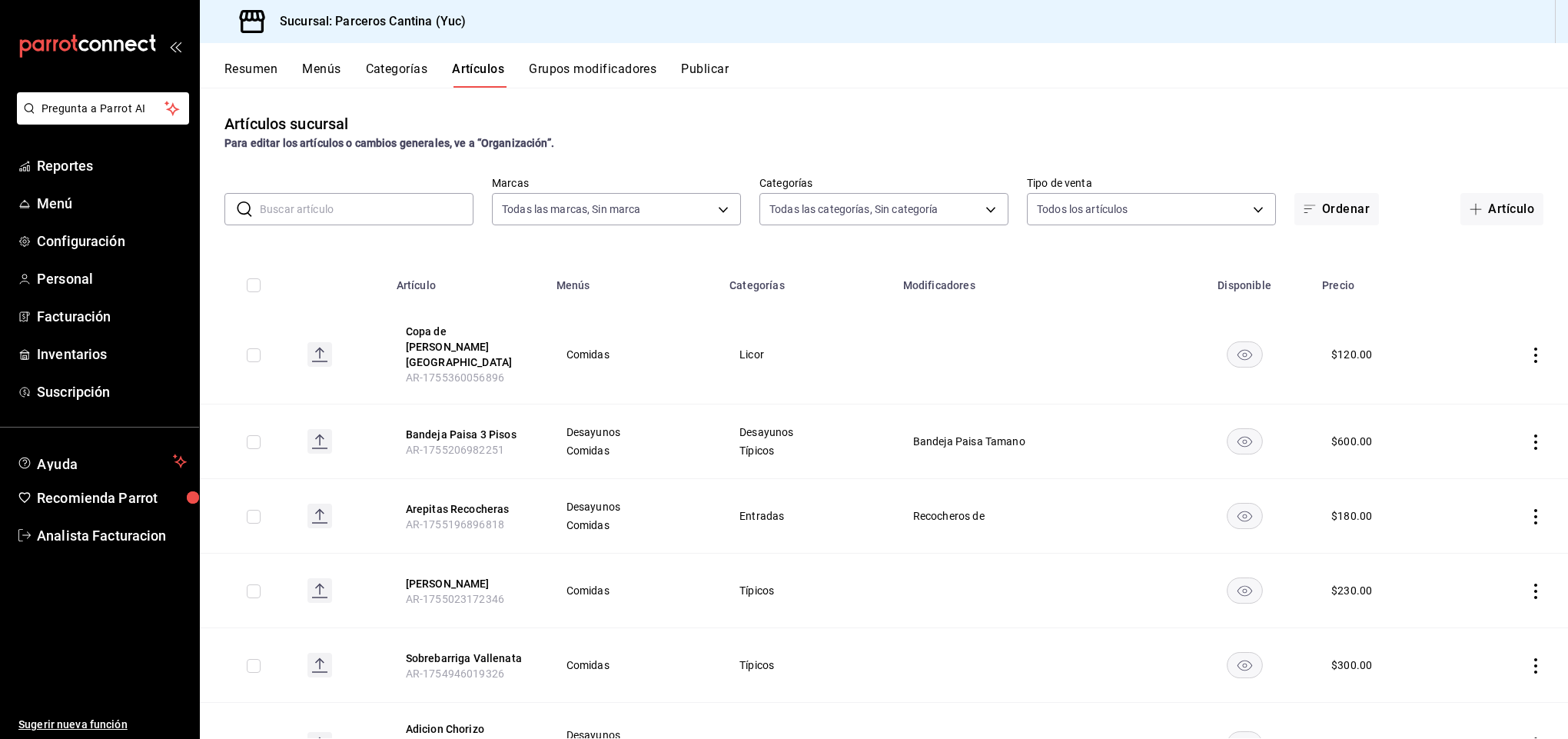
type input "15b4d094-ec03-47cd-88df-87b14c7f909b,9d7f9cfa-e7fa-4a45-8356-2a971e0471f8,95c40…"
click at [307, 208] on input "text" at bounding box center [366, 209] width 213 height 31
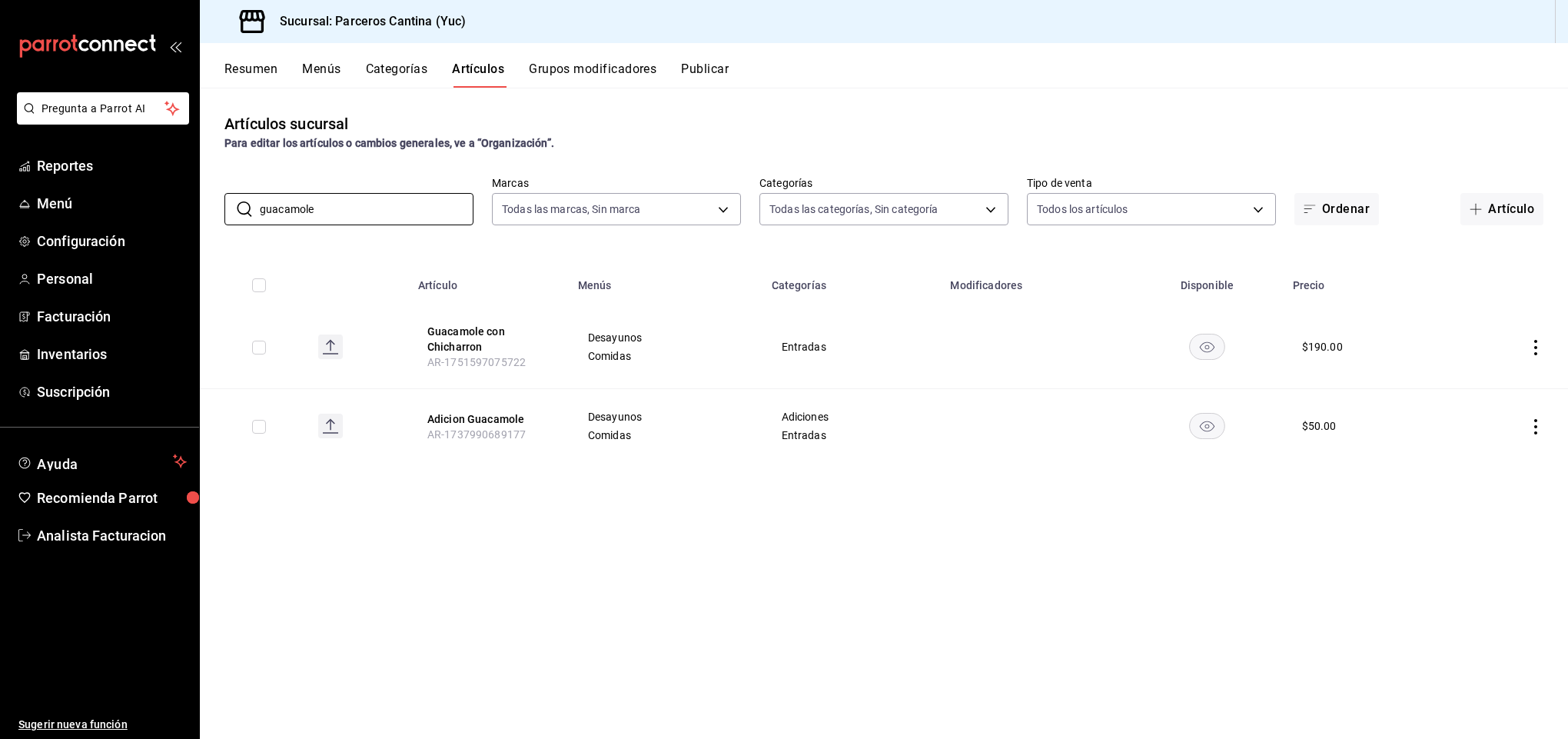
type input "guacamole"
click at [90, 353] on span "Inventarios" at bounding box center [112, 354] width 150 height 21
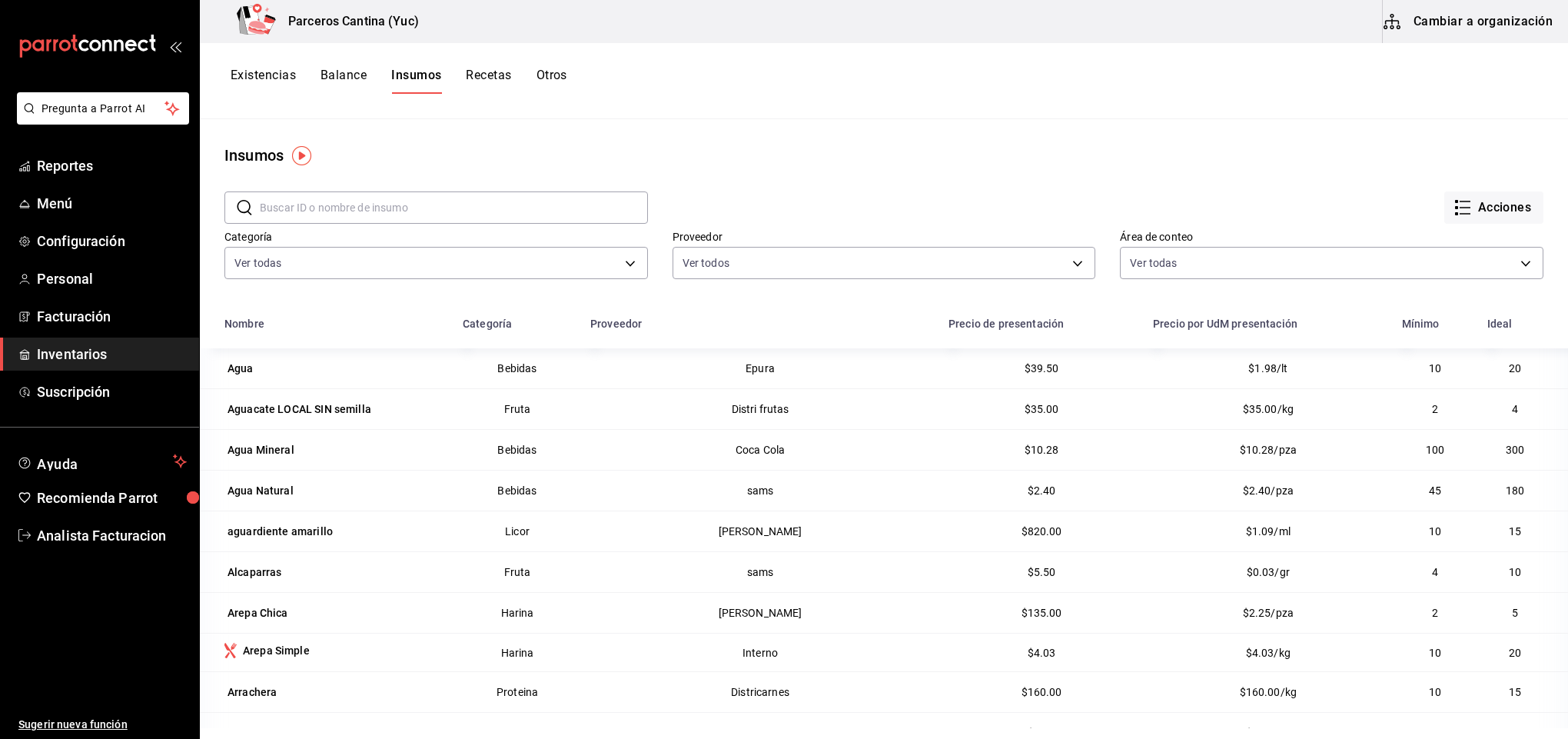
click at [1456, 21] on button "Cambiar a organización" at bounding box center [1469, 21] width 173 height 43
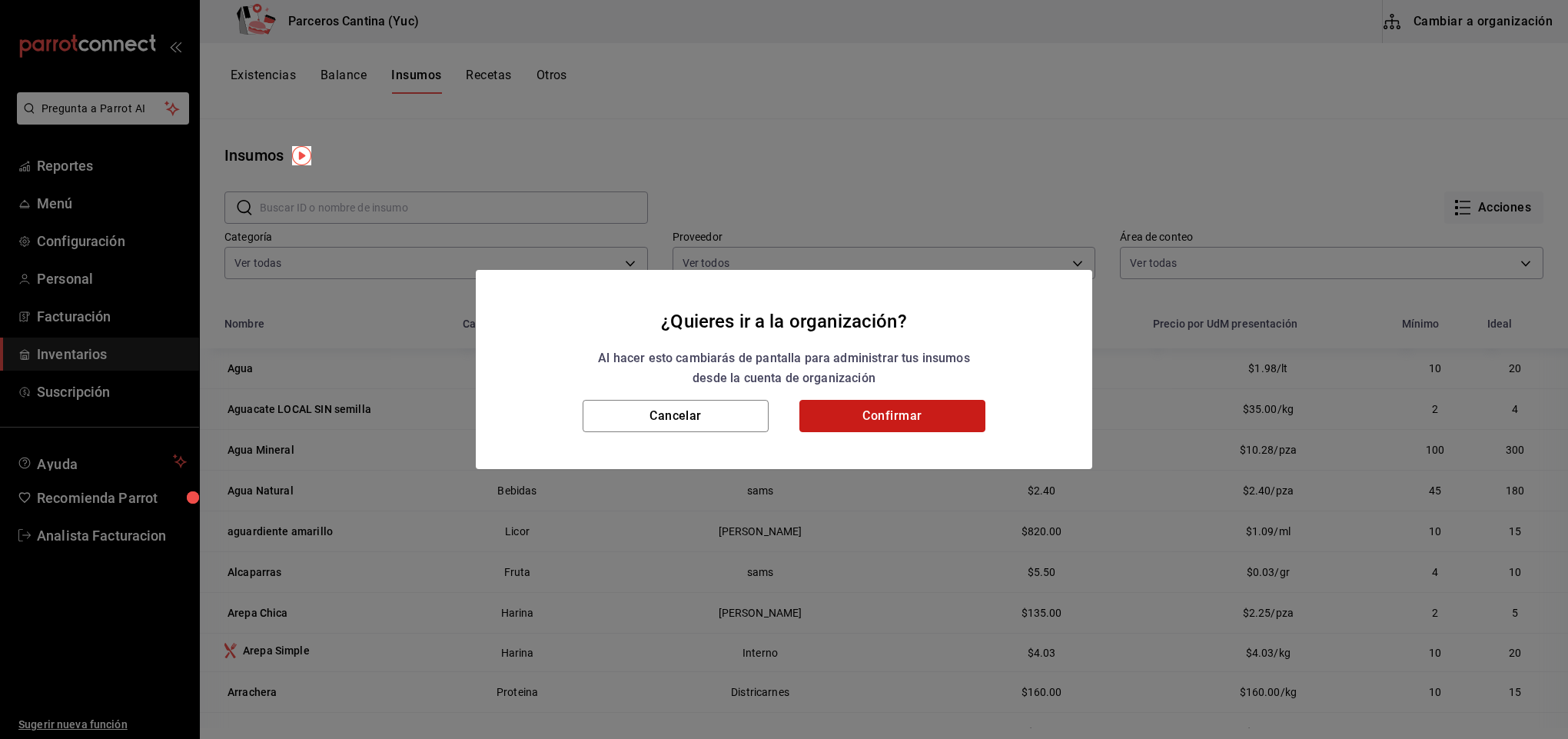
click at [911, 430] on button "Confirmar" at bounding box center [893, 416] width 186 height 33
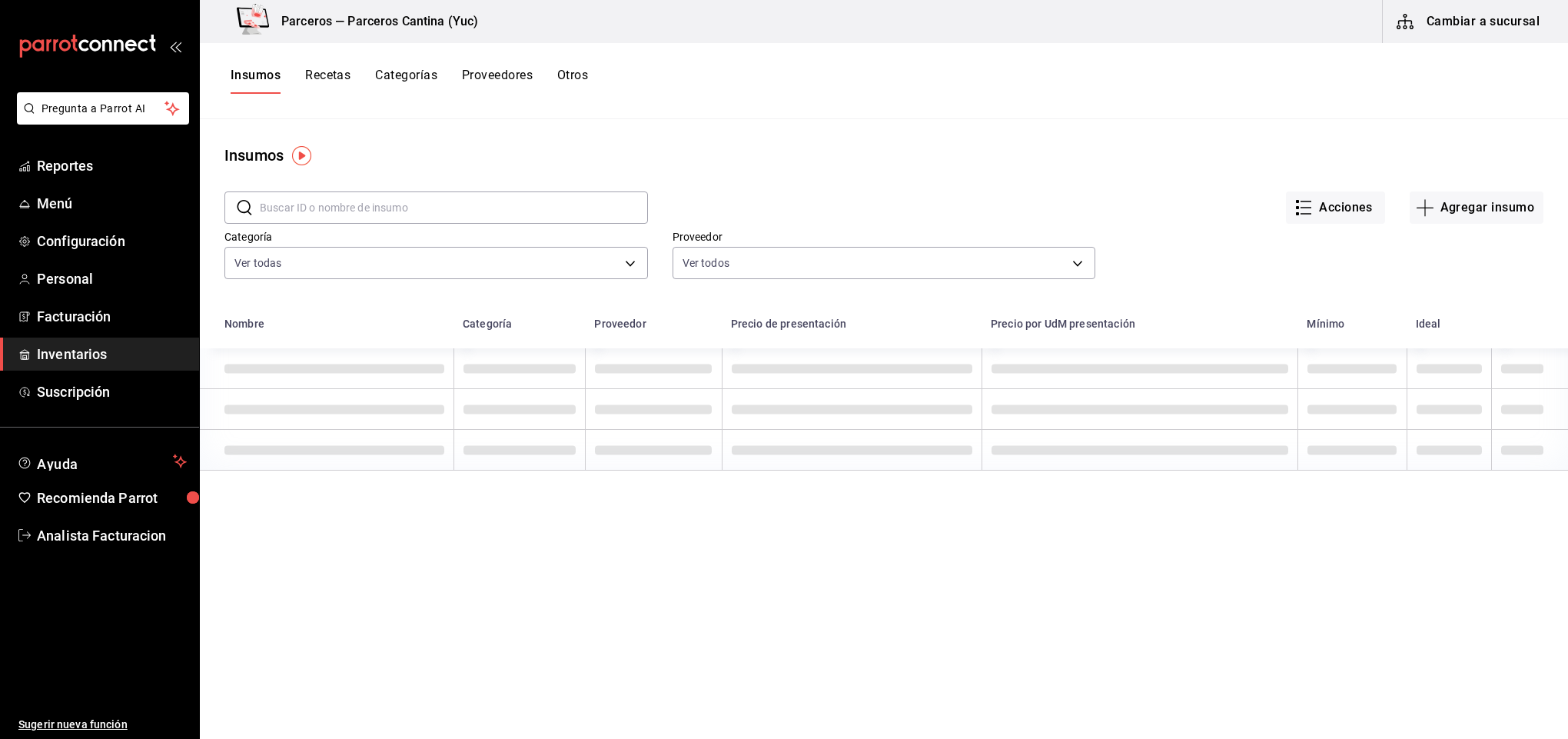
click at [306, 208] on input "text" at bounding box center [454, 207] width 389 height 31
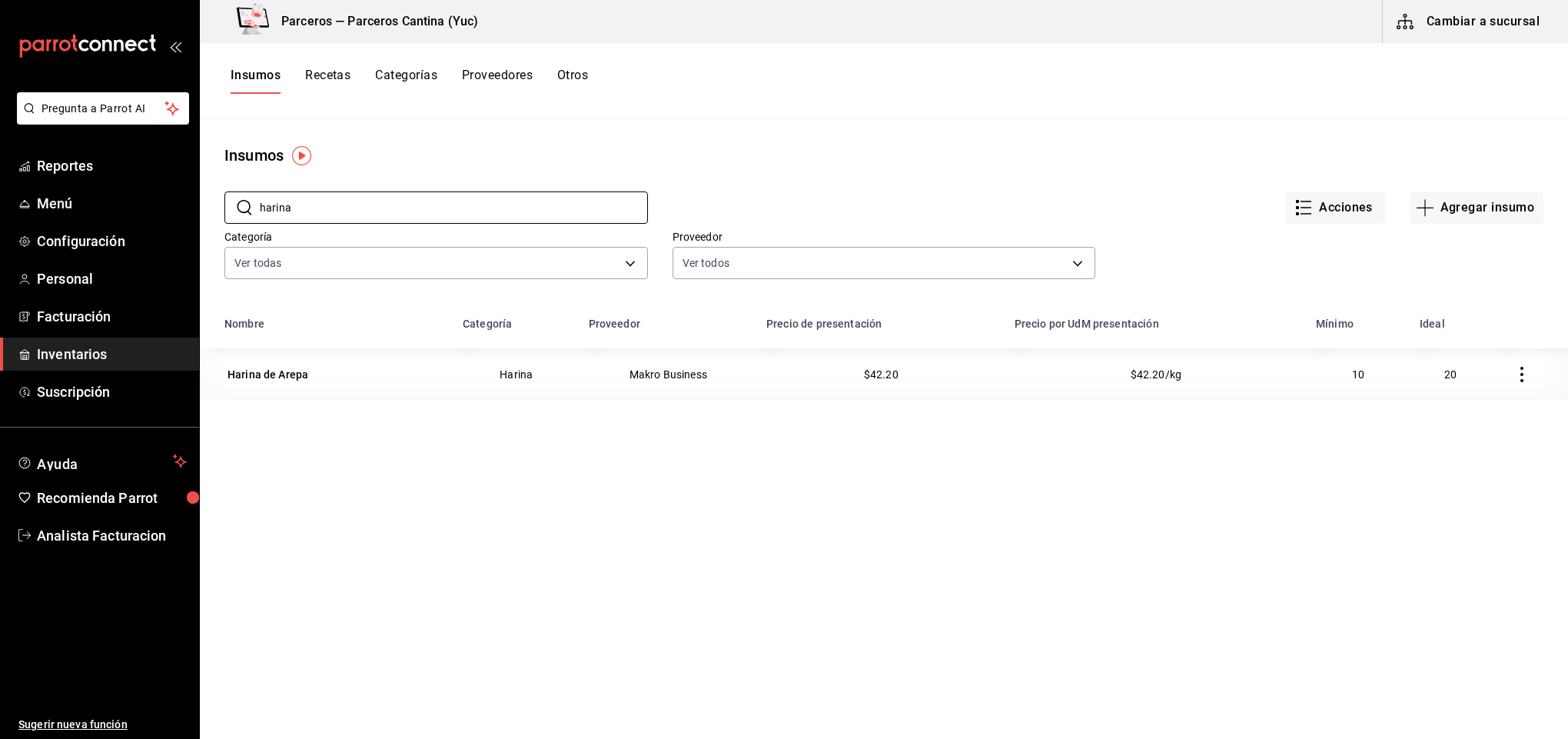
type input "harina"
click at [1505, 388] on button "button" at bounding box center [1521, 375] width 34 height 34
drag, startPoint x: 350, startPoint y: 547, endPoint x: 266, endPoint y: 472, distance: 112.6
click at [309, 501] on div at bounding box center [784, 369] width 1568 height 739
click at [254, 370] on div "Harina de Arepa" at bounding box center [267, 375] width 81 height 16
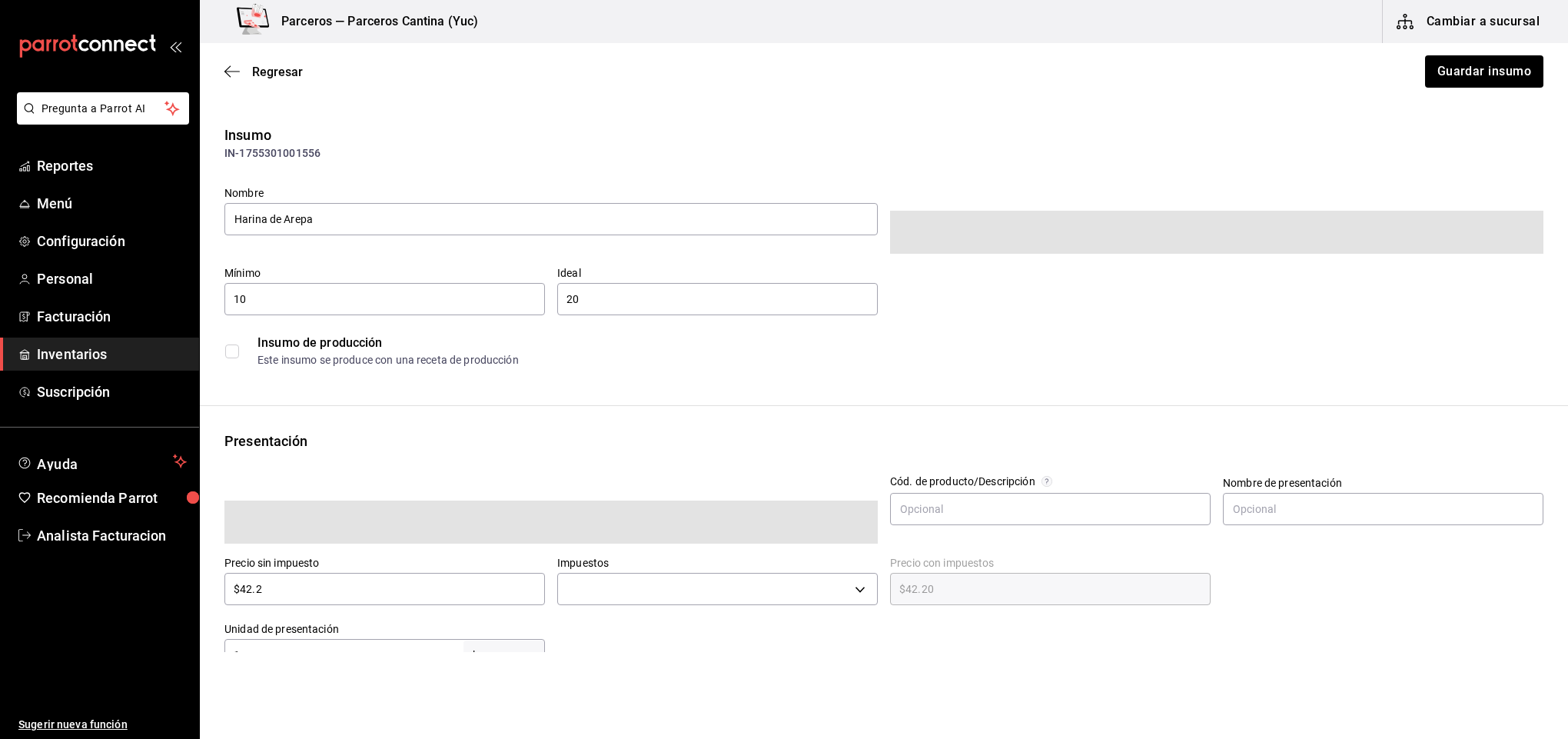
type input "$48.95"
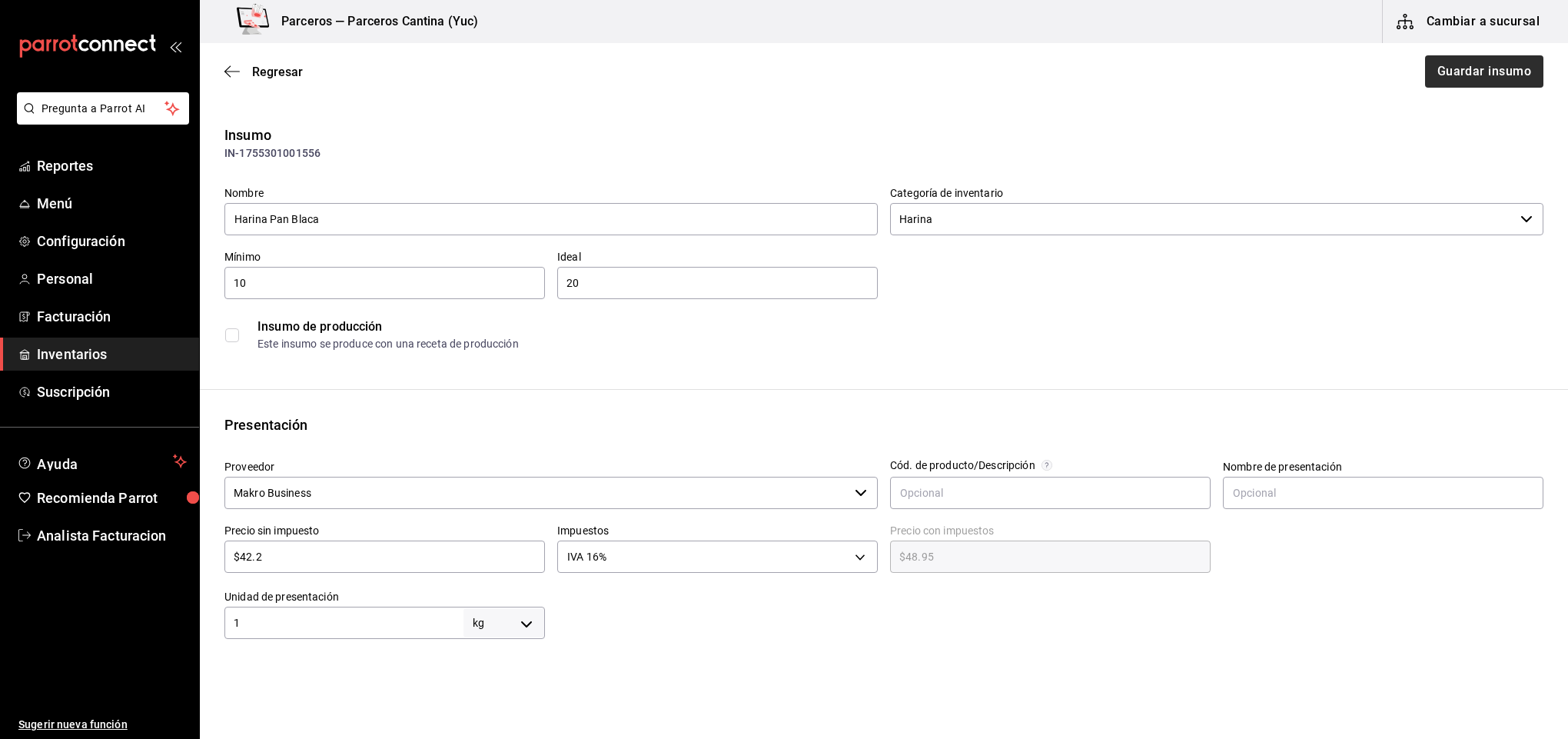
type input "Harina Pan Blaca"
click at [1461, 72] on button "Guardar insumo" at bounding box center [1483, 71] width 120 height 33
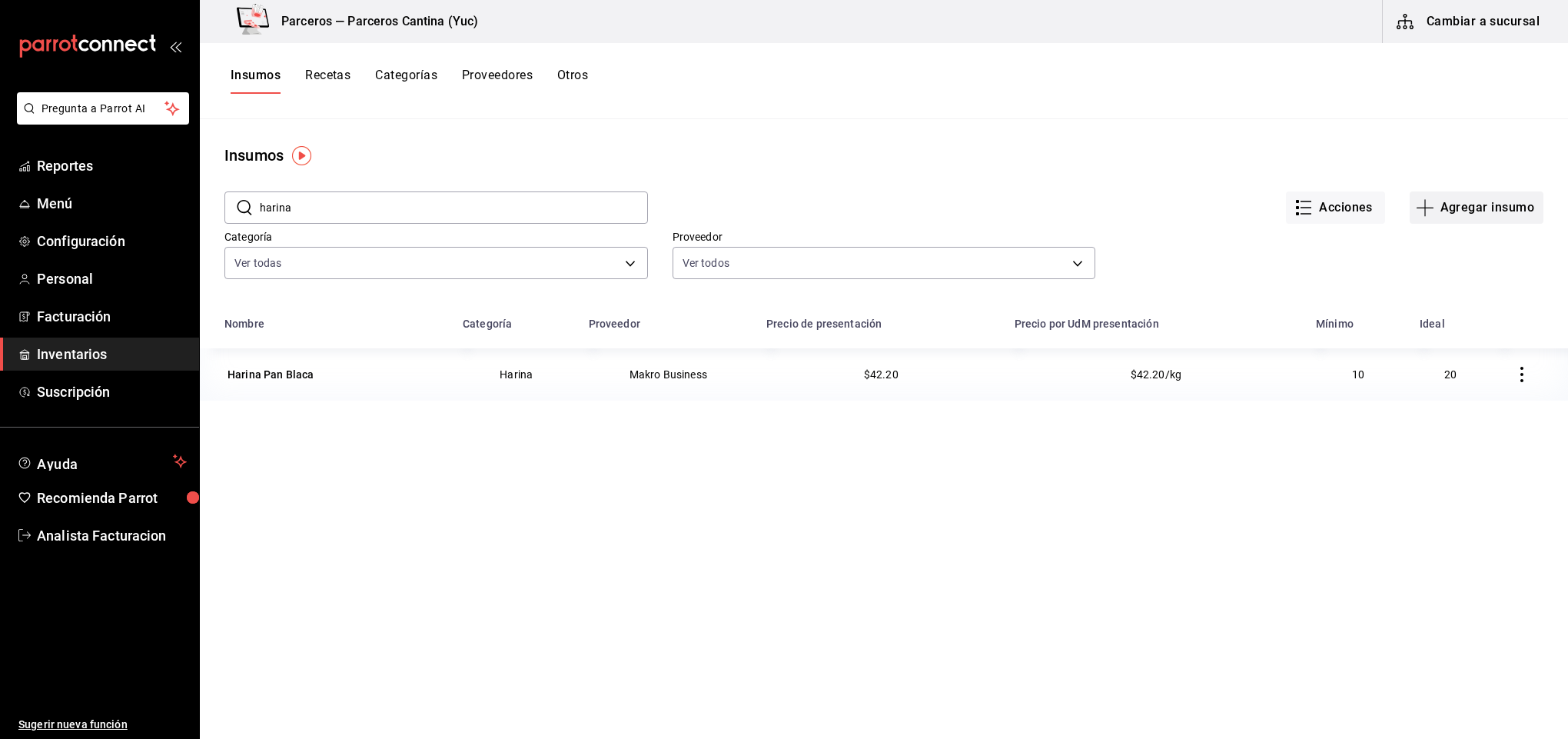
click at [1452, 206] on button "Agregar insumo" at bounding box center [1477, 207] width 134 height 33
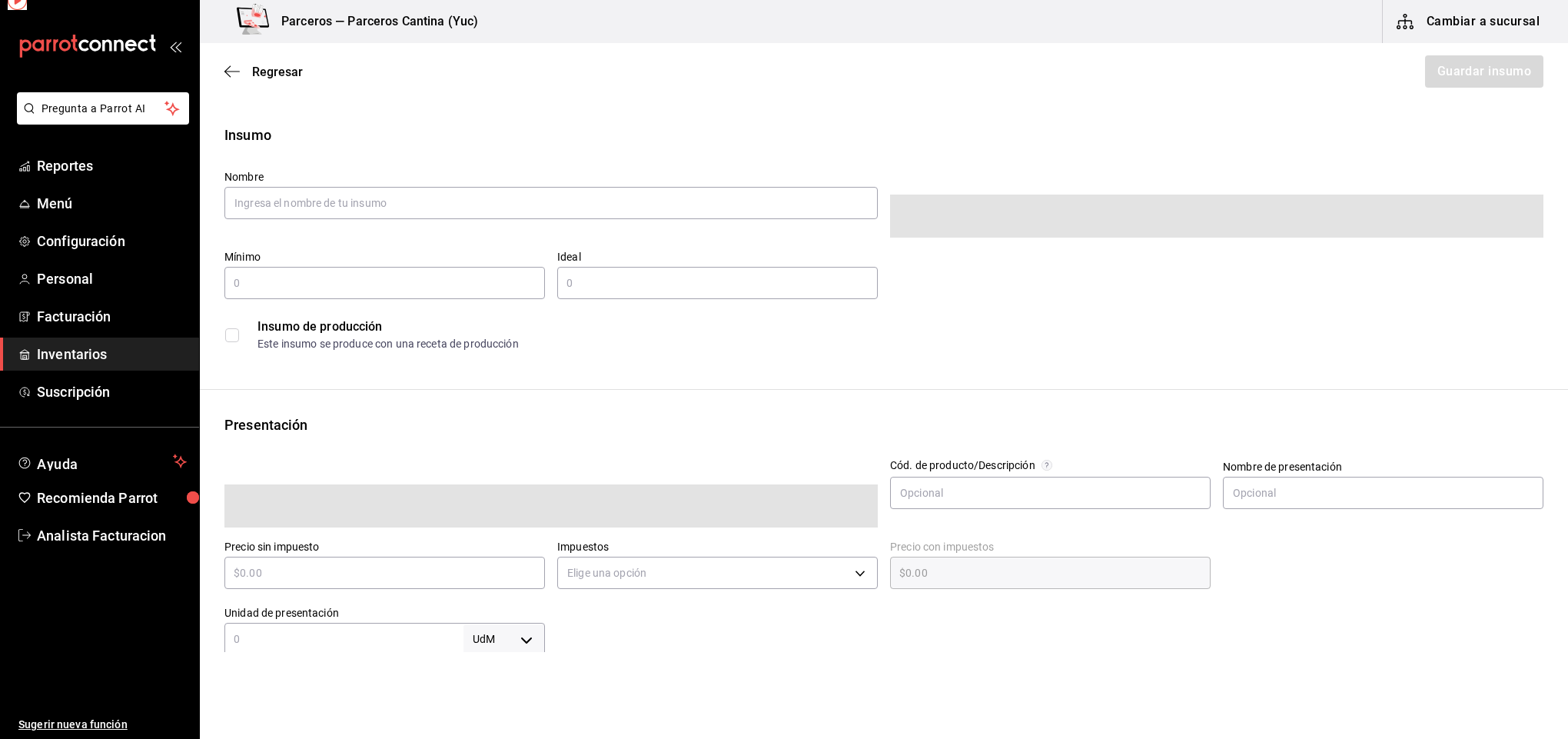
type input "$0.00"
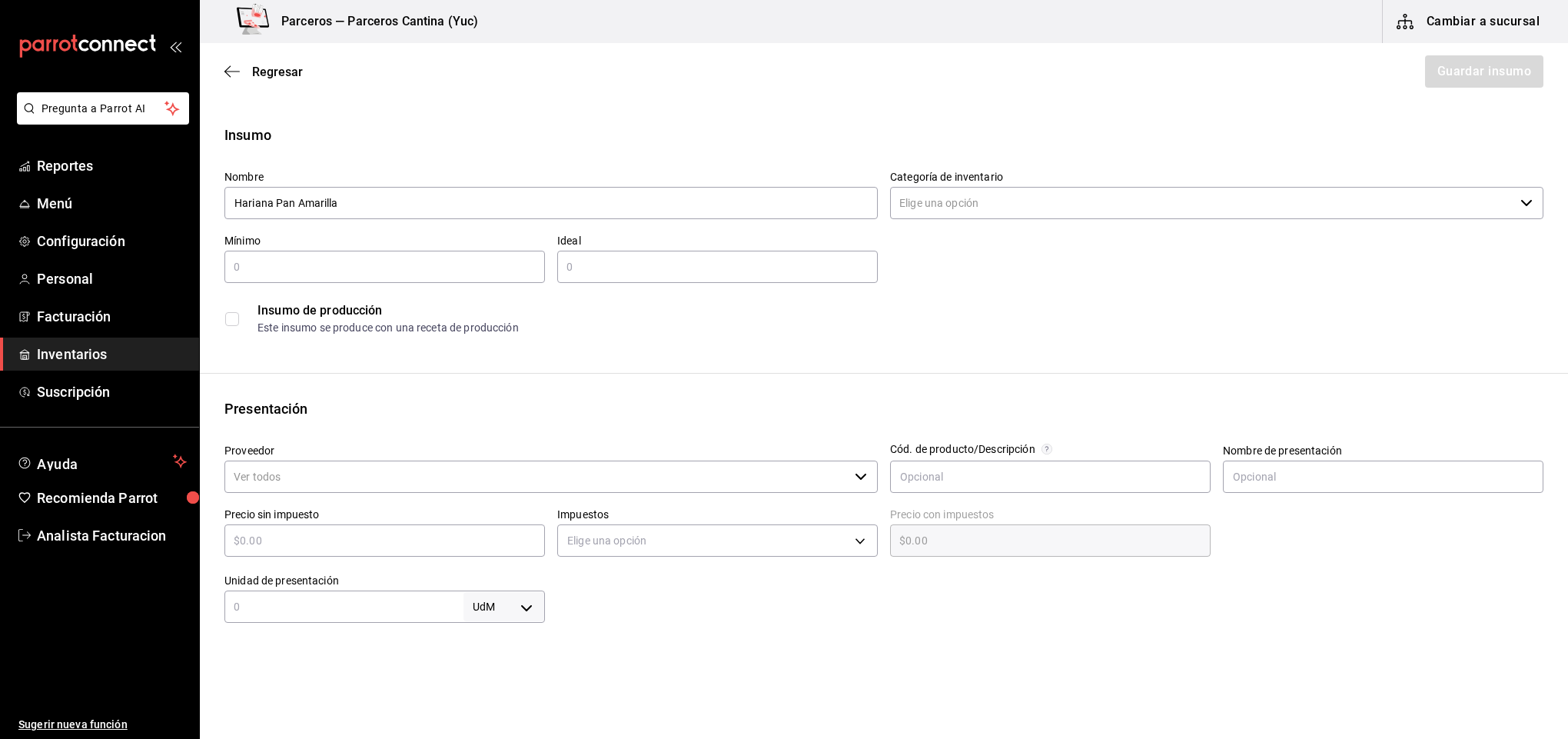
type input "Hariana Pan Amarilla"
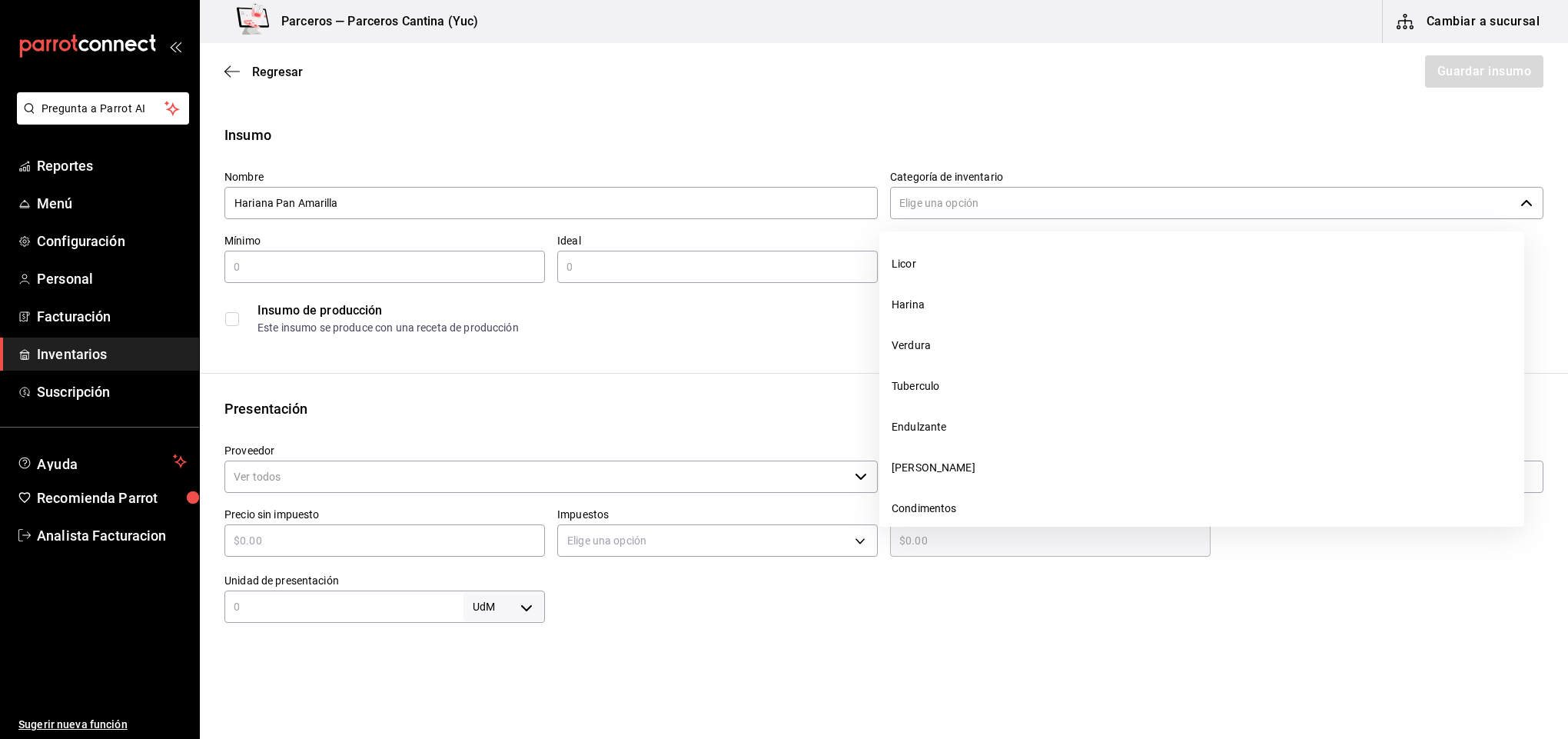
click at [958, 204] on input "Categoría de inventario" at bounding box center [1202, 202] width 624 height 33
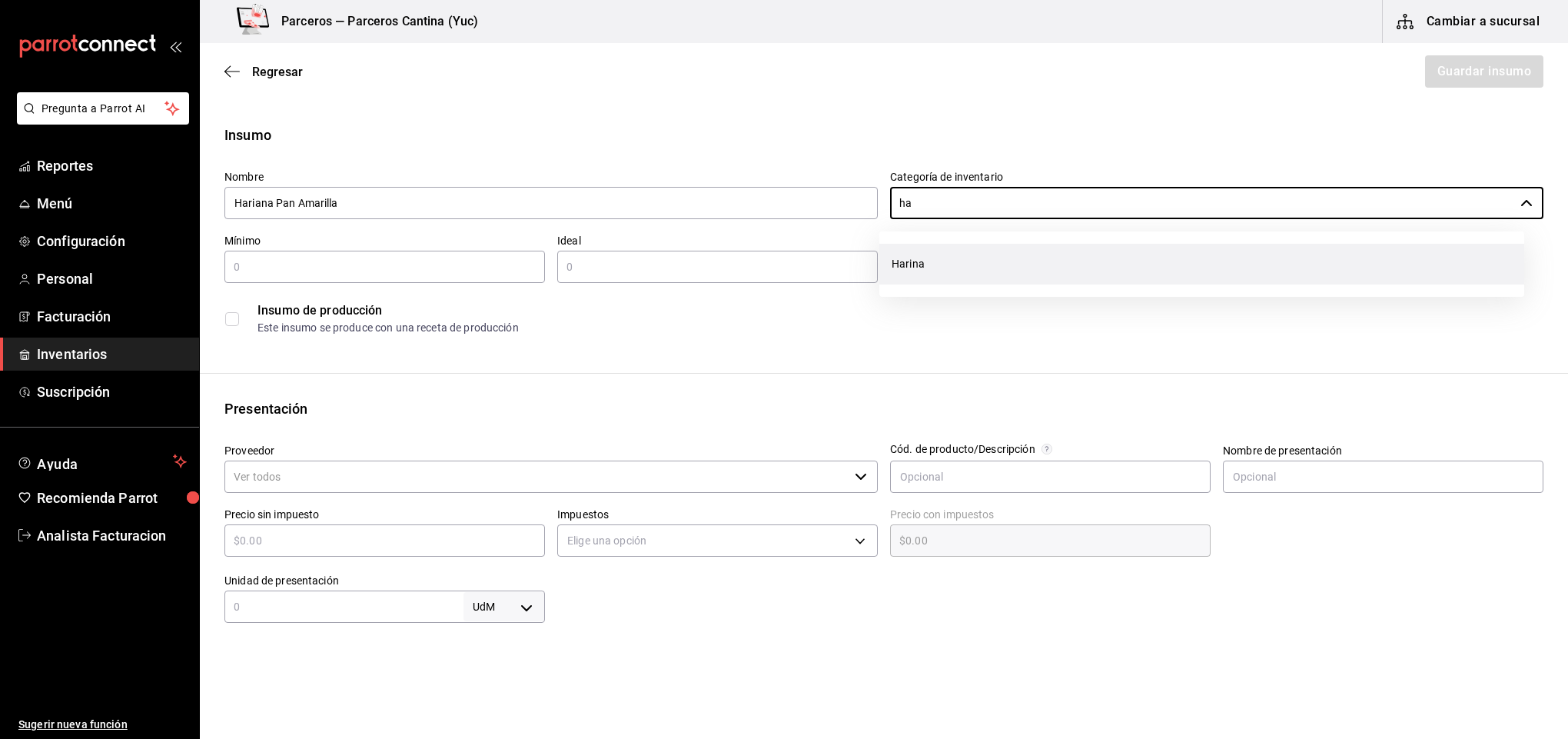
click at [958, 247] on li "Harina" at bounding box center [1202, 265] width 645 height 41
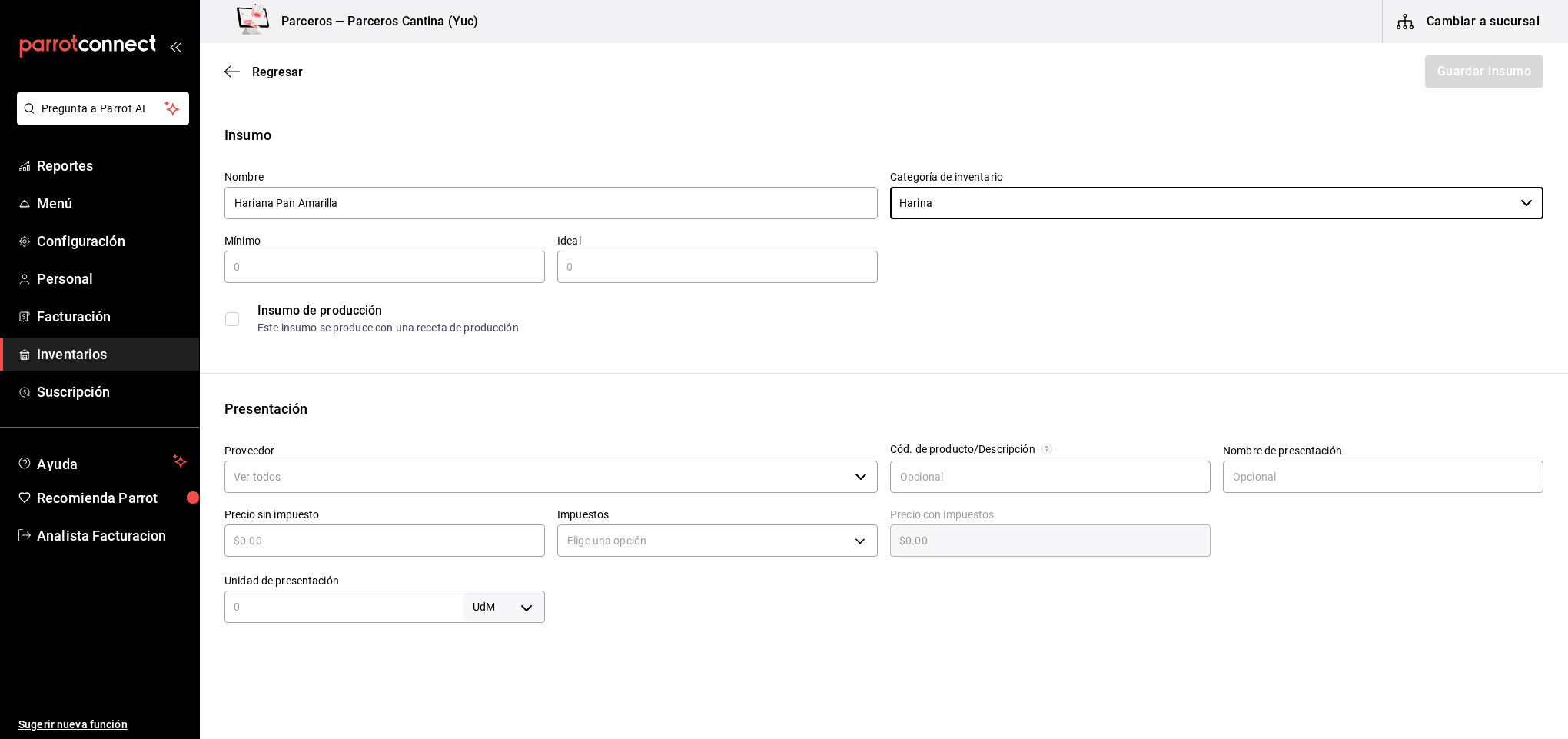
type input "Harina"
click at [342, 263] on input "text" at bounding box center [385, 267] width 320 height 19
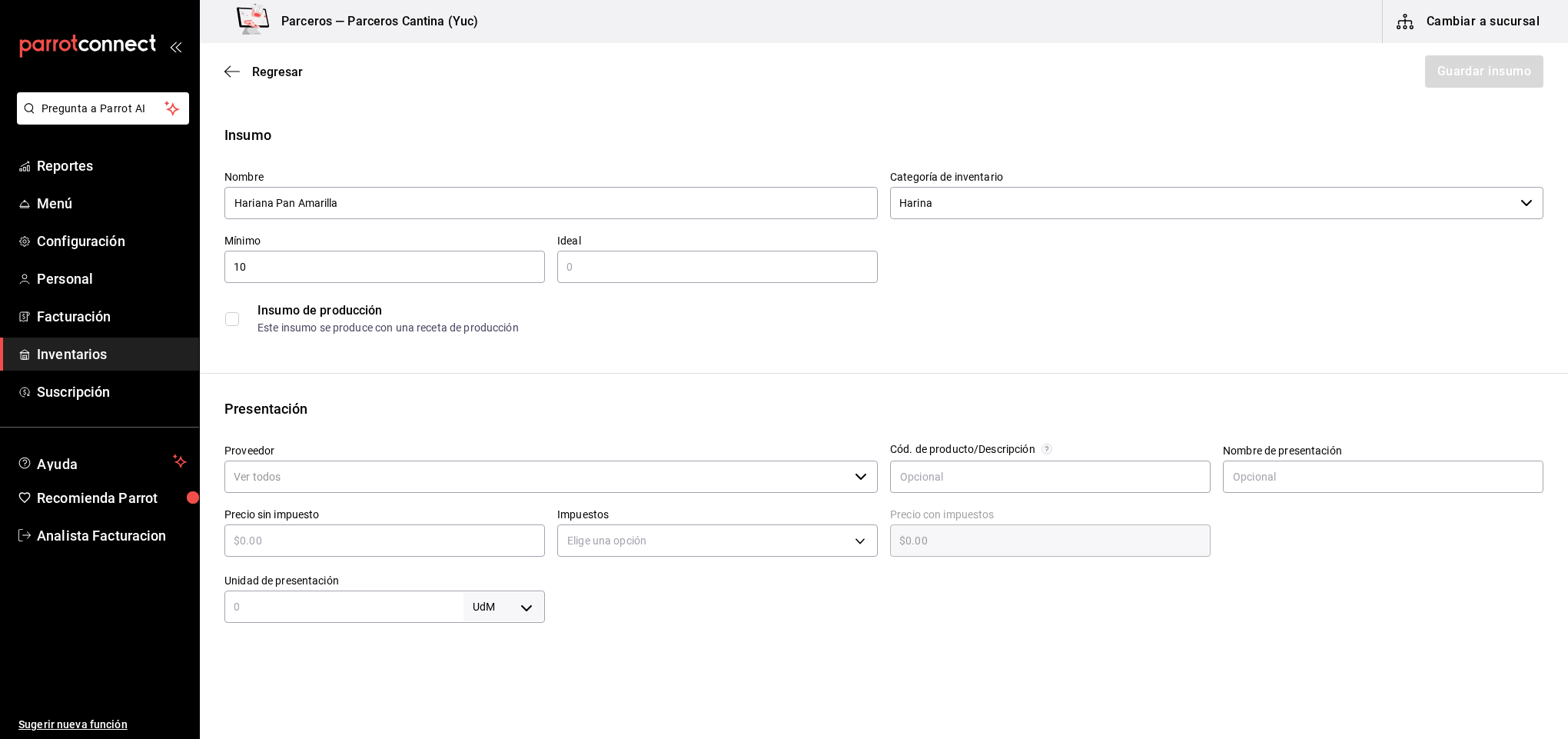
type input "10"
type input "20"
click at [287, 478] on input "Proveedor" at bounding box center [537, 476] width 624 height 33
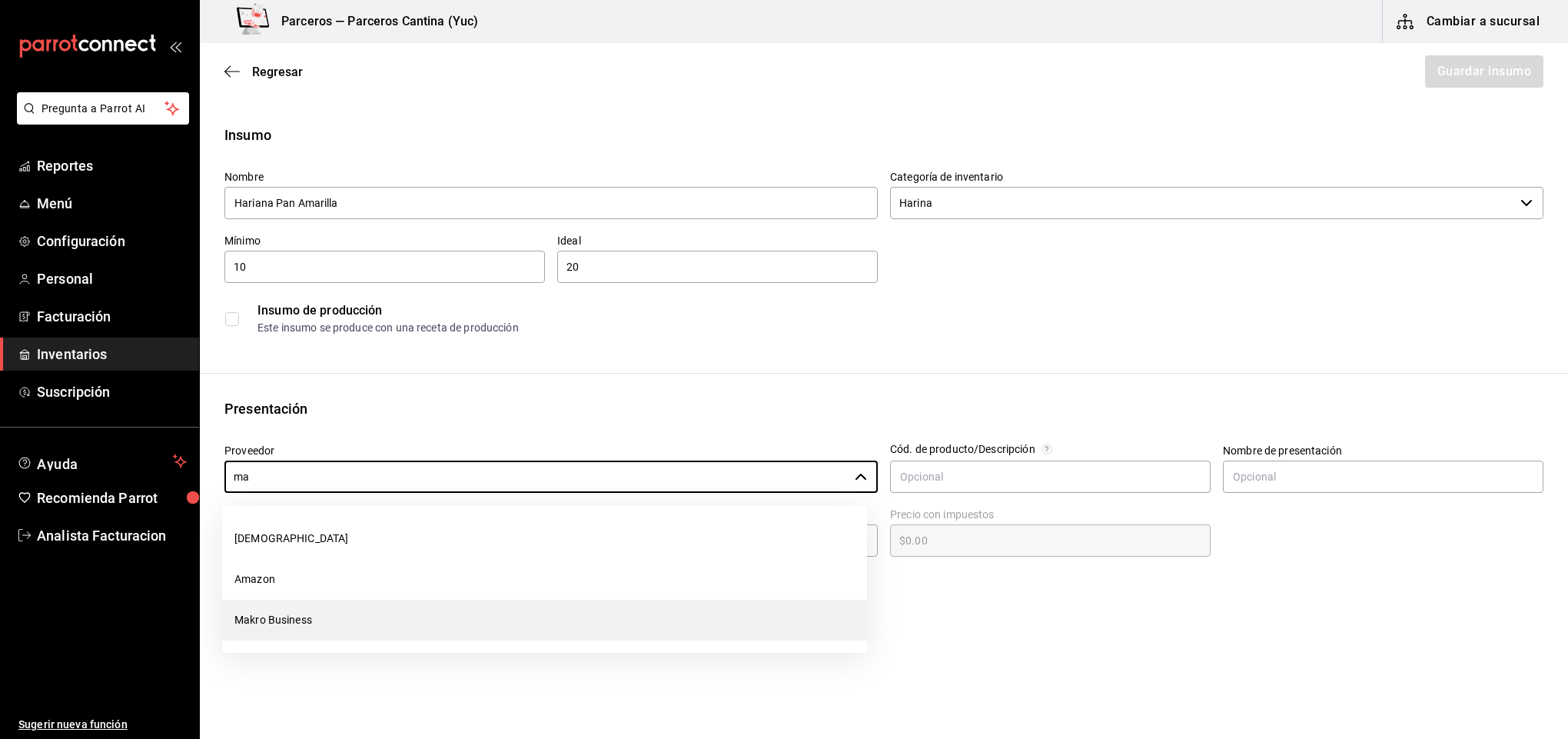
click at [306, 612] on li "Makro Business" at bounding box center [544, 621] width 645 height 41
type input "Makro Business"
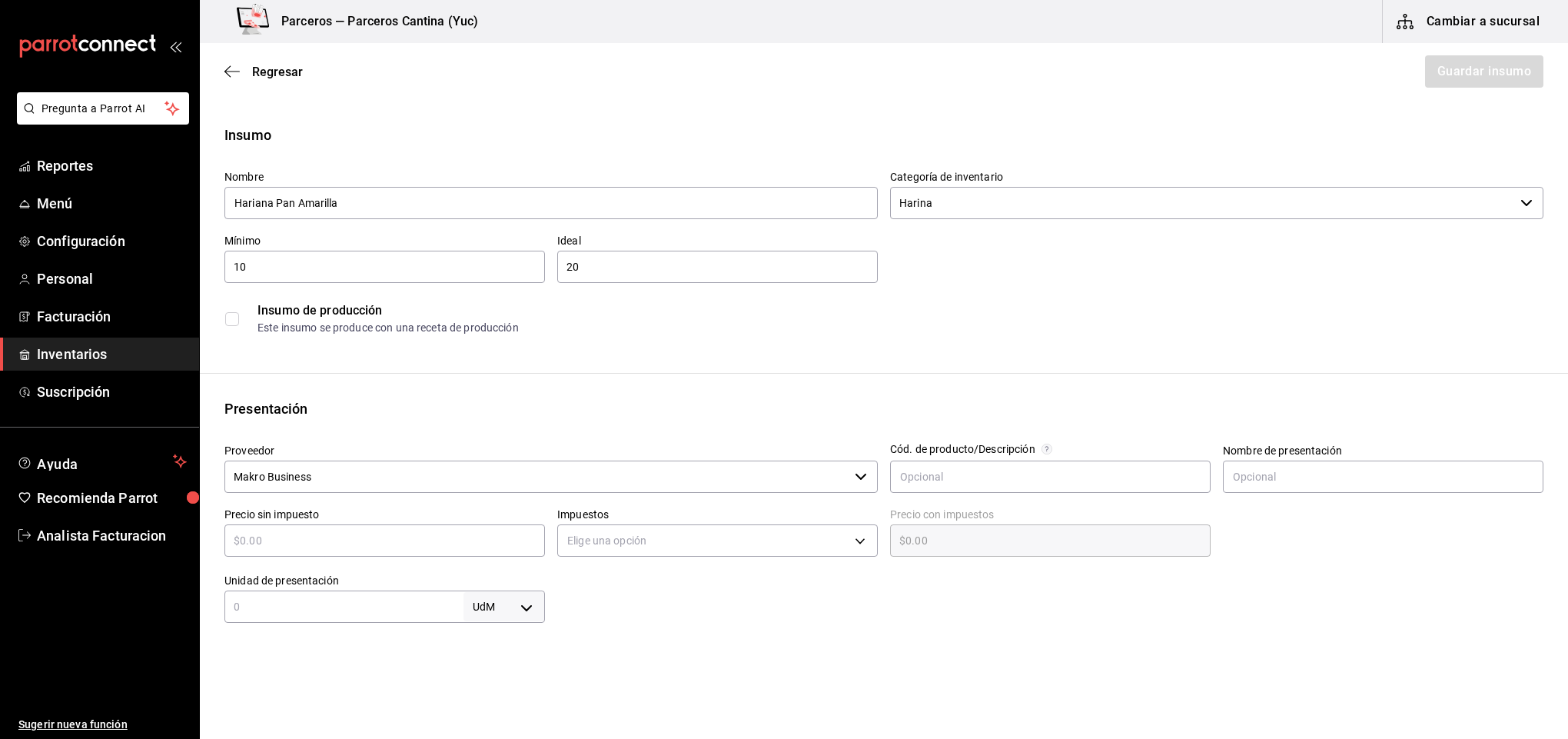
click at [298, 538] on input "text" at bounding box center [385, 541] width 320 height 19
click at [323, 545] on input "text" at bounding box center [385, 541] width 320 height 19
type input "$4"
type input "$4.00"
type input "$42"
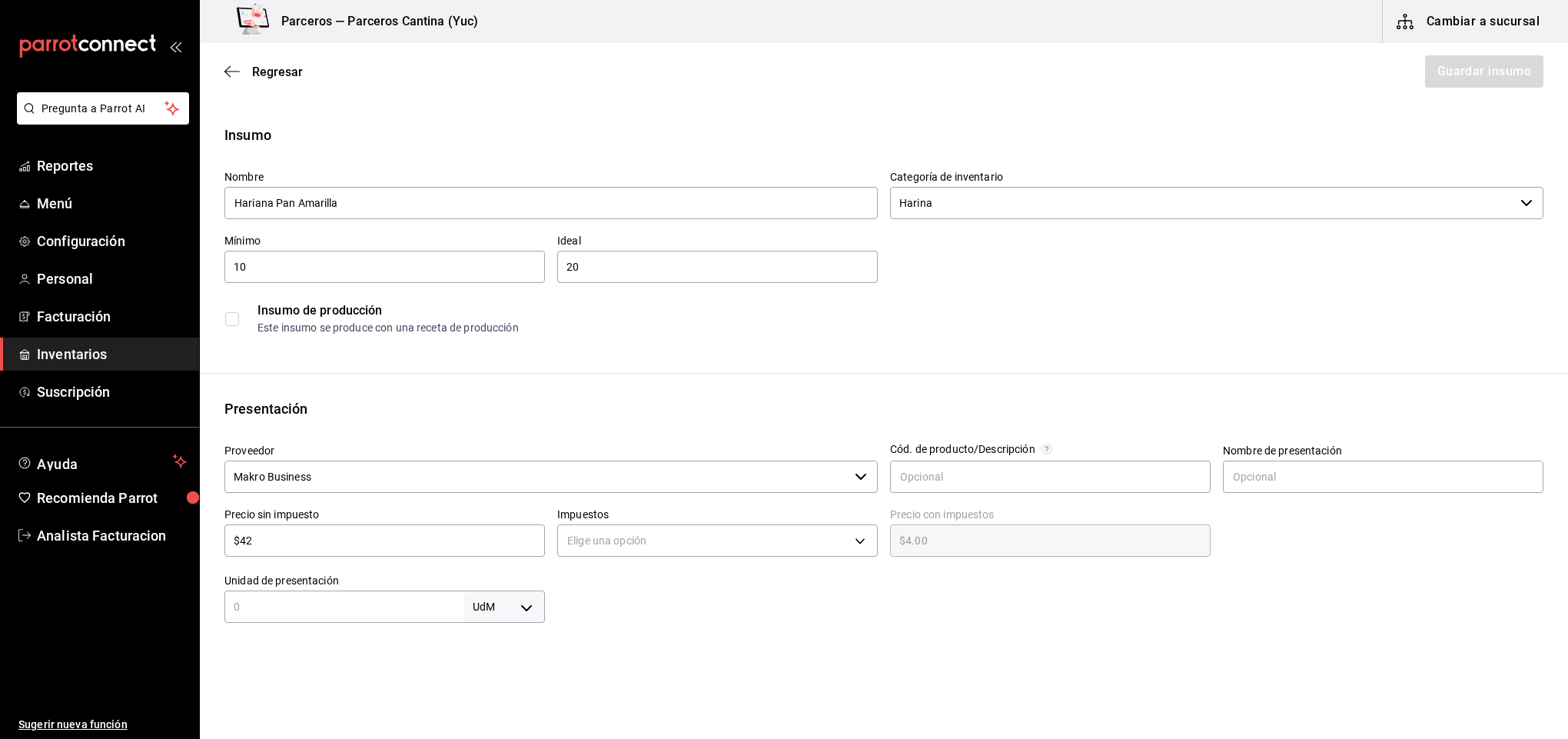
type input "$42.00"
type input "$42.2"
type input "$42.20"
type input "$42.2"
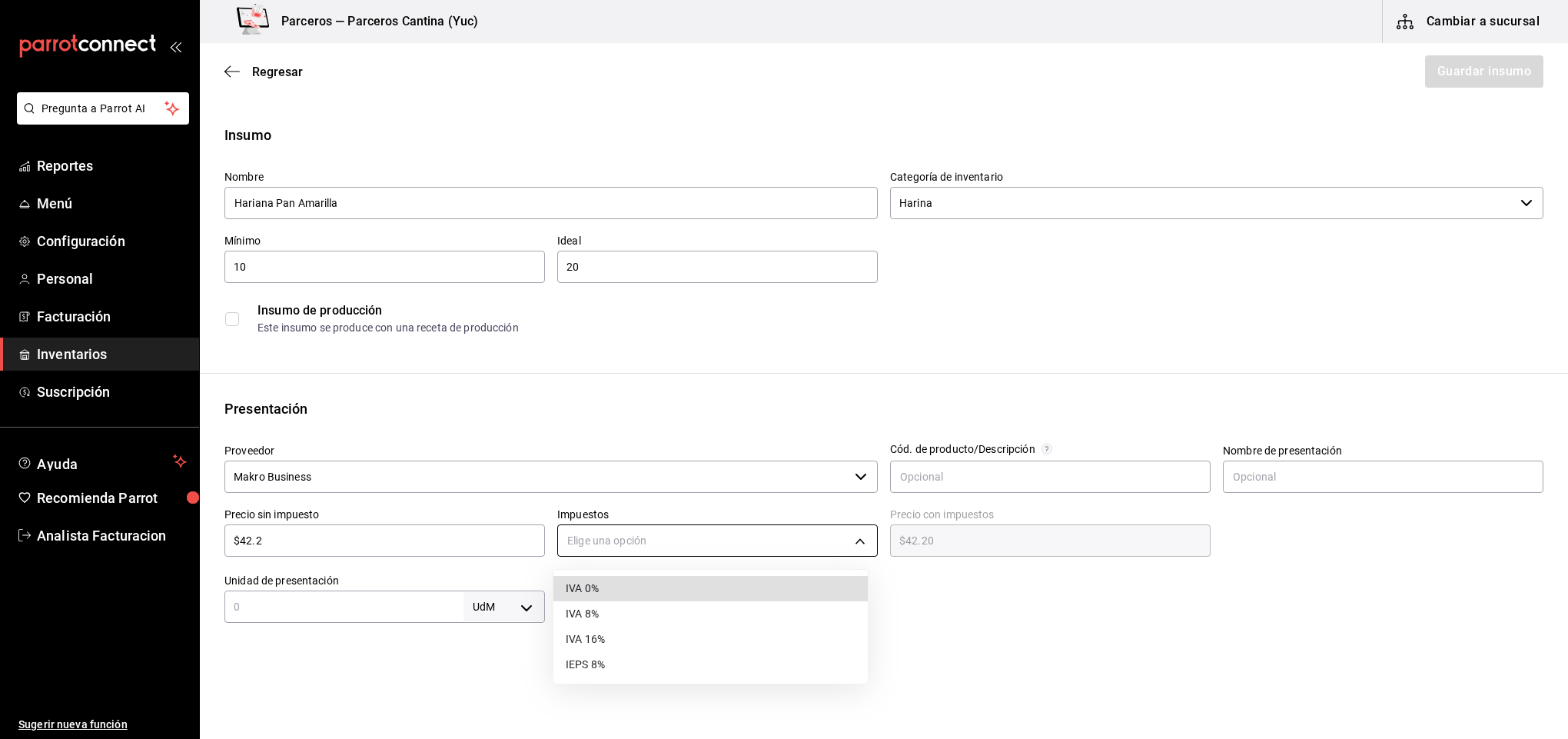
click at [639, 531] on body "Pregunta a Parrot AI Reportes Menú Configuración Personal Facturación Inventari…" at bounding box center [784, 326] width 1568 height 652
click at [634, 636] on li "IVA 16%" at bounding box center [710, 638] width 314 height 25
type input "IVA_16"
type input "$48.95"
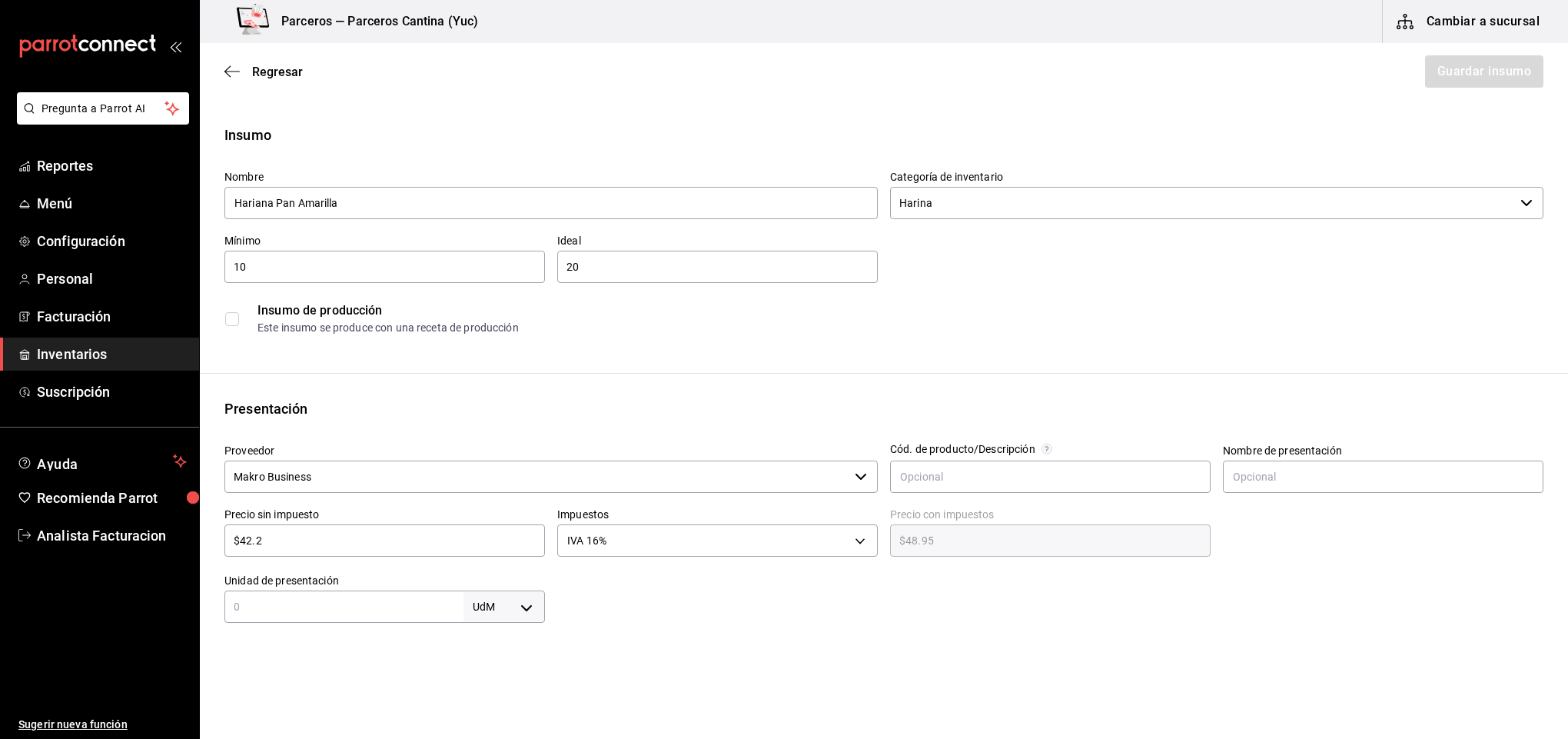
click at [349, 609] on input "text" at bounding box center [344, 607] width 239 height 19
type input "1"
click at [525, 604] on body "Pregunta a Parrot AI Reportes Menú Configuración Personal Facturación Inventari…" at bounding box center [784, 326] width 1568 height 652
click at [467, 591] on li "kg" at bounding box center [499, 591] width 80 height 25
type input "KILOGRAM"
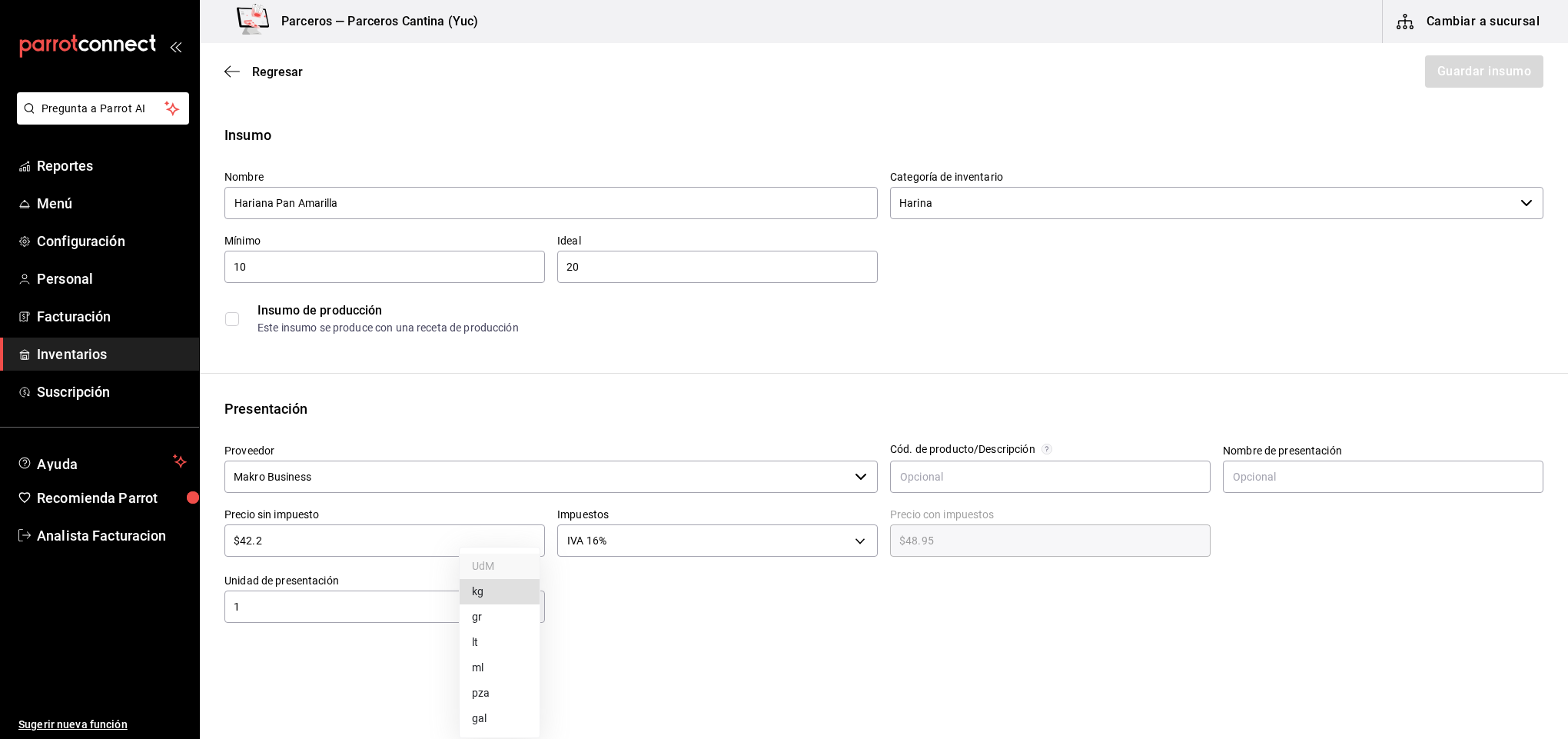
type input "KILOGRAM"
type input "1"
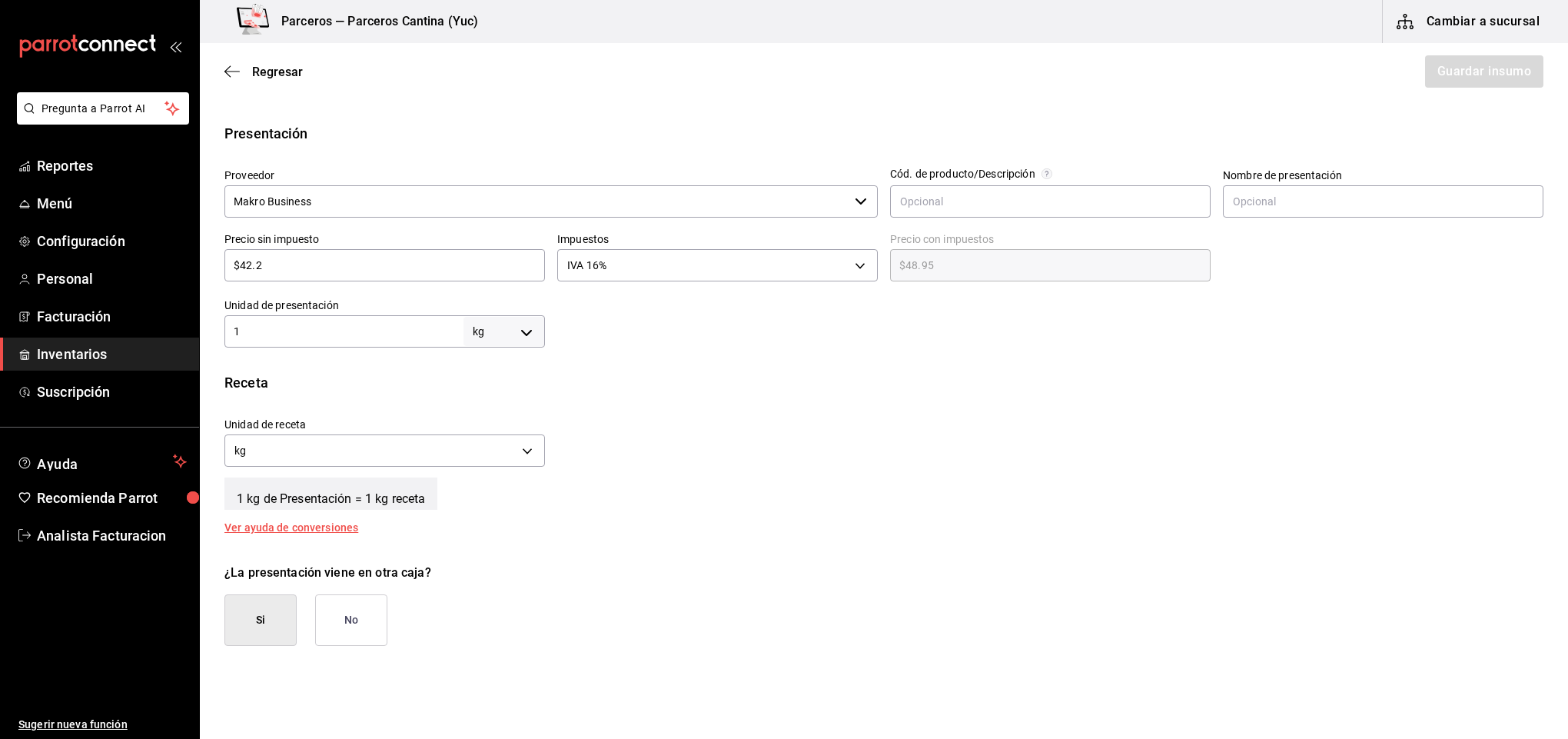
scroll to position [346, 0]
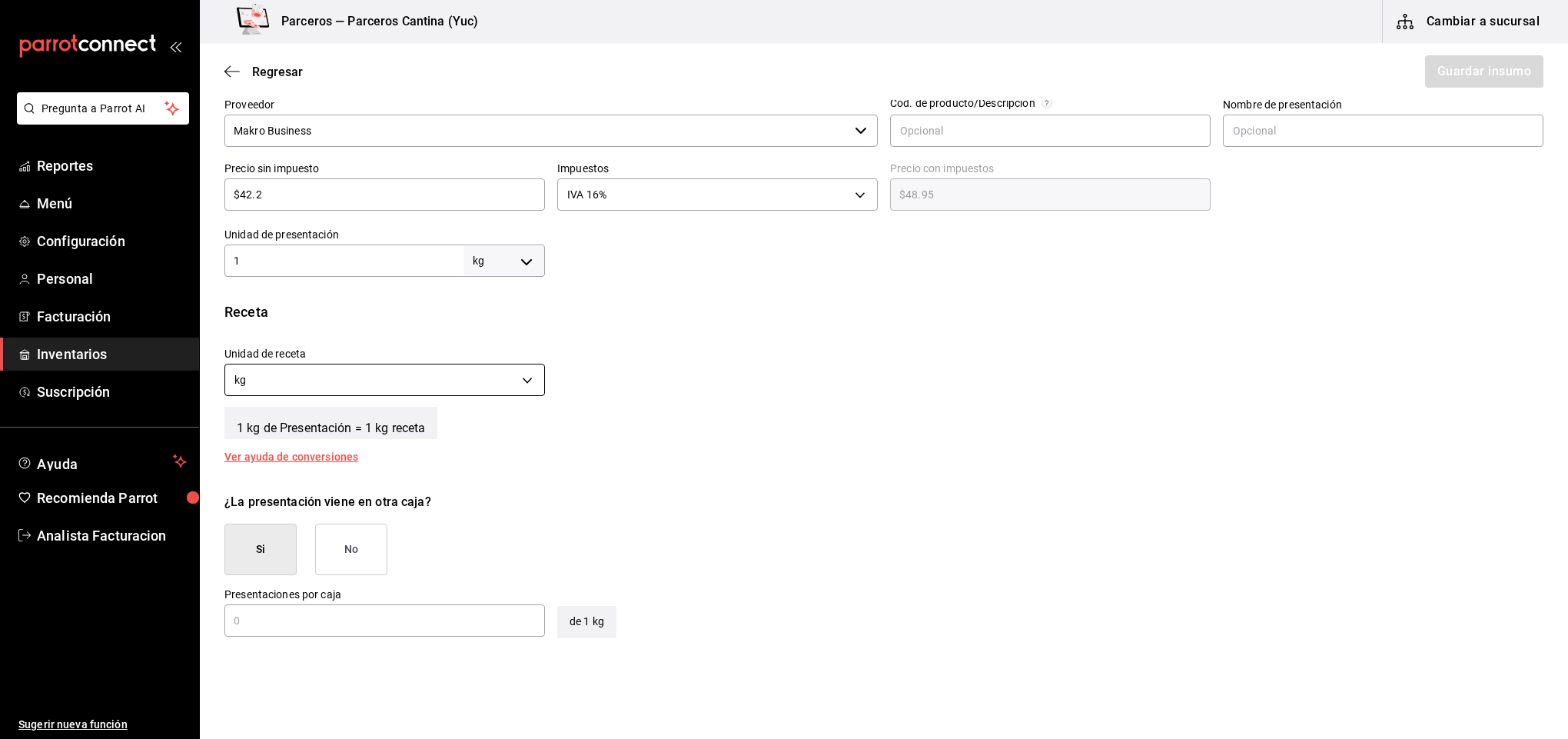
click at [521, 381] on body "Pregunta a Parrot AI Reportes Menú Configuración Personal Facturación Inventari…" at bounding box center [784, 326] width 1568 height 652
click at [483, 458] on li "gr" at bounding box center [382, 453] width 314 height 25
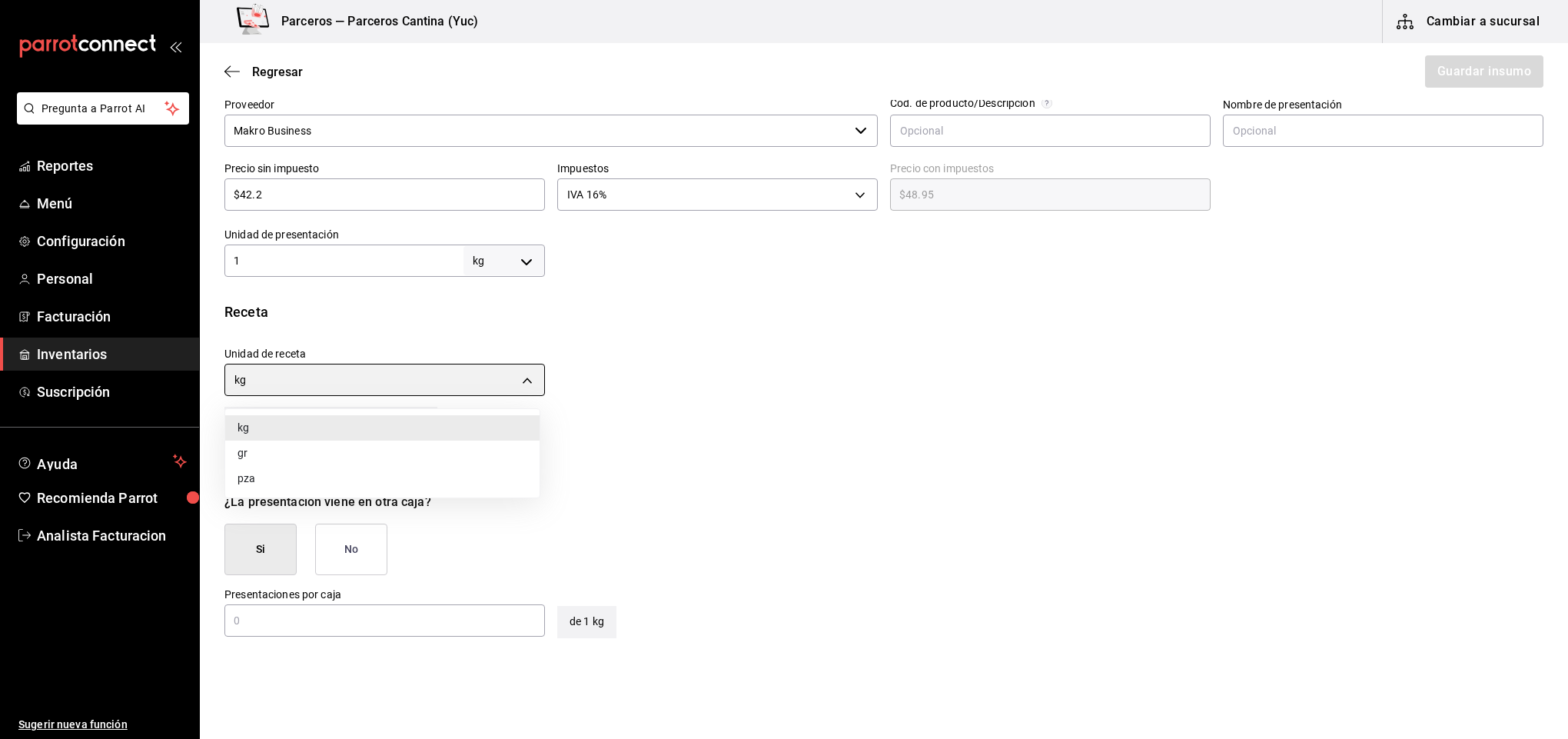
type input "GRAM"
type input "1,000"
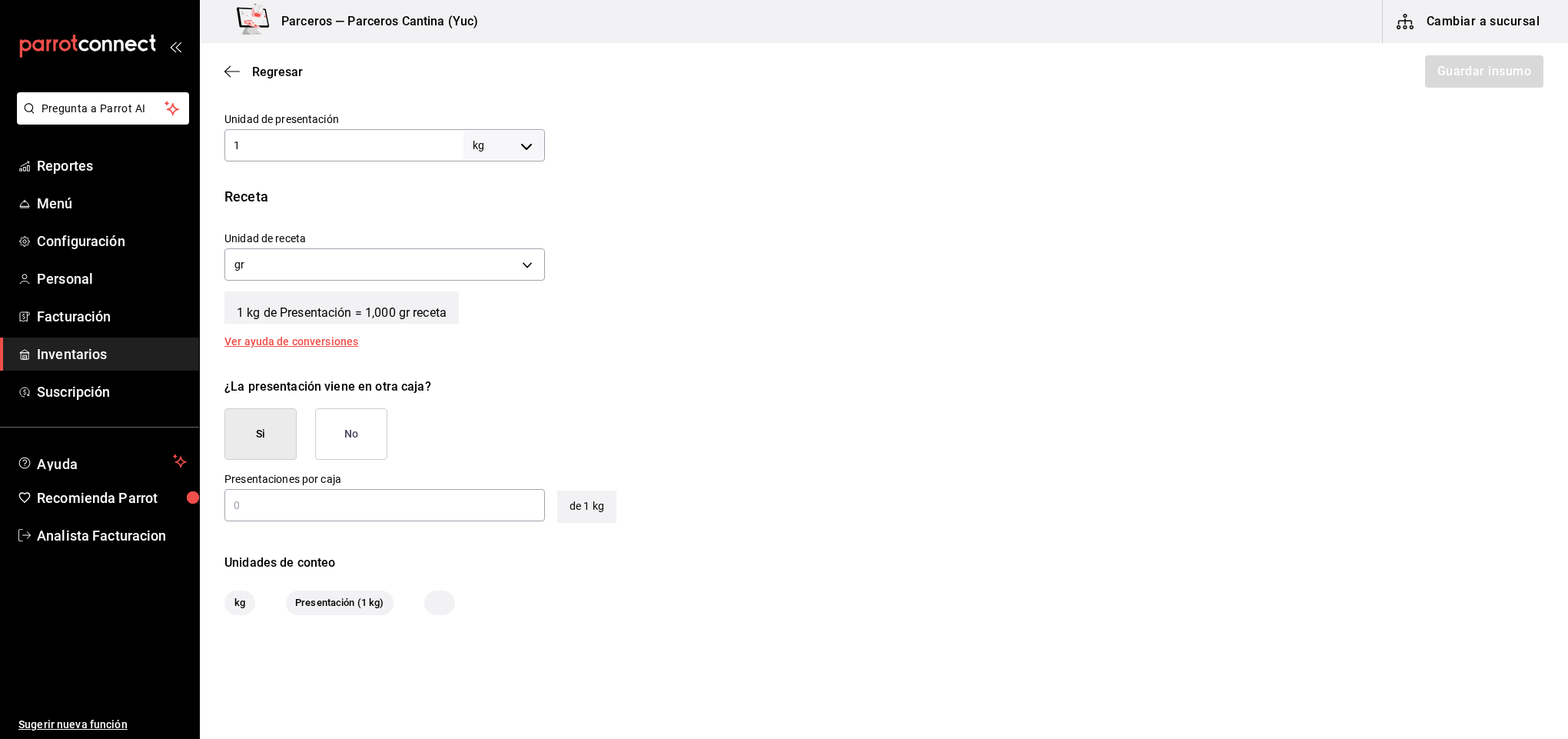
click at [268, 433] on button "Si" at bounding box center [261, 433] width 73 height 51
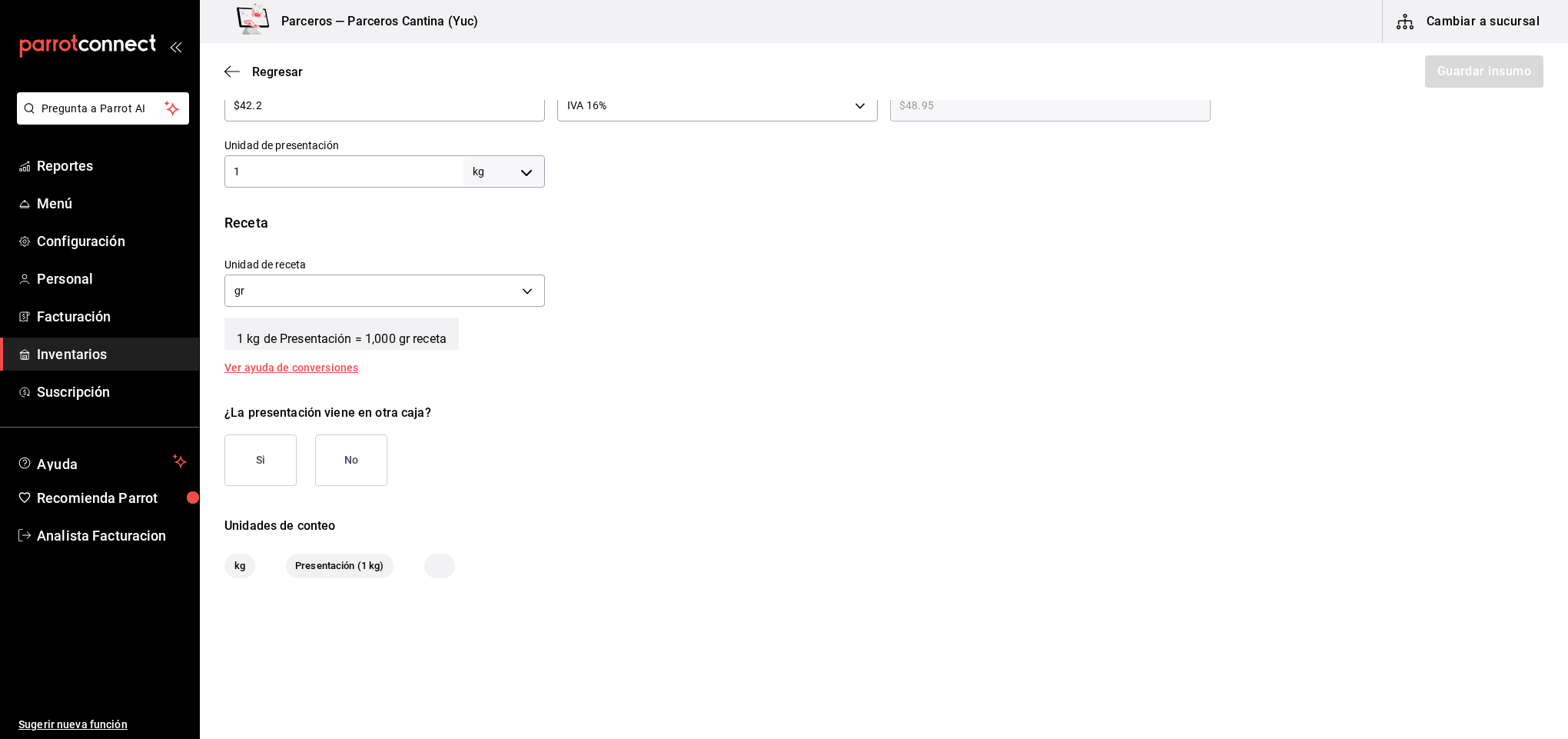
scroll to position [436, 0]
click at [275, 469] on button "Si" at bounding box center [261, 459] width 73 height 51
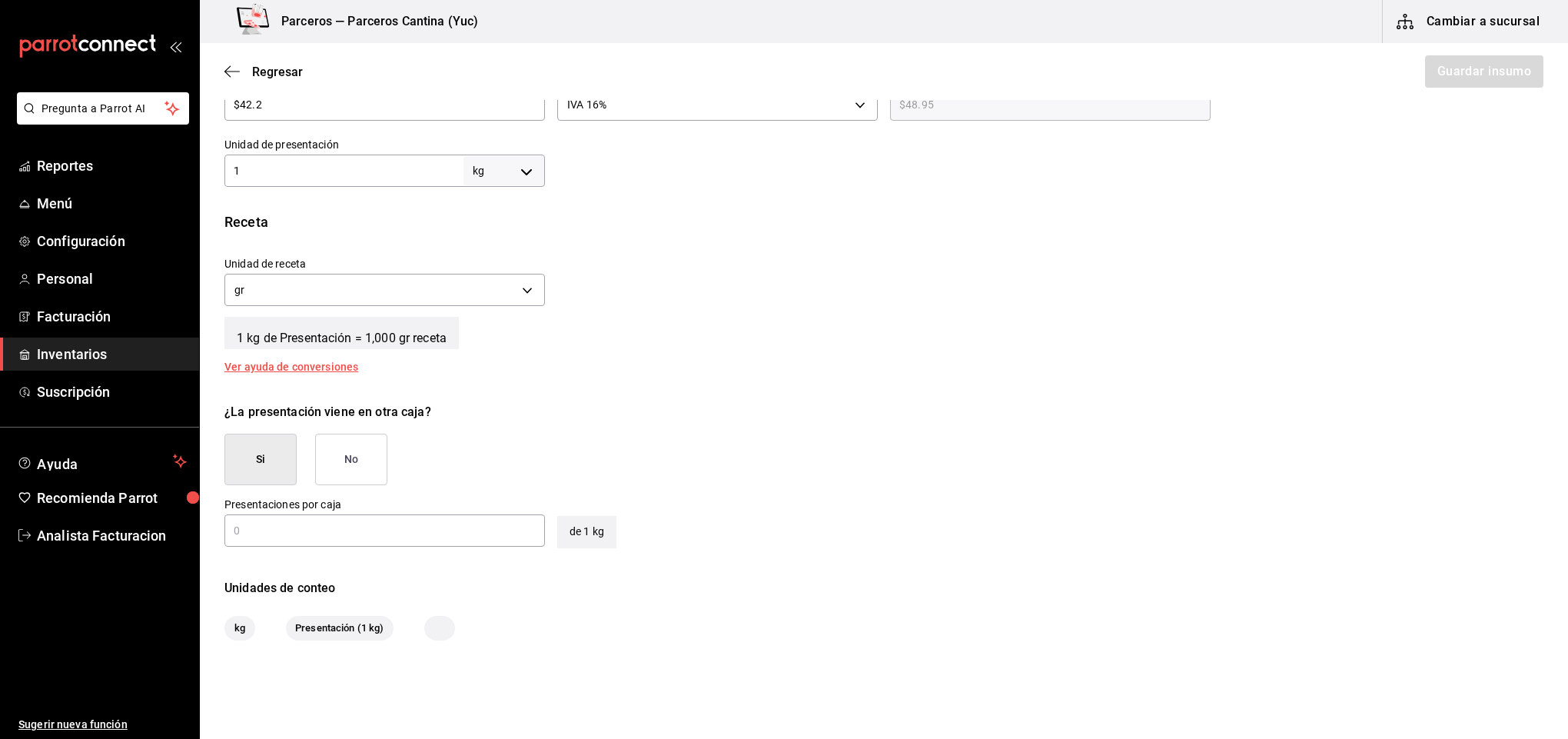
scroll to position [461, 0]
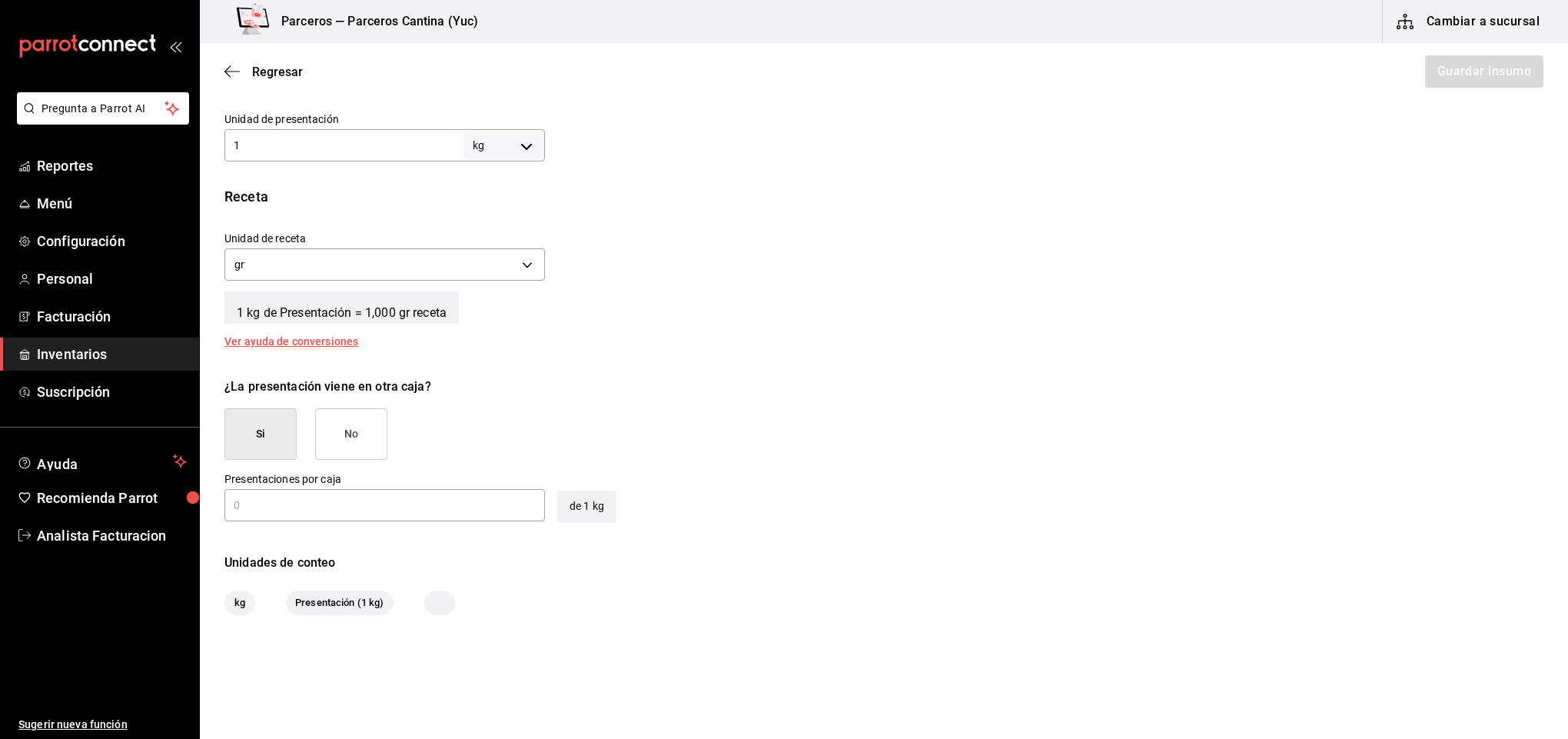
click at [293, 510] on input "text" at bounding box center [385, 505] width 320 height 19
type input "10"
click at [1469, 81] on button "Guardar insumo" at bounding box center [1483, 71] width 120 height 33
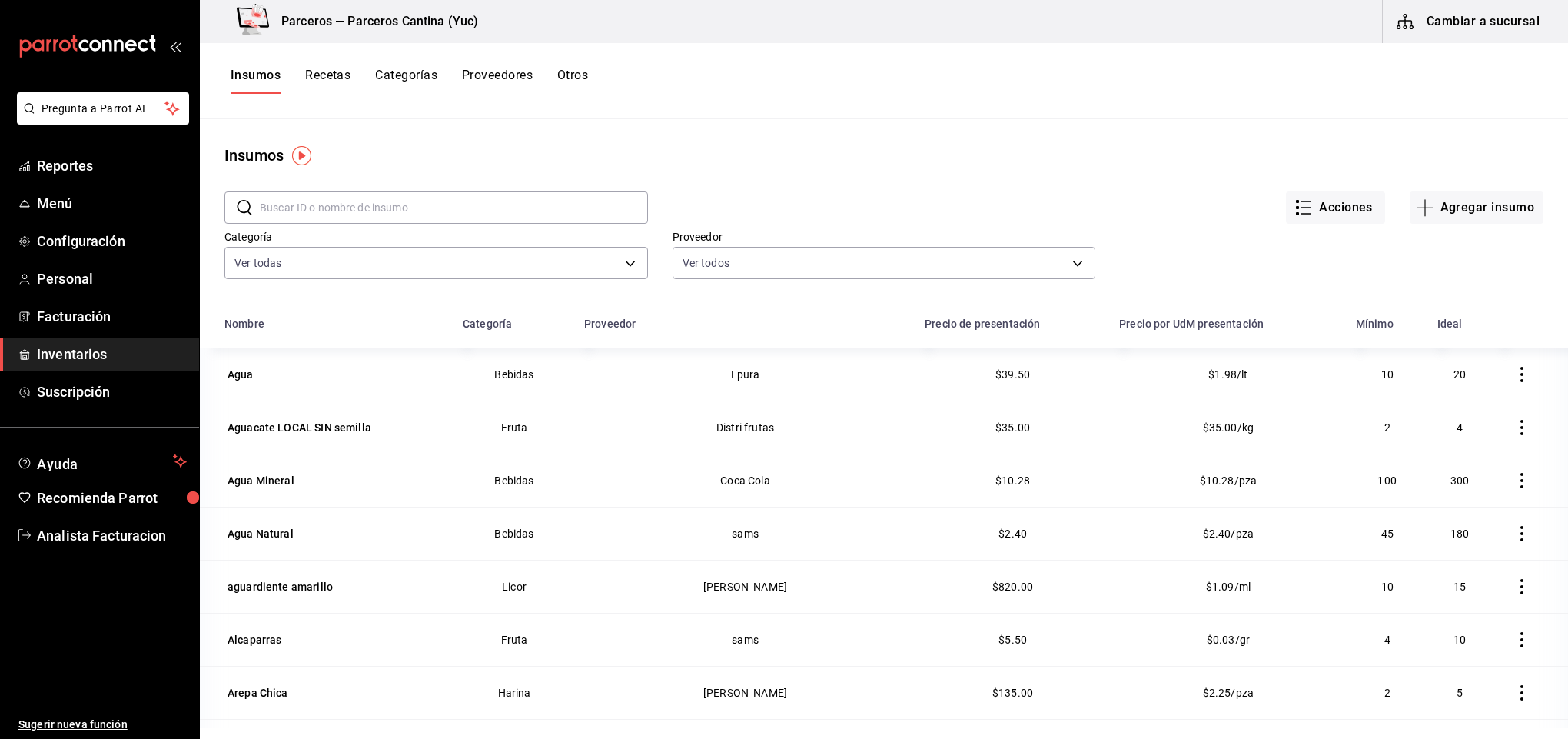
click at [314, 197] on input "text" at bounding box center [454, 207] width 389 height 31
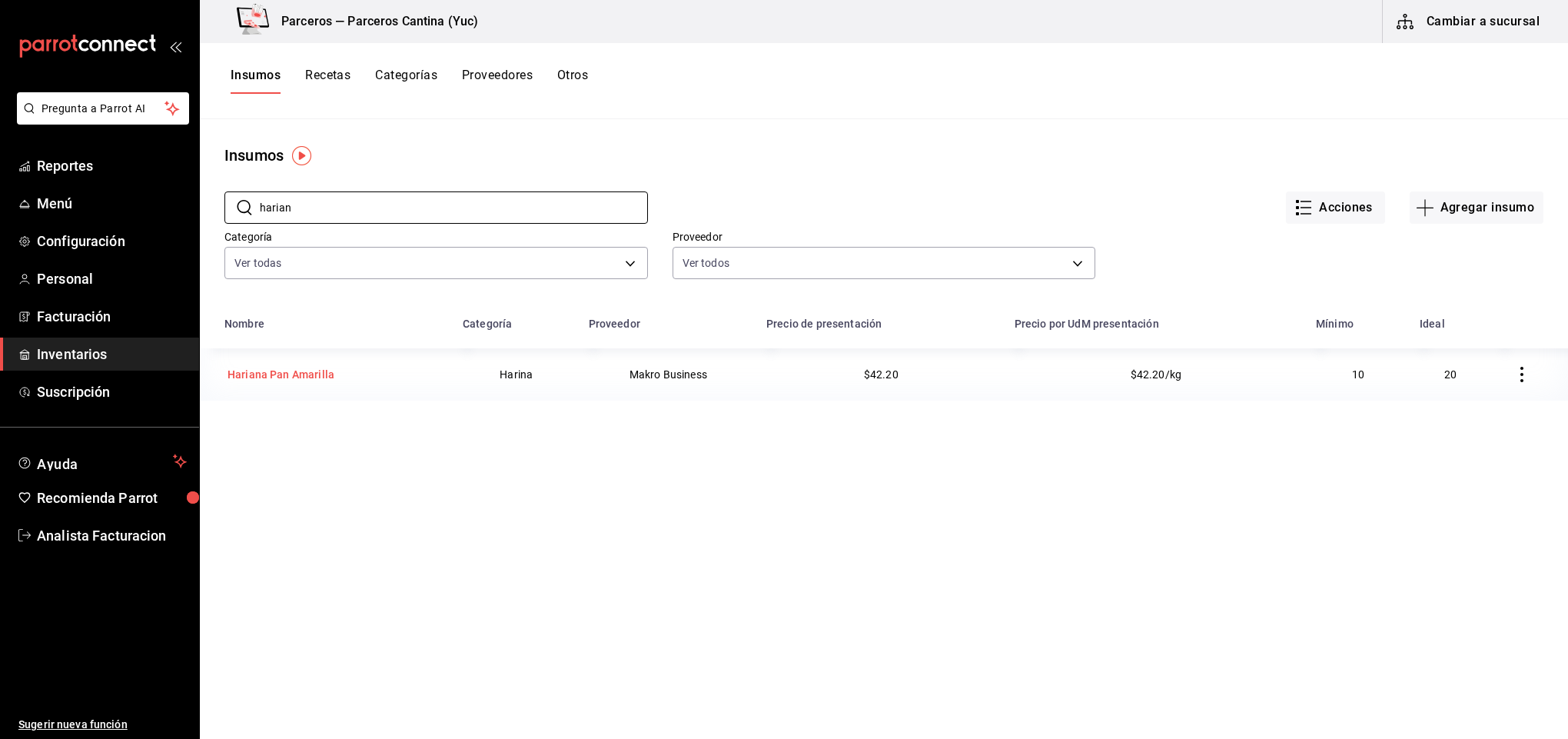
type input "harian"
click at [311, 376] on div "Hariana Pan Amarilla" at bounding box center [280, 375] width 107 height 16
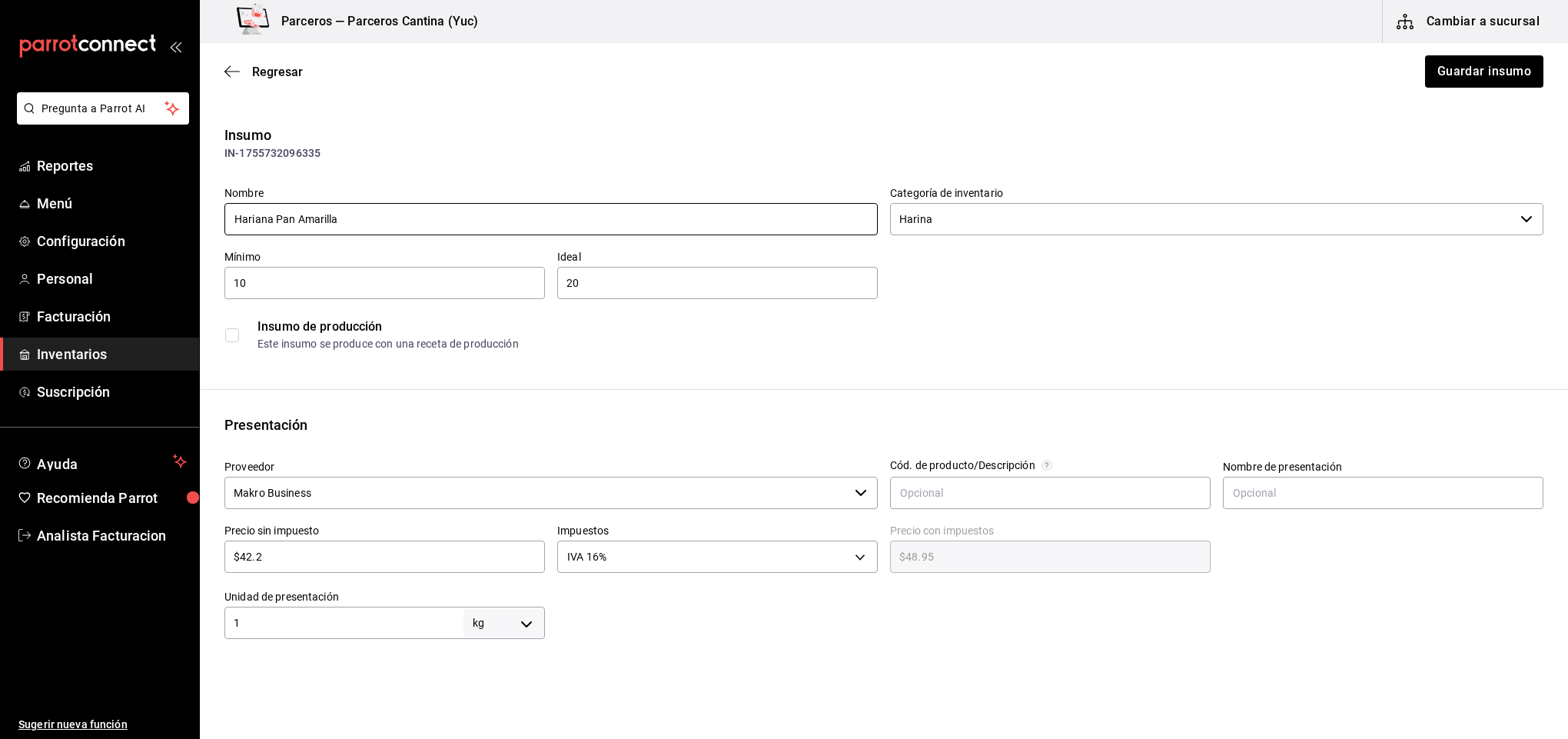
click at [270, 213] on input "Hariana Pan Amarilla" at bounding box center [551, 219] width 653 height 33
type input "Harina Pan Amarilla"
click at [1465, 76] on button "Guardar insumo" at bounding box center [1483, 71] width 120 height 33
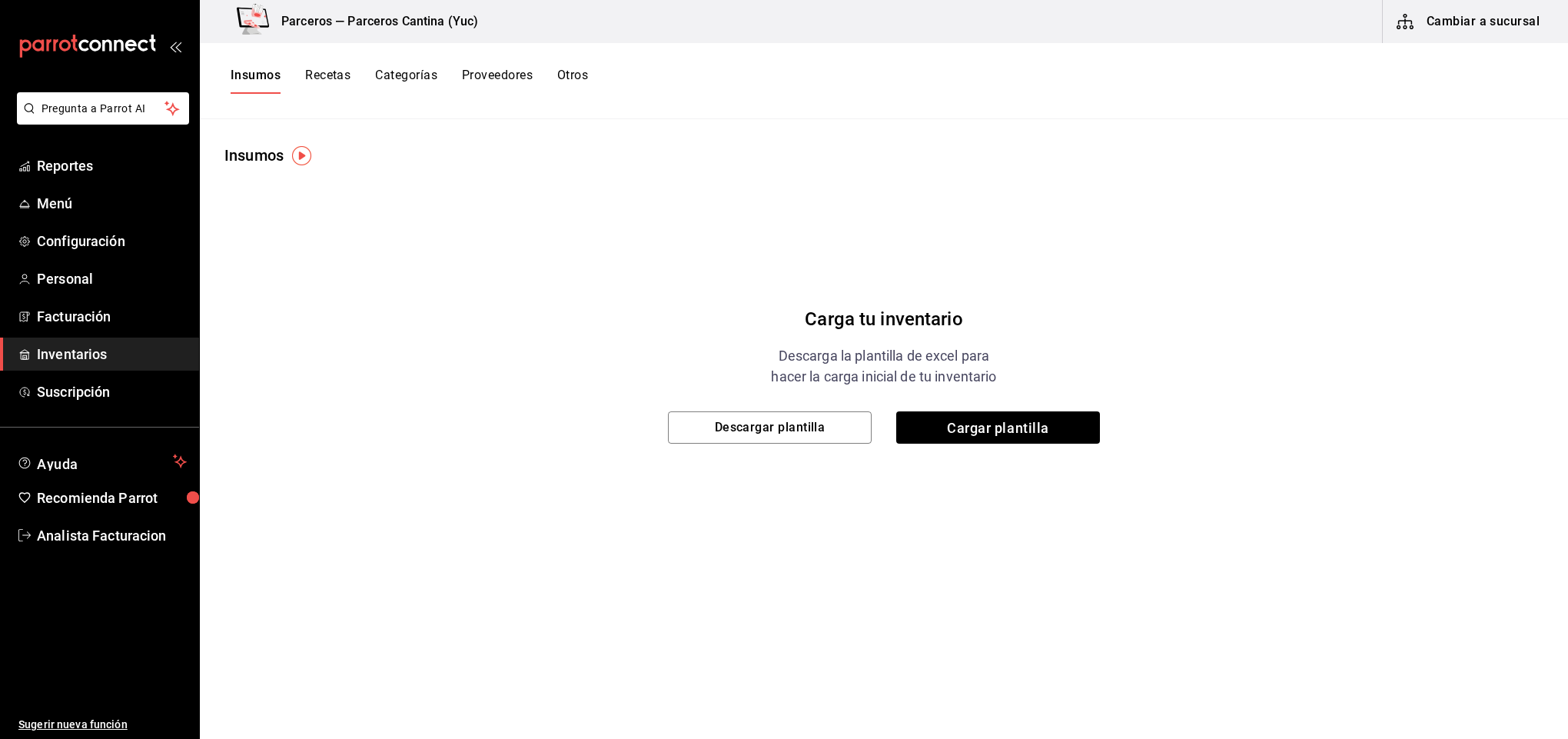
click at [522, 516] on div "Carga tu inventario Descarga la plantilla de excel para hacer la carga inicial …" at bounding box center [884, 359] width 1369 height 385
click at [68, 340] on link "Inventarios" at bounding box center [100, 353] width 199 height 33
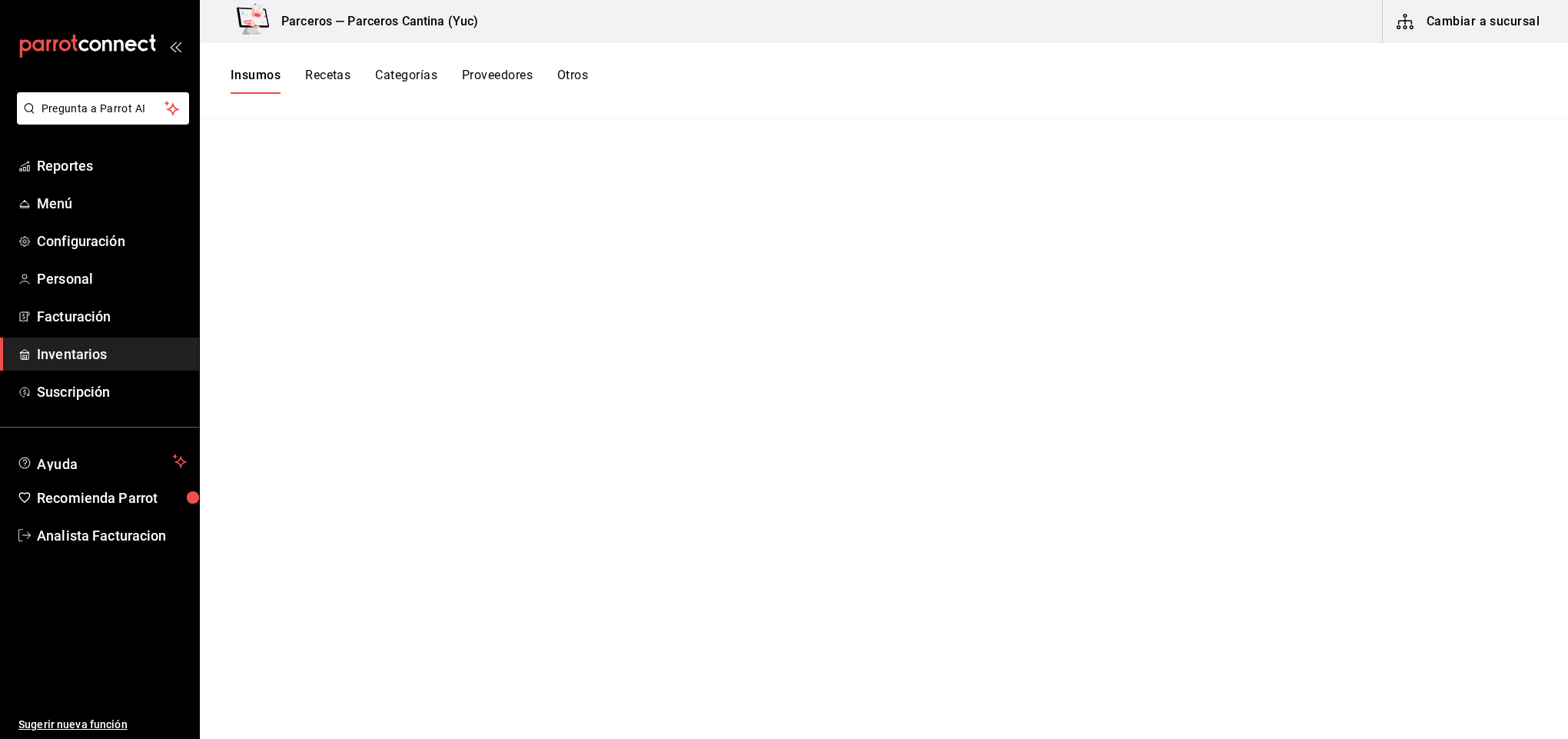
click at [332, 70] on button "Recetas" at bounding box center [328, 81] width 46 height 26
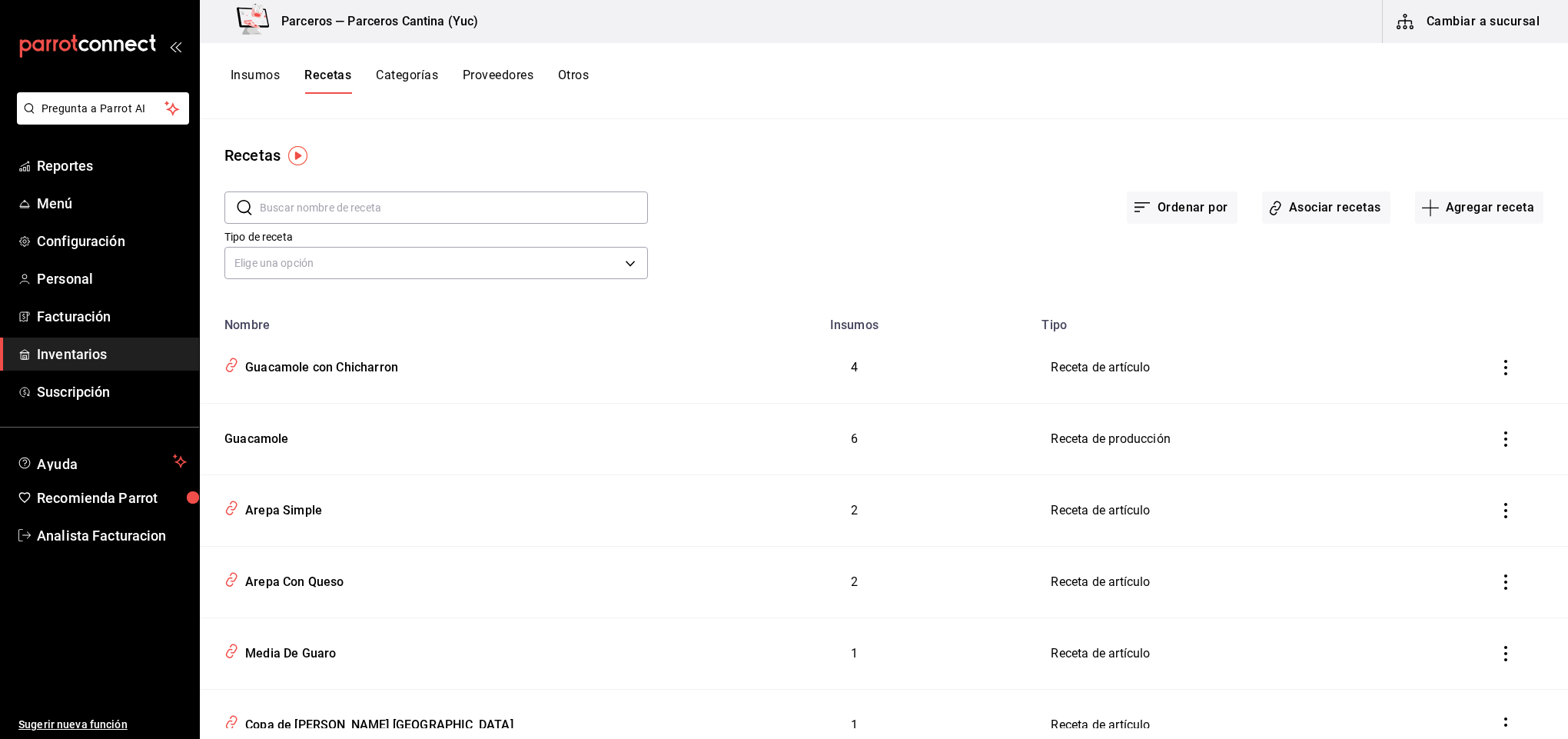
click at [252, 69] on button "Insumos" at bounding box center [255, 81] width 49 height 26
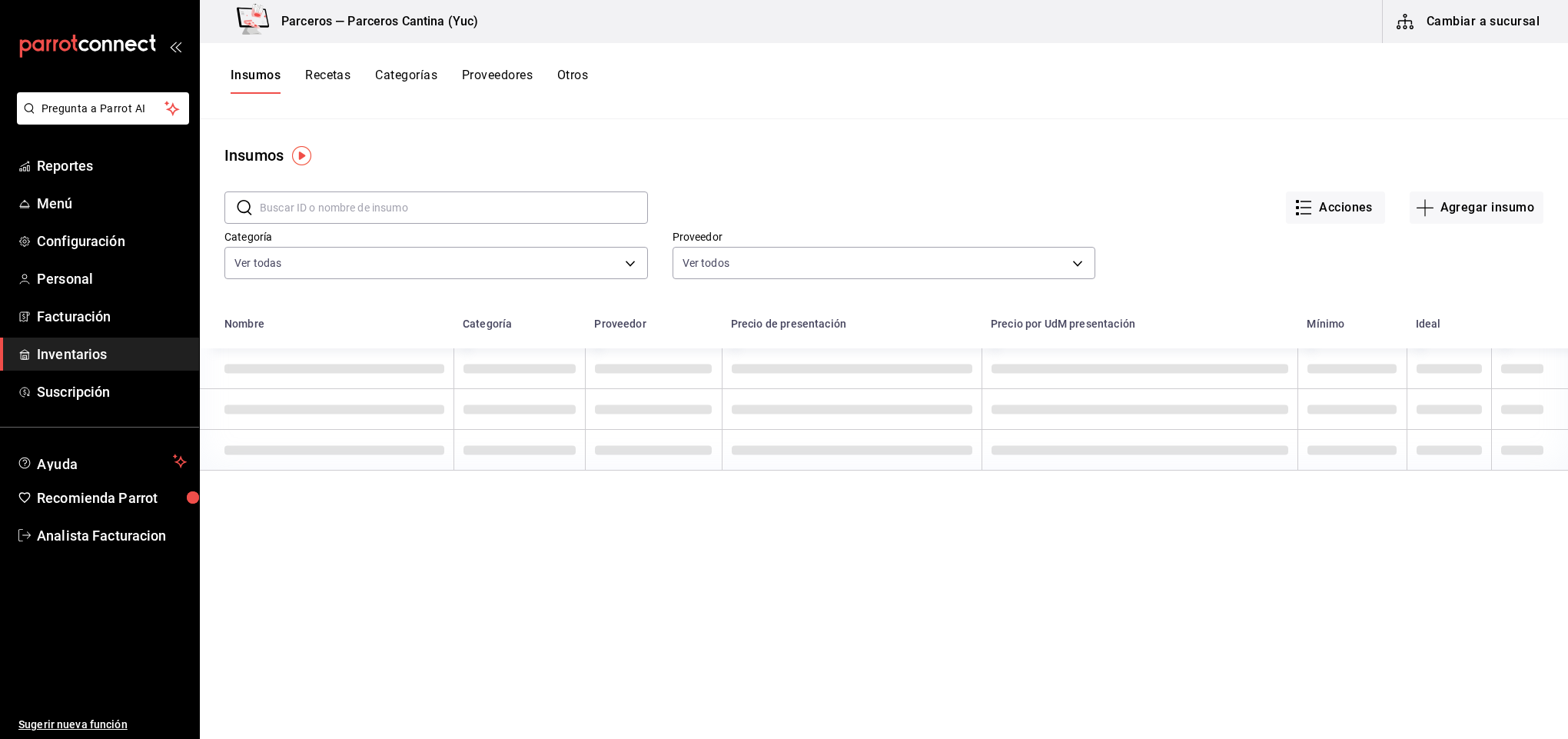
click at [298, 197] on input "text" at bounding box center [454, 207] width 389 height 31
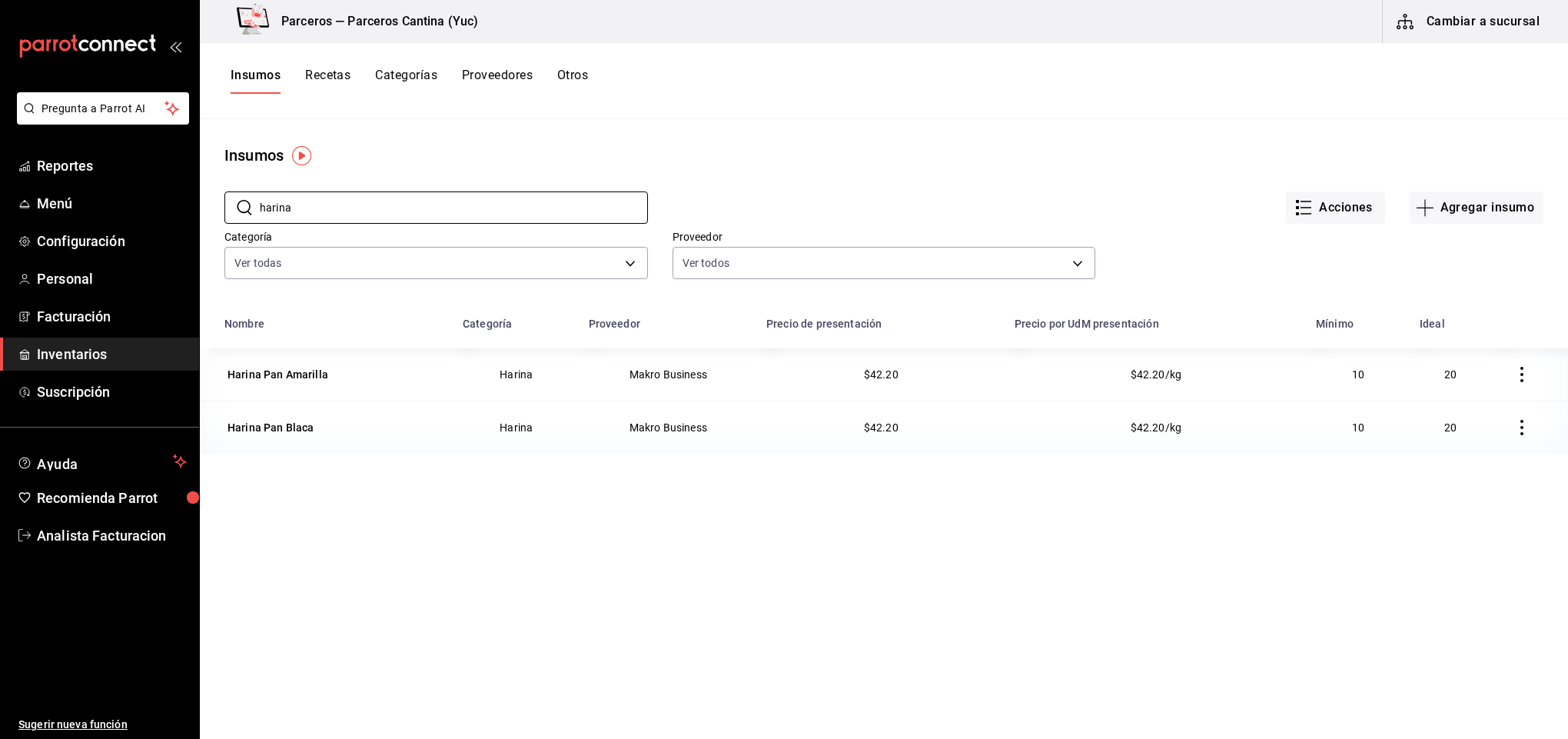
type input "harina"
click at [1482, 209] on button "Agregar insumo" at bounding box center [1477, 207] width 134 height 33
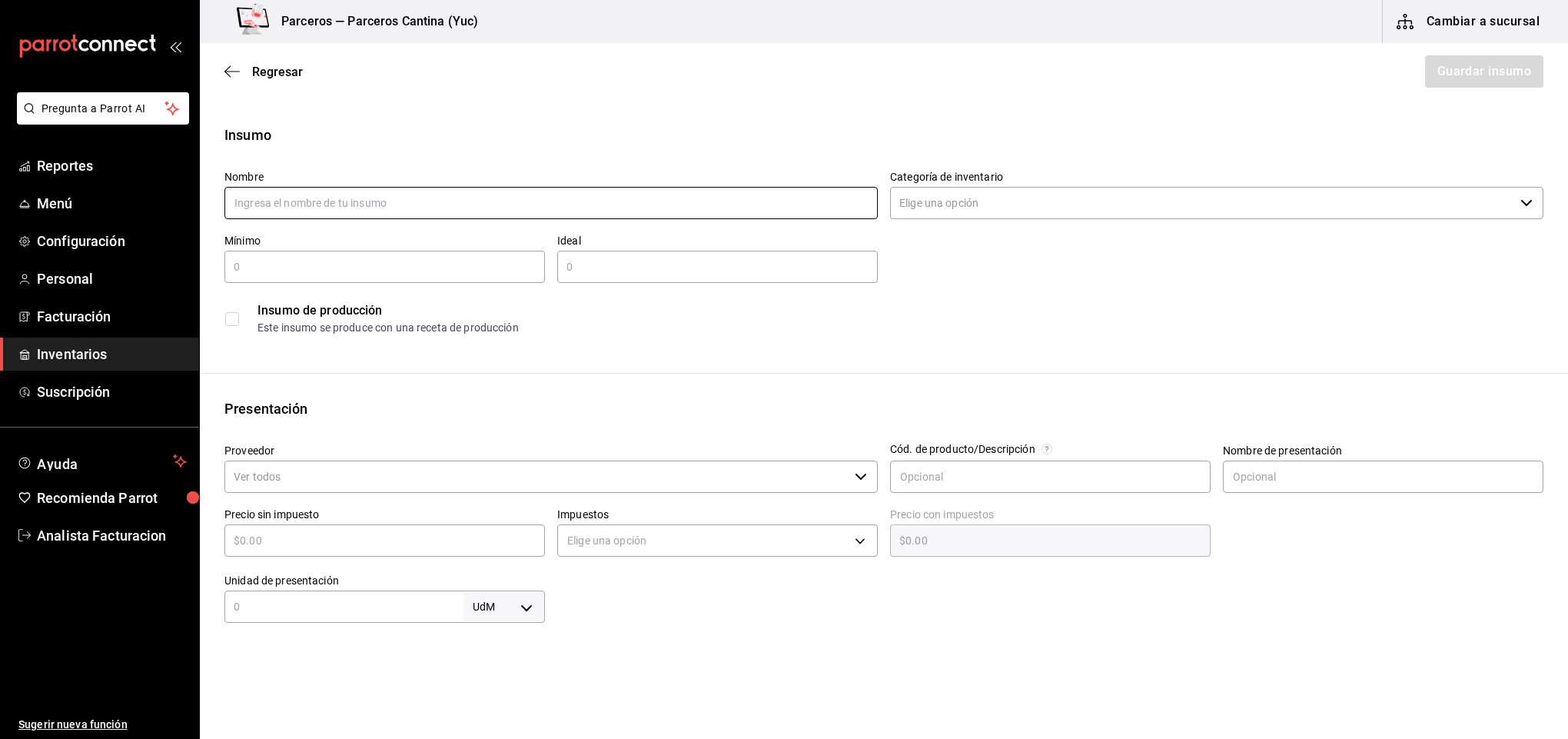
click at [293, 194] on input "text" at bounding box center [551, 202] width 653 height 33
type input "Harina [PERSON_NAME]"
click at [927, 210] on input "Categoría de inventario" at bounding box center [1202, 202] width 624 height 33
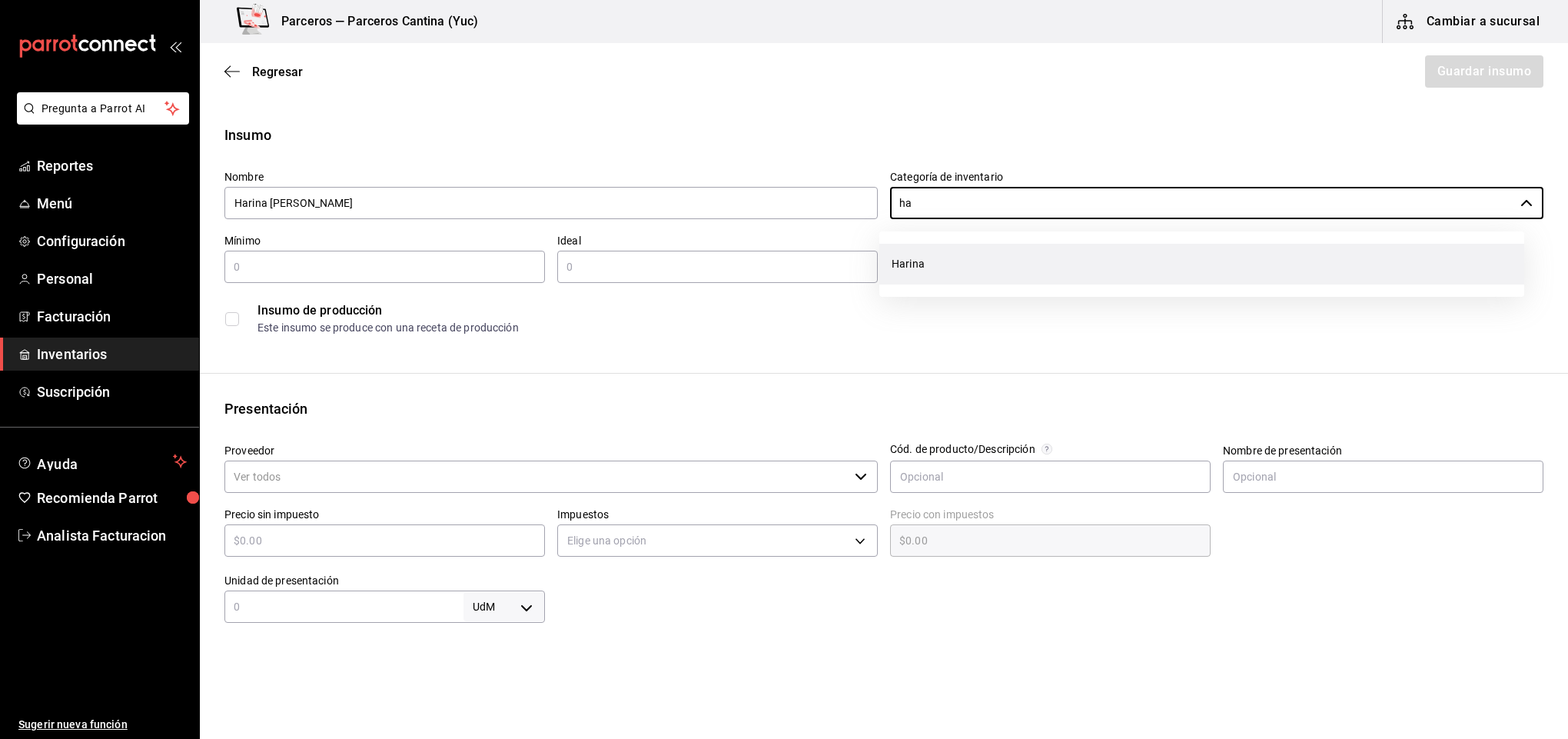
click at [936, 259] on li "Harina" at bounding box center [1202, 265] width 645 height 41
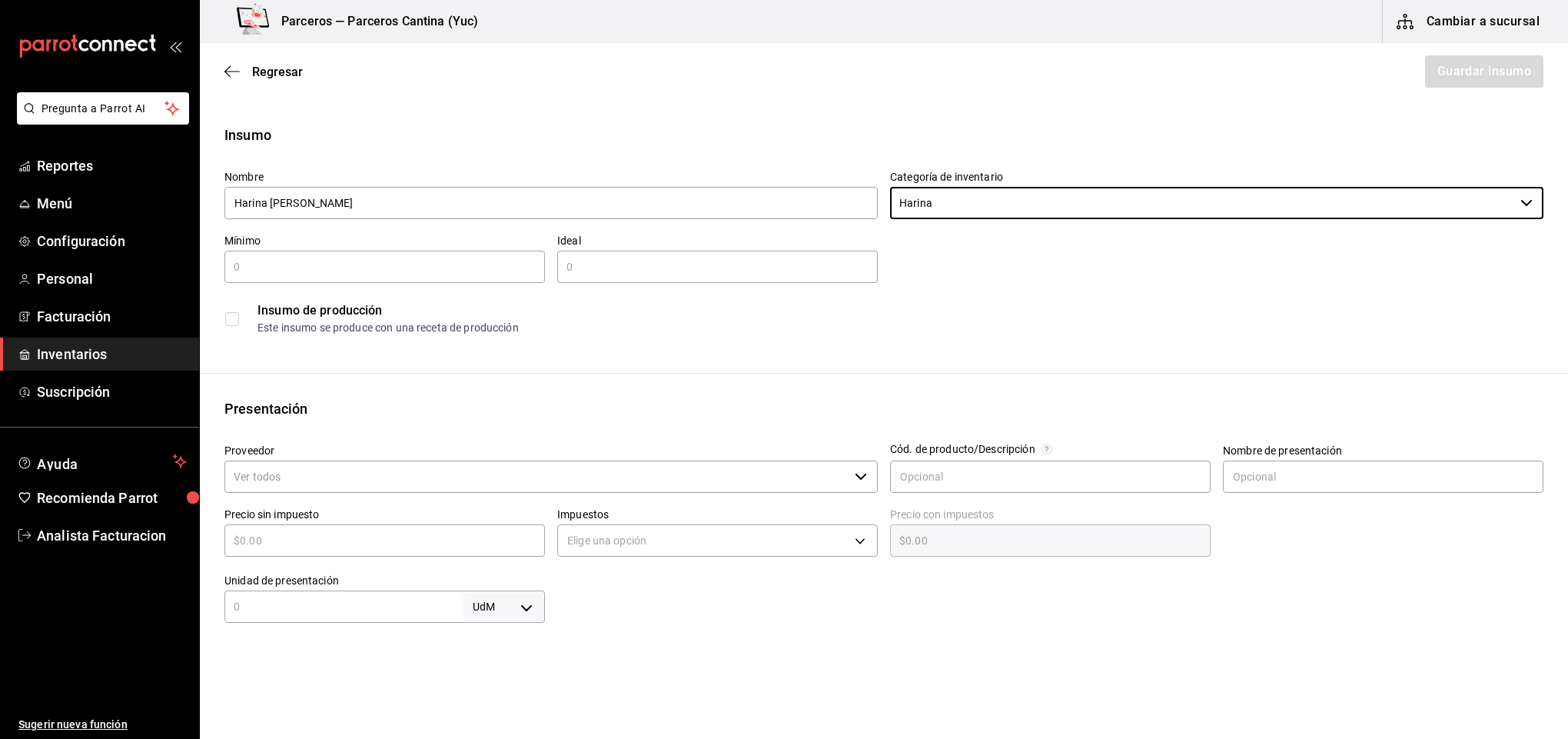
type input "Harina"
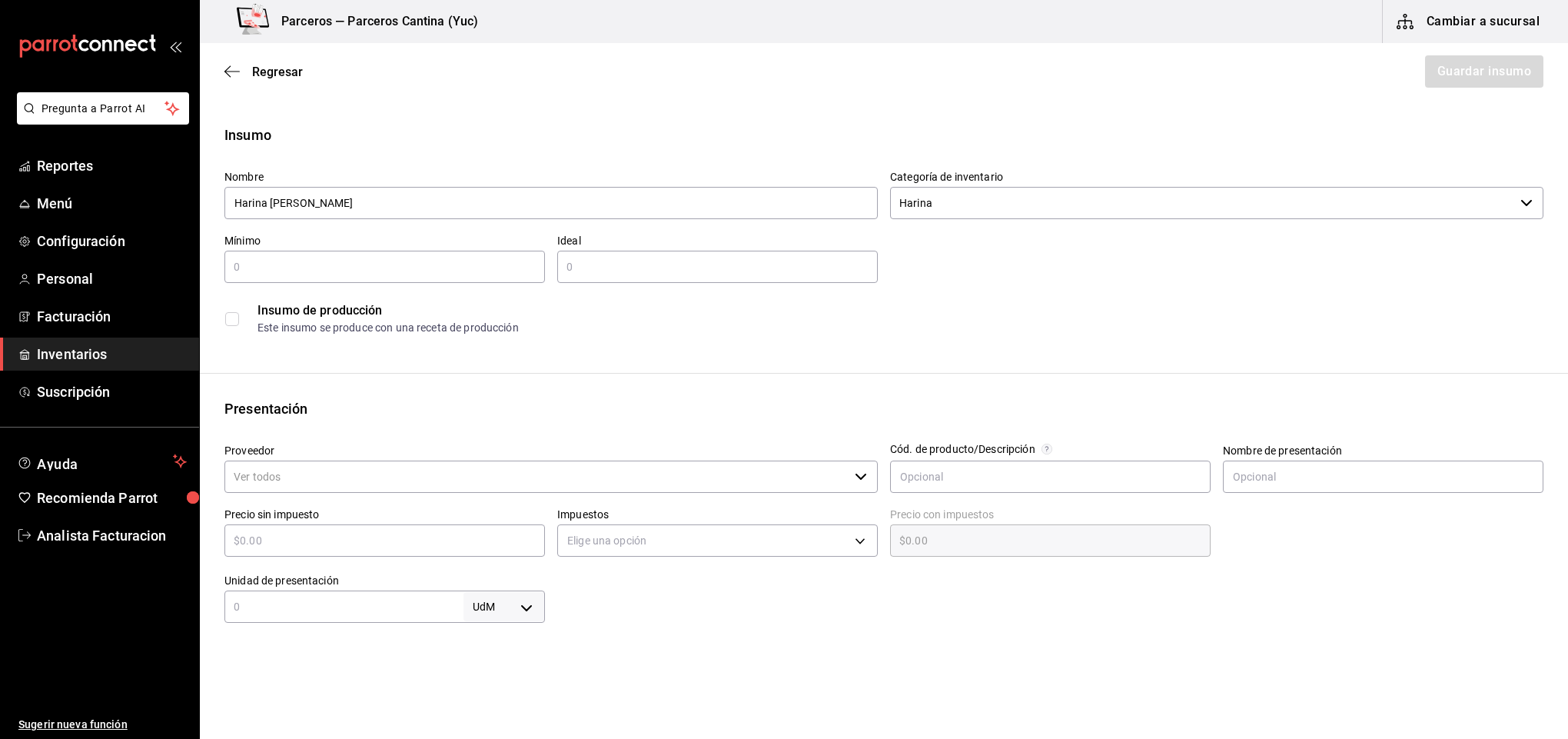
click at [257, 270] on input "text" at bounding box center [385, 267] width 320 height 19
type input "10"
type input "15"
click at [289, 275] on input "10" at bounding box center [385, 267] width 320 height 19
type input "1"
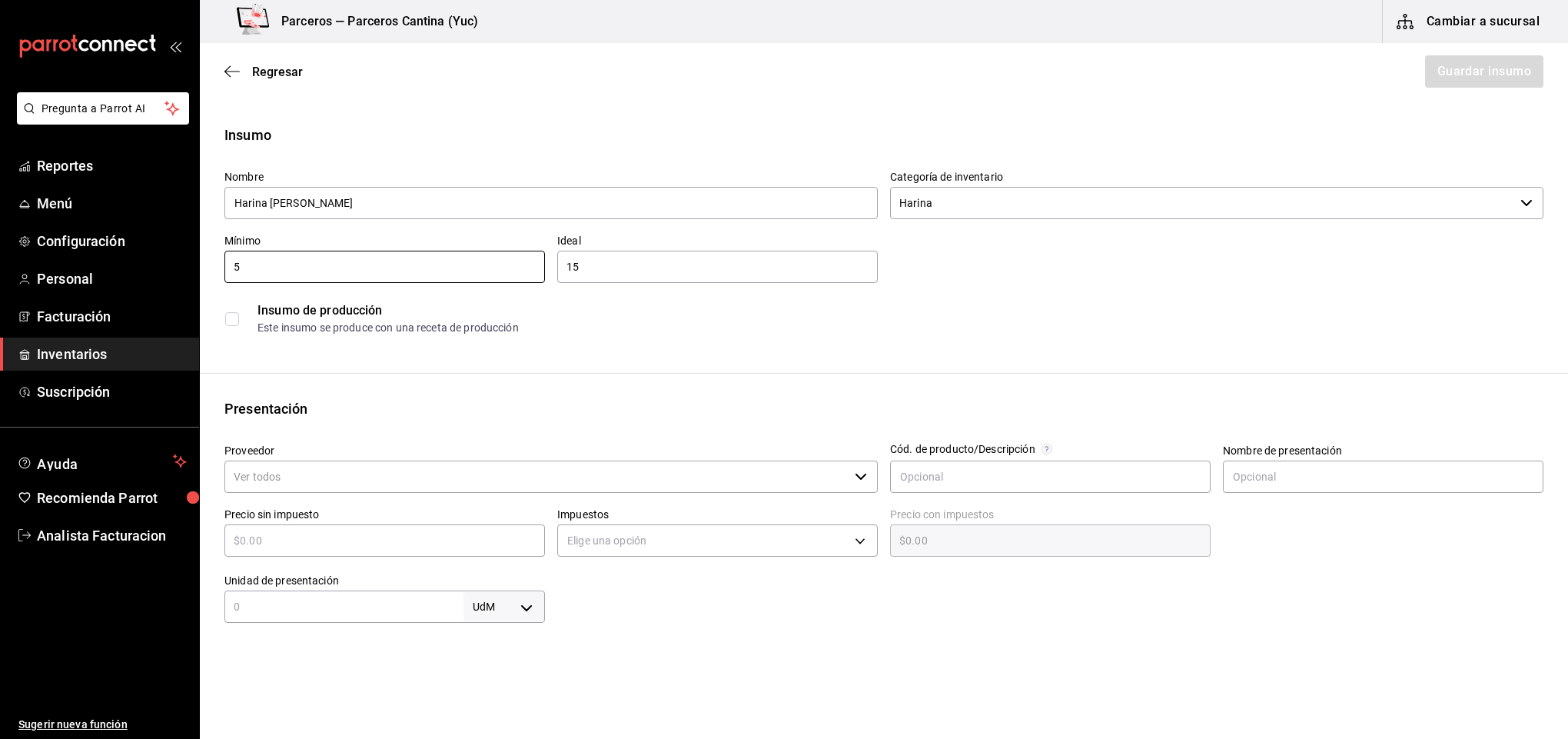
type input "5"
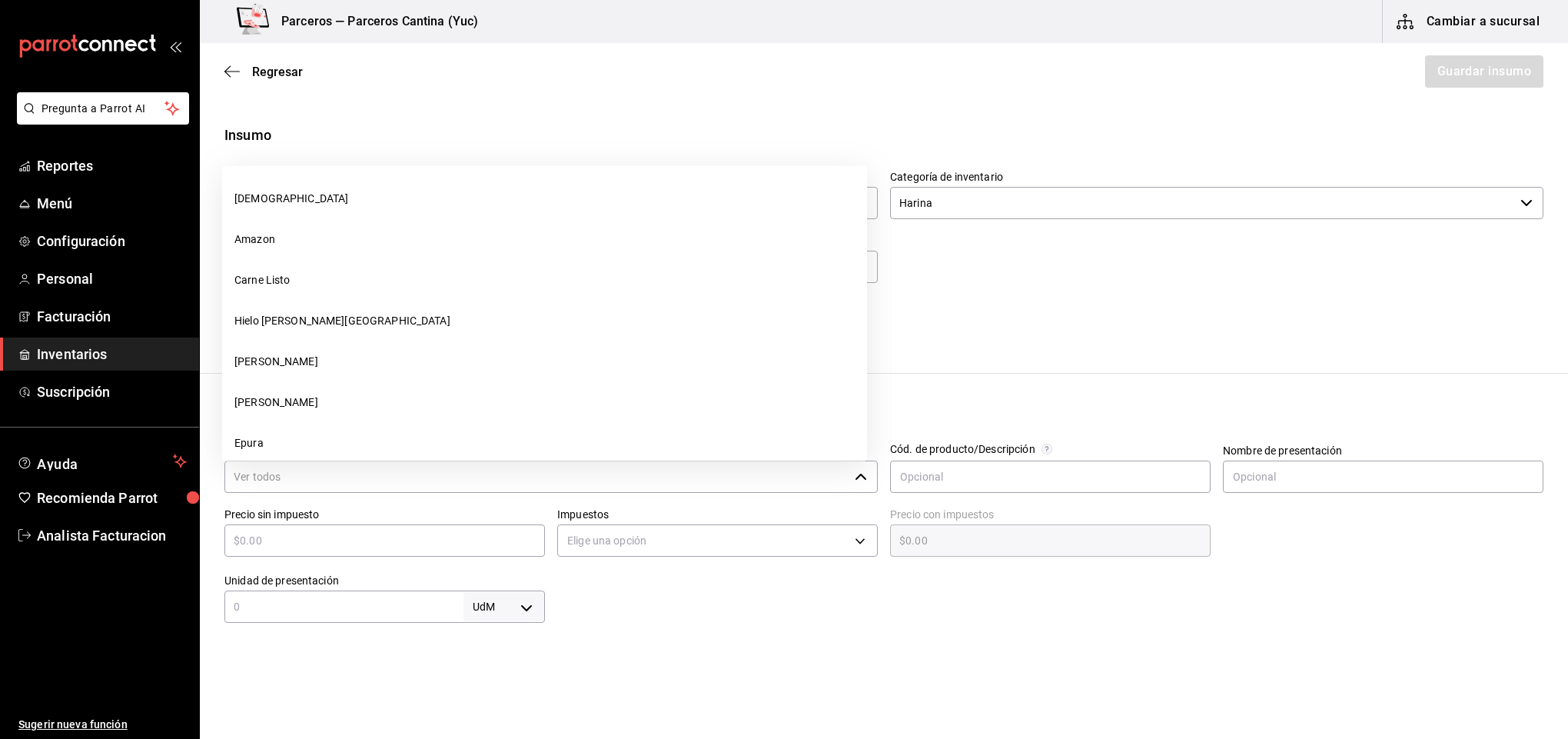
click at [296, 473] on input "Proveedor" at bounding box center [537, 476] width 624 height 33
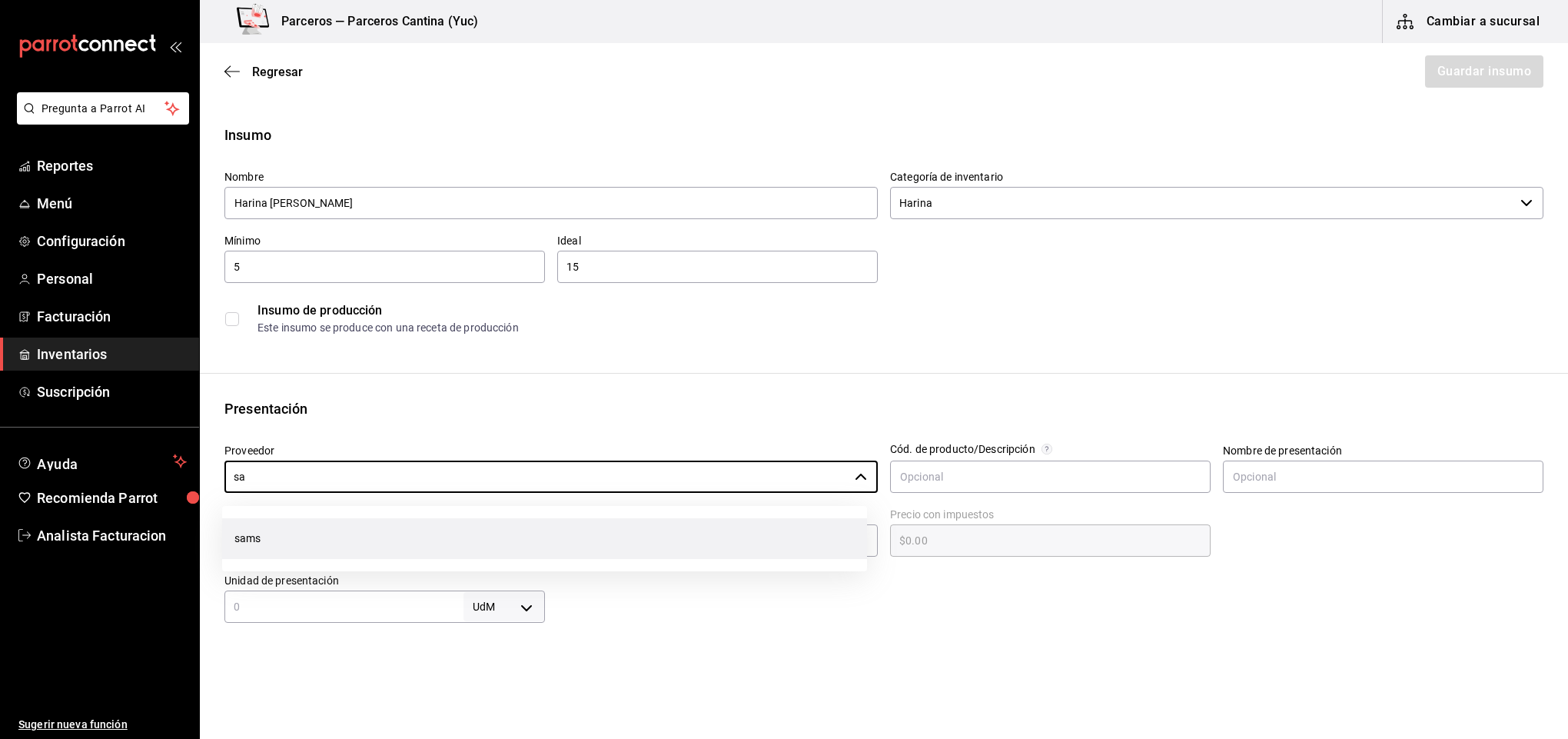
click at [258, 527] on li "sams" at bounding box center [544, 539] width 645 height 41
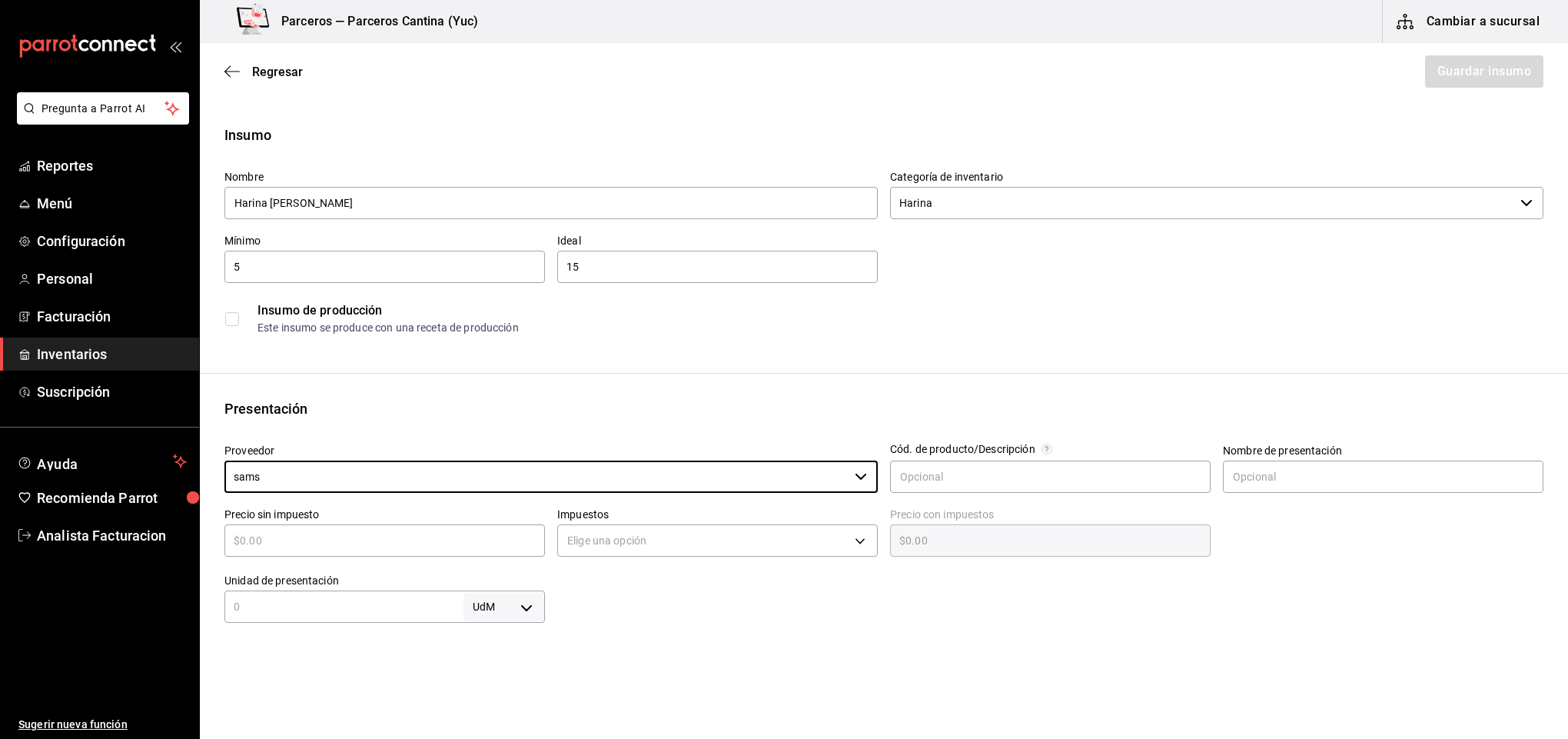
type input "sams"
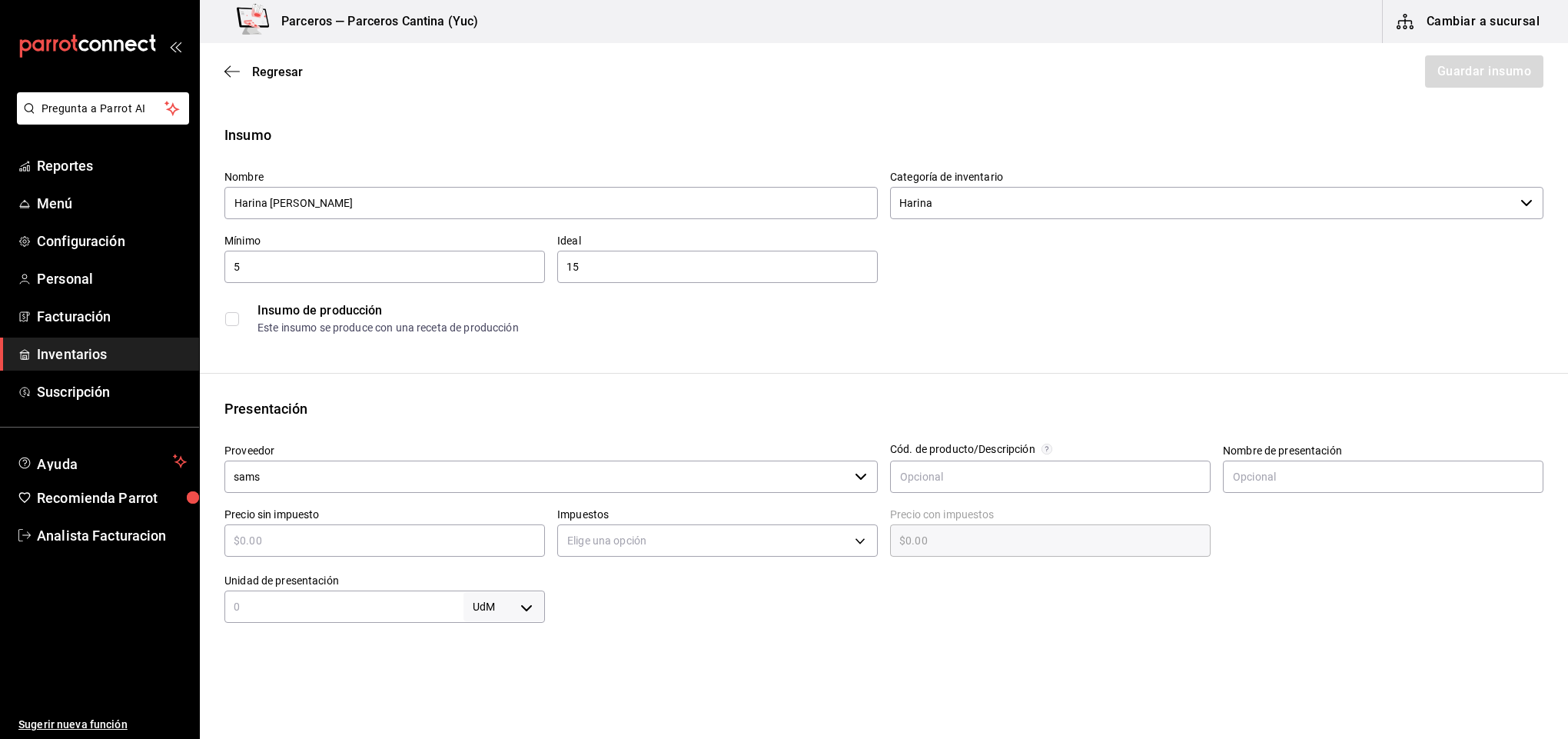
click at [330, 542] on input "text" at bounding box center [385, 541] width 320 height 19
type input "$12"
type input "$12.00"
type input "$12.1"
type input "$12.10"
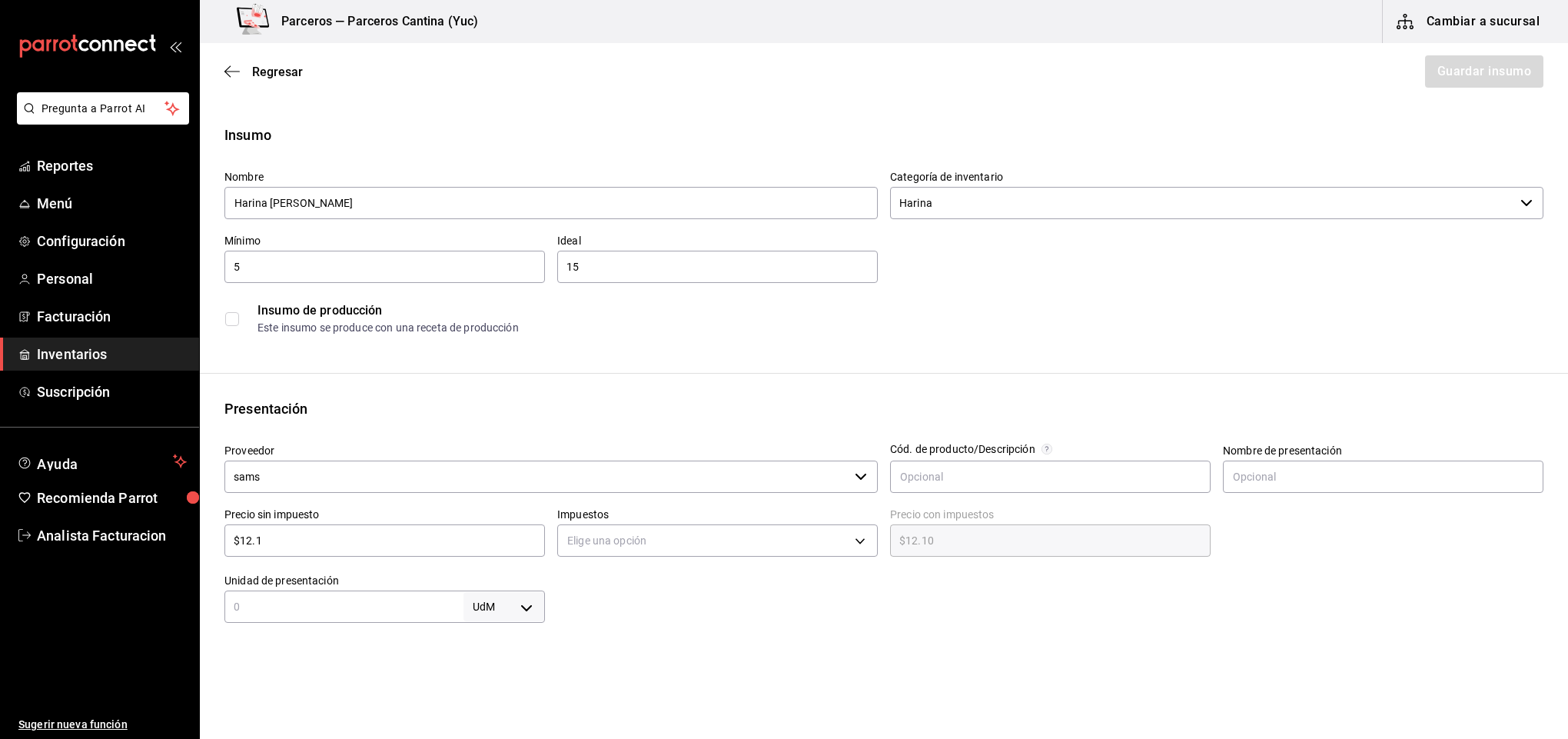
type input "$12.12"
click at [632, 542] on body "Pregunta a Parrot AI Reportes Menú Configuración Personal Facturación Inventari…" at bounding box center [784, 326] width 1568 height 652
click at [621, 630] on li "IVA 16%" at bounding box center [710, 638] width 314 height 25
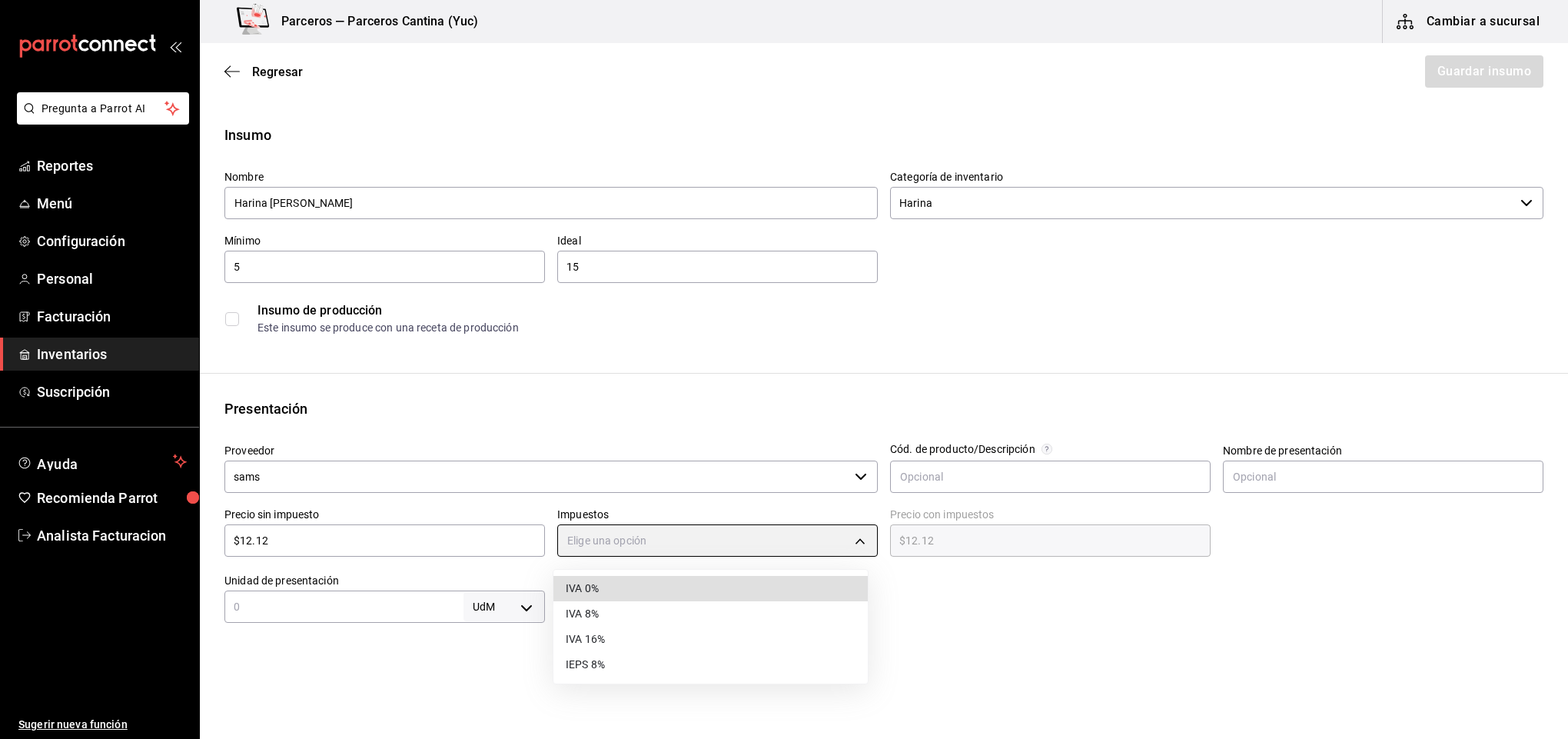
type input "IVA_16"
type input "$14.06"
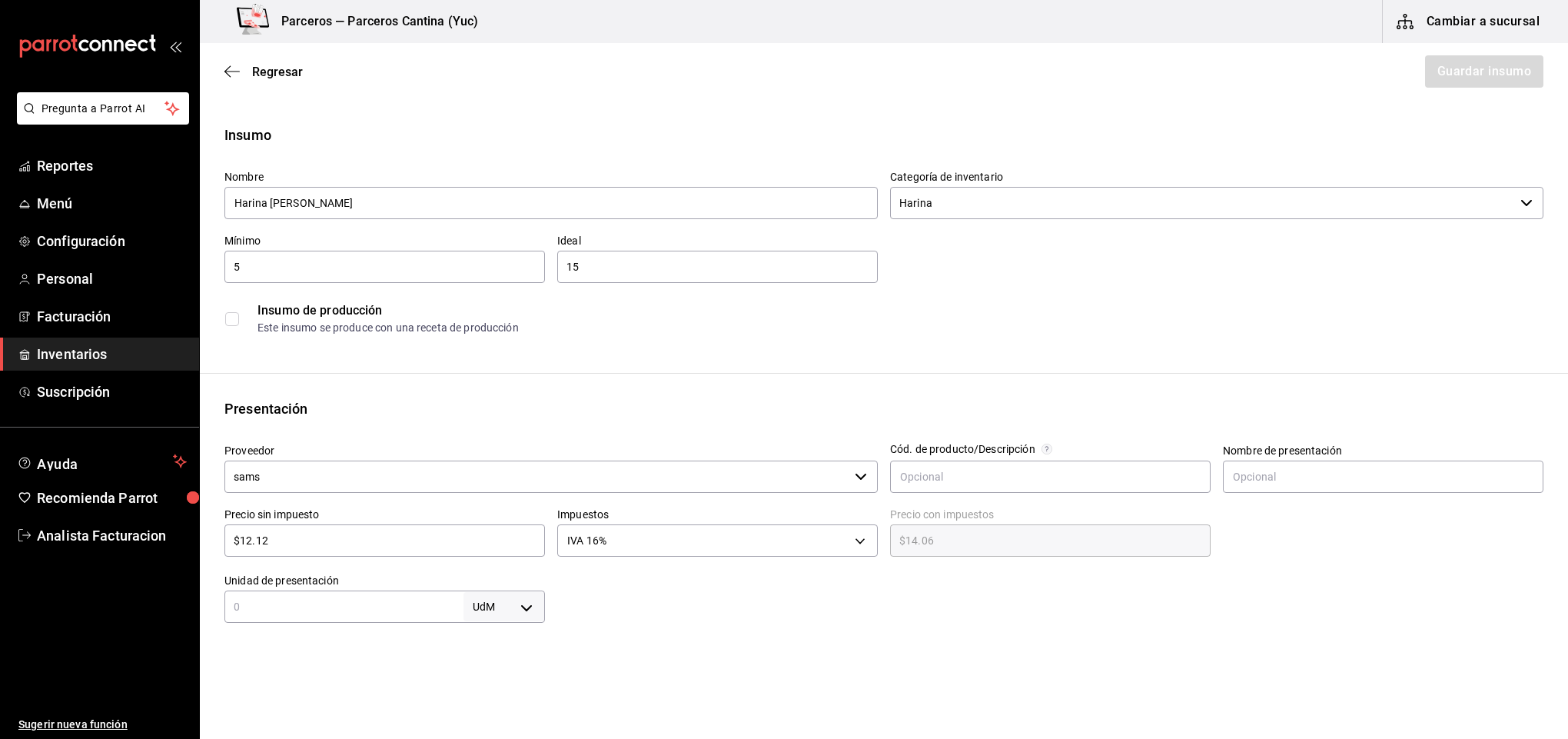
click at [297, 603] on input "text" at bounding box center [344, 607] width 239 height 19
type input "1"
click at [524, 605] on body "Pregunta a Parrot AI Reportes Menú Configuración Personal Facturación Inventari…" at bounding box center [784, 326] width 1568 height 652
click at [491, 591] on li "kg" at bounding box center [499, 591] width 80 height 25
type input "KILOGRAM"
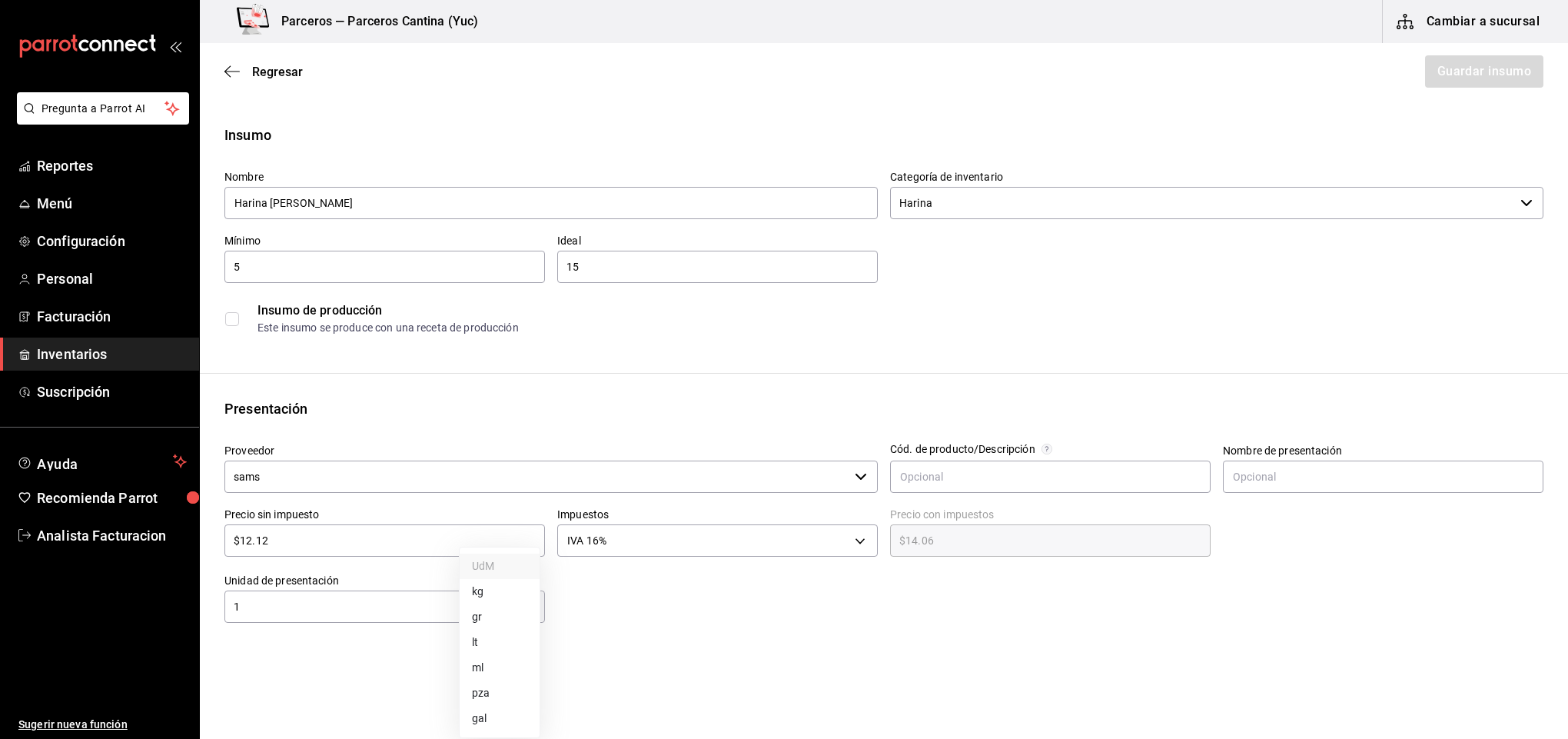
type input "KILOGRAM"
type input "1"
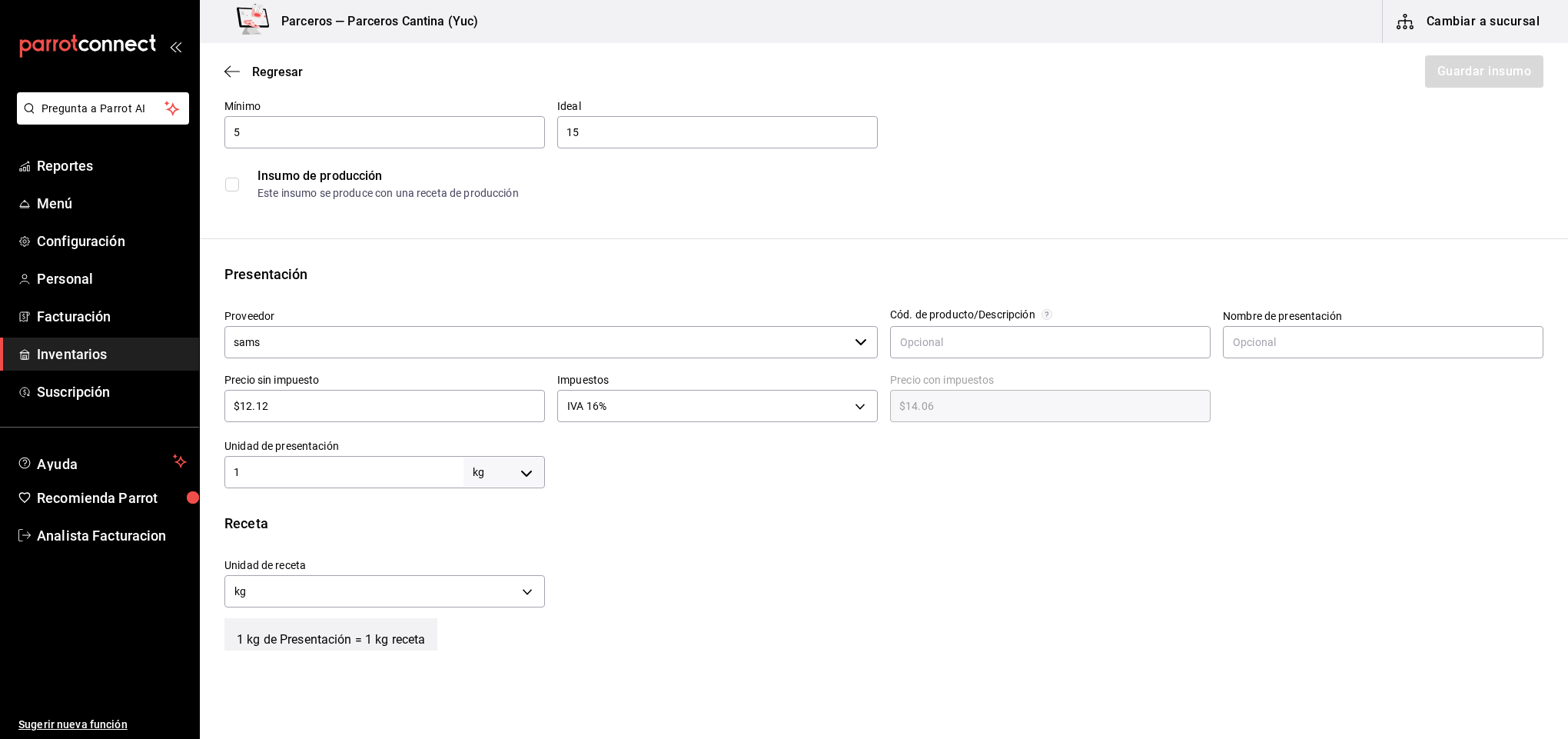
scroll to position [231, 0]
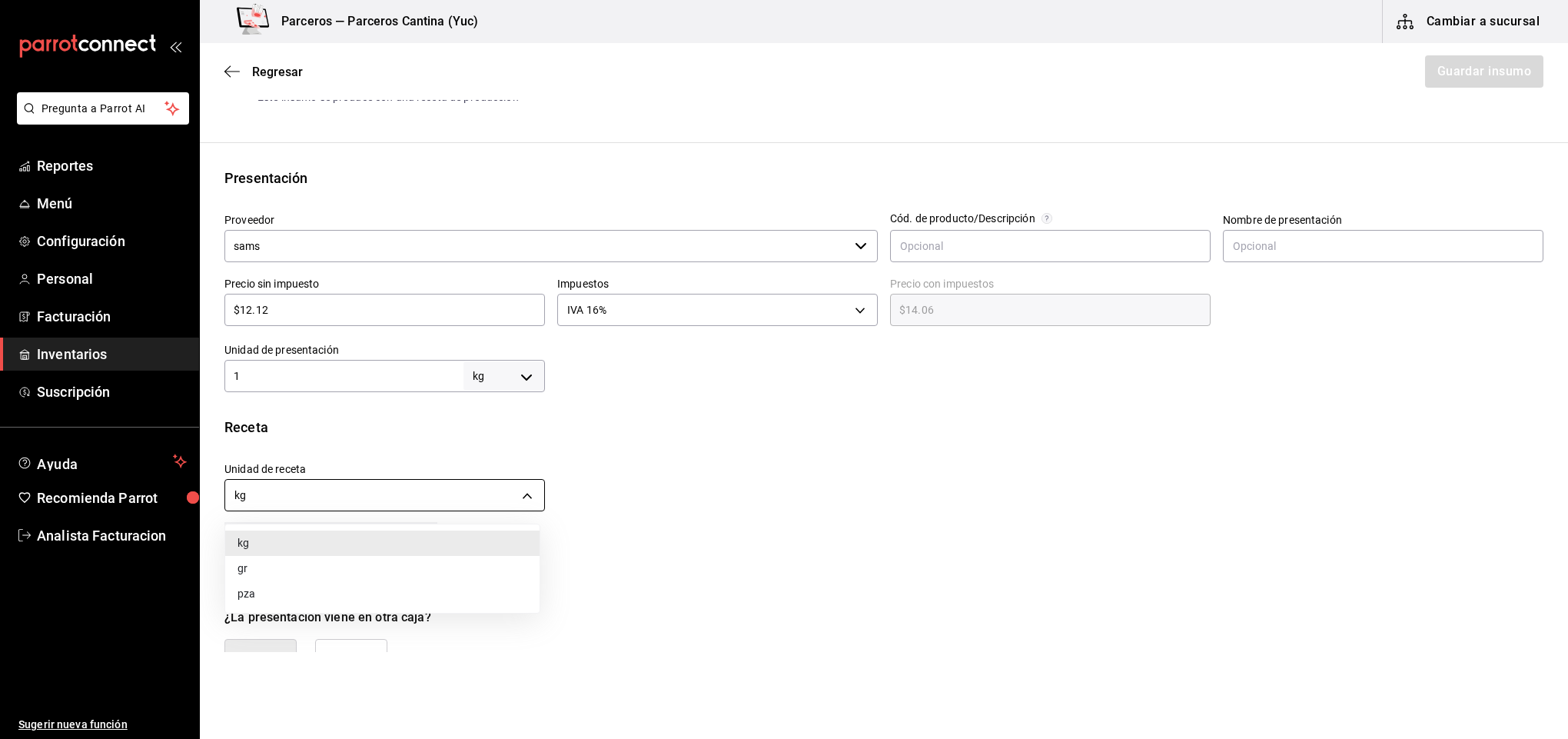
click at [520, 492] on body "Pregunta a Parrot AI Reportes Menú Configuración Personal Facturación Inventari…" at bounding box center [784, 326] width 1568 height 652
click at [340, 568] on li "gr" at bounding box center [382, 568] width 314 height 25
type input "GRAM"
type input "1,000"
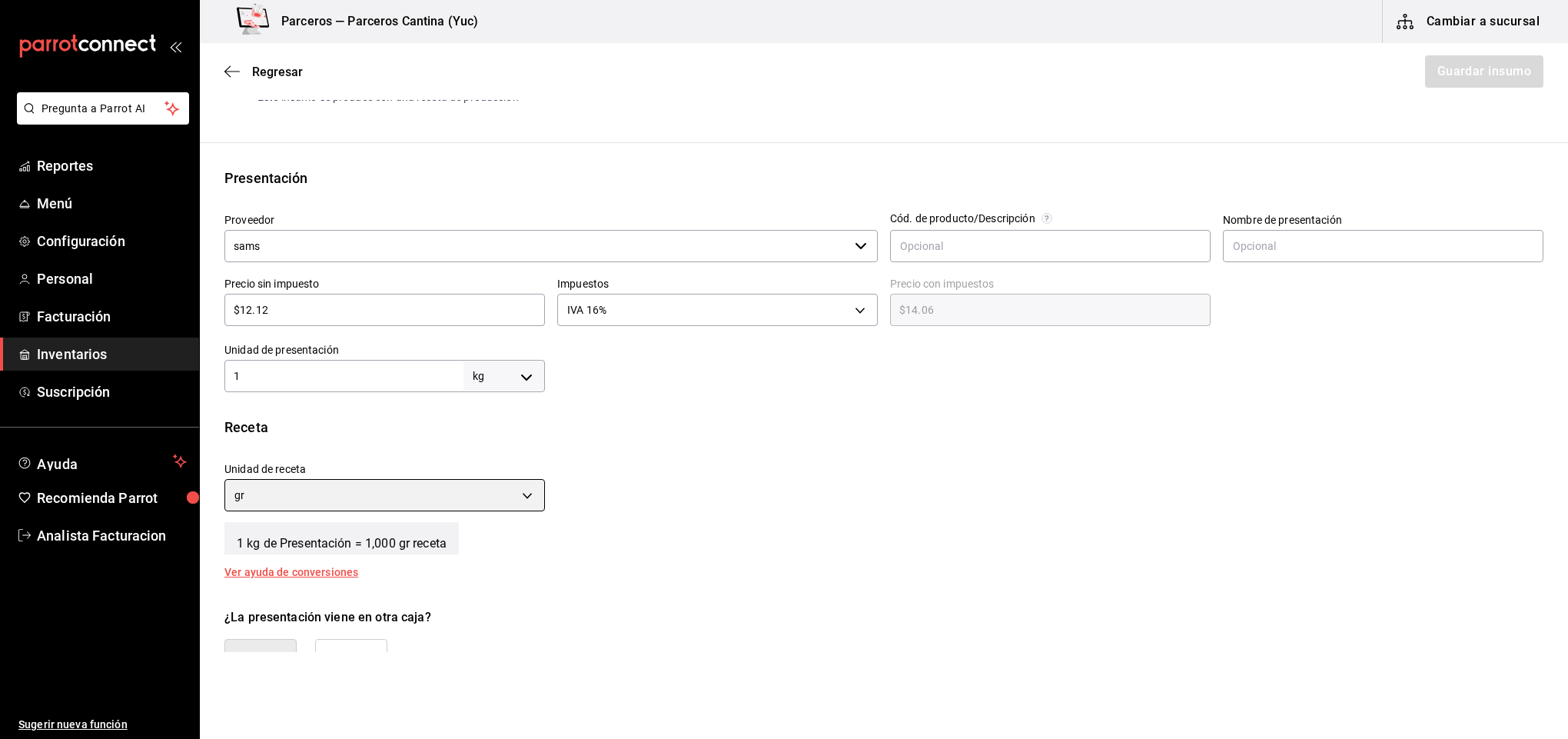
scroll to position [461, 0]
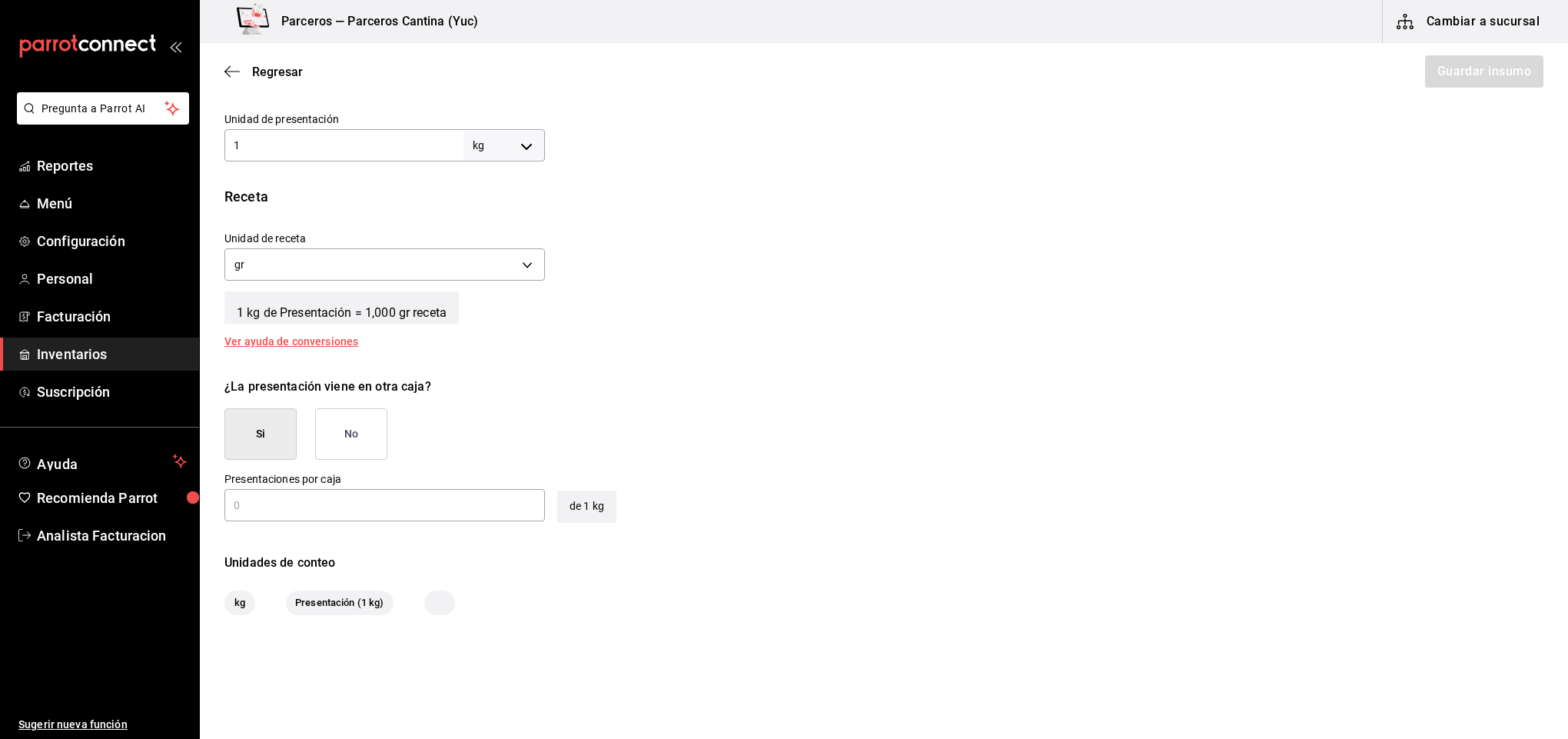
click at [275, 427] on button "Si" at bounding box center [261, 433] width 73 height 51
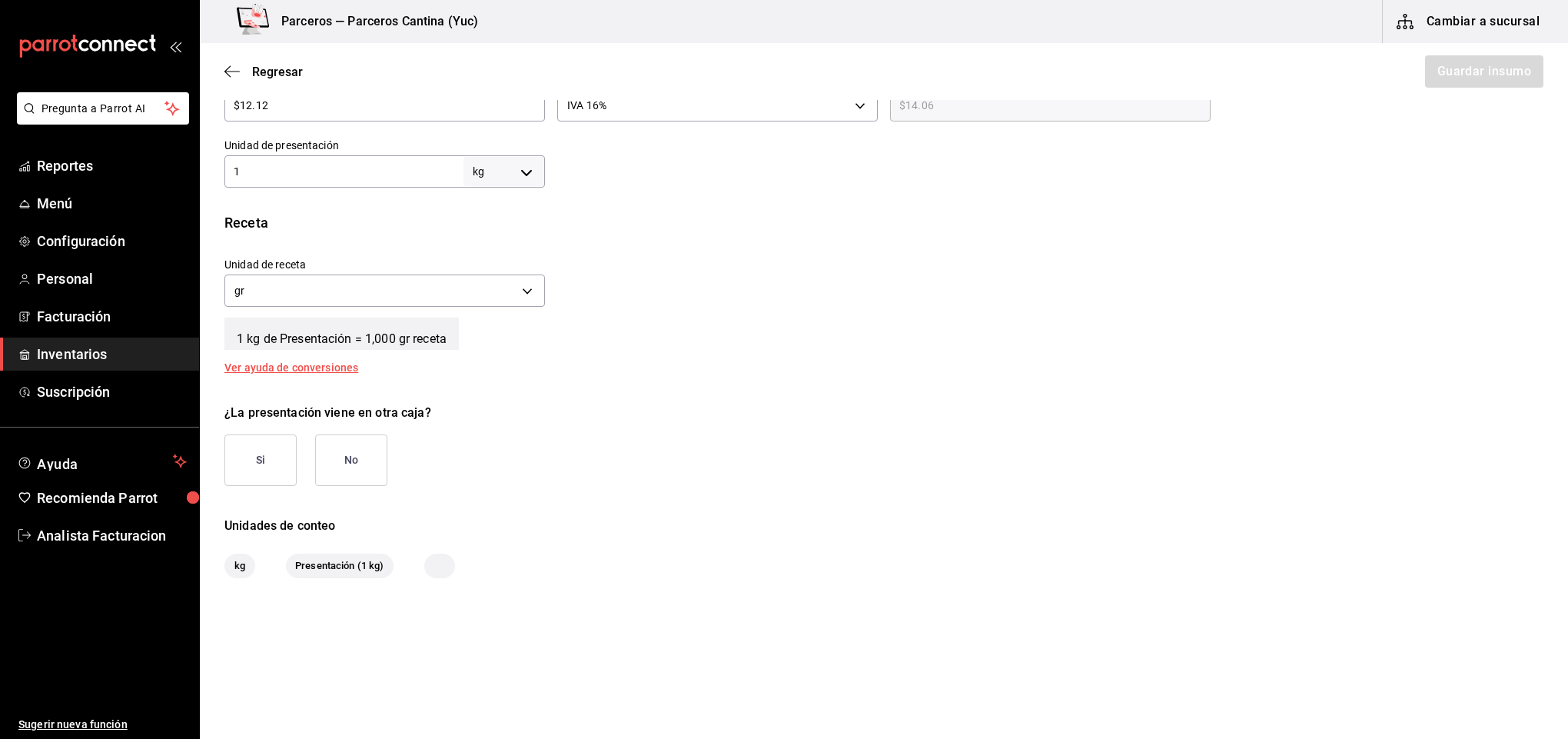
scroll to position [436, 0]
click at [266, 461] on button "Si" at bounding box center [261, 459] width 73 height 51
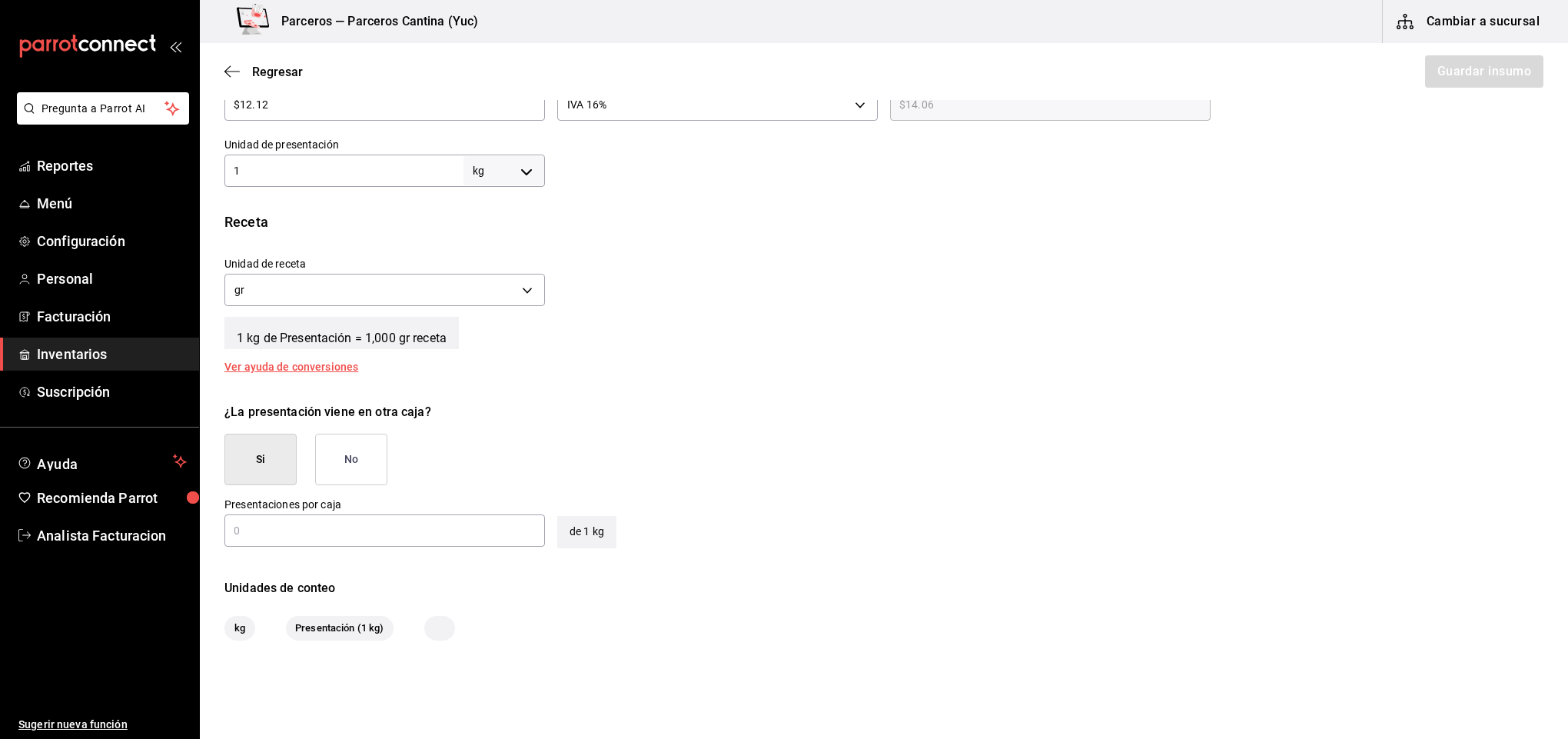
scroll to position [461, 0]
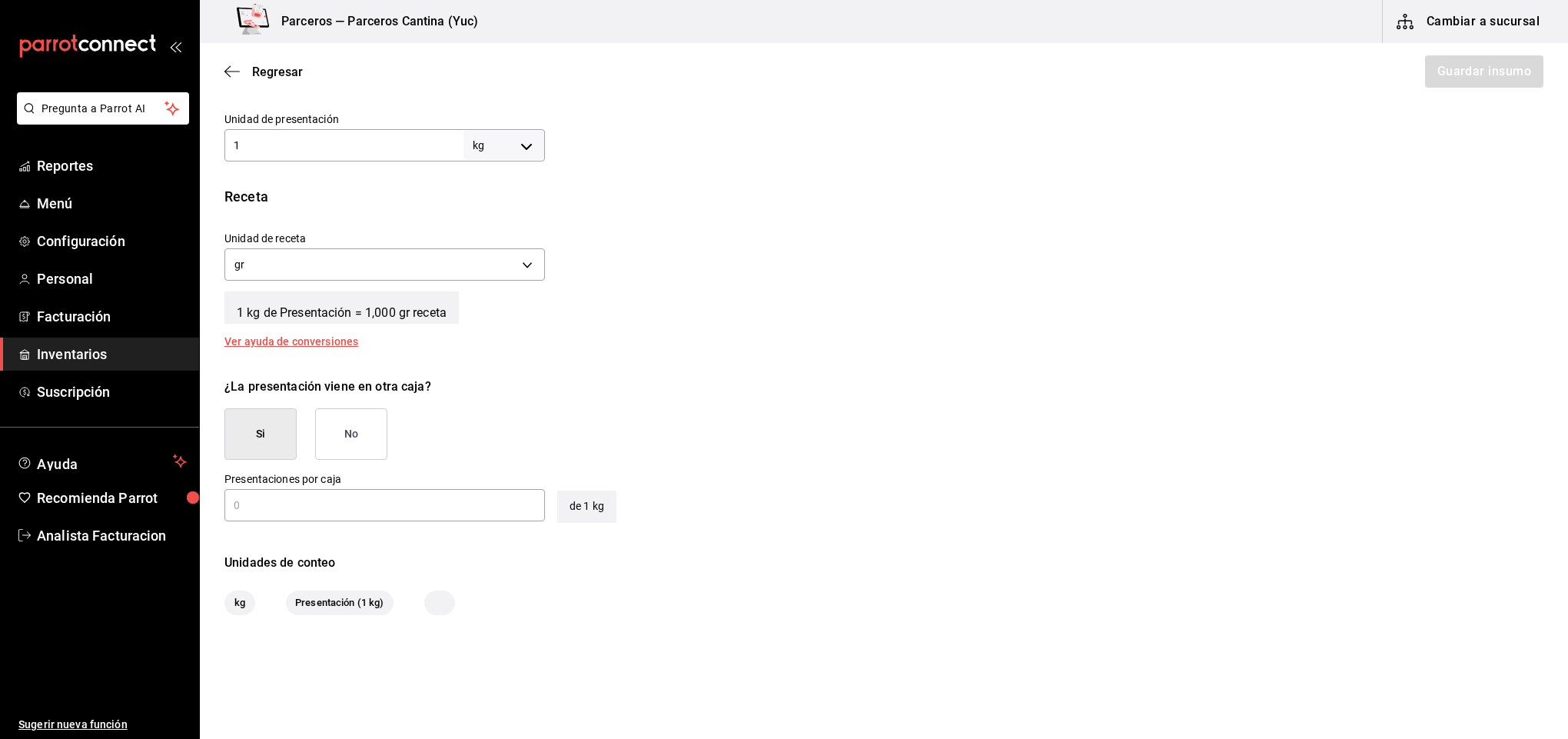
click at [296, 508] on input "text" at bounding box center [385, 505] width 320 height 19
type input "4"
click at [1451, 63] on button "Guardar insumo" at bounding box center [1483, 71] width 120 height 33
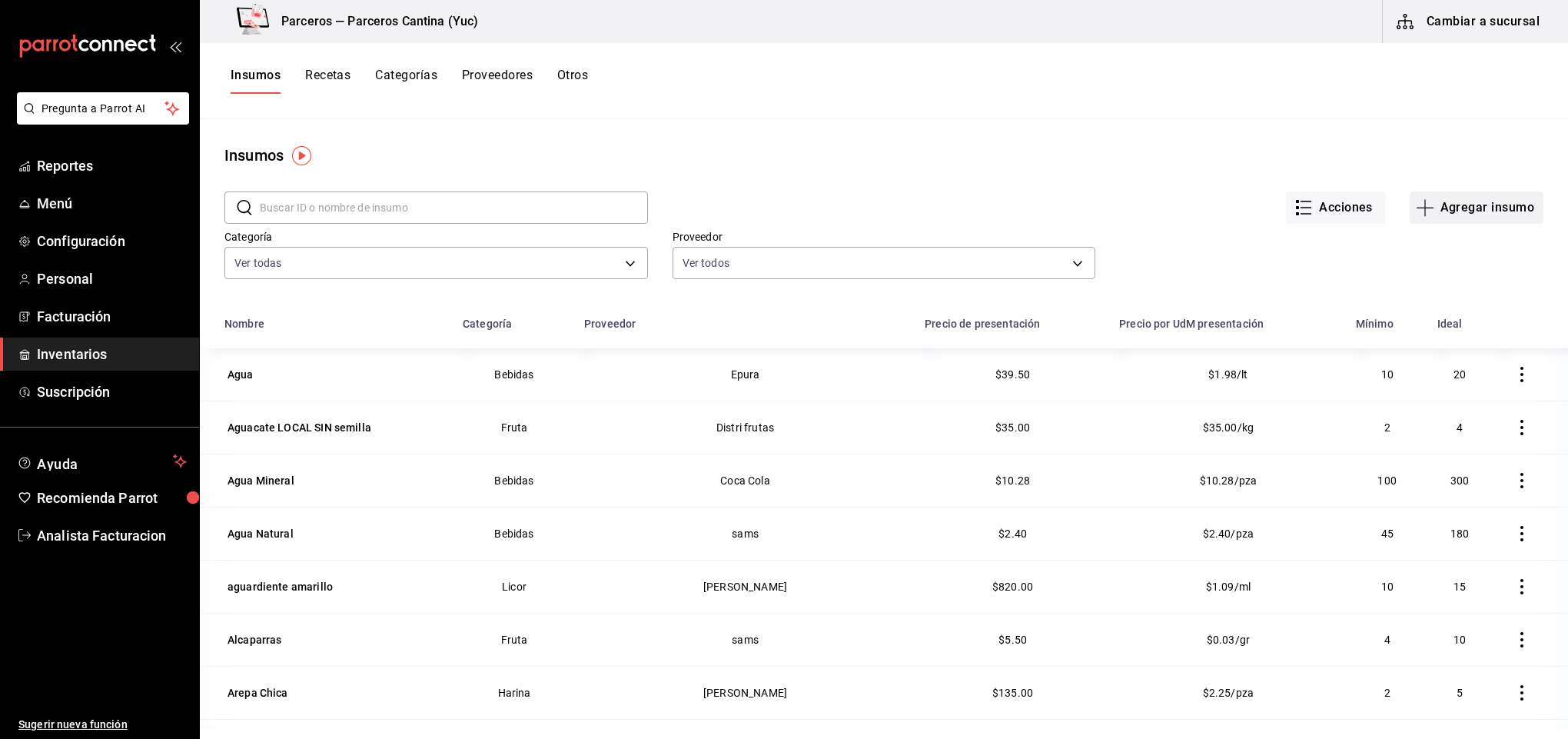
click at [1471, 205] on button "Agregar insumo" at bounding box center [1477, 207] width 134 height 33
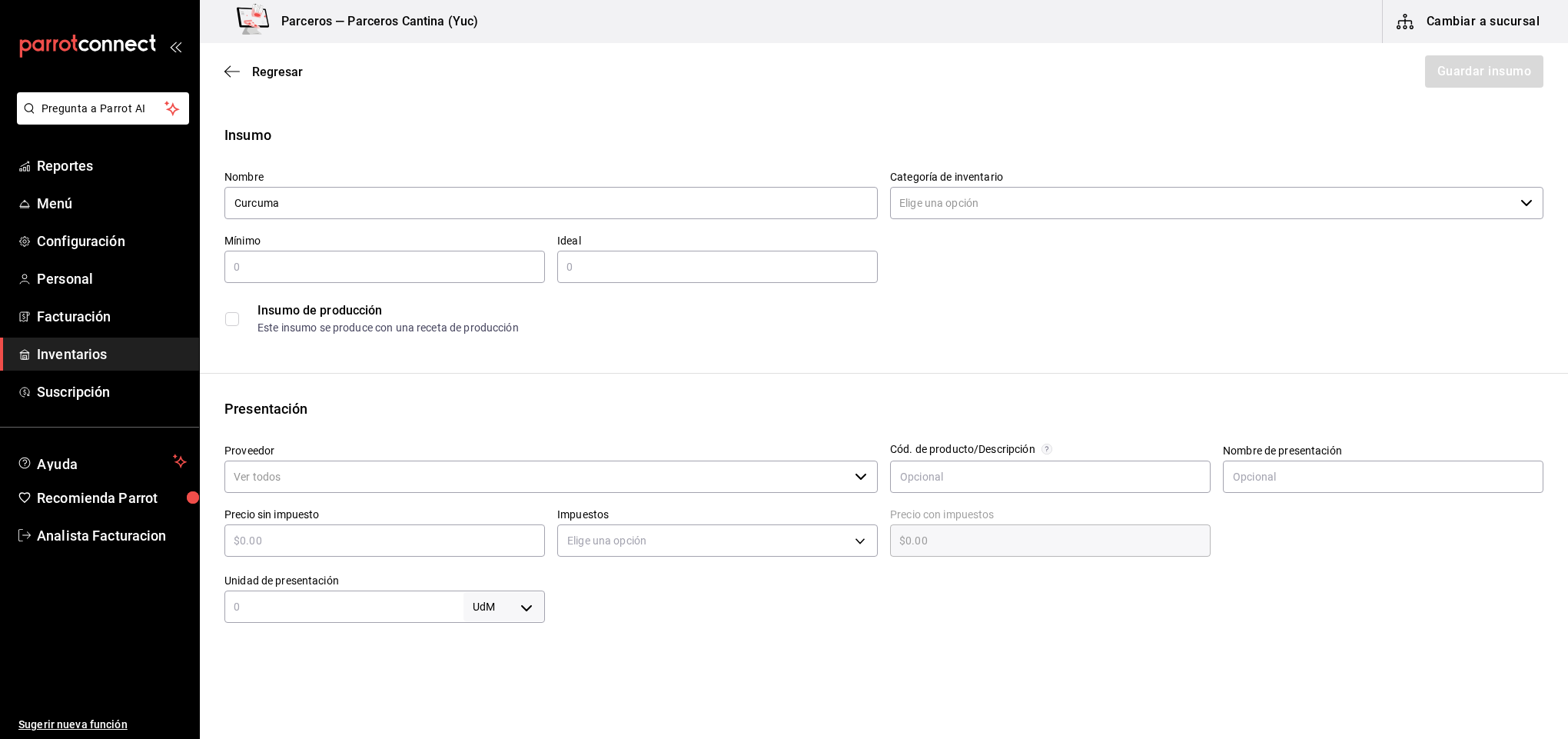
type input "Curcuma"
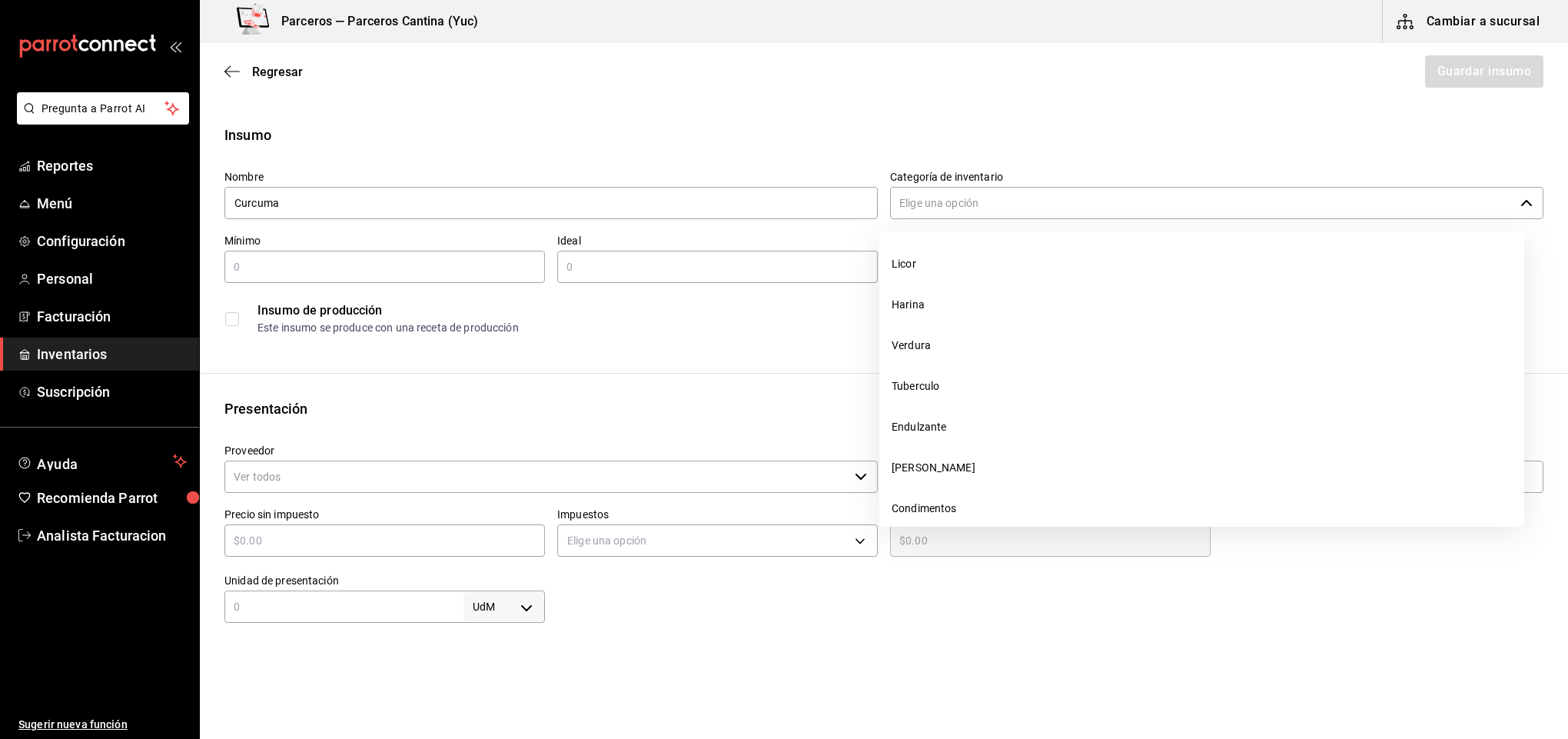
click at [944, 198] on input "Categoría de inventario" at bounding box center [1202, 202] width 624 height 33
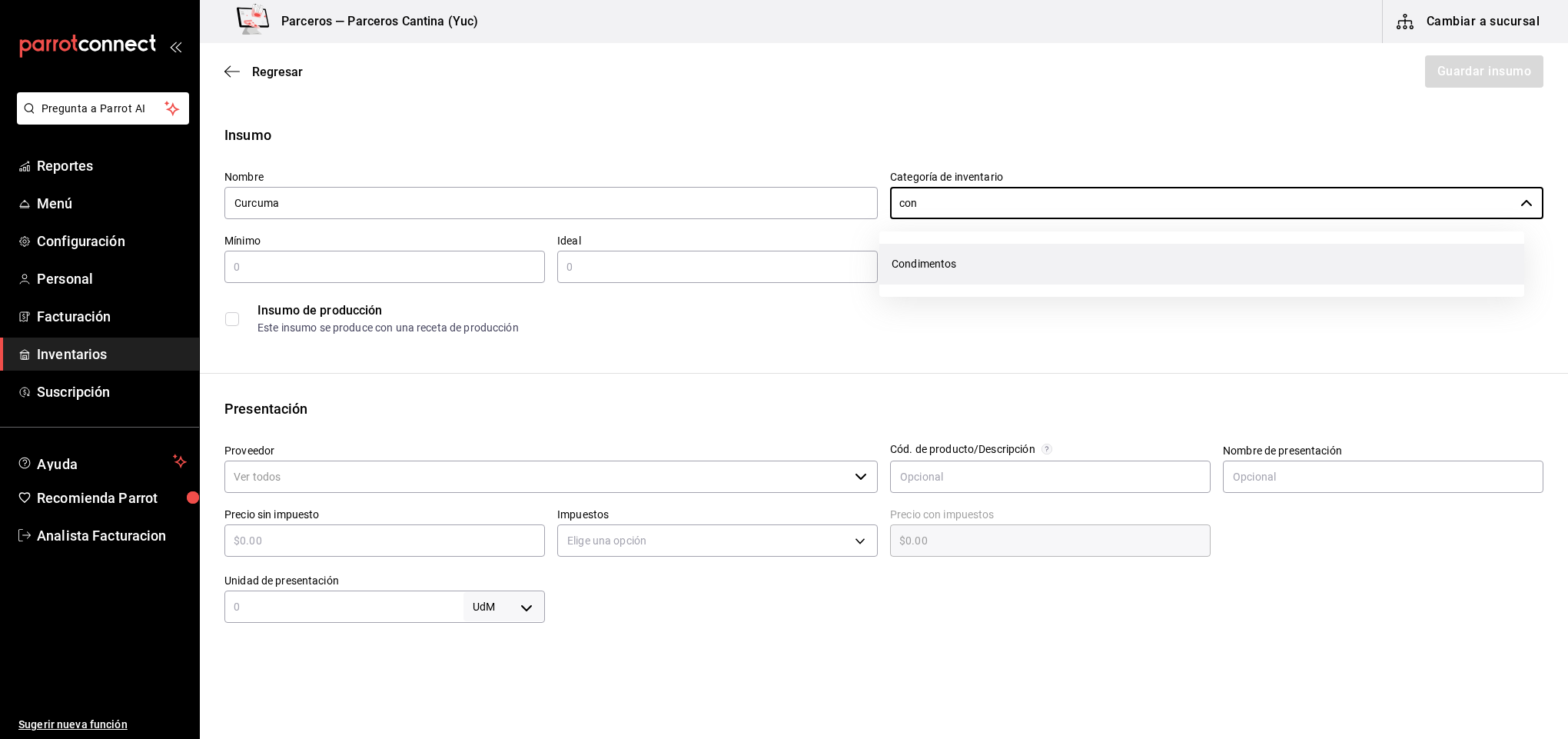
click at [953, 268] on li "Condimentos" at bounding box center [1202, 265] width 645 height 41
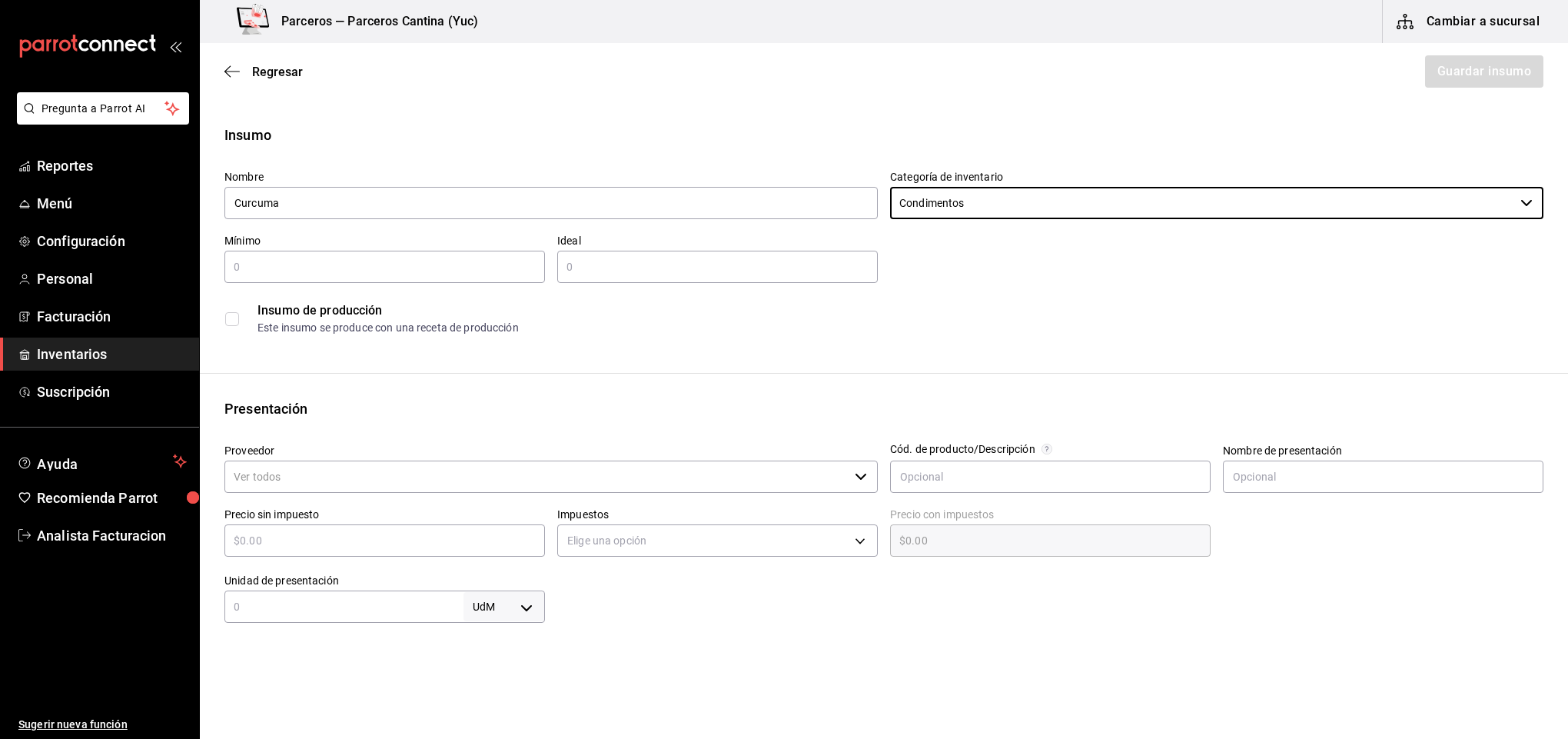
type input "Condimentos"
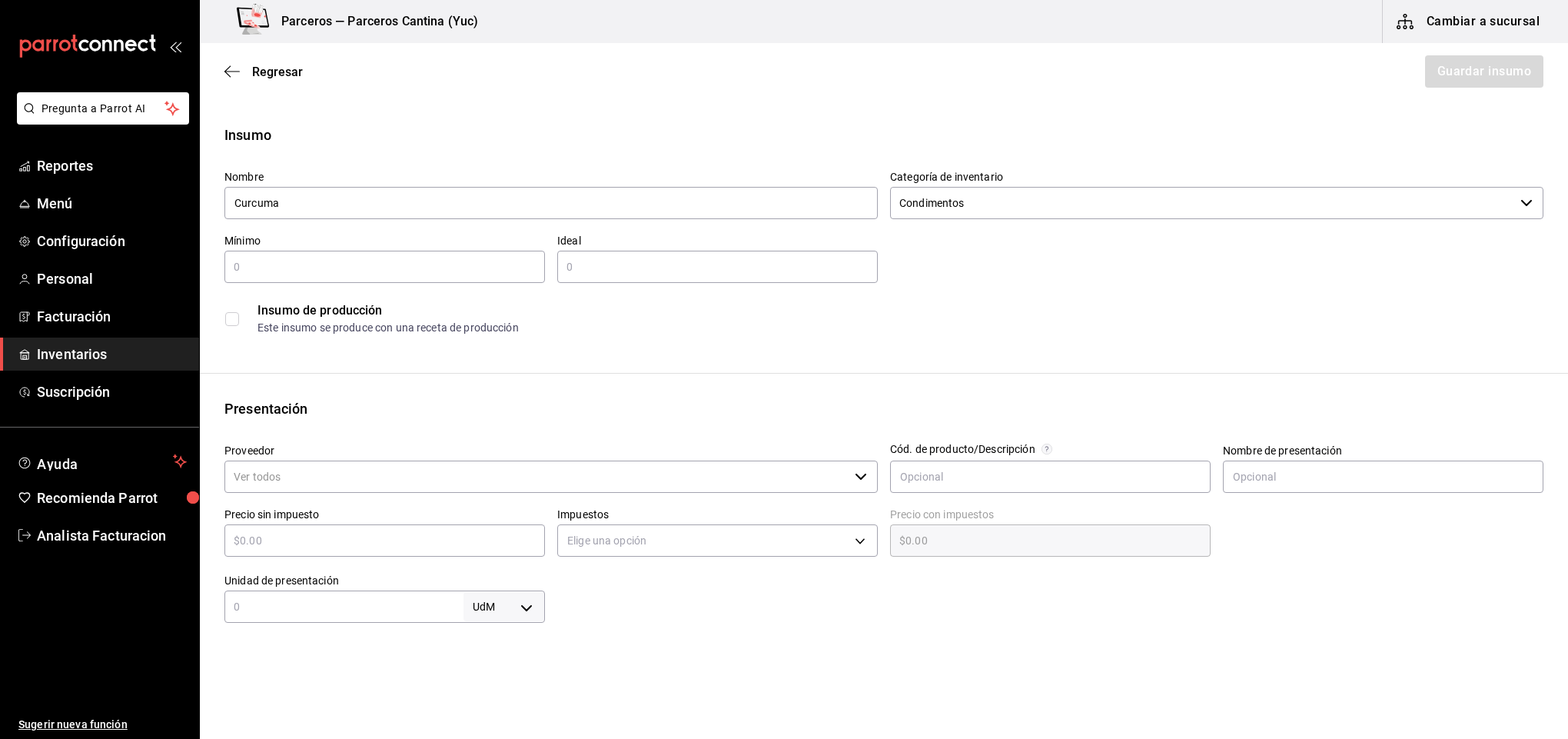
click at [367, 267] on input "text" at bounding box center [385, 267] width 320 height 19
type input "1"
type input "2"
click at [326, 472] on input "Proveedor" at bounding box center [537, 476] width 624 height 33
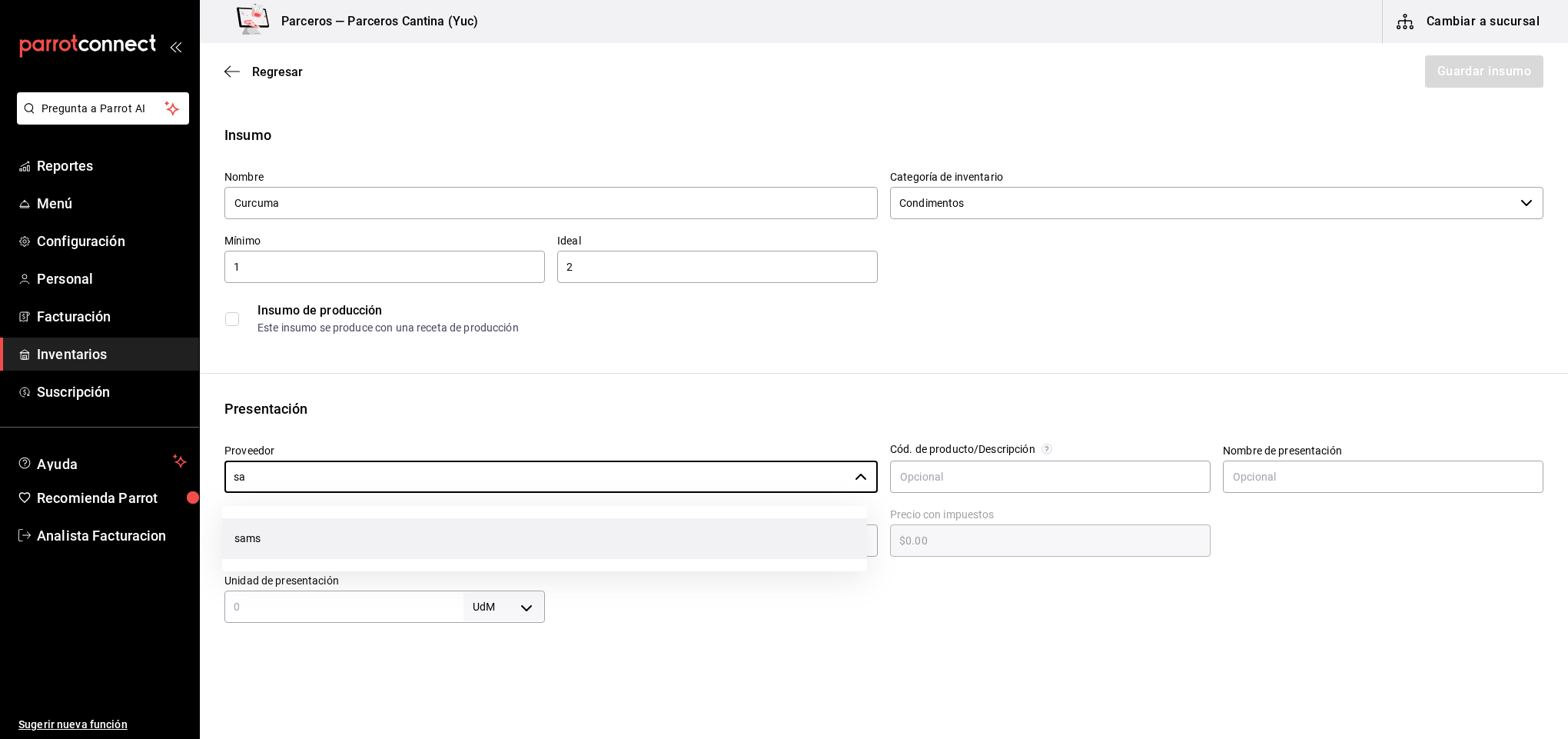
click at [270, 536] on li "sams" at bounding box center [544, 539] width 645 height 41
type input "sams"
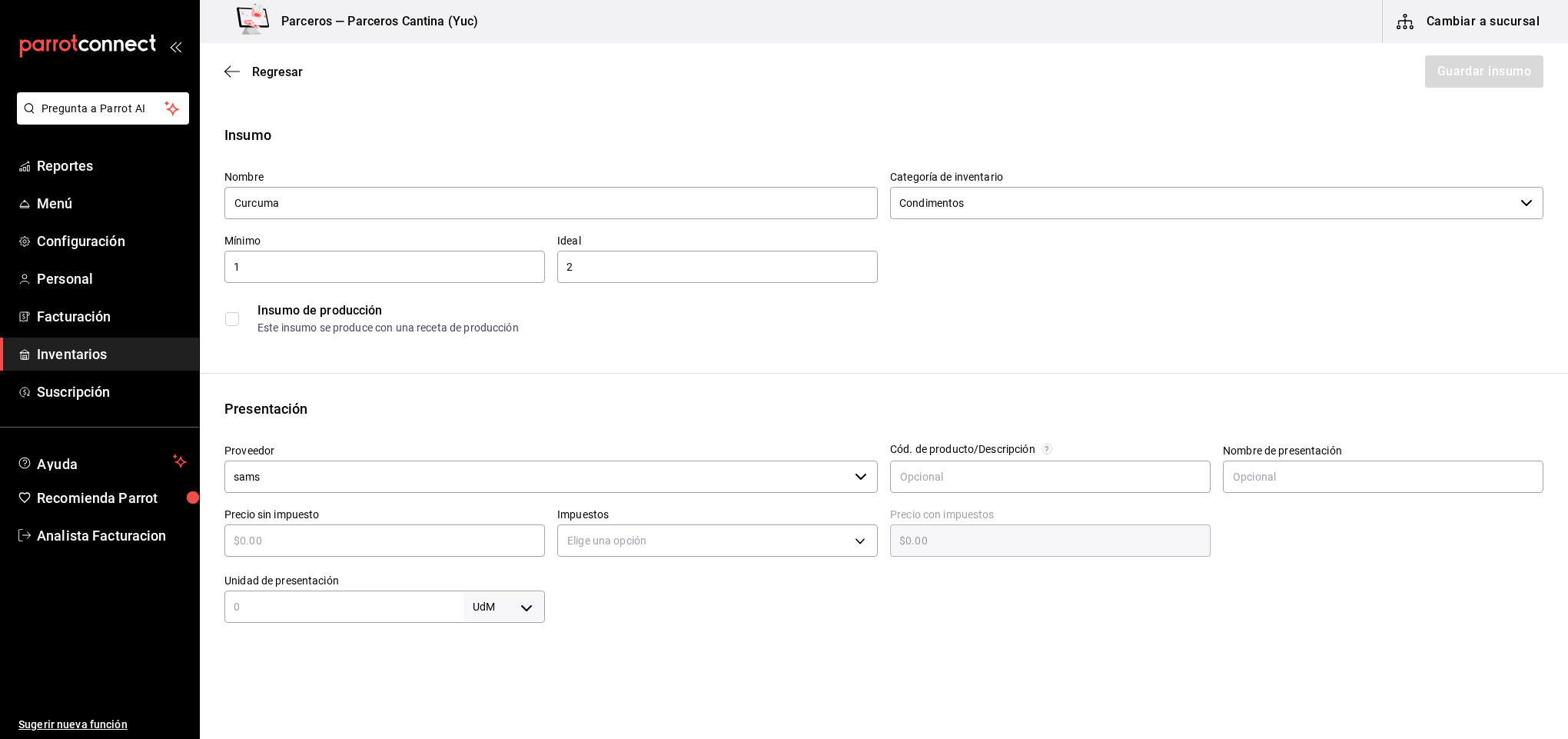
type input "$1"
type input "$1.00"
type input "$12"
type input "$12.00"
type input "$122"
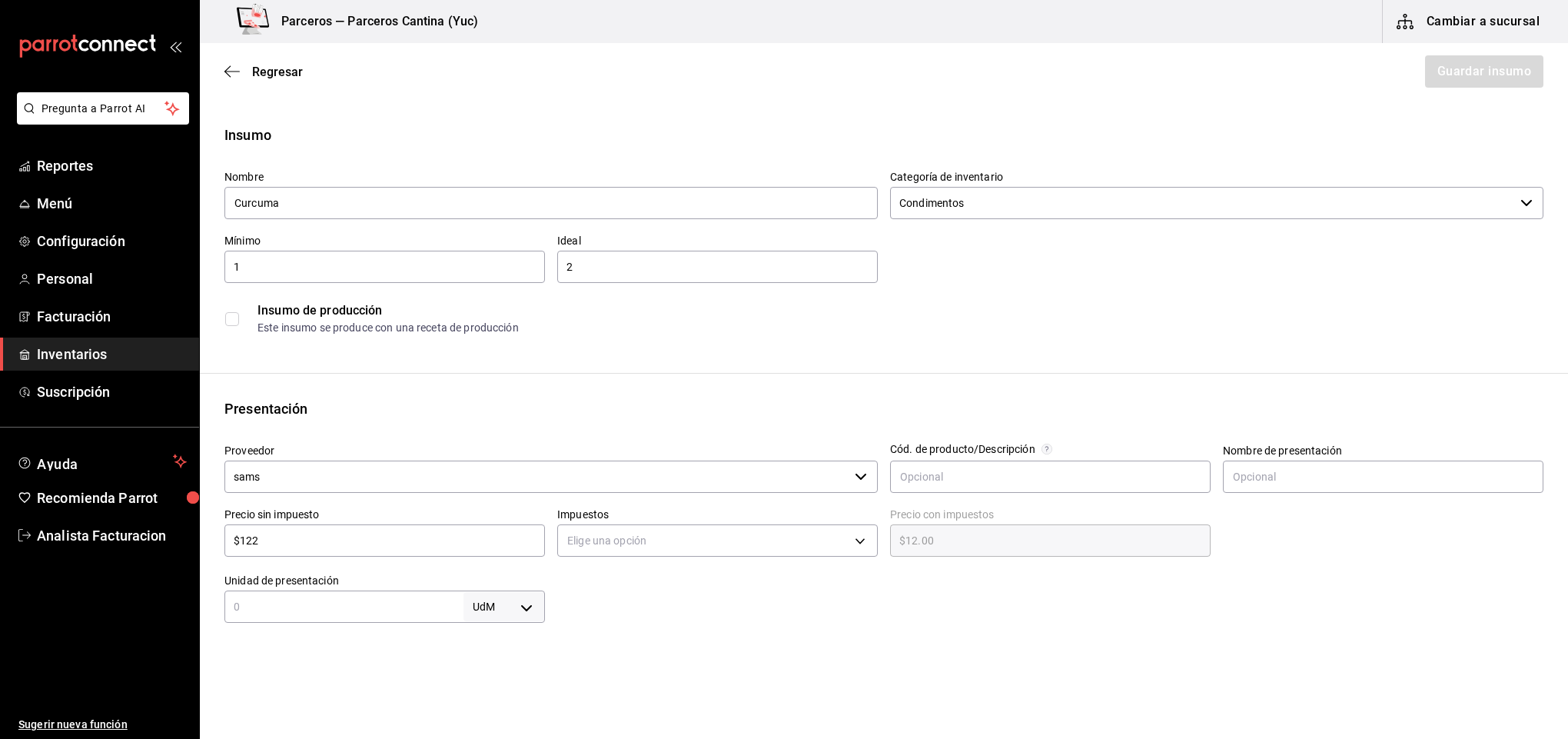
type input "$122.00"
type input "$122.5"
type input "$122.50"
type input "$122.57"
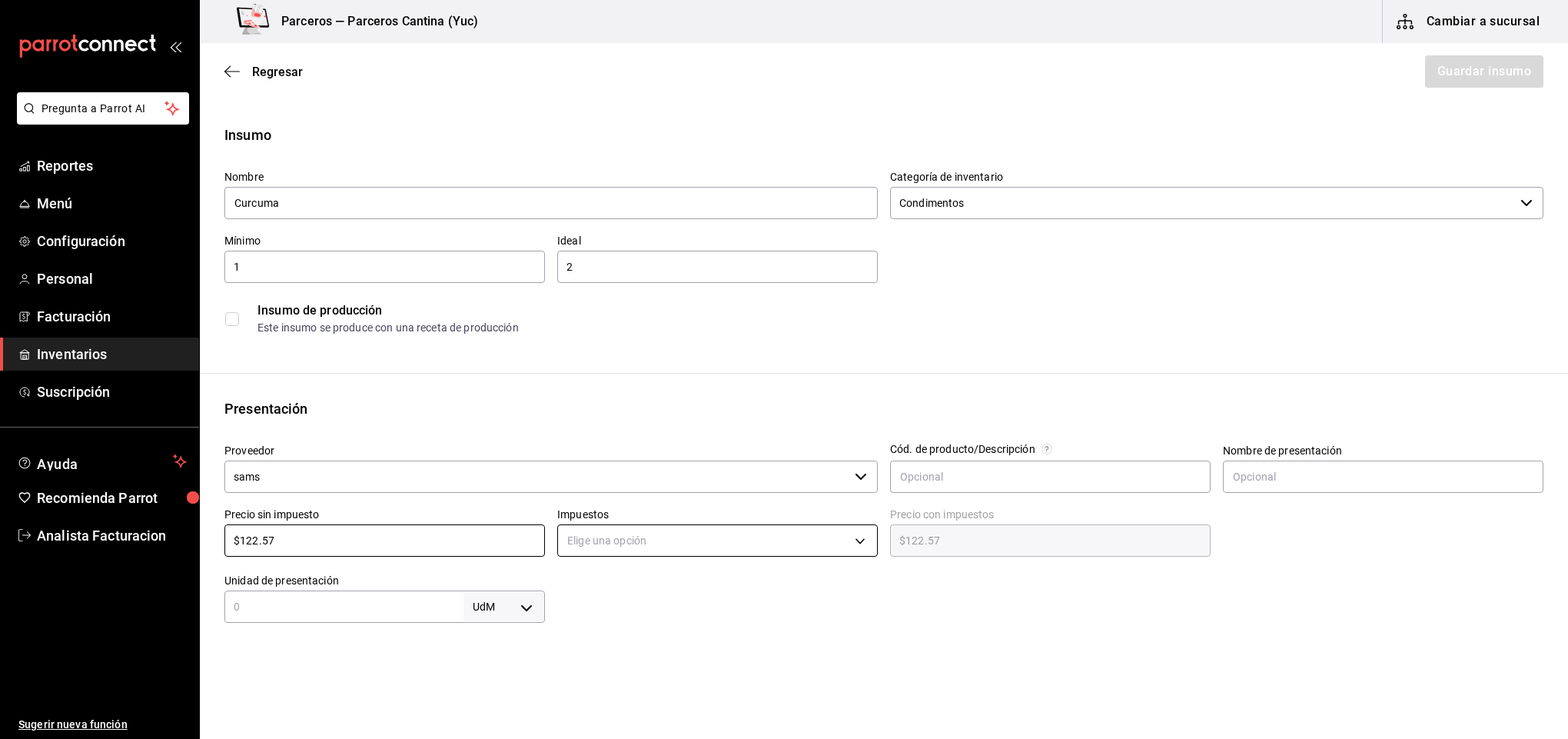
type input "$122.57"
click at [586, 541] on body "Pregunta a Parrot AI Reportes Menú Configuración Personal Facturación Inventari…" at bounding box center [784, 326] width 1568 height 652
click at [616, 639] on li "IVA 16%" at bounding box center [710, 638] width 314 height 25
type input "IVA_16"
type input "$142.18"
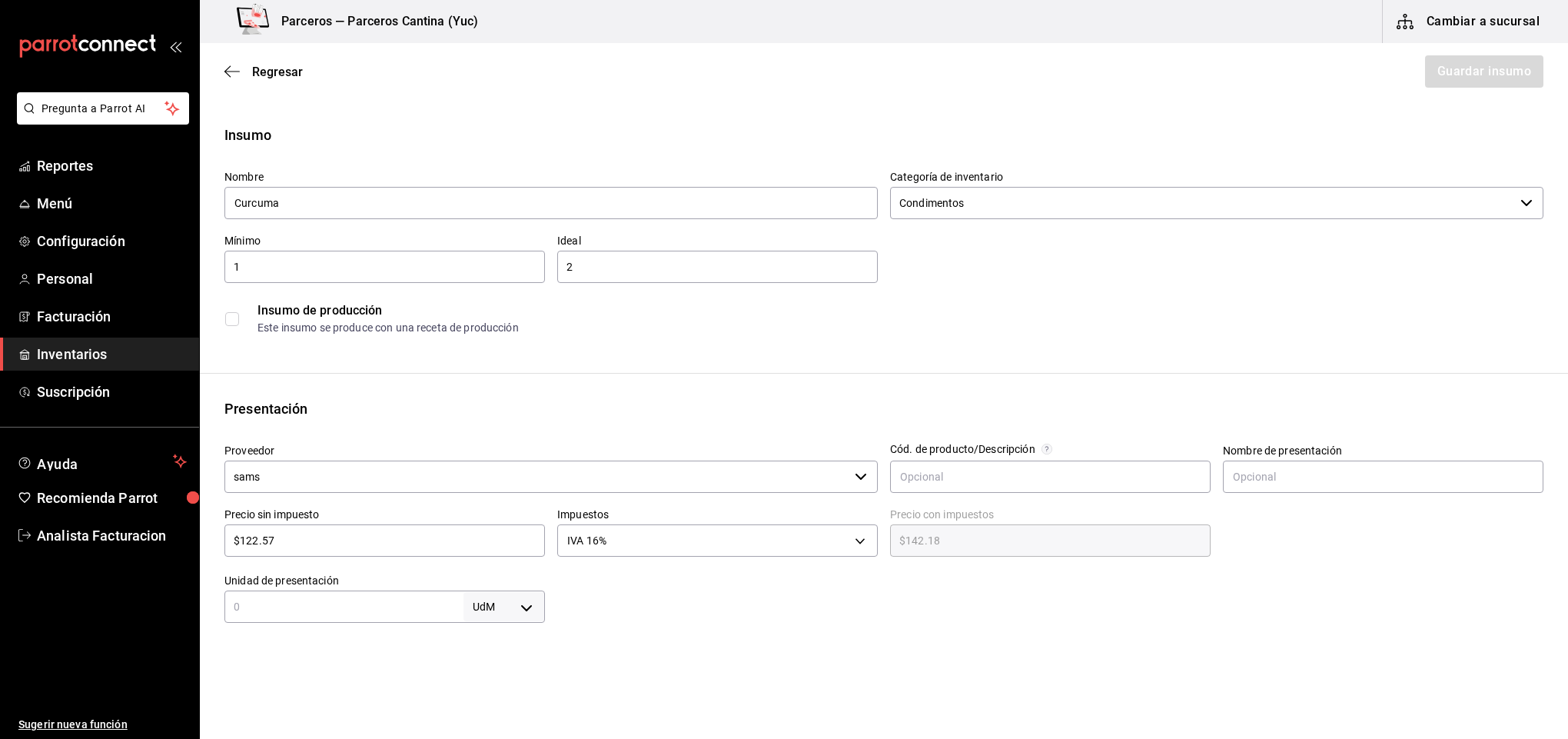
click at [379, 605] on input "text" at bounding box center [344, 607] width 239 height 19
type input "490"
click at [530, 605] on body "Pregunta a Parrot AI Reportes Menú Configuración Personal Facturación Inventari…" at bounding box center [784, 326] width 1568 height 652
click at [487, 612] on li "gr" at bounding box center [499, 616] width 80 height 25
type input "GRAM"
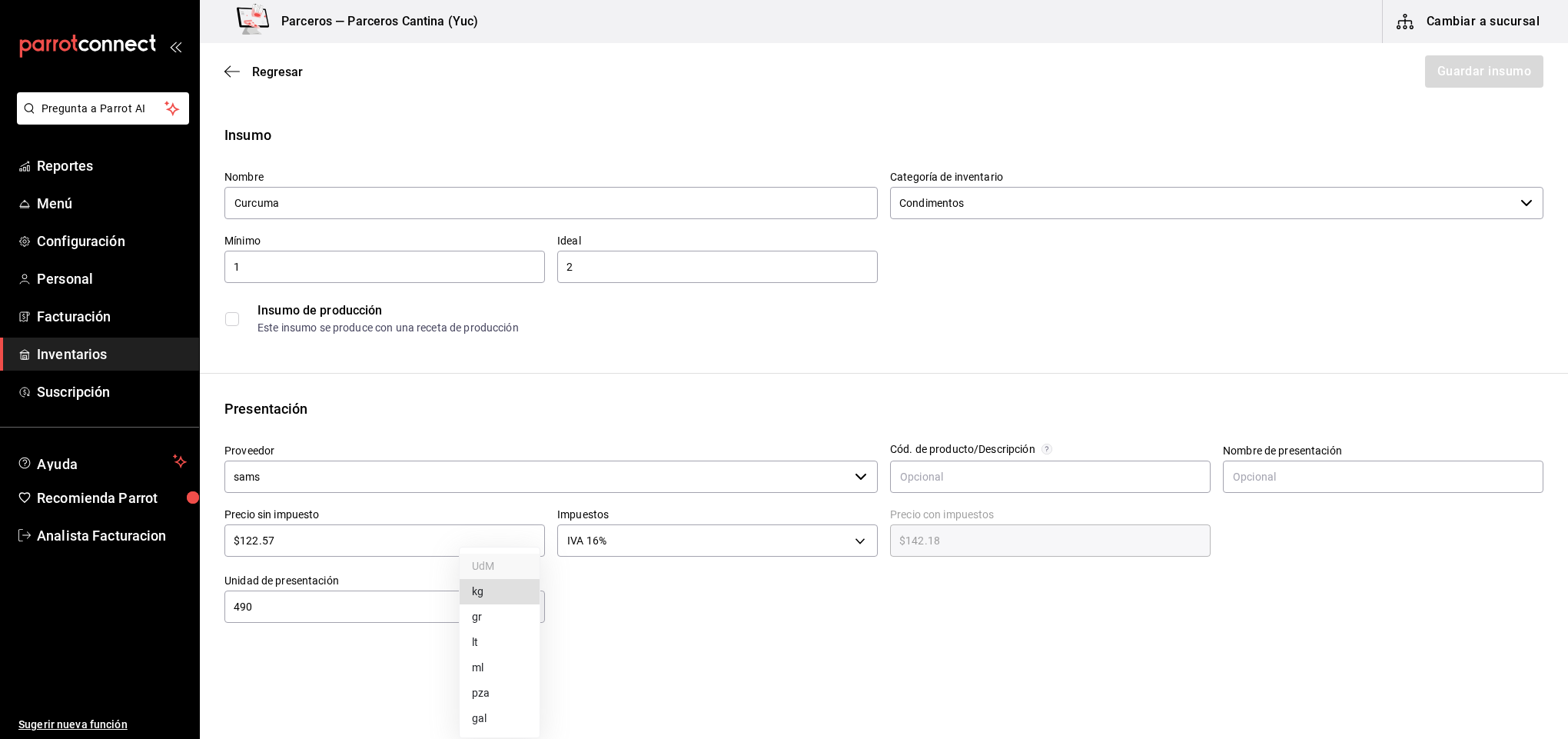
type input "GRAM"
type input "490"
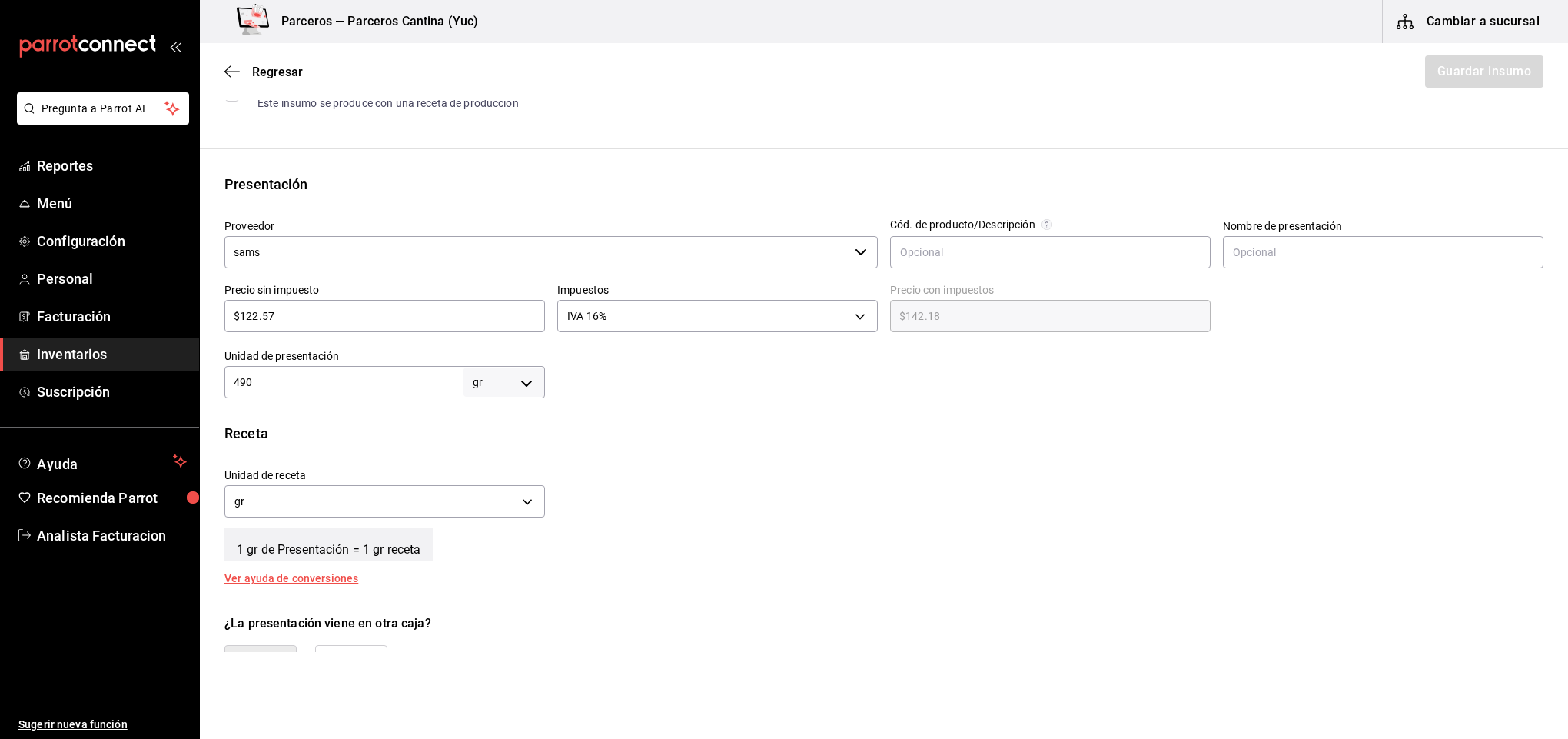
scroll to position [231, 0]
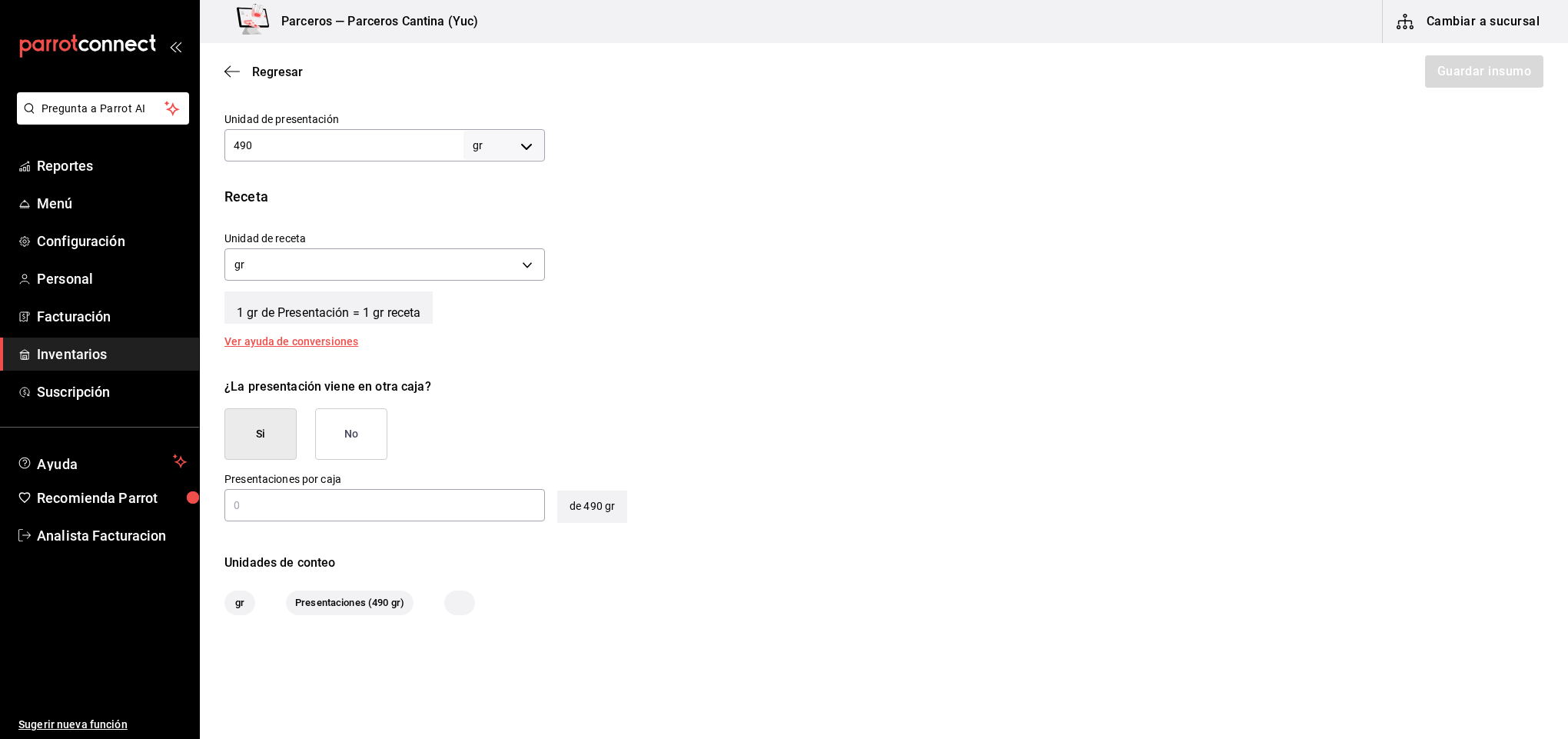
click at [335, 424] on button "No" at bounding box center [351, 433] width 73 height 51
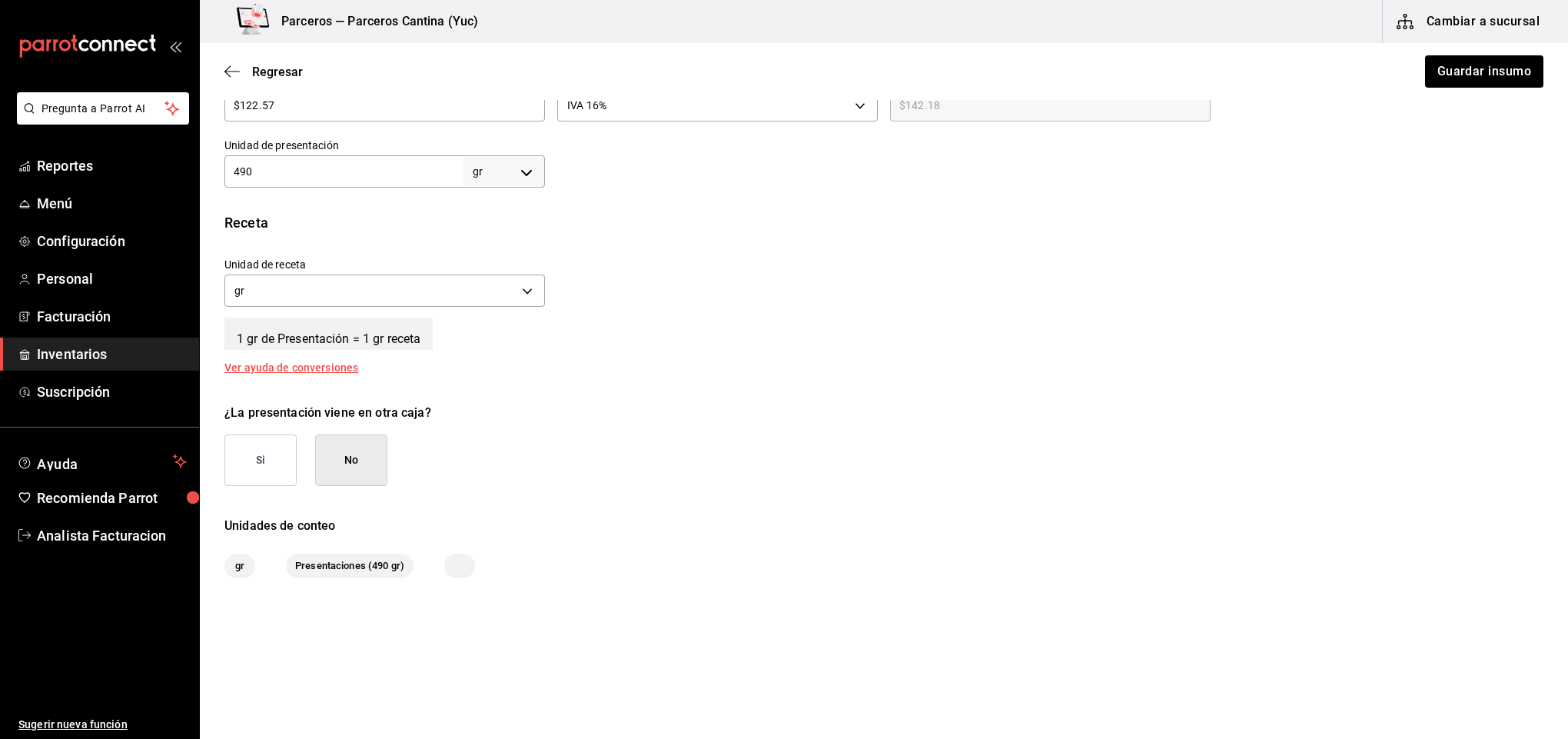
scroll to position [436, 0]
click at [362, 469] on button "No" at bounding box center [351, 459] width 73 height 51
click at [362, 472] on button "No" at bounding box center [351, 459] width 73 height 51
click at [1481, 72] on button "Guardar insumo" at bounding box center [1483, 71] width 120 height 33
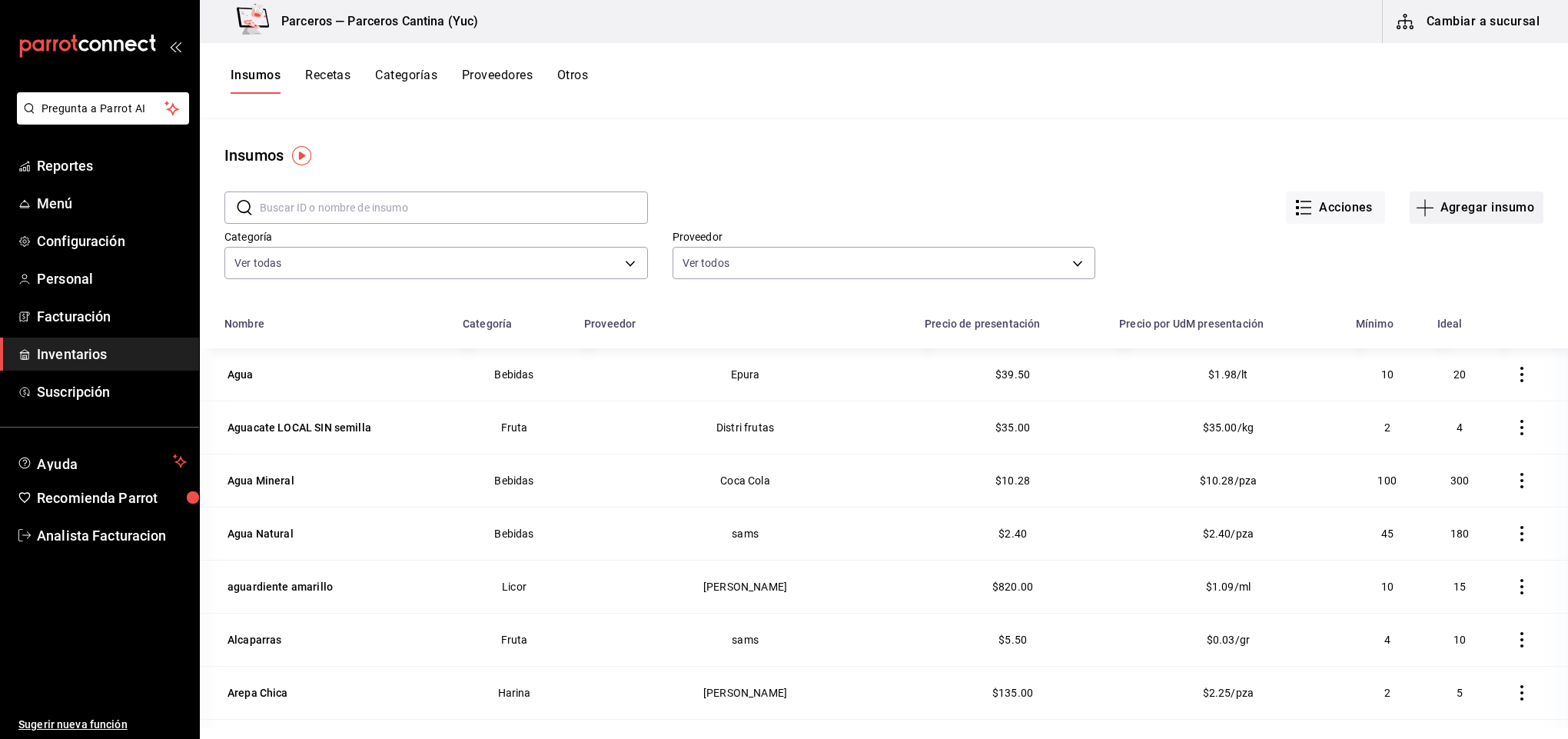
click at [1452, 209] on button "Agregar insumo" at bounding box center [1477, 207] width 134 height 33
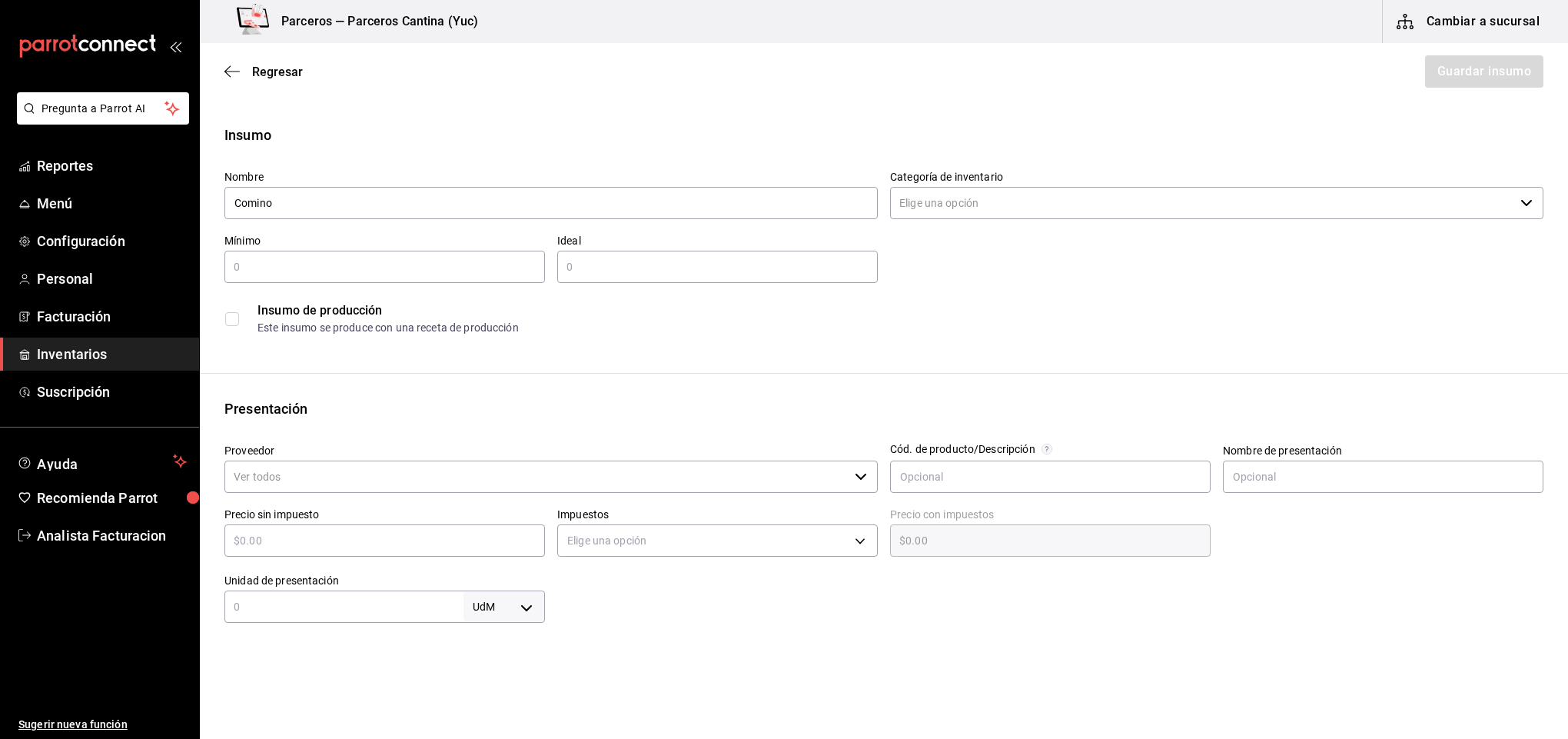
type input "Comino"
click at [955, 204] on input "Categoría de inventario" at bounding box center [1202, 202] width 624 height 33
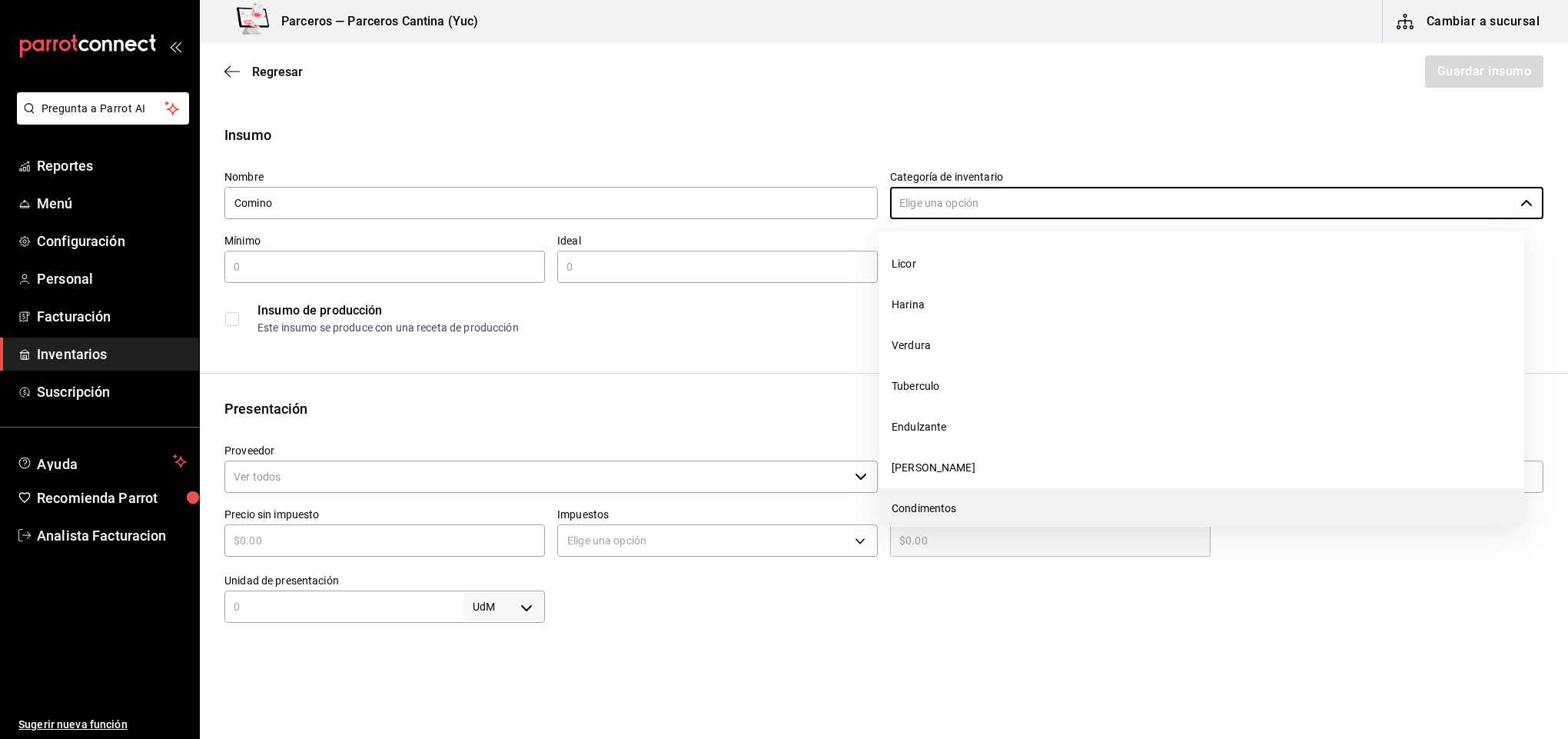
click at [937, 499] on li "Condimentos" at bounding box center [1202, 509] width 645 height 41
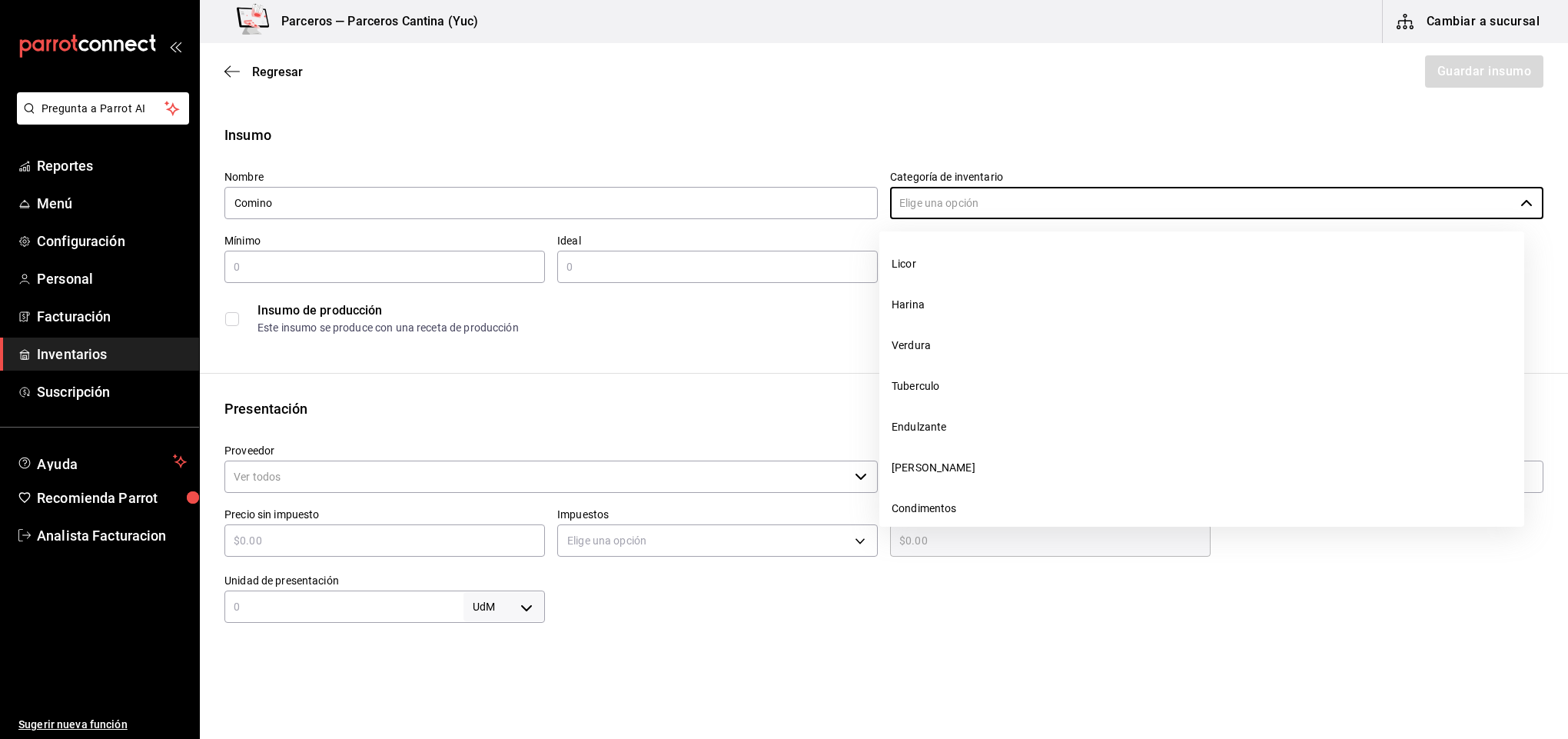
type input "Condimentos"
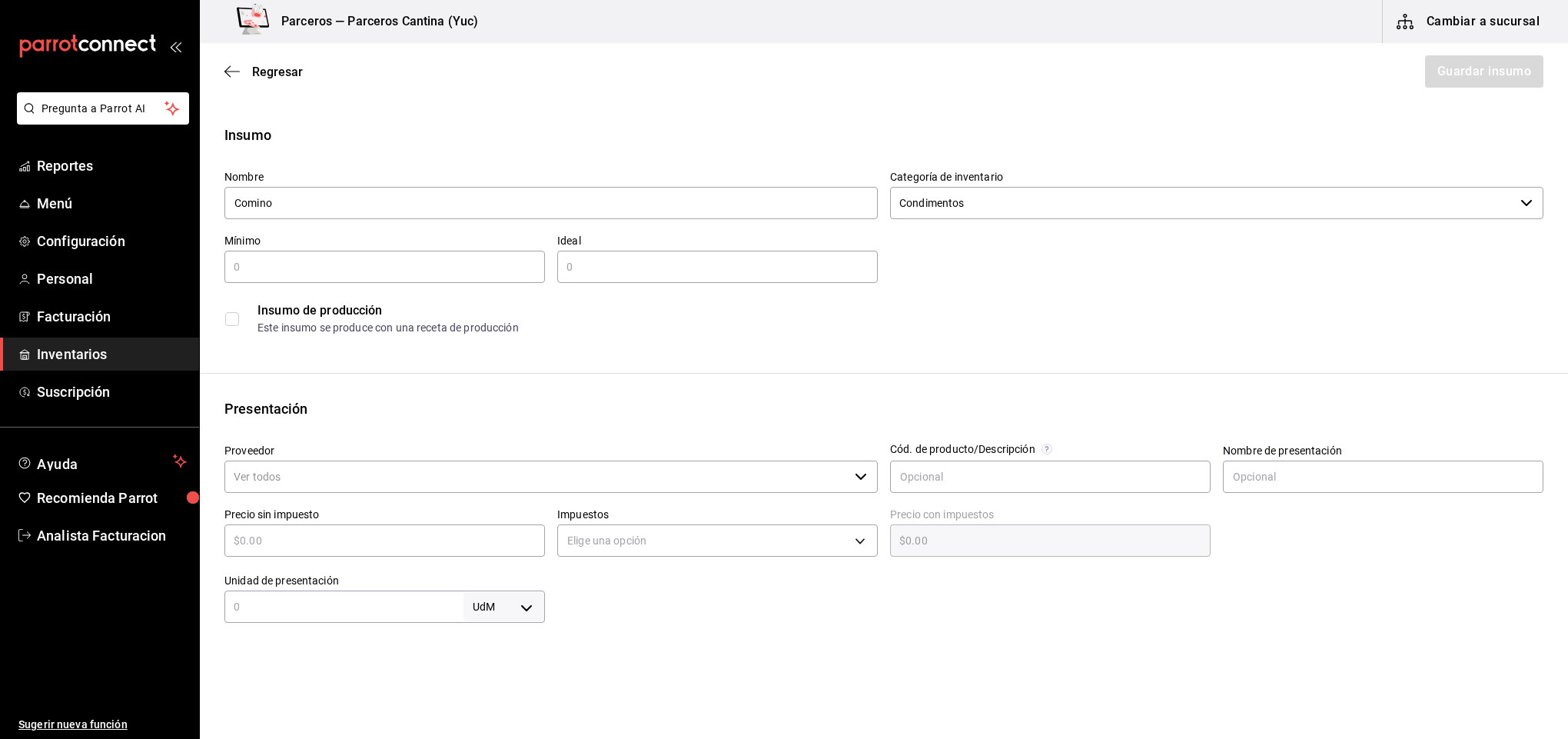
click at [340, 266] on input "text" at bounding box center [385, 267] width 320 height 19
type input "1"
type input "2"
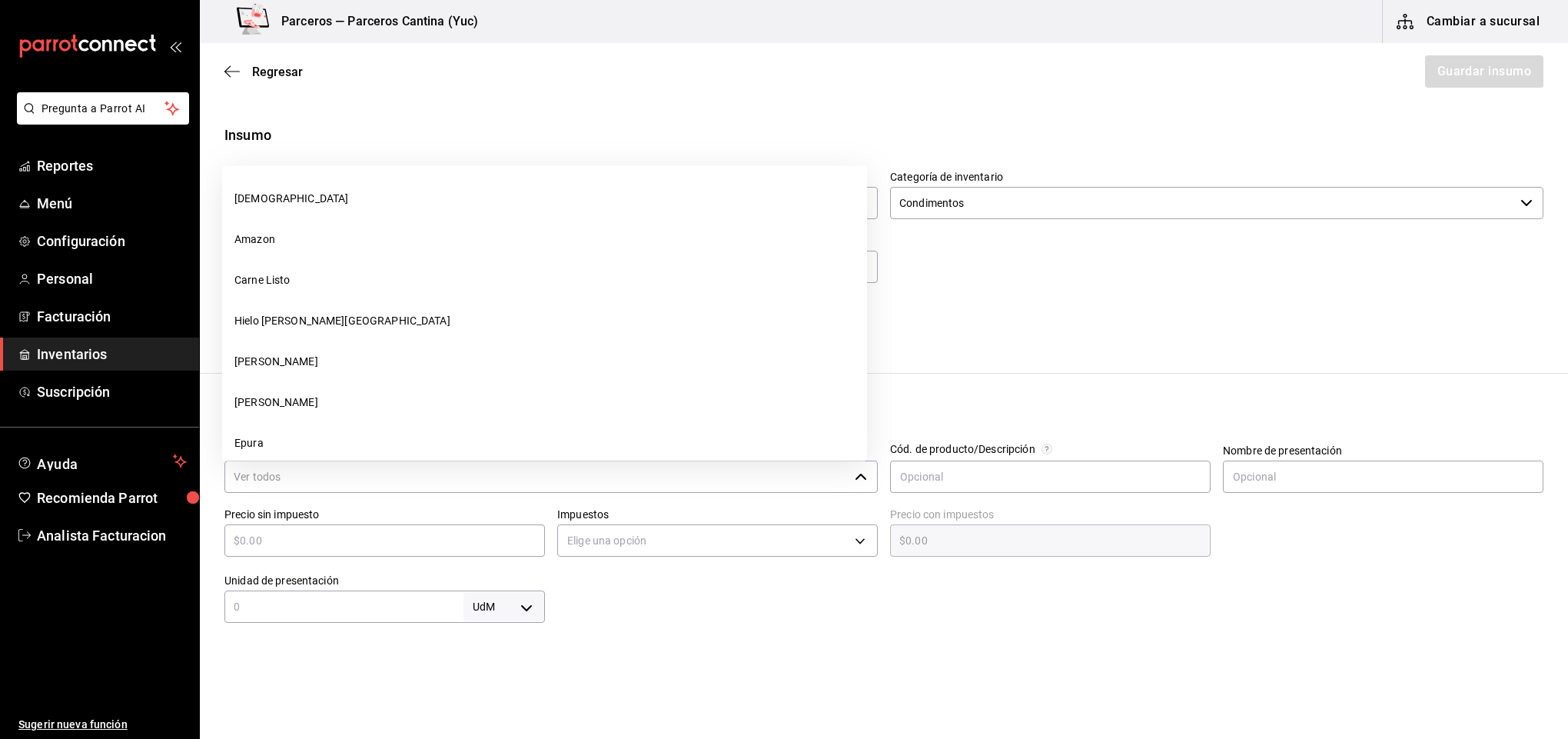
click at [288, 476] on input "Proveedor" at bounding box center [537, 476] width 624 height 33
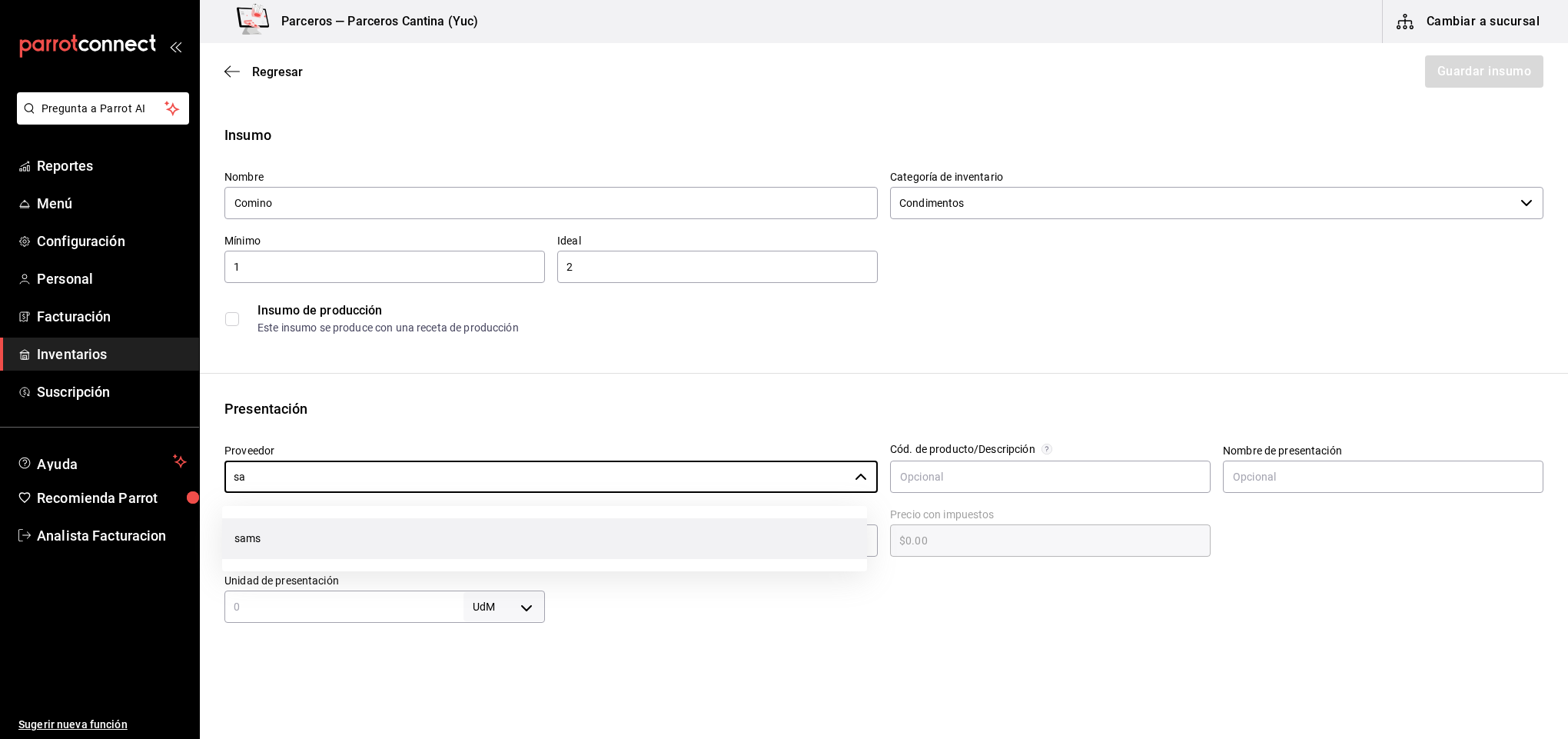
click at [266, 542] on li "sams" at bounding box center [544, 539] width 645 height 41
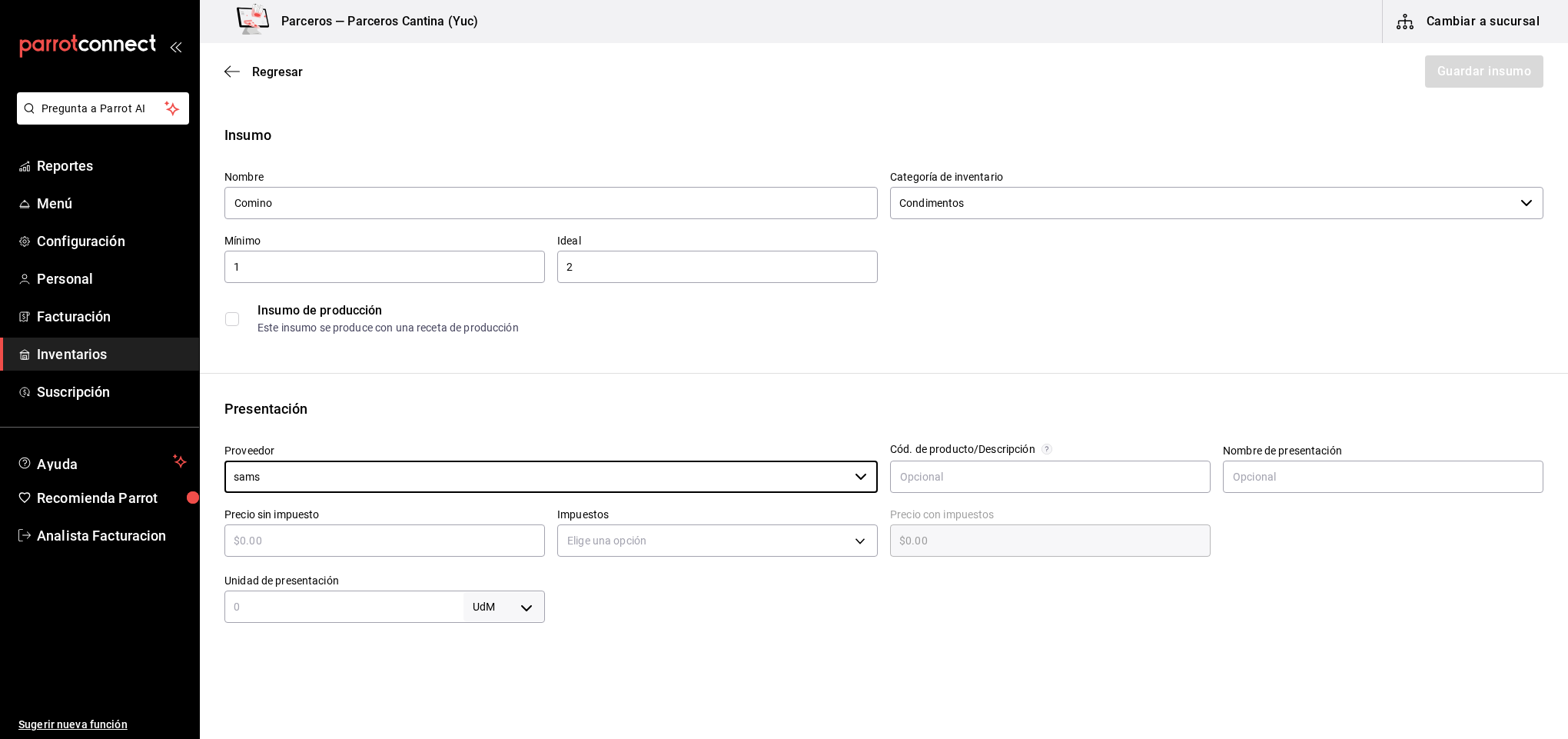
type input "sams"
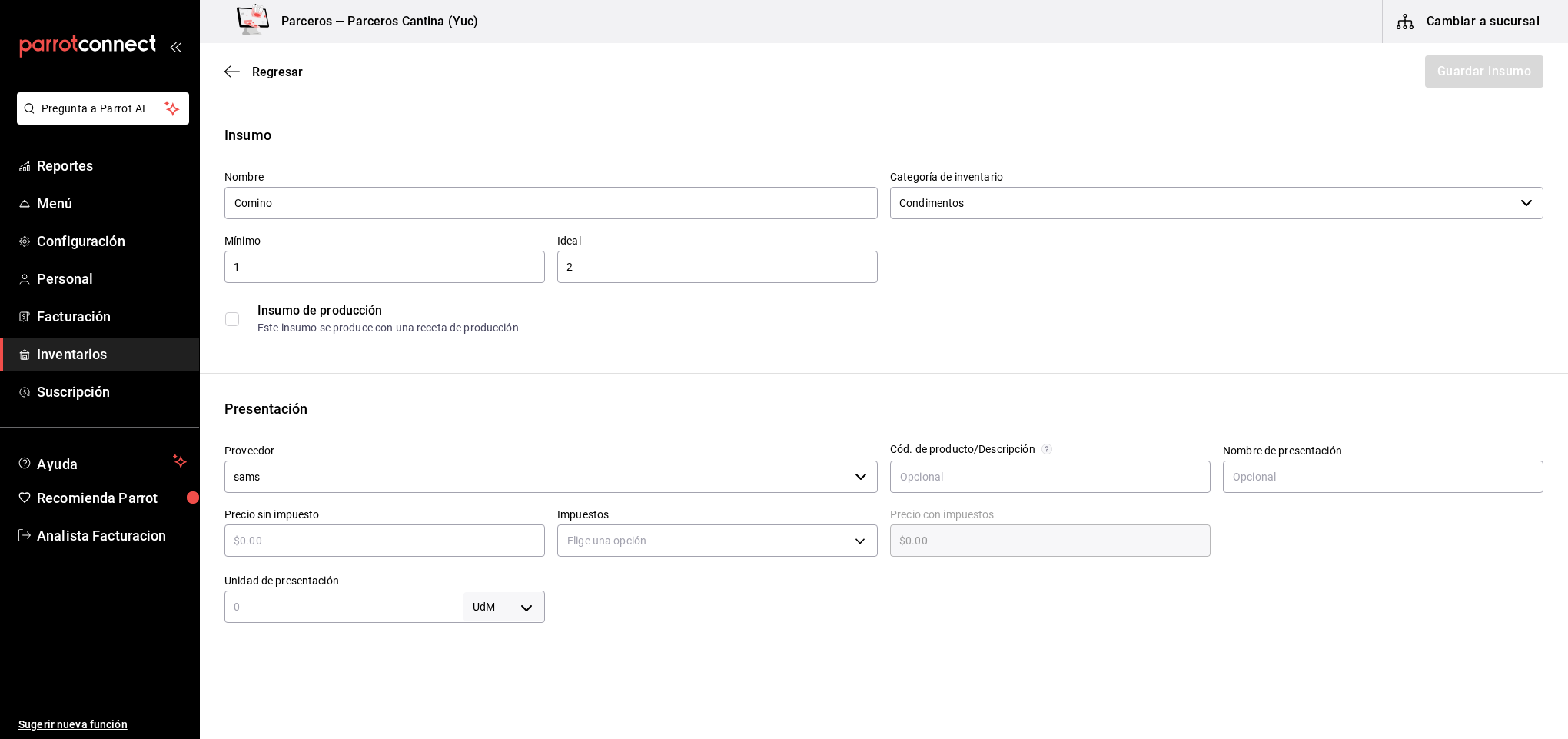
type input "$1"
type input "$1.00"
type input "$17"
type input "$17.00"
type input "$175"
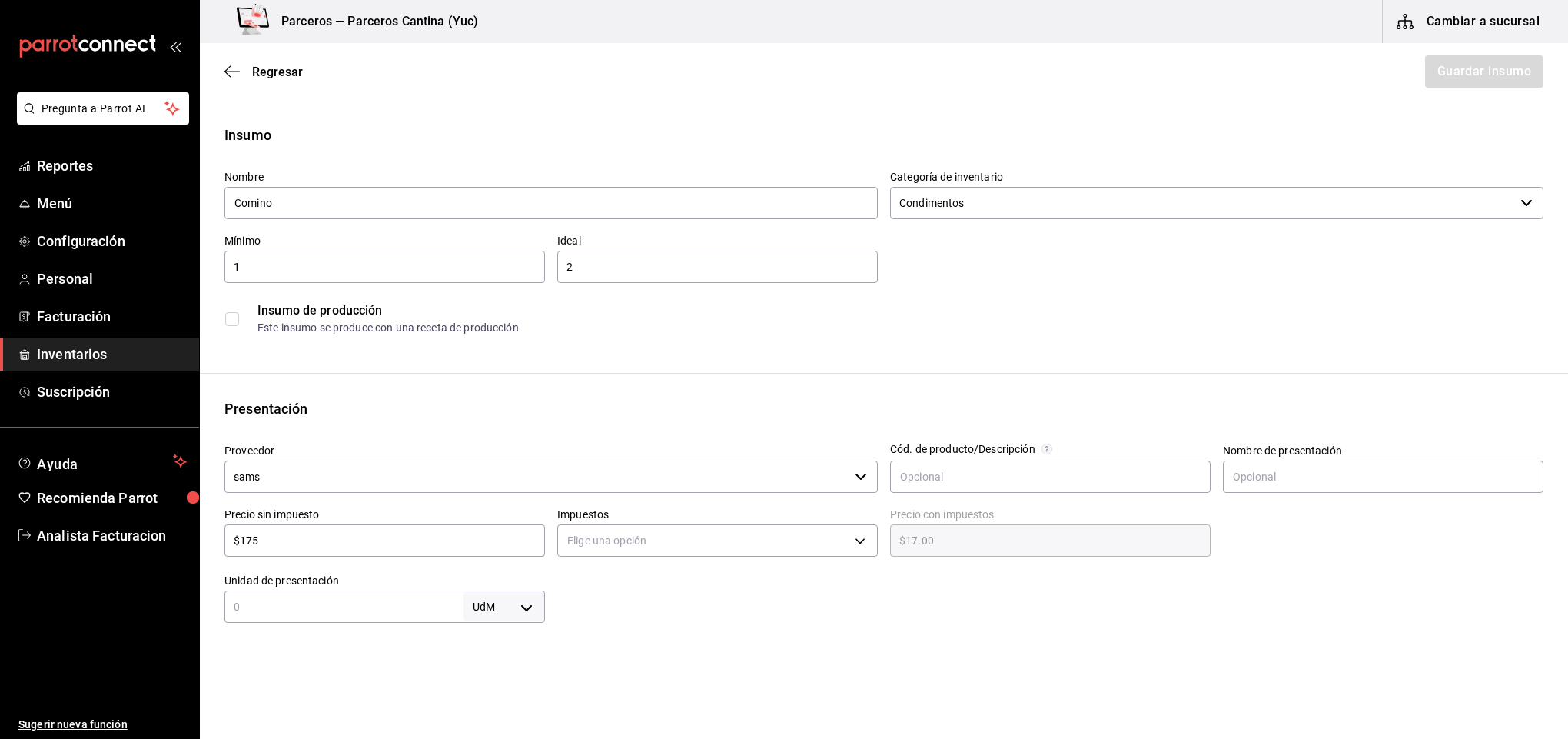
type input "$175.00"
type input "$175.4"
type input "$175.40"
type input "$175.49"
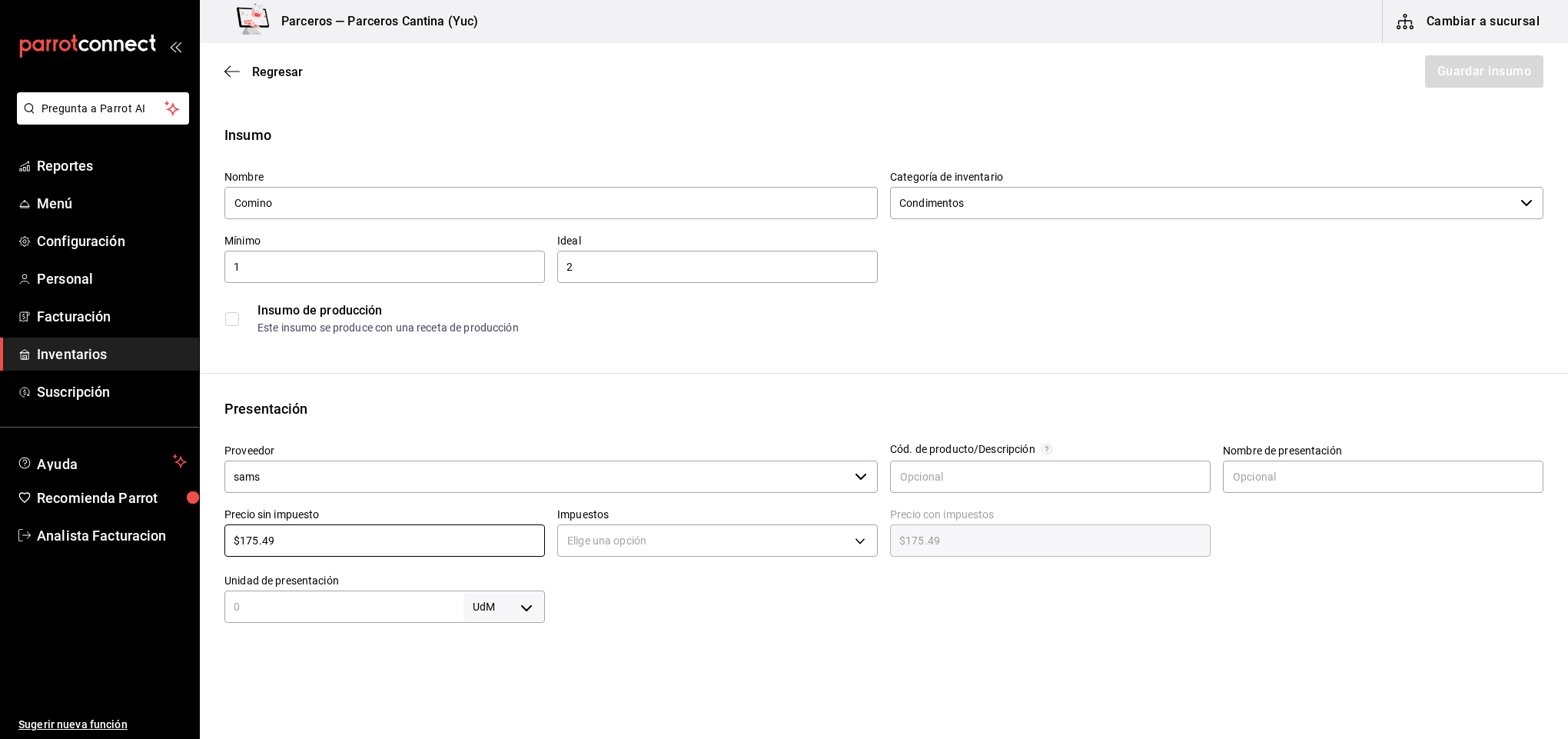
type input "$175.49"
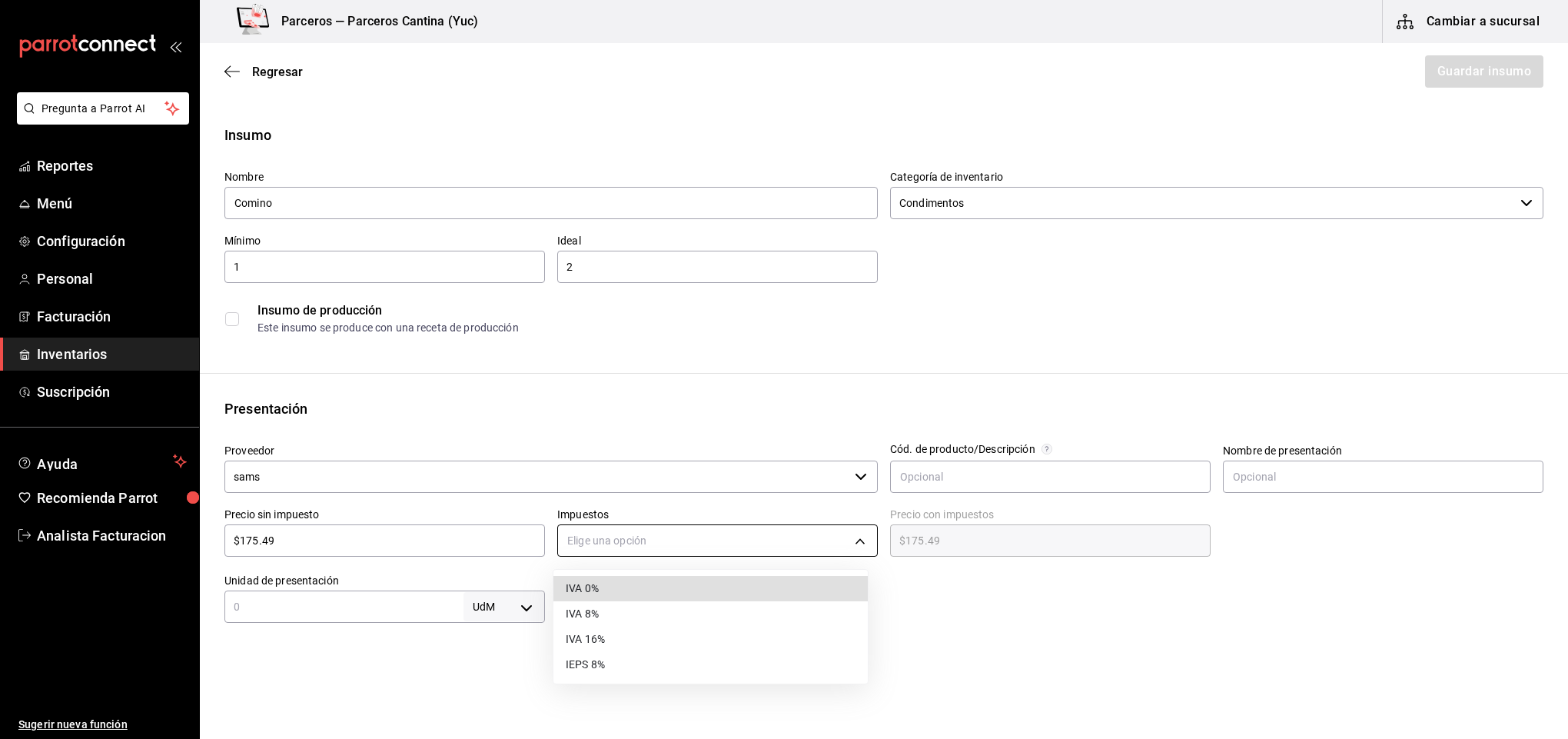
click at [631, 539] on body "Pregunta a Parrot AI Reportes Menú Configuración Personal Facturación Inventari…" at bounding box center [784, 326] width 1568 height 652
click at [636, 631] on li "IVA 16%" at bounding box center [710, 638] width 314 height 25
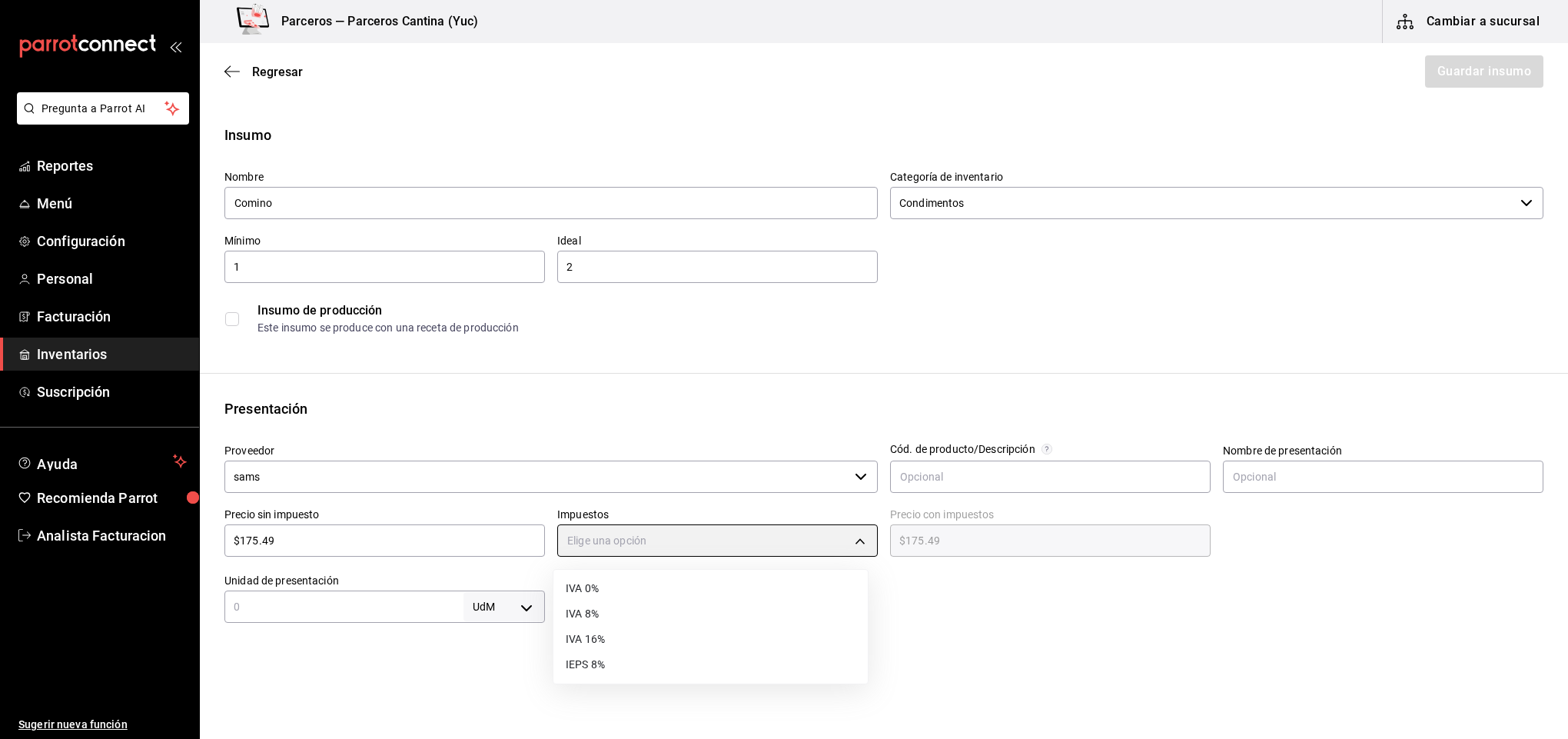
type input "IVA_16"
type input "$203.57"
type input "410"
click at [520, 604] on body "Pregunta a Parrot AI Reportes Menú Configuración Personal Facturación Inventari…" at bounding box center [784, 326] width 1568 height 652
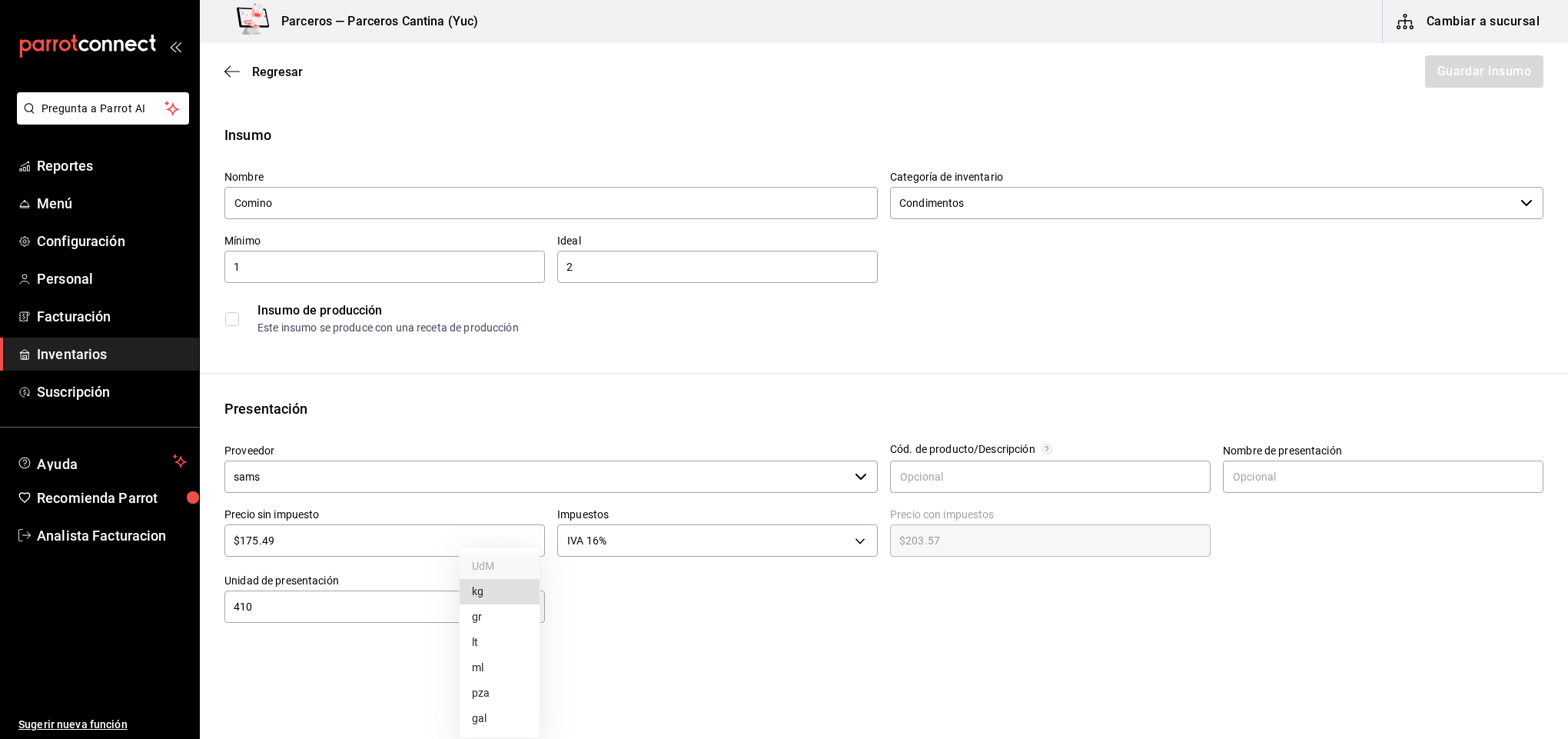
click at [501, 614] on li "gr" at bounding box center [499, 616] width 80 height 25
type input "GRAM"
type input "410"
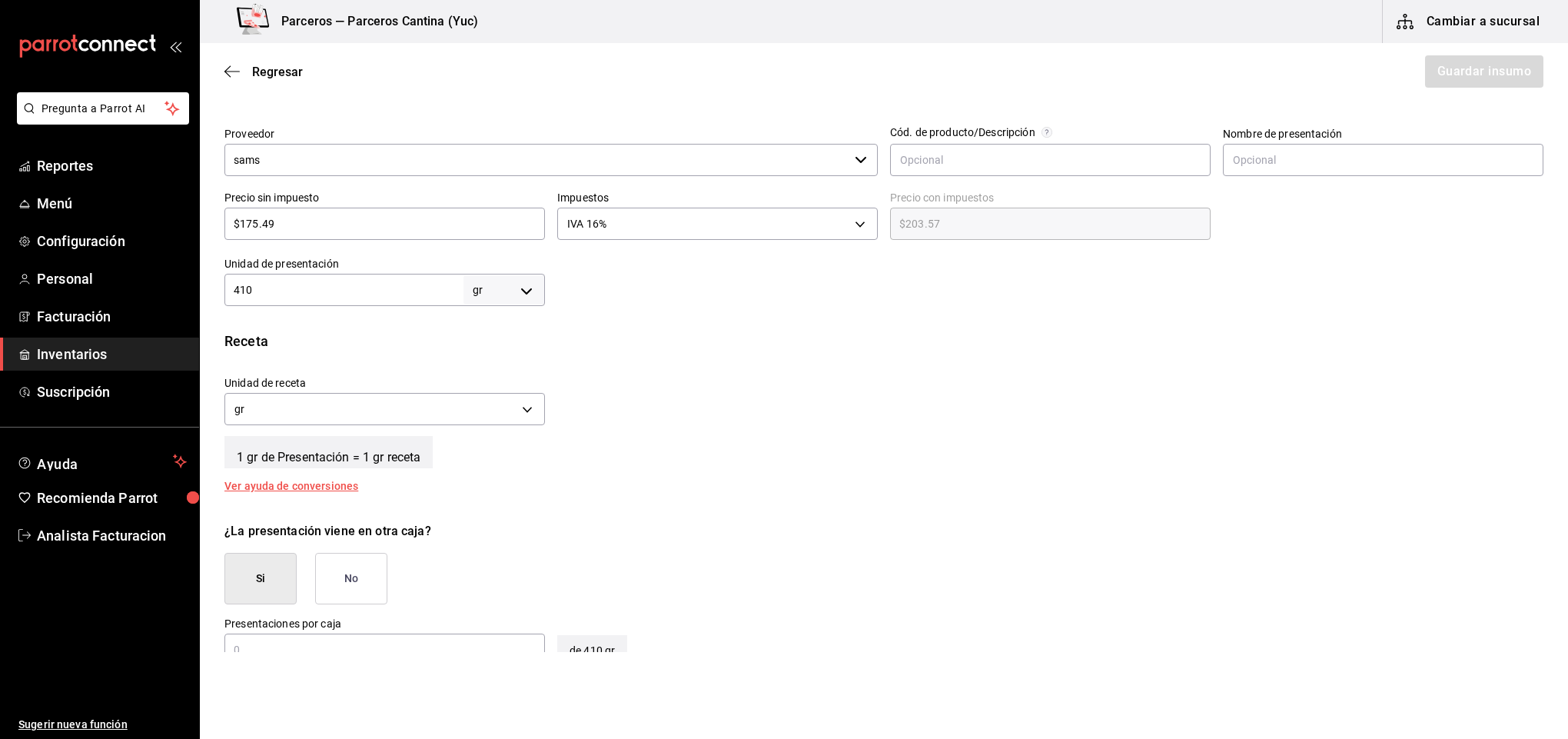
scroll to position [461, 0]
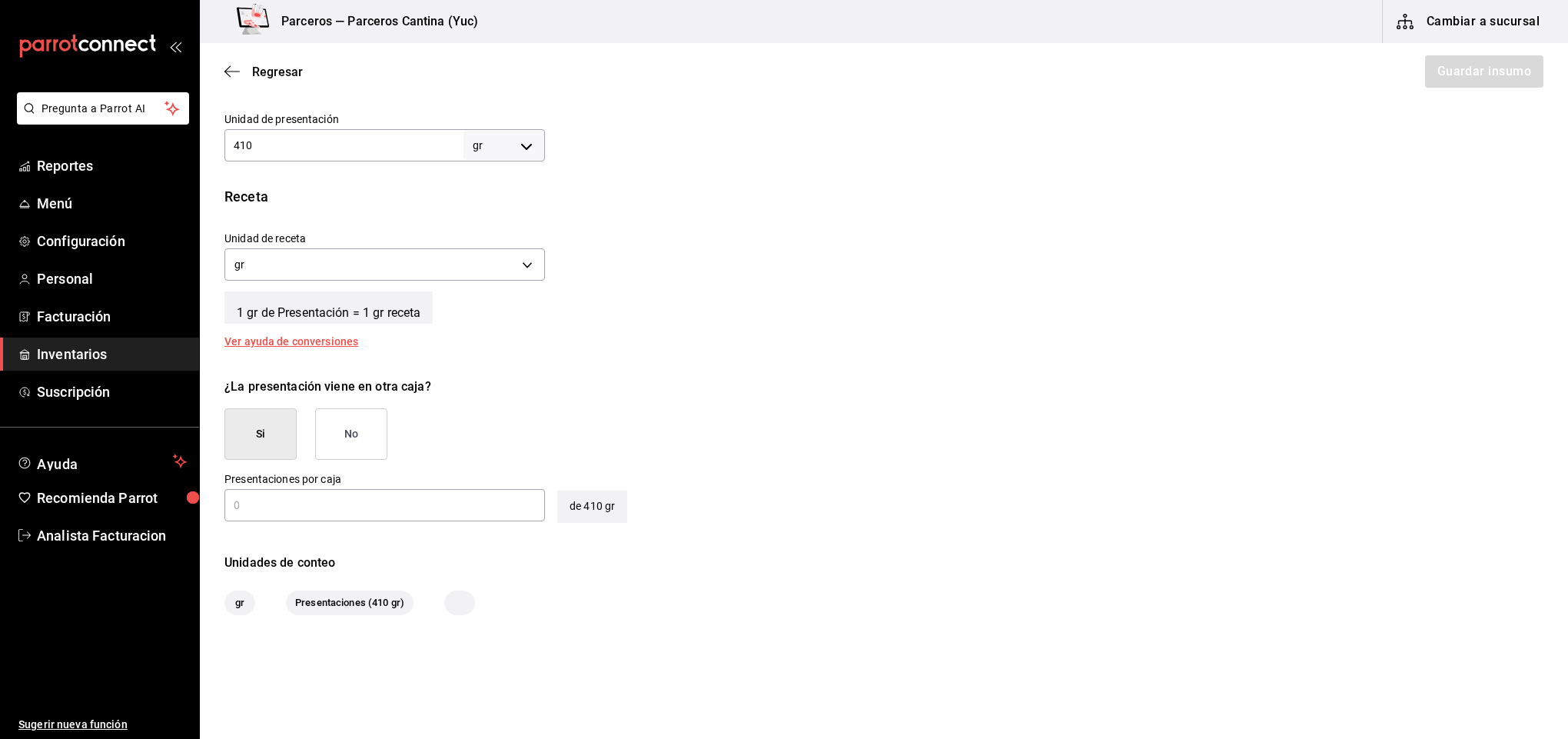
click at [340, 423] on button "No" at bounding box center [351, 433] width 73 height 51
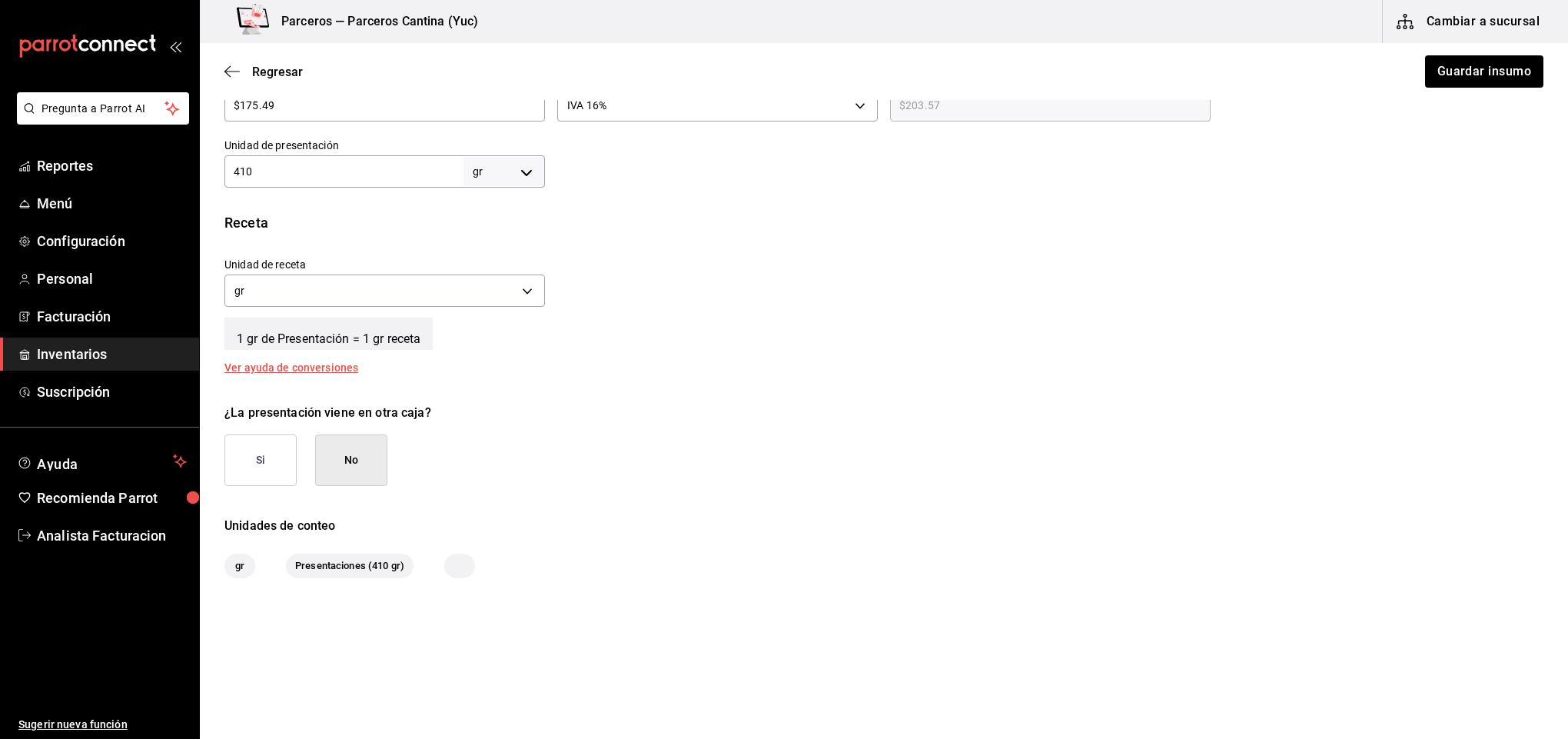
scroll to position [436, 0]
click at [1474, 76] on button "Guardar insumo" at bounding box center [1483, 71] width 120 height 33
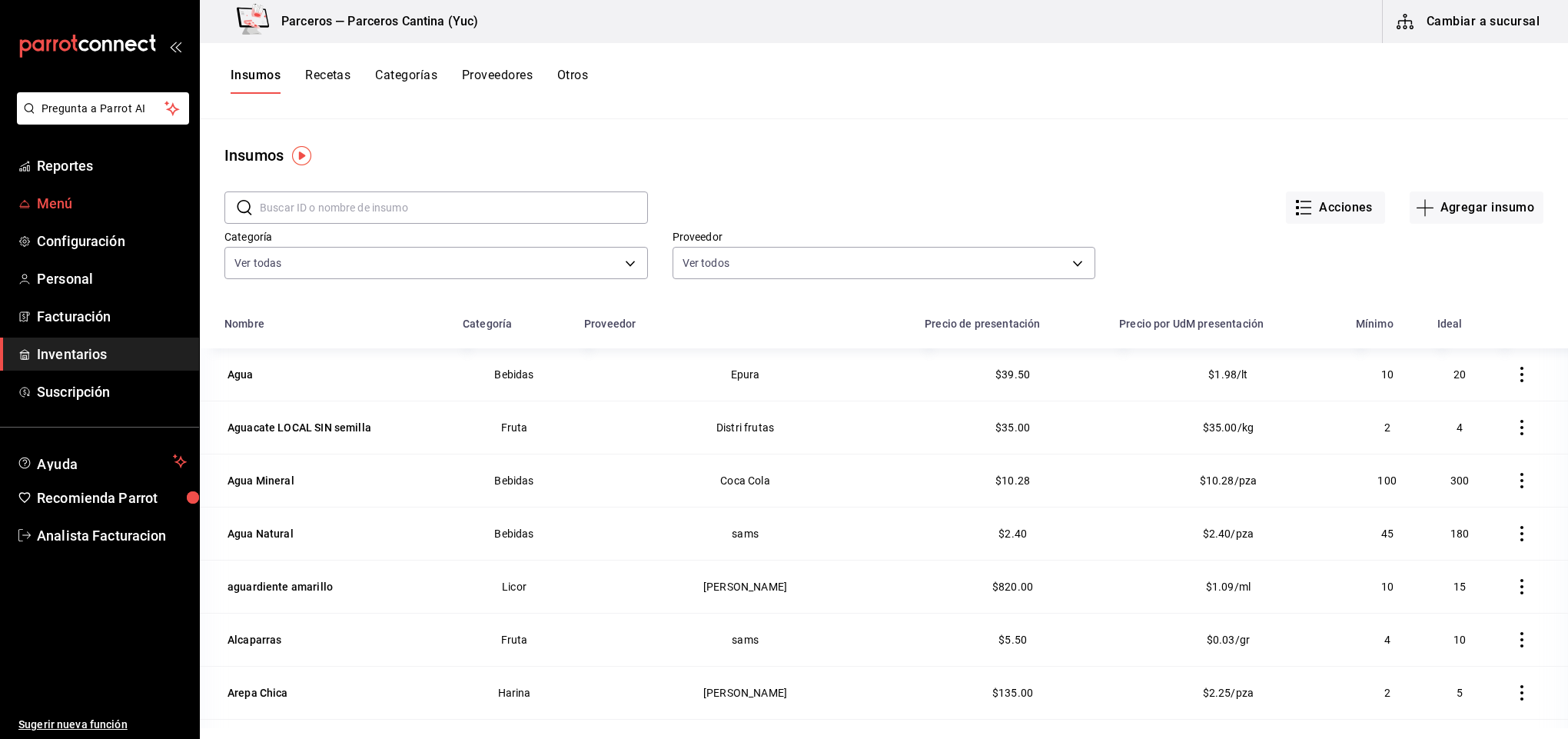
click at [61, 186] on link "Menú" at bounding box center [100, 202] width 199 height 33
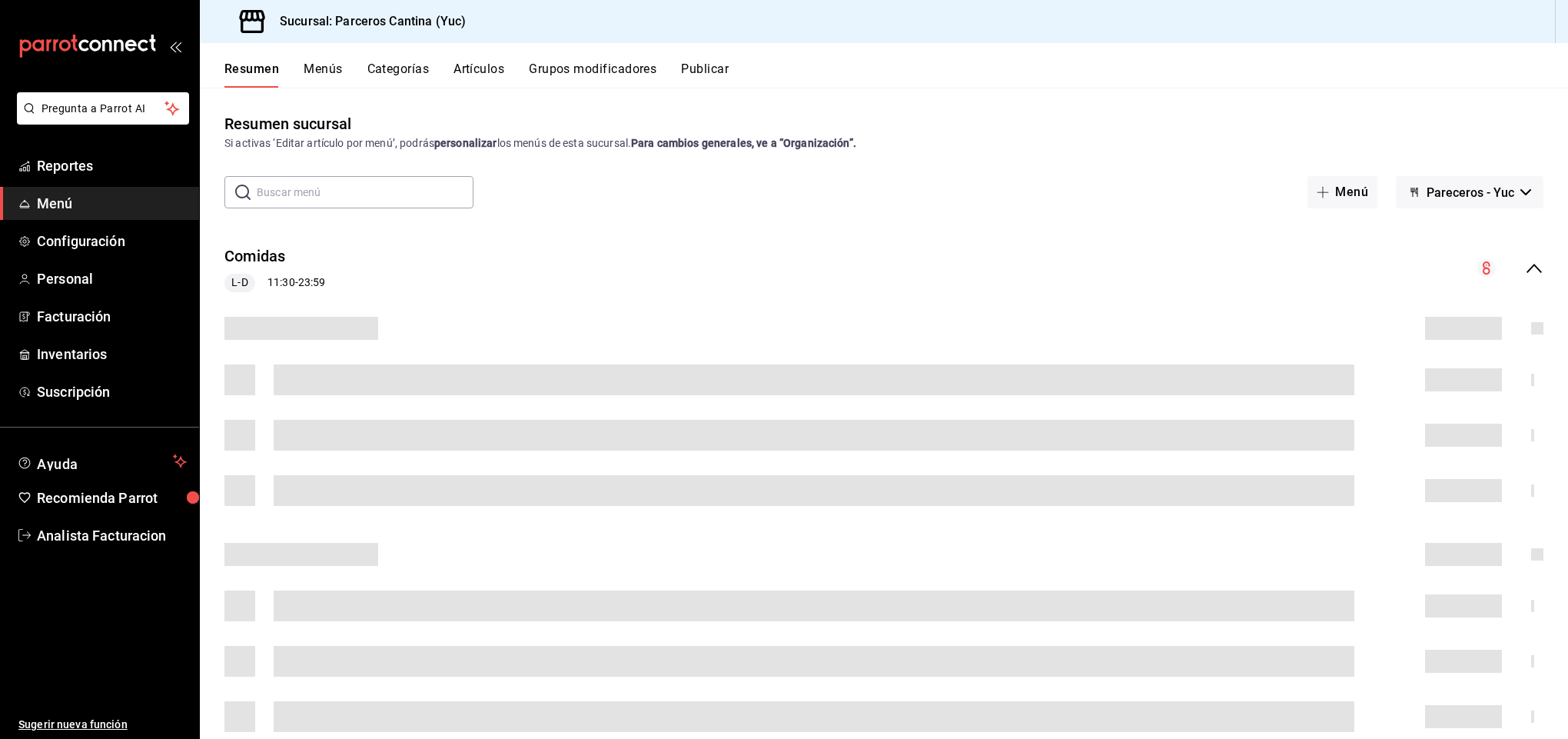
click at [483, 67] on button "Artículos" at bounding box center [479, 75] width 50 height 26
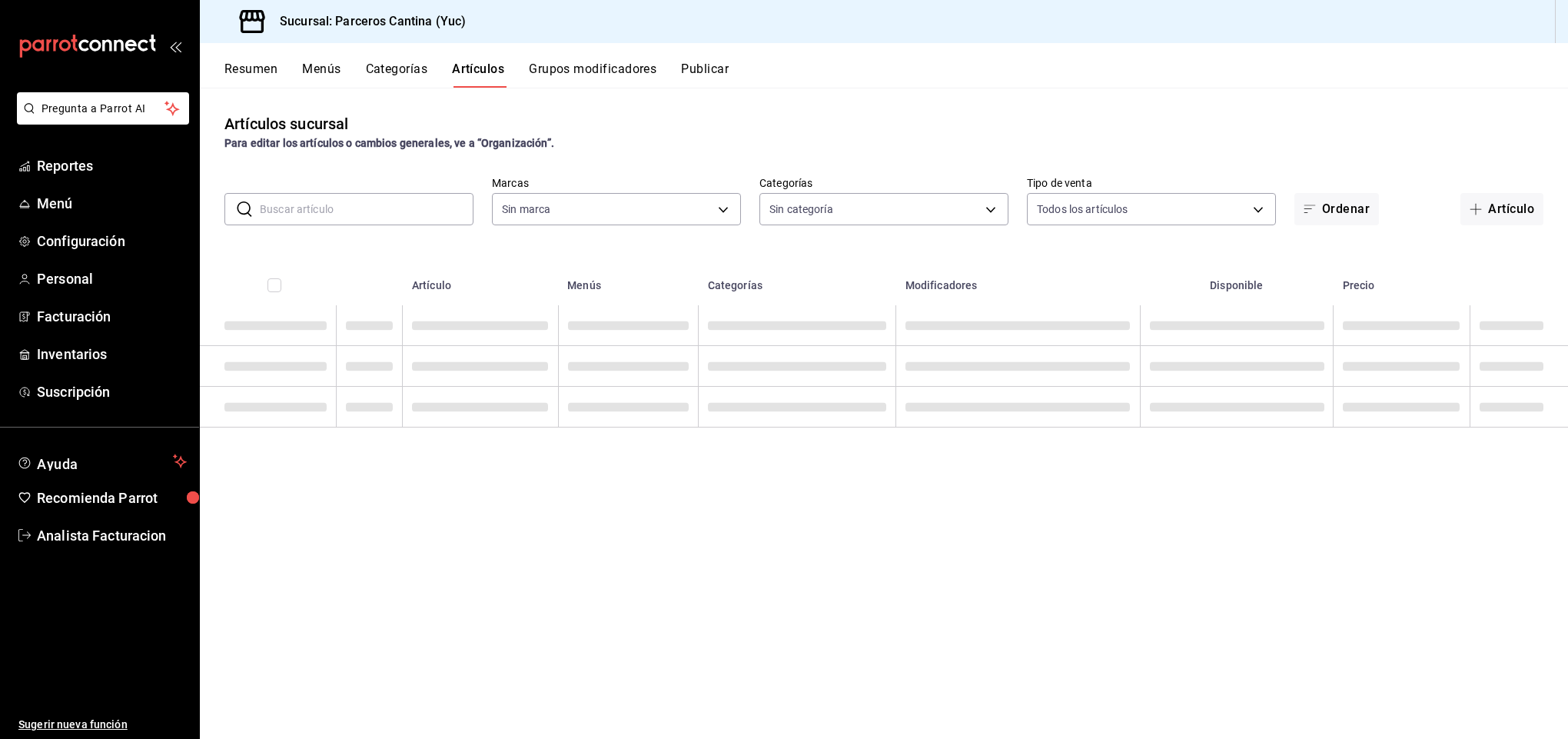
type input "3c0f0041-e652-451f-99e7-60b72e373484"
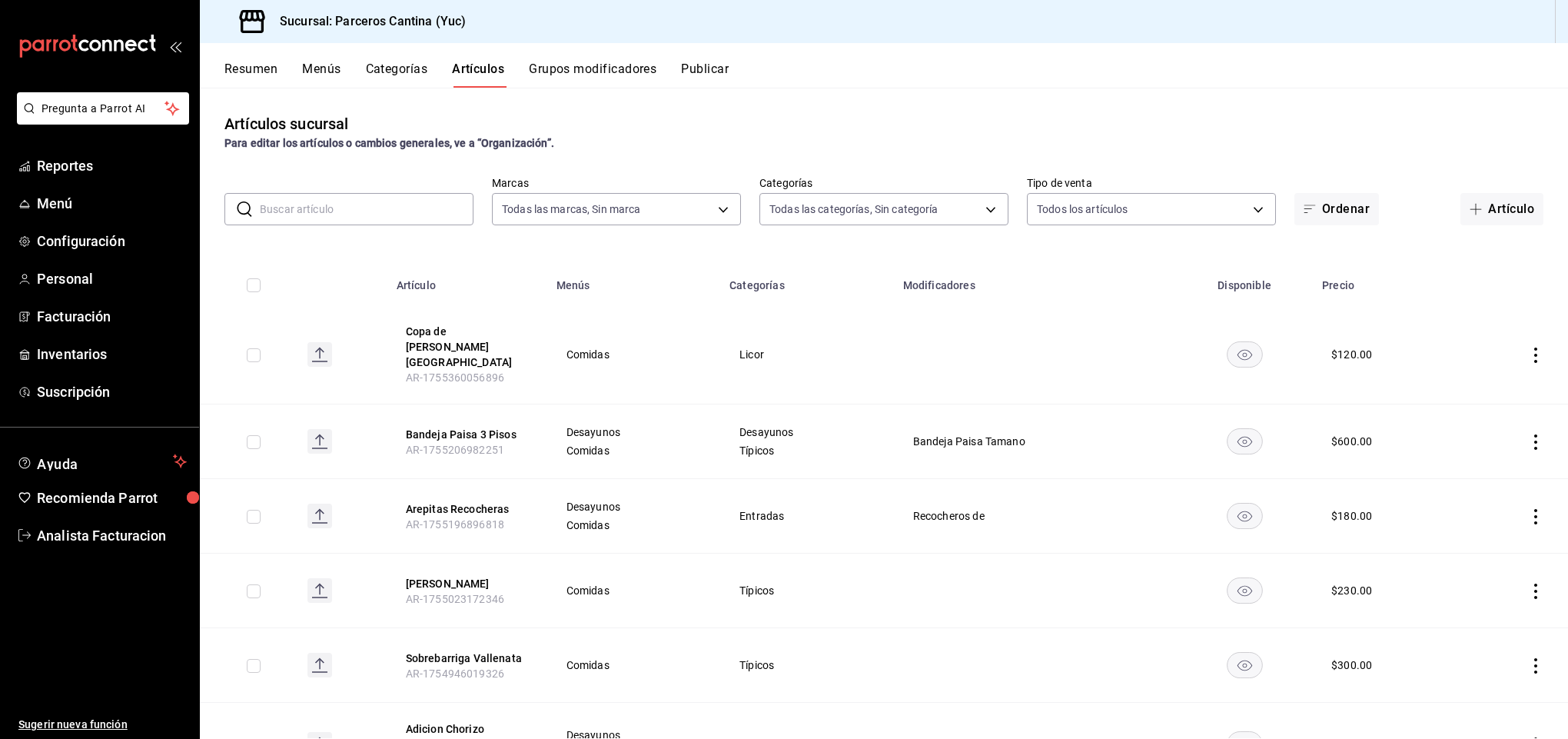
type input "15b4d094-ec03-47cd-88df-87b14c7f909b,9d7f9cfa-e7fa-4a45-8356-2a971e0471f8,95c40…"
click at [325, 206] on input "text" at bounding box center [366, 209] width 213 height 31
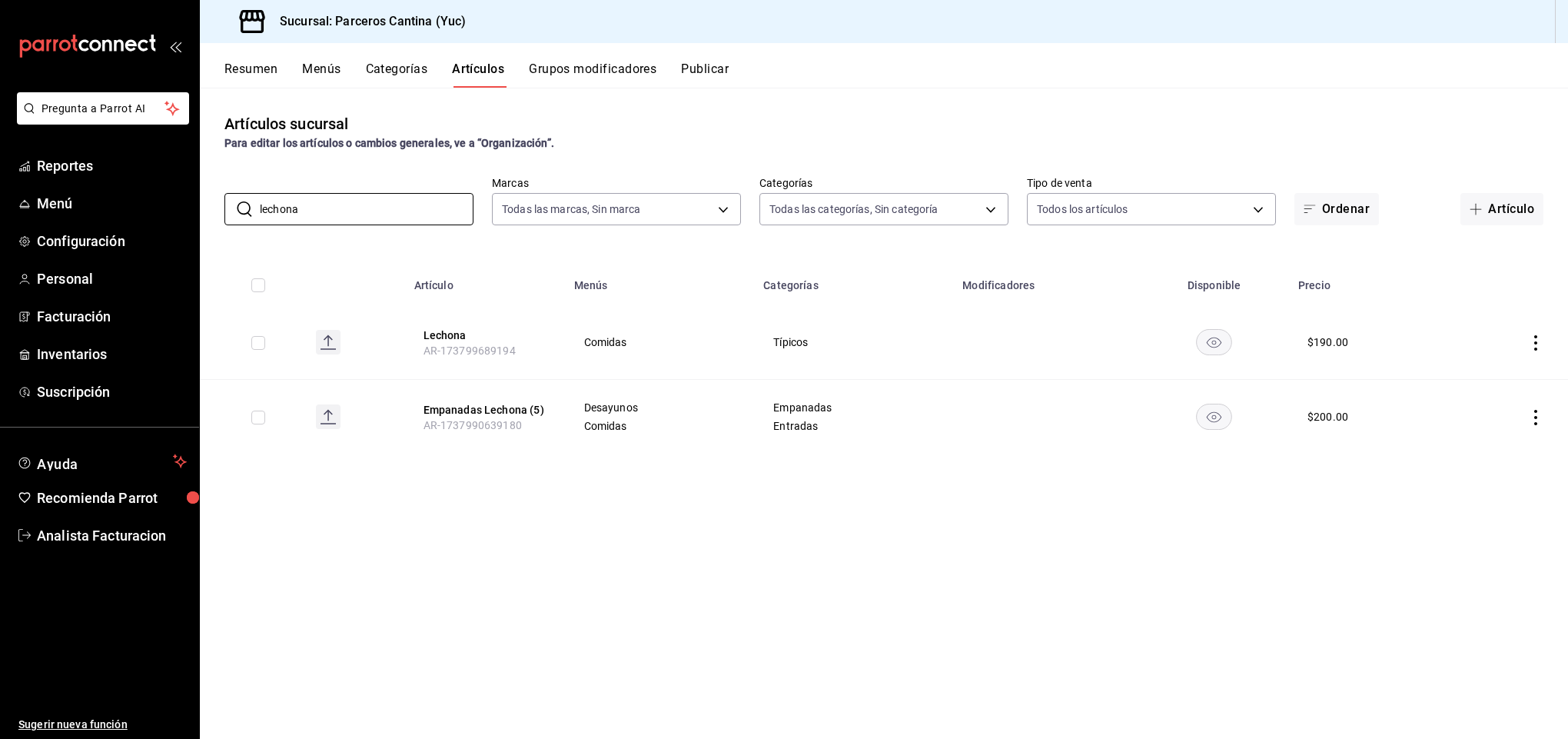
type input "lechona"
click at [1207, 335] on rect "availability-product" at bounding box center [1215, 341] width 35 height 25
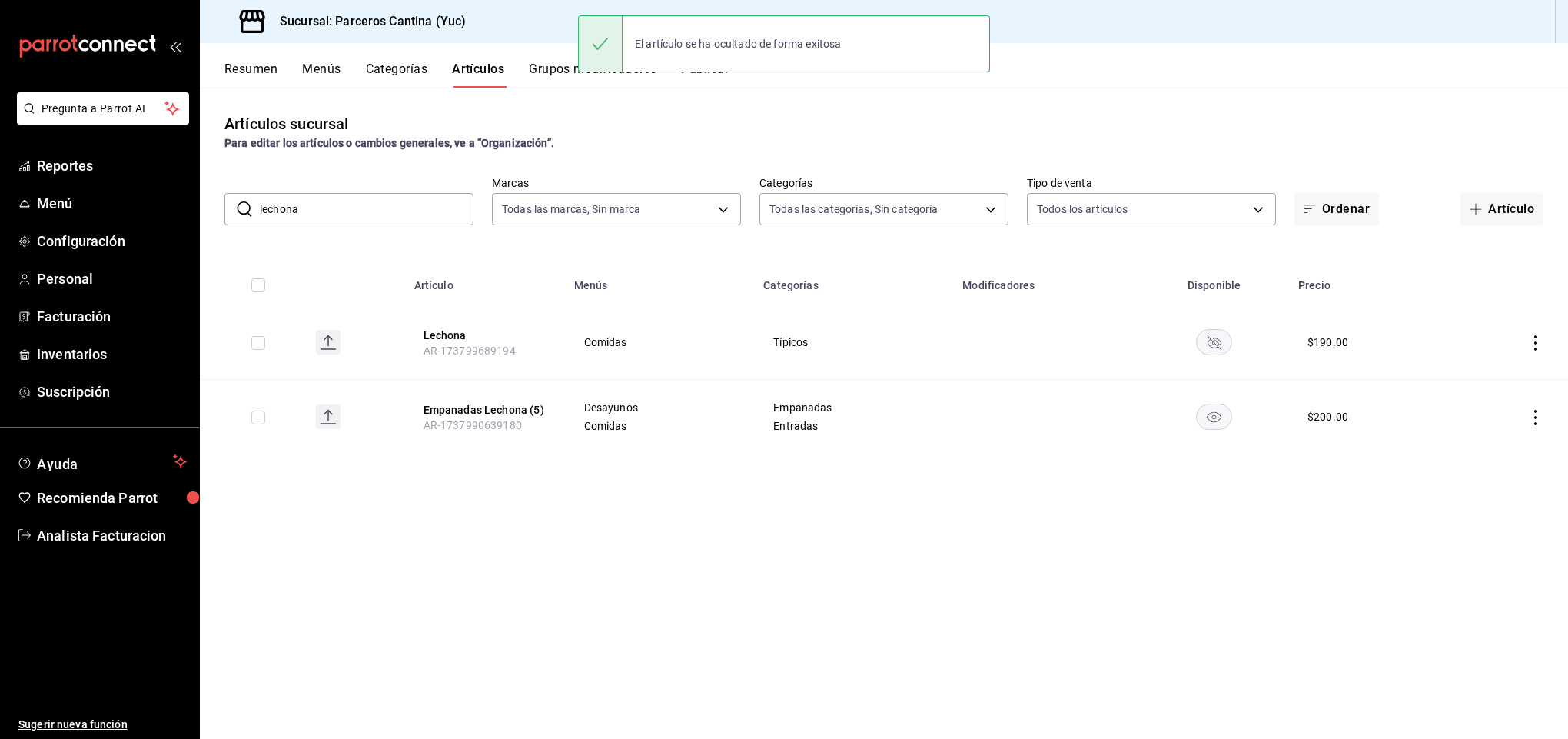
click at [1214, 417] on rect "availability-product" at bounding box center [1215, 416] width 35 height 25
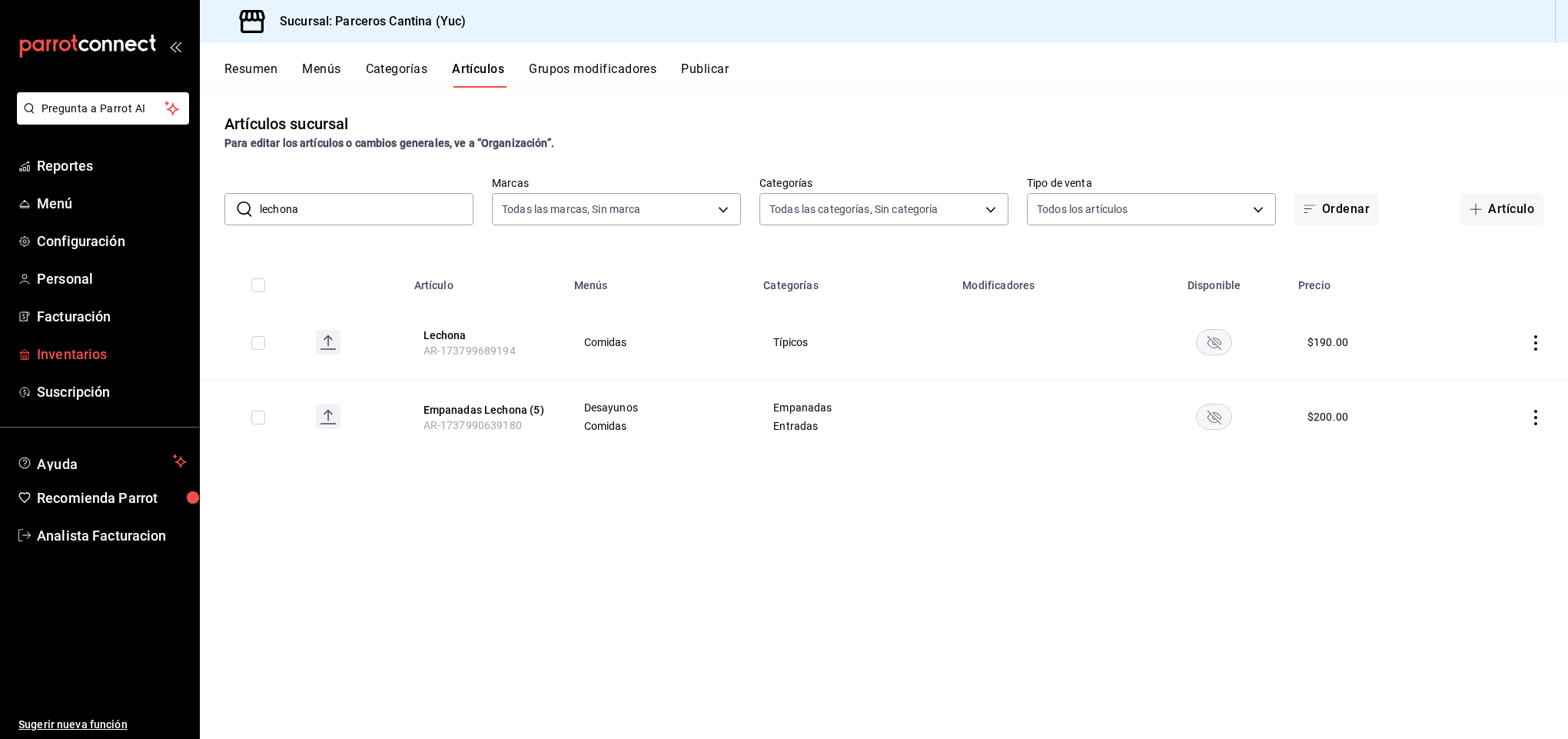
click at [61, 355] on span "Inventarios" at bounding box center [112, 354] width 150 height 21
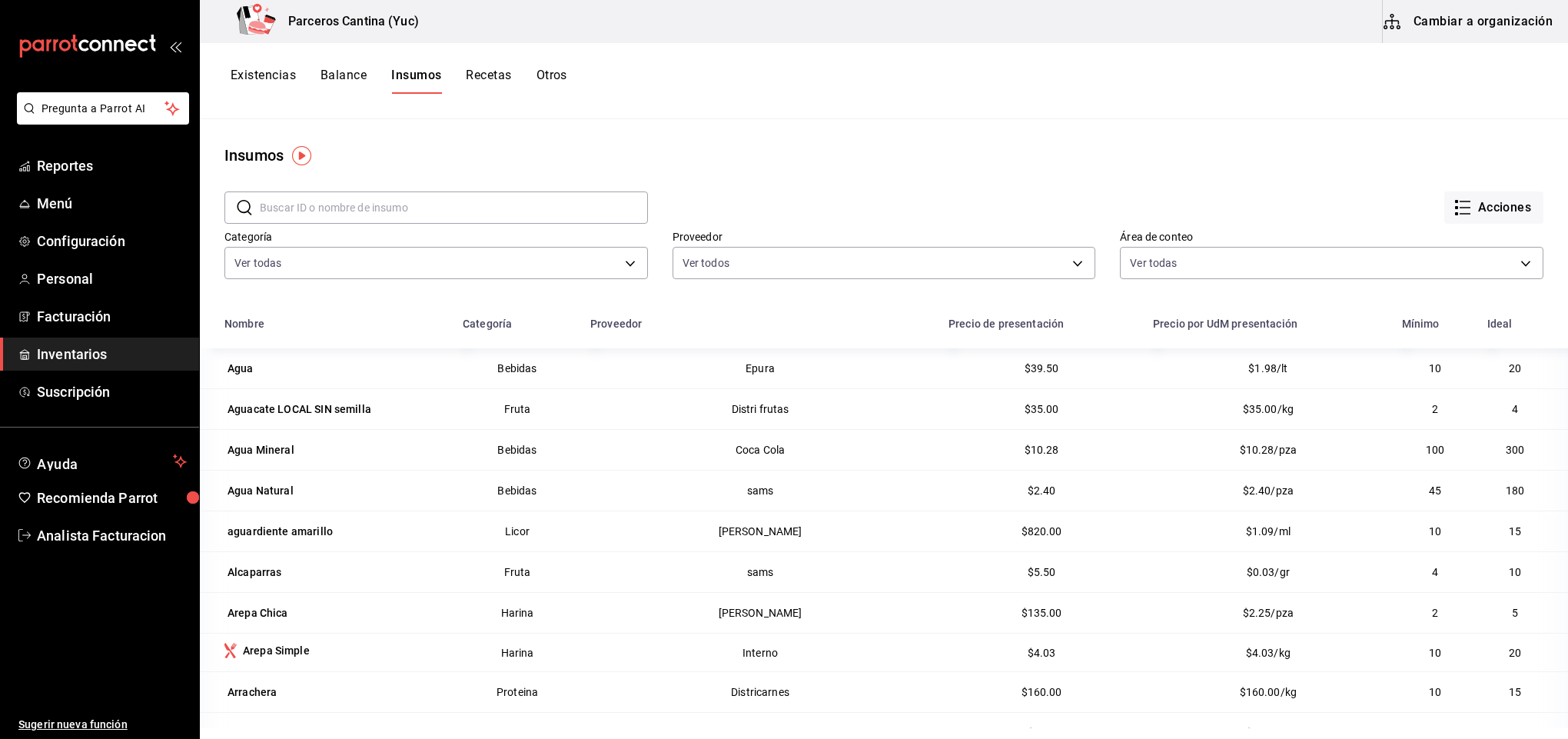
click at [332, 213] on input "text" at bounding box center [454, 207] width 389 height 31
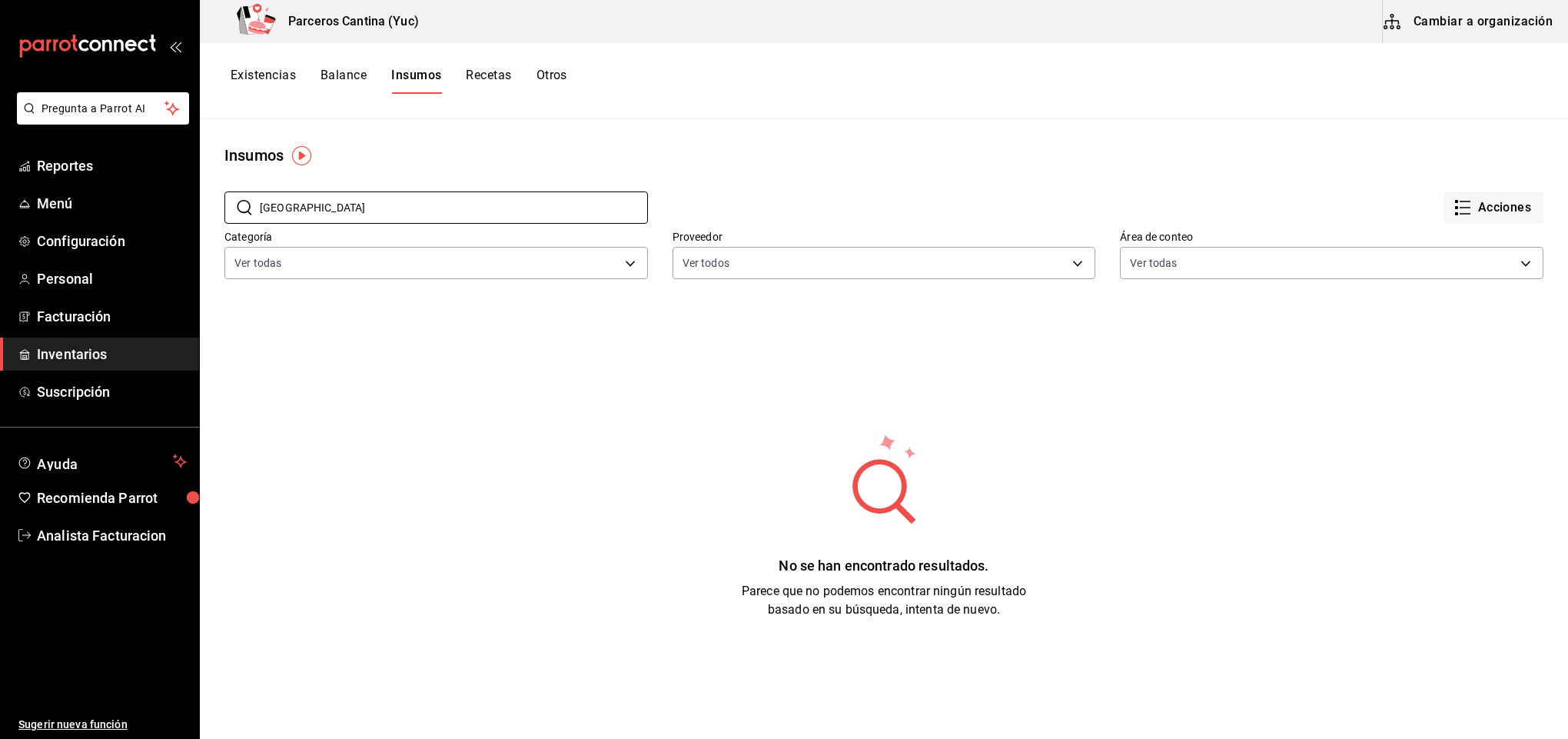
type input "[GEOGRAPHIC_DATA]"
click at [1461, 23] on button "Cambiar a organización" at bounding box center [1469, 21] width 173 height 43
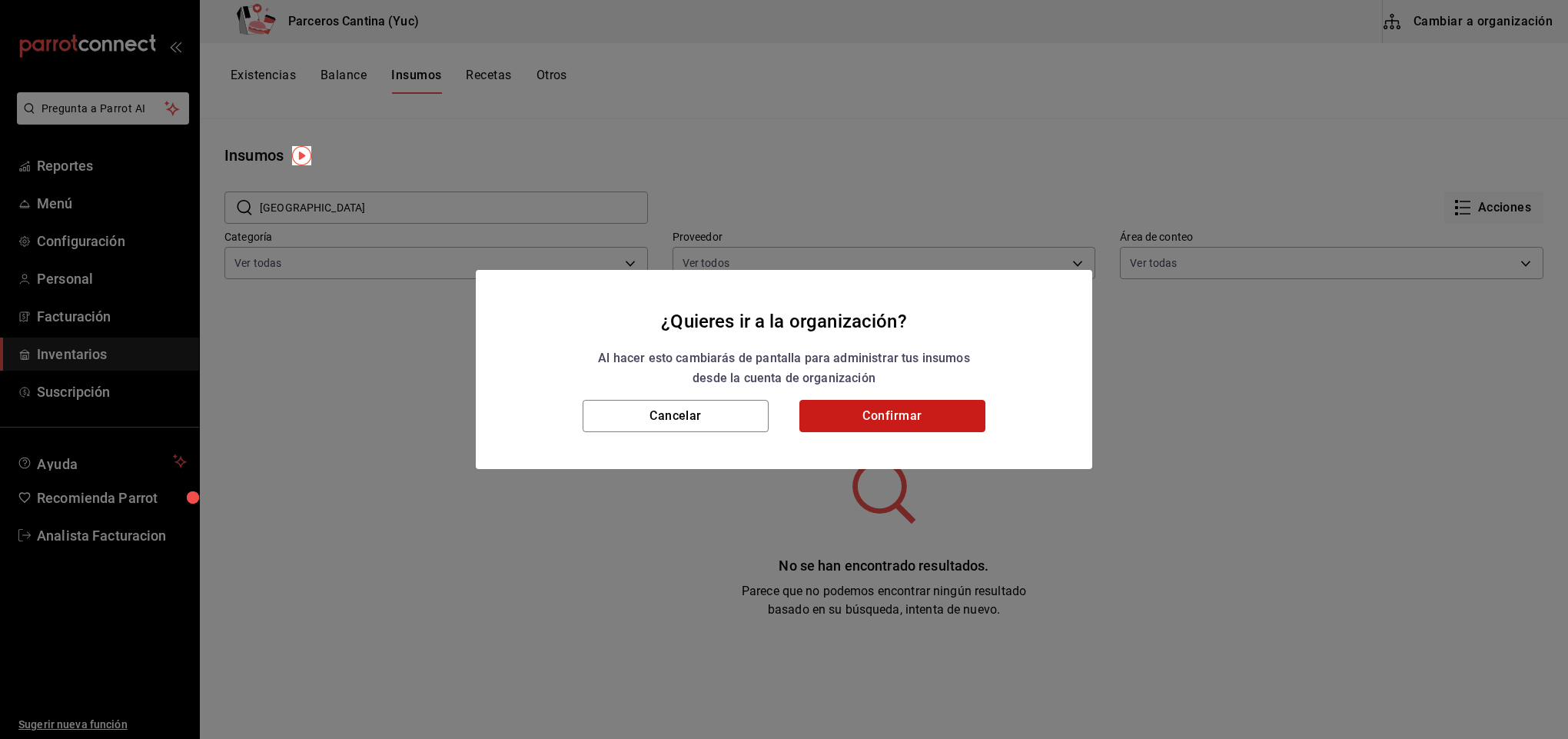
click at [872, 419] on button "Confirmar" at bounding box center [893, 416] width 186 height 33
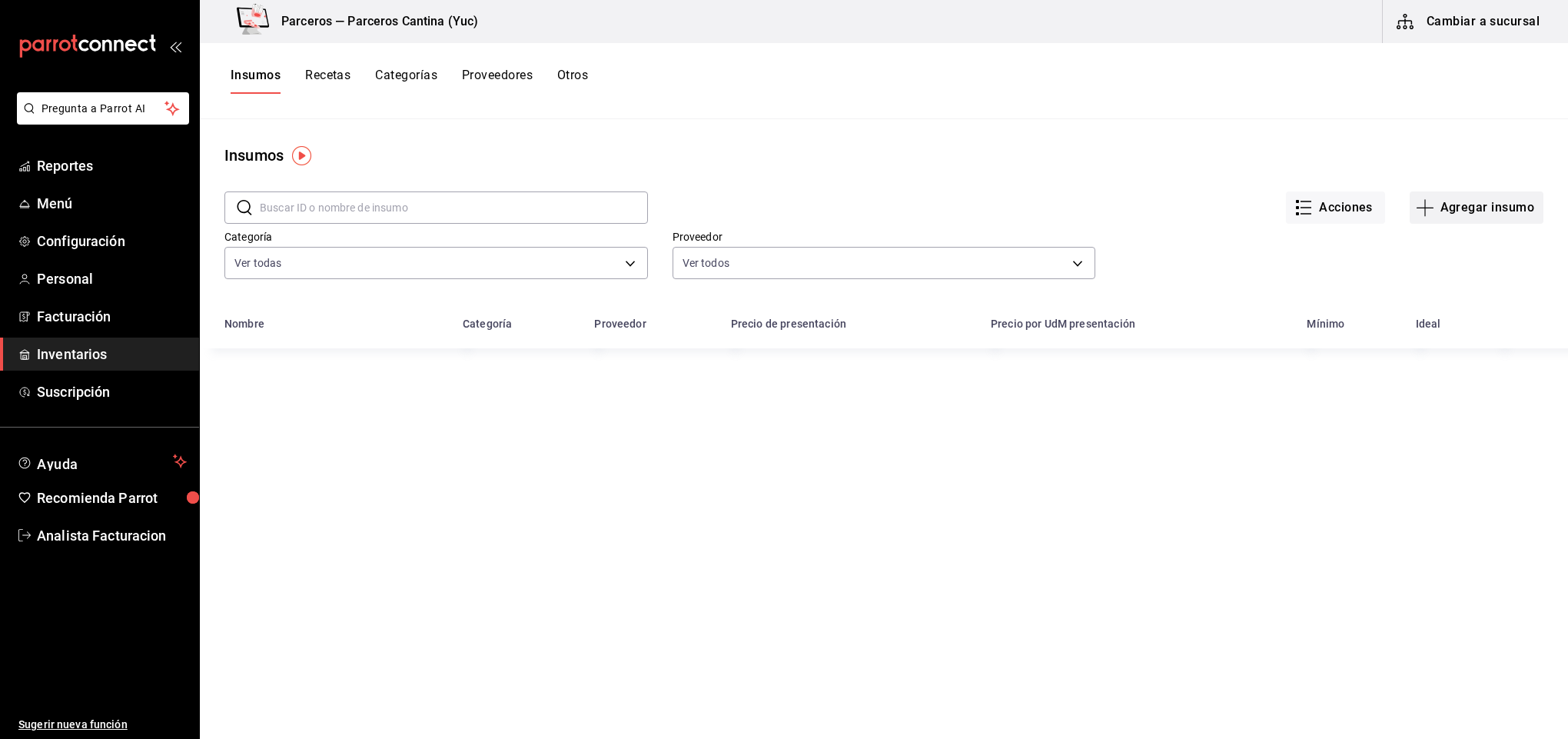
click at [1458, 210] on button "Agregar insumo" at bounding box center [1477, 207] width 134 height 33
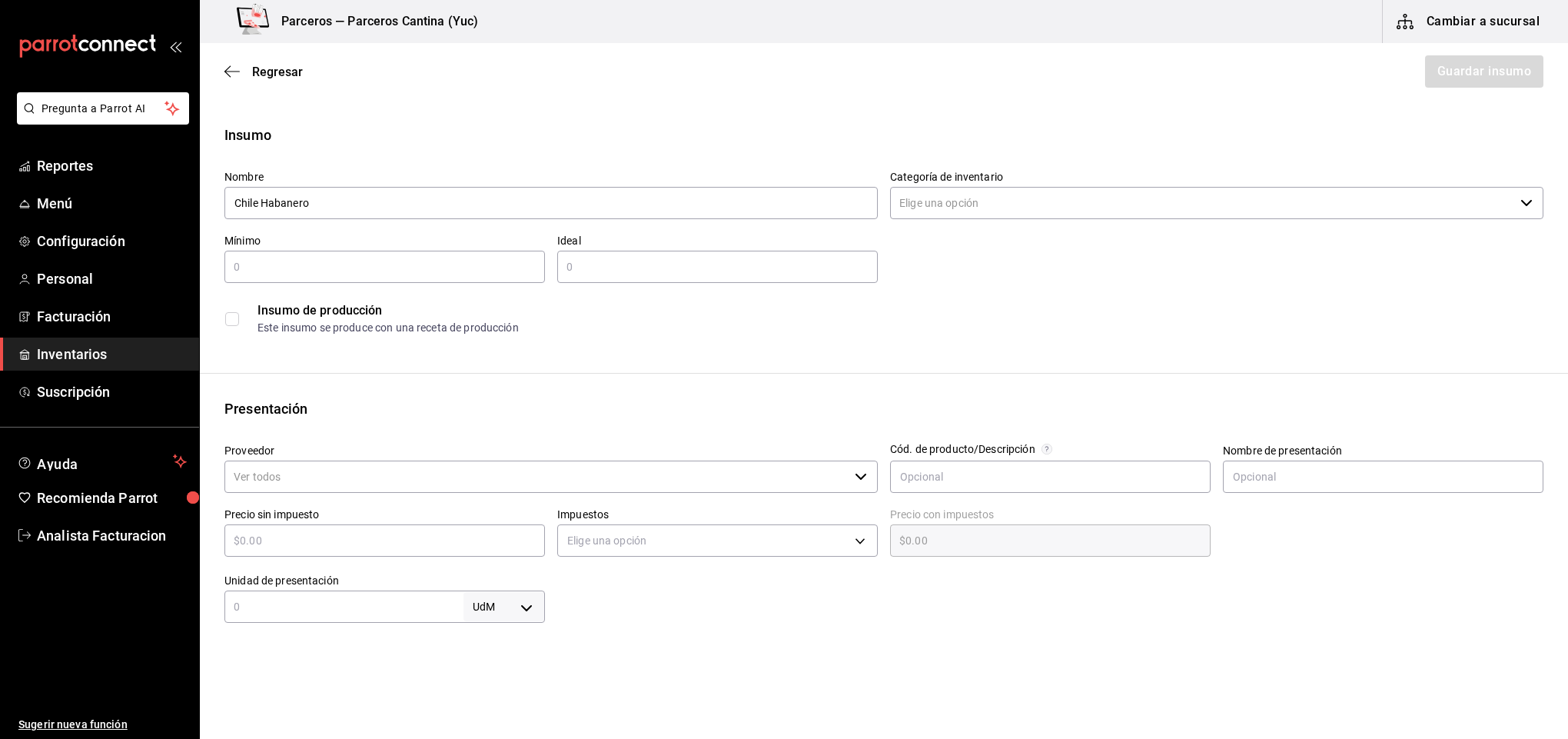
type input "Chile Habanero"
click at [923, 203] on input "Categoría de inventario" at bounding box center [1202, 202] width 624 height 33
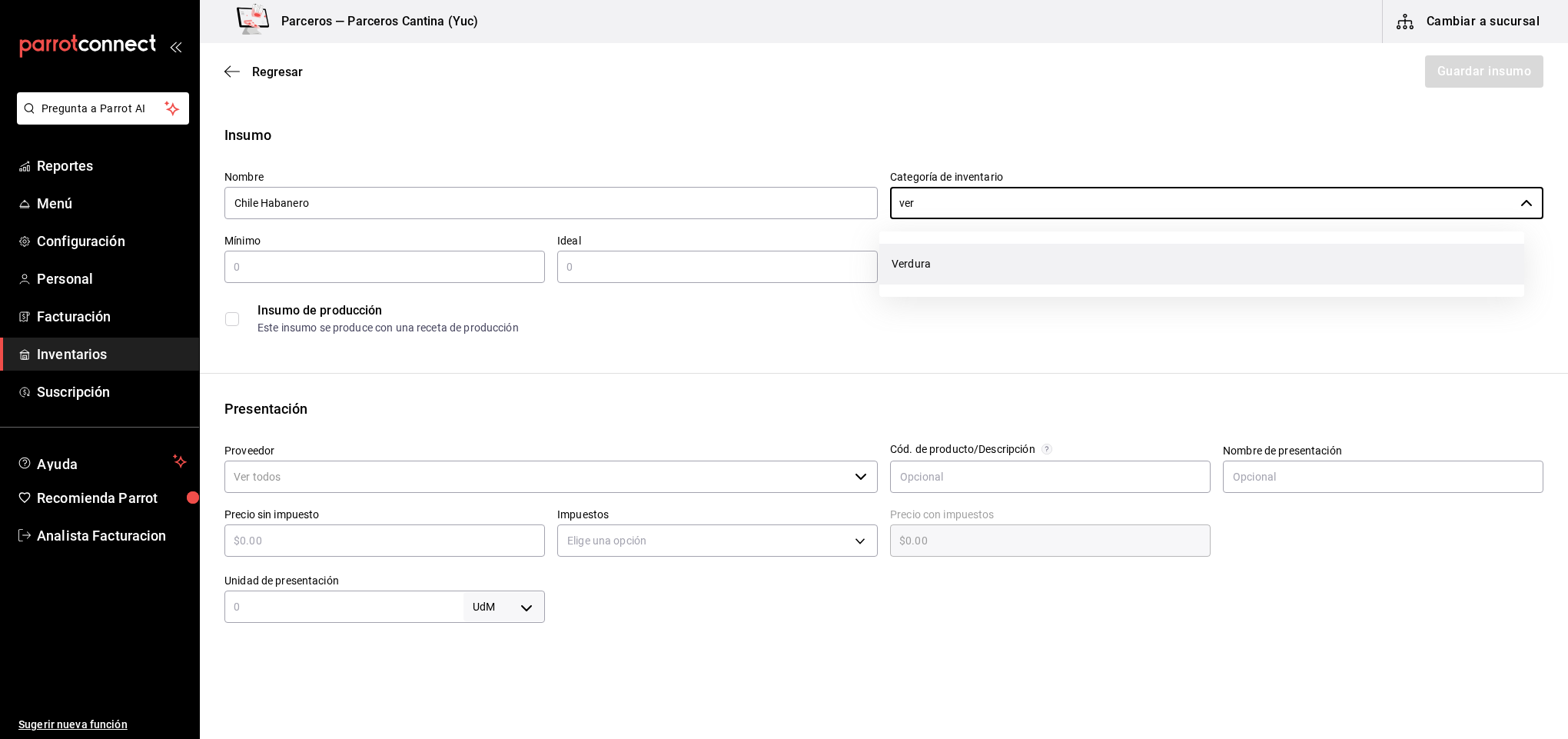
click at [936, 256] on li "Verdura" at bounding box center [1202, 265] width 645 height 41
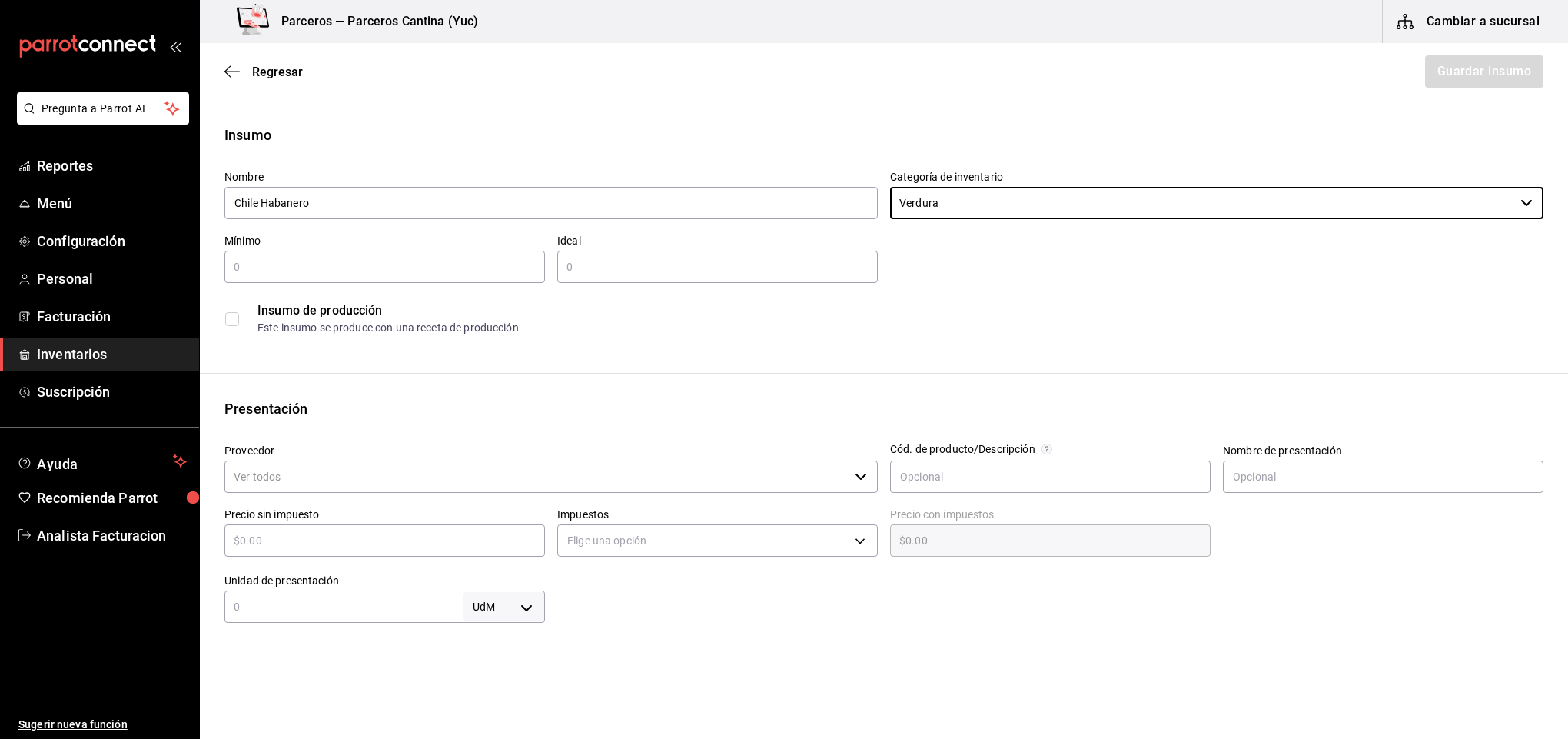
type input "Verdura"
click at [372, 266] on input "text" at bounding box center [385, 267] width 320 height 19
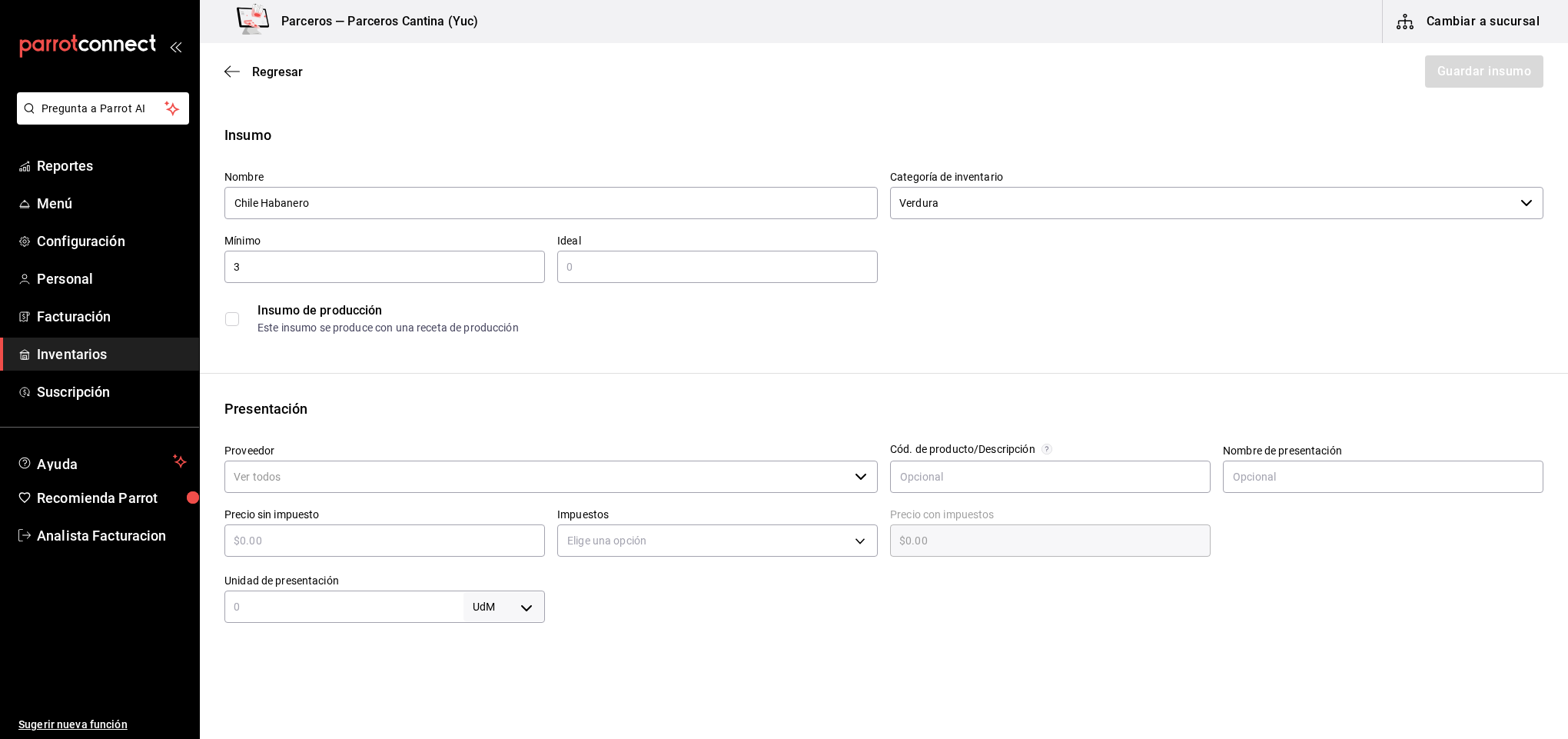
type input "3"
type input "5"
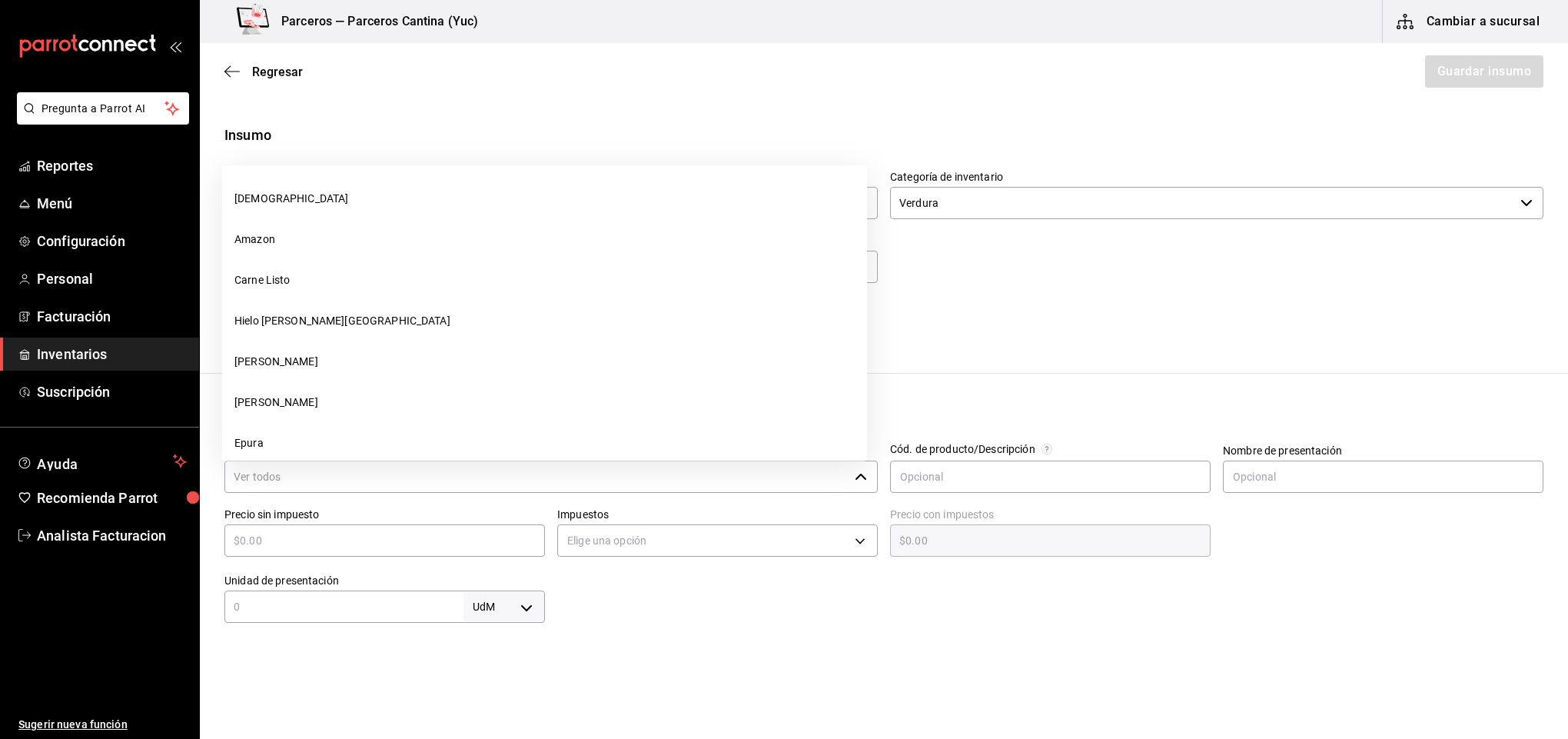
click at [252, 473] on input "Proveedor" at bounding box center [537, 476] width 624 height 33
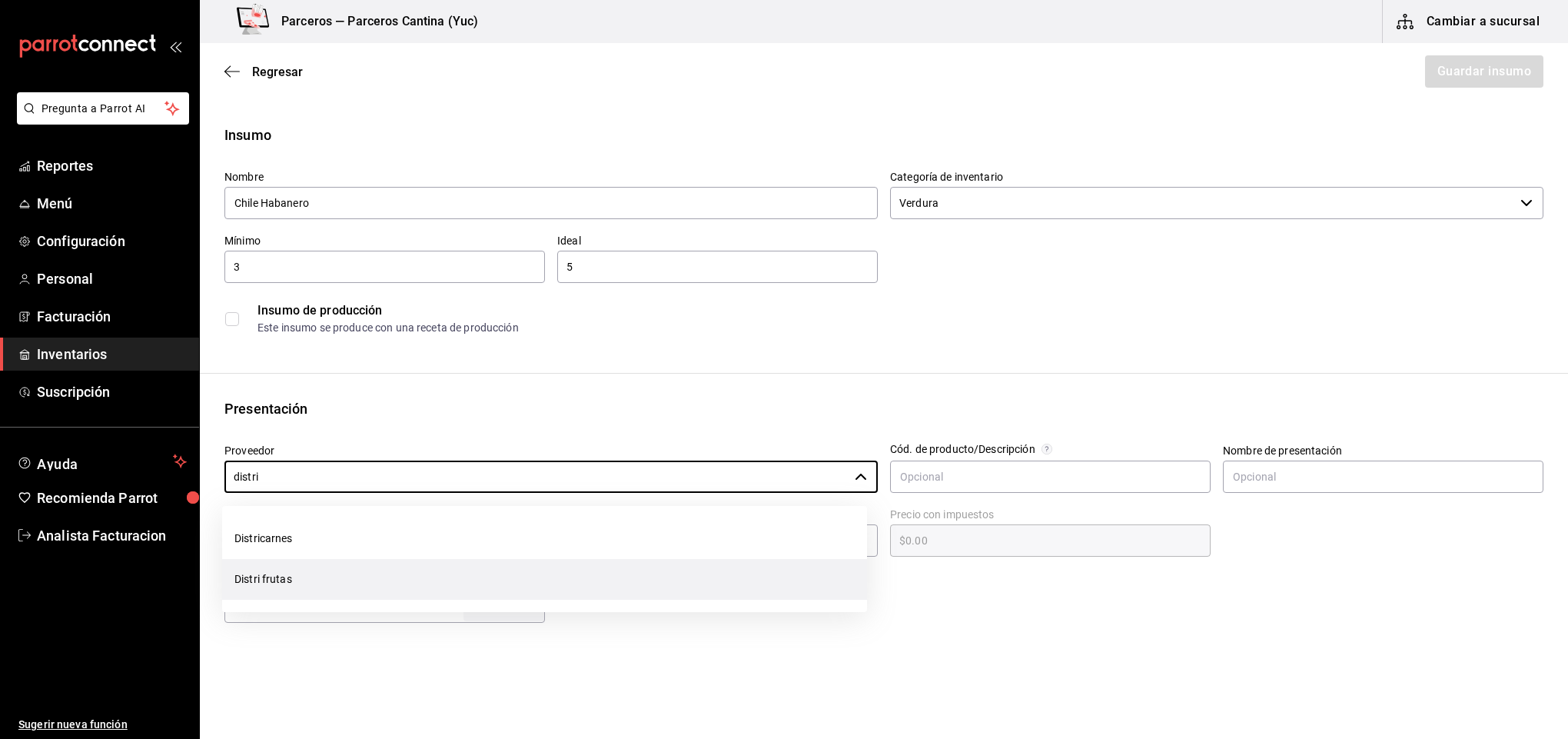
click at [287, 580] on li "Distri frutas" at bounding box center [544, 580] width 645 height 41
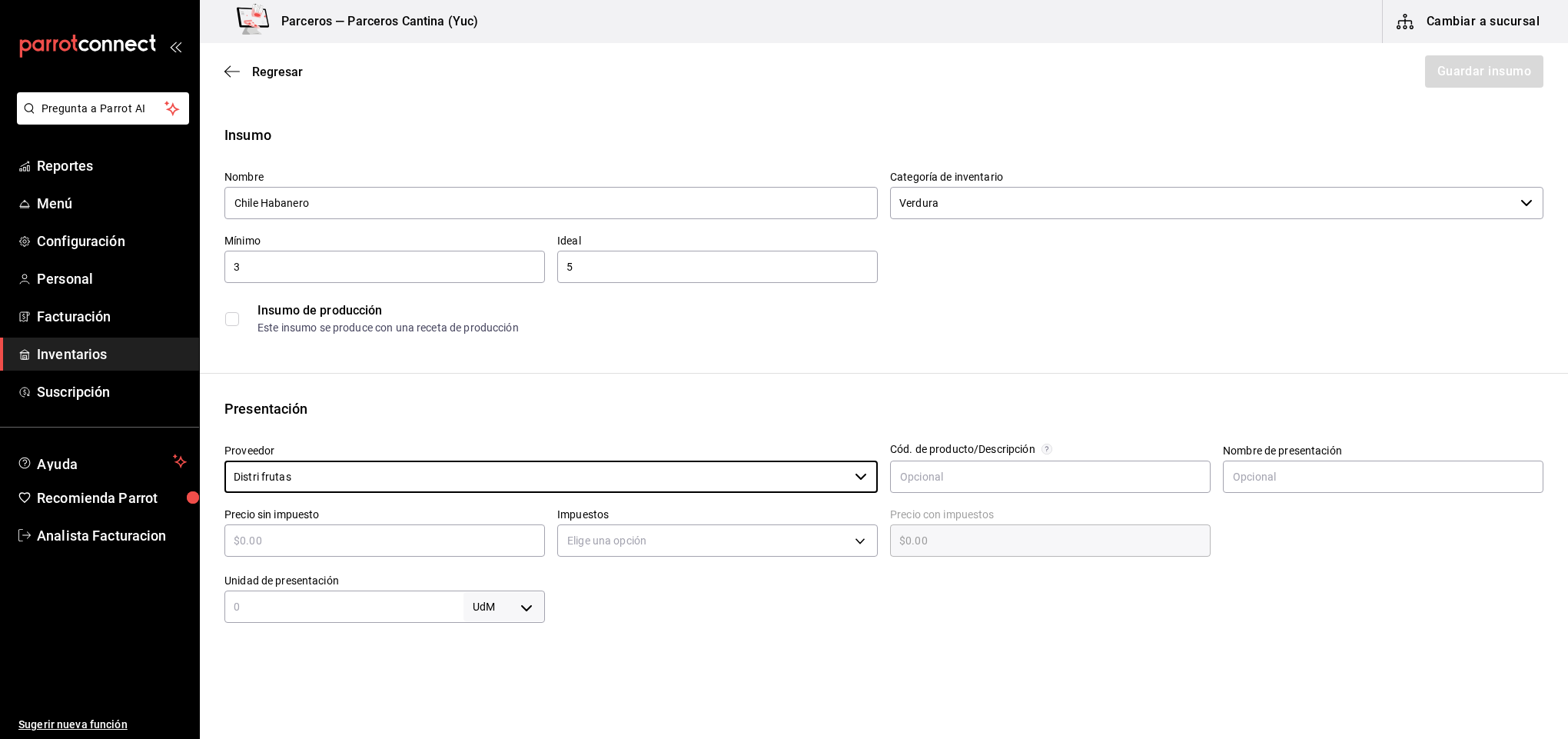
type input "Distri frutas"
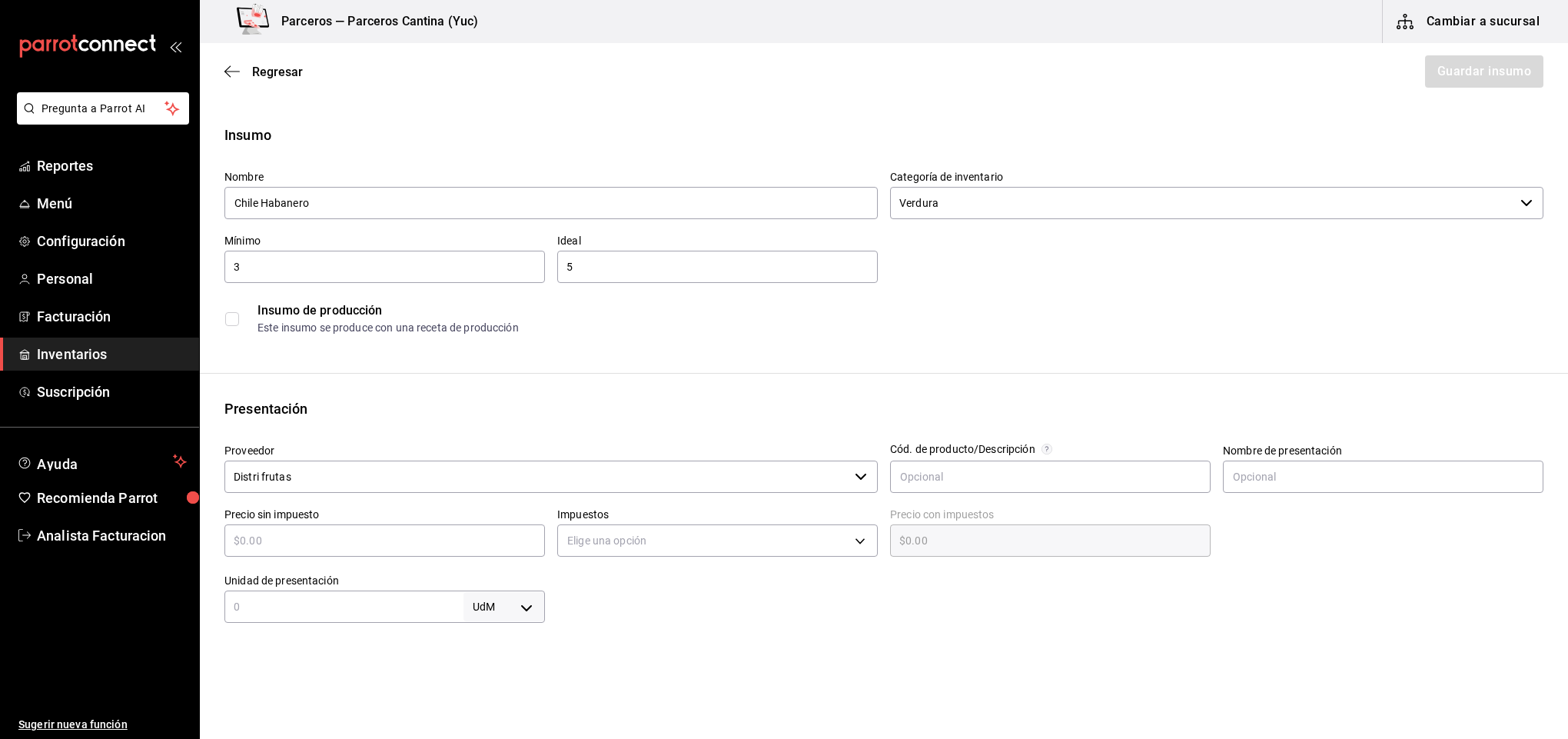
type input "$6"
type input "$6.00"
type input "$65"
type input "$65.00"
type input "$65"
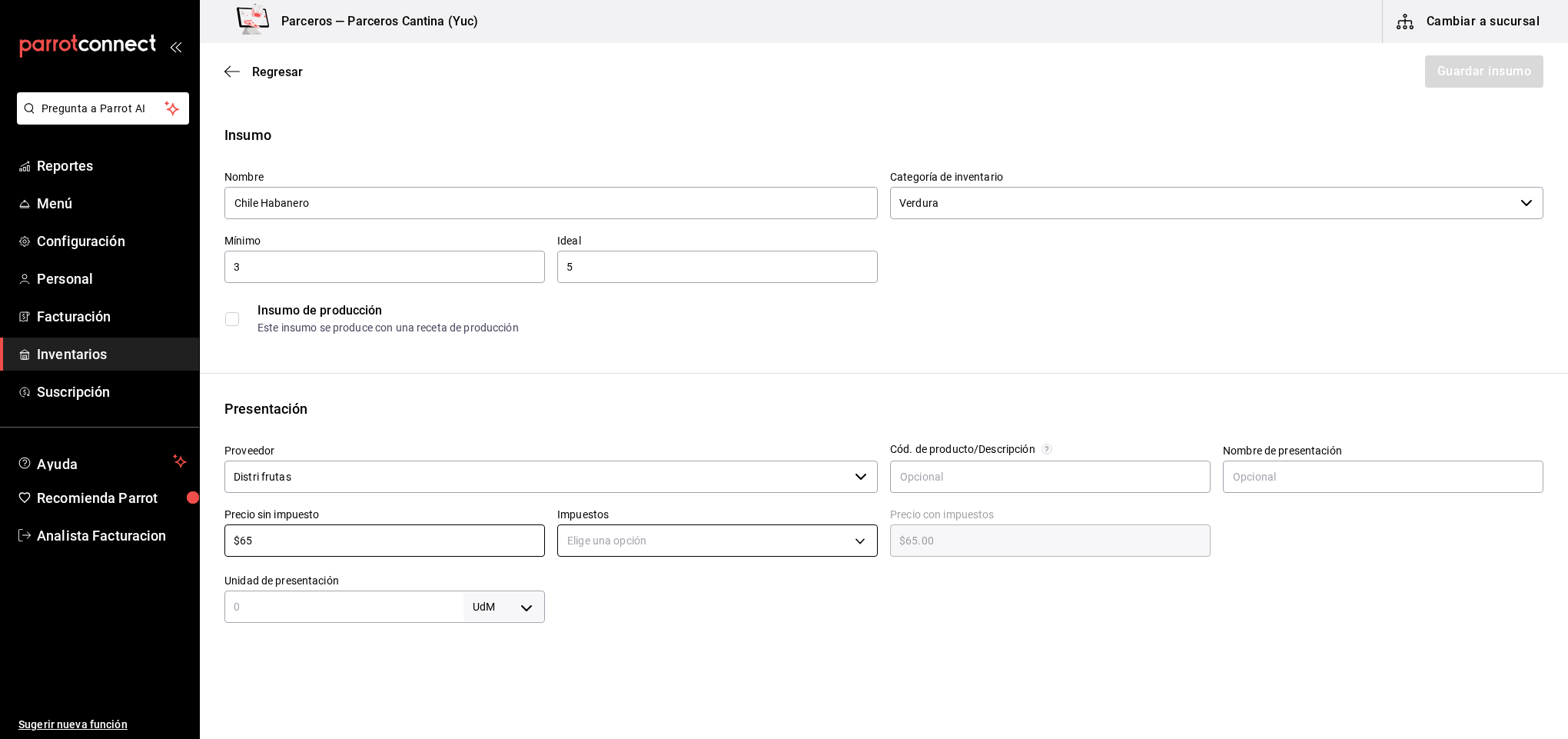
click at [617, 545] on body "Pregunta a Parrot AI Reportes Menú Configuración Personal Facturación Inventari…" at bounding box center [784, 326] width 1568 height 652
click at [616, 593] on li "IVA 0%" at bounding box center [710, 588] width 314 height 25
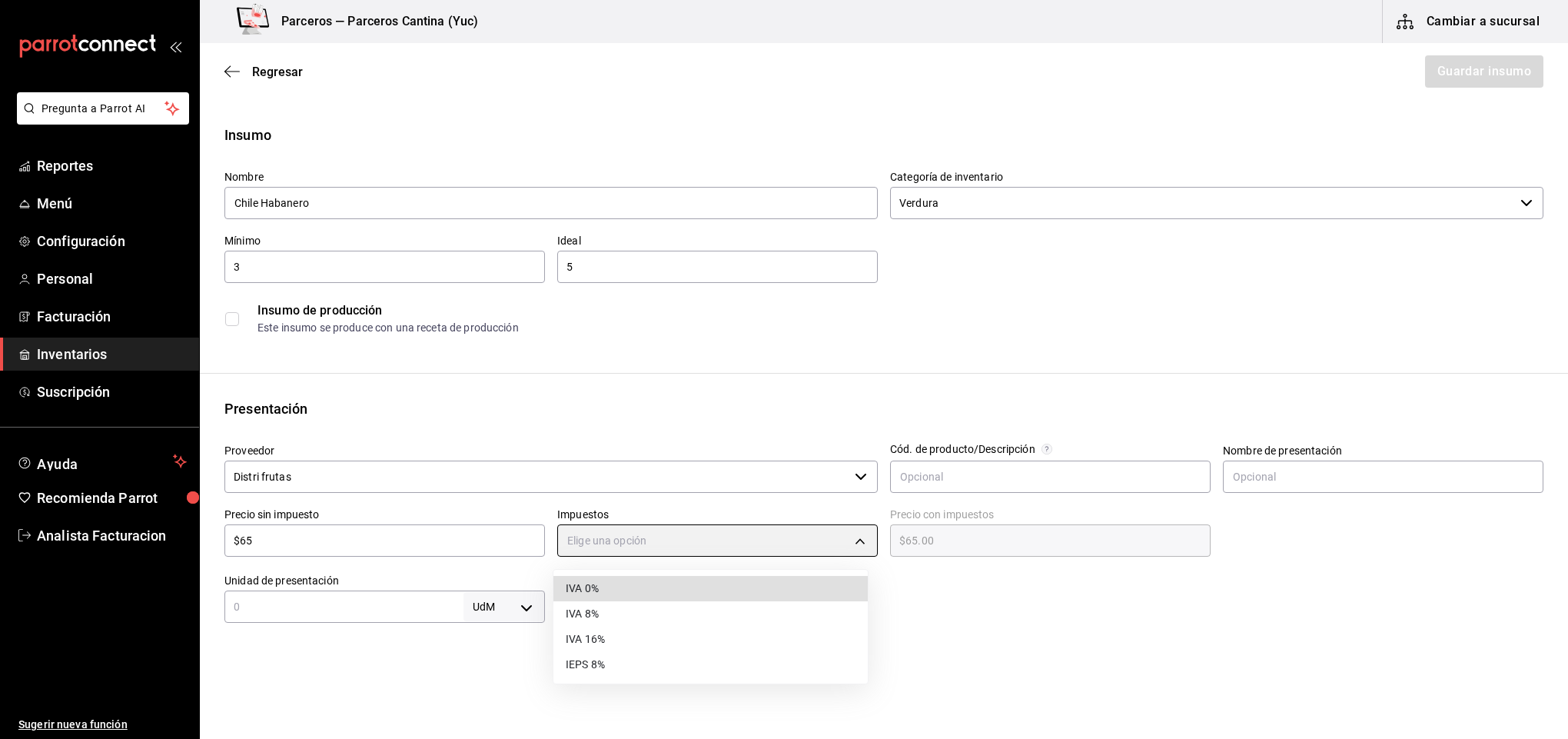
type input "IVA_0"
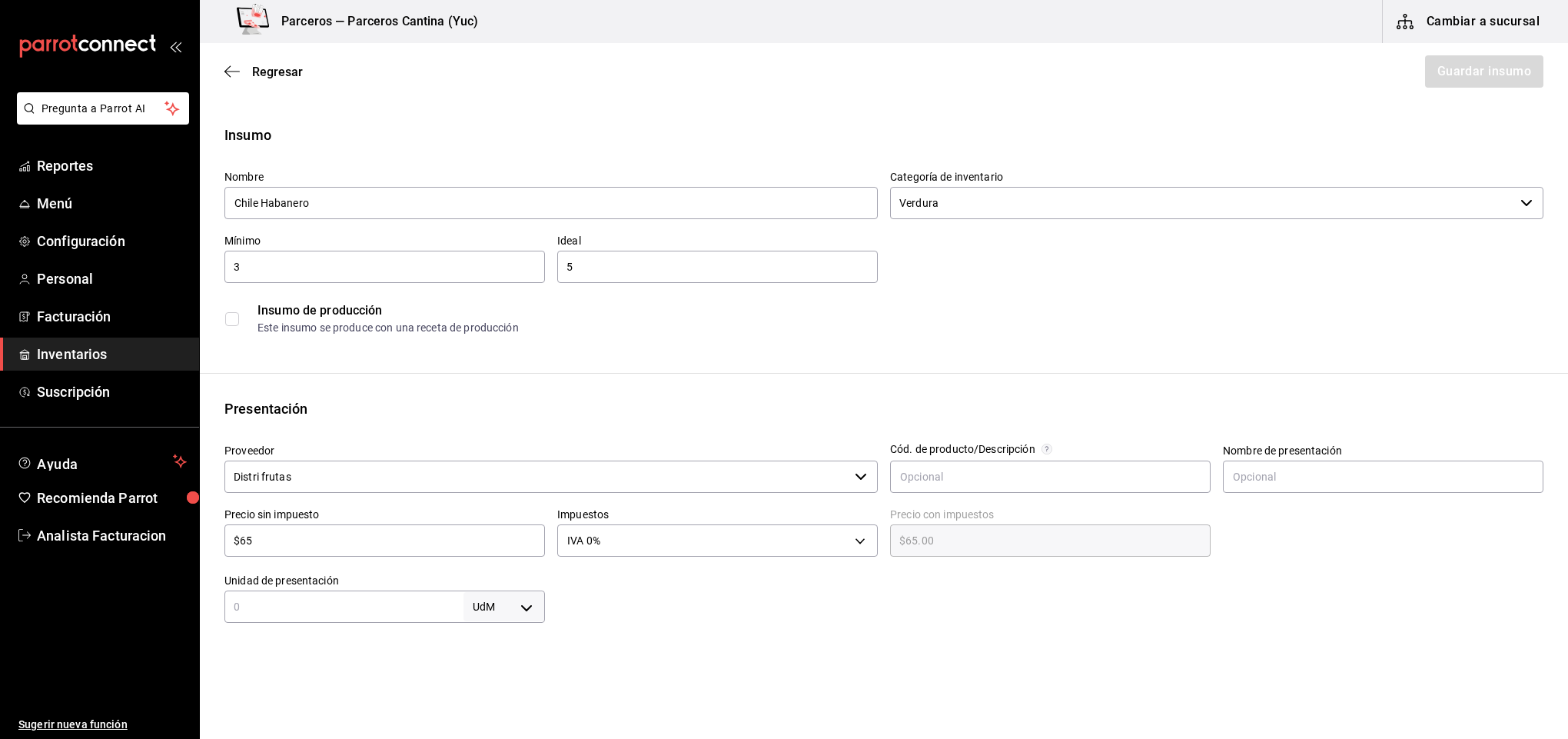
scroll to position [378, 0]
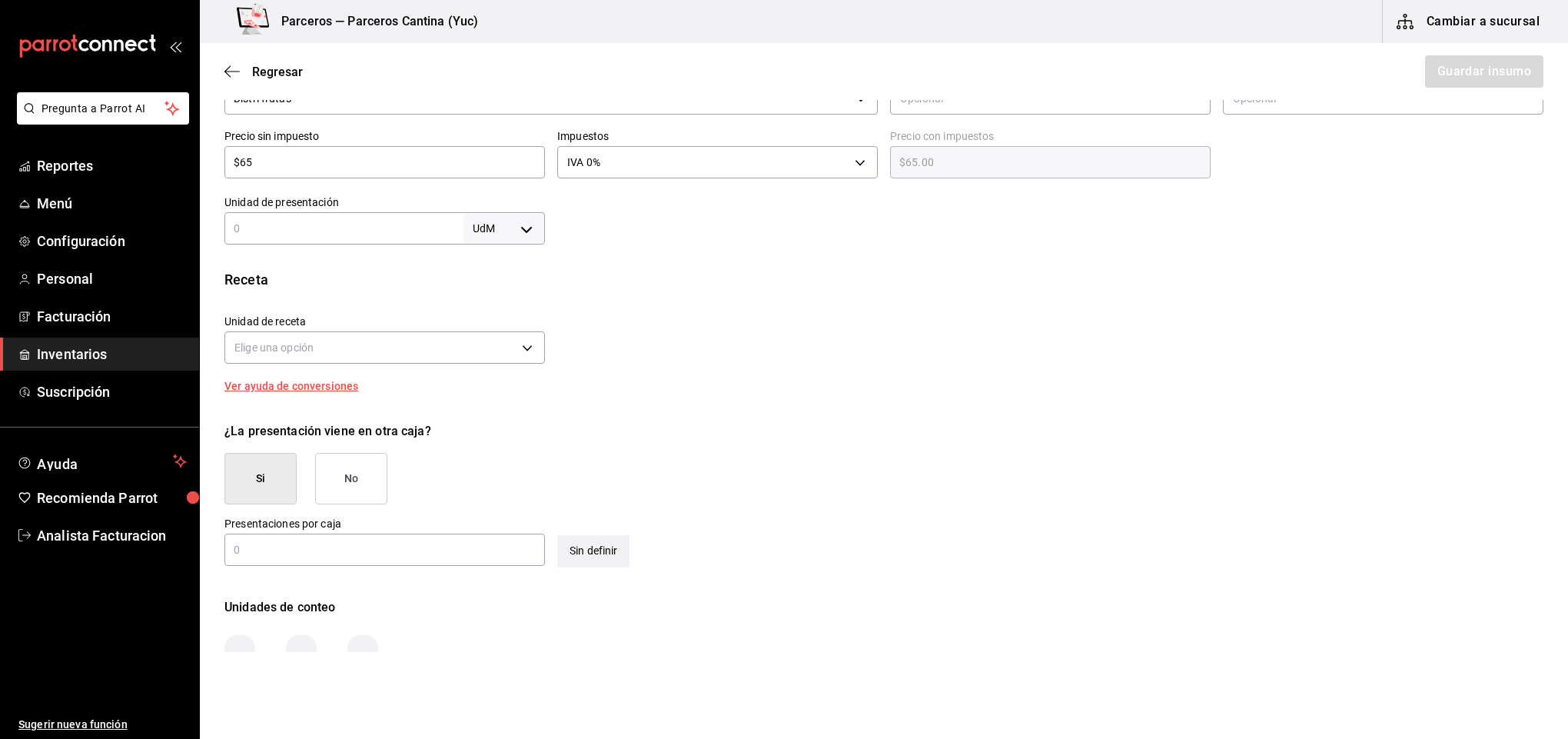
click at [356, 222] on input "text" at bounding box center [344, 228] width 239 height 19
type input "1"
click at [510, 228] on body "Pregunta a Parrot AI Reportes Menú Configuración Personal Facturación Inventari…" at bounding box center [784, 326] width 1568 height 652
click at [496, 305] on li "kg" at bounding box center [499, 300] width 80 height 25
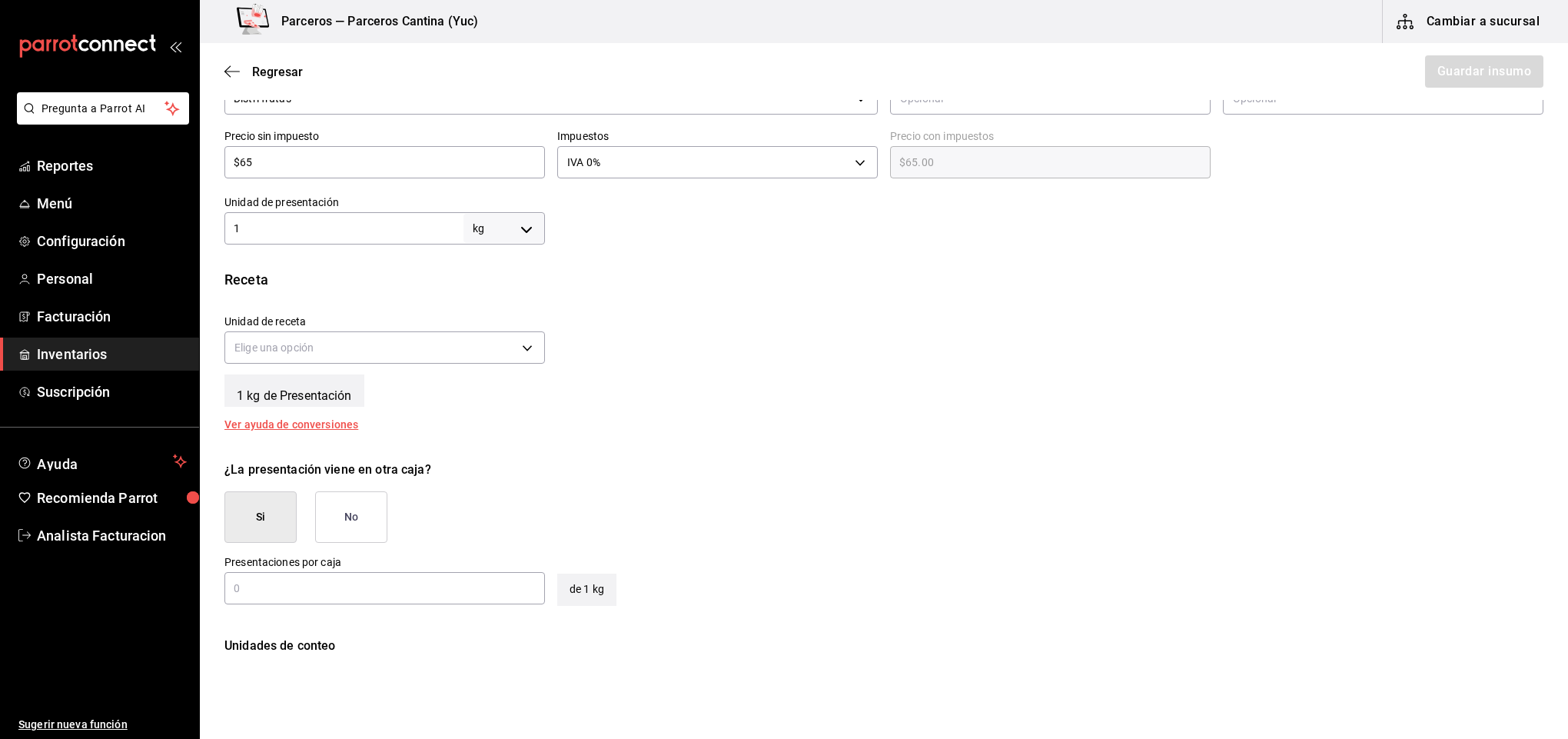
type input "KILOGRAM"
type input "1"
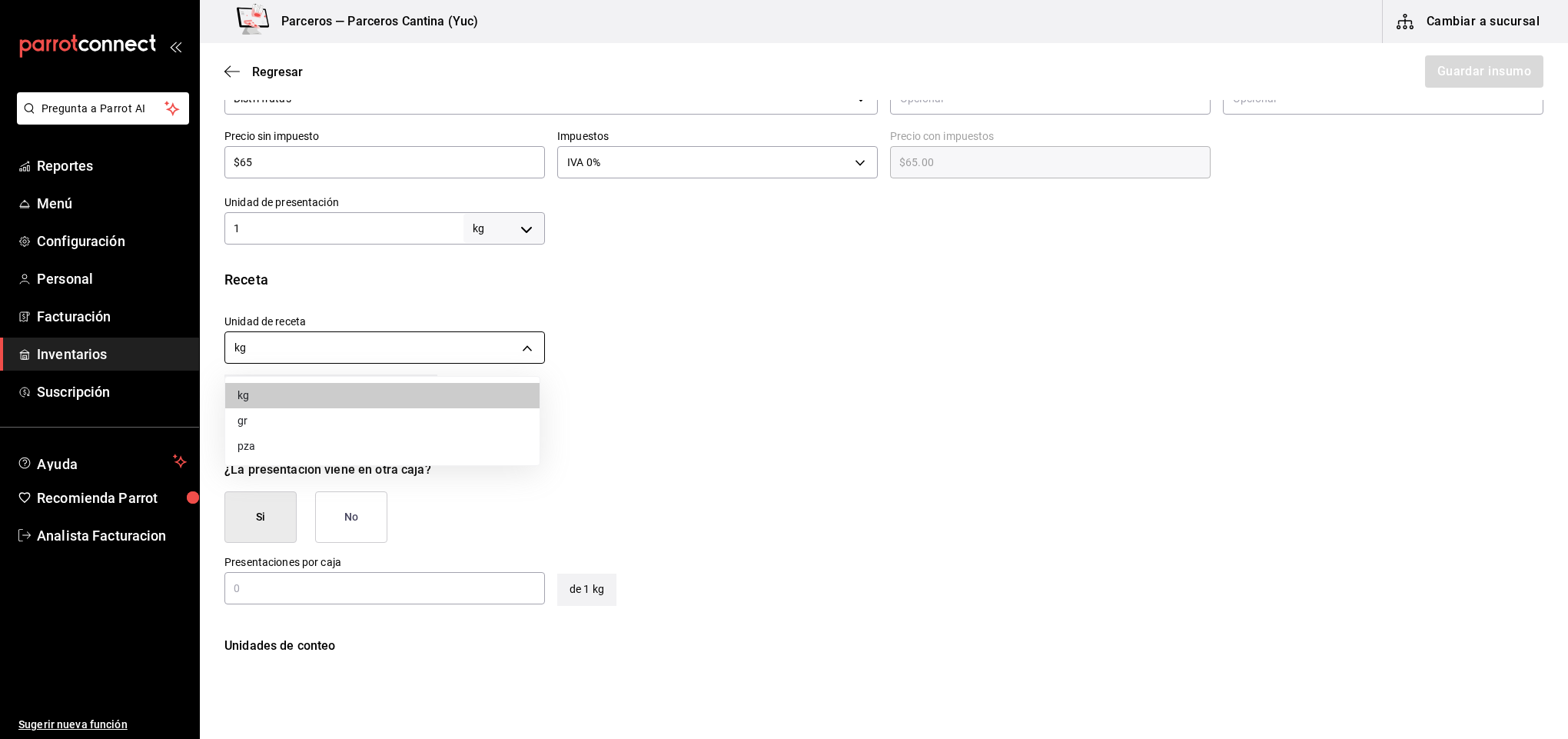
click at [452, 350] on body "Pregunta a Parrot AI Reportes Menú Configuración Personal Facturación Inventari…" at bounding box center [784, 326] width 1568 height 652
click at [425, 422] on li "gr" at bounding box center [382, 420] width 314 height 25
type input "GRAM"
type input "1,000"
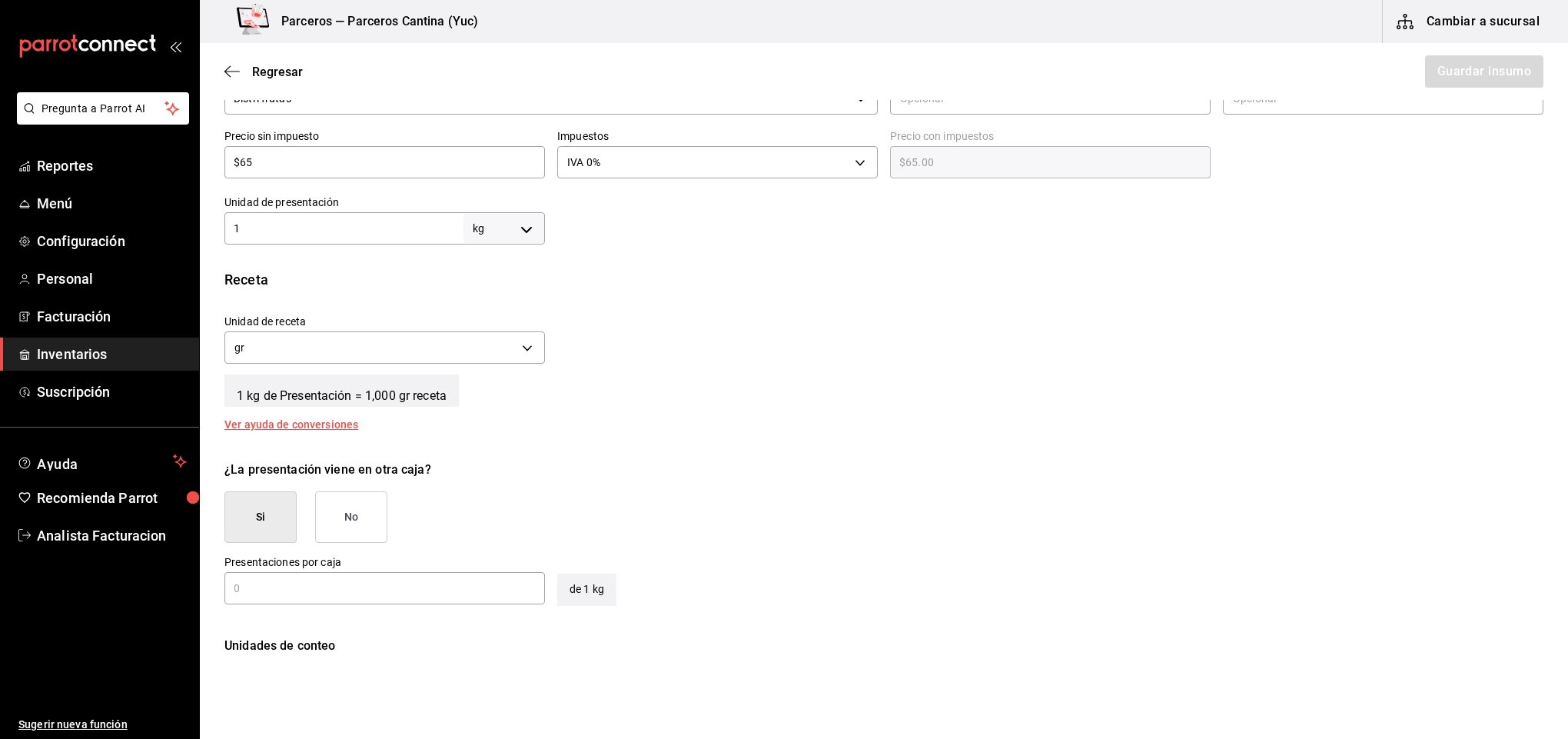
click at [358, 506] on button "No" at bounding box center [351, 516] width 73 height 51
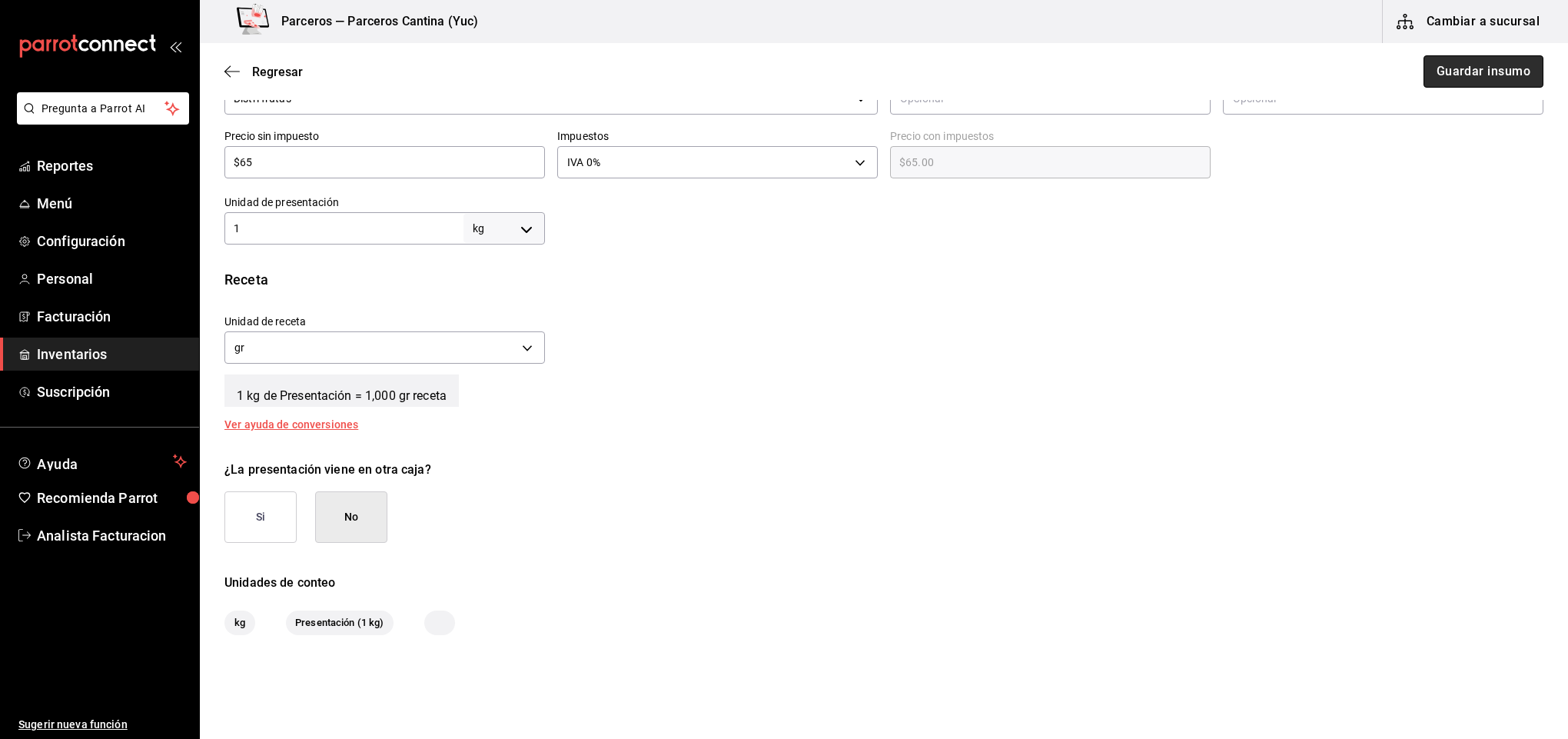
click at [1467, 75] on button "Guardar insumo" at bounding box center [1483, 71] width 120 height 33
